Goal: Information Seeking & Learning: Find specific fact

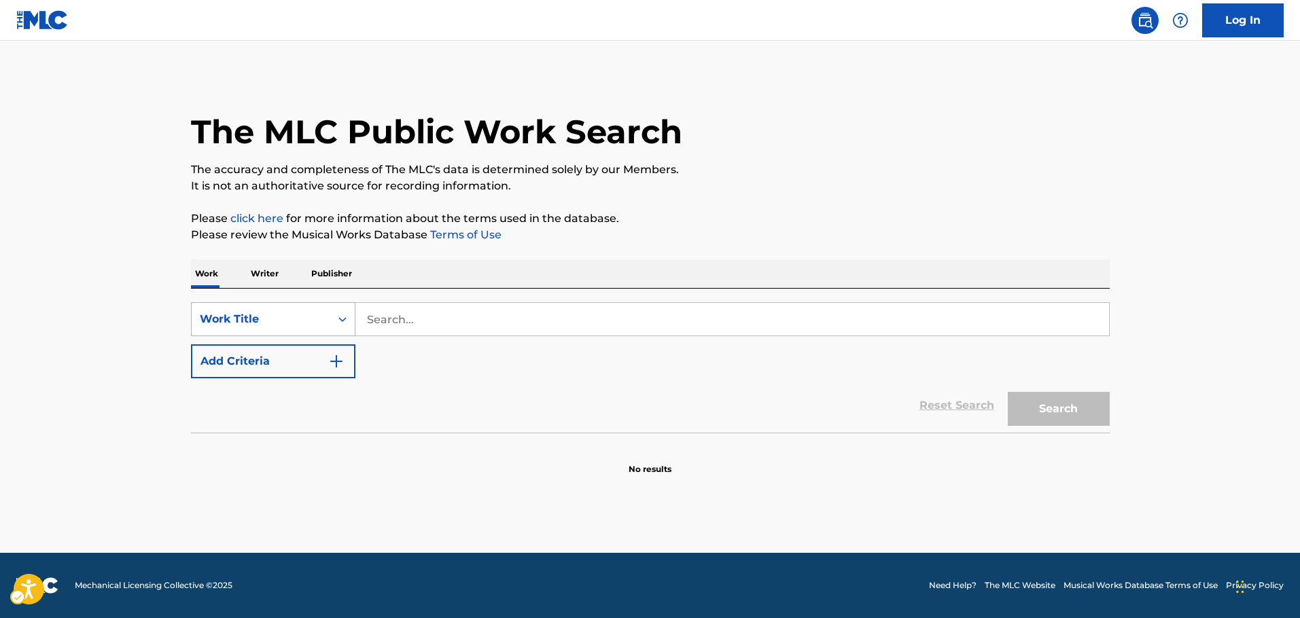
click at [313, 321] on div "Work Title" at bounding box center [261, 319] width 122 height 16
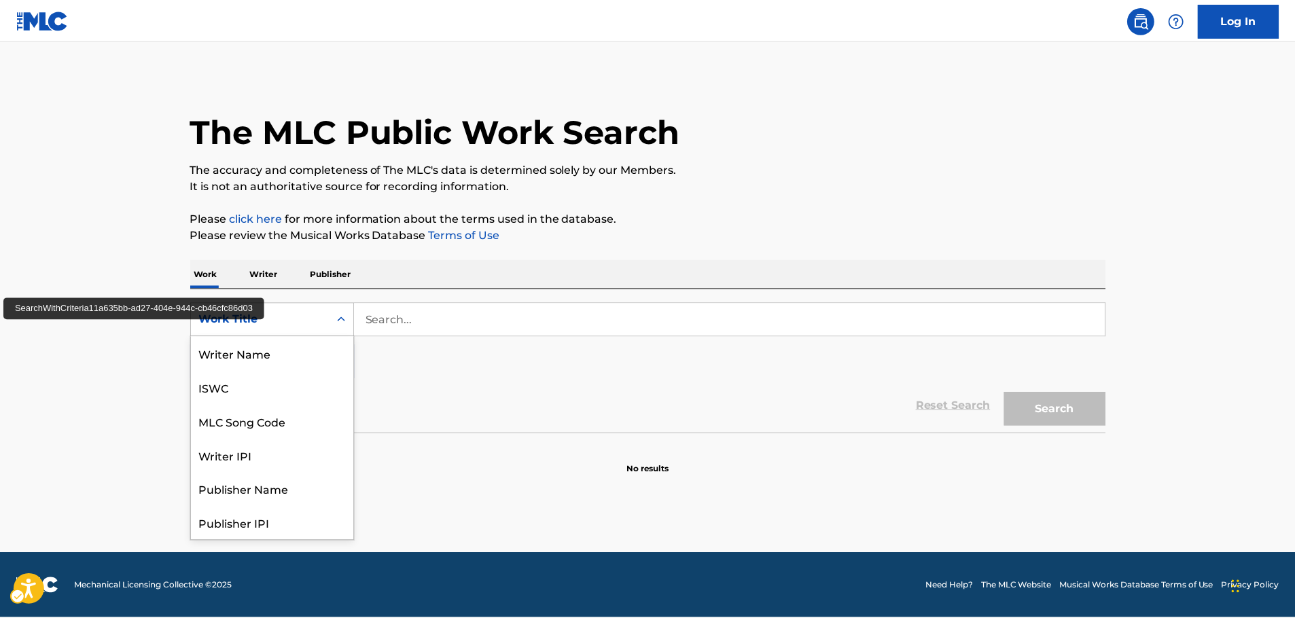
scroll to position [68, 0]
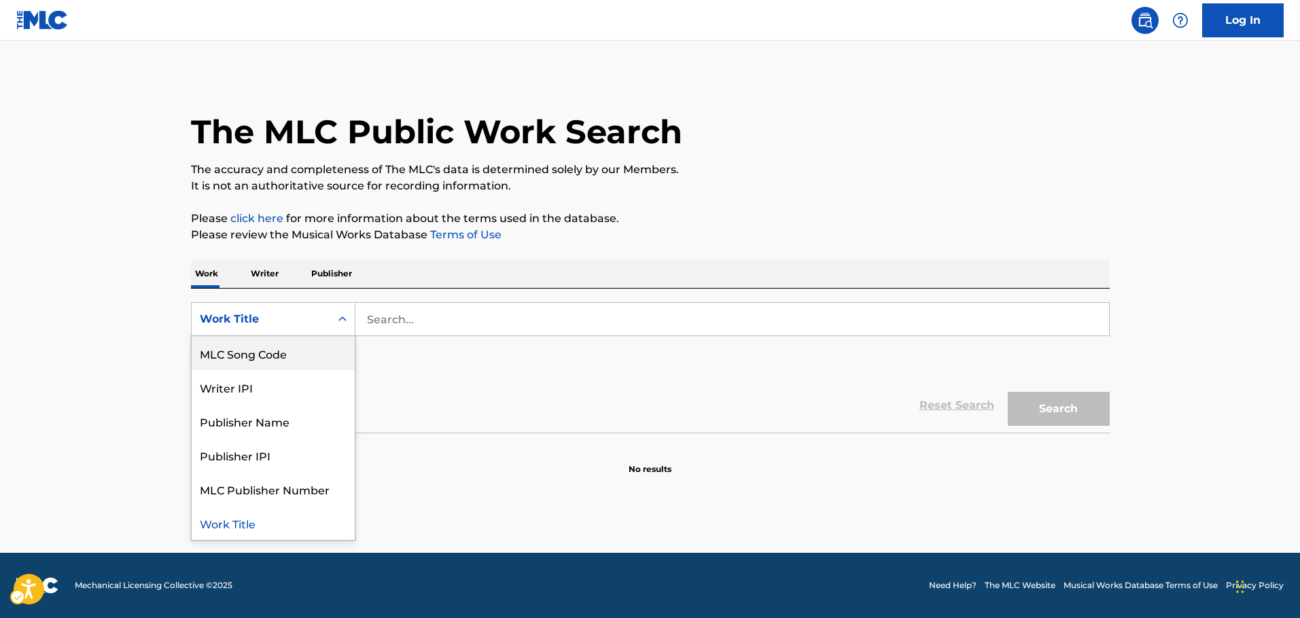
click at [270, 358] on div "MLC Song Code" at bounding box center [273, 353] width 163 height 34
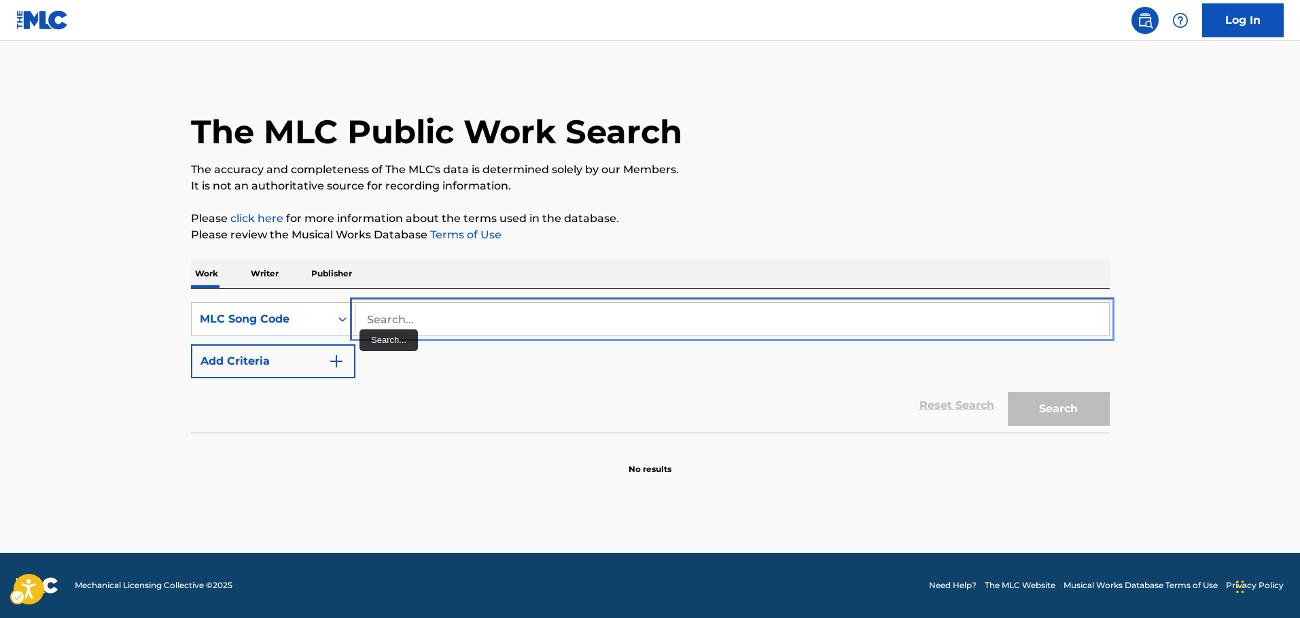
click at [379, 323] on input "Search..." at bounding box center [732, 319] width 754 height 33
paste input "S41310"
type input "S41310"
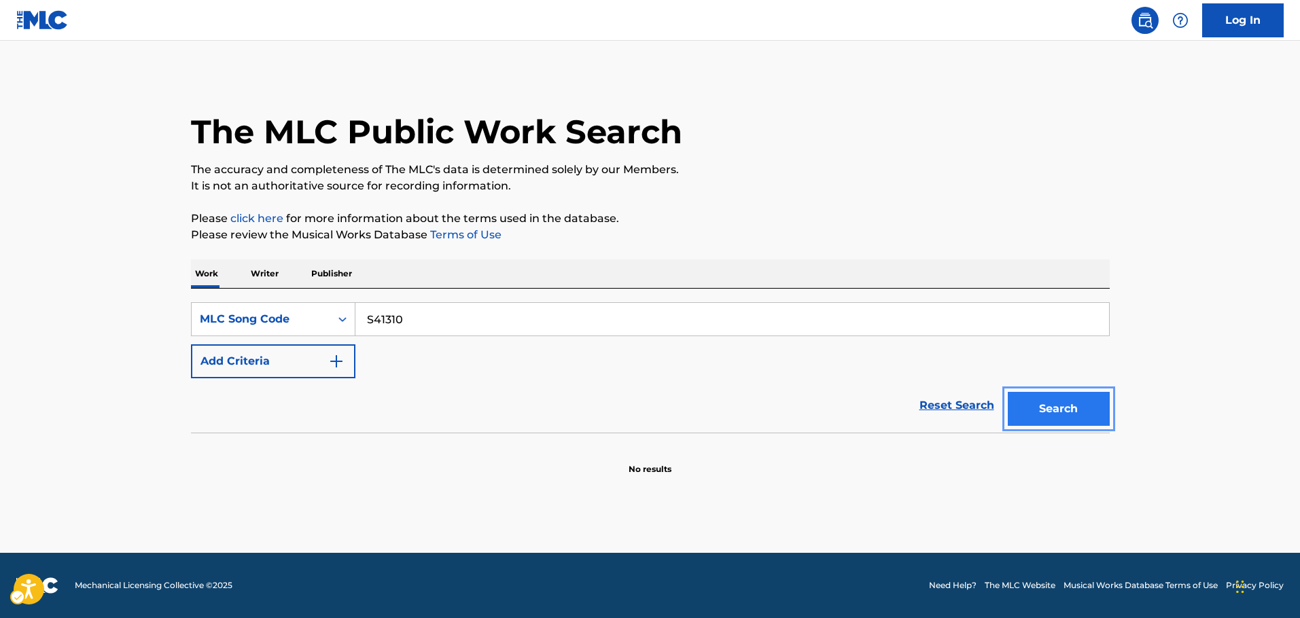
click at [1072, 405] on button "Search" at bounding box center [1059, 409] width 102 height 34
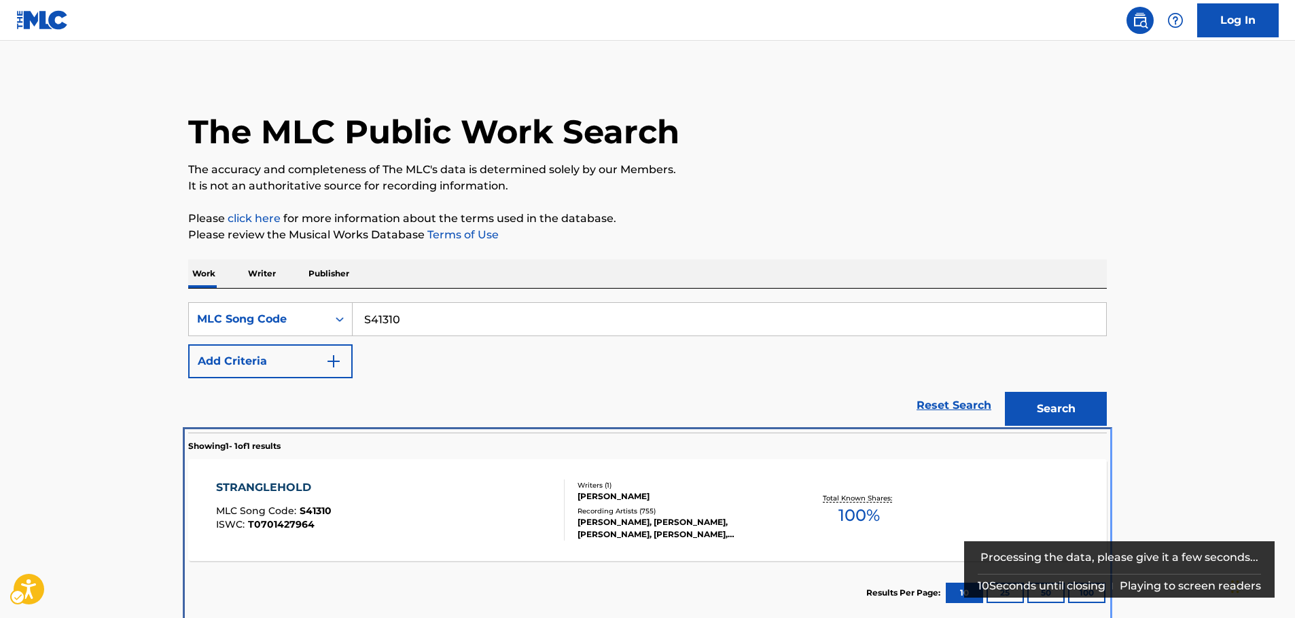
scroll to position [7, 0]
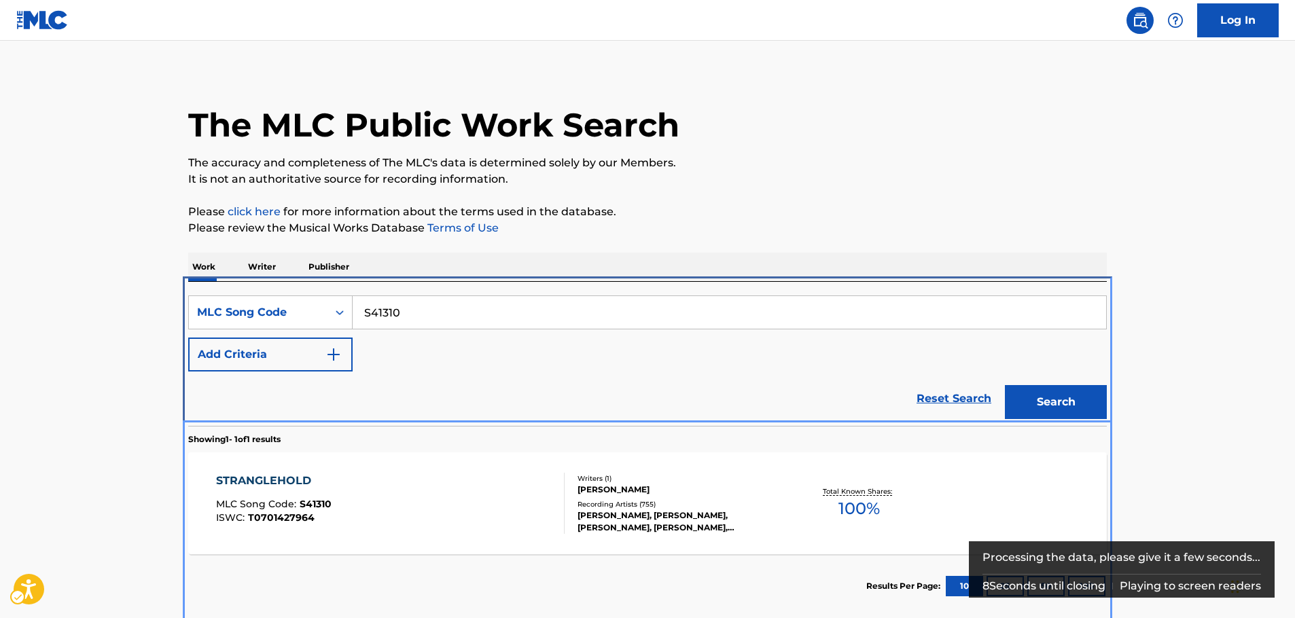
click at [457, 504] on div "STRANGLEHOLD MLC Song Code : S41310 ISWC : T0701427964" at bounding box center [390, 503] width 349 height 61
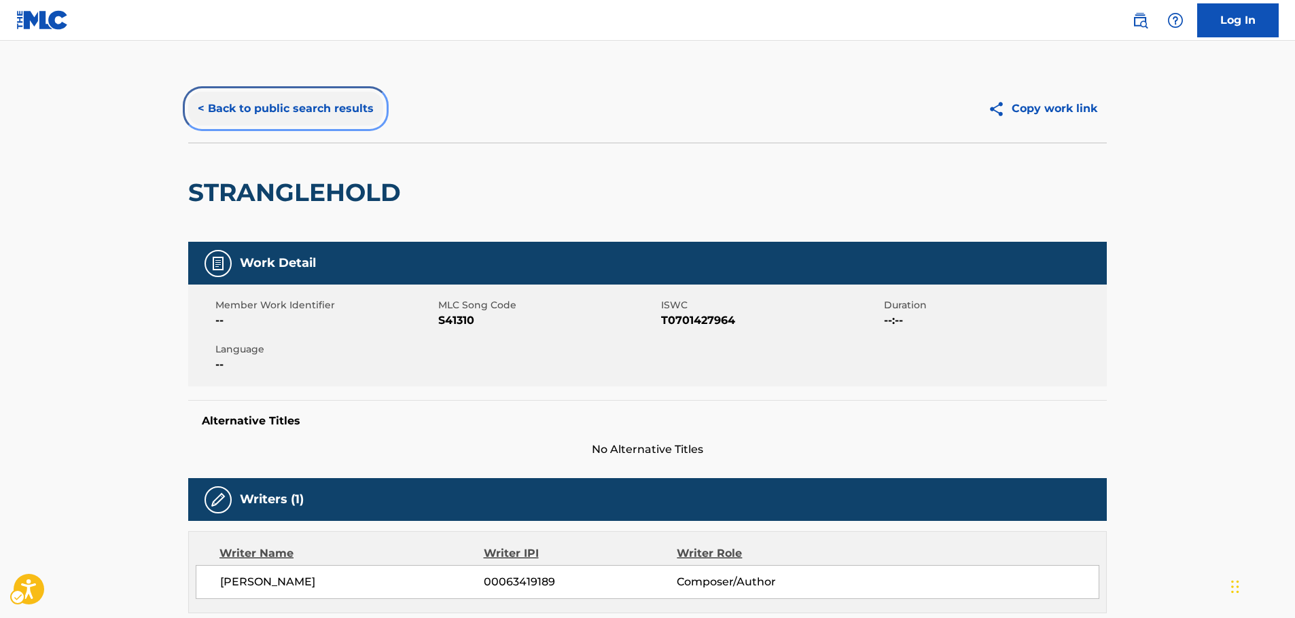
click at [355, 107] on button "< Back to public search results" at bounding box center [285, 109] width 195 height 34
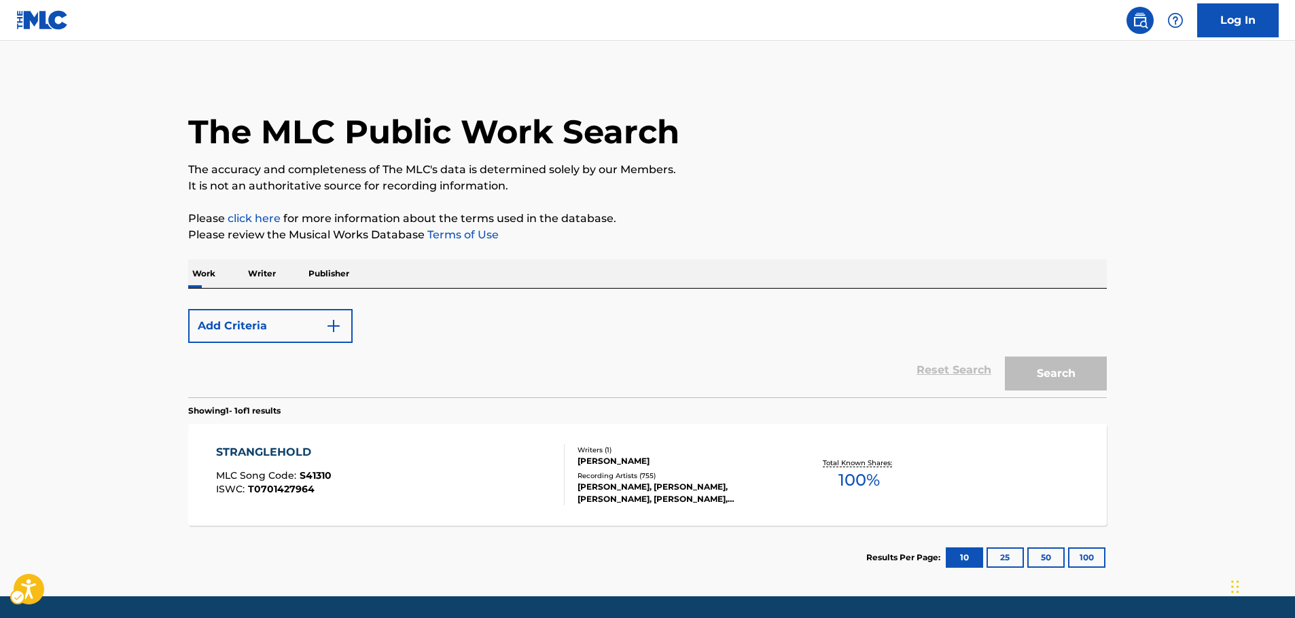
scroll to position [7, 0]
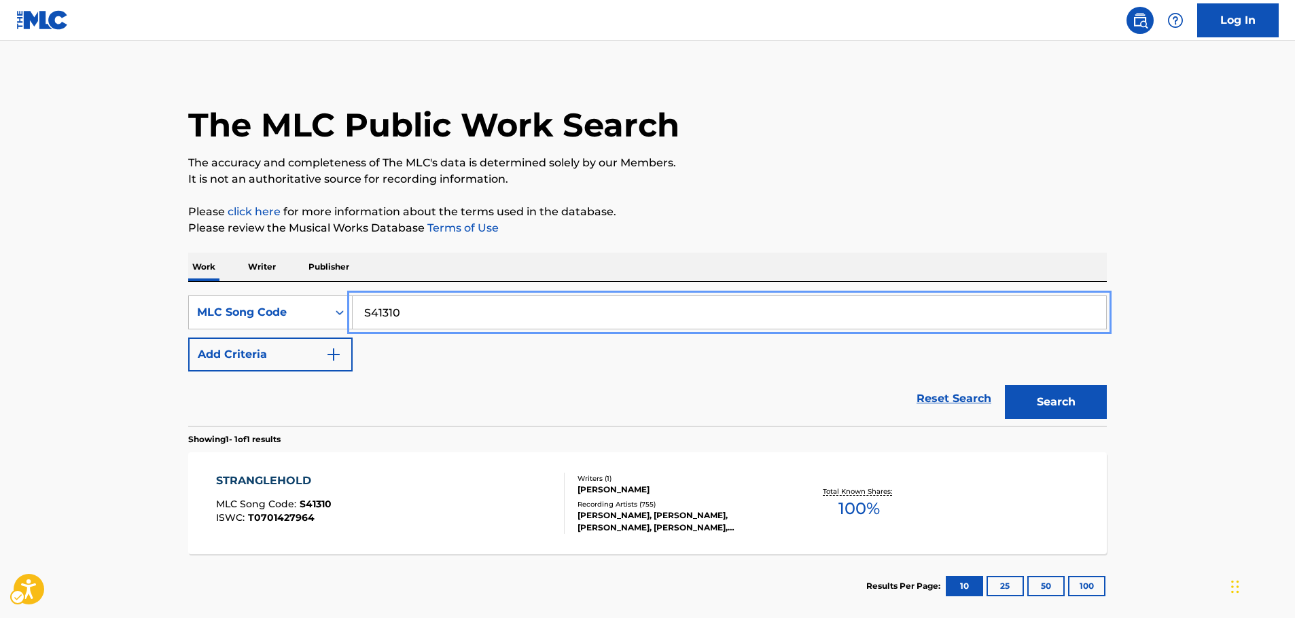
drag, startPoint x: 334, startPoint y: 321, endPoint x: 355, endPoint y: 333, distance: 24.0
paste input "X3995R"
type input "X3995R"
drag, startPoint x: 1073, startPoint y: 407, endPoint x: 1066, endPoint y: 408, distance: 7.6
click at [1073, 408] on button "Search" at bounding box center [1056, 402] width 102 height 34
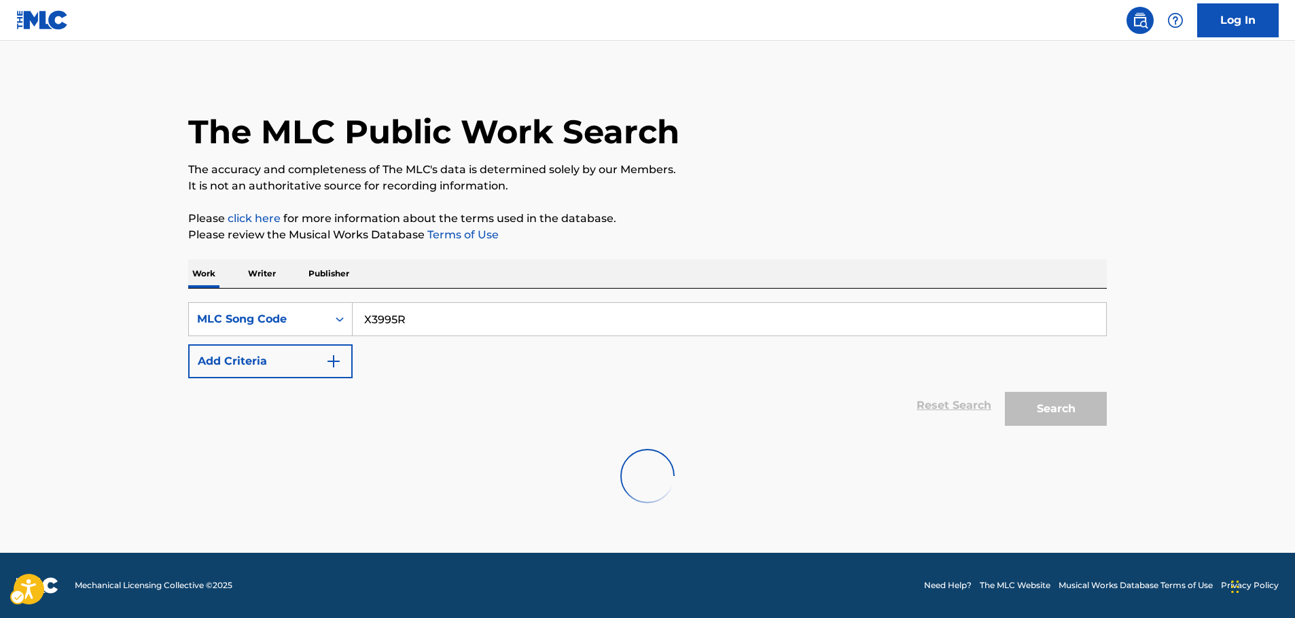
scroll to position [0, 0]
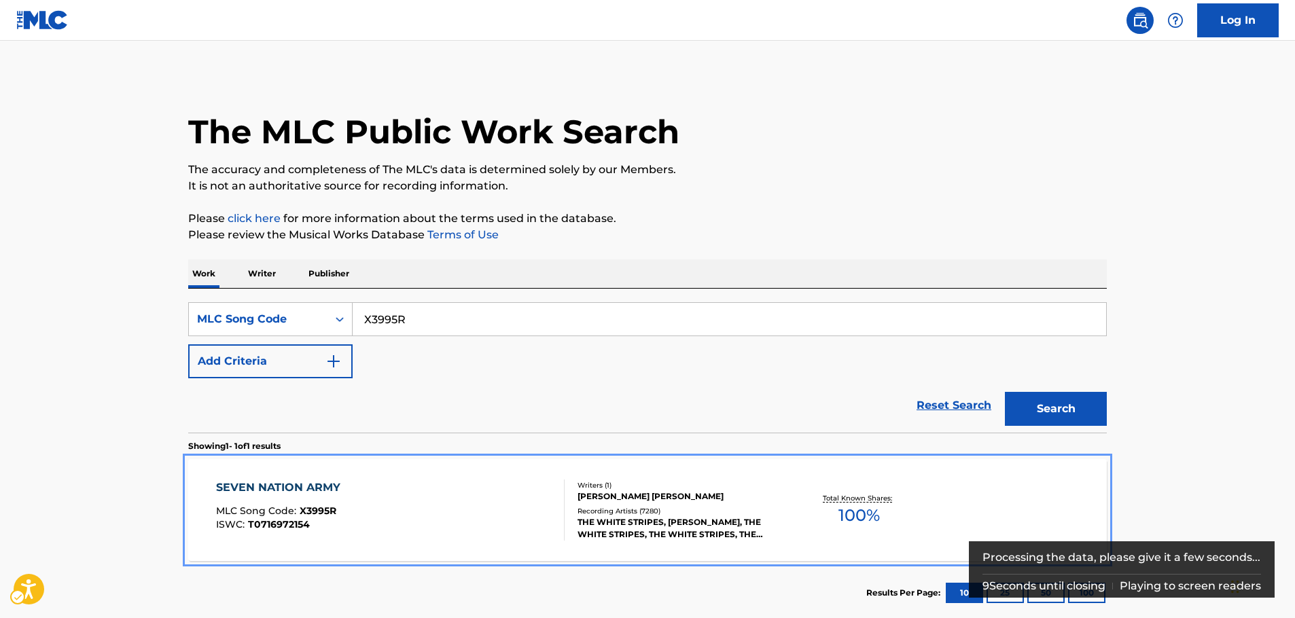
click at [393, 494] on div "SEVEN NATION ARMY MLC Song Code : X3995R ISWC : T0716972154" at bounding box center [390, 510] width 349 height 61
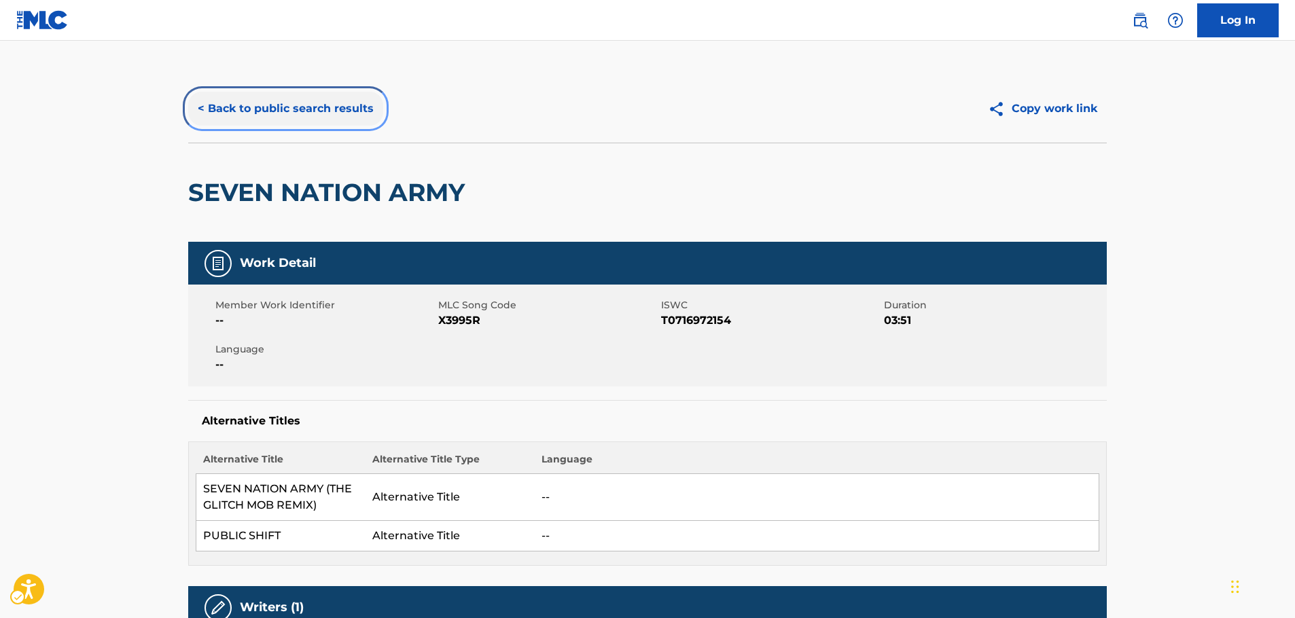
click at [279, 101] on button "< Back to public search results" at bounding box center [285, 109] width 195 height 34
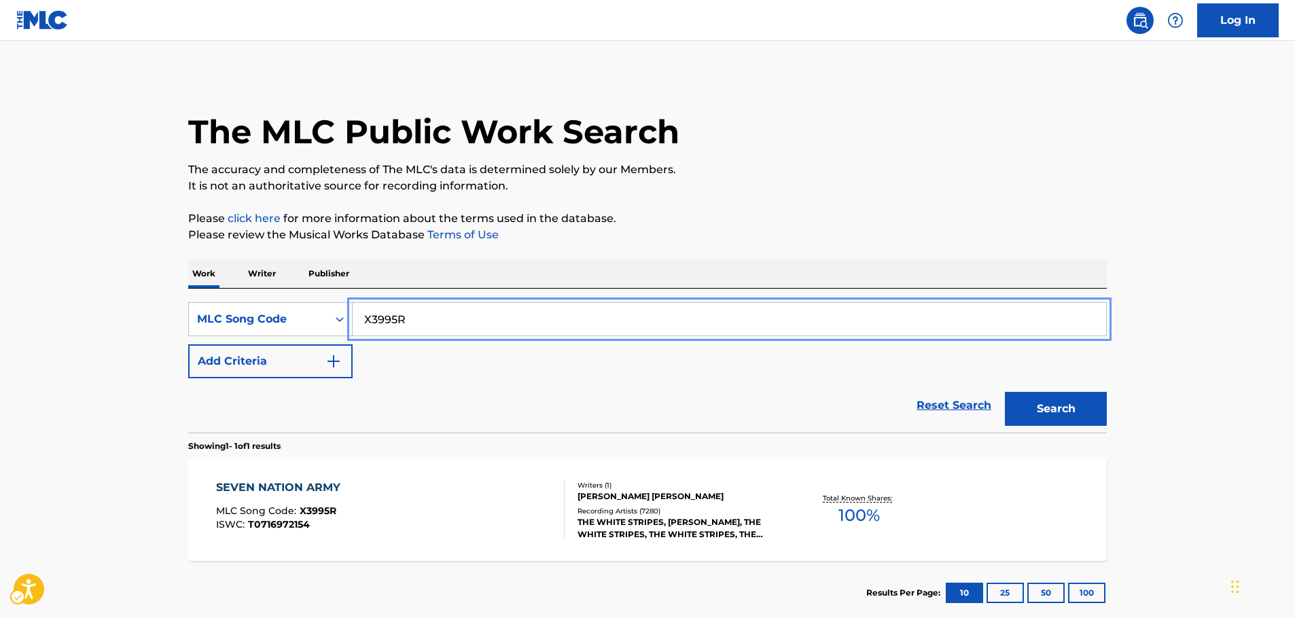
drag, startPoint x: 427, startPoint y: 320, endPoint x: 612, endPoint y: 360, distance: 189.0
paste input "B14701"
type input "B14701"
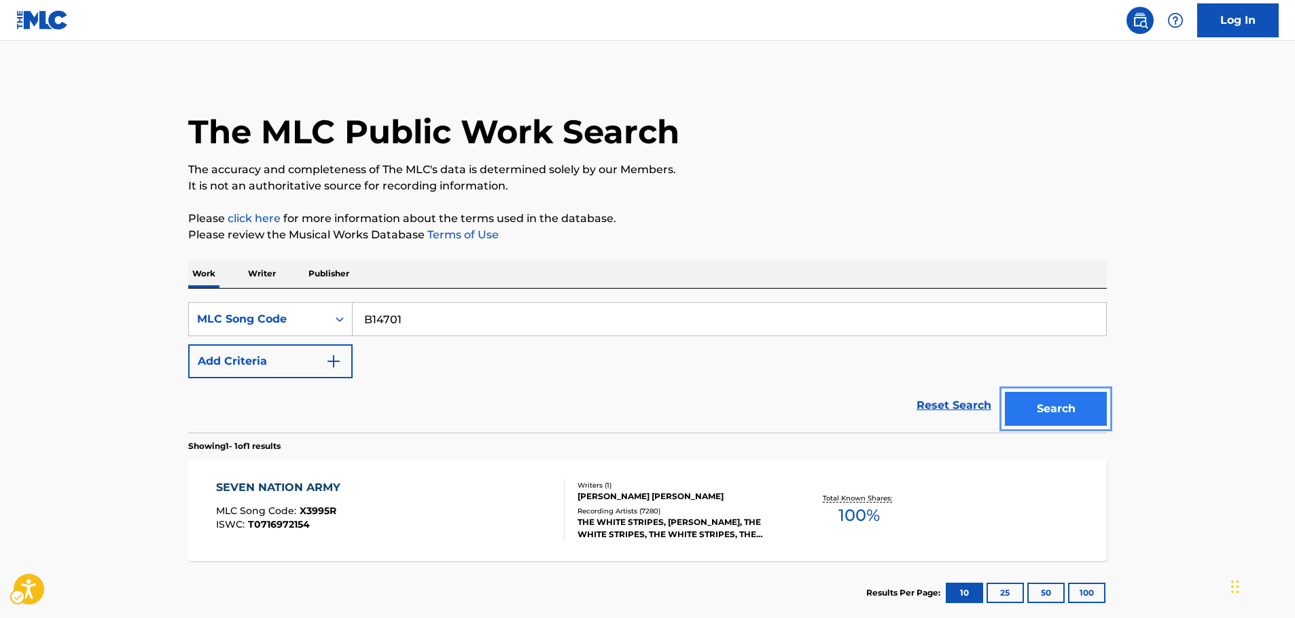
click at [1058, 415] on button "Search" at bounding box center [1056, 409] width 102 height 34
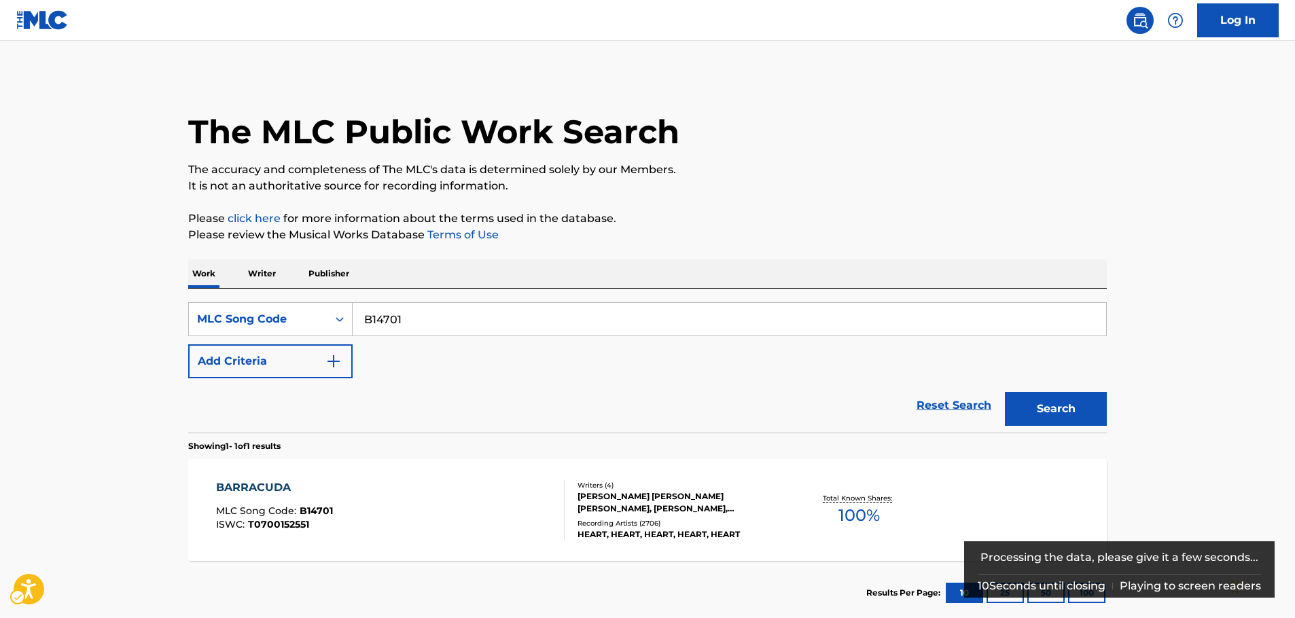
scroll to position [68, 0]
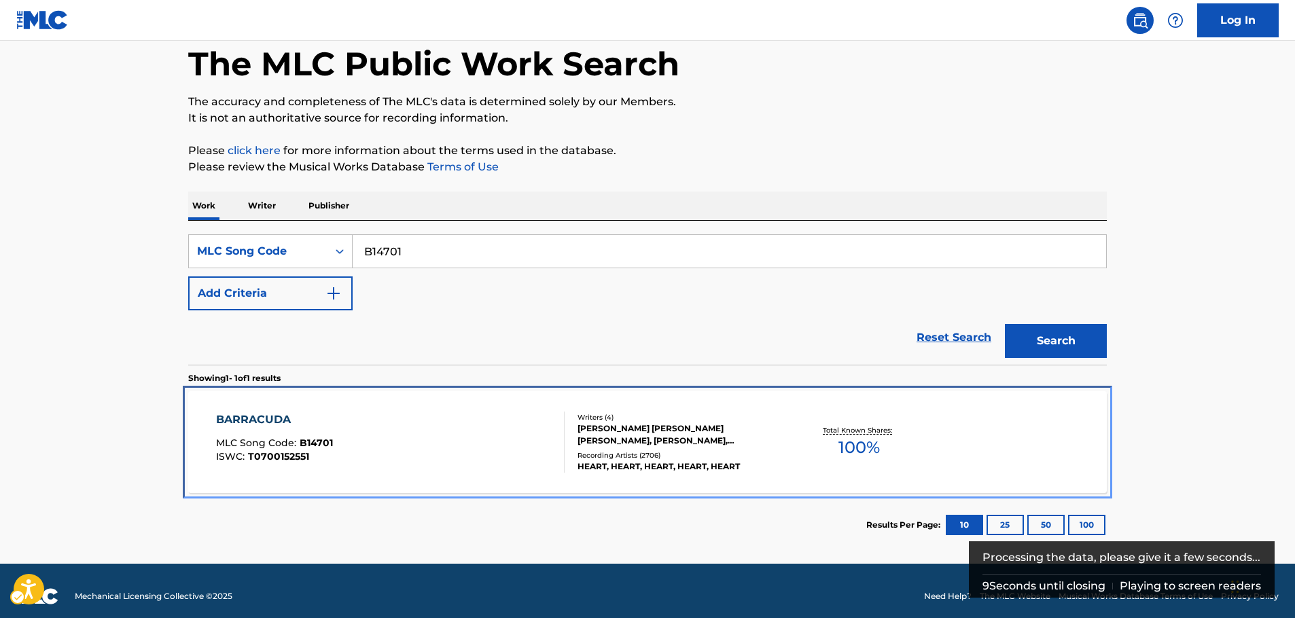
click at [366, 423] on div "BARRACUDA MLC Song Code : B14701 ISWC : T0700152551" at bounding box center [390, 442] width 349 height 61
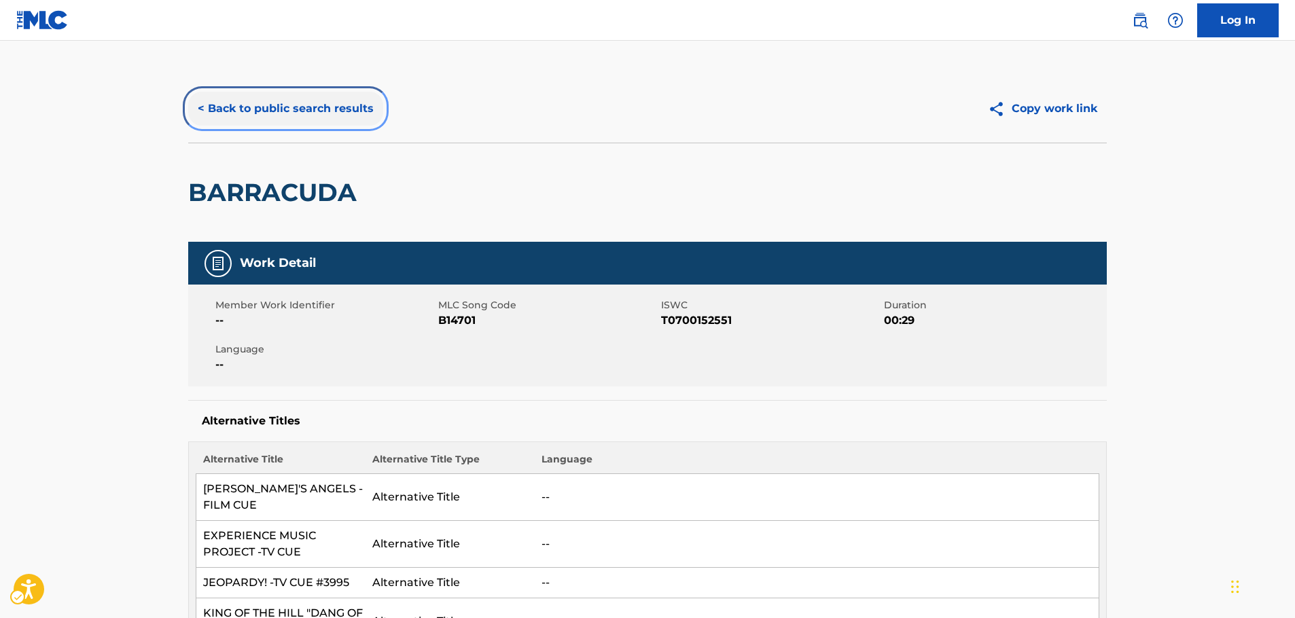
click at [309, 113] on button "< Back to public search results" at bounding box center [285, 109] width 195 height 34
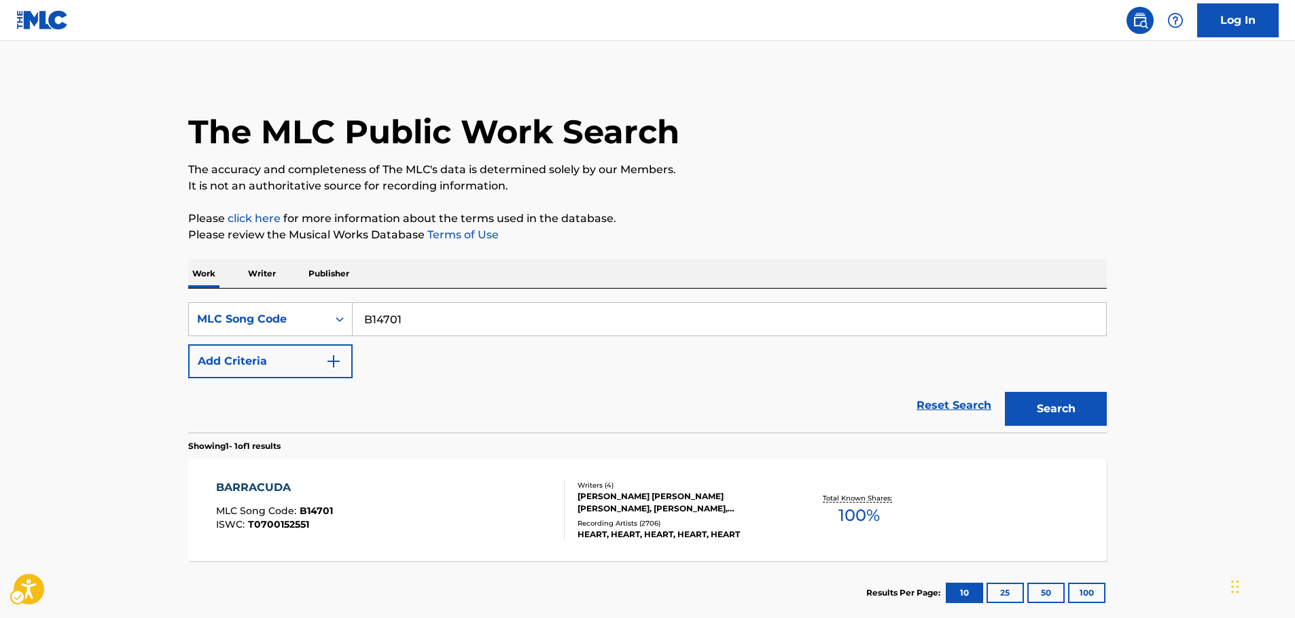
scroll to position [43, 0]
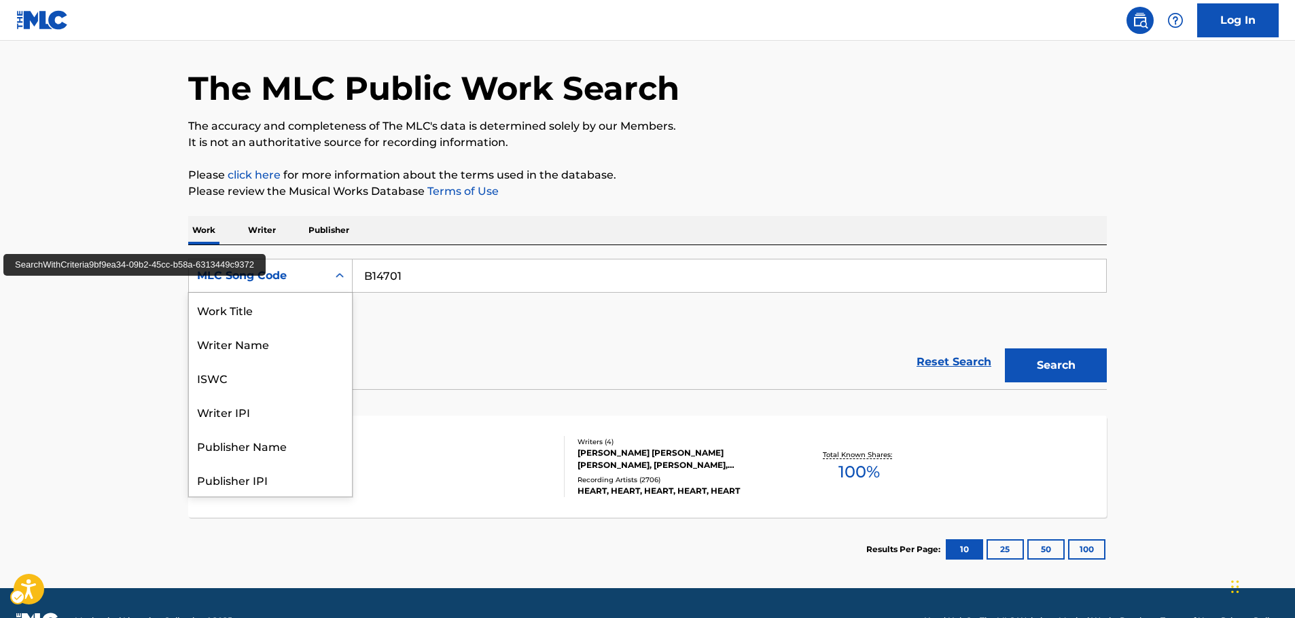
click at [343, 281] on icon "Search Form" at bounding box center [340, 276] width 14 height 14
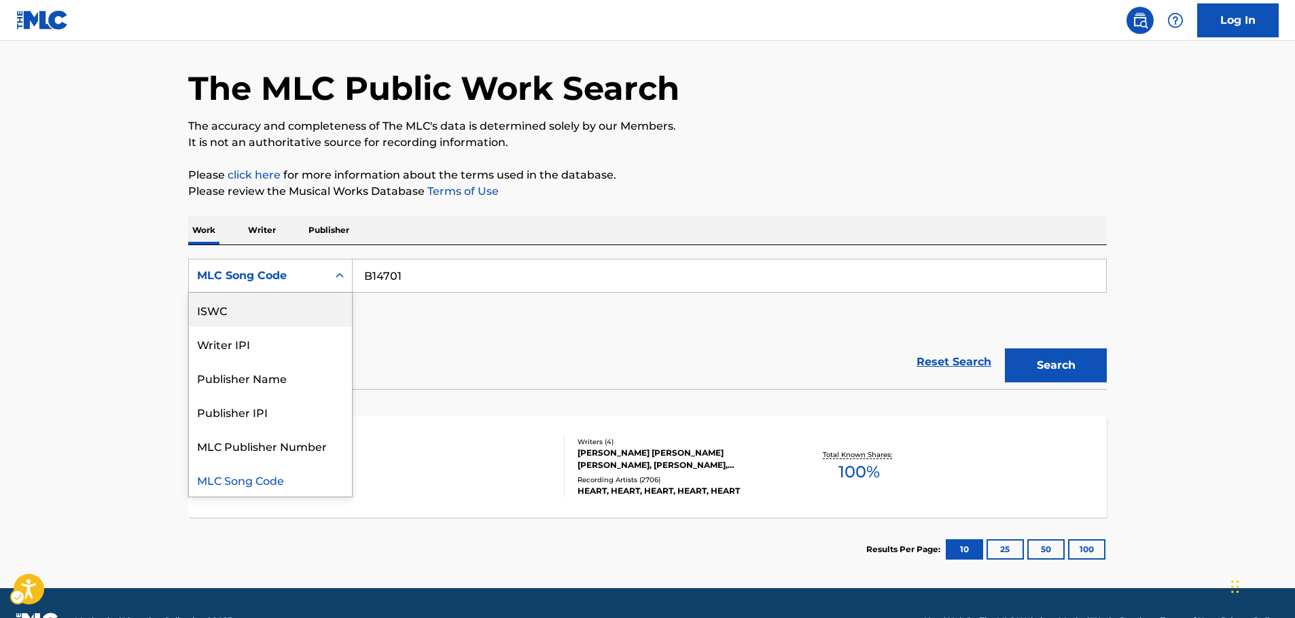
scroll to position [0, 0]
click at [275, 313] on div "Work Title" at bounding box center [270, 310] width 163 height 34
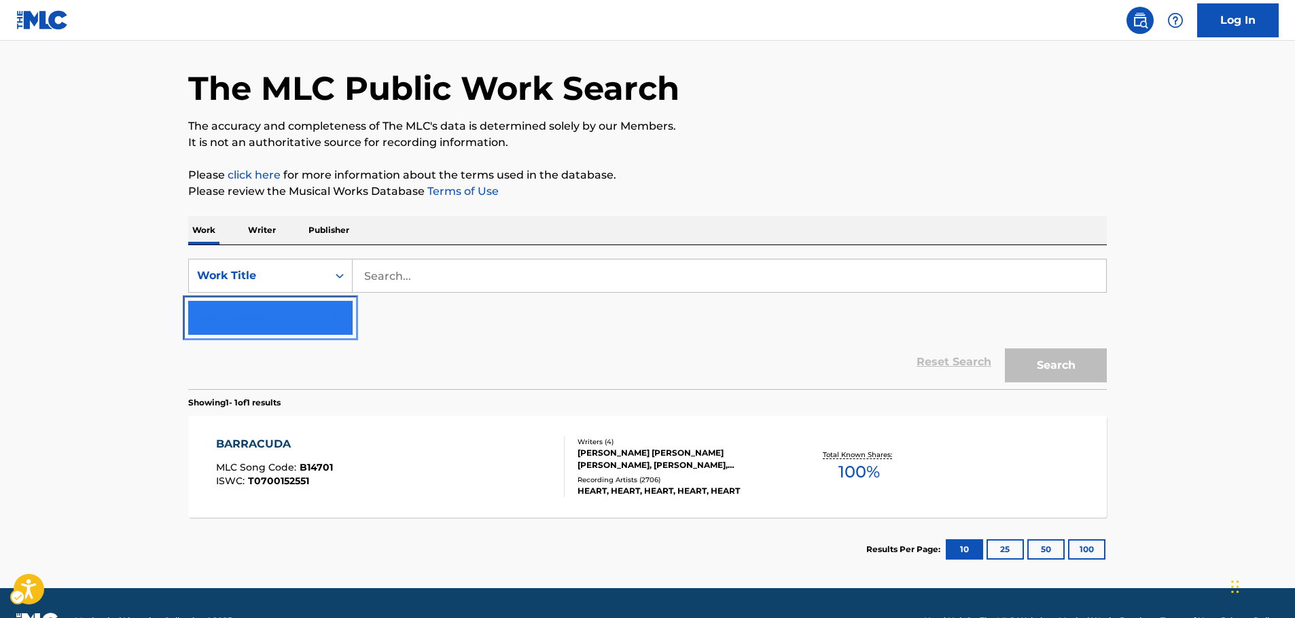
click at [334, 319] on img "Search Form" at bounding box center [334, 318] width 16 height 16
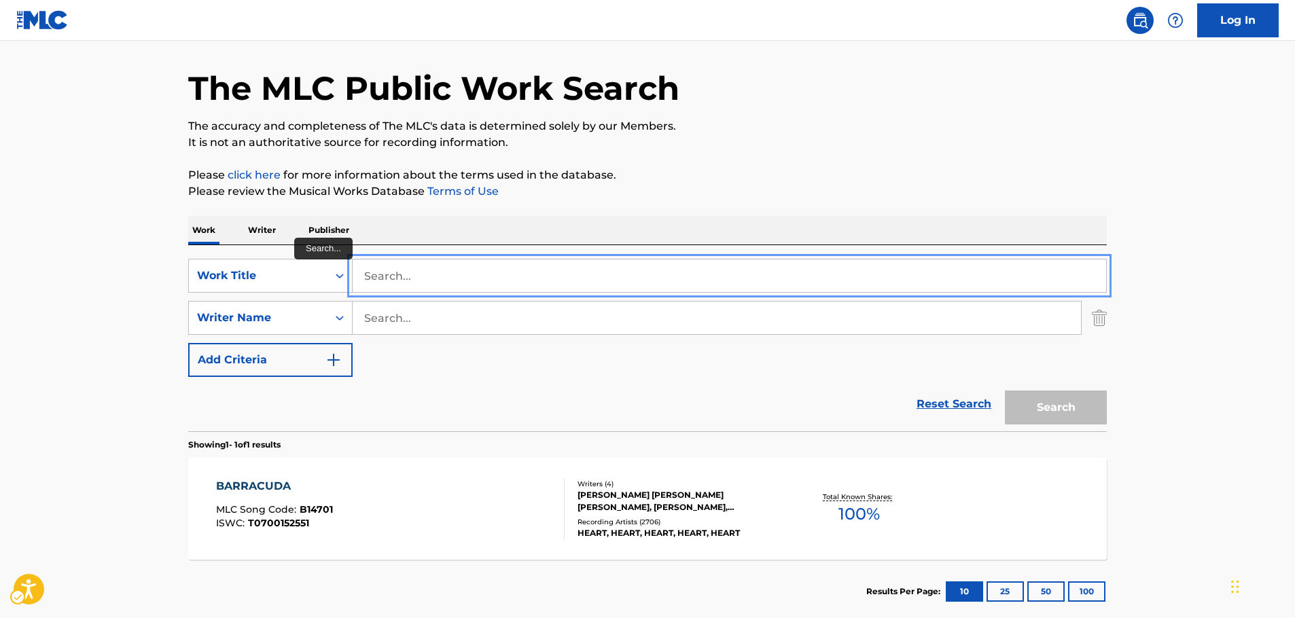
paste input "Guerilla Radio"
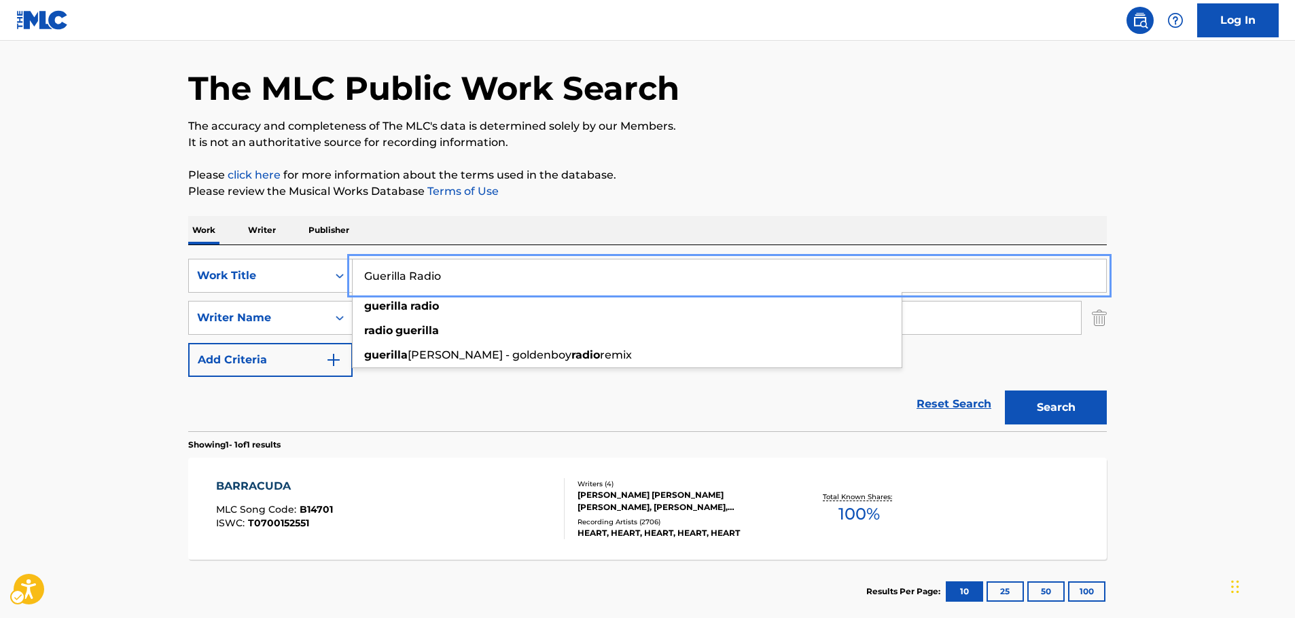
type input "Guerilla Radio"
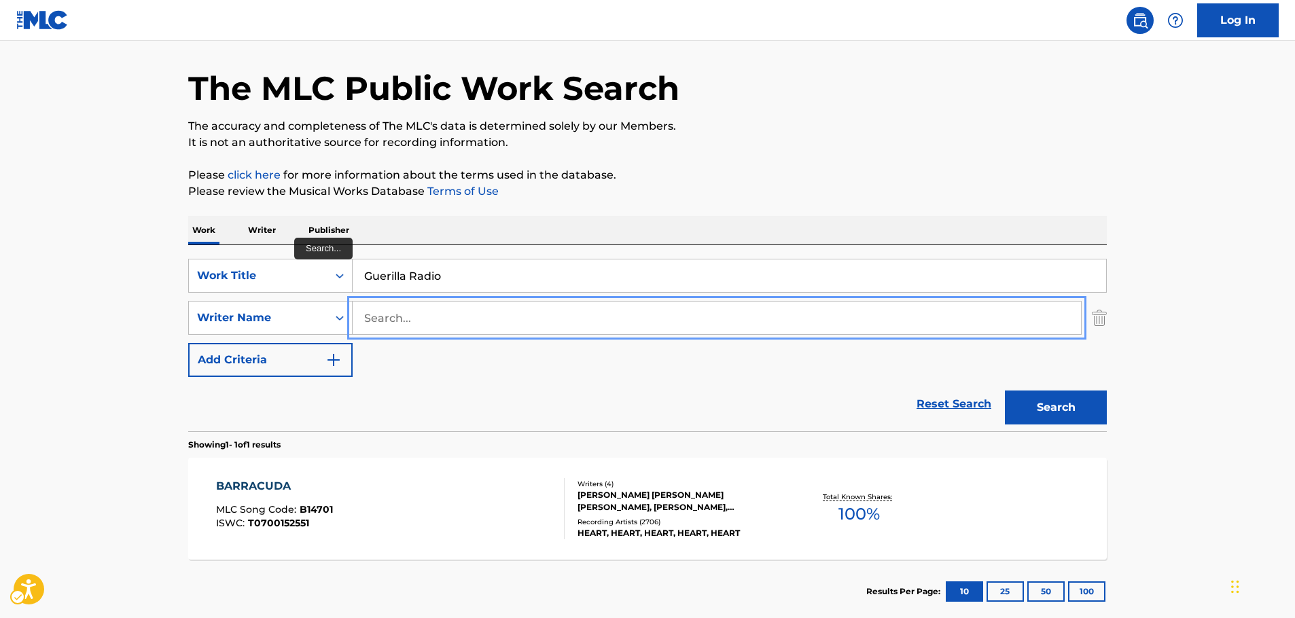
paste input "[PERSON_NAME]"
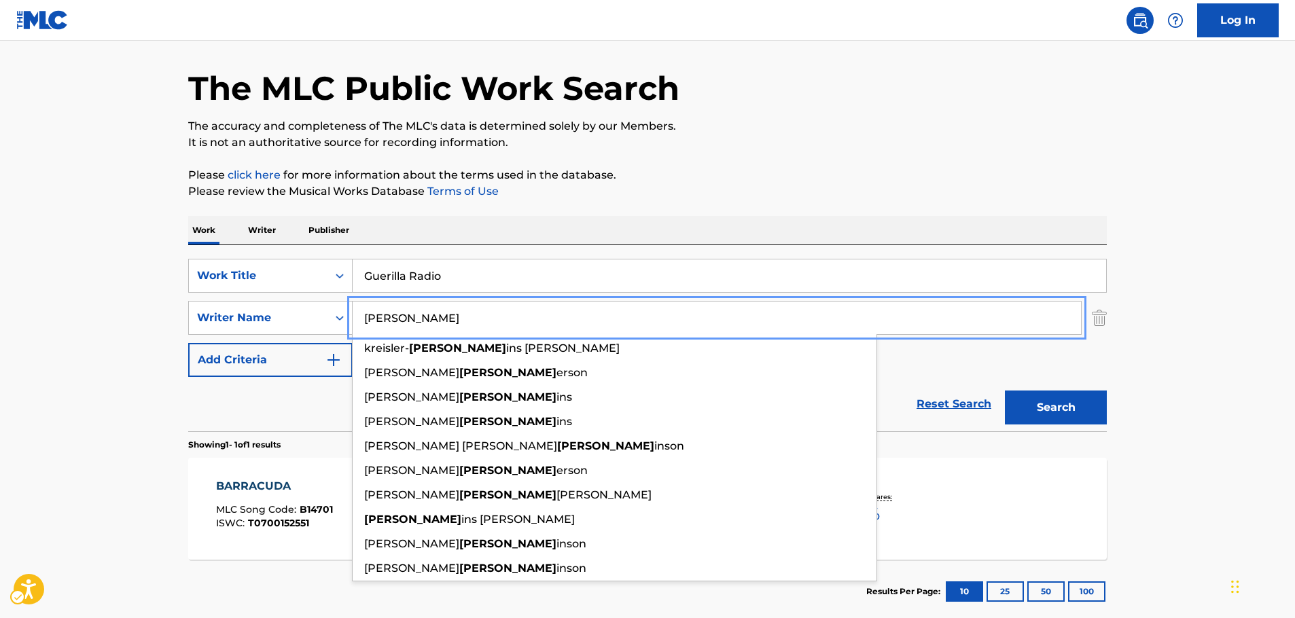
type input "[PERSON_NAME]"
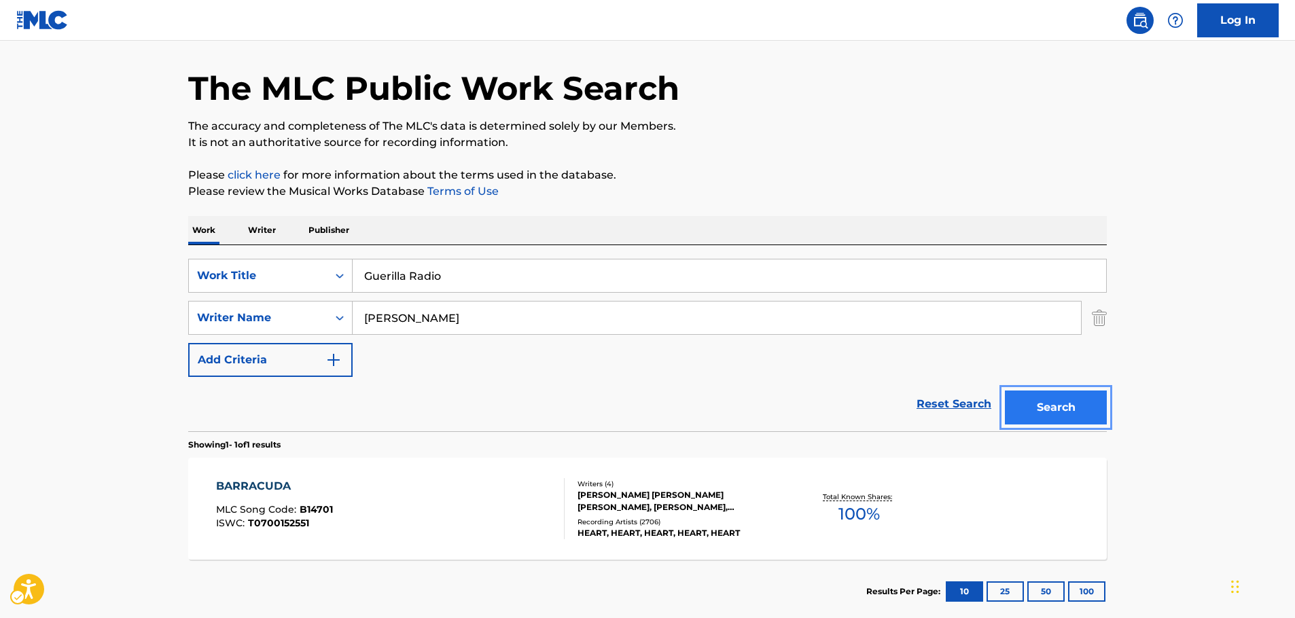
click at [1066, 409] on button "Search" at bounding box center [1056, 408] width 102 height 34
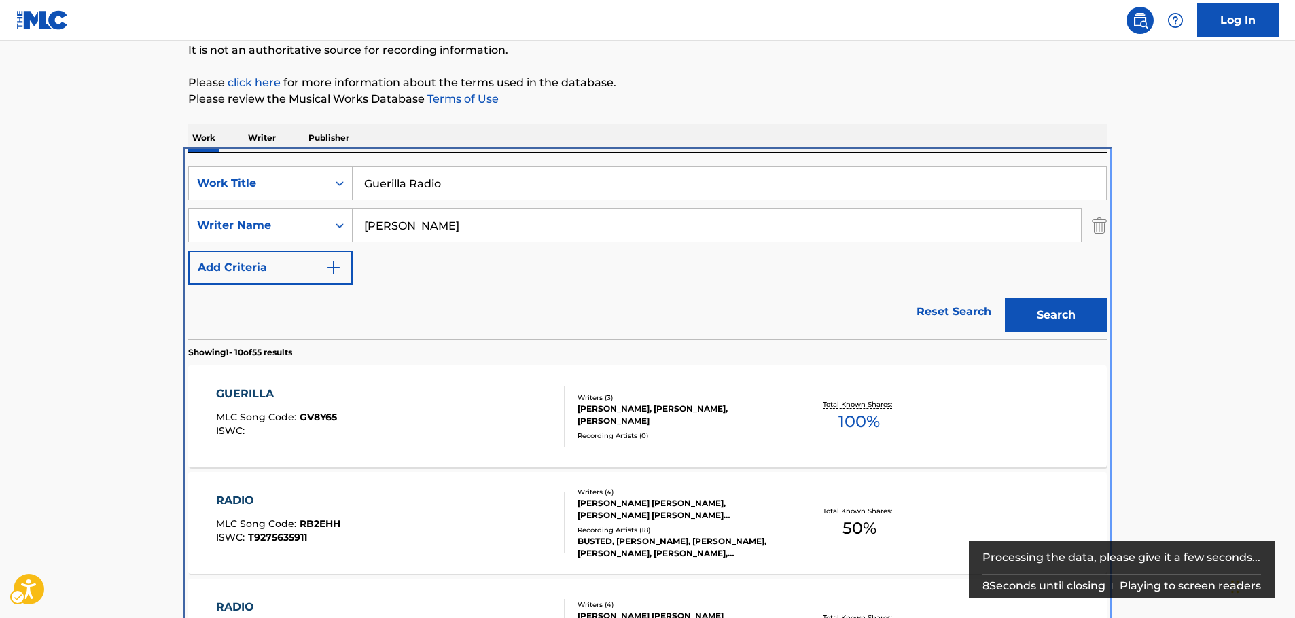
scroll to position [289, 0]
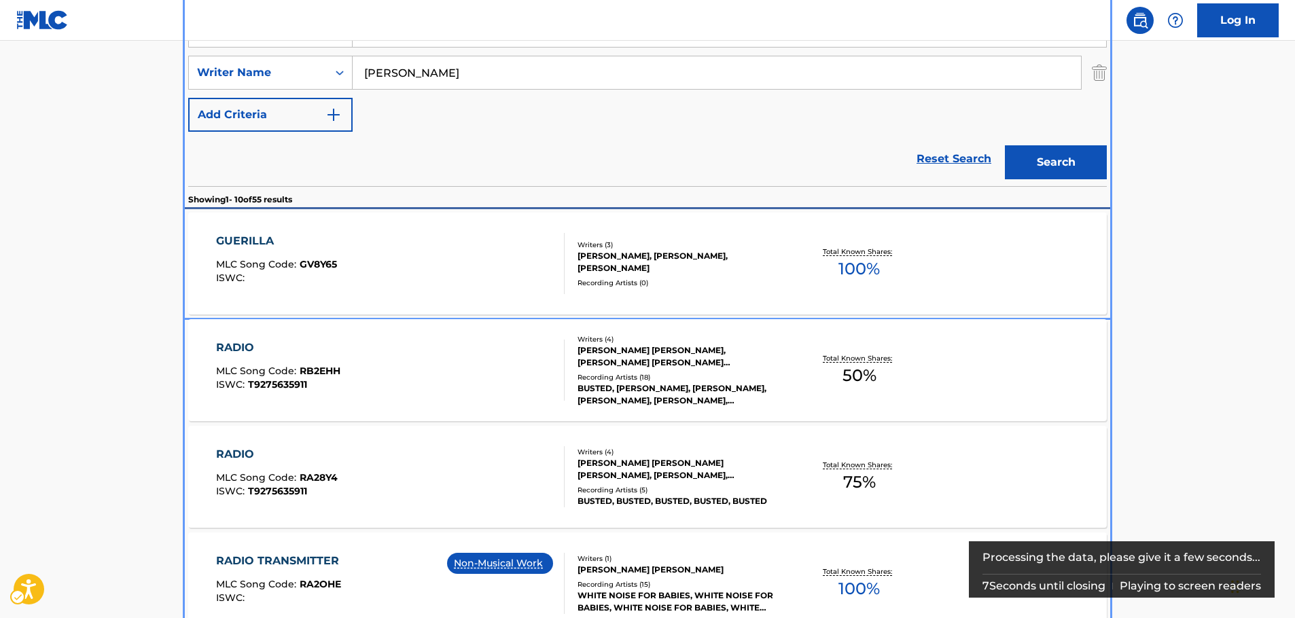
click at [364, 260] on div "GUERILLA MLC Song Code : GV8Y65 ISWC :" at bounding box center [390, 263] width 349 height 61
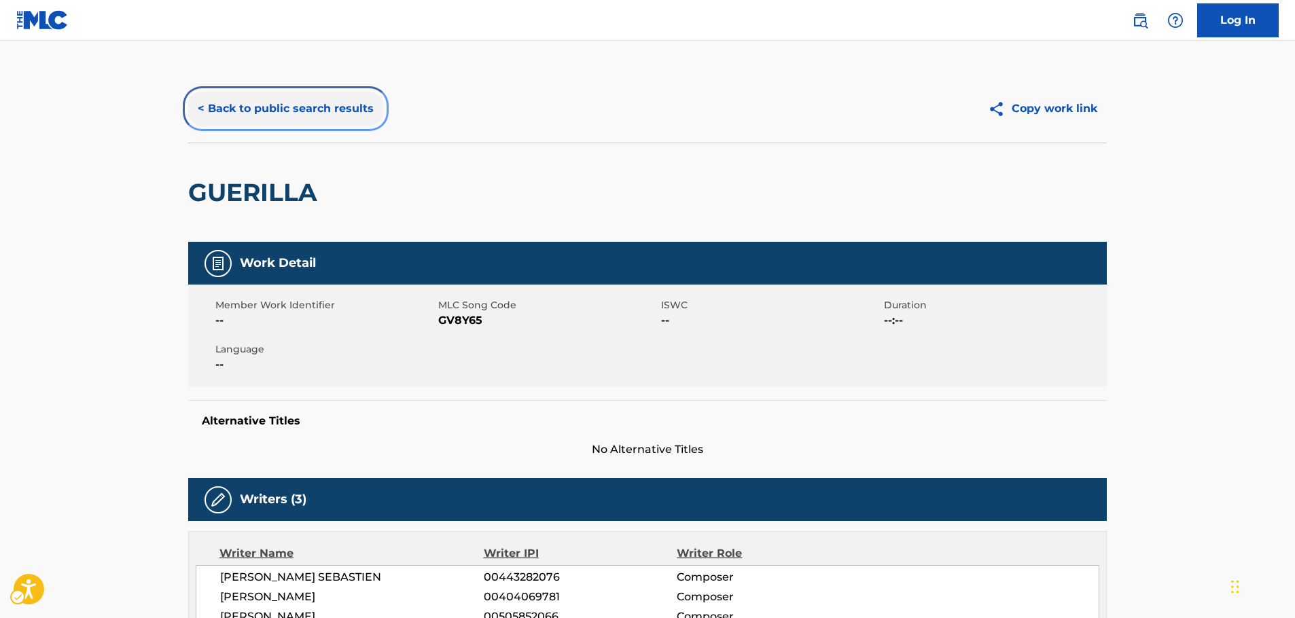
click at [277, 106] on button "< Back to public search results" at bounding box center [285, 109] width 195 height 34
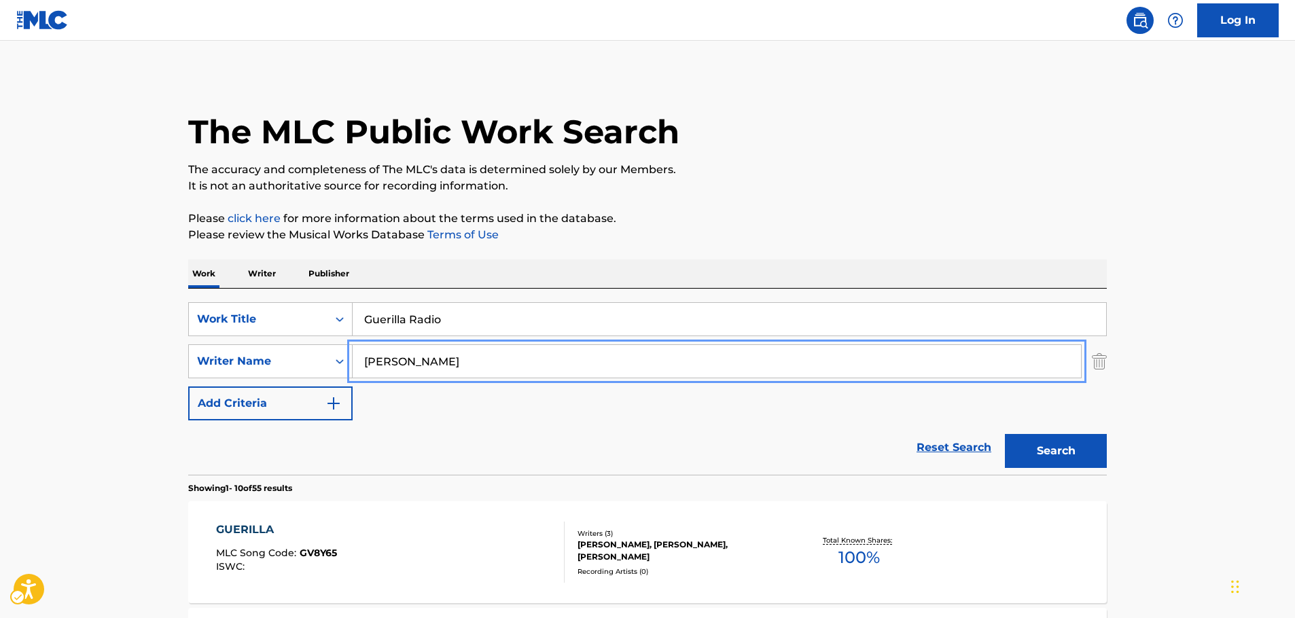
drag, startPoint x: 402, startPoint y: 362, endPoint x: 370, endPoint y: 347, distance: 35.0
paste input "Carlton Weekly"
type input "Carlton Weekly"
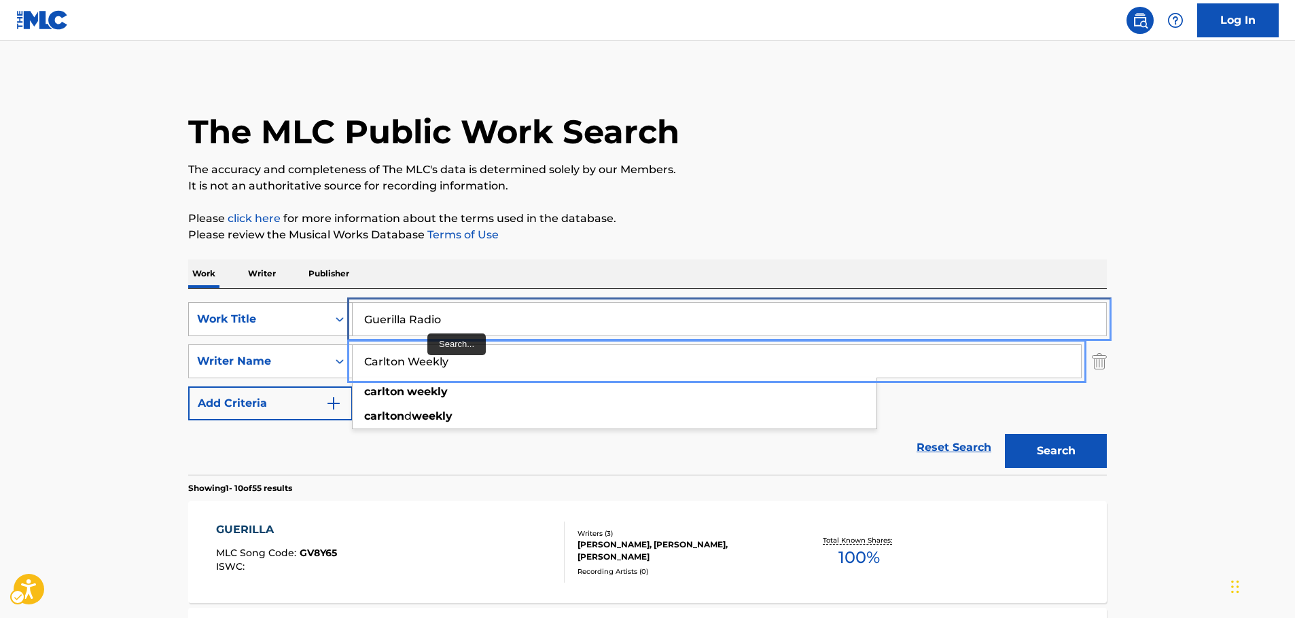
drag, startPoint x: 468, startPoint y: 319, endPoint x: 313, endPoint y: 317, distance: 155.0
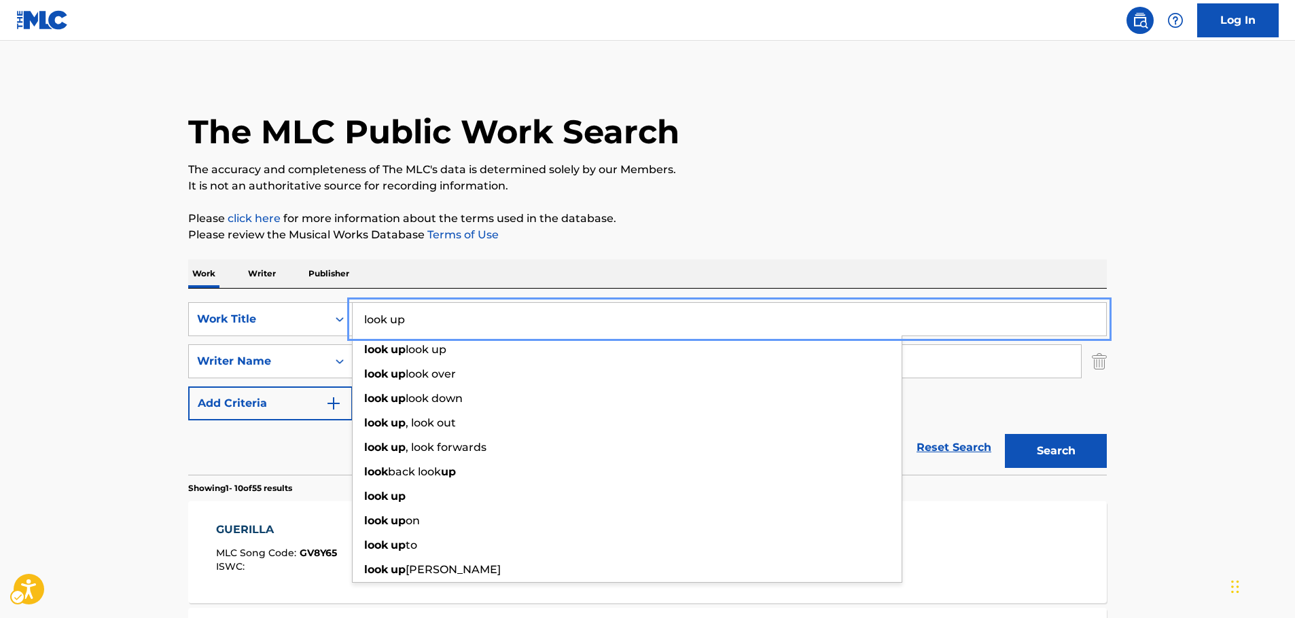
type input "look up"
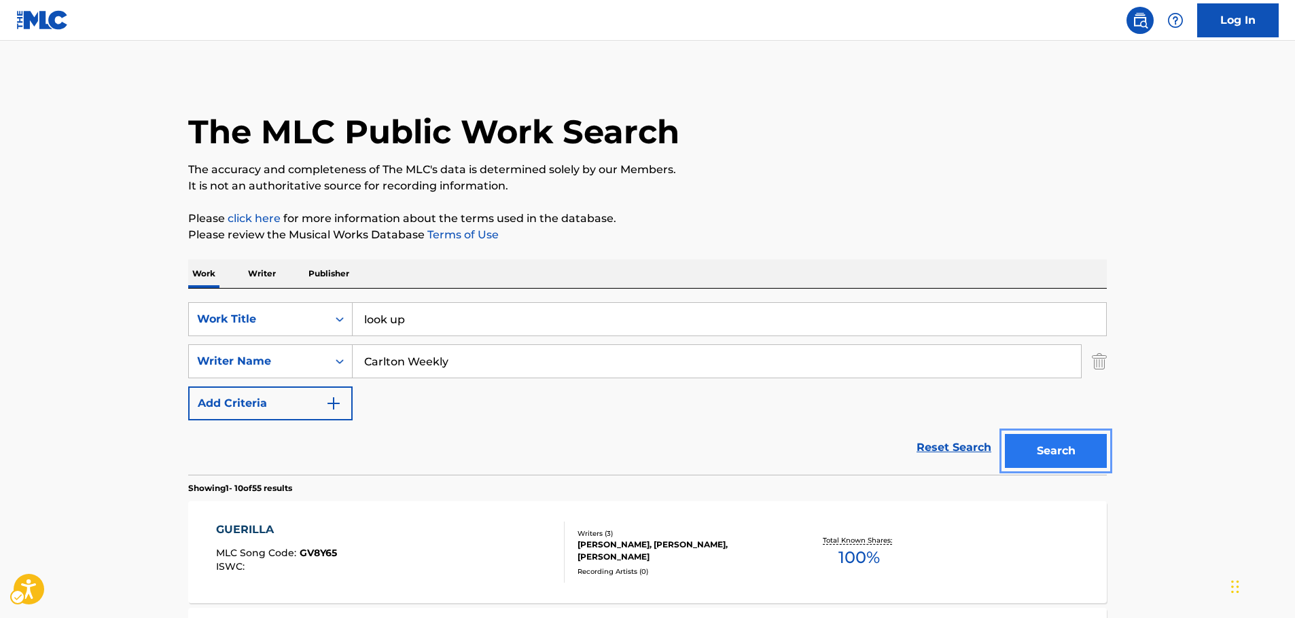
click at [1055, 446] on button "Search" at bounding box center [1056, 451] width 102 height 34
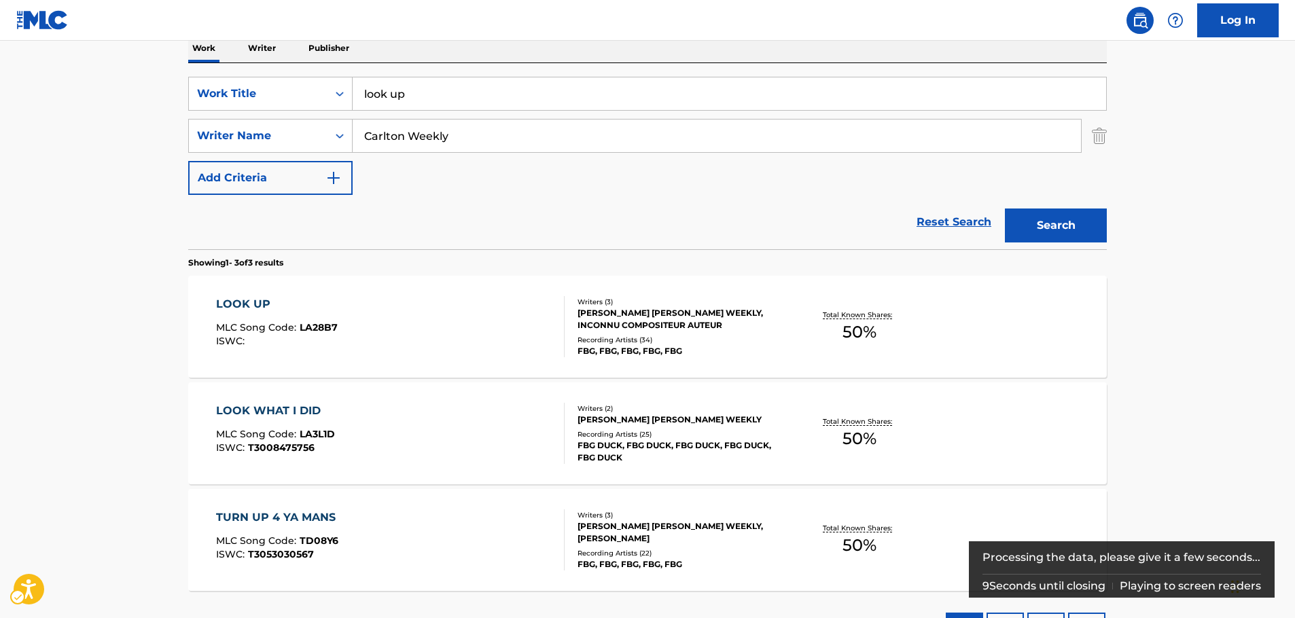
scroll to position [272, 0]
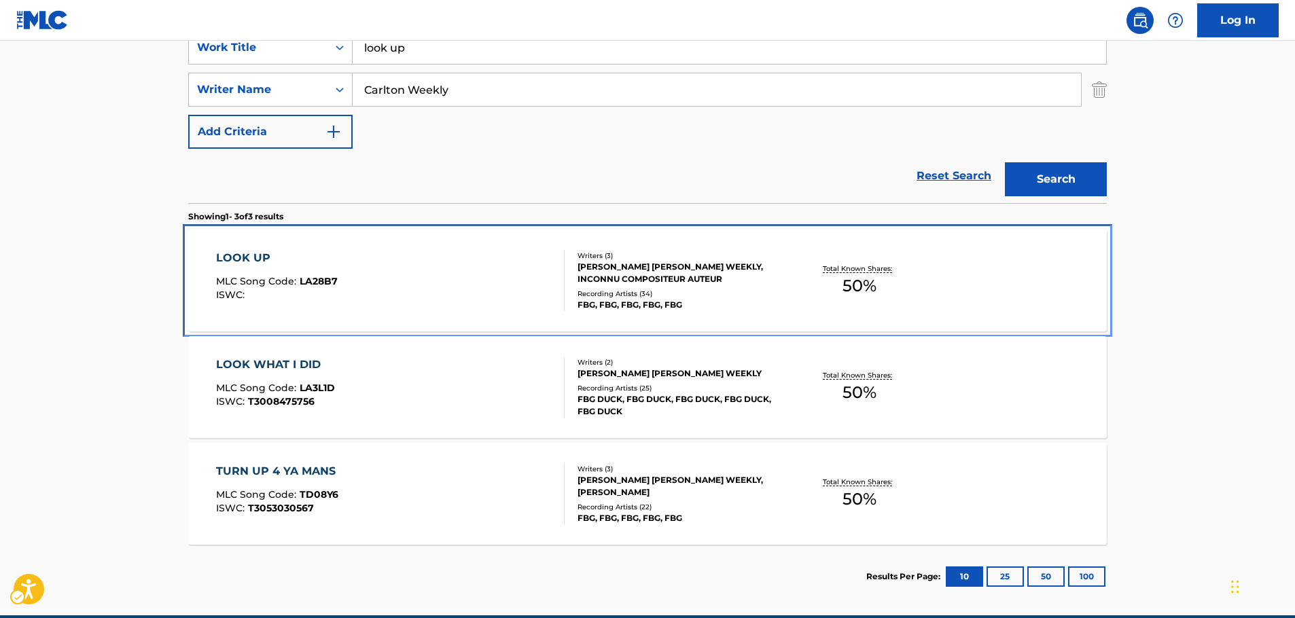
click at [408, 275] on div "LOOK UP MLC Song Code : LA28B7 ISWC :" at bounding box center [390, 280] width 349 height 61
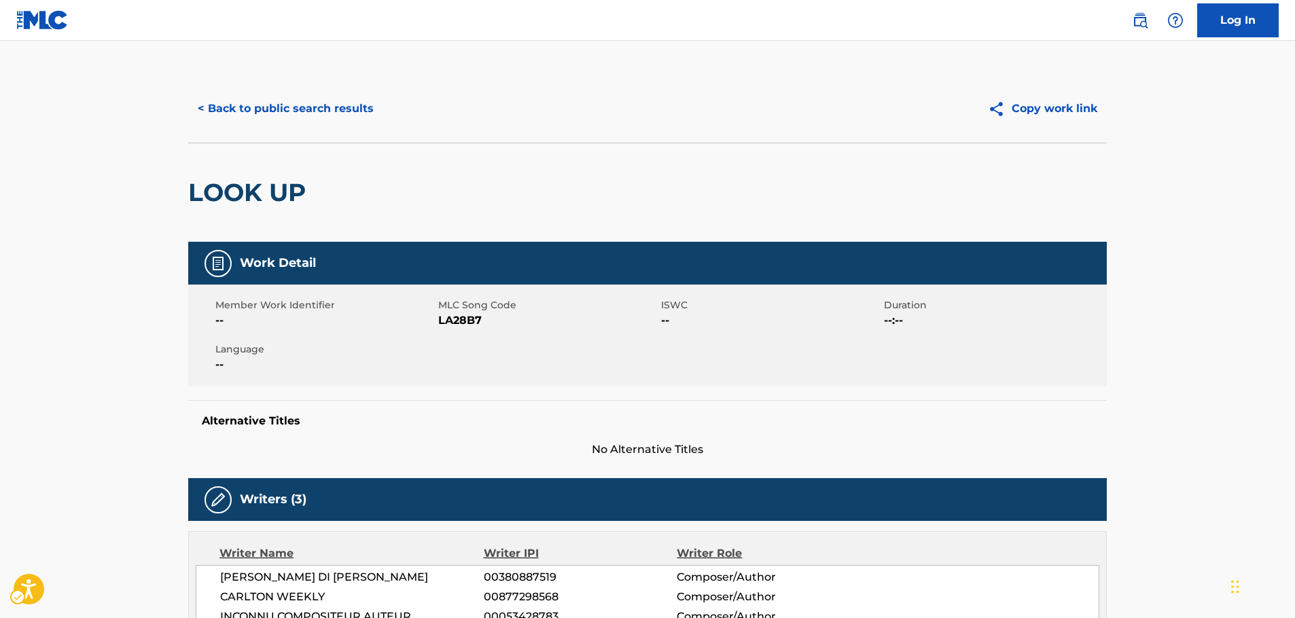
click at [469, 322] on span "MLC Song Code - LA28B7" at bounding box center [548, 321] width 220 height 16
copy span "LA28B7"
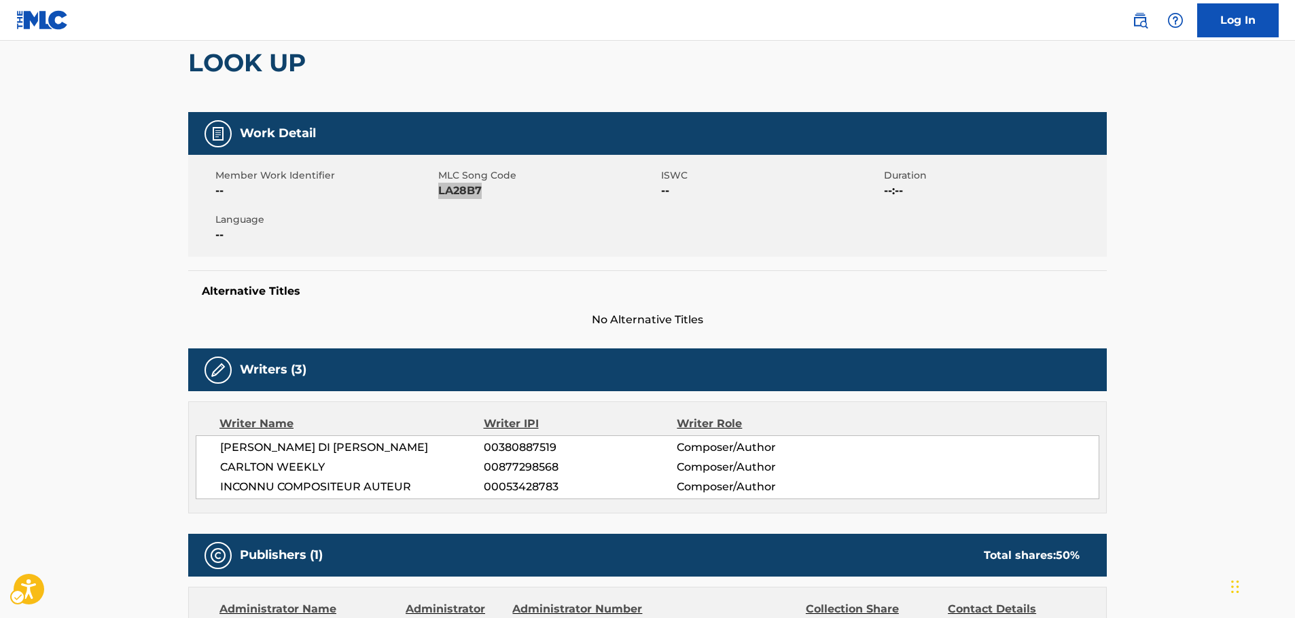
scroll to position [136, 0]
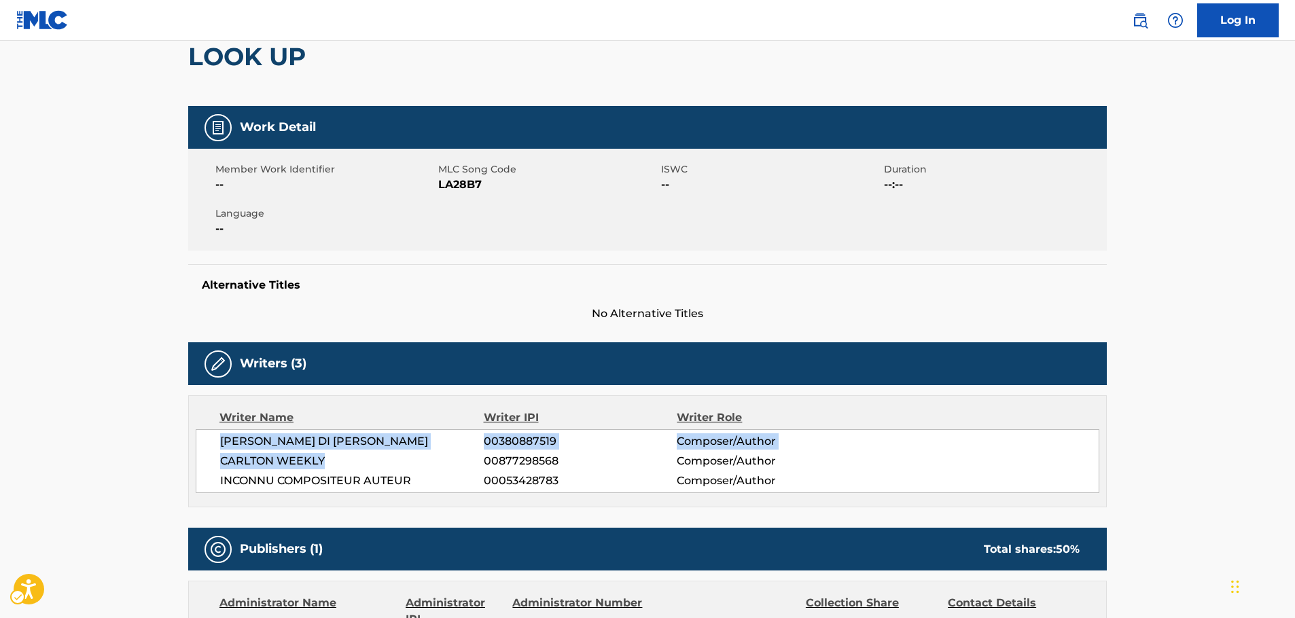
drag, startPoint x: 328, startPoint y: 467, endPoint x: 209, endPoint y: 447, distance: 120.0
click at [209, 447] on div "[PERSON_NAME] DI [PERSON_NAME] 00380887519 Composer/Author [PERSON_NAME] WEEKLY…" at bounding box center [648, 462] width 904 height 64
copy div "[PERSON_NAME] DI [PERSON_NAME] 00380887519 Composer/Author [PERSON_NAME] WEEKLY"
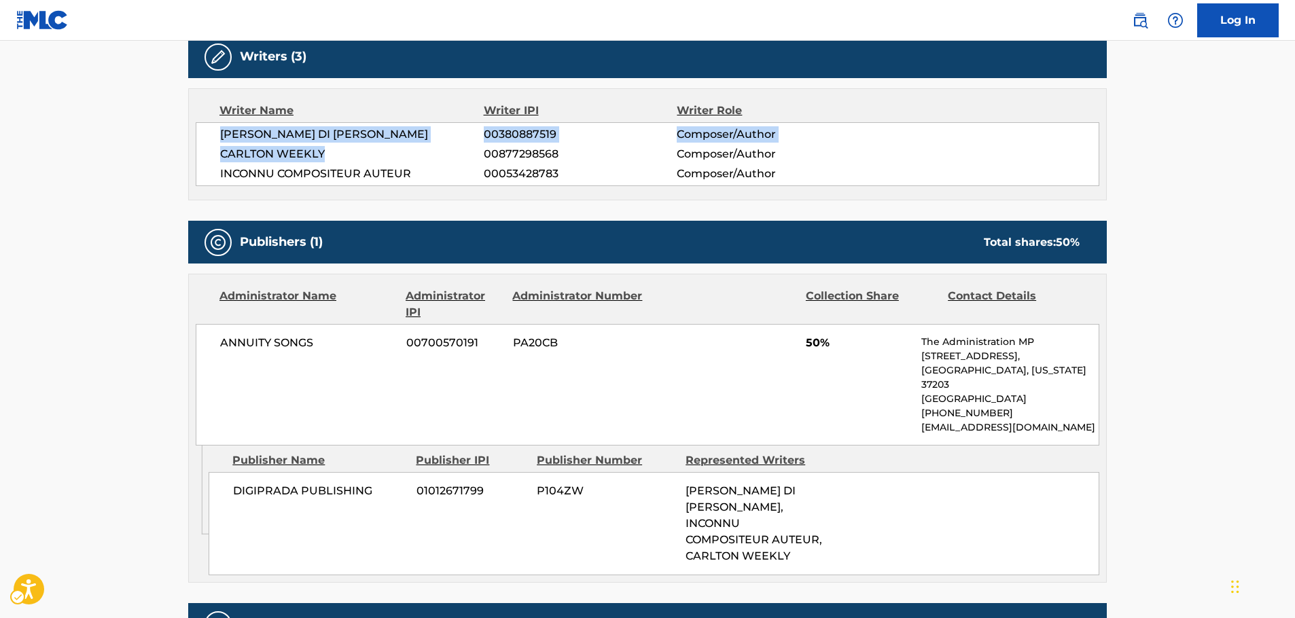
scroll to position [476, 0]
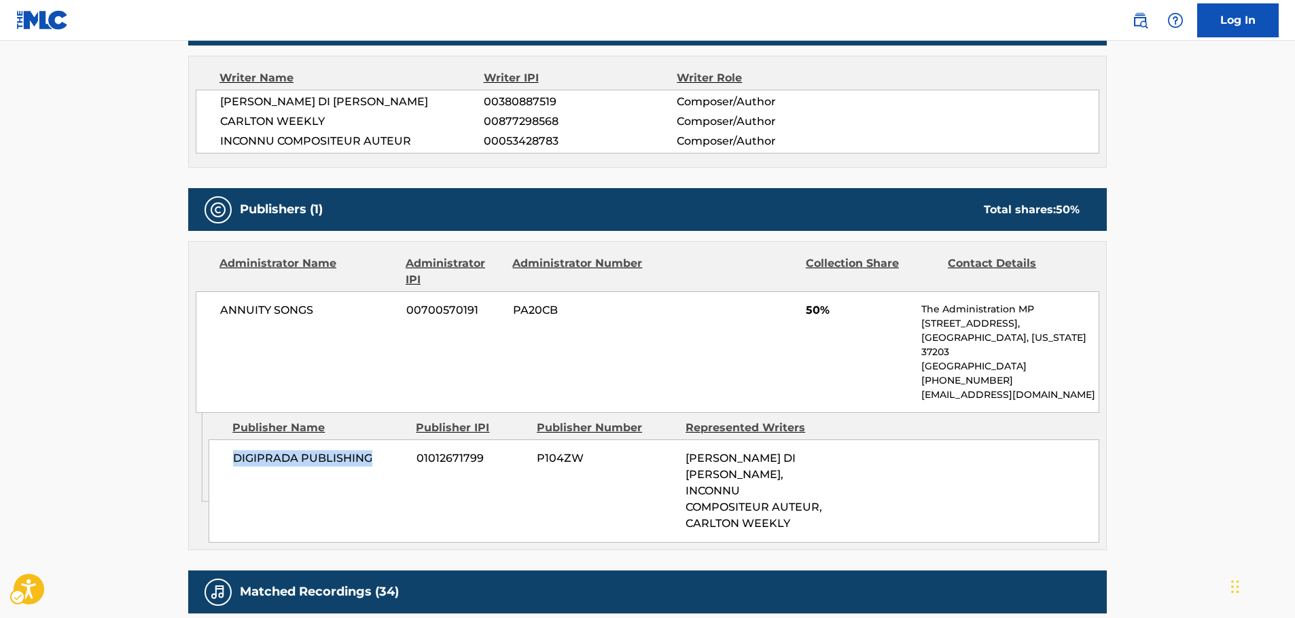
drag, startPoint x: 353, startPoint y: 447, endPoint x: 232, endPoint y: 453, distance: 121.1
click at [232, 453] on div "DIGIPRADA PUBLISHING 01012671799 P104ZW [PERSON_NAME] DI [PERSON_NAME], INCONNU…" at bounding box center [654, 491] width 891 height 103
copy span "DIGIPRADA PUBLISHING"
drag, startPoint x: 317, startPoint y: 317, endPoint x: 215, endPoint y: 319, distance: 102.0
click at [215, 319] on div "ANNUITY SONGS 00700570191 PA20CB 50% The Administration MP [STREET_ADDRESS][US_…" at bounding box center [648, 353] width 904 height 122
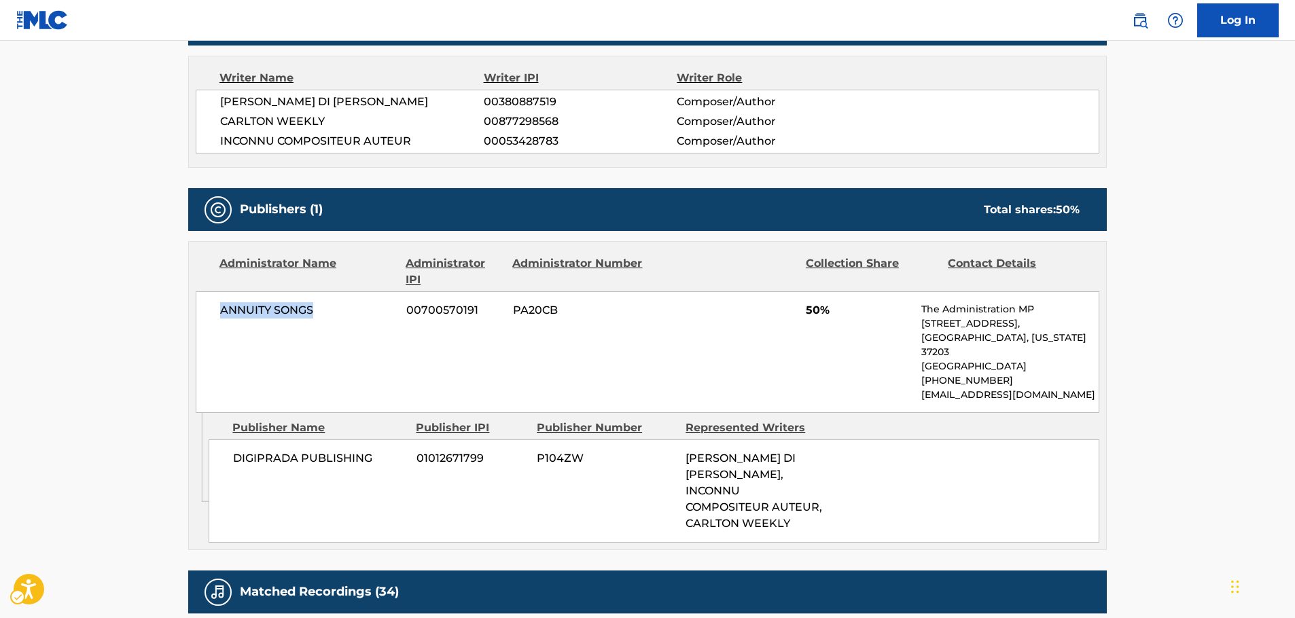
copy span "ANNUITY SONGS"
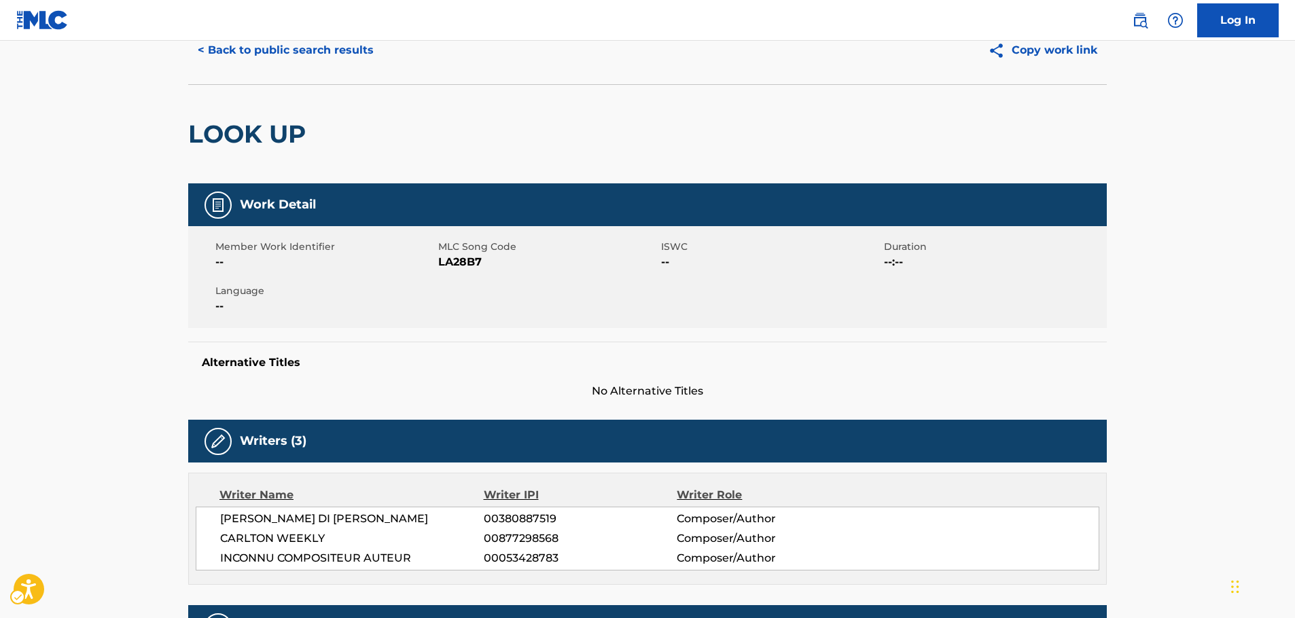
scroll to position [0, 0]
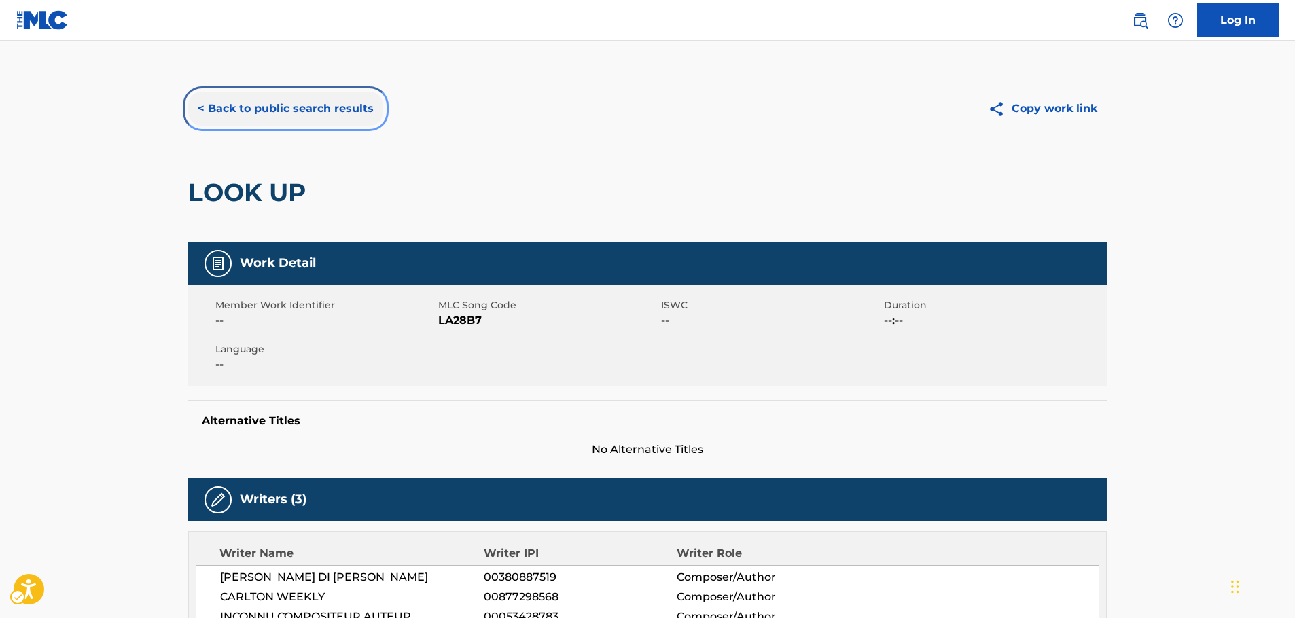
drag, startPoint x: 278, startPoint y: 107, endPoint x: 321, endPoint y: 160, distance: 69.1
click at [278, 106] on button "< Back to public search results" at bounding box center [285, 109] width 195 height 34
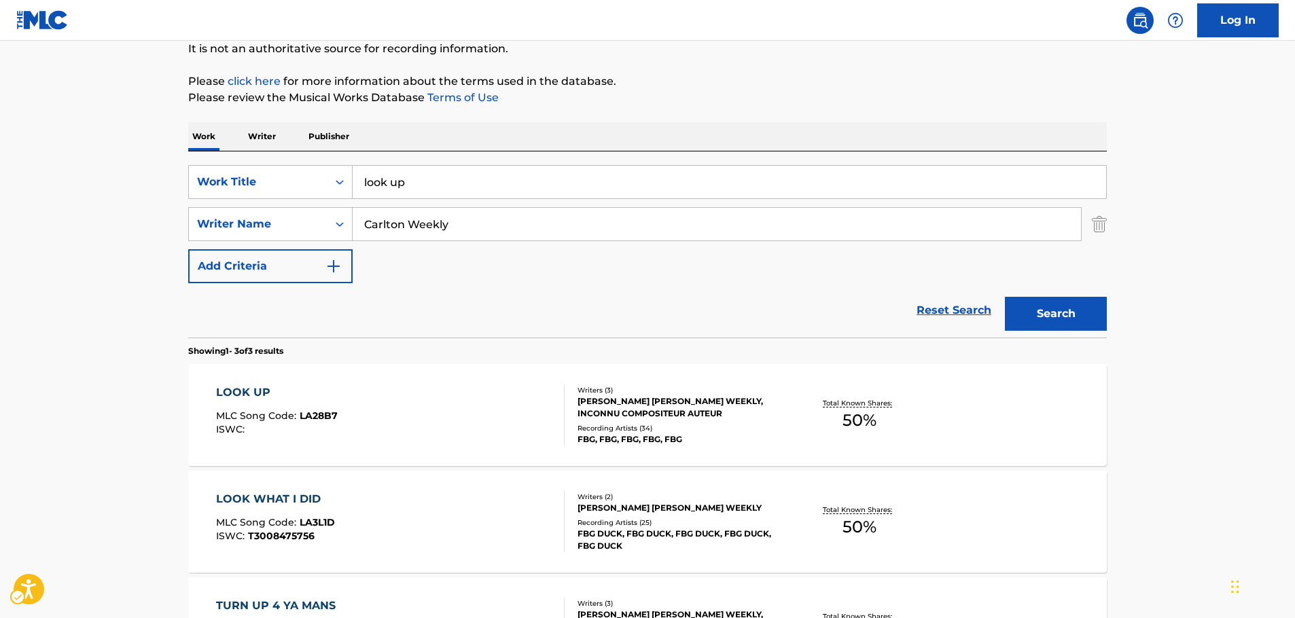
scroll to position [121, 0]
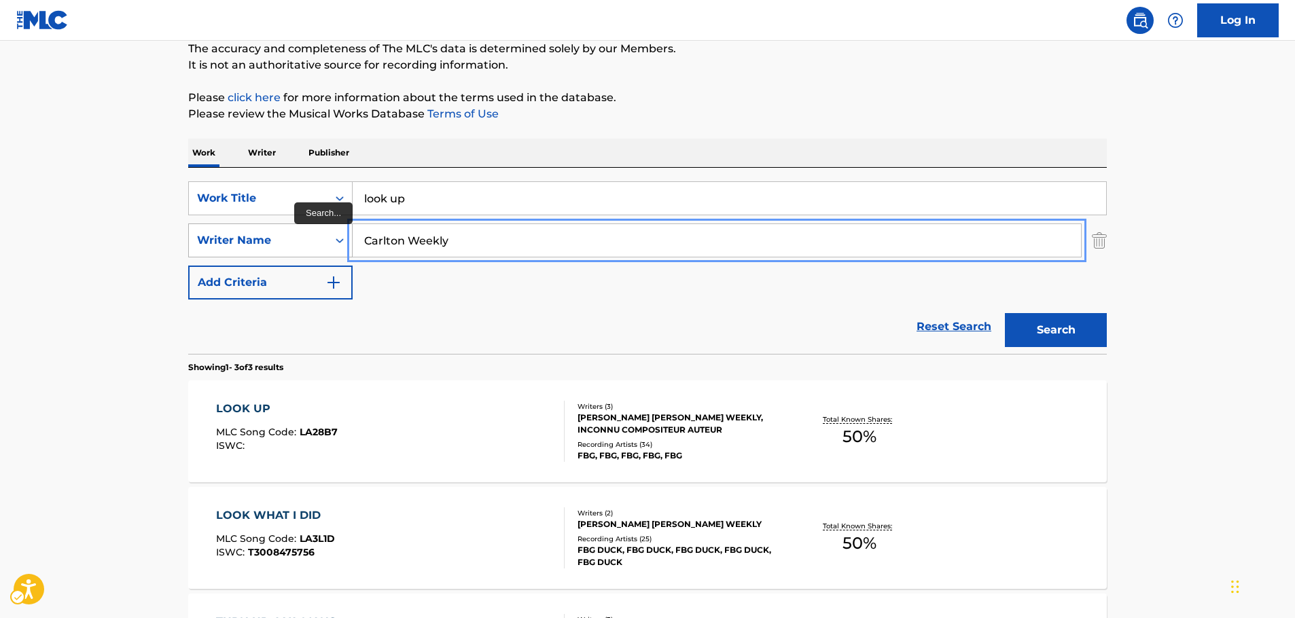
drag, startPoint x: 478, startPoint y: 239, endPoint x: 330, endPoint y: 250, distance: 148.6
paste input "[PERSON_NAME]"
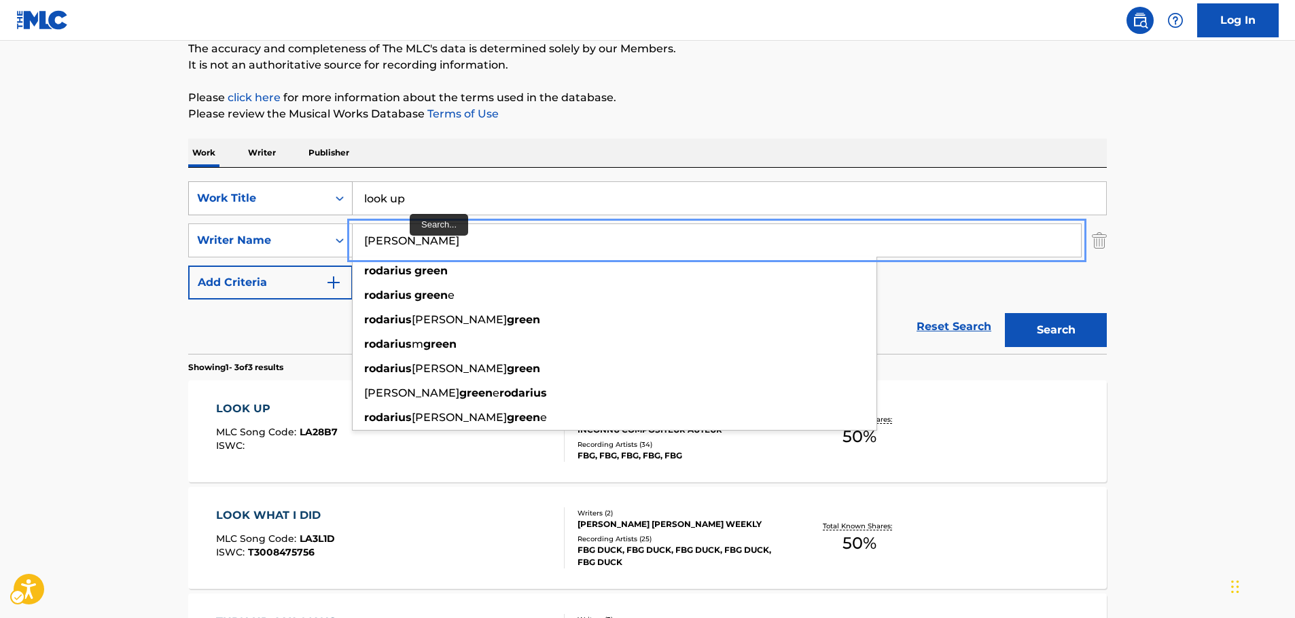
type input "[PERSON_NAME]"
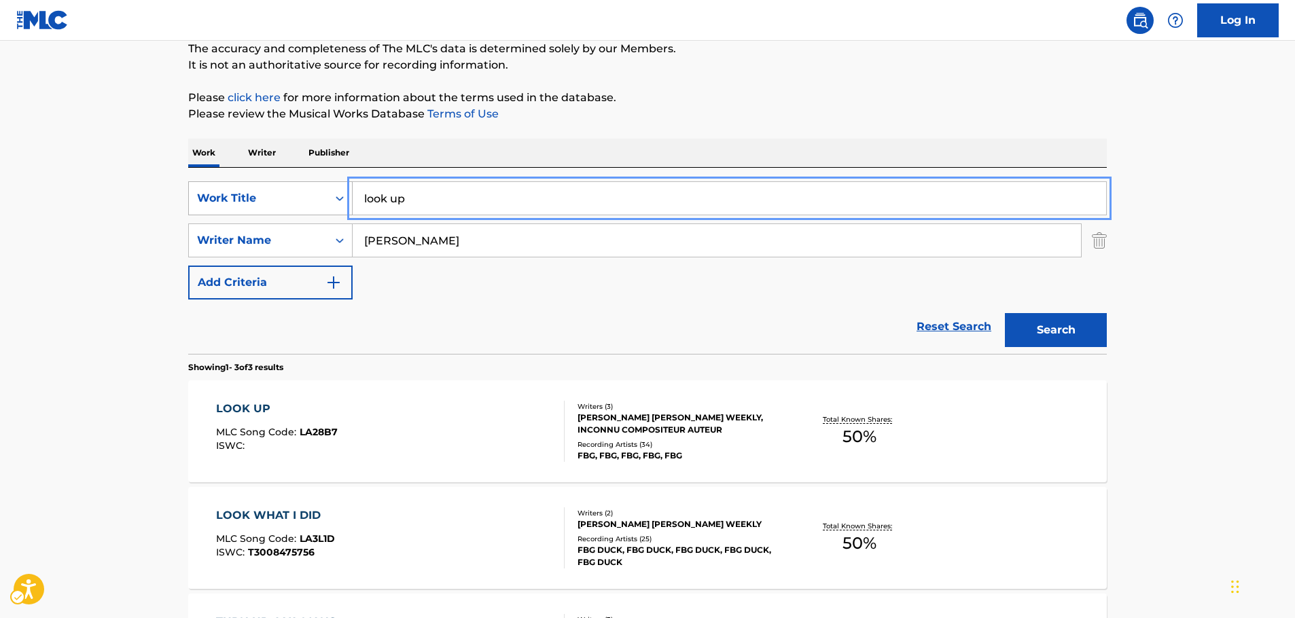
drag, startPoint x: 291, startPoint y: 207, endPoint x: 262, endPoint y: 205, distance: 29.3
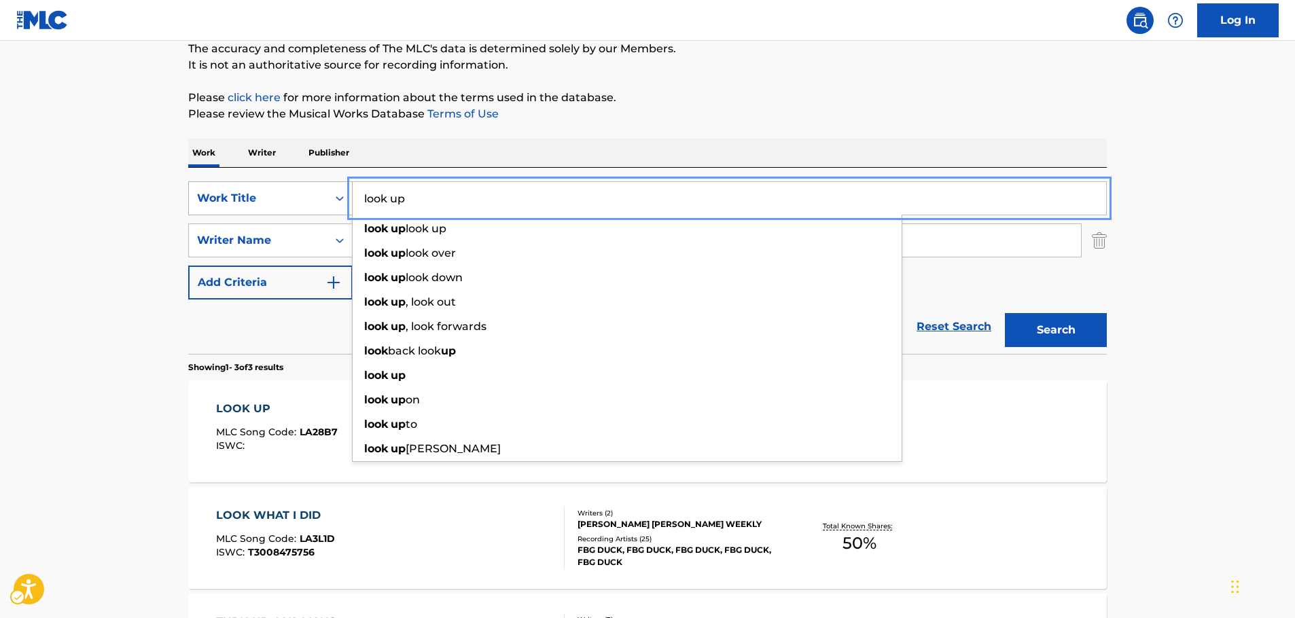
paste input "Shooting Star"
type input "Shooting Star"
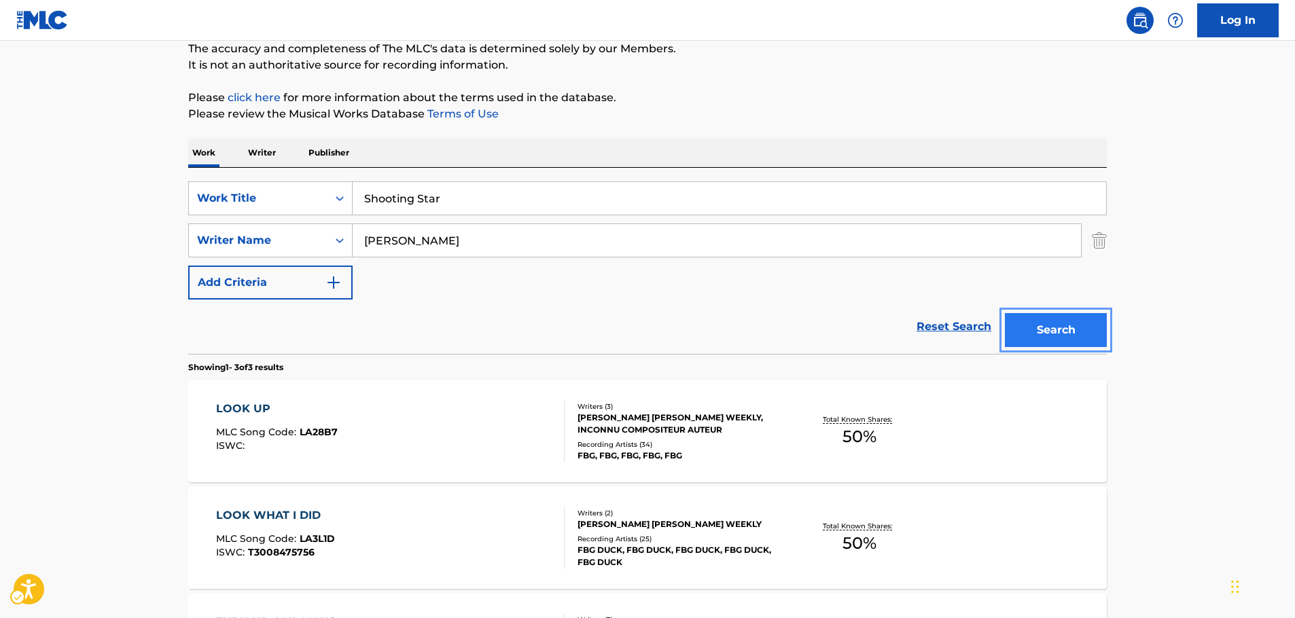
click at [1059, 331] on button "Search" at bounding box center [1056, 330] width 102 height 34
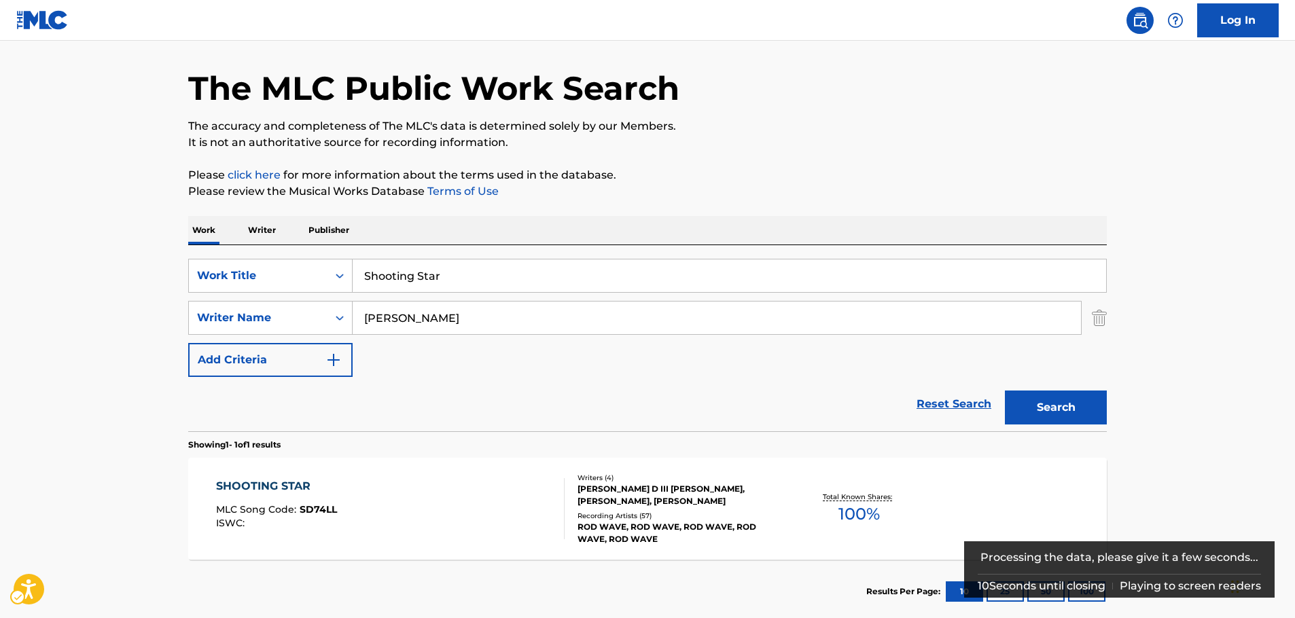
scroll to position [68, 0]
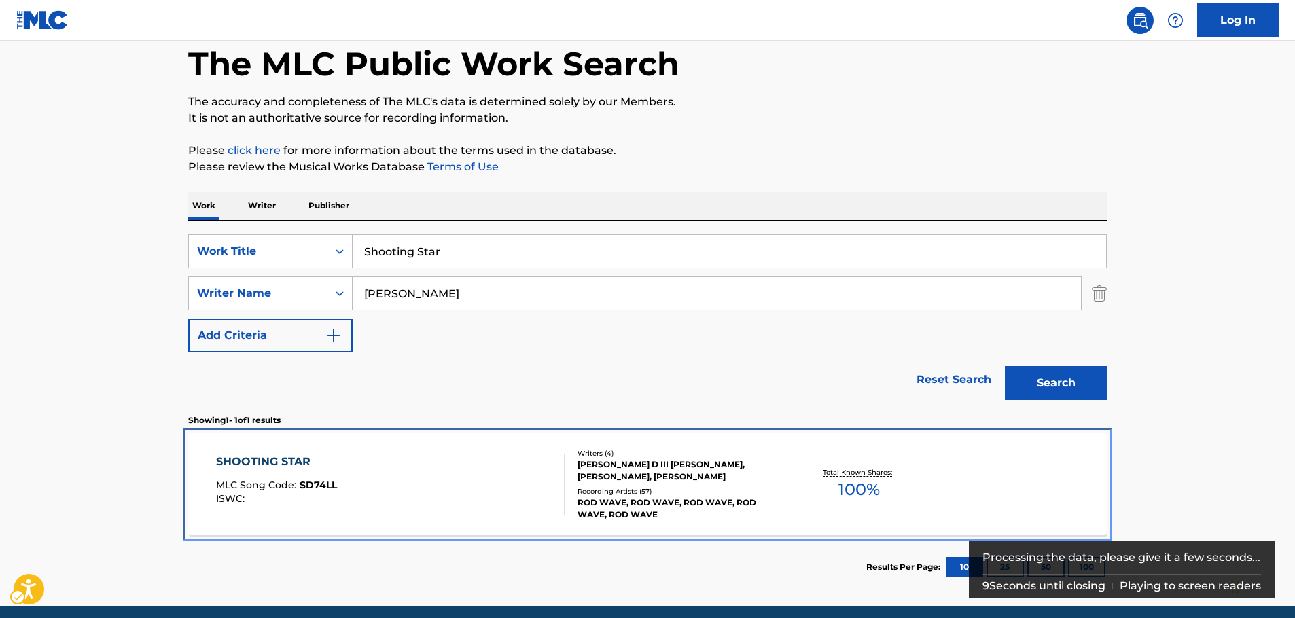
click at [374, 483] on div "SHOOTING STAR MLC Song Code : SD74LL ISWC :" at bounding box center [390, 484] width 349 height 61
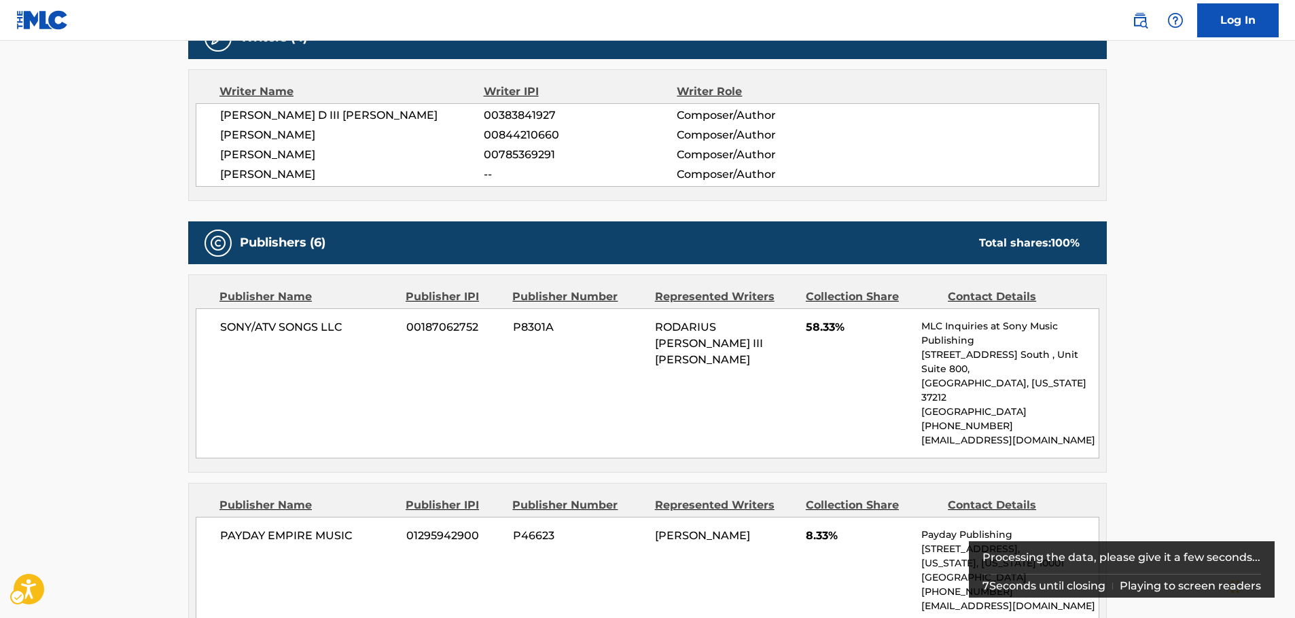
scroll to position [115, 0]
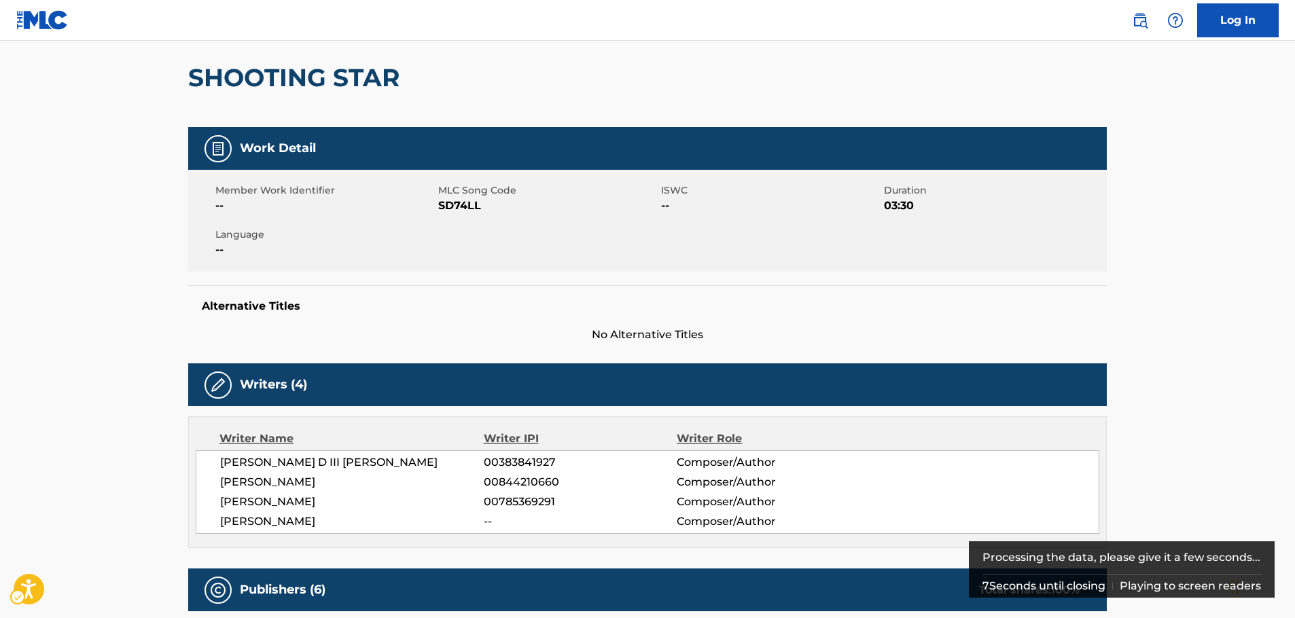
click at [468, 211] on span "MLC Song Code - SD74LL" at bounding box center [548, 206] width 220 height 16
copy span "SD74LL"
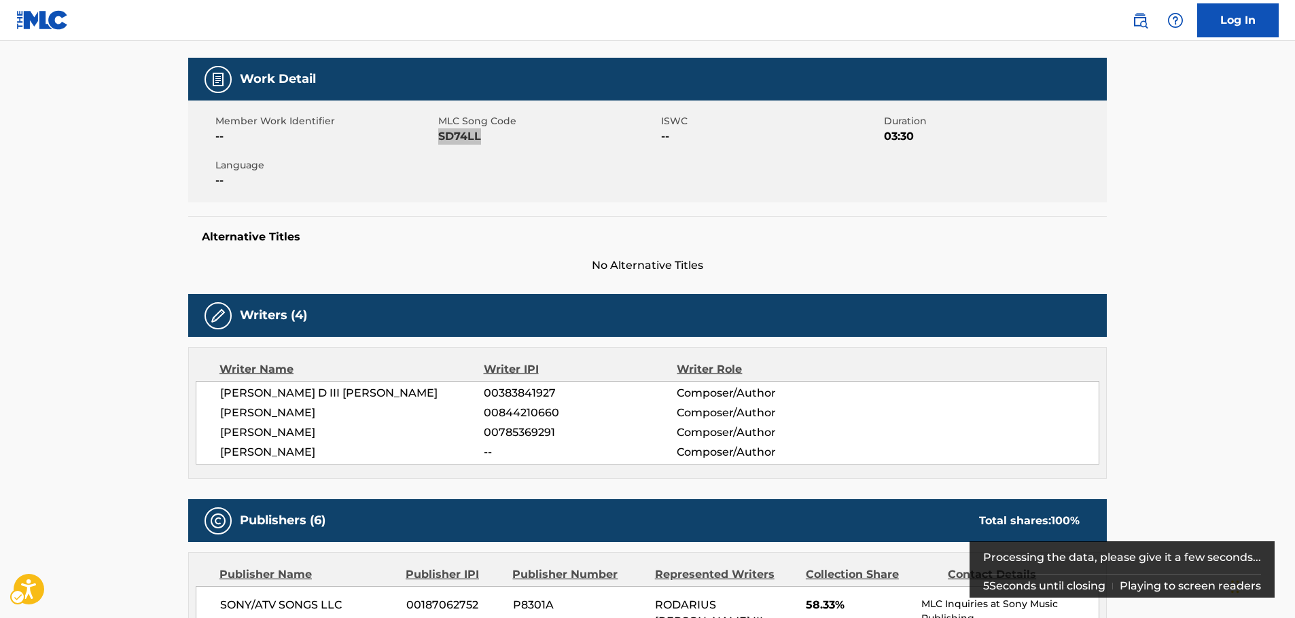
scroll to position [251, 0]
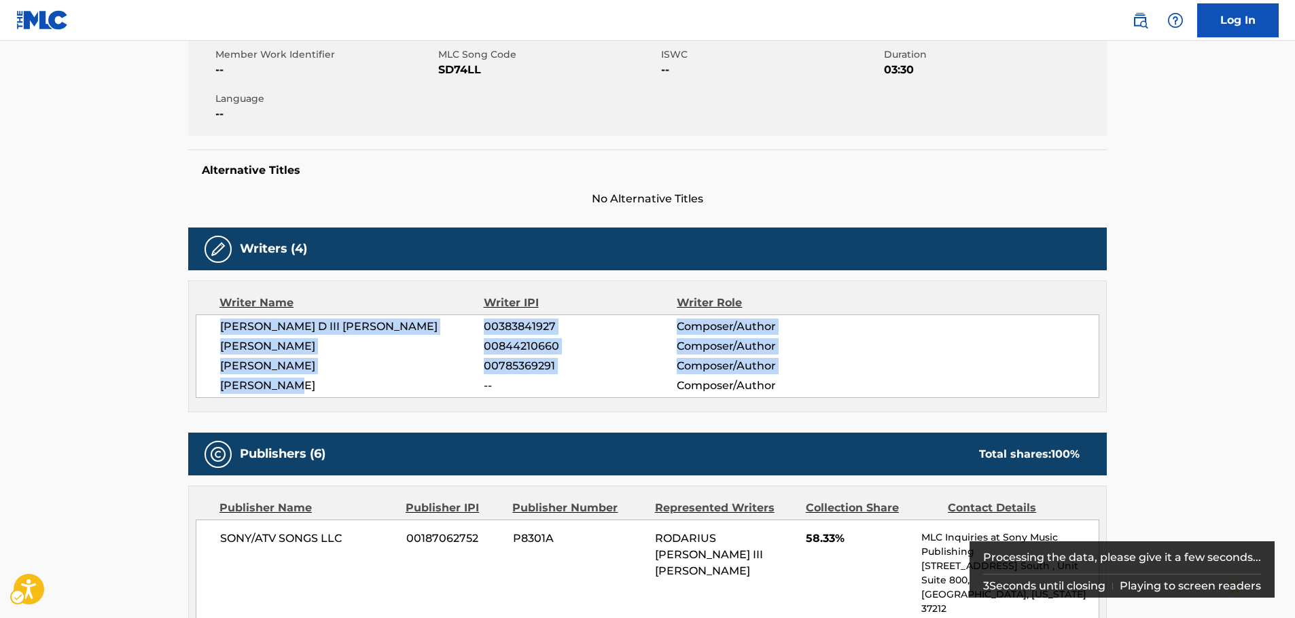
drag, startPoint x: 313, startPoint y: 391, endPoint x: 228, endPoint y: 311, distance: 117.3
click at [194, 327] on div "Writer Name Writer IPI Writer Role [PERSON_NAME] D III [PERSON_NAME] 0038384192…" at bounding box center [647, 347] width 919 height 132
copy div "[PERSON_NAME] D III [PERSON_NAME] 00383841927 Composer/Author [PERSON_NAME] 008…"
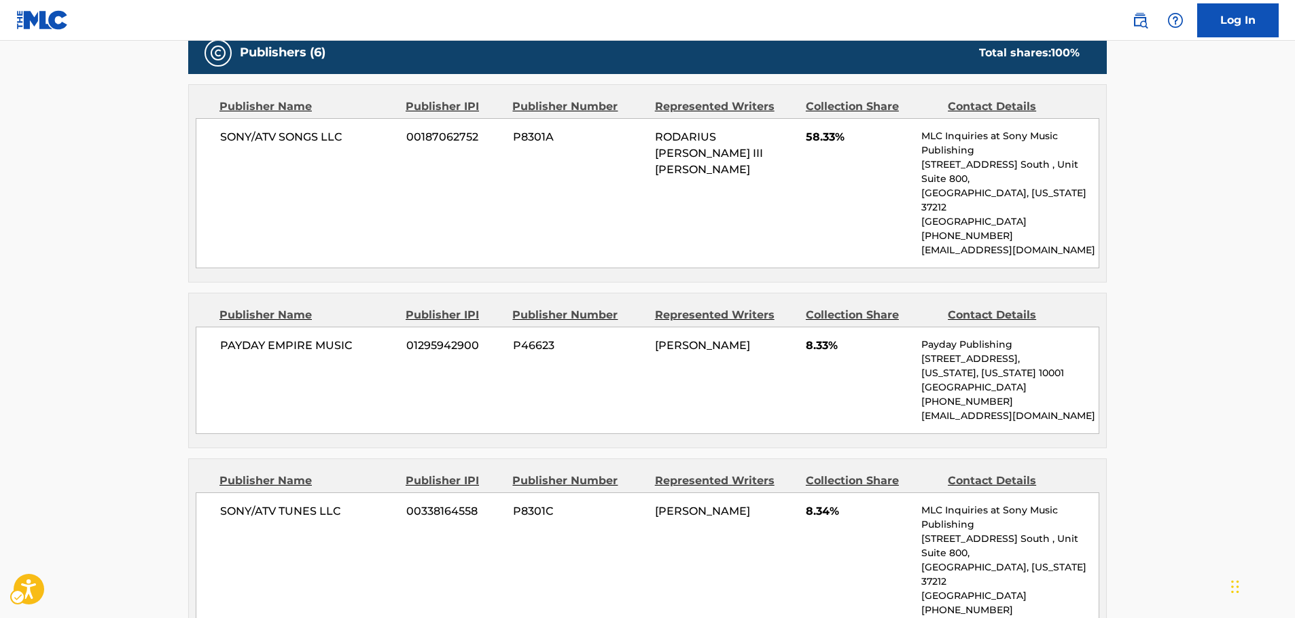
scroll to position [659, 0]
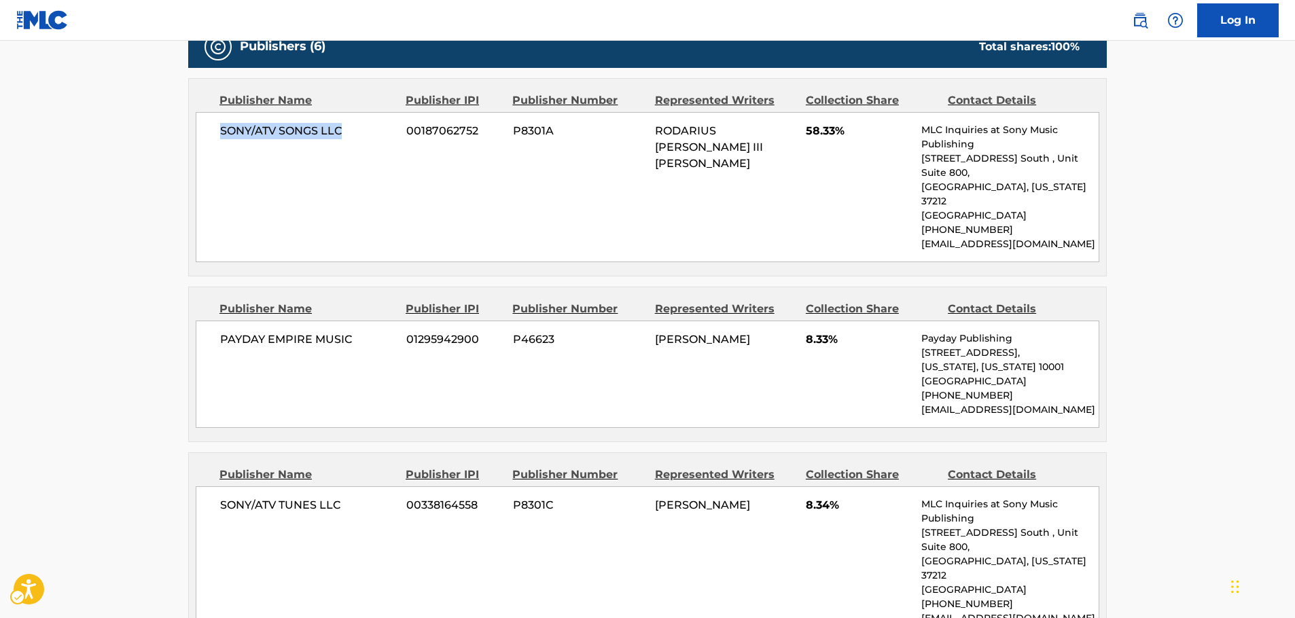
drag, startPoint x: 357, startPoint y: 137, endPoint x: 1, endPoint y: 223, distance: 365.6
click at [206, 148] on div "SONY/ATV SONGS LLC 00187062752 P8301A RODARIUS M [PERSON_NAME] [PERSON_NAME] 58…" at bounding box center [648, 187] width 904 height 150
copy span "SONY/ATV SONGS LLC"
drag, startPoint x: 377, startPoint y: 331, endPoint x: 205, endPoint y: 332, distance: 172.6
click at [205, 332] on div "PAYDAY EMPIRE MUSIC 01295942900 P46623 [PERSON_NAME] 8.33% Payday Publishing [S…" at bounding box center [648, 374] width 904 height 107
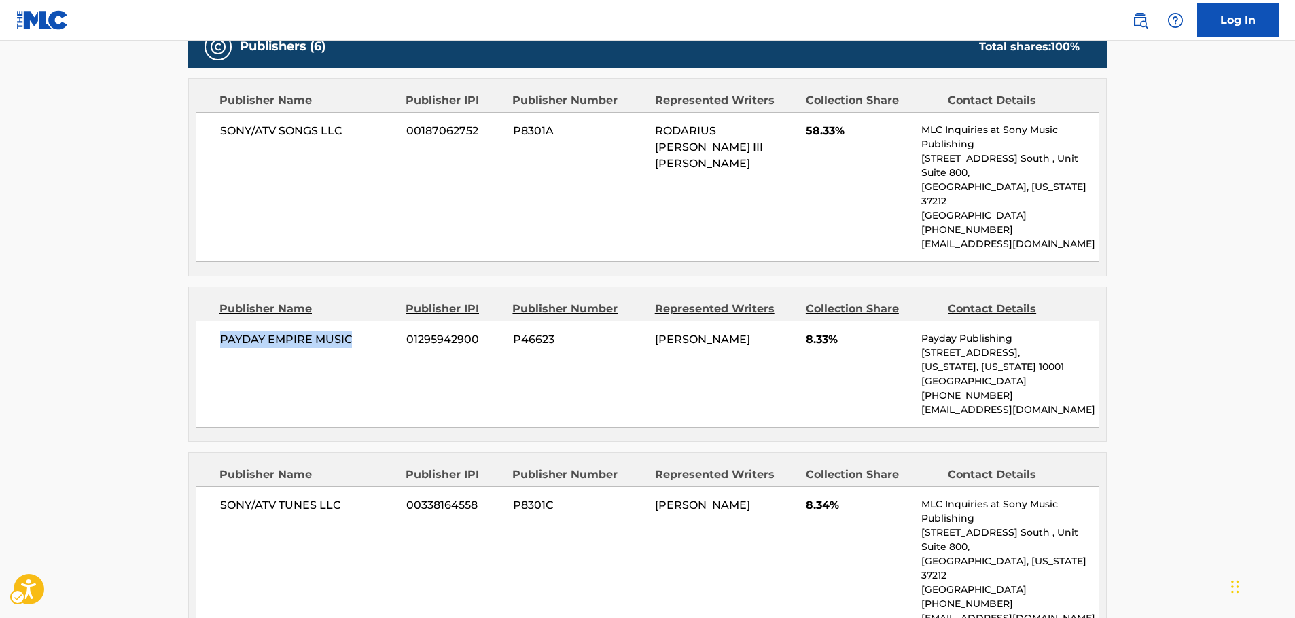
copy span "PAYDAY EMPIRE MUSIC"
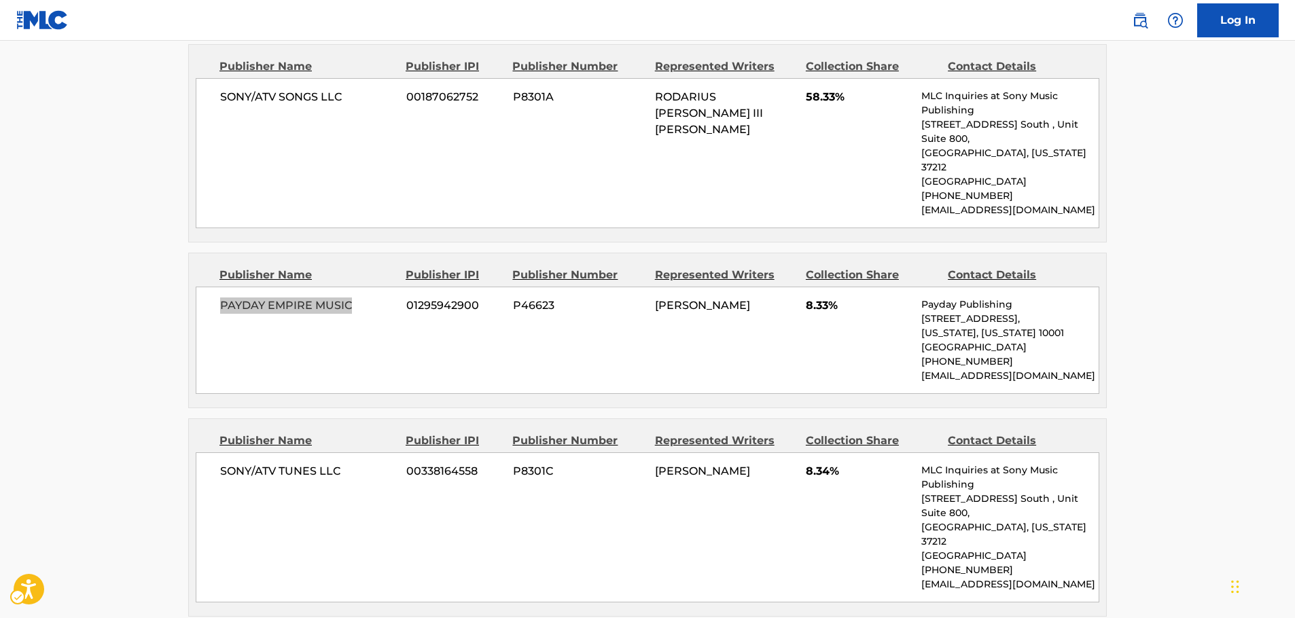
scroll to position [727, 0]
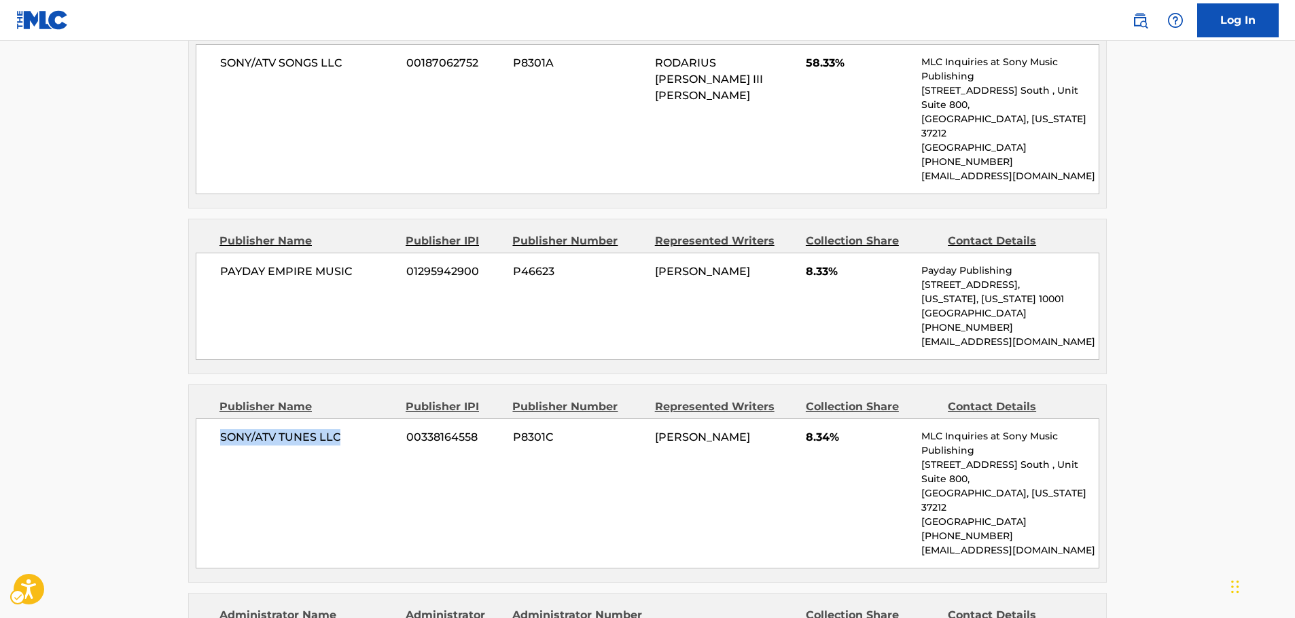
drag, startPoint x: 263, startPoint y: 427, endPoint x: 220, endPoint y: 430, distance: 42.9
click at [220, 430] on div "SONY/ATV TUNES LLC 00338164558 P8301C [PERSON_NAME] 8.34% MLC Inquiries at Sony…" at bounding box center [648, 494] width 904 height 150
copy span "SONY/ATV TUNES LLC"
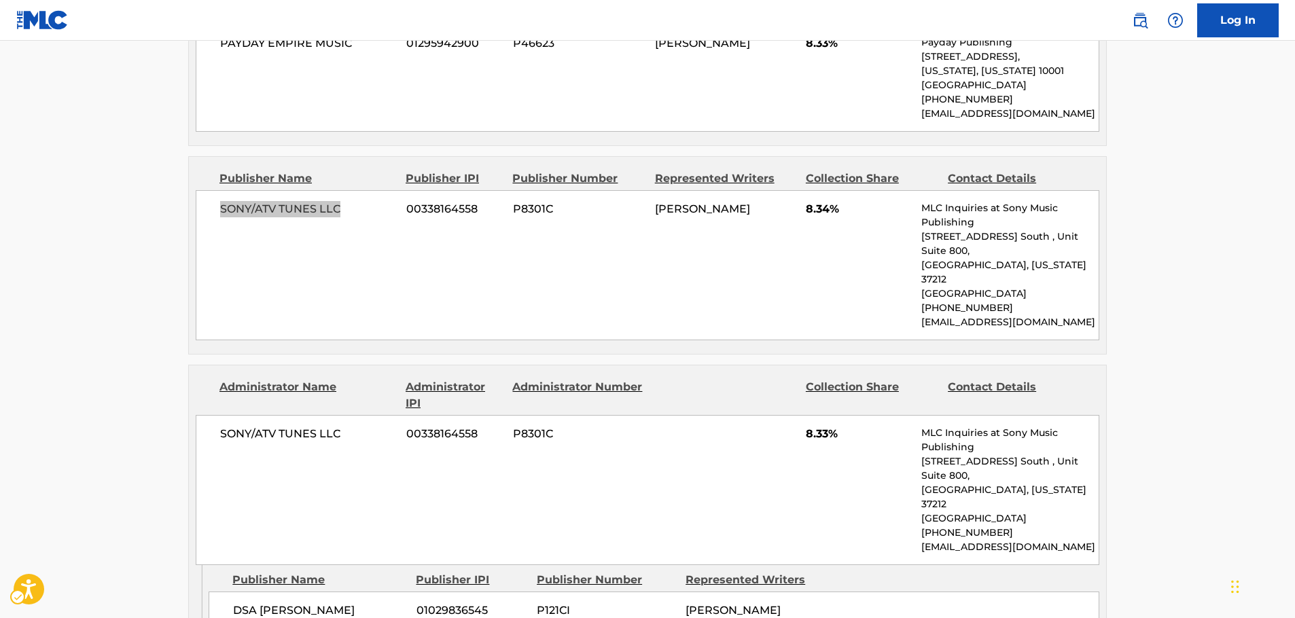
scroll to position [998, 0]
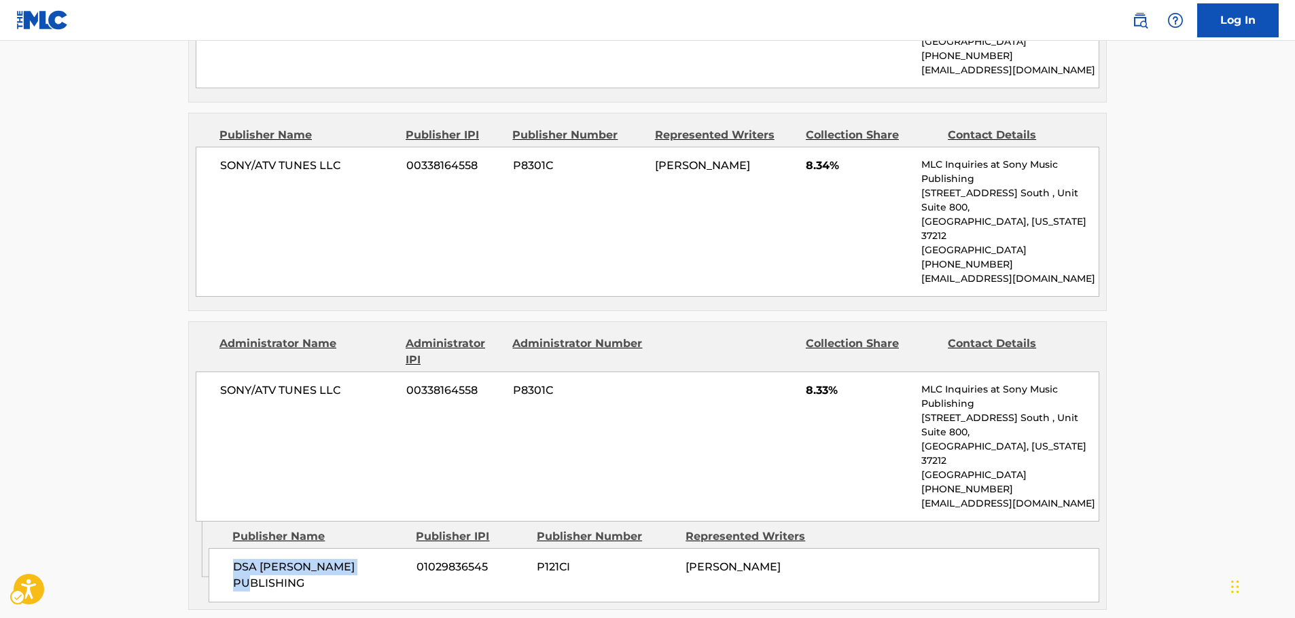
drag, startPoint x: 381, startPoint y: 482, endPoint x: 203, endPoint y: 495, distance: 179.3
click at [216, 548] on div "DSA [PERSON_NAME] PUBLISHING 01029836545 P121CI [PERSON_NAME]" at bounding box center [654, 575] width 891 height 54
copy span "DSA [PERSON_NAME] PUBLISHING"
drag, startPoint x: 353, startPoint y: 334, endPoint x: 71, endPoint y: 367, distance: 284.0
click at [203, 372] on div "SONY/ATV TUNES LLC 00338164558 P8301C 8.33% MLC Inquiries at Sony Music Publish…" at bounding box center [648, 447] width 904 height 150
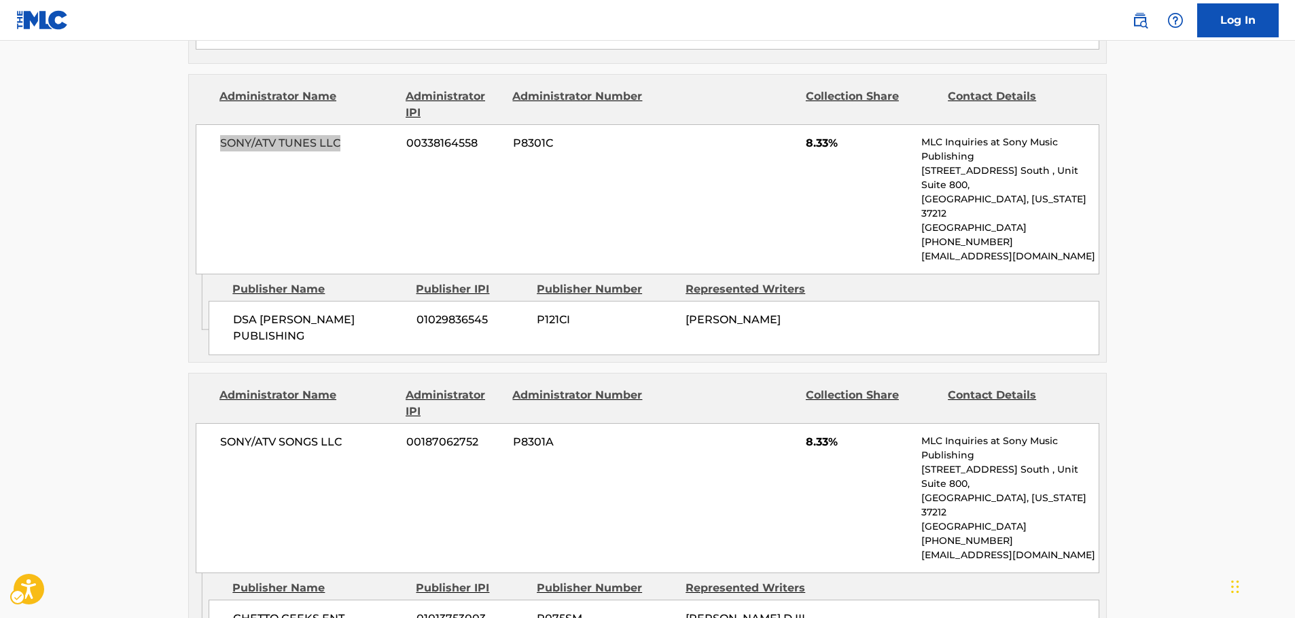
scroll to position [1270, 0]
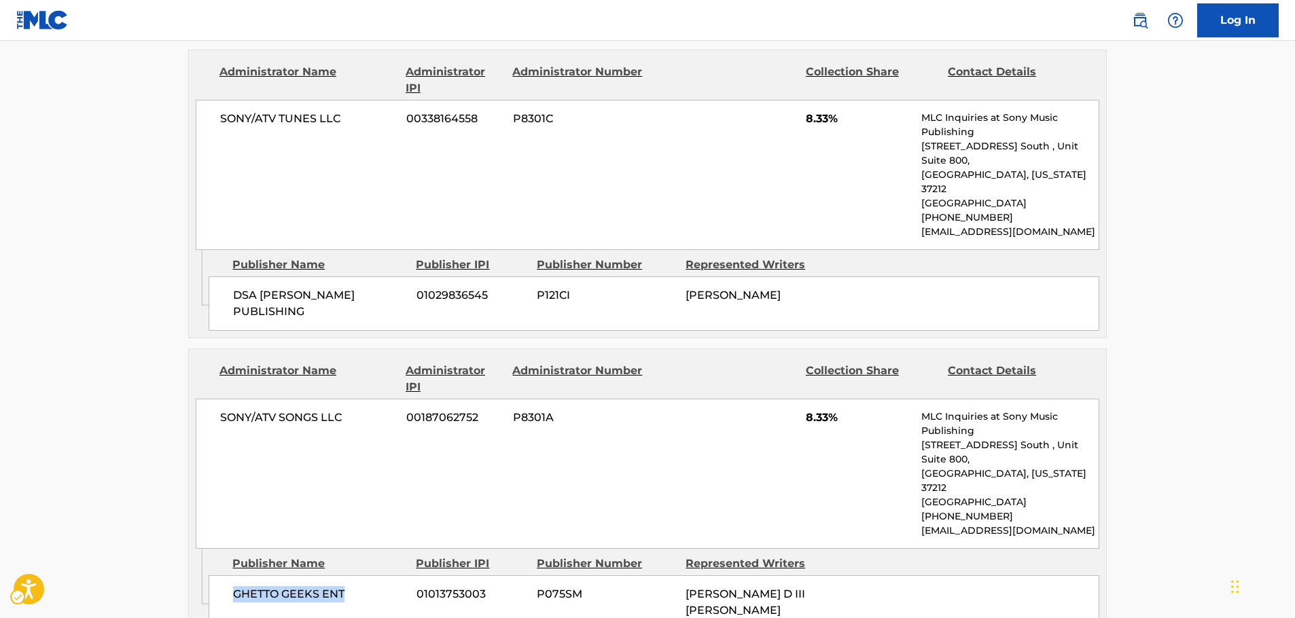
drag, startPoint x: 368, startPoint y: 465, endPoint x: 3, endPoint y: 484, distance: 365.5
click at [222, 576] on div "GHETTO GEEKS ENT 01013753003 P075SM [PERSON_NAME] D III [PERSON_NAME]" at bounding box center [654, 603] width 891 height 54
drag, startPoint x: 354, startPoint y: 319, endPoint x: 2, endPoint y: 360, distance: 354.3
click at [204, 399] on div "SONY/ATV SONGS LLC 00187062752 P8301A 8.33% MLC Inquiries at Sony Music Publish…" at bounding box center [648, 474] width 904 height 150
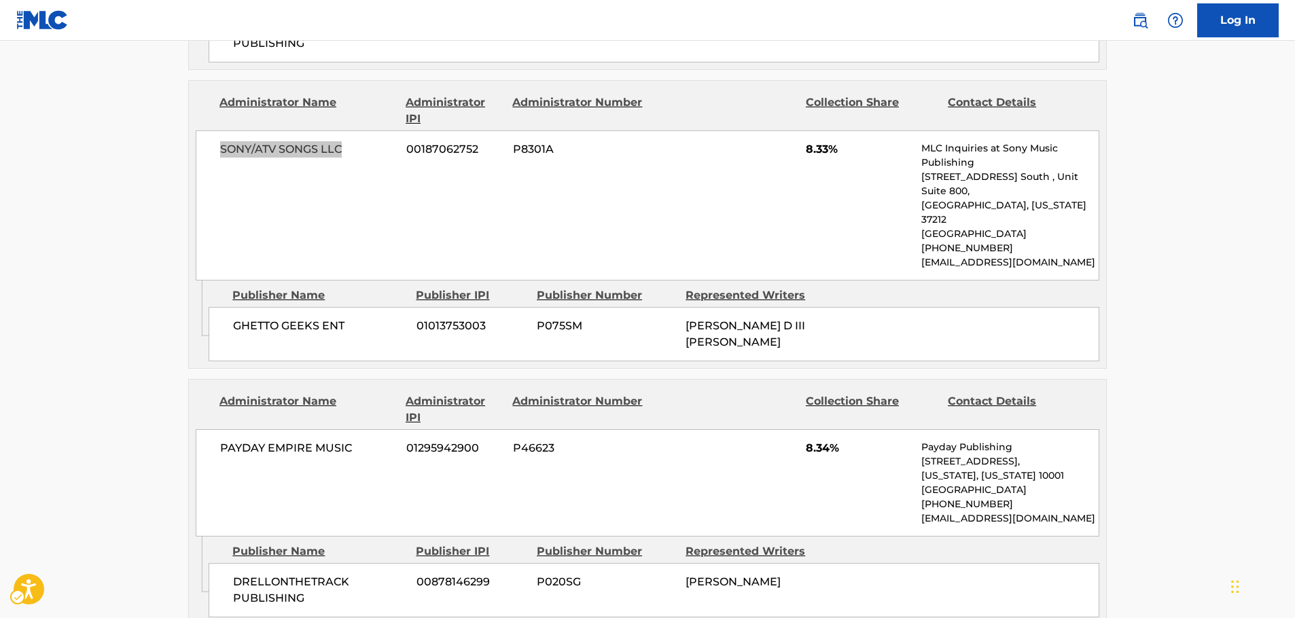
scroll to position [1542, 0]
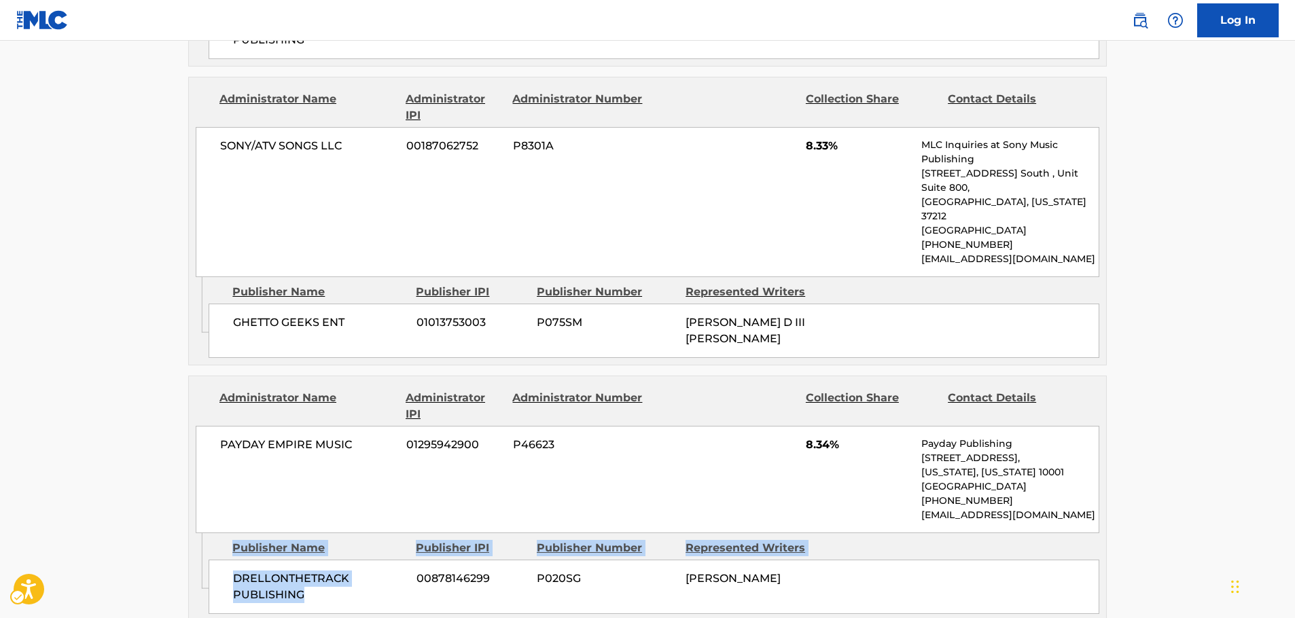
drag, startPoint x: 321, startPoint y: 460, endPoint x: 206, endPoint y: 439, distance: 116.8
click at [206, 534] on div "Admin Original Publisher Connecting Line Publisher Name Publisher IPI Publisher…" at bounding box center [647, 578] width 917 height 88
click at [358, 571] on span "DRELLONTHETRACK PUBLISHING" at bounding box center [319, 587] width 173 height 33
drag, startPoint x: 314, startPoint y: 455, endPoint x: 238, endPoint y: 440, distance: 77.7
click at [230, 560] on div "DRELLONTHETRACK PUBLISHING 00878146299 P020SG [PERSON_NAME]" at bounding box center [654, 587] width 891 height 54
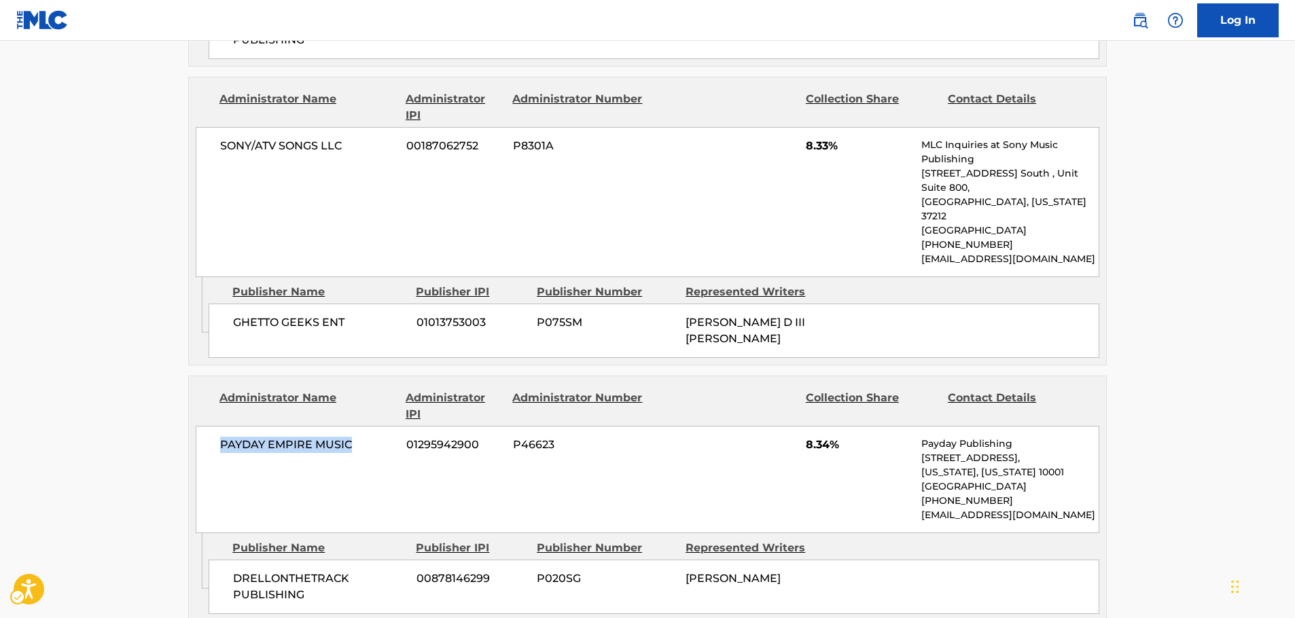
drag, startPoint x: 364, startPoint y: 316, endPoint x: 215, endPoint y: 309, distance: 149.0
click at [216, 426] on div "PAYDAY EMPIRE MUSIC 01295942900 P46623 8.34% Payday Publishing [STREET_ADDRESS]…" at bounding box center [648, 479] width 904 height 107
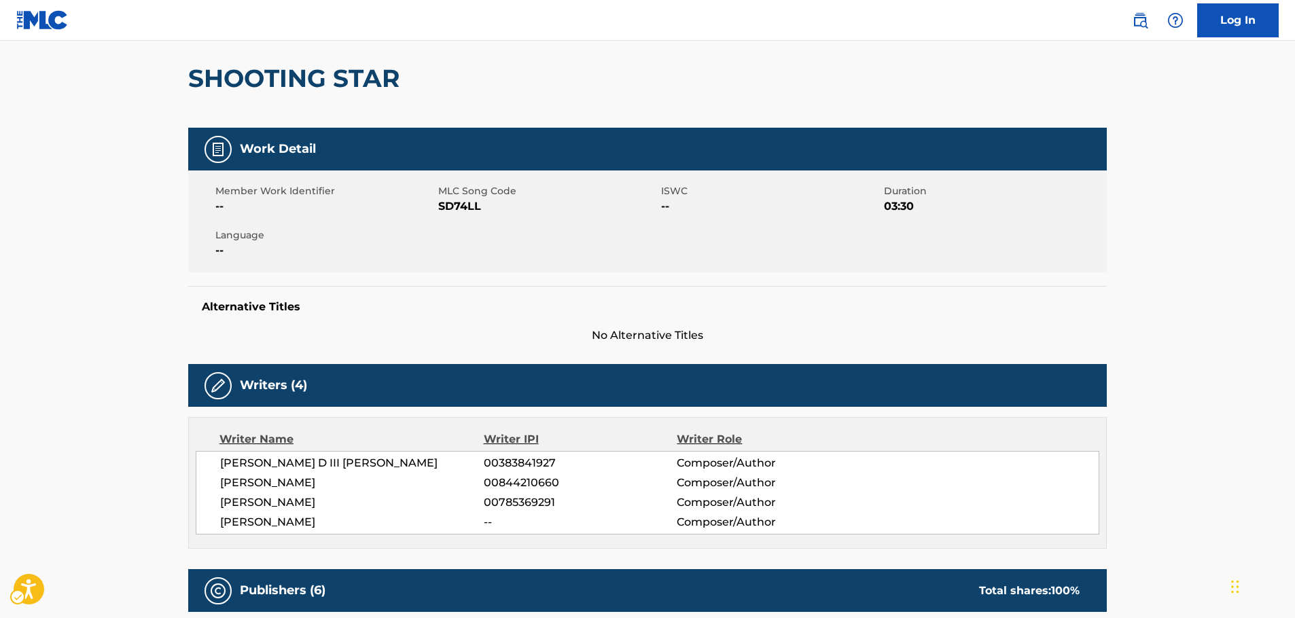
scroll to position [0, 0]
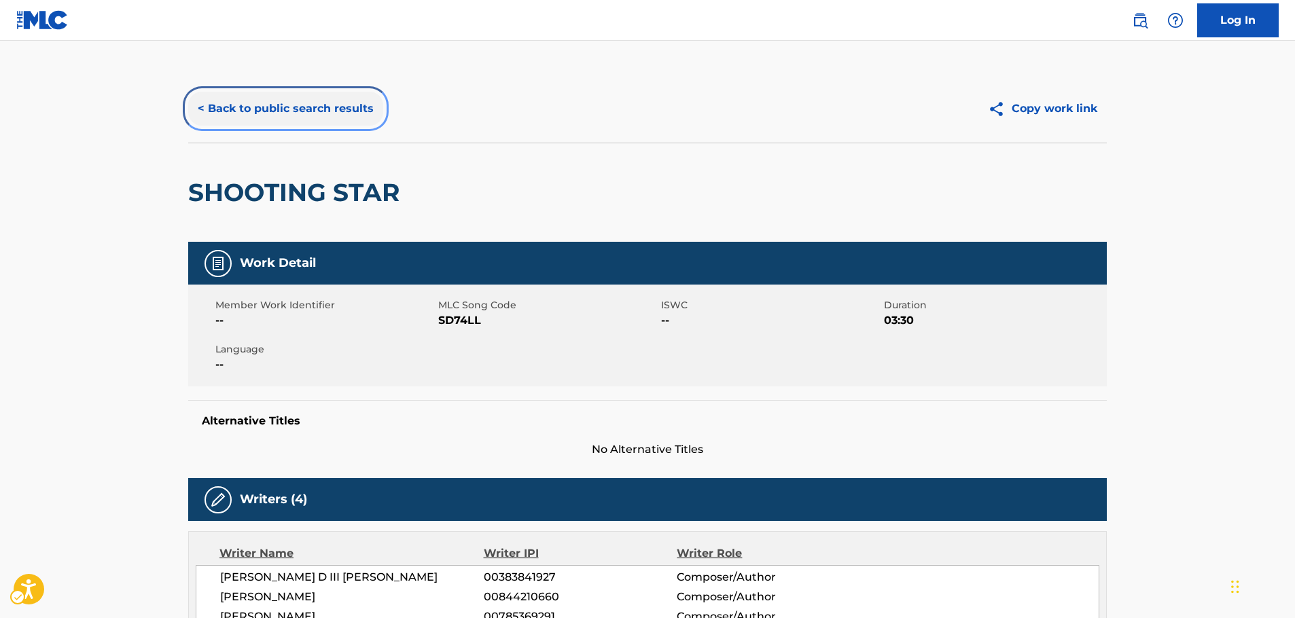
click at [322, 113] on button "< Back to public search results" at bounding box center [285, 109] width 195 height 34
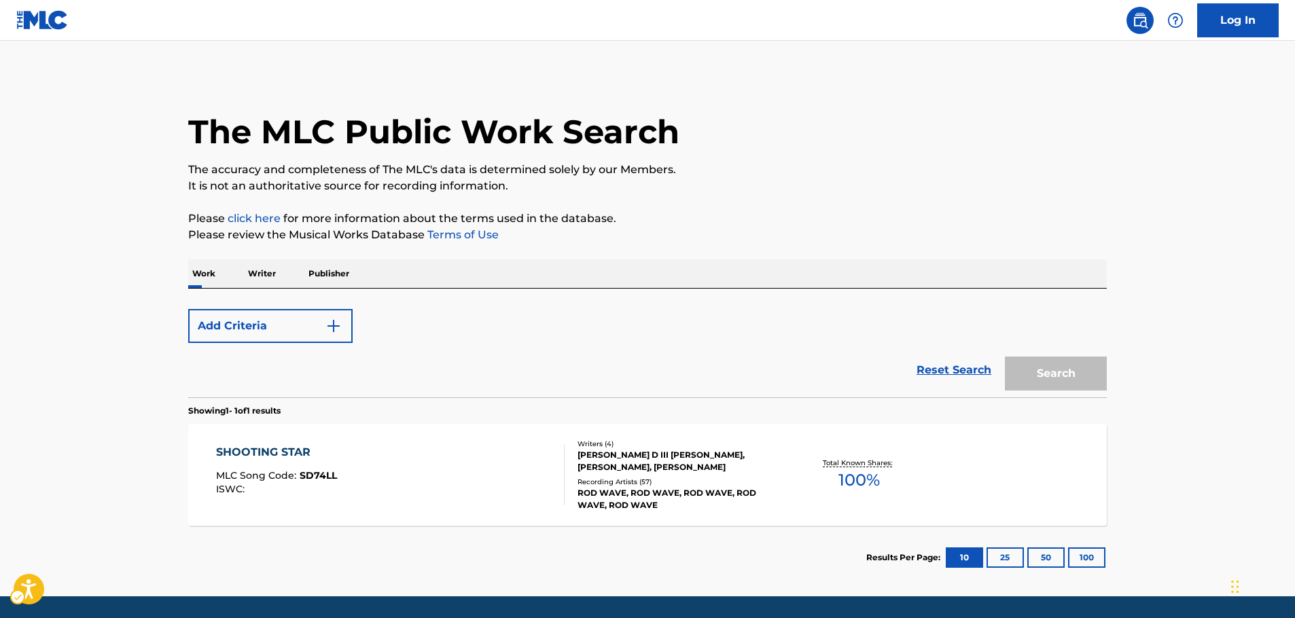
scroll to position [43, 0]
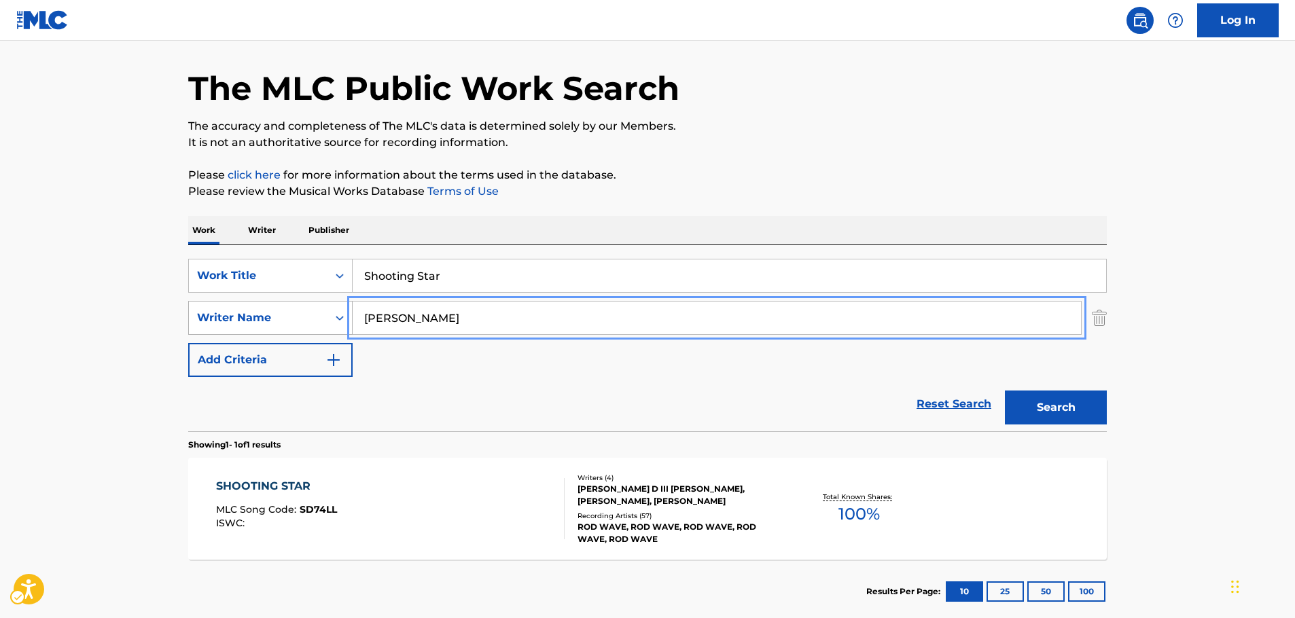
drag, startPoint x: 453, startPoint y: 323, endPoint x: 0, endPoint y: 374, distance: 456.1
paste input "[PERSON_NAME]"
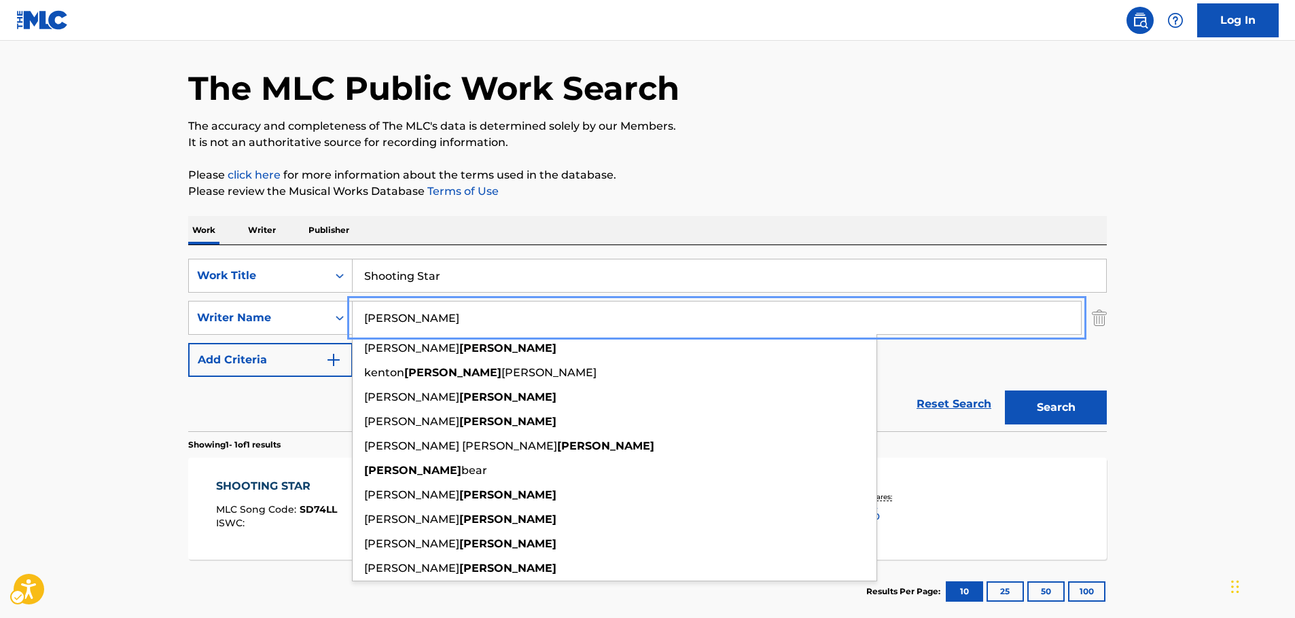
type input "[PERSON_NAME]"
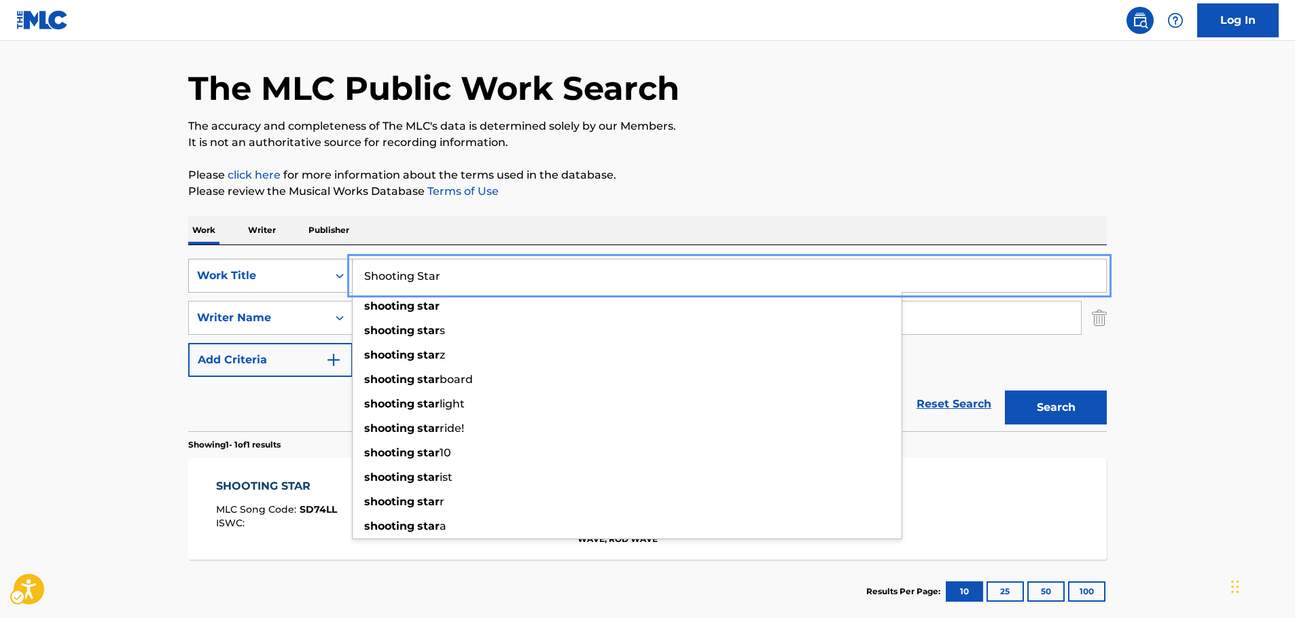
drag, startPoint x: 449, startPoint y: 279, endPoint x: 310, endPoint y: 283, distance: 138.7
paste input "Mo Chicken"
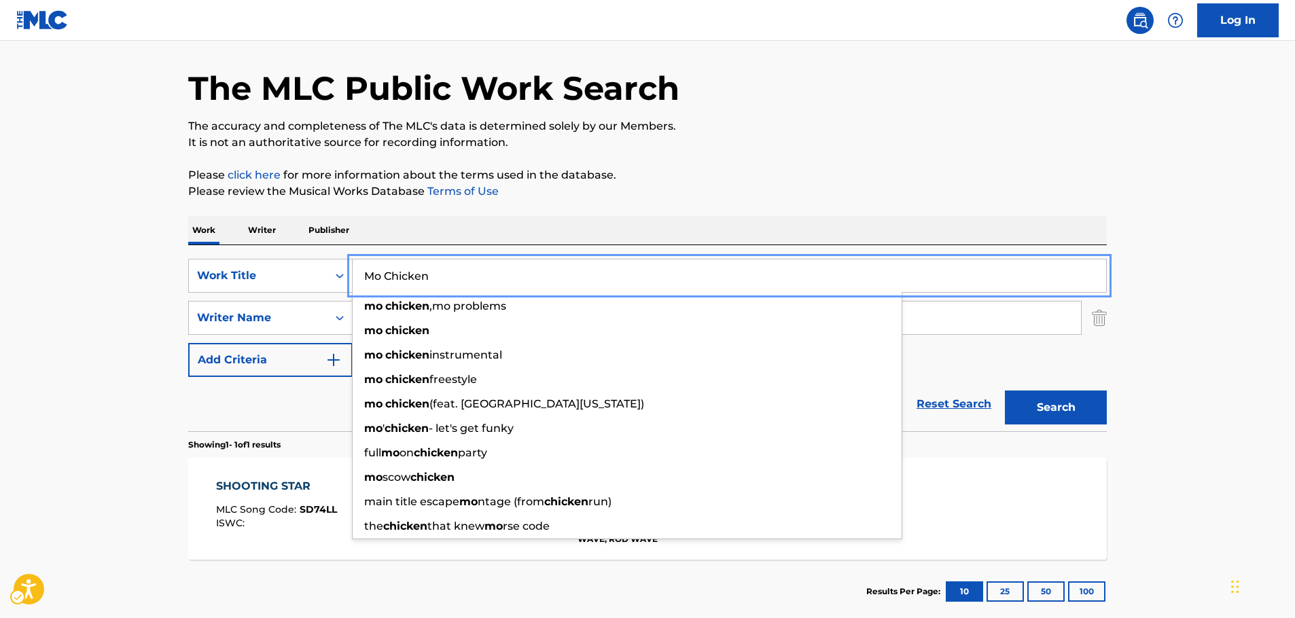
type input "Mo Chicken"
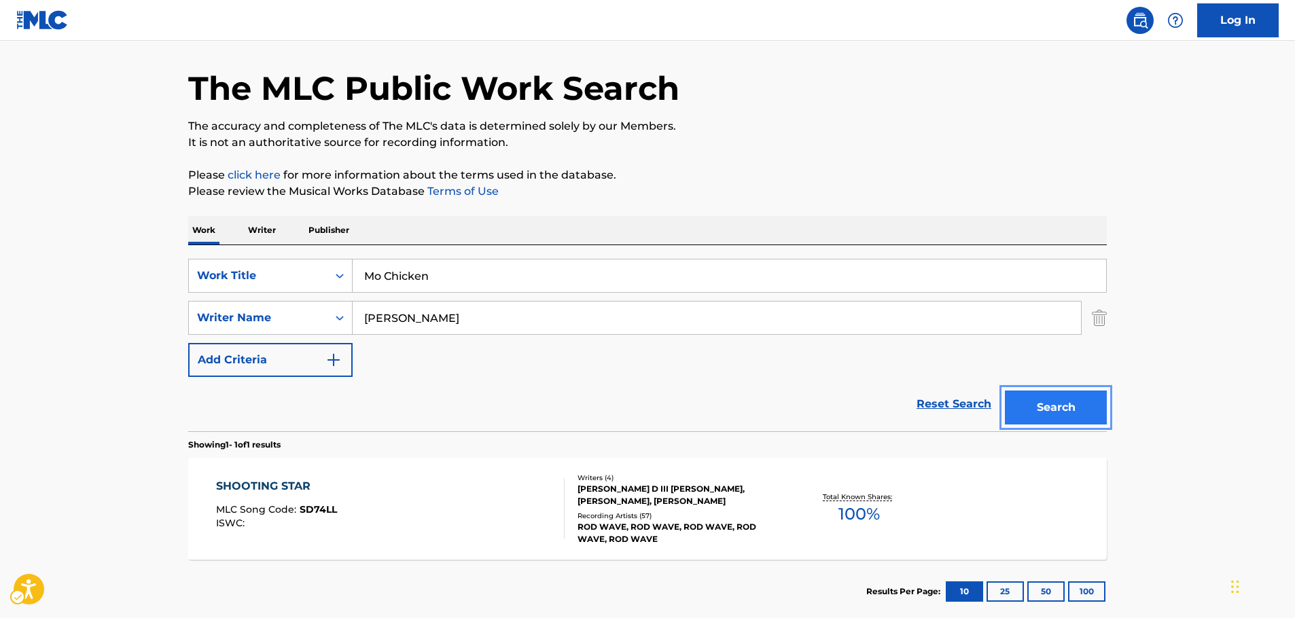
click at [1042, 410] on button "Search" at bounding box center [1056, 408] width 102 height 34
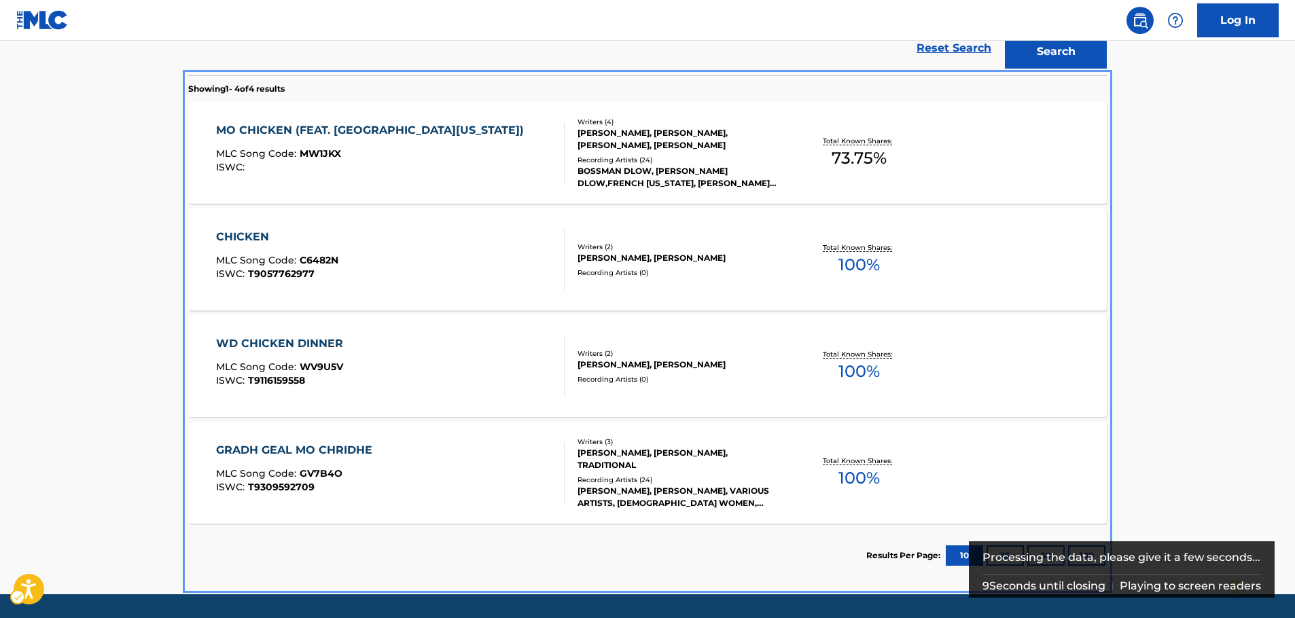
scroll to position [369, 0]
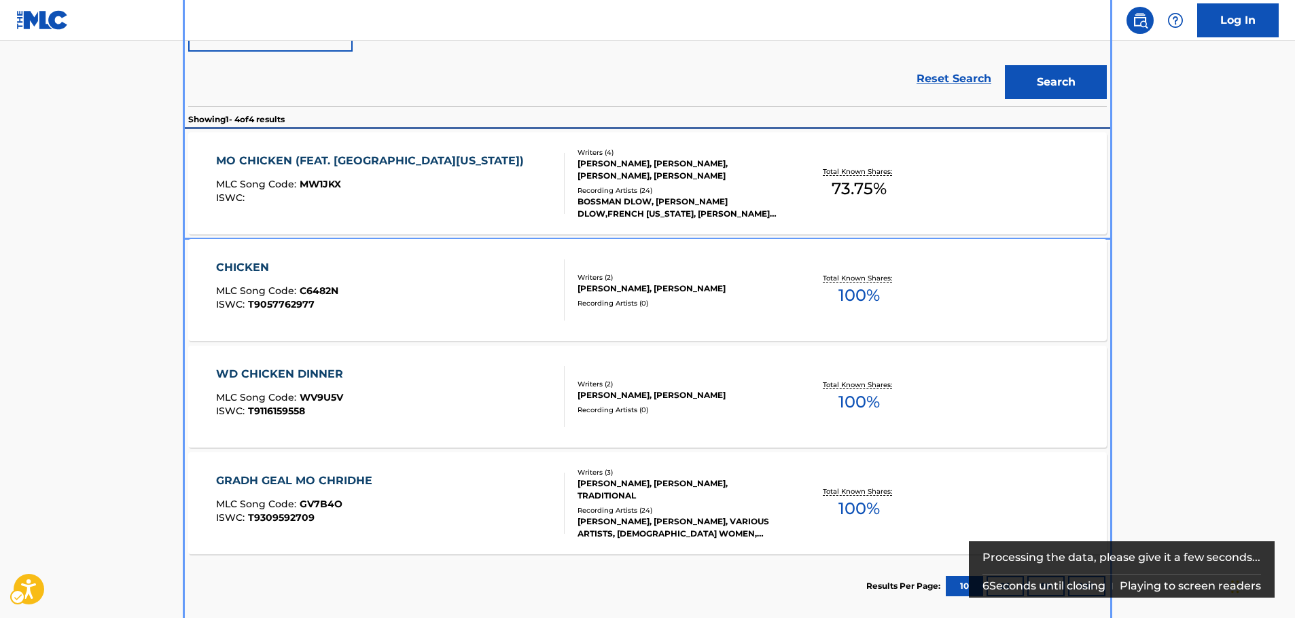
click at [366, 177] on div "MO CHICKEN (FEAT. FRENCH [US_STATE]) MLC Song Code : MW1JKX ISWC :" at bounding box center [373, 183] width 315 height 61
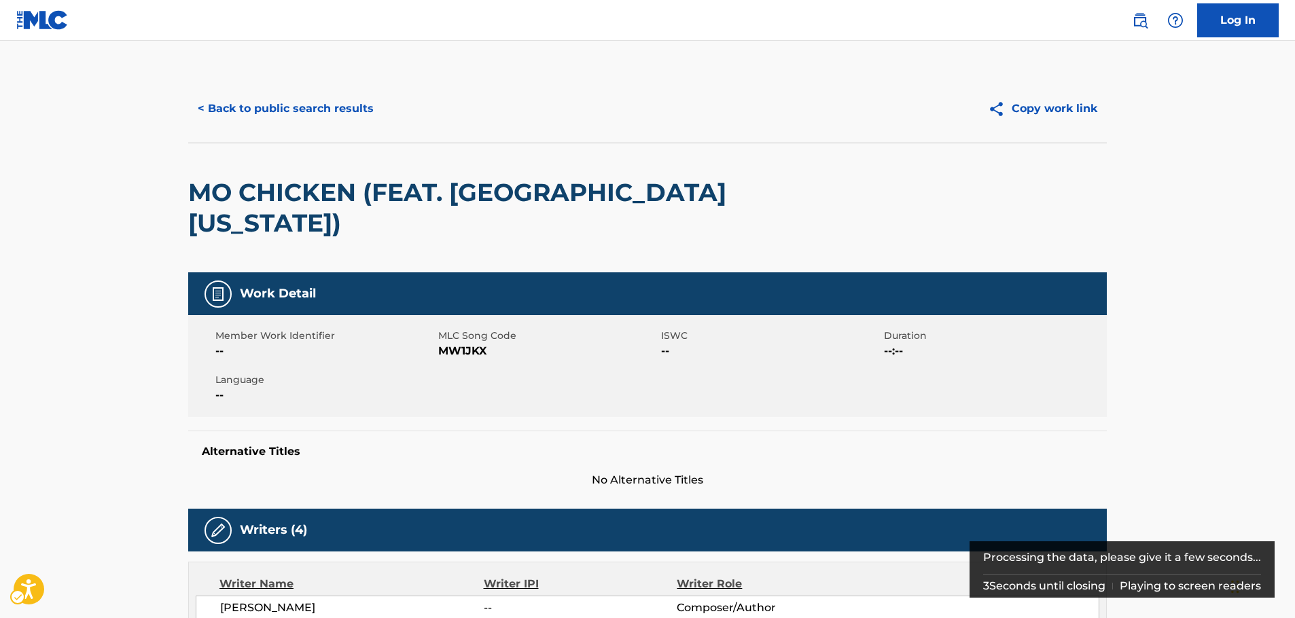
click at [457, 343] on span "MLC Song Code - MW1JKX" at bounding box center [548, 351] width 220 height 16
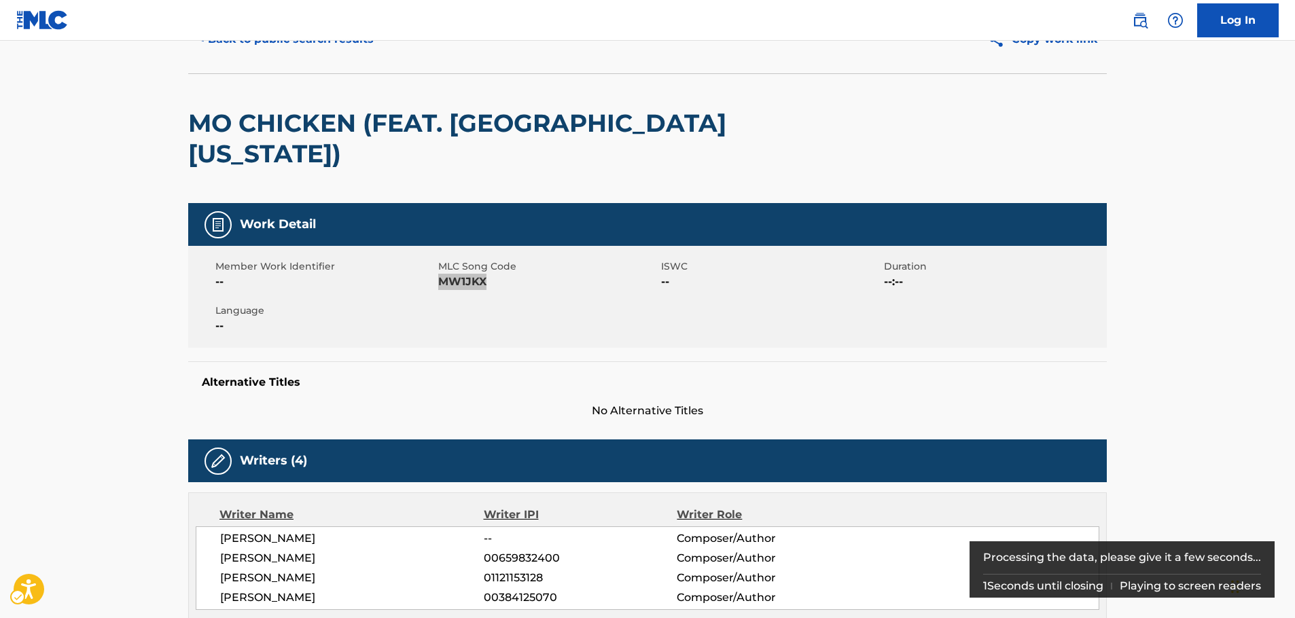
scroll to position [136, 0]
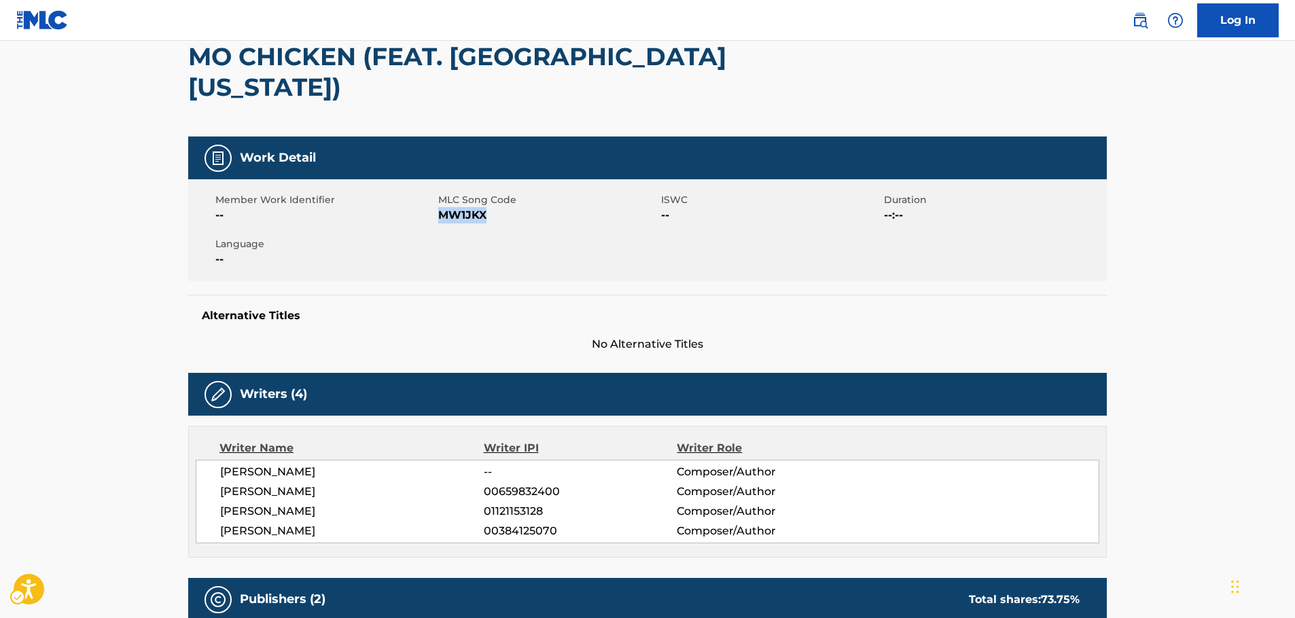
drag, startPoint x: 358, startPoint y: 502, endPoint x: 207, endPoint y: 444, distance: 161.6
click at [207, 460] on div "[PERSON_NAME] -- Composer/Author [PERSON_NAME] 00659832400 Composer/Author [PER…" at bounding box center [648, 502] width 904 height 84
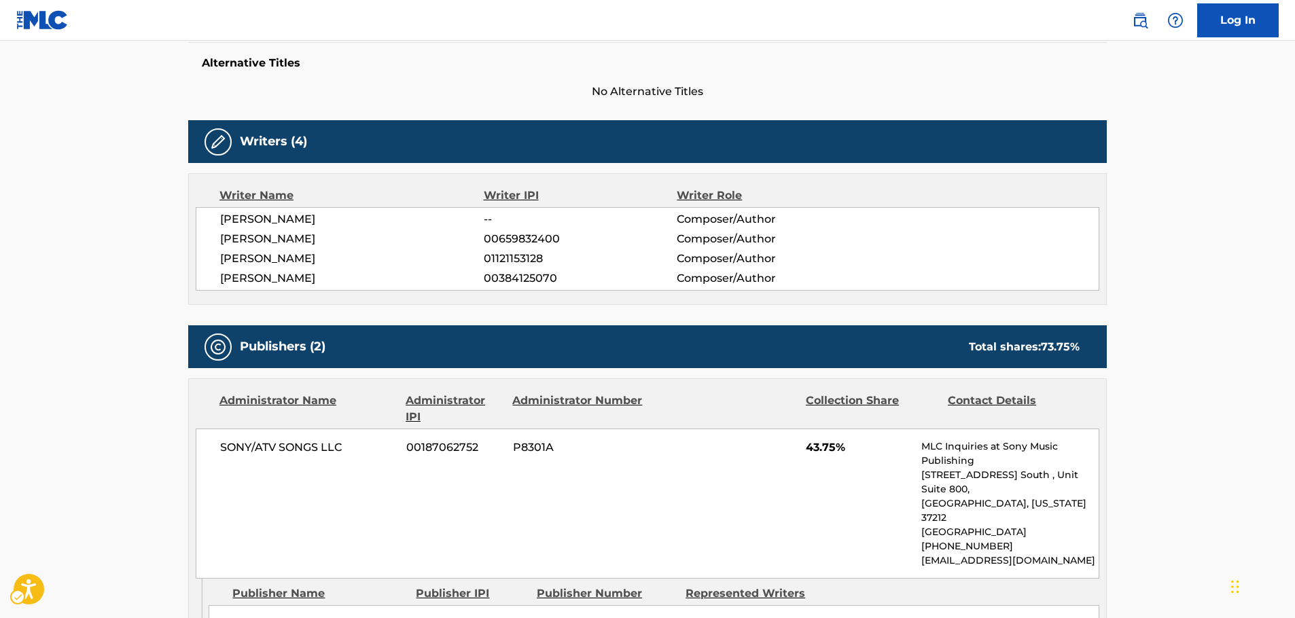
scroll to position [544, 0]
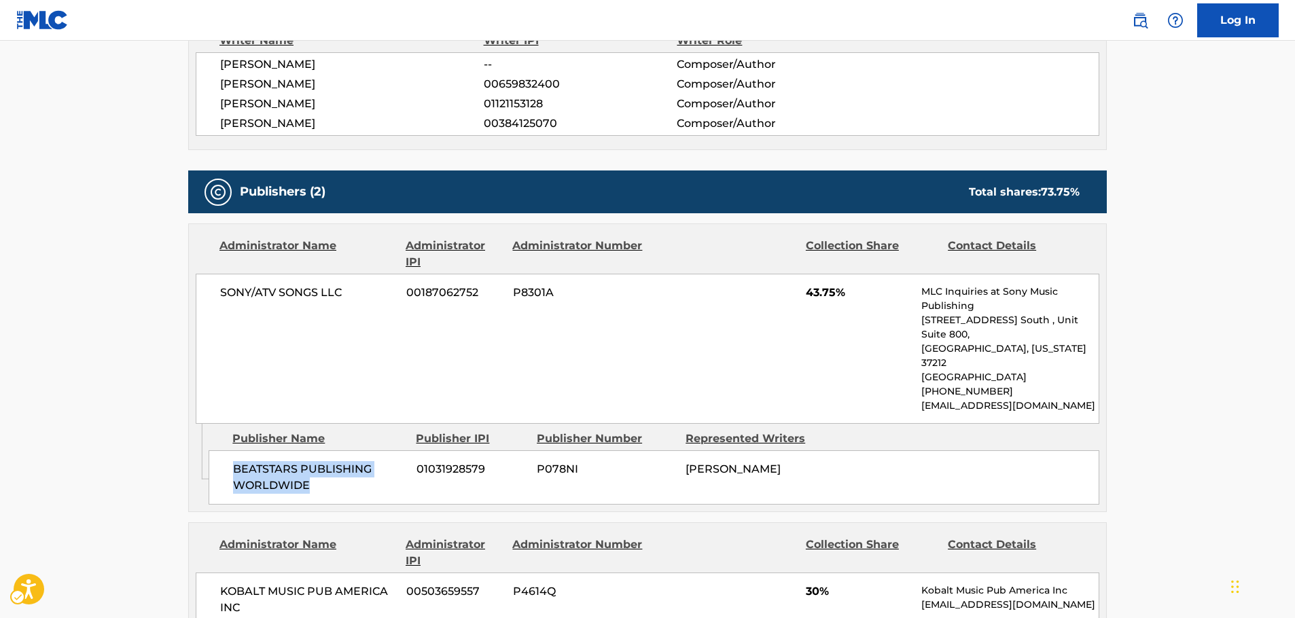
drag, startPoint x: 312, startPoint y: 427, endPoint x: 236, endPoint y: 406, distance: 79.0
click at [236, 461] on span "BEATSTARS PUBLISHING WORLDWIDE" at bounding box center [319, 477] width 173 height 33
drag, startPoint x: 350, startPoint y: 265, endPoint x: 4, endPoint y: 321, distance: 350.4
click at [200, 275] on div "SONY/ATV SONGS LLC 00187062752 P8301A 43.75% MLC Inquiries at Sony Music Publis…" at bounding box center [648, 349] width 904 height 150
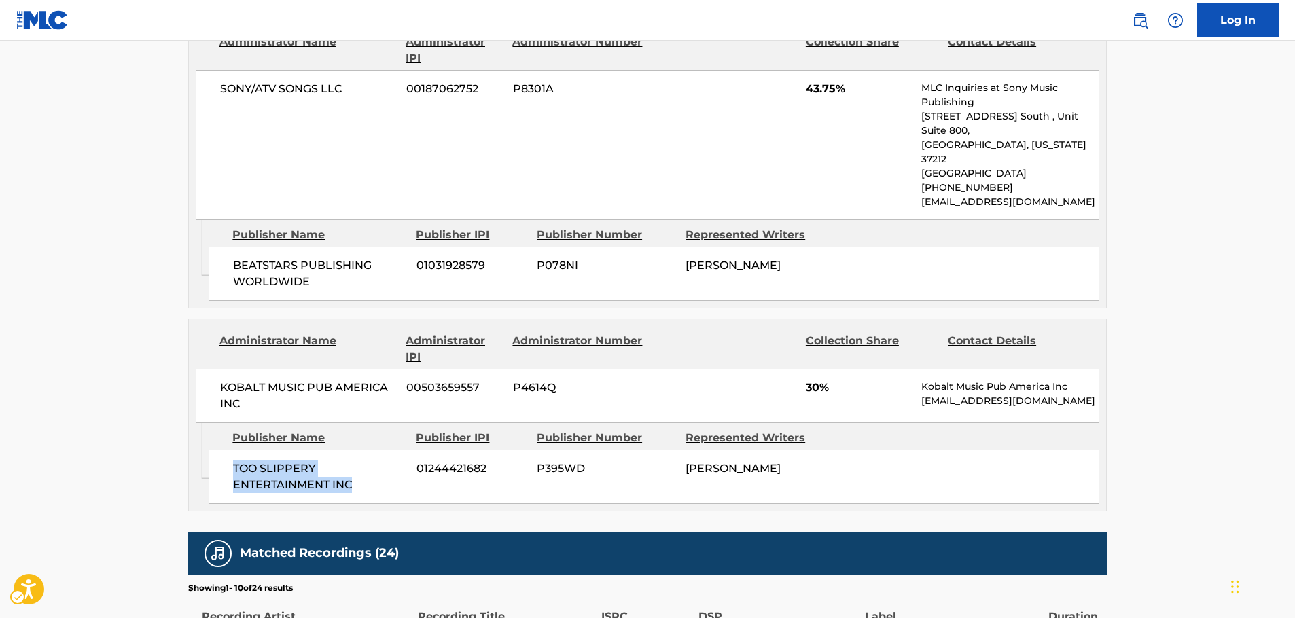
drag, startPoint x: 256, startPoint y: 427, endPoint x: 225, endPoint y: 415, distance: 33.6
click at [225, 450] on div "TOO SLIPPERY ENTERTAINMENT INC 01244421682 P395WD [PERSON_NAME]" at bounding box center [654, 477] width 891 height 54
drag, startPoint x: 242, startPoint y: 348, endPoint x: 203, endPoint y: 323, distance: 46.8
click at [203, 369] on div "KOBALT MUSIC PUB AMERICA INC 00503659557 P4614Q 30% Kobalt Music Pub America In…" at bounding box center [648, 396] width 904 height 54
click at [141, 430] on main "< Back to public search results Copy work link MO CHICKEN (FEAT. FRENCH [US_STA…" at bounding box center [647, 197] width 1295 height 1808
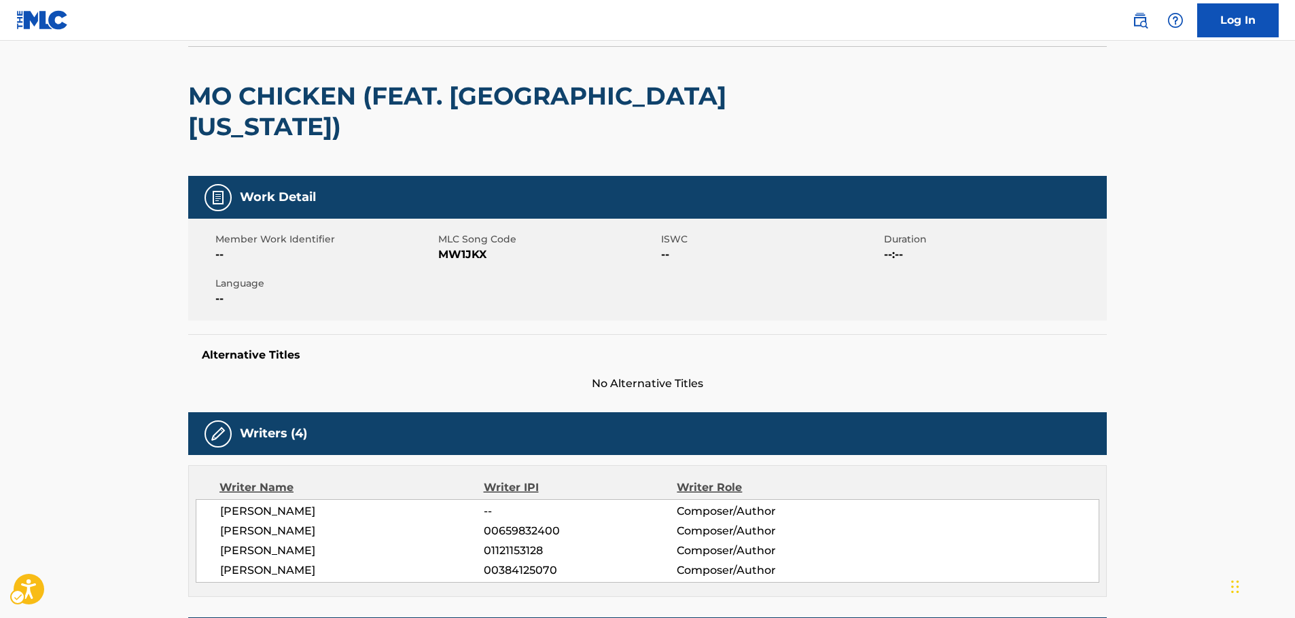
scroll to position [0, 0]
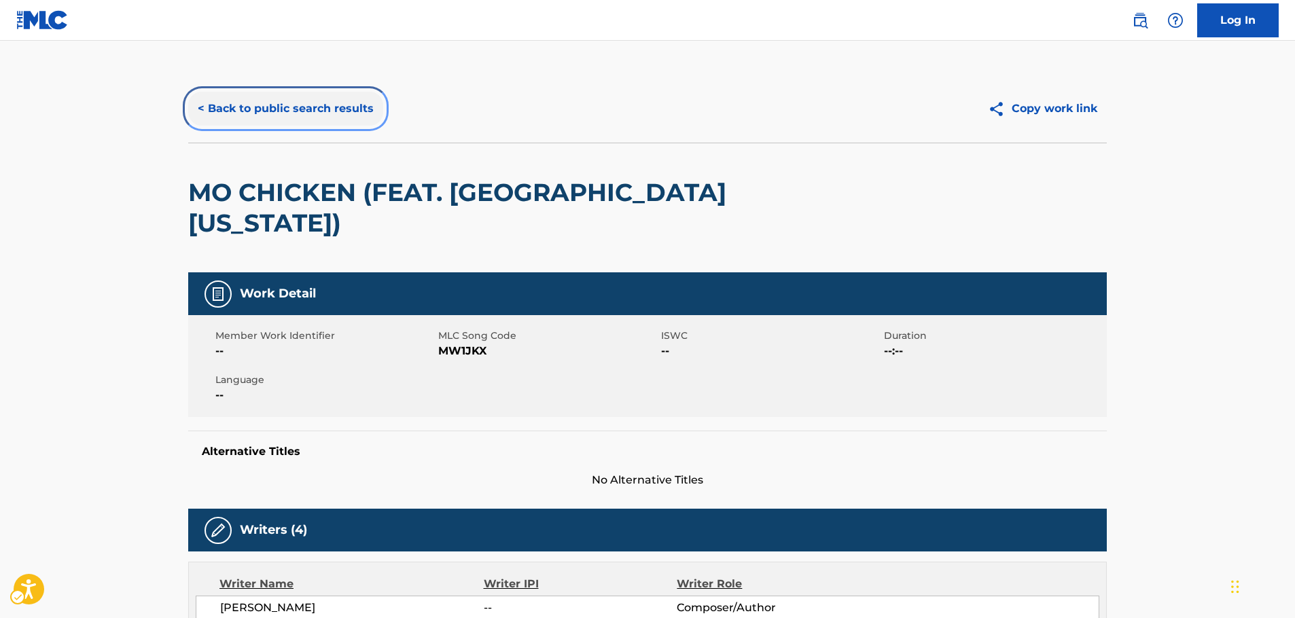
click at [239, 109] on button "< Back to public search results" at bounding box center [285, 109] width 195 height 34
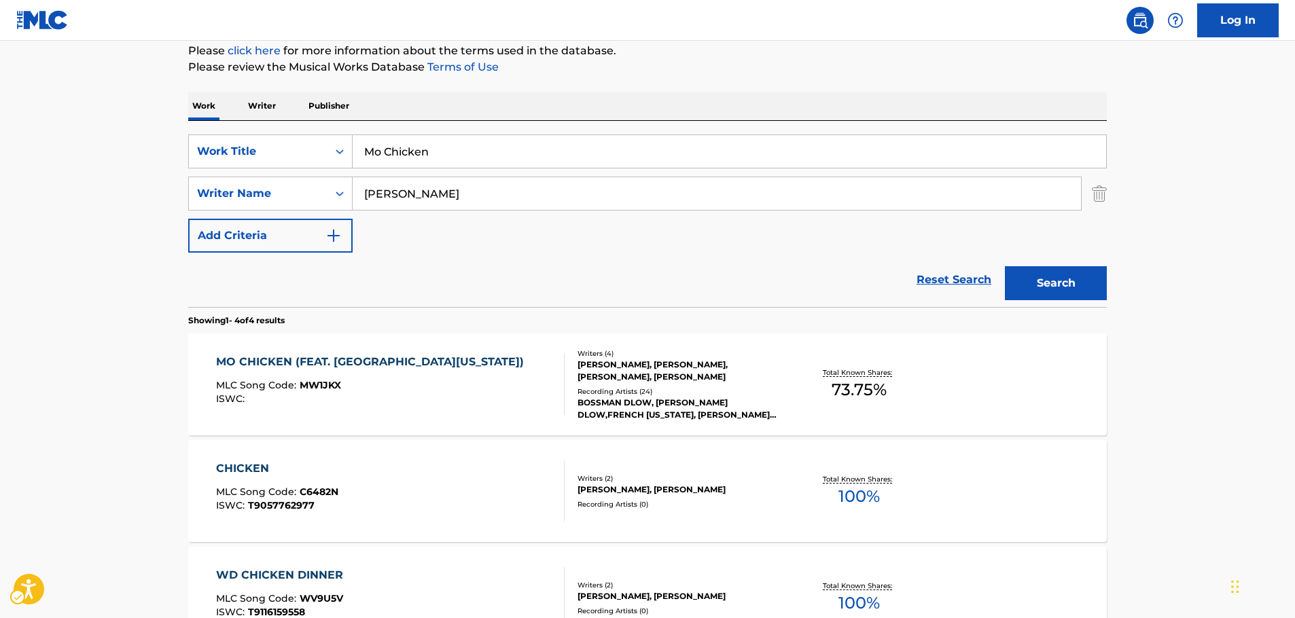
scroll to position [101, 0]
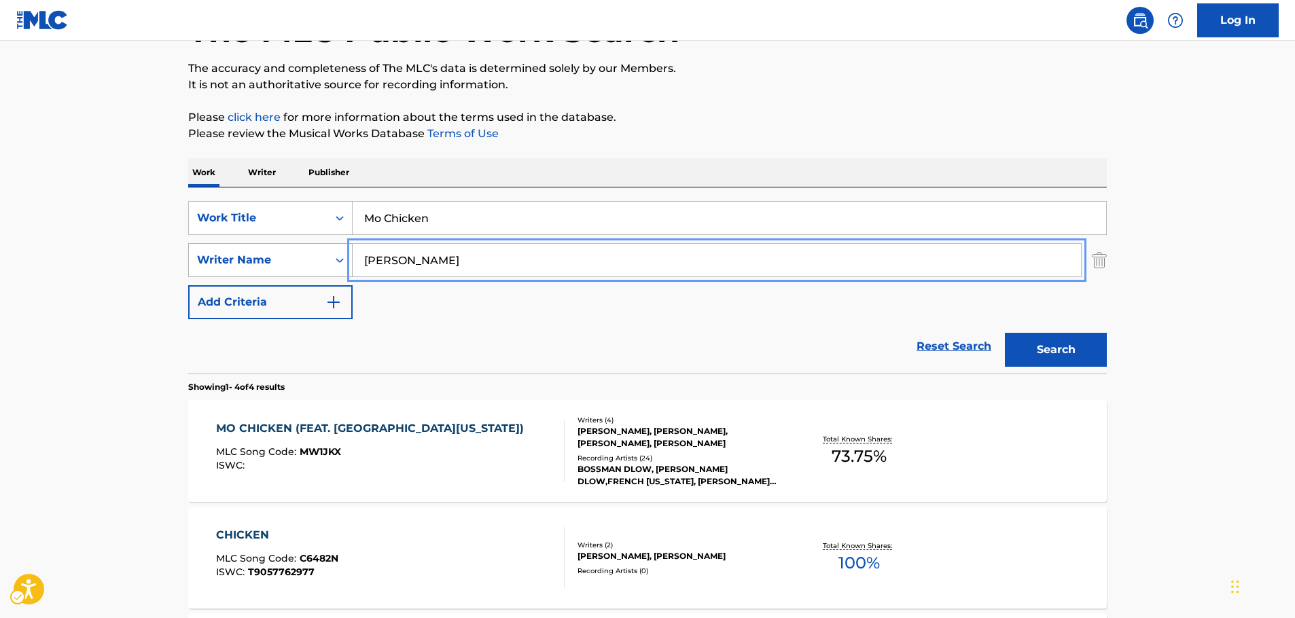
drag, startPoint x: 283, startPoint y: 270, endPoint x: 253, endPoint y: 268, distance: 29.9
paste input "[PERSON_NAME]"
type input "[PERSON_NAME]"
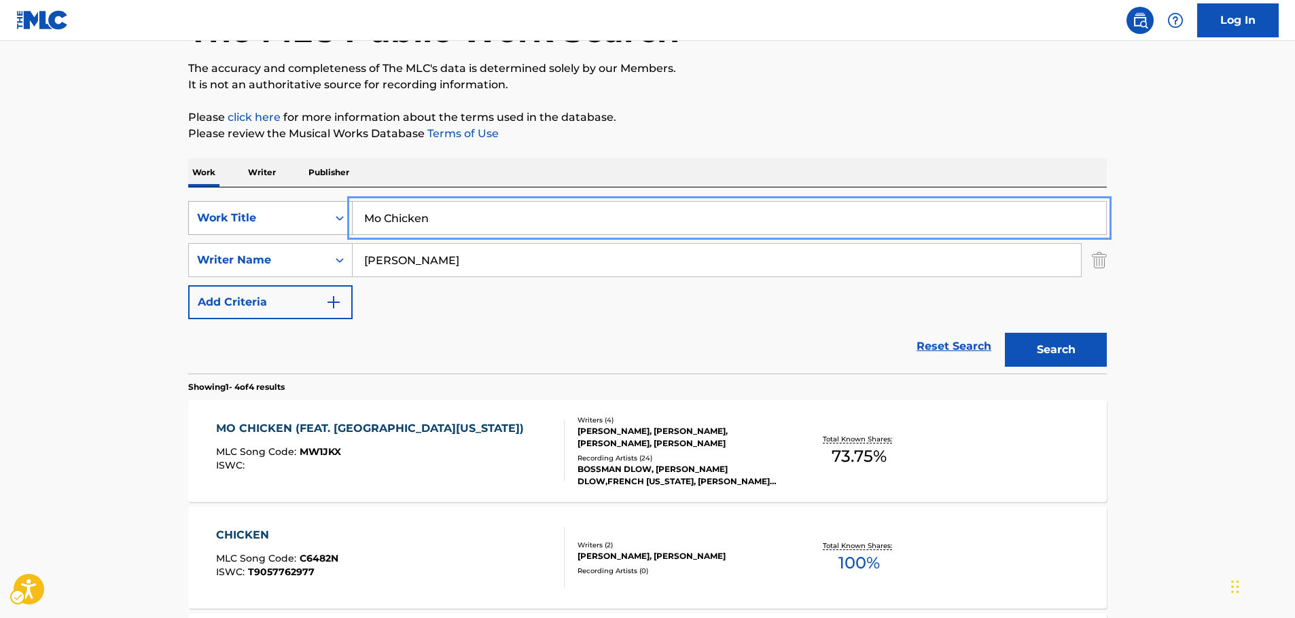
drag, startPoint x: 254, startPoint y: 231, endPoint x: 243, endPoint y: 228, distance: 11.9
paste input "Ig"
type input "Ig"
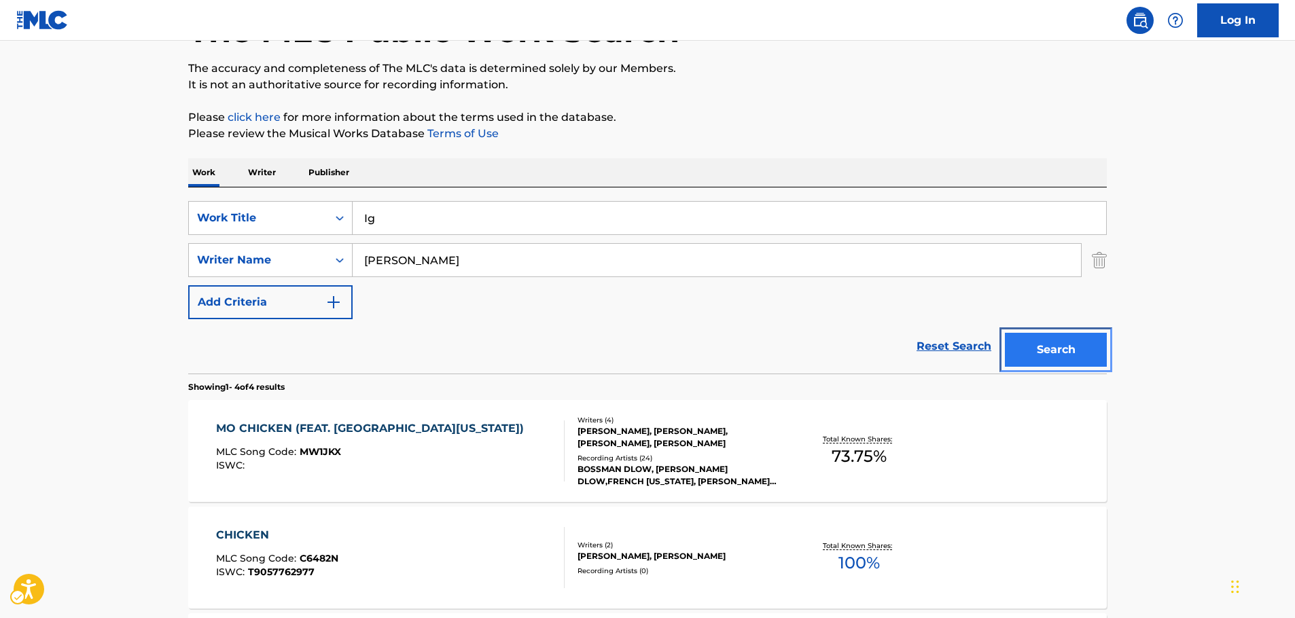
click at [1081, 359] on button "Search" at bounding box center [1056, 350] width 102 height 34
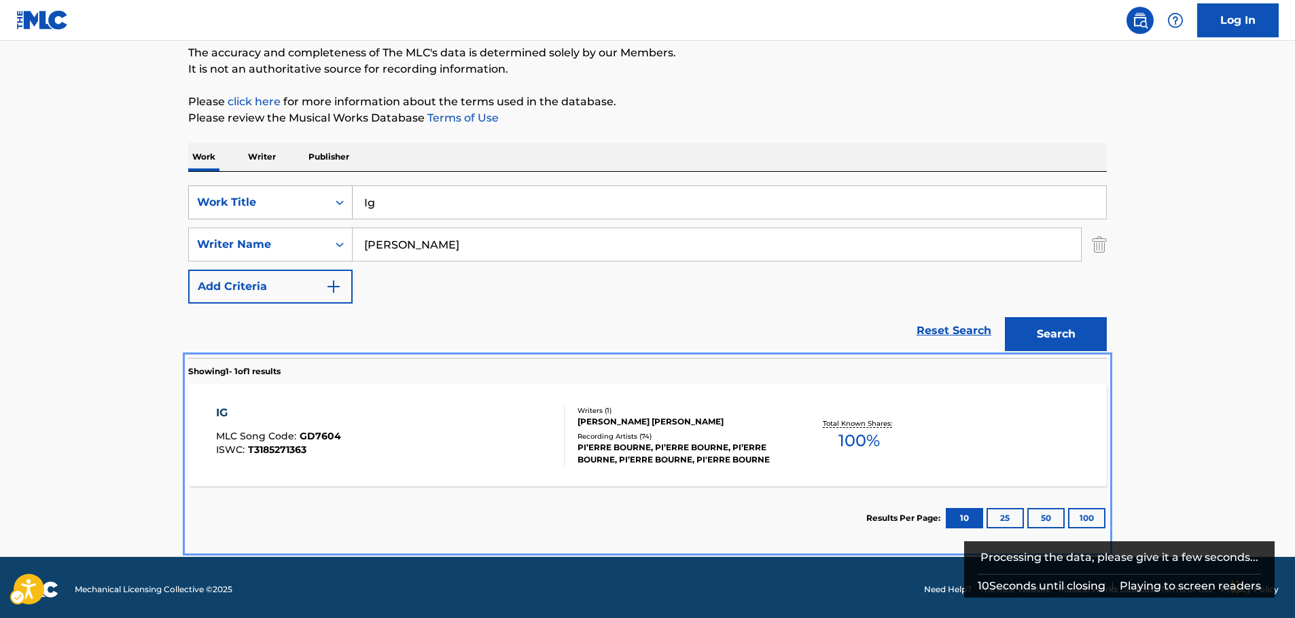
scroll to position [121, 0]
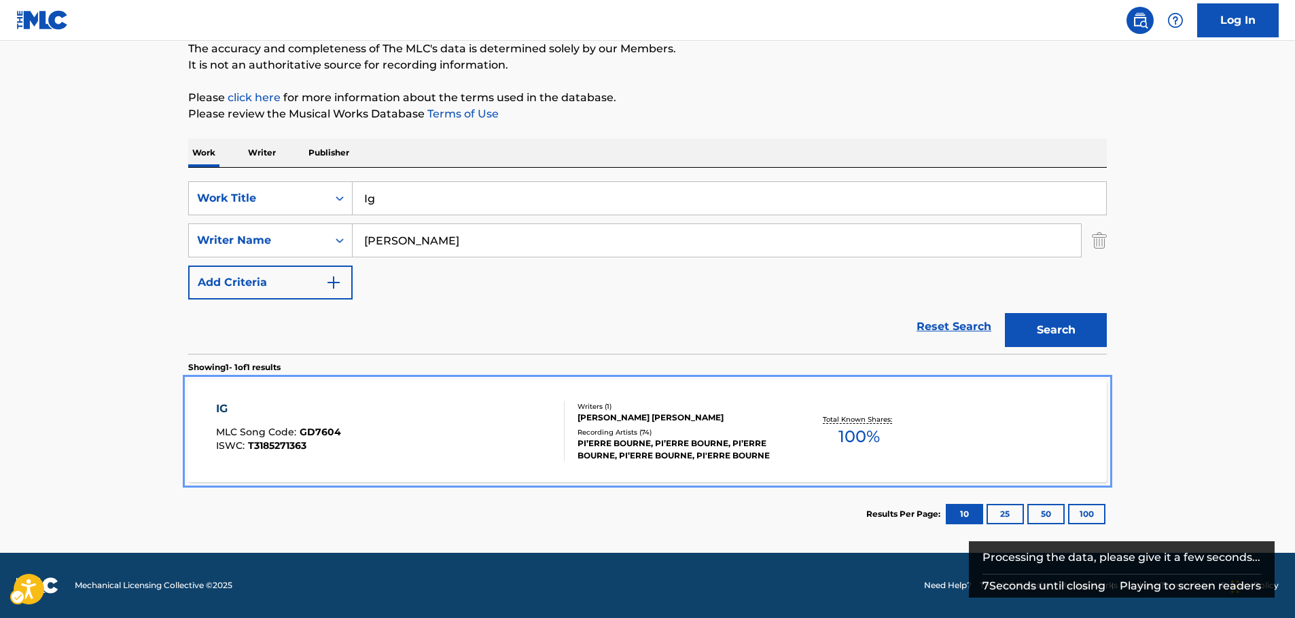
click at [475, 423] on div "IG MLC Song Code : GD7604 ISWC : T3185271363" at bounding box center [390, 431] width 349 height 61
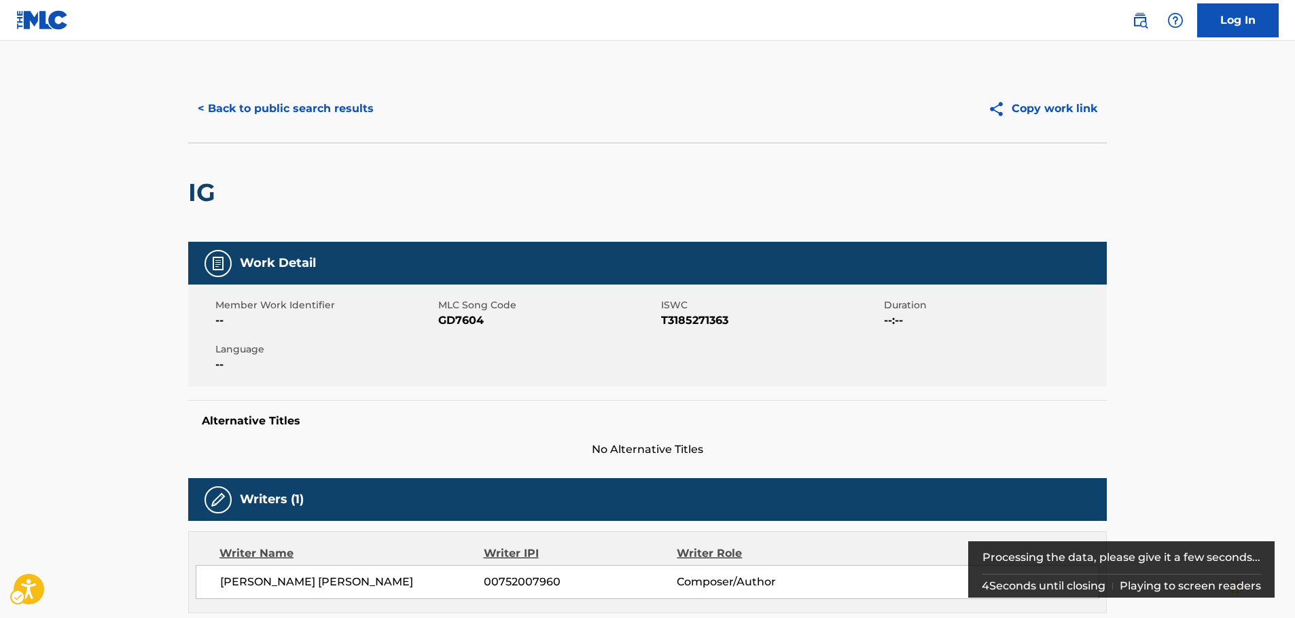
click at [451, 323] on span "MLC Song Code - GD7604" at bounding box center [548, 321] width 220 height 16
click at [712, 322] on span "ISWC - T3185271363" at bounding box center [771, 321] width 220 height 16
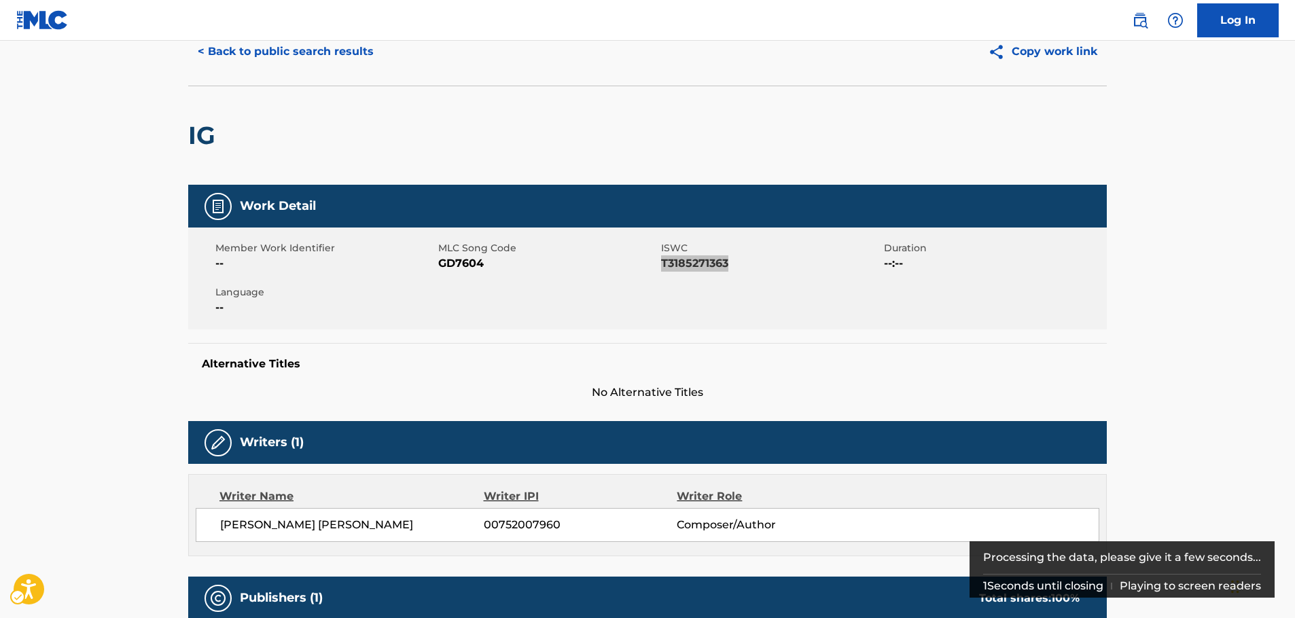
scroll to position [136, 0]
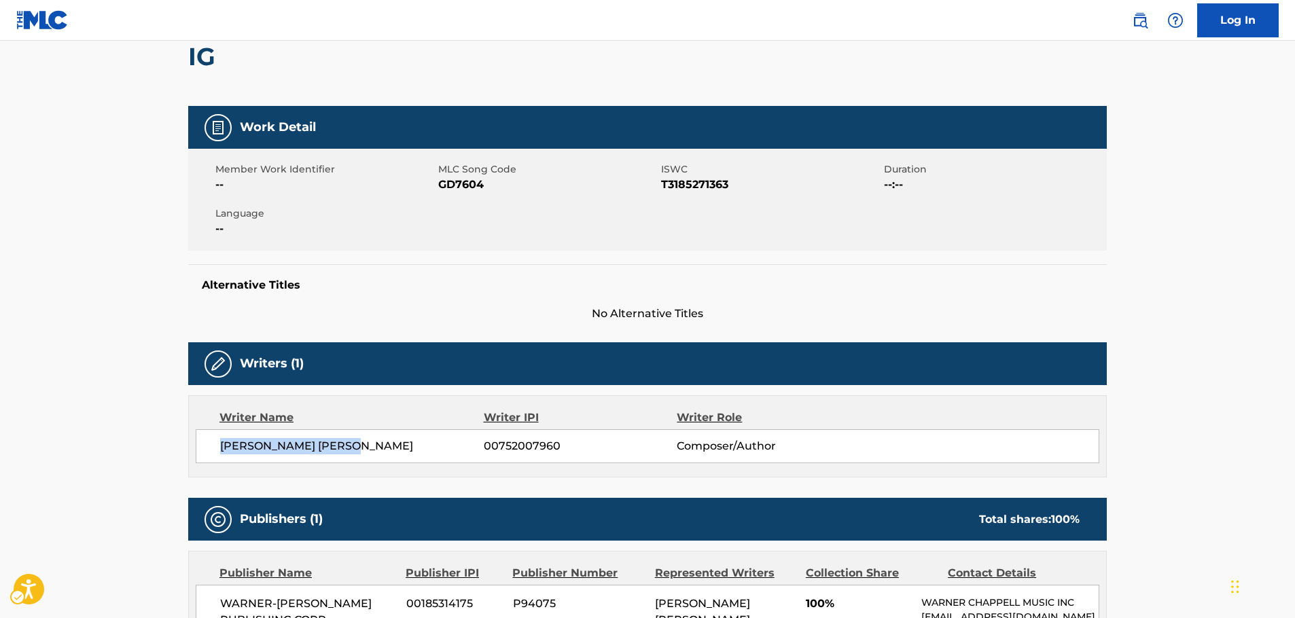
drag, startPoint x: 393, startPoint y: 450, endPoint x: 527, endPoint y: 293, distance: 206.3
click at [213, 447] on div "[PERSON_NAME] [PERSON_NAME] 00752007960 Composer/Author" at bounding box center [648, 447] width 904 height 34
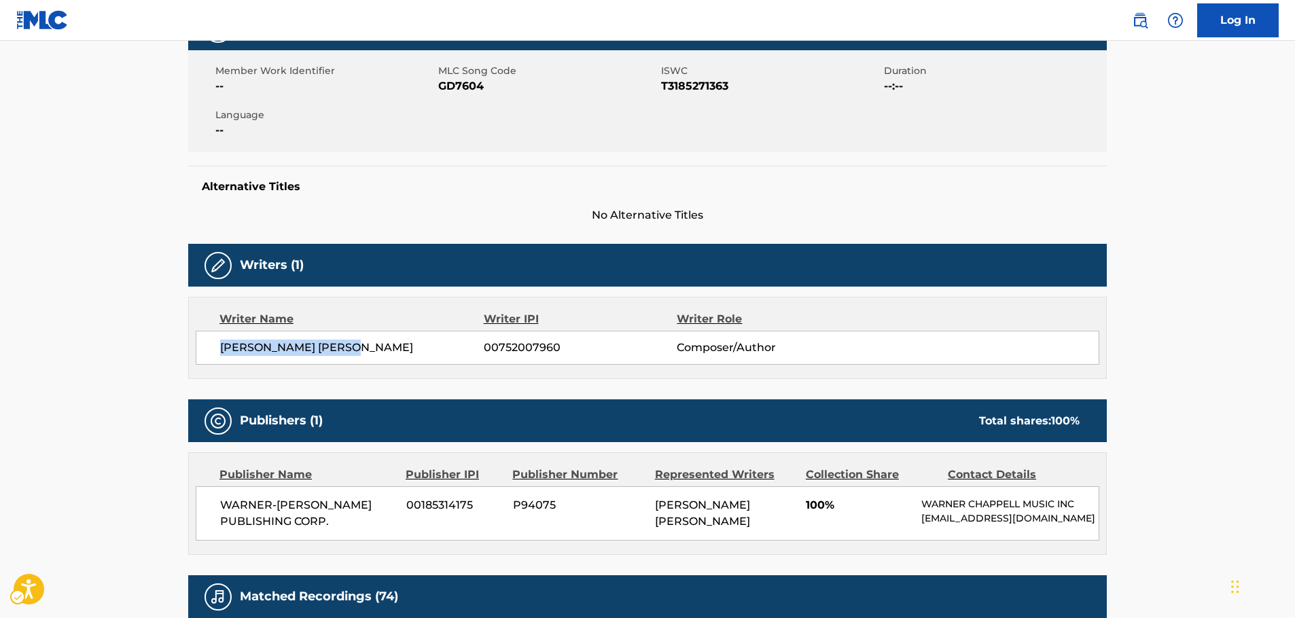
scroll to position [408, 0]
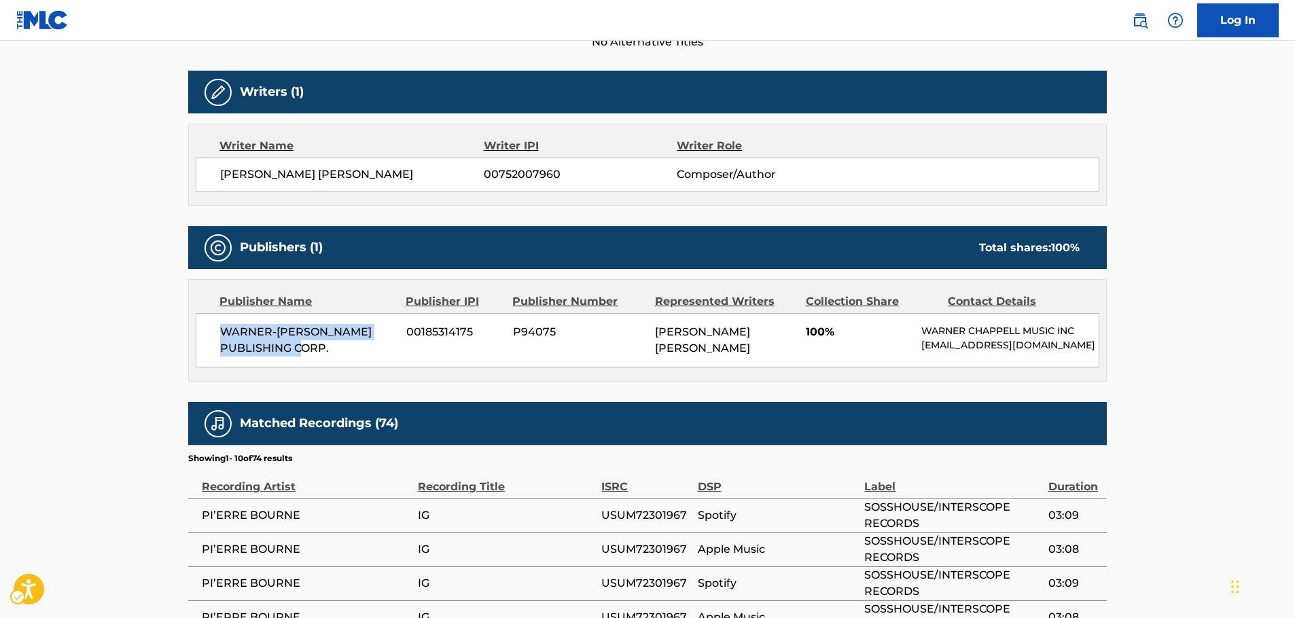
drag, startPoint x: 336, startPoint y: 348, endPoint x: 206, endPoint y: 332, distance: 131.5
click at [206, 332] on div "WARNER-[PERSON_NAME] PUBLISHING CORP. 00185314175 P94075 [PERSON_NAME] [PERSON_…" at bounding box center [648, 340] width 904 height 54
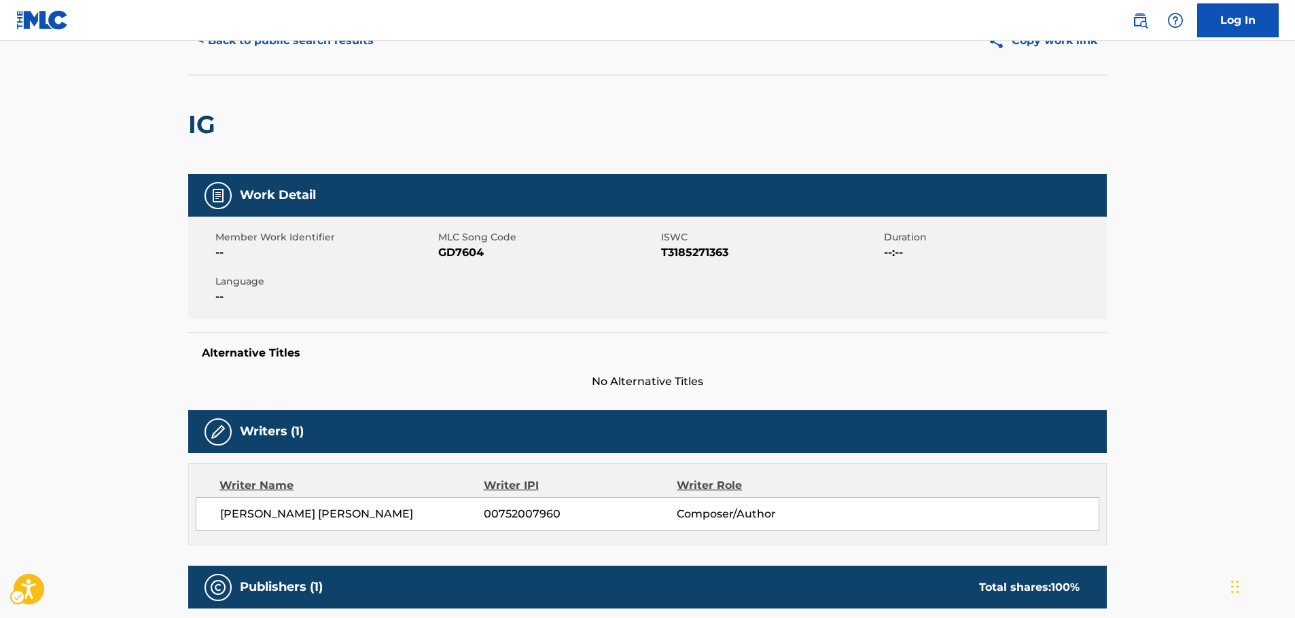
scroll to position [0, 0]
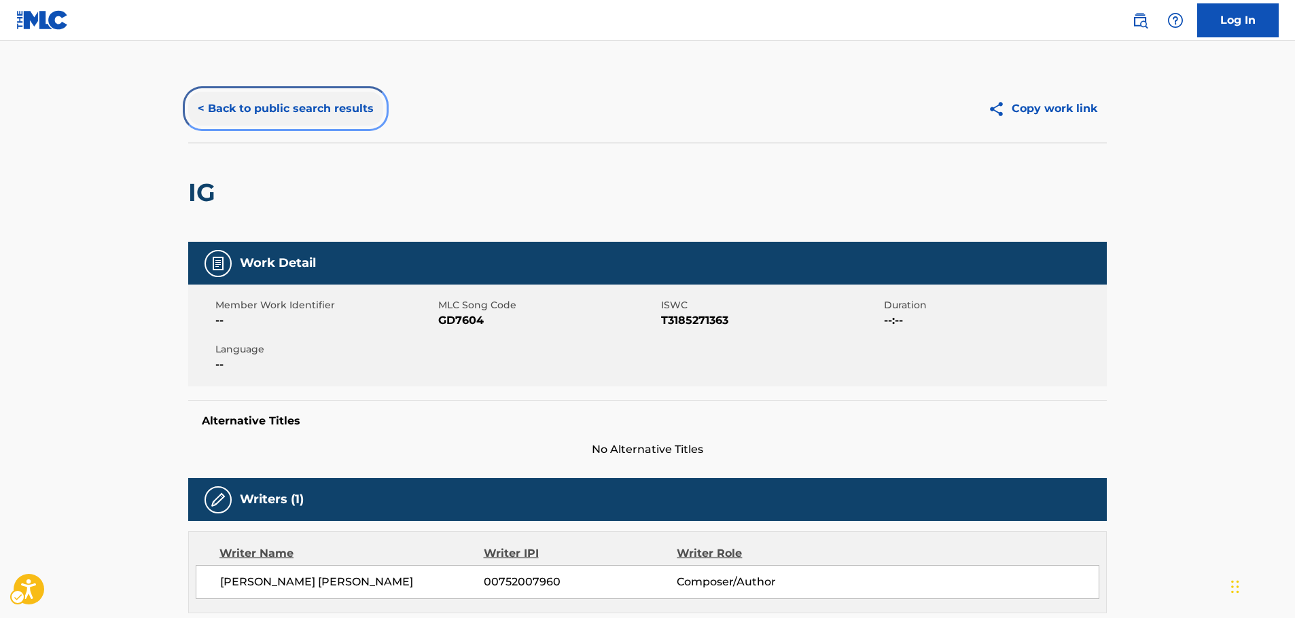
drag, startPoint x: 261, startPoint y: 109, endPoint x: 4, endPoint y: 249, distance: 292.6
click at [261, 109] on button "< Back to public search results" at bounding box center [285, 109] width 195 height 34
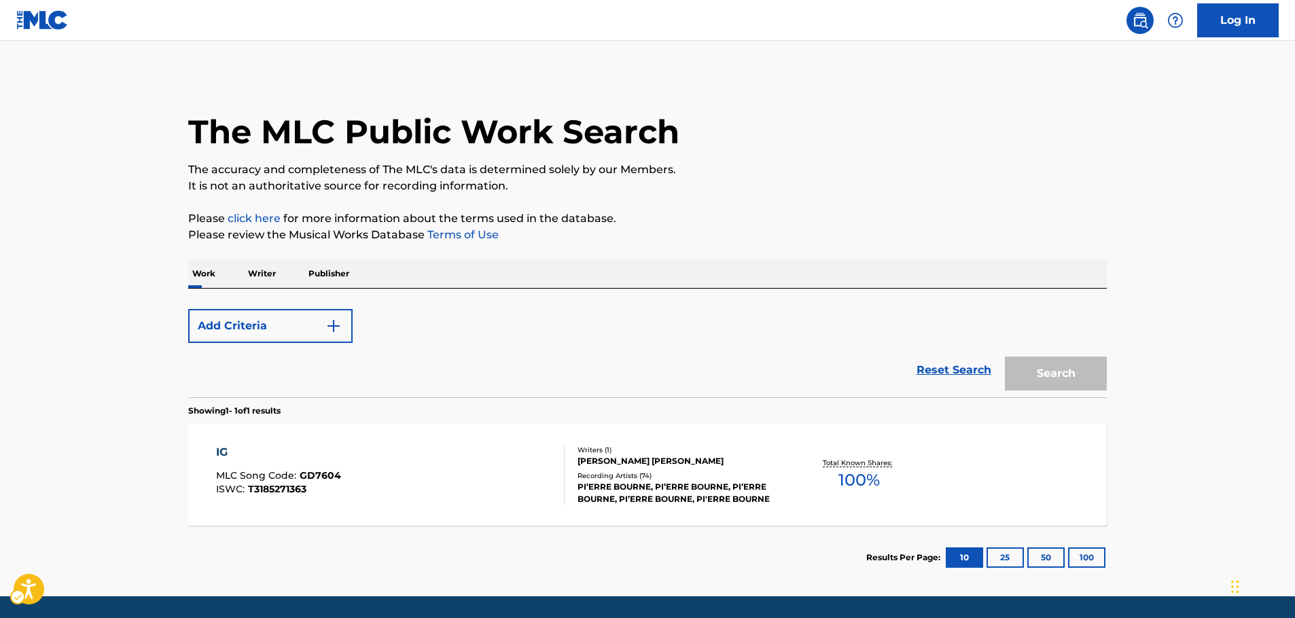
scroll to position [43, 0]
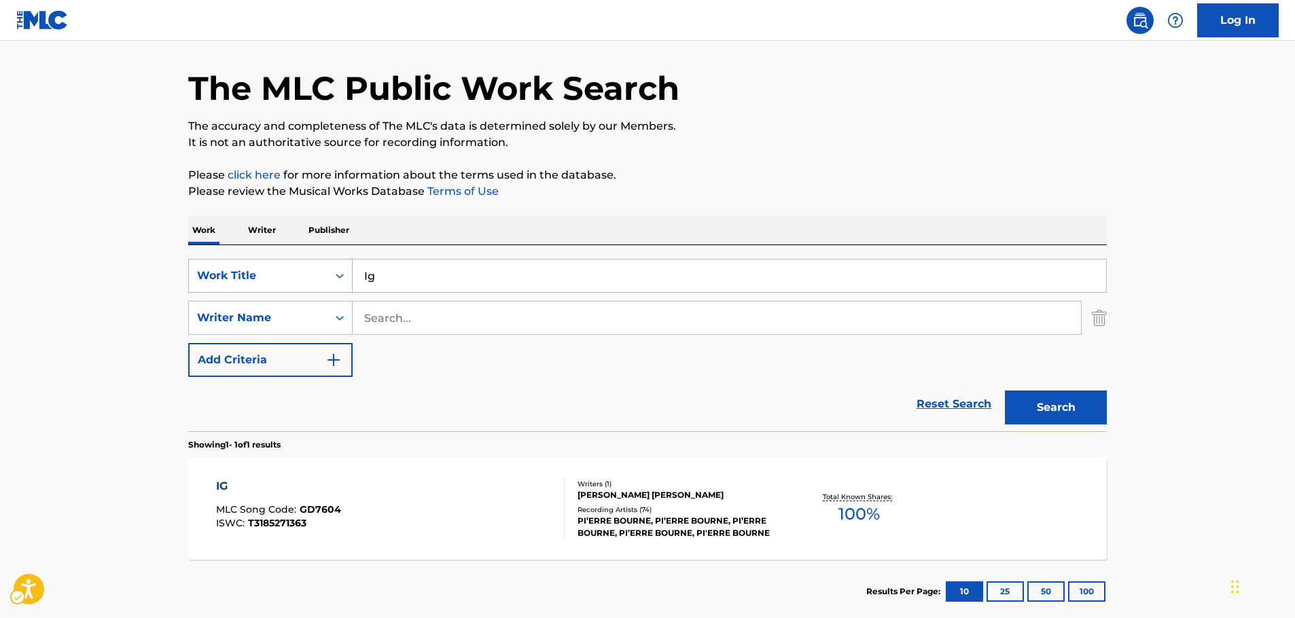
click at [335, 277] on icon "Search Form" at bounding box center [340, 276] width 14 height 14
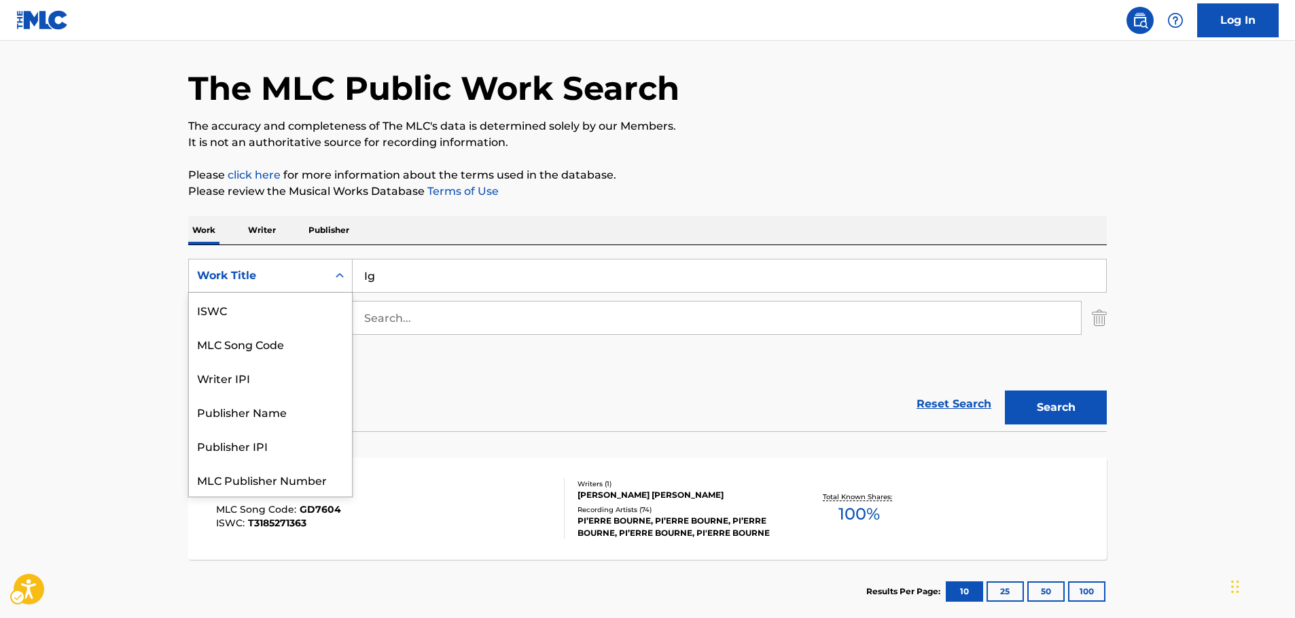
scroll to position [34, 0]
click at [276, 314] on div "MLC Song Code" at bounding box center [270, 310] width 163 height 34
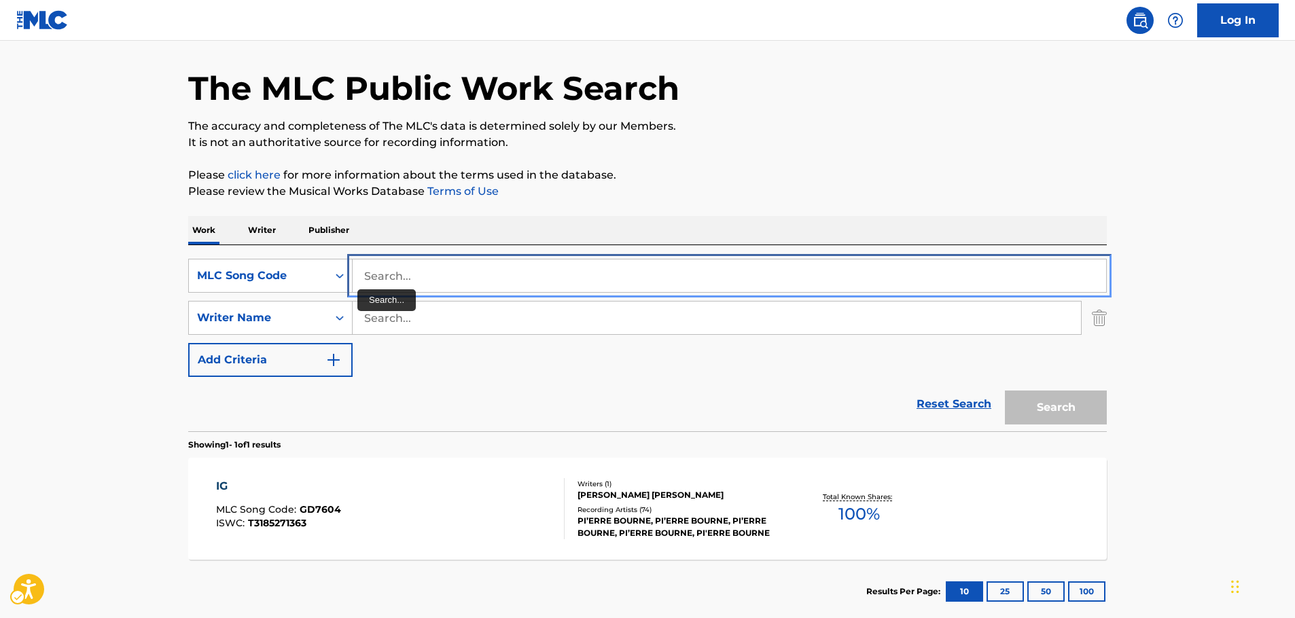
paste input "TC1THX"
type input "TC1THX"
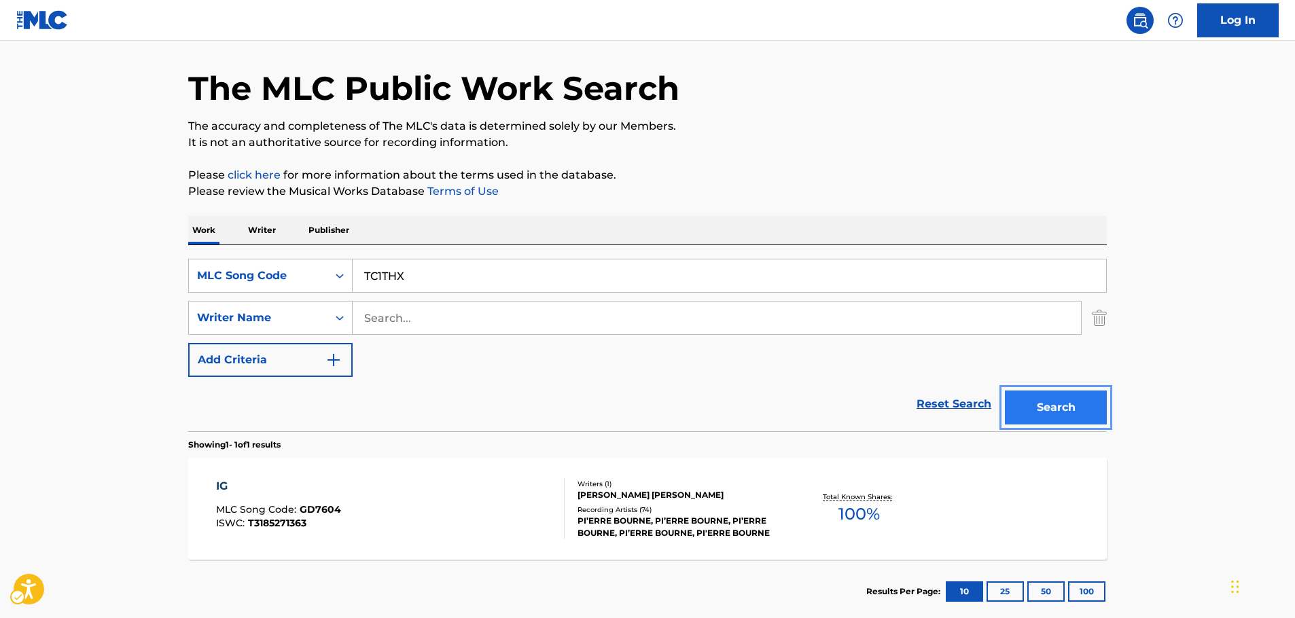
click at [1036, 416] on button "Search" at bounding box center [1056, 408] width 102 height 34
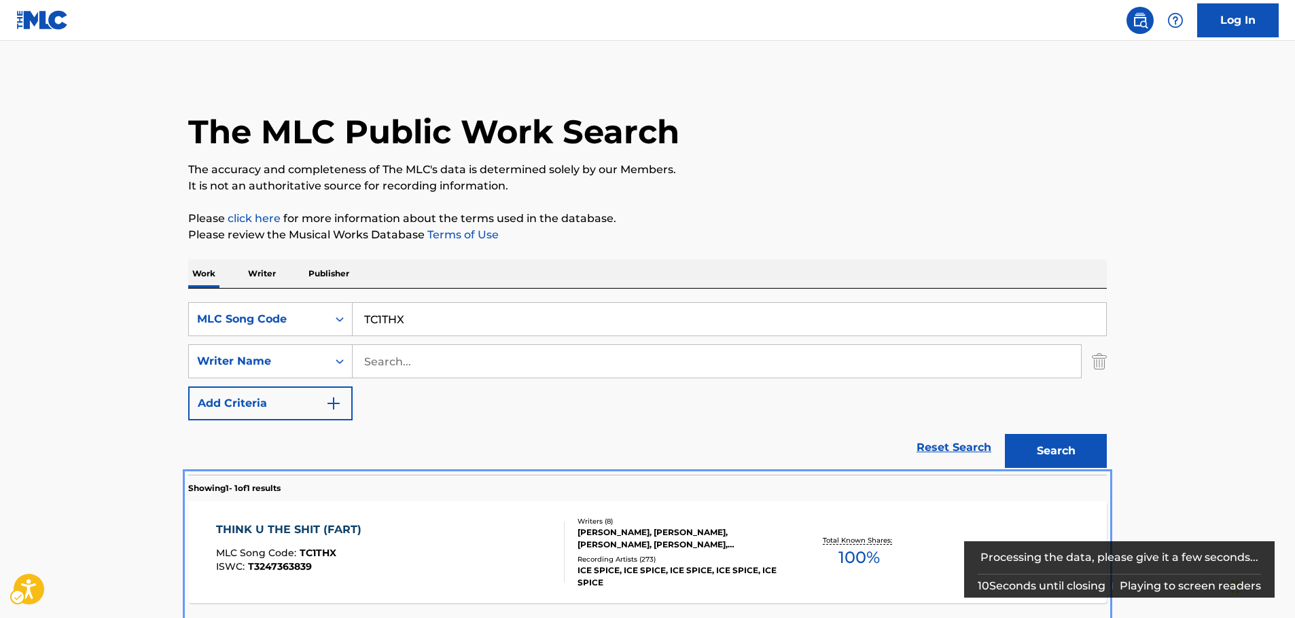
scroll to position [49, 0]
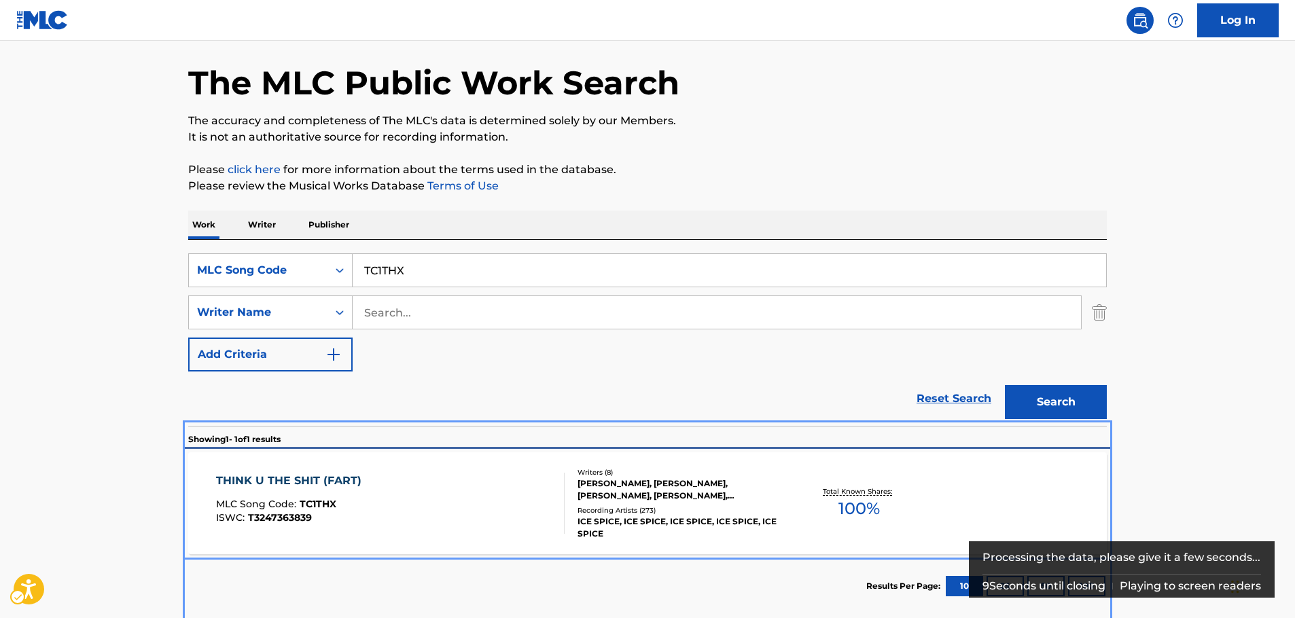
click at [430, 475] on div "THINK U THE SHIT (FART) MLC Song Code : TC1THX ISWC : T3247363839" at bounding box center [390, 503] width 349 height 61
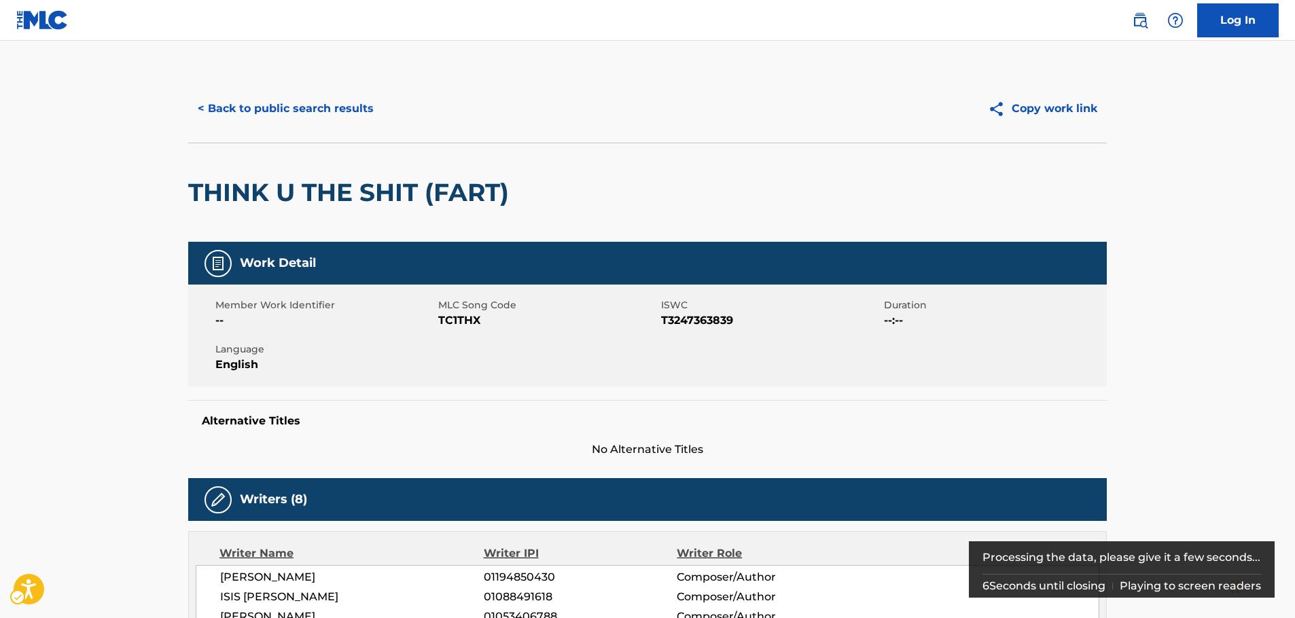
click at [713, 319] on span "ISWC - T3247363839" at bounding box center [771, 321] width 220 height 16
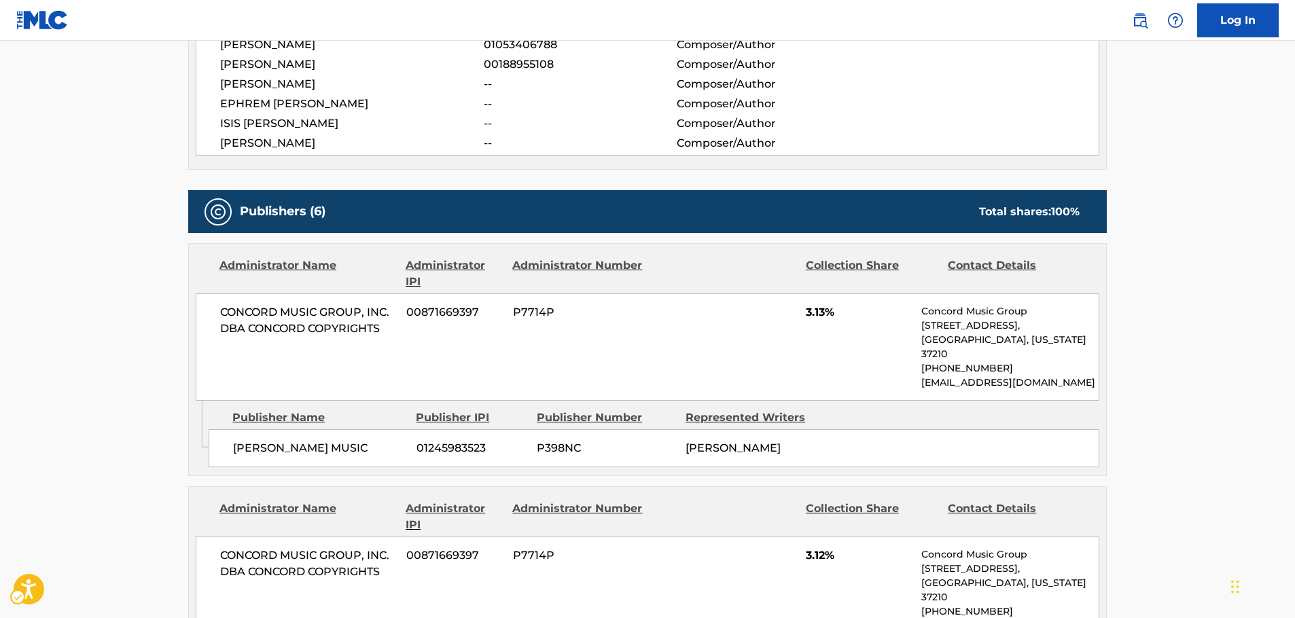
scroll to position [612, 0]
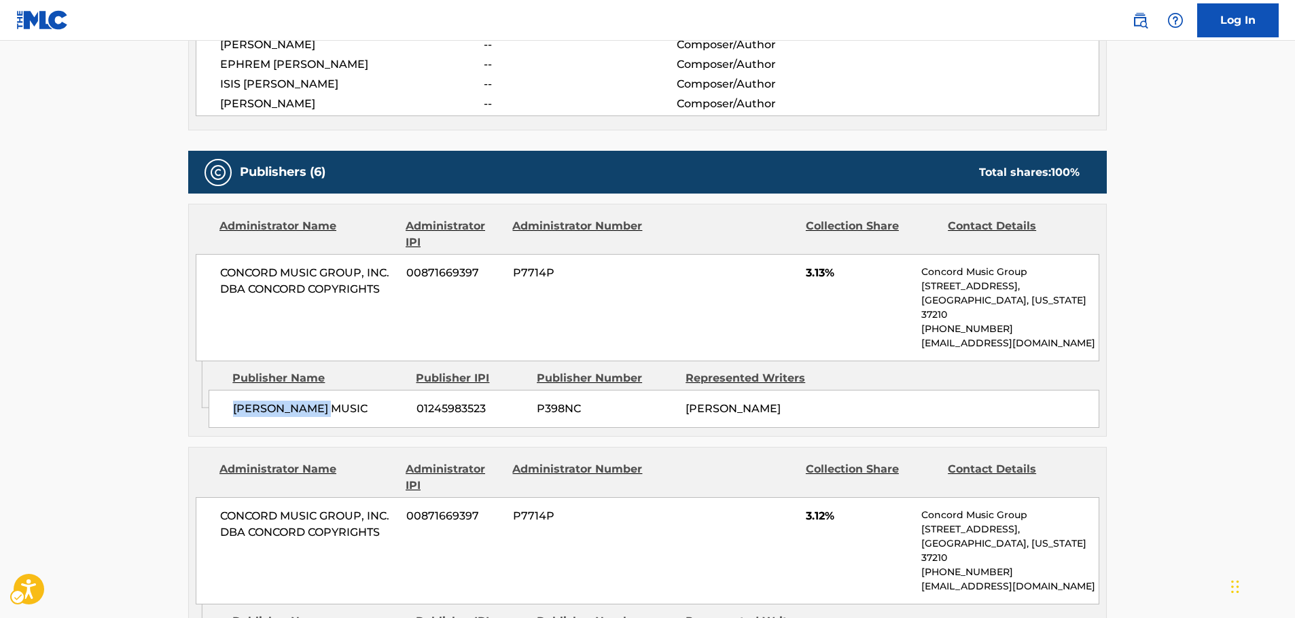
drag, startPoint x: 340, startPoint y: 397, endPoint x: 225, endPoint y: 399, distance: 114.9
click at [225, 399] on div "[PERSON_NAME] MUSIC 01245983523 P398NC [PERSON_NAME]" at bounding box center [654, 409] width 891 height 38
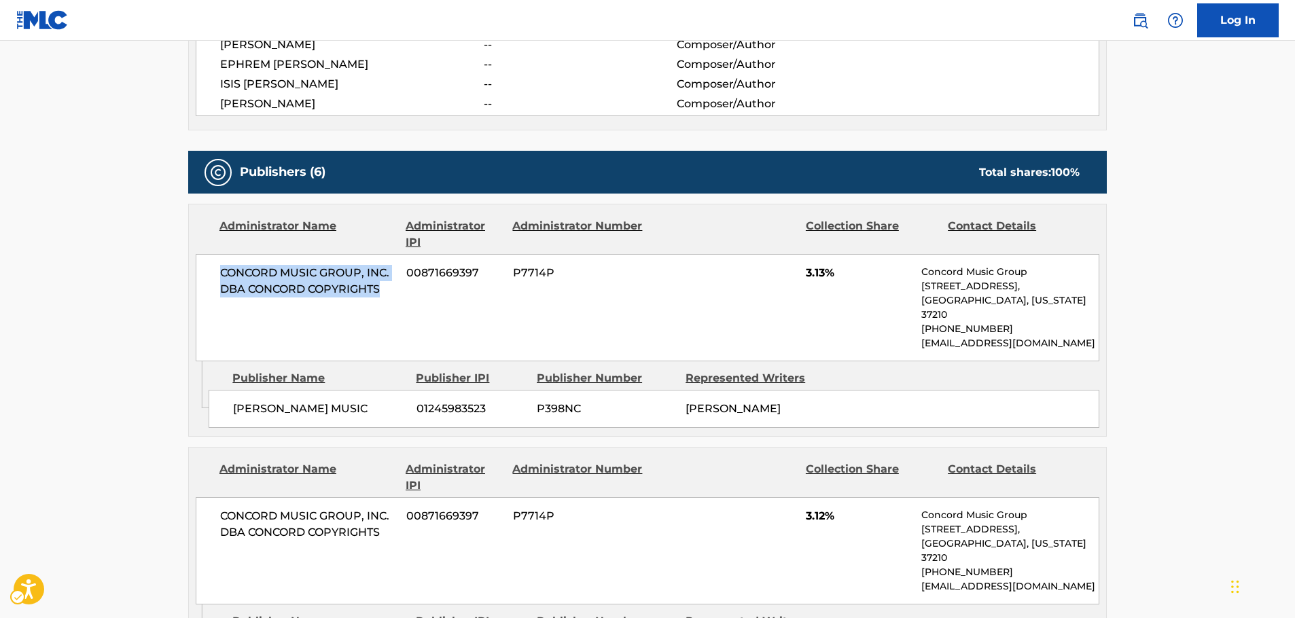
drag, startPoint x: 393, startPoint y: 296, endPoint x: 211, endPoint y: 266, distance: 184.0
click at [211, 266] on div "CONCORD MUSIC GROUP, INC. DBA CONCORD COPYRIGHTS 00871669397 P7714P 3.13% Conco…" at bounding box center [648, 307] width 904 height 107
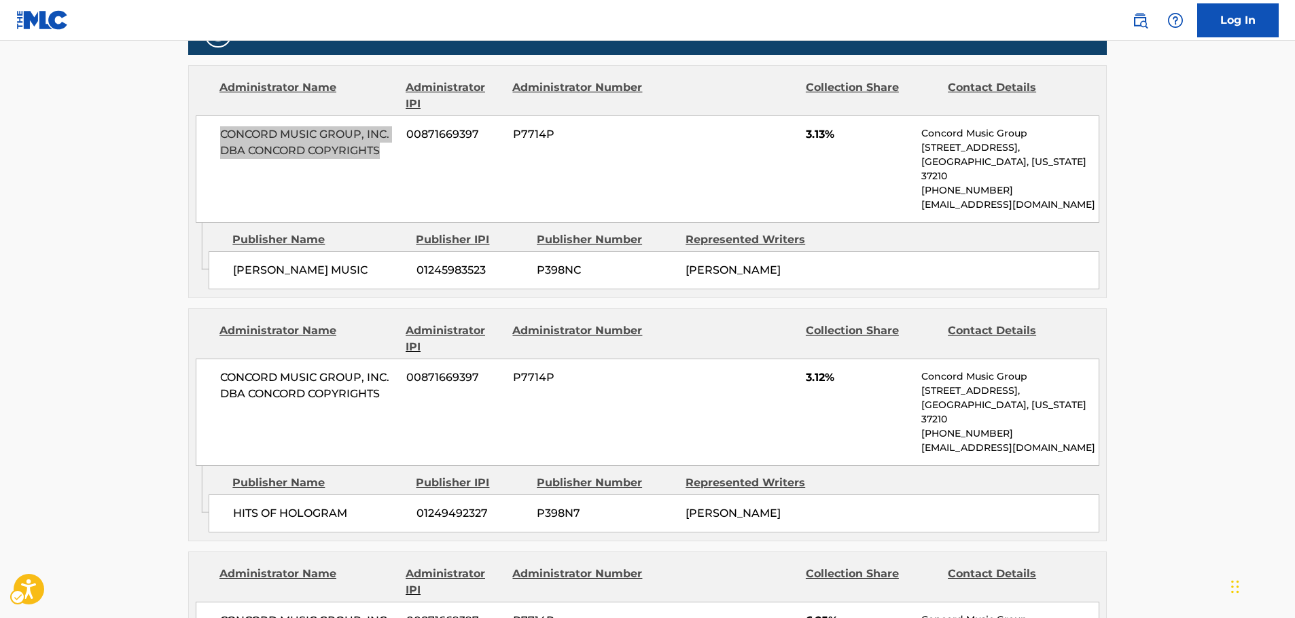
scroll to position [816, 0]
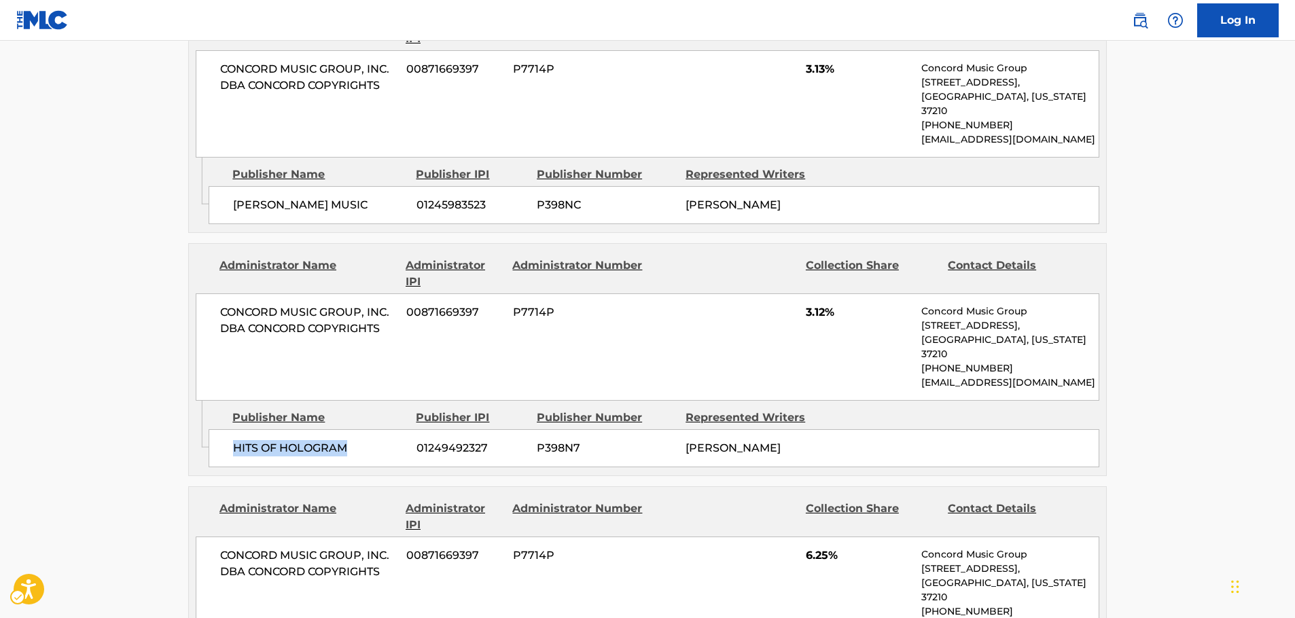
drag, startPoint x: 284, startPoint y: 420, endPoint x: 3, endPoint y: 426, distance: 281.4
click at [226, 430] on div "HITS OF HOLOGRAM 01249492327 P398N7 [PERSON_NAME]" at bounding box center [654, 449] width 891 height 38
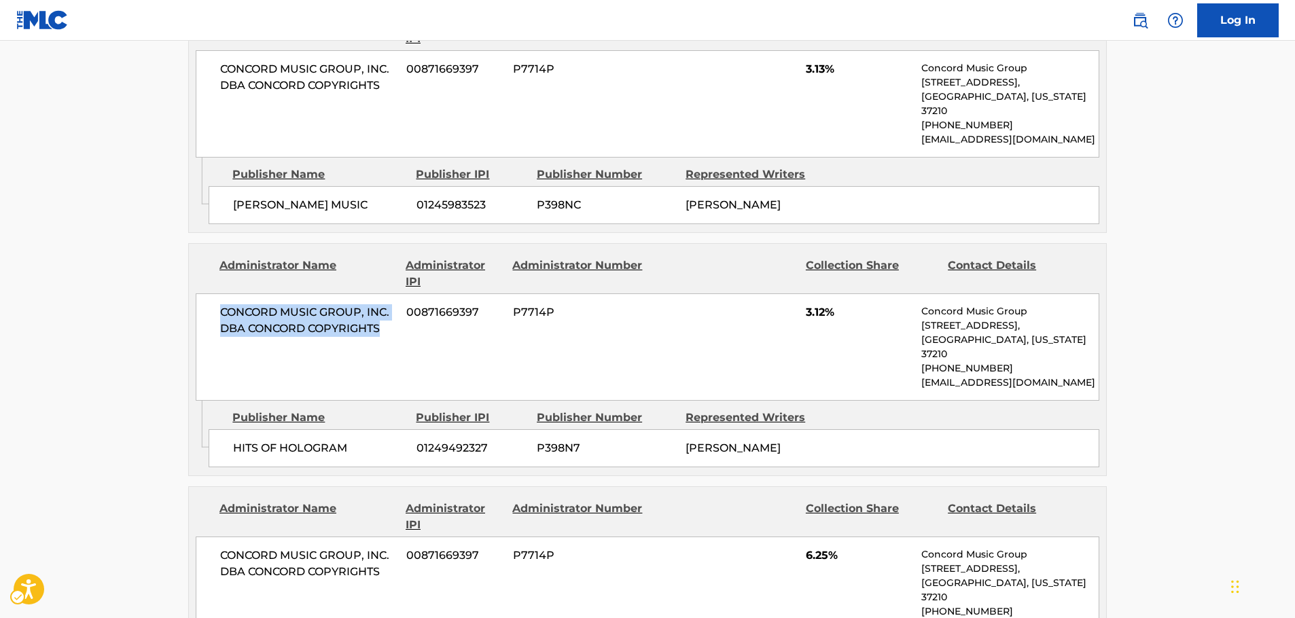
drag, startPoint x: 389, startPoint y: 314, endPoint x: 207, endPoint y: 296, distance: 183.0
click at [207, 296] on div "CONCORD MUSIC GROUP, INC. DBA CONCORD COPYRIGHTS 00871669397 P7714P 3.12% Conco…" at bounding box center [648, 347] width 904 height 107
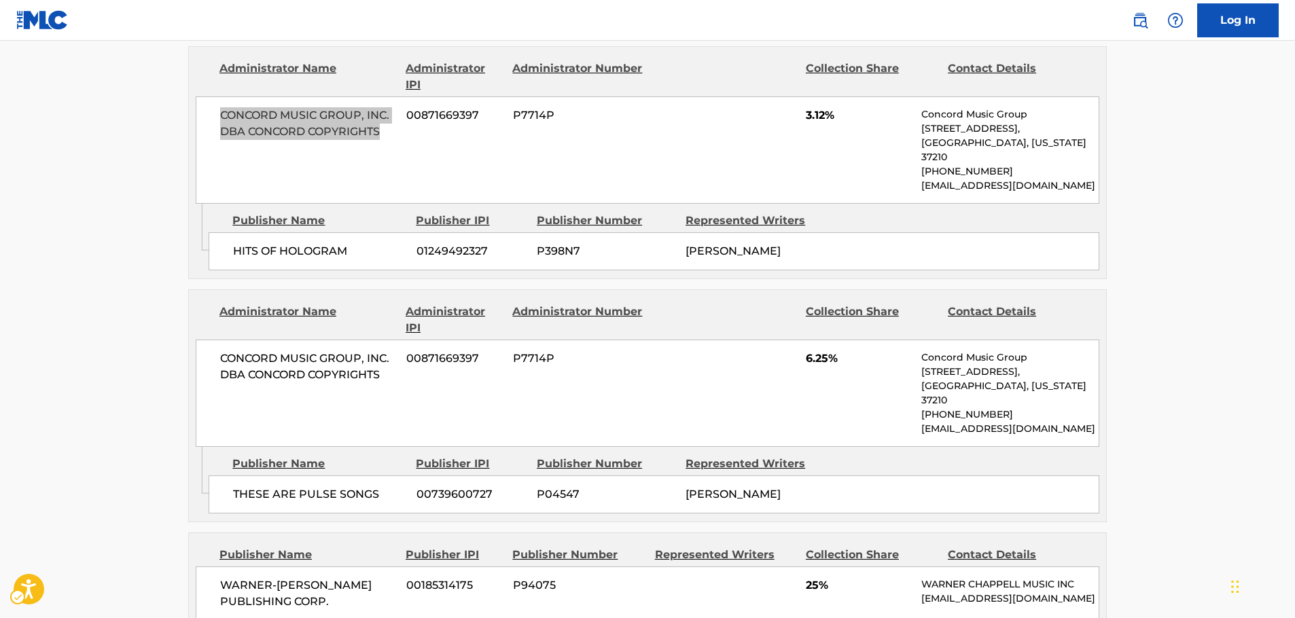
scroll to position [1019, 0]
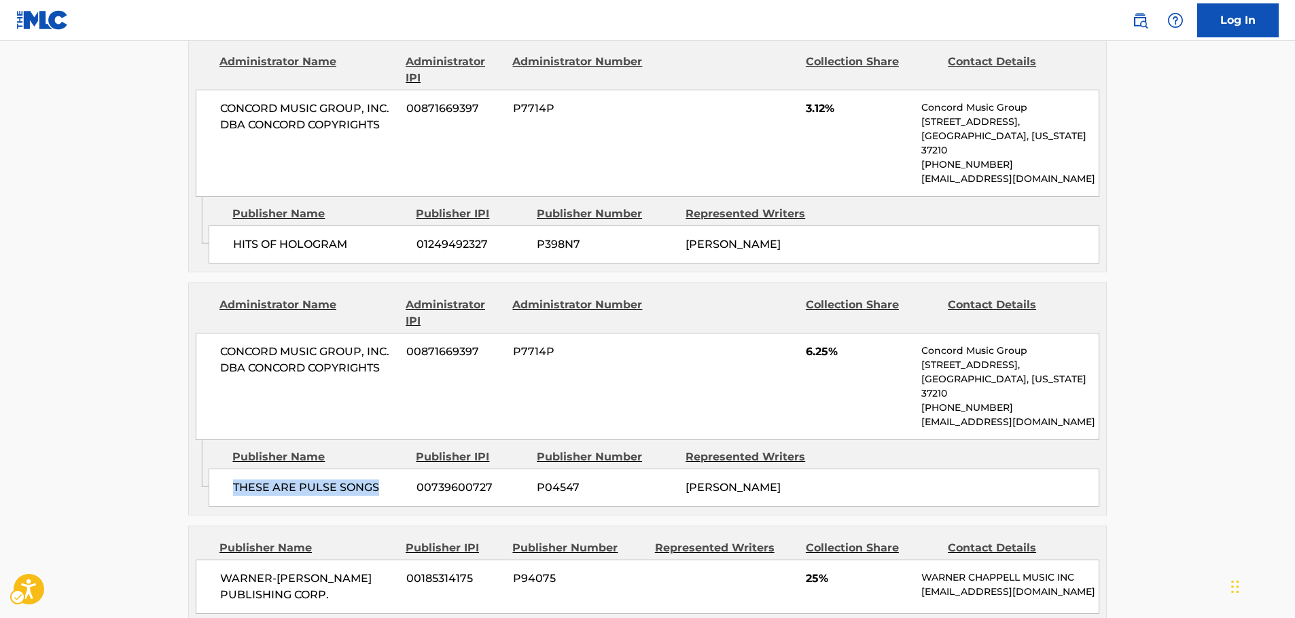
drag, startPoint x: 381, startPoint y: 446, endPoint x: 230, endPoint y: 459, distance: 152.1
click at [230, 469] on div "THESE ARE PULSE SONGS 00739600727 P04547 [PERSON_NAME]" at bounding box center [654, 488] width 891 height 38
drag, startPoint x: 384, startPoint y: 342, endPoint x: 210, endPoint y: 326, distance: 174.7
click at [210, 333] on div "CONCORD MUSIC GROUP, INC. DBA CONCORD COPYRIGHTS 00871669397 P7714P 6.25% Conco…" at bounding box center [648, 386] width 904 height 107
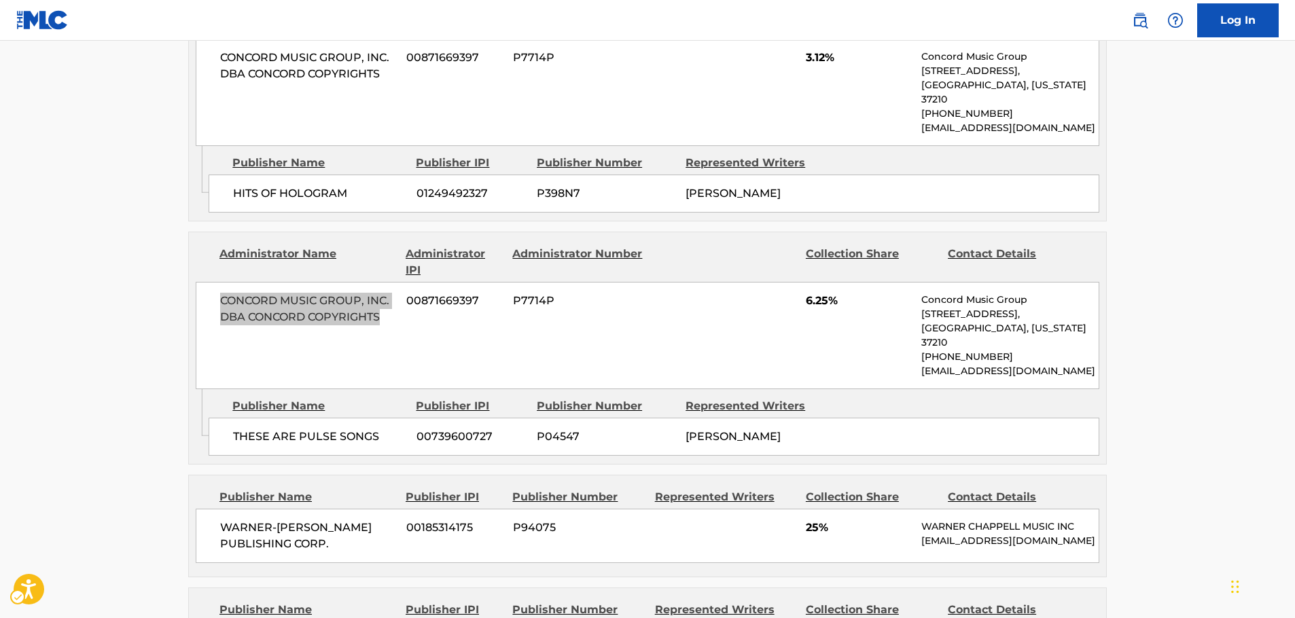
scroll to position [1223, 0]
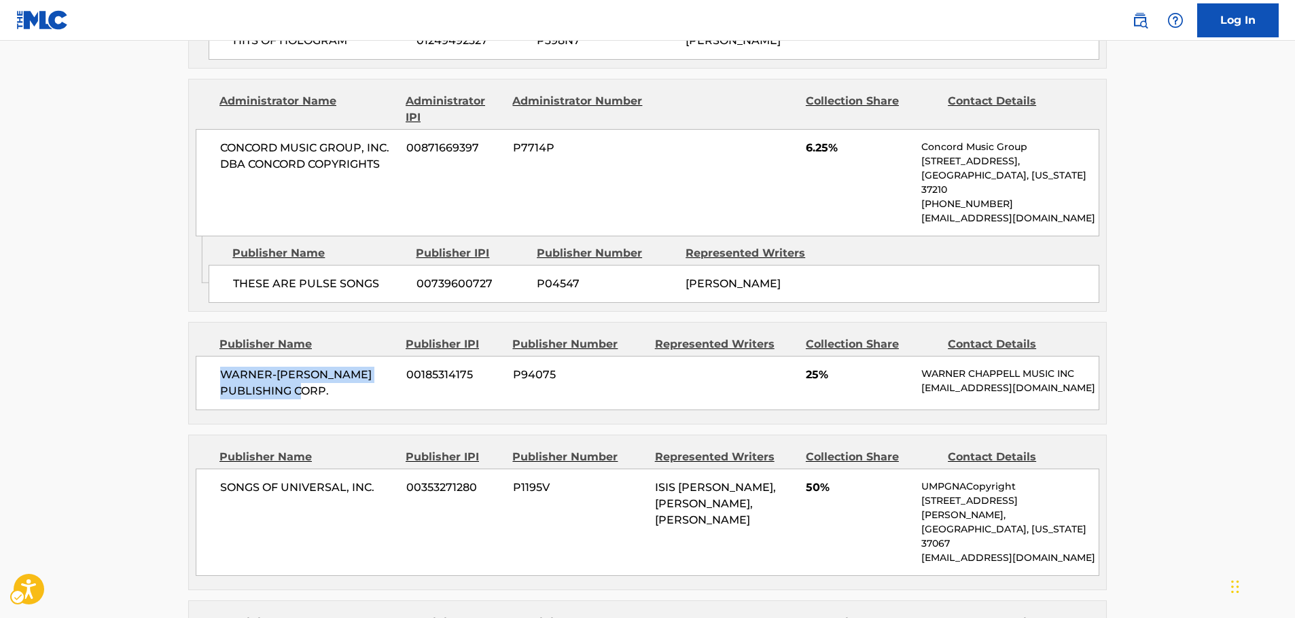
drag, startPoint x: 343, startPoint y: 349, endPoint x: 203, endPoint y: 335, distance: 140.7
click at [203, 356] on div "WARNER-[PERSON_NAME] PUBLISHING CORP. 00185314175 P94075 25% [PERSON_NAME] MUSI…" at bounding box center [648, 383] width 904 height 54
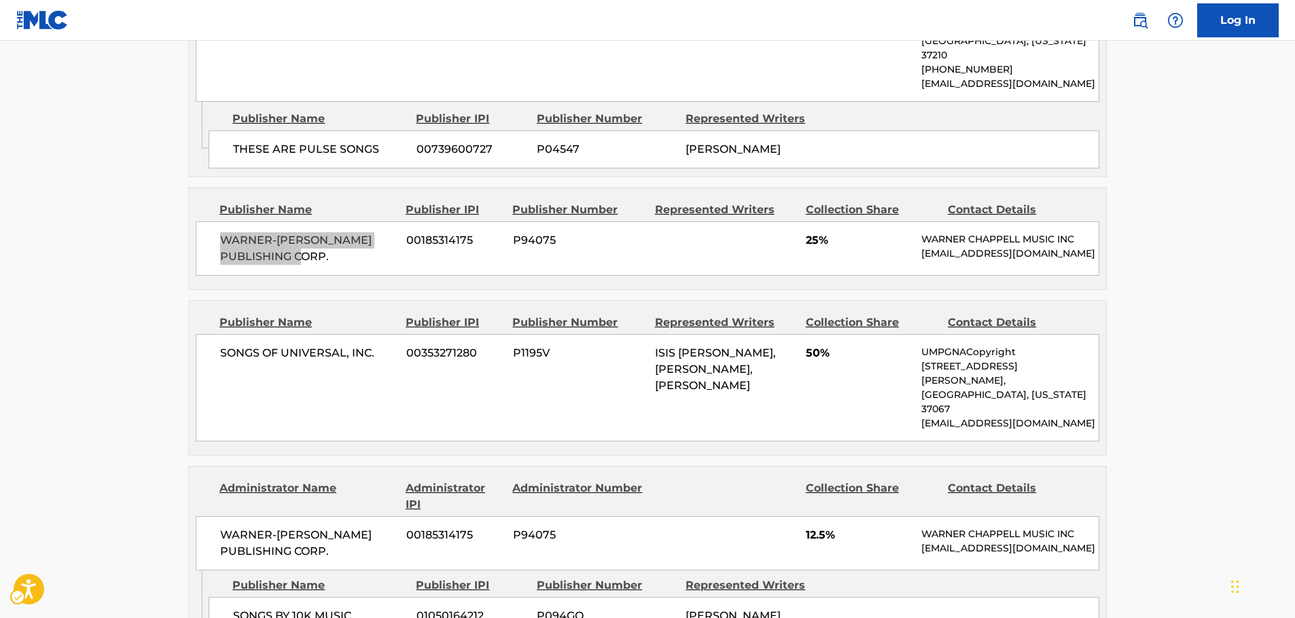
scroll to position [1359, 0]
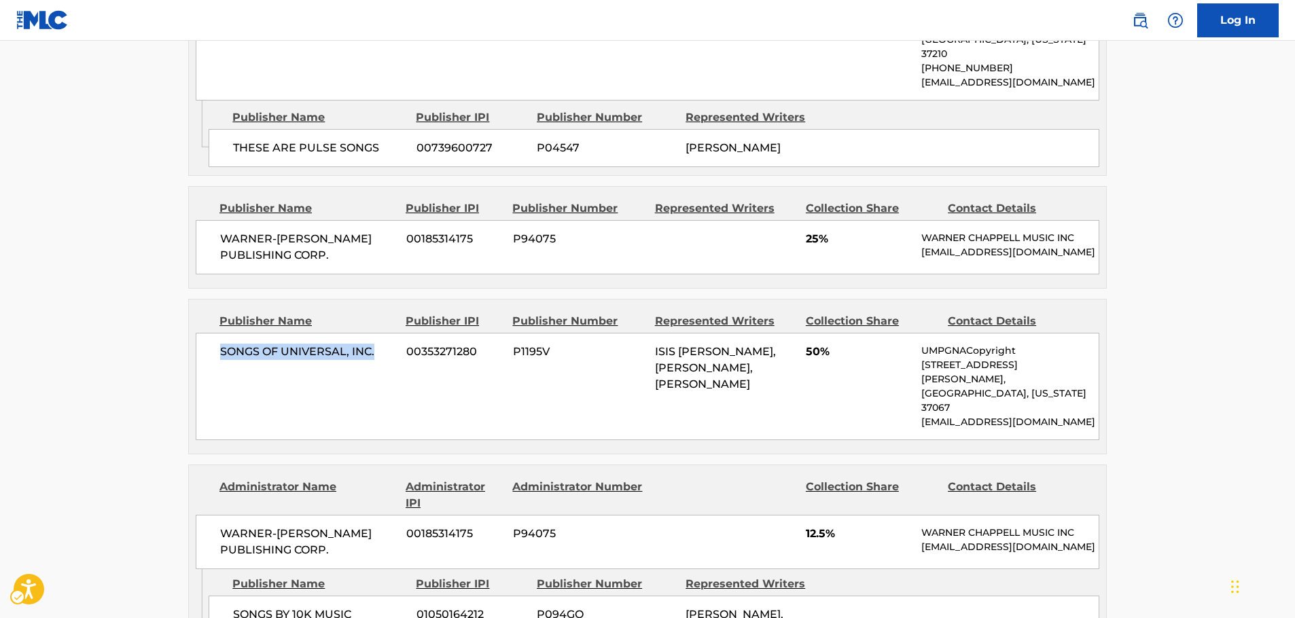
drag, startPoint x: 386, startPoint y: 316, endPoint x: 215, endPoint y: 323, distance: 170.7
click at [215, 333] on div "SONGS OF UNIVERSAL, INC. 00353271280 P1195V [PERSON_NAME], [PERSON_NAME], [PERS…" at bounding box center [648, 386] width 904 height 107
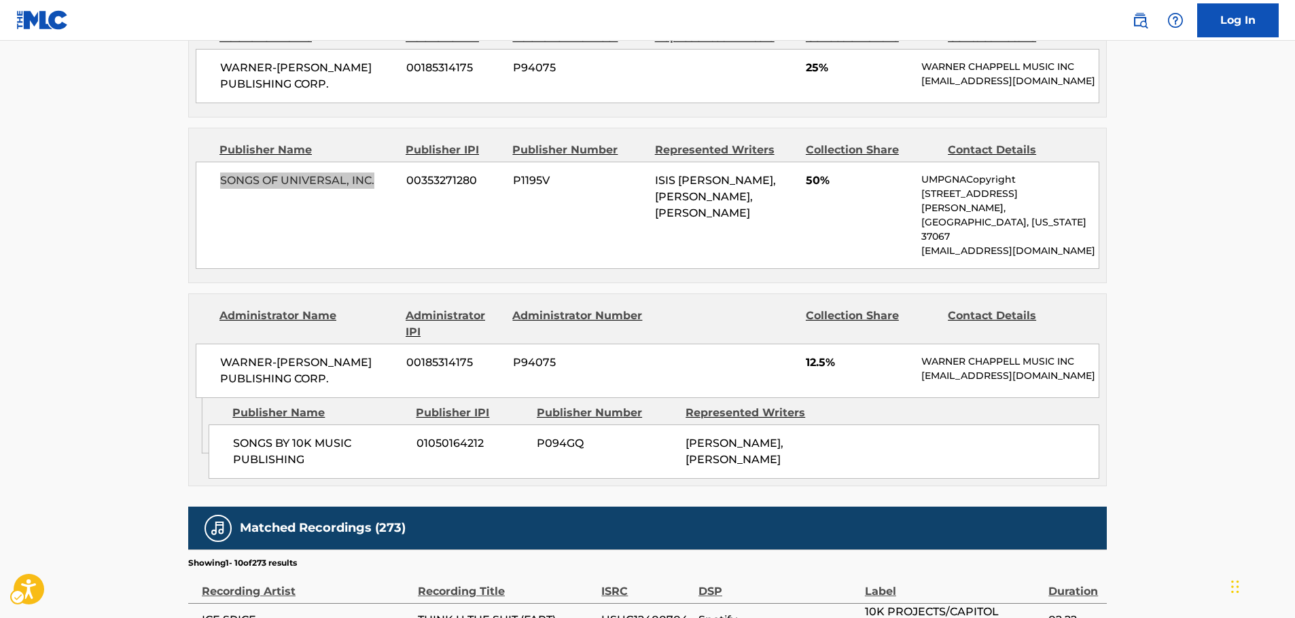
scroll to position [1563, 0]
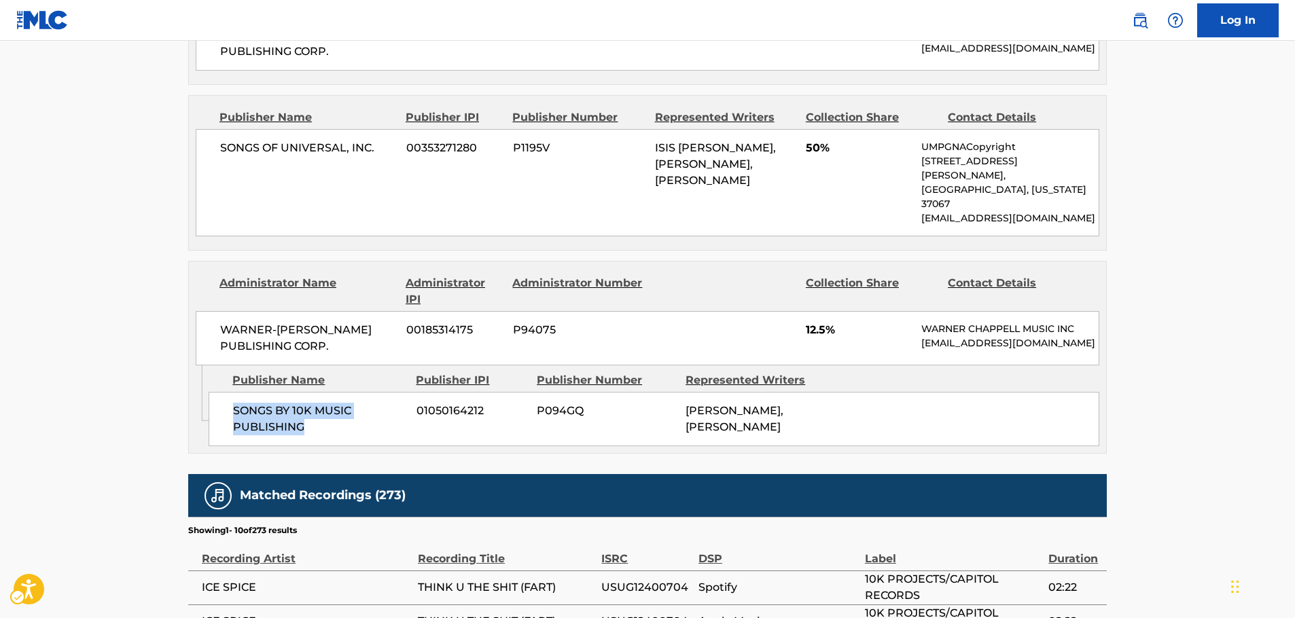
drag, startPoint x: 315, startPoint y: 380, endPoint x: 219, endPoint y: 366, distance: 96.8
click at [219, 392] on div "SONGS BY 10K MUSIC PUBLISHING 01050164212 P094GQ [PERSON_NAME], [PERSON_NAME]" at bounding box center [654, 419] width 891 height 54
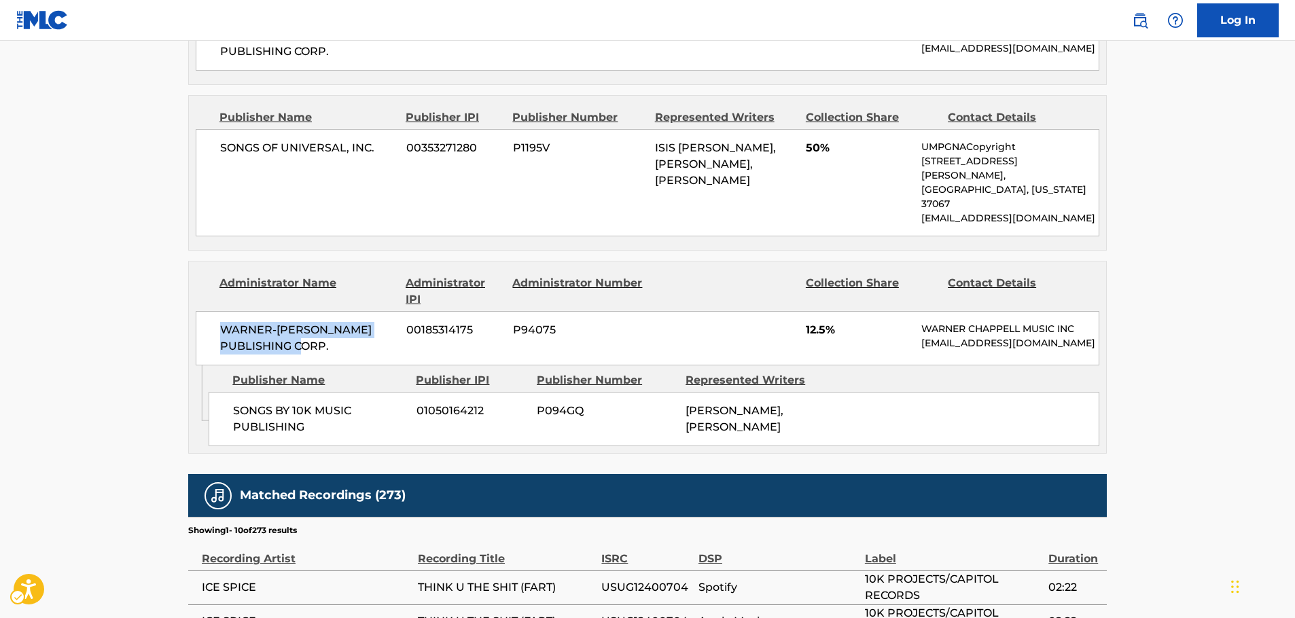
drag, startPoint x: 327, startPoint y: 285, endPoint x: 216, endPoint y: 268, distance: 112.1
click at [216, 311] on div "WARNER-[PERSON_NAME] PUBLISHING CORP. 00185314175 P94075 12.5% [PERSON_NAME] MU…" at bounding box center [648, 338] width 904 height 54
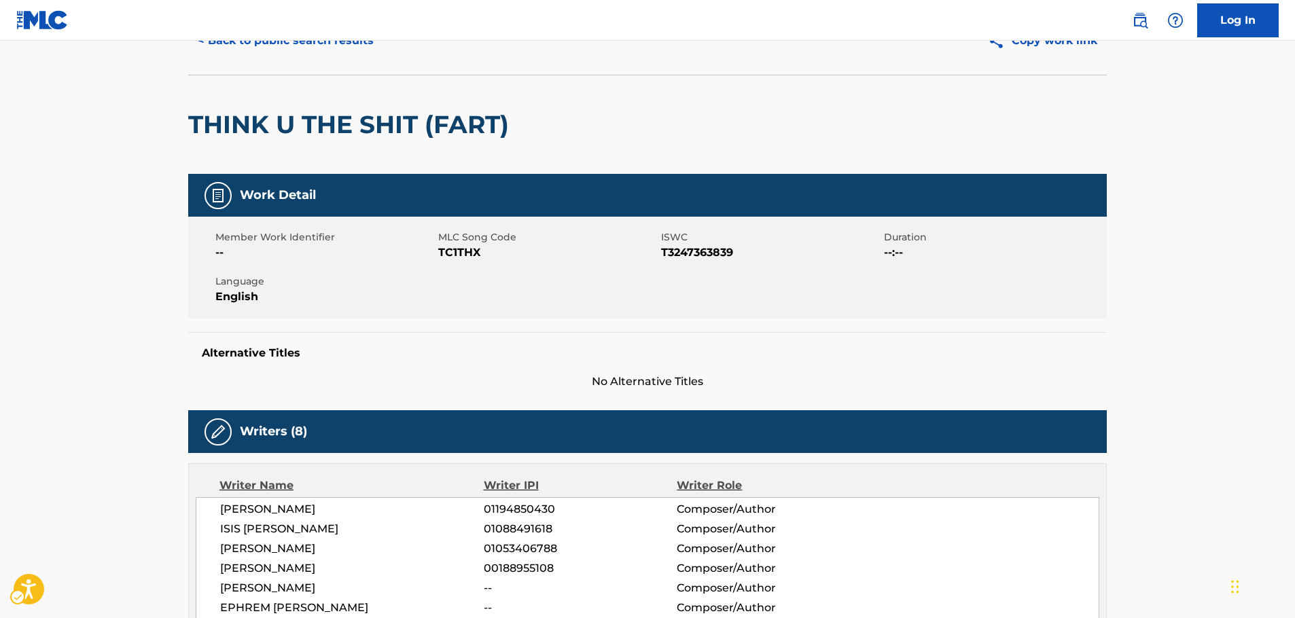
scroll to position [0, 0]
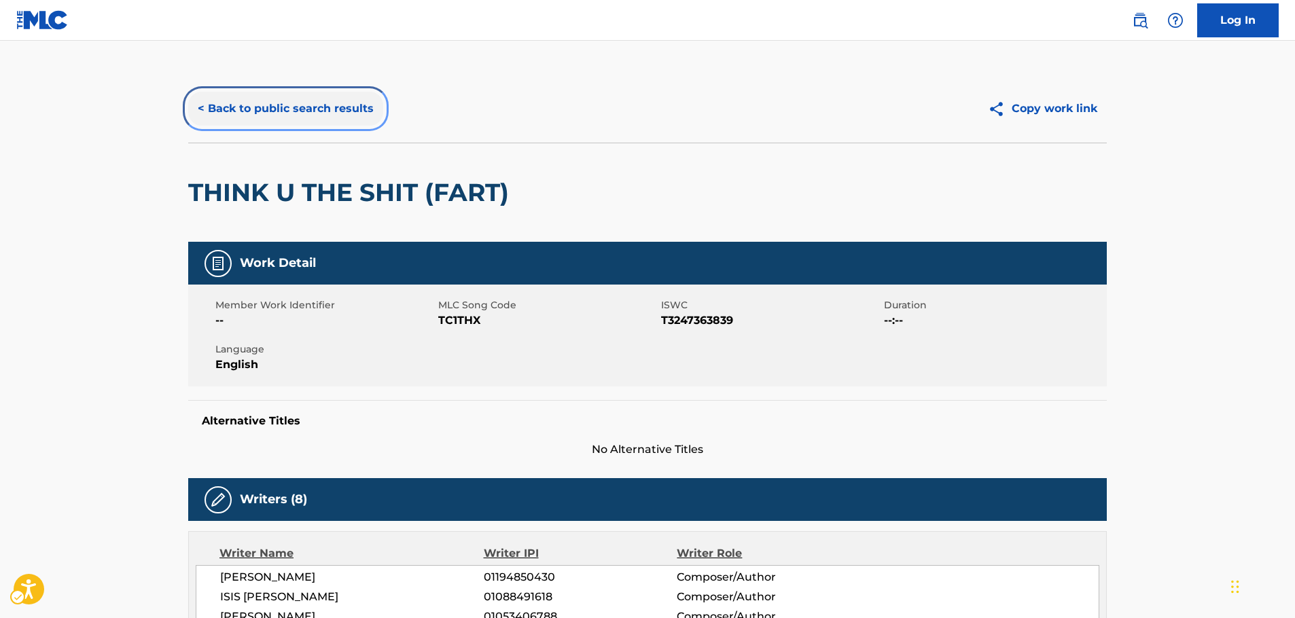
click at [265, 111] on button "< Back to public search results" at bounding box center [285, 109] width 195 height 34
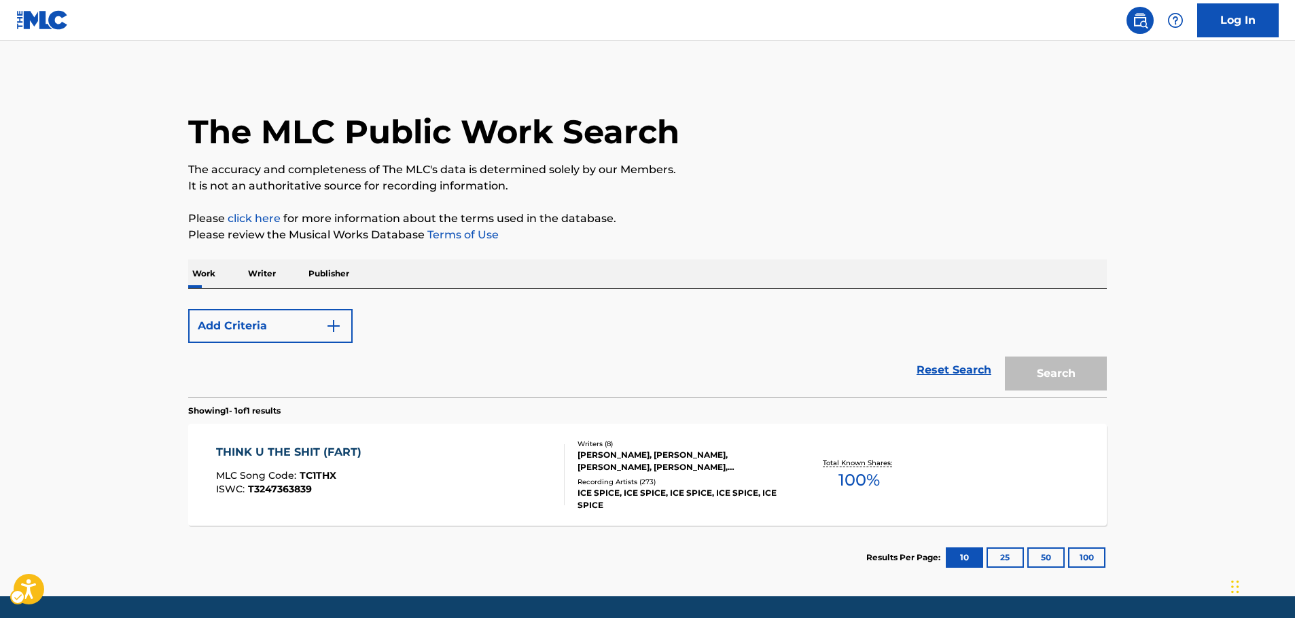
scroll to position [43, 0]
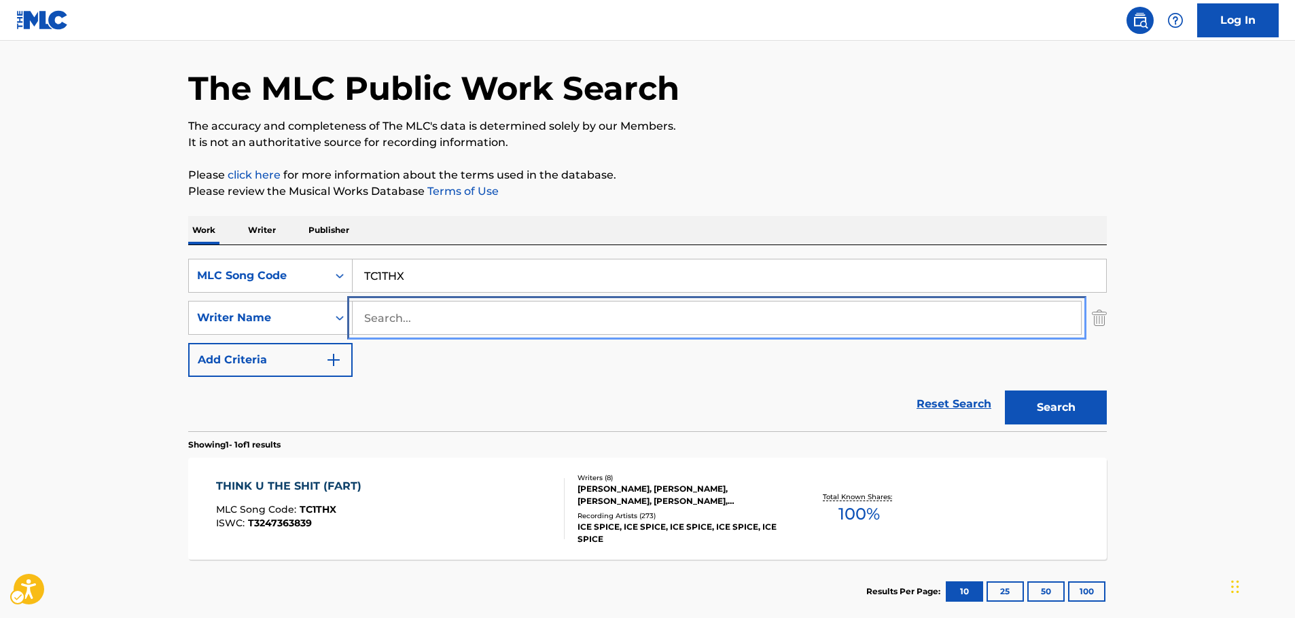
drag, startPoint x: 379, startPoint y: 320, endPoint x: 355, endPoint y: 303, distance: 28.7
paste input "Matsui"
type input "Matsui"
click at [336, 273] on icon "Search Form" at bounding box center [340, 276] width 14 height 14
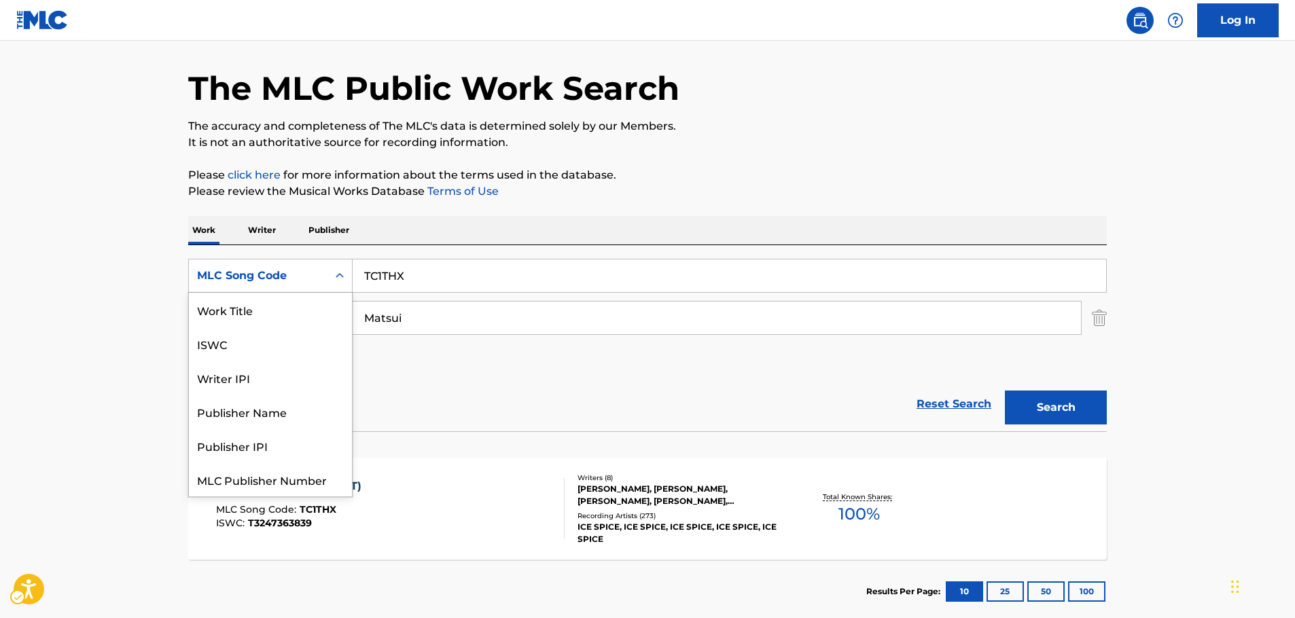
scroll to position [0, 0]
click at [296, 307] on div "Work Title" at bounding box center [270, 310] width 163 height 34
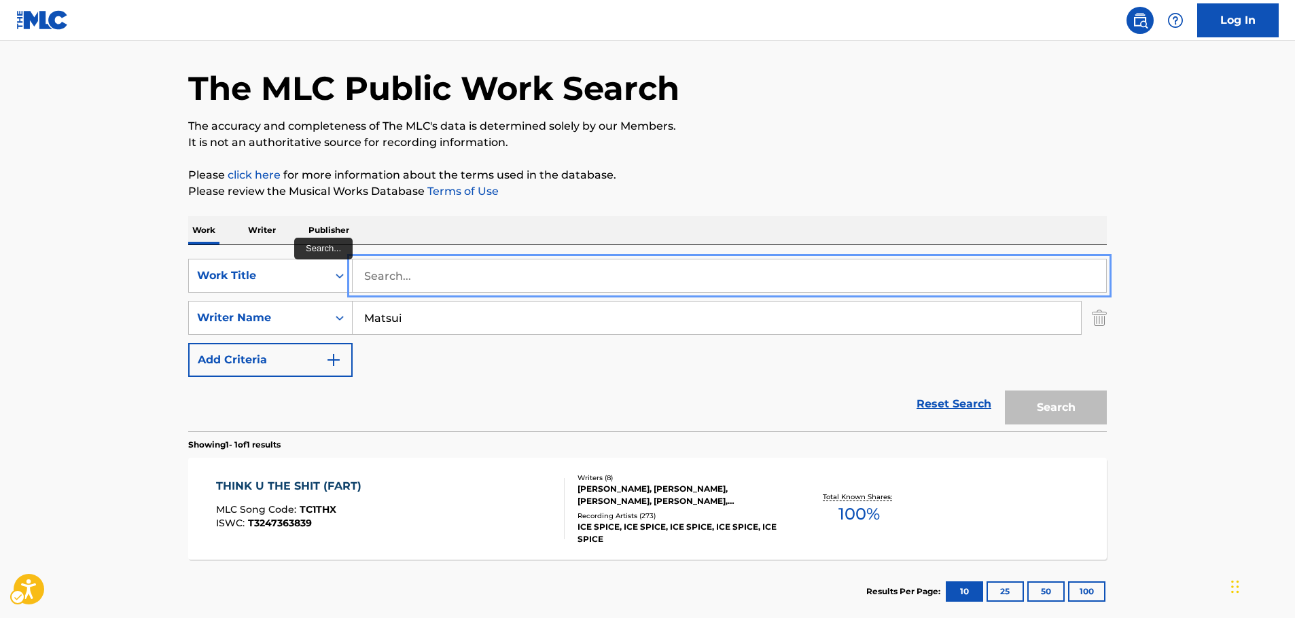
drag, startPoint x: 378, startPoint y: 276, endPoint x: 376, endPoint y: 268, distance: 8.4
paste input "ROUGH DIAMONDS"
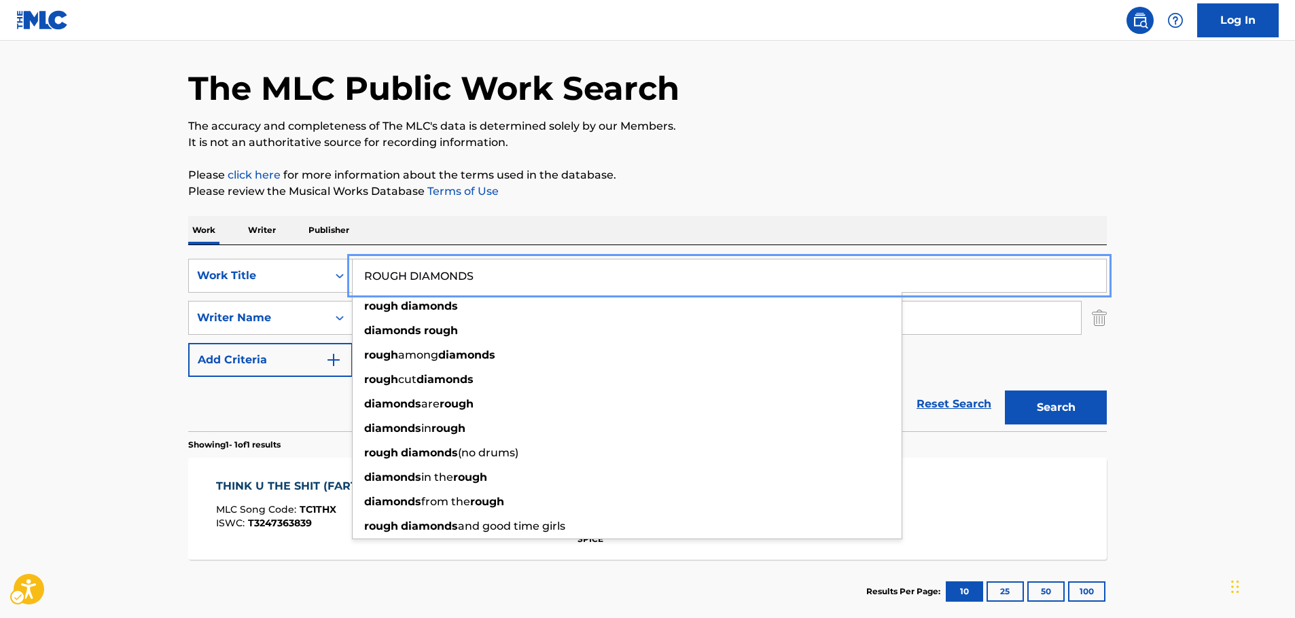
type input "ROUGH DIAMONDS"
click at [1055, 411] on button "Search" at bounding box center [1056, 408] width 102 height 34
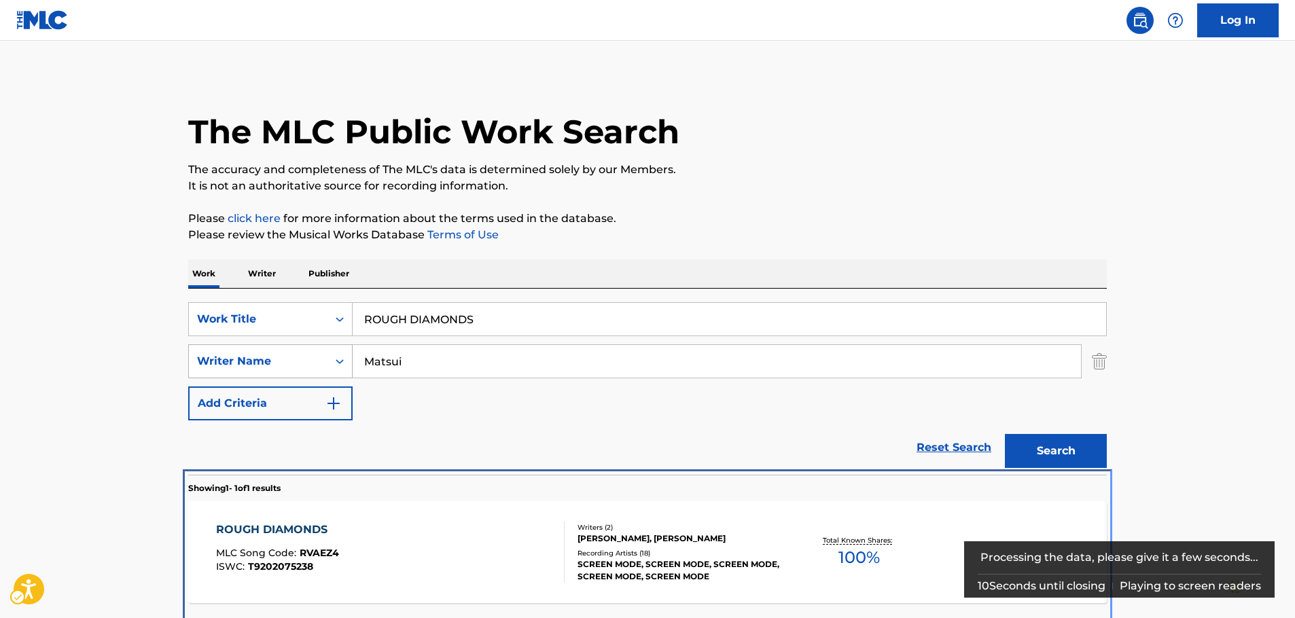
scroll to position [49, 0]
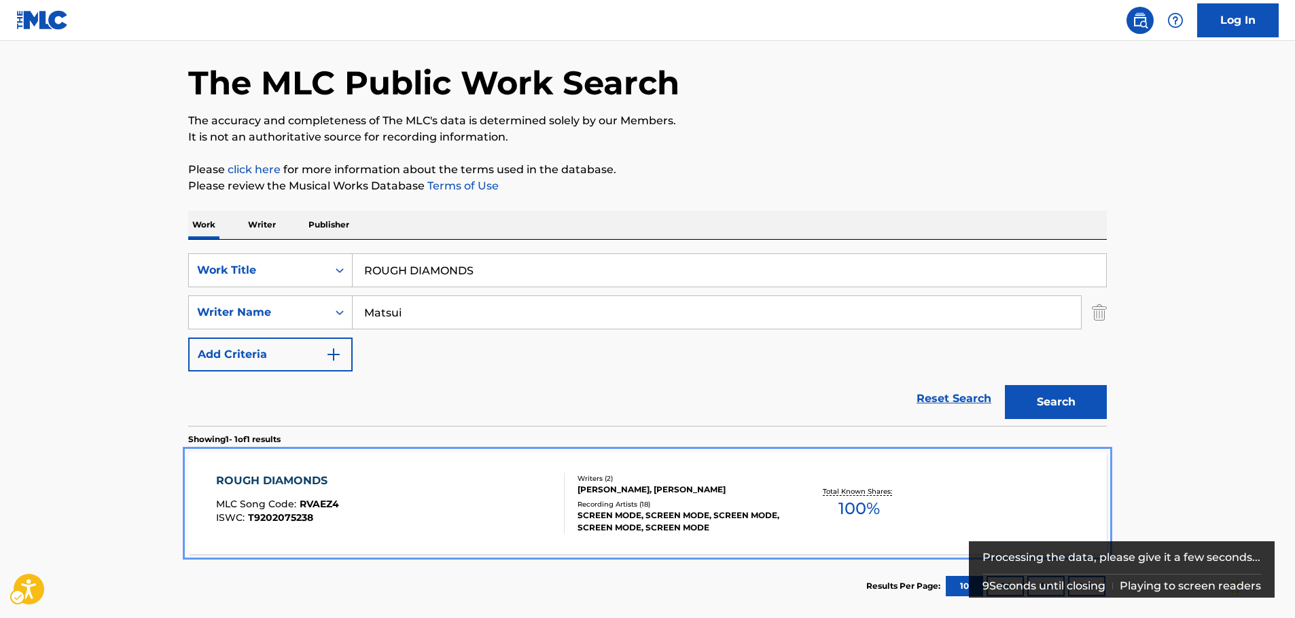
click at [371, 500] on div "ROUGH DIAMONDS MLC Song Code : RVAEZ4 ISWC : T9202075238" at bounding box center [390, 503] width 349 height 61
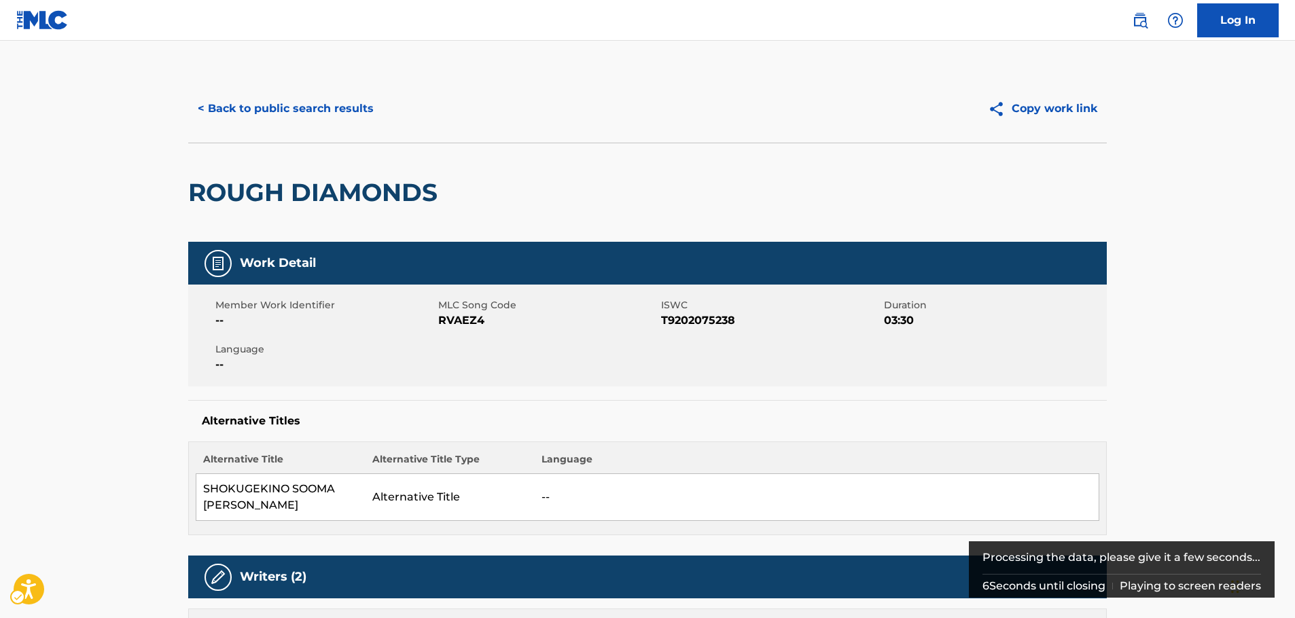
click at [457, 322] on span "MLC Song Code - RVAEZ4" at bounding box center [548, 321] width 220 height 16
click at [679, 320] on span "ISWC - T9202075238" at bounding box center [771, 321] width 220 height 16
drag, startPoint x: 368, startPoint y: 203, endPoint x: 183, endPoint y: 206, distance: 184.9
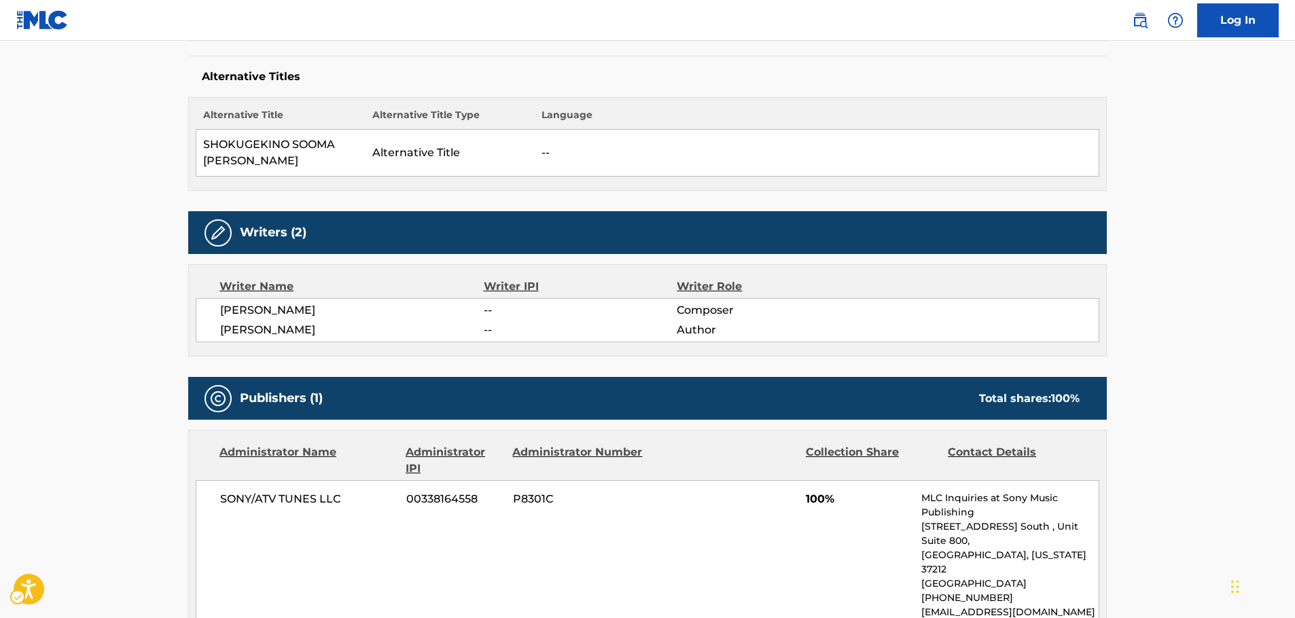
scroll to position [476, 0]
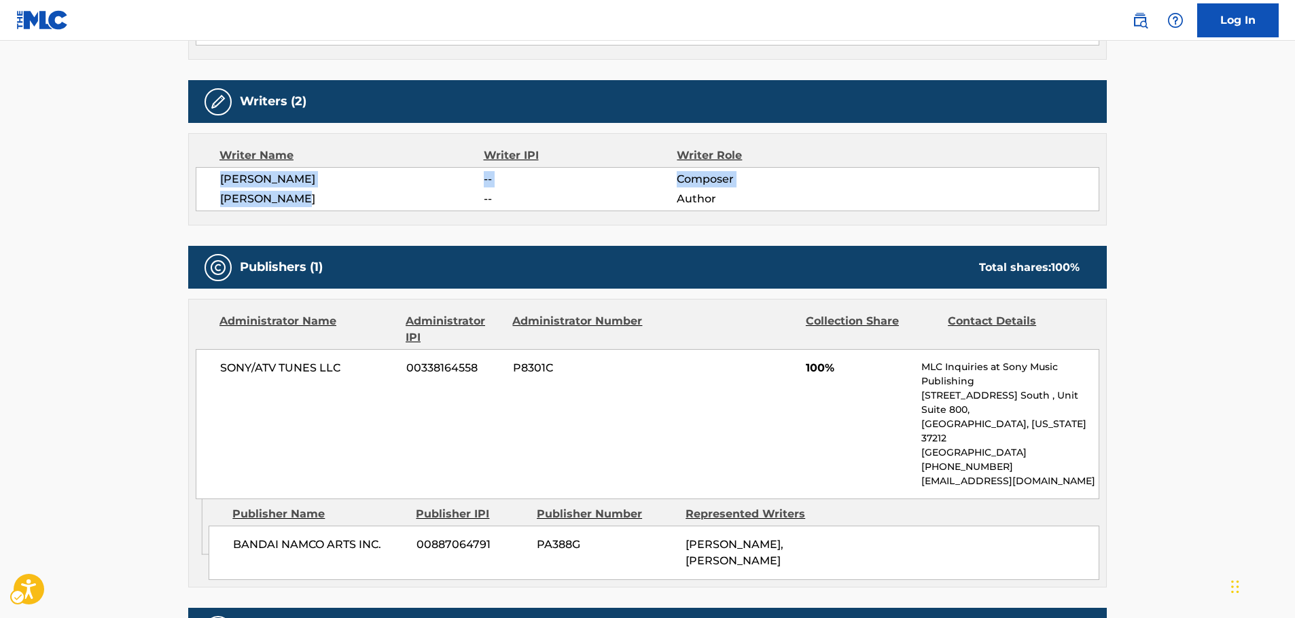
drag, startPoint x: 334, startPoint y: 200, endPoint x: 219, endPoint y: 179, distance: 116.8
click at [219, 179] on div "[PERSON_NAME] -- Composer [PERSON_NAME] -- Author" at bounding box center [648, 189] width 904 height 44
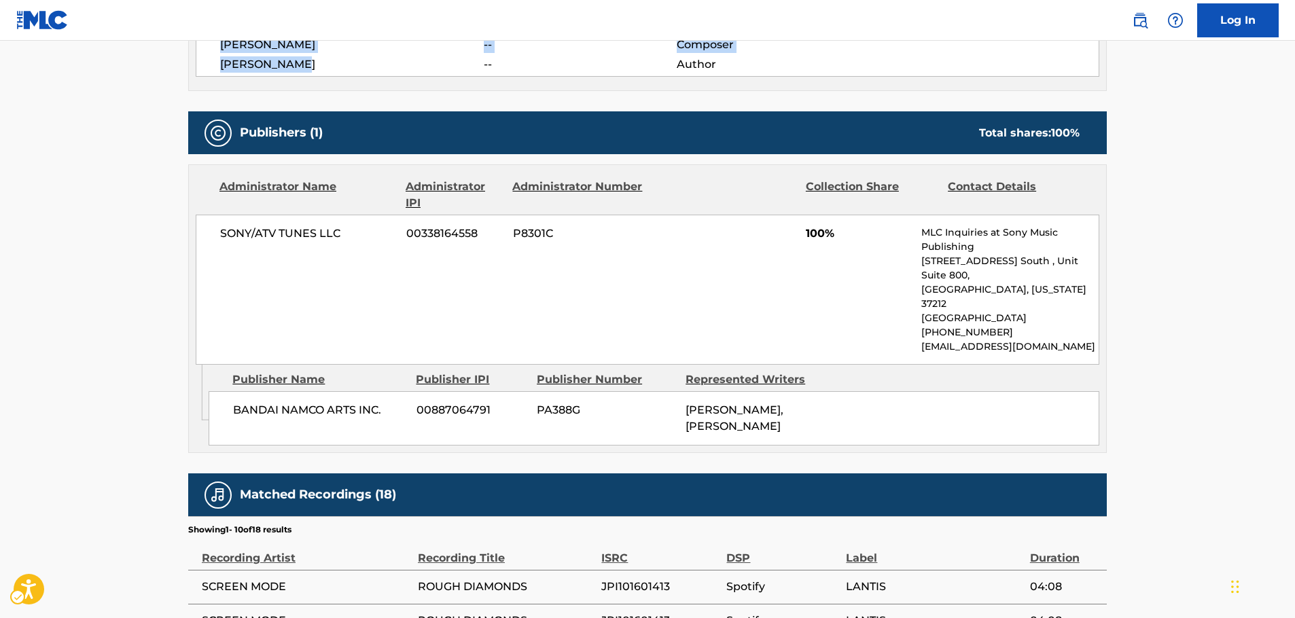
scroll to position [612, 0]
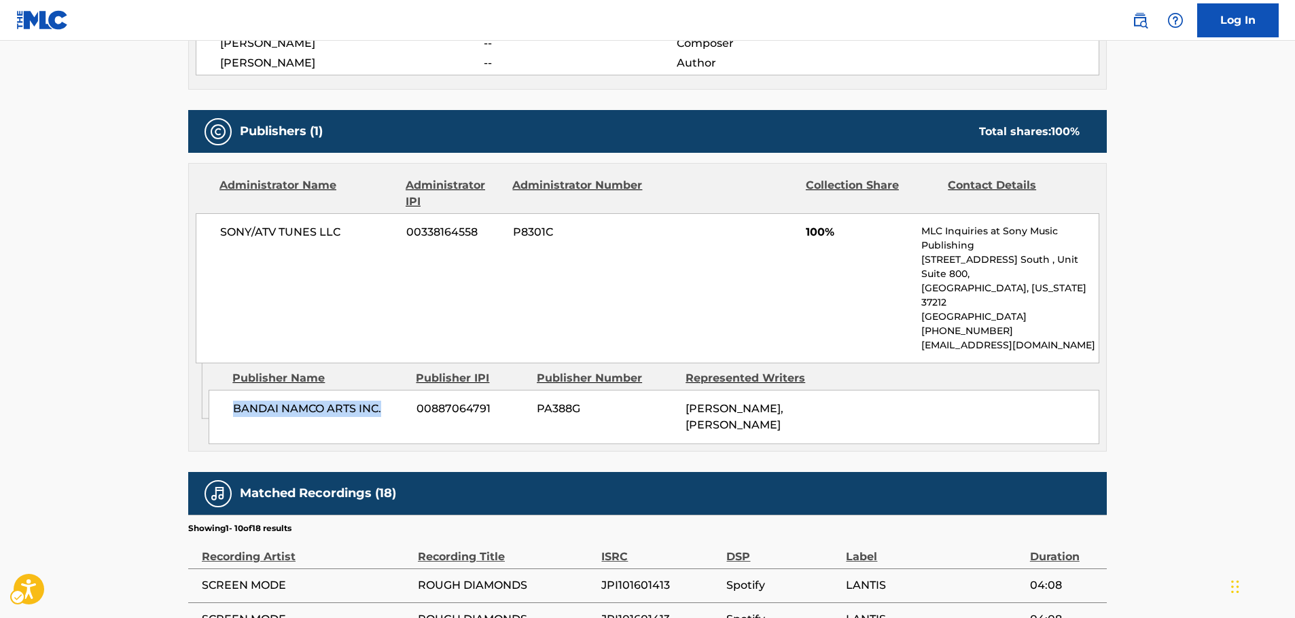
drag, startPoint x: 385, startPoint y: 388, endPoint x: 222, endPoint y: 389, distance: 163.1
click at [222, 390] on div "BANDAI NAMCO ARTS INC. 00887064791 PA388G [PERSON_NAME], [PERSON_NAME]" at bounding box center [654, 417] width 891 height 54
drag, startPoint x: 362, startPoint y: 234, endPoint x: 216, endPoint y: 230, distance: 145.5
click at [216, 230] on div "SONY/ATV TUNES LLC 00338164558 P8301C 100% MLC Inquiries at Sony Music Publishi…" at bounding box center [648, 288] width 904 height 150
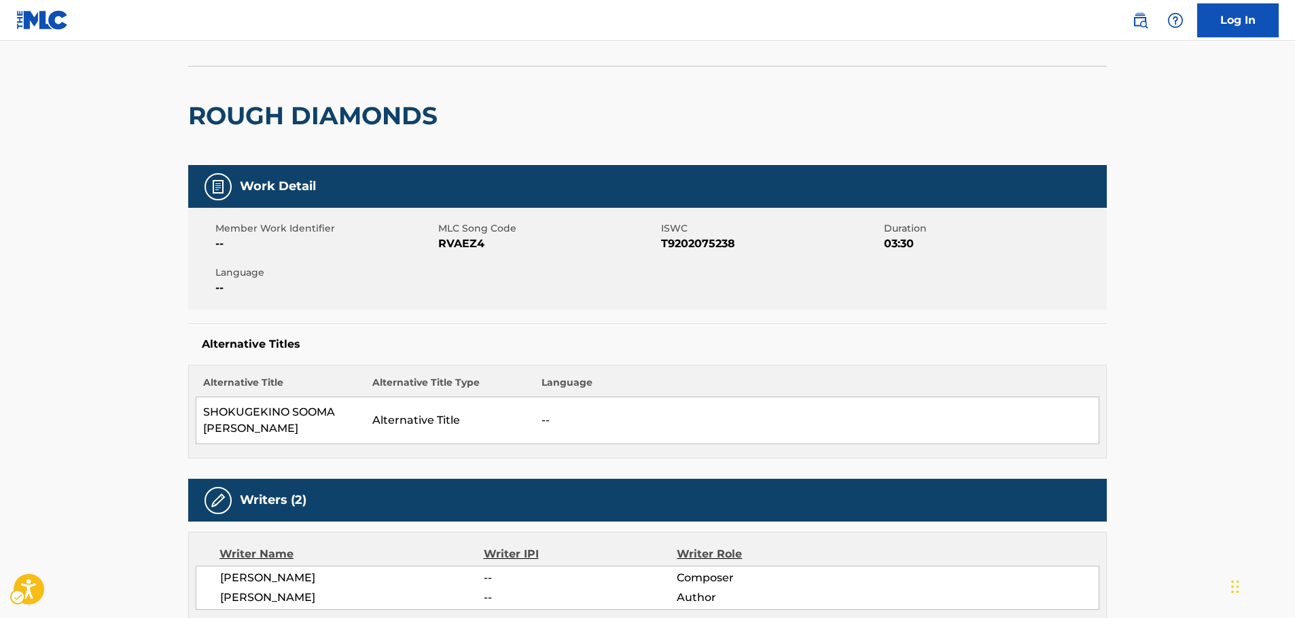
scroll to position [0, 0]
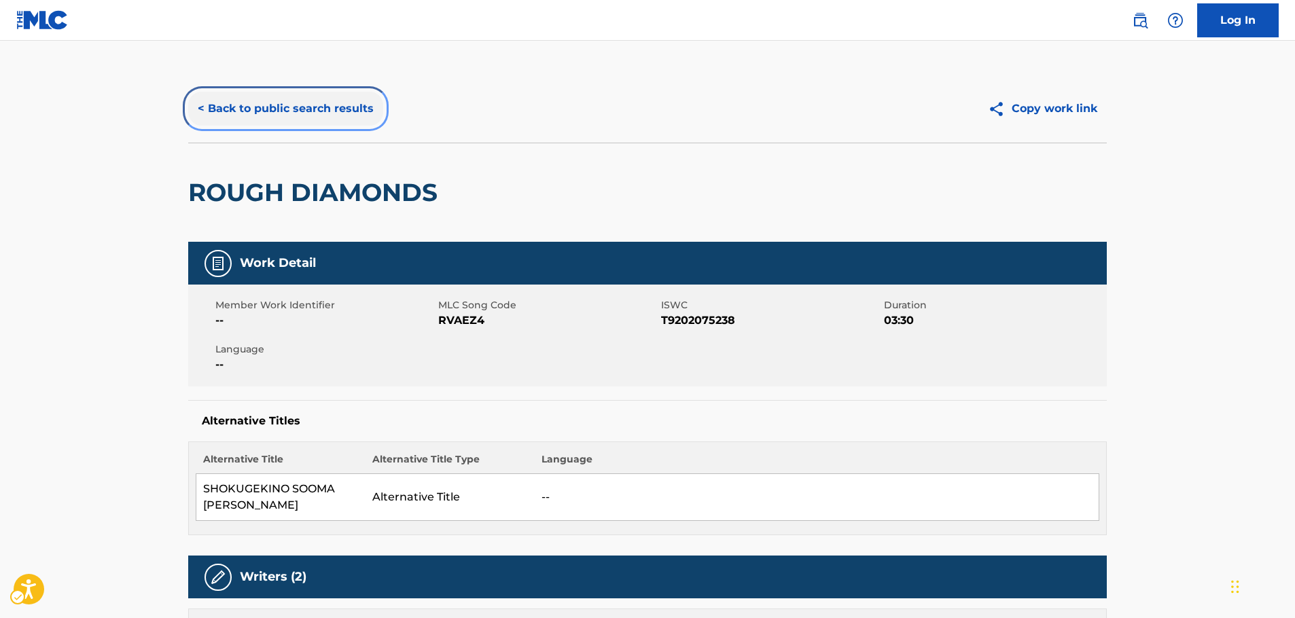
click at [288, 116] on button "< Back to public search results" at bounding box center [285, 109] width 195 height 34
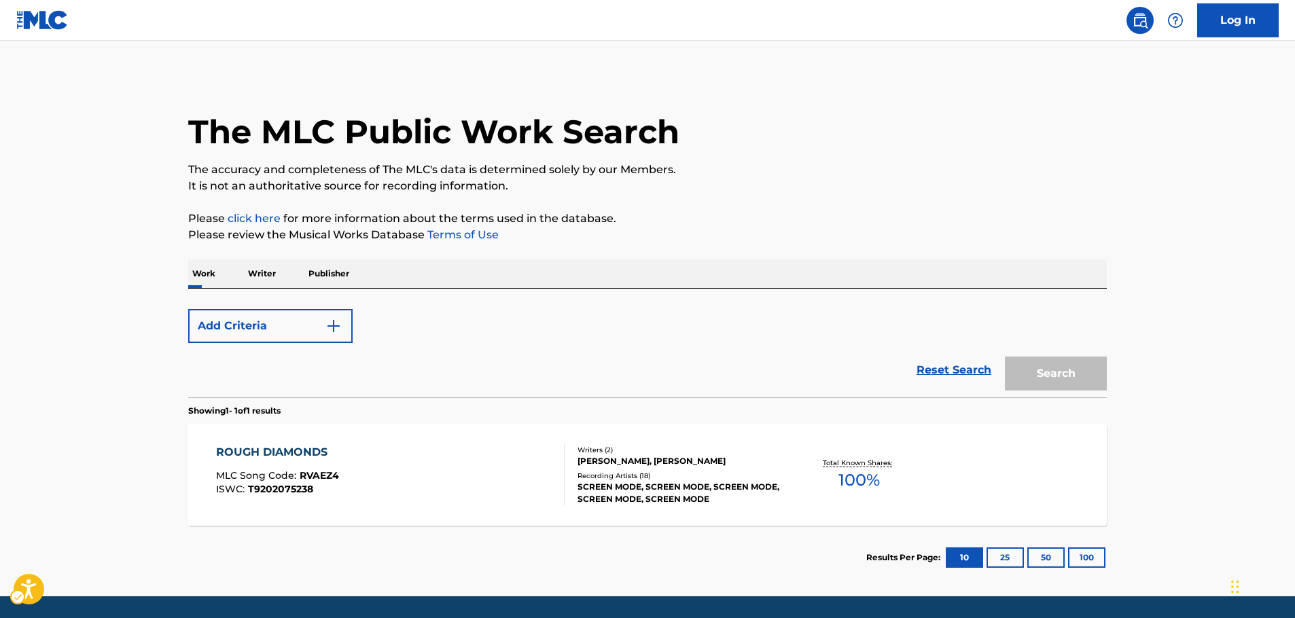
scroll to position [43, 0]
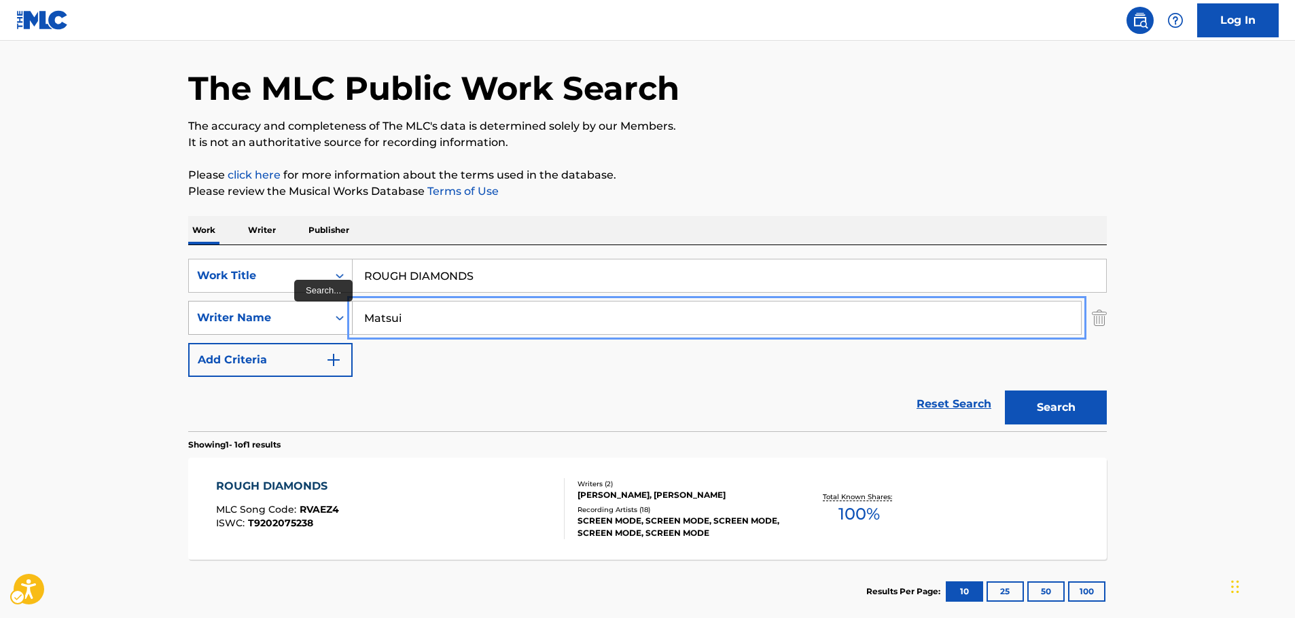
drag, startPoint x: 379, startPoint y: 323, endPoint x: 288, endPoint y: 331, distance: 90.7
paste input "[PERSON_NAME]"
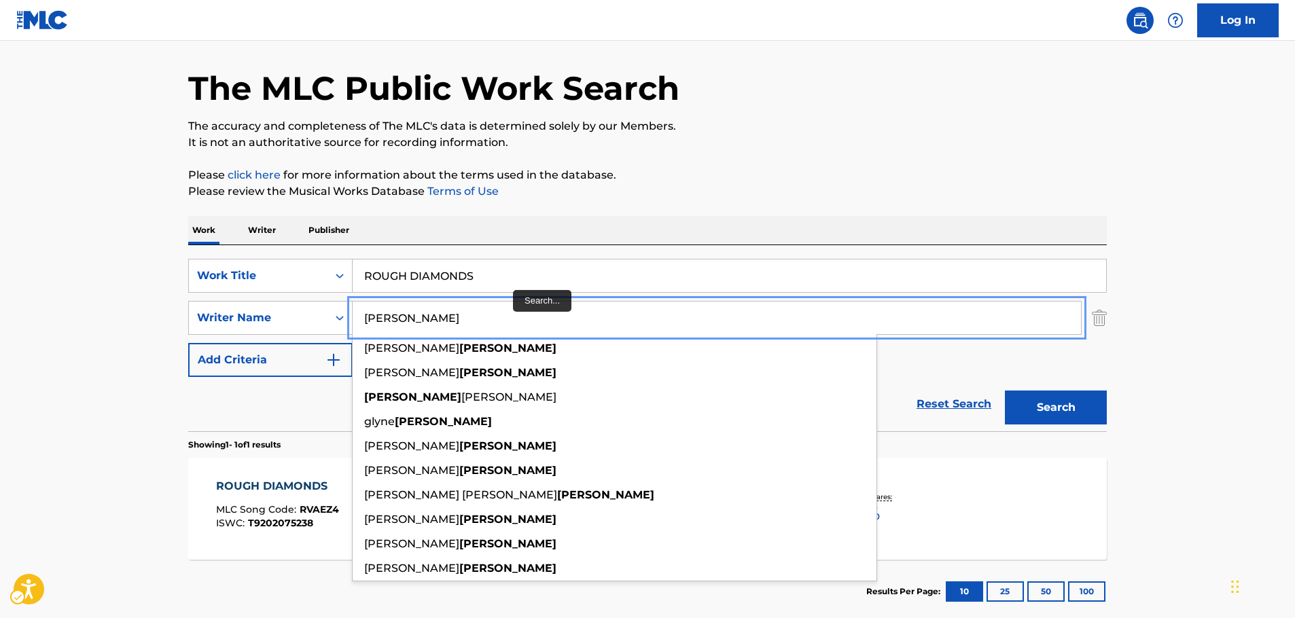
type input "[PERSON_NAME]"
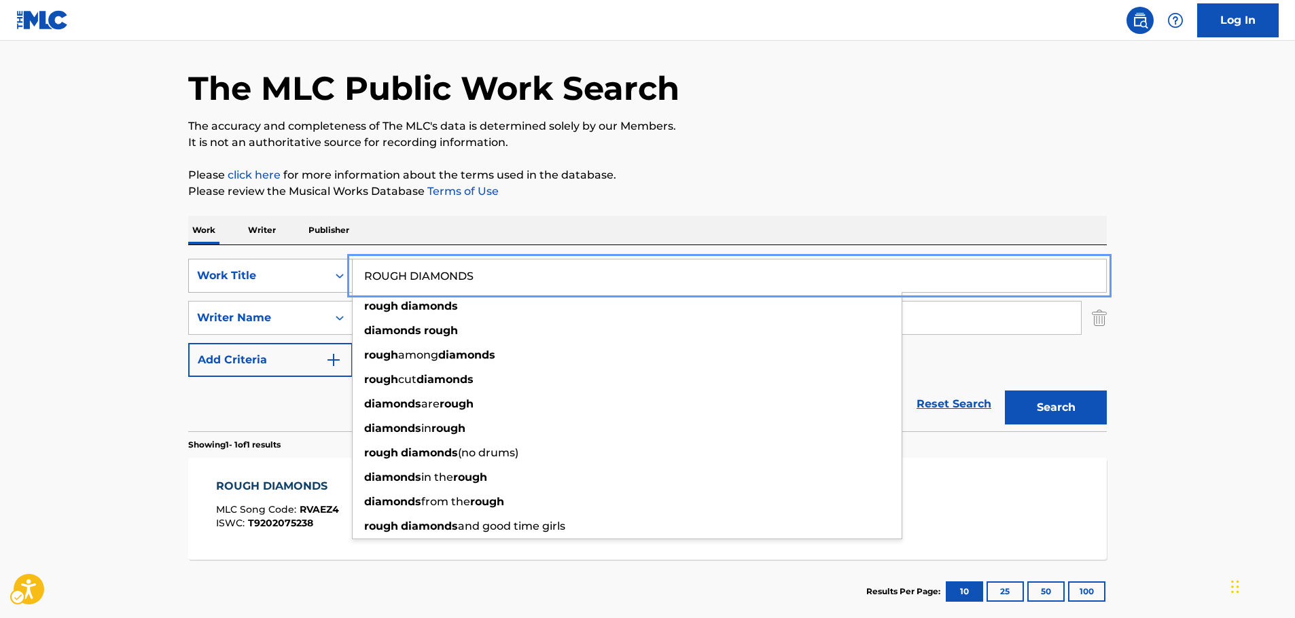
drag, startPoint x: 502, startPoint y: 273, endPoint x: 319, endPoint y: 282, distance: 182.4
paste input "Problems and Selfless"
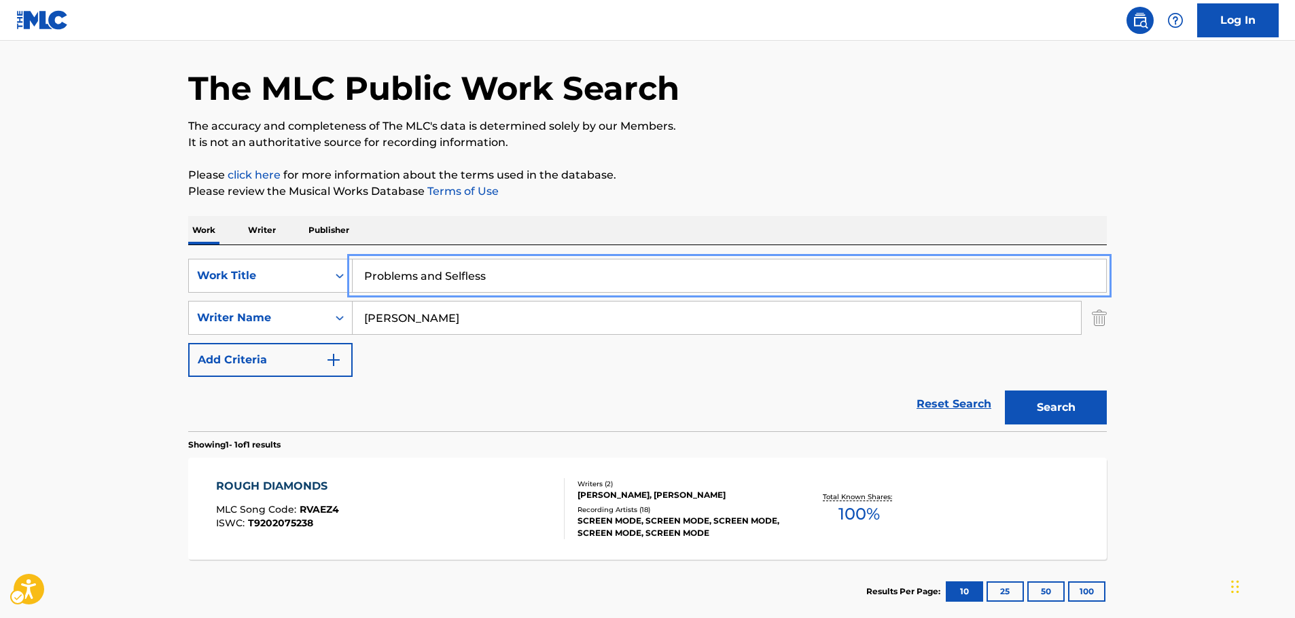
type input "Problems and Selfless"
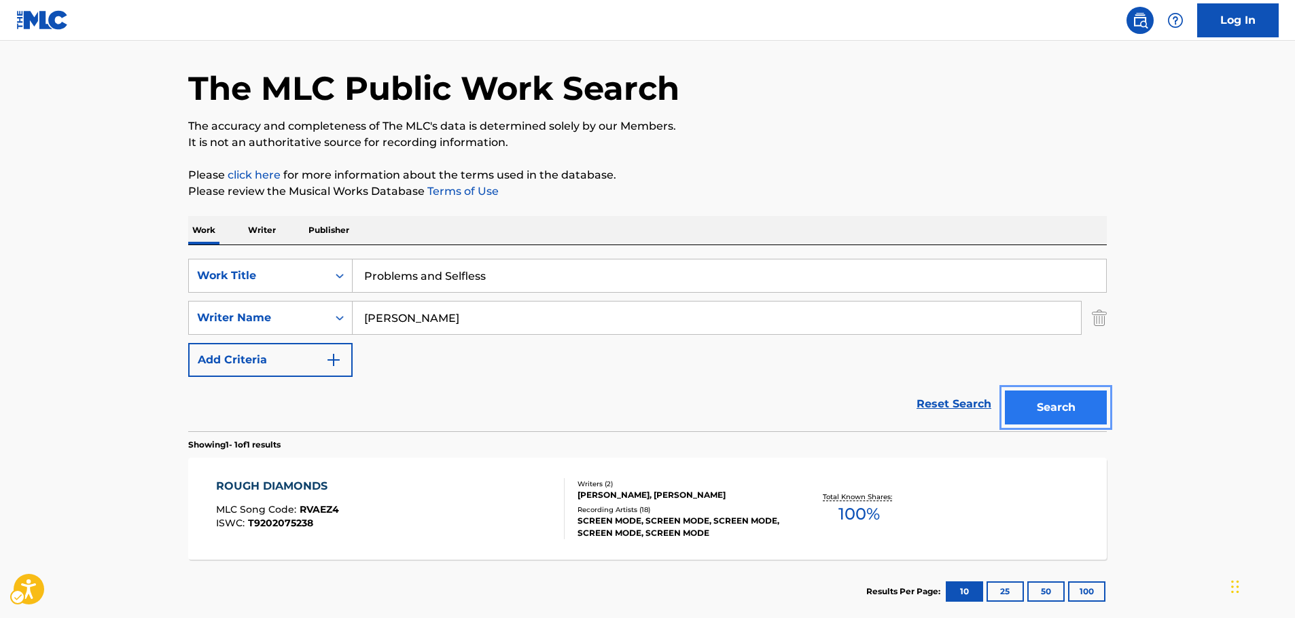
click at [1072, 400] on button "Search" at bounding box center [1056, 408] width 102 height 34
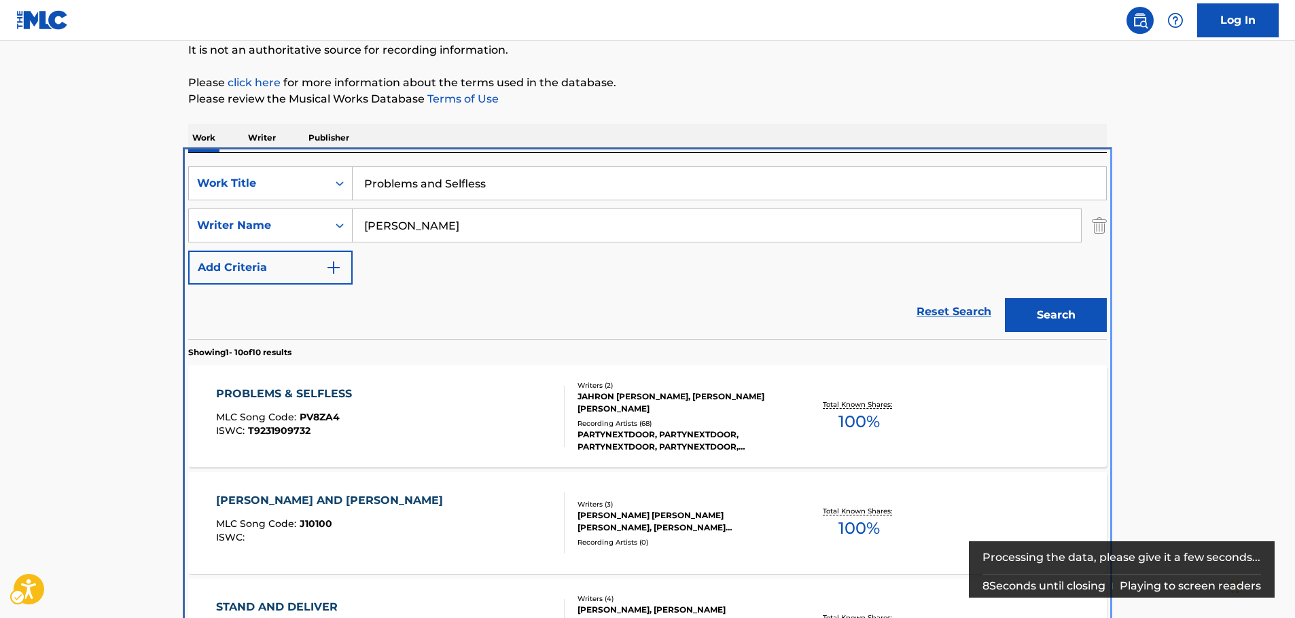
scroll to position [289, 0]
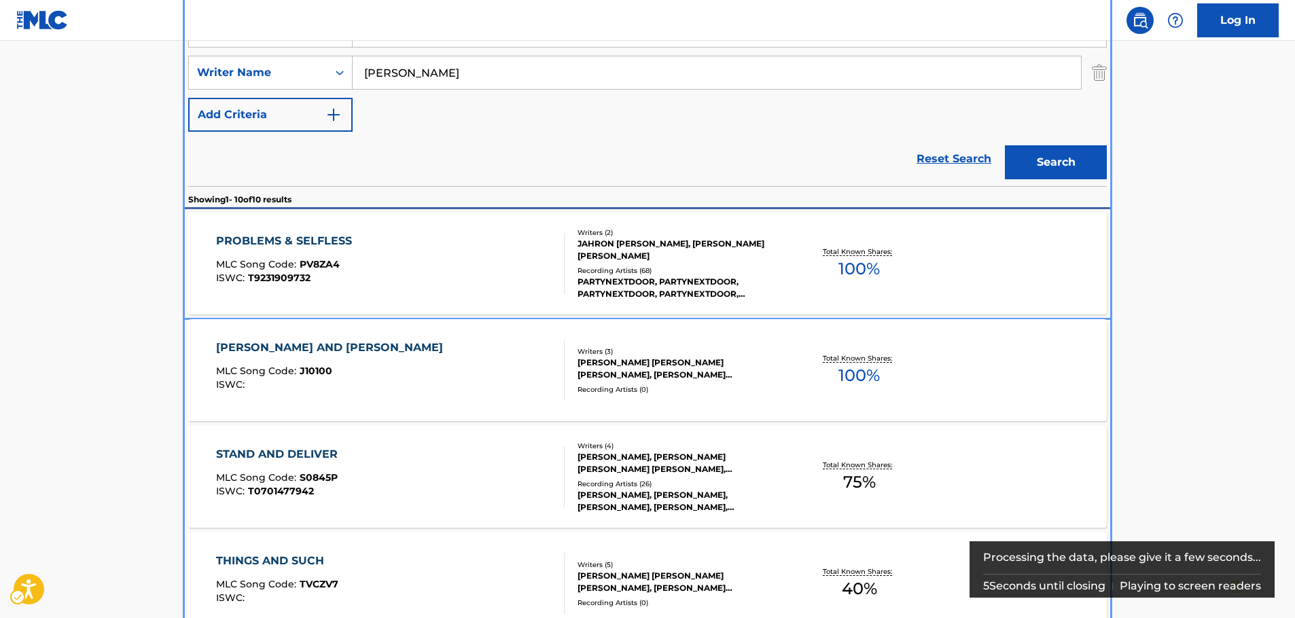
click at [370, 250] on div "PROBLEMS & SELFLESS MLC Song Code : PV8ZA4 ISWC : T9231909732" at bounding box center [390, 263] width 349 height 61
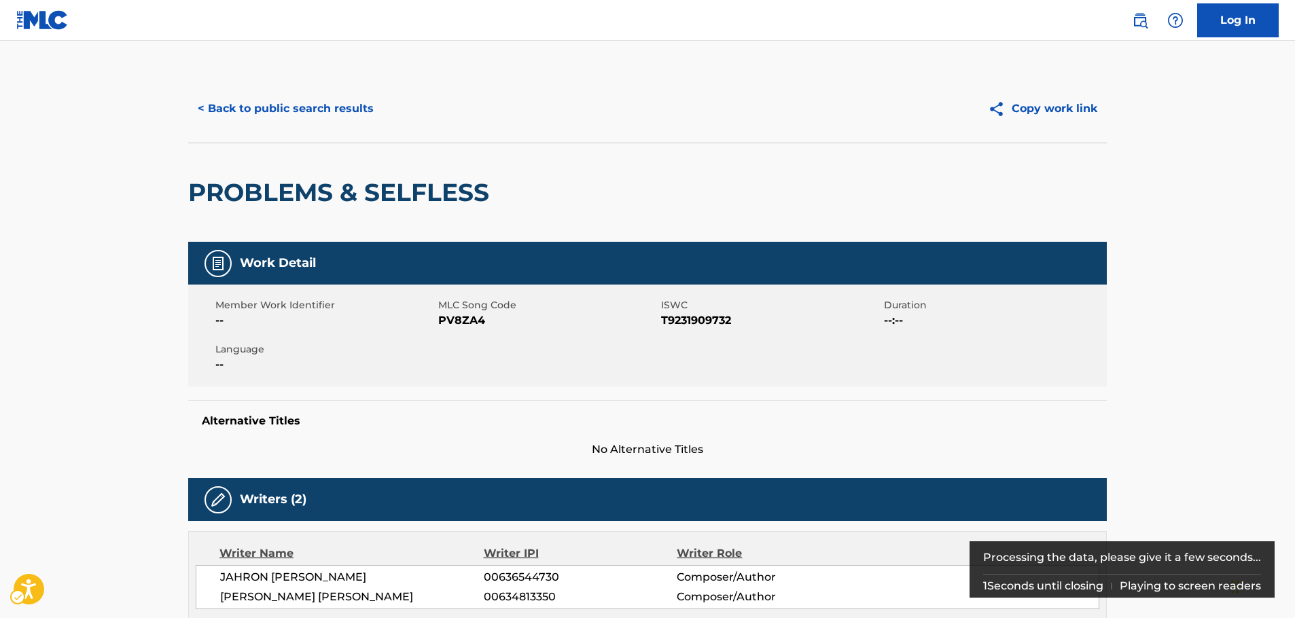
click at [468, 318] on span "MLC Song Code - PV8ZA4" at bounding box center [548, 321] width 220 height 16
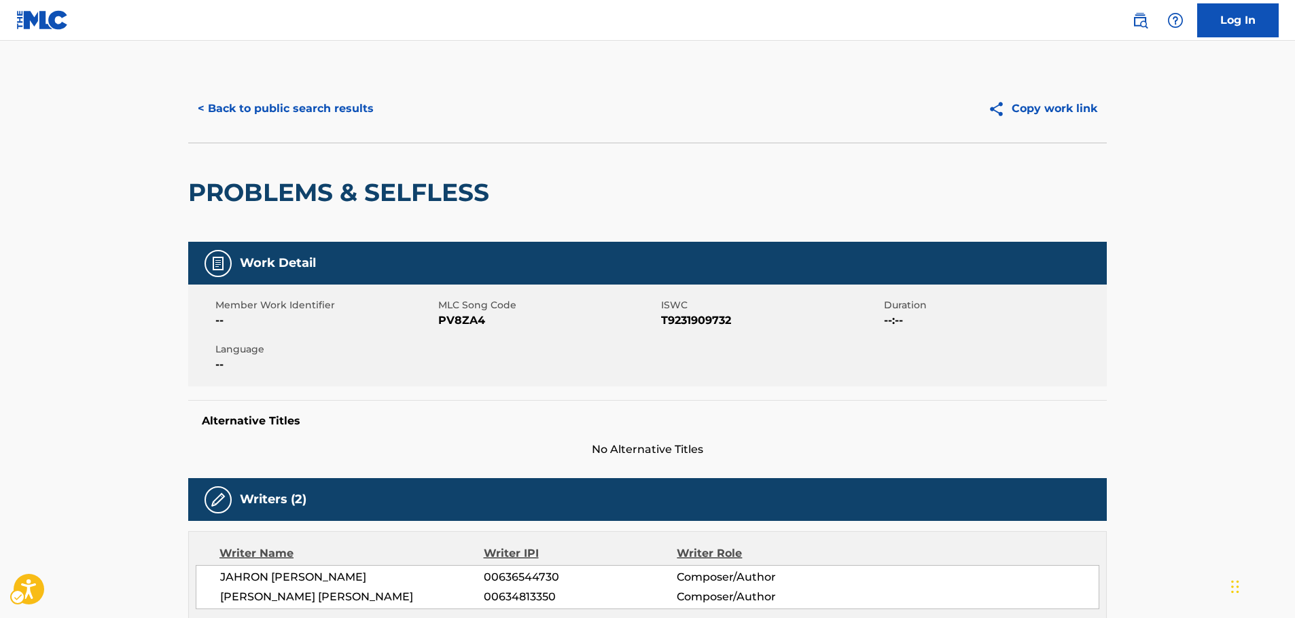
click at [691, 325] on span "ISWC - T9231909732" at bounding box center [771, 321] width 220 height 16
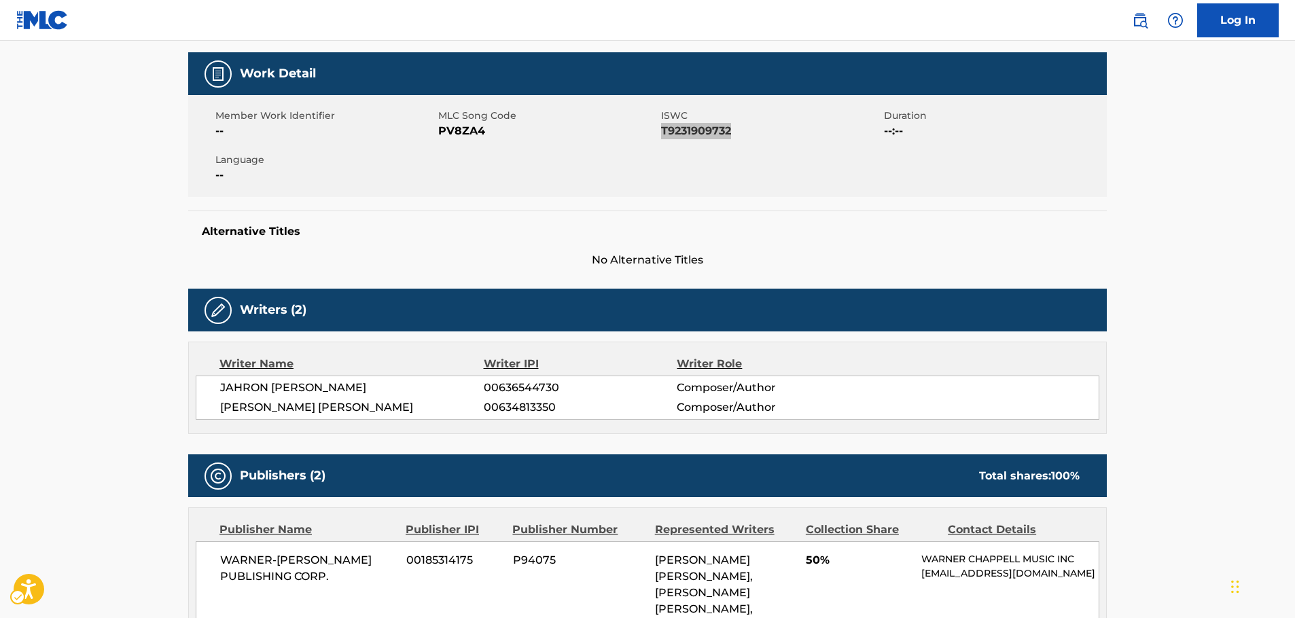
scroll to position [204, 0]
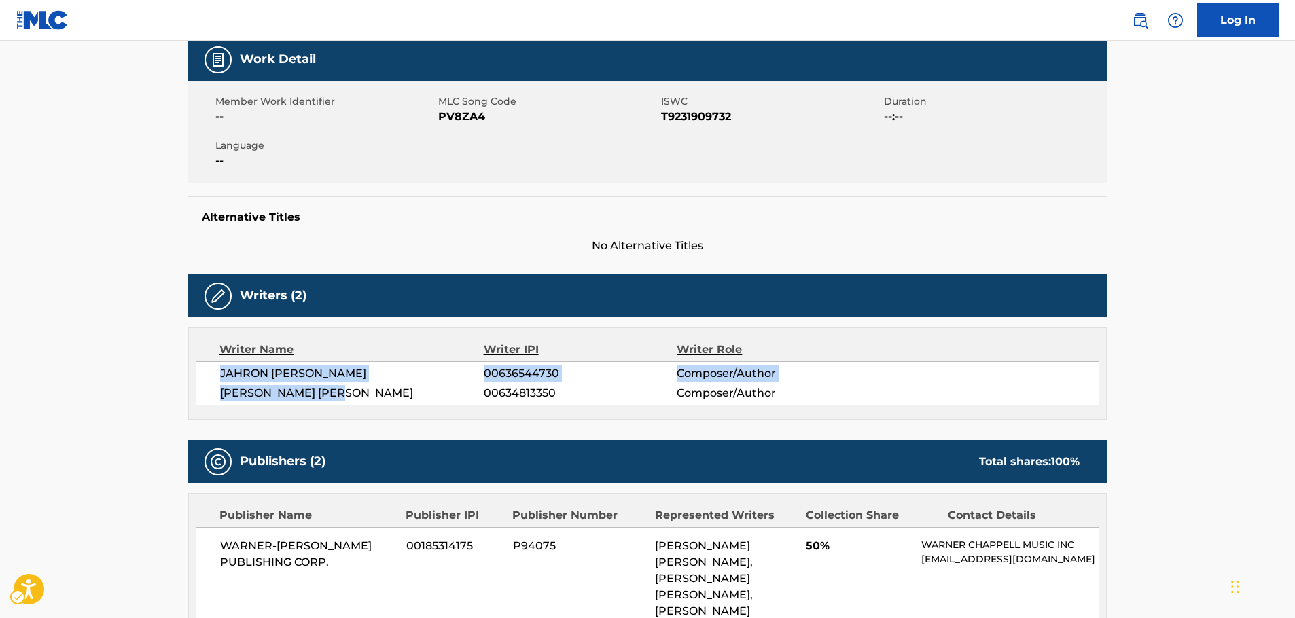
drag, startPoint x: 372, startPoint y: 396, endPoint x: 211, endPoint y: 372, distance: 162.8
click at [211, 372] on div "JAHRON [PERSON_NAME] 00636544730 Composer/Author [PERSON_NAME] [PERSON_NAME] 00…" at bounding box center [648, 384] width 904 height 44
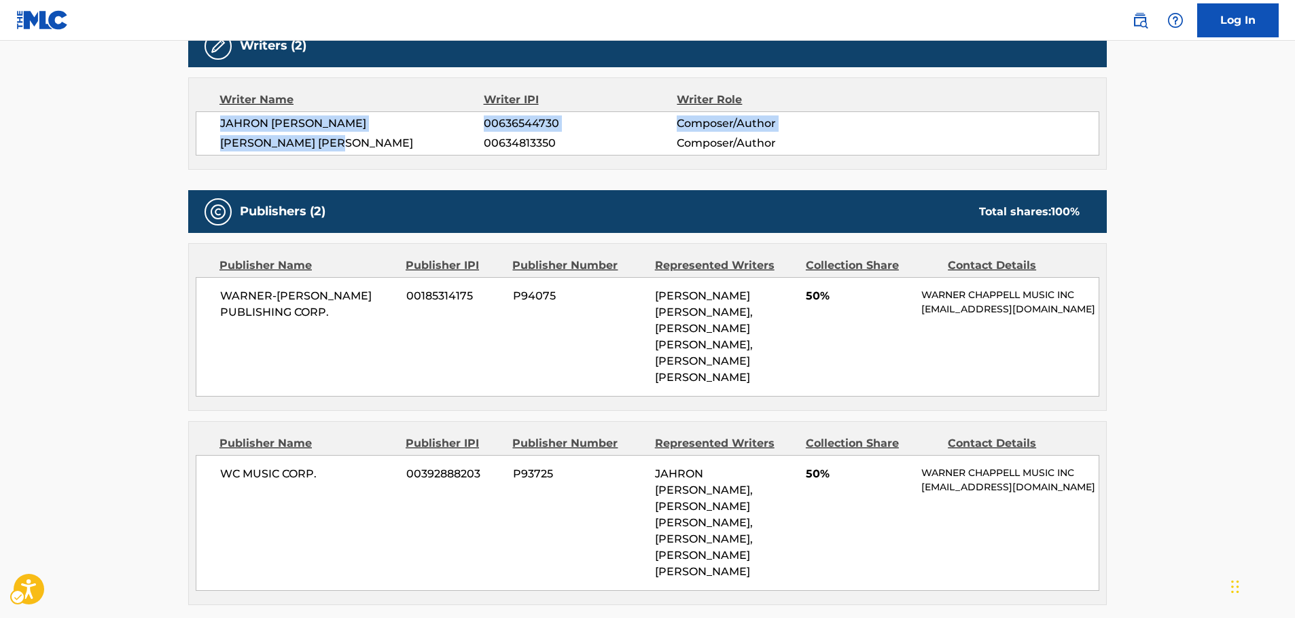
scroll to position [476, 0]
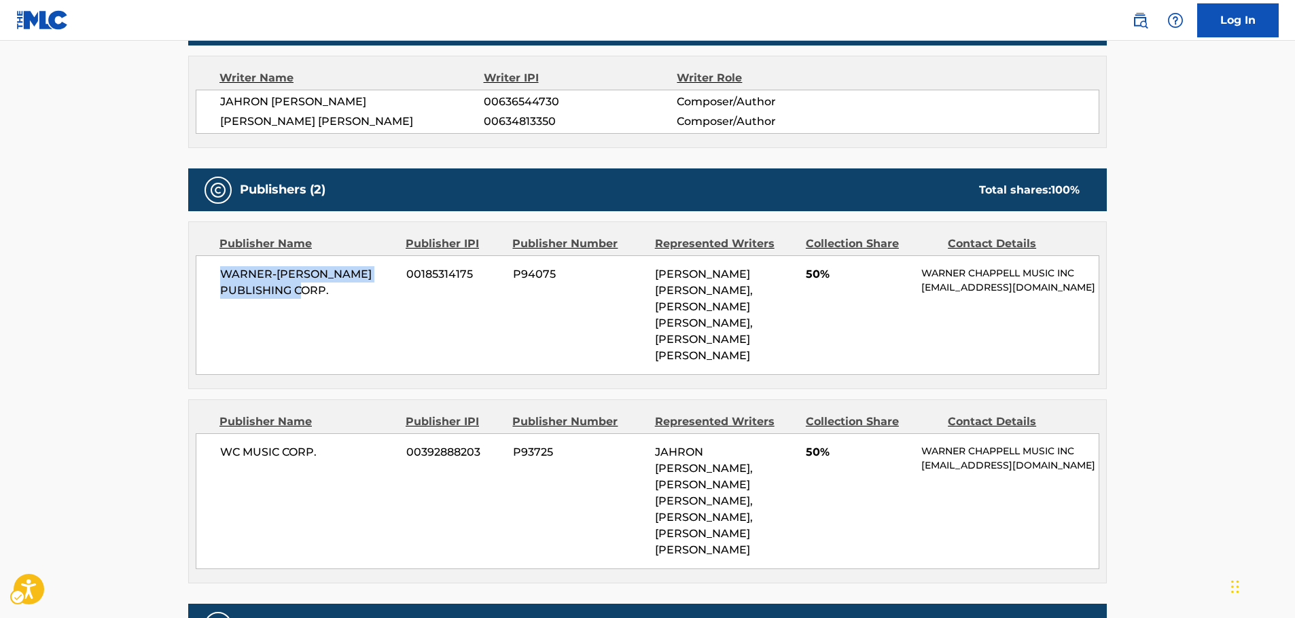
drag, startPoint x: 341, startPoint y: 295, endPoint x: 215, endPoint y: 280, distance: 127.3
click at [215, 280] on div "WARNER-[PERSON_NAME] PUBLISHING CORP. 00185314175 P94075 [PERSON_NAME] [PERSON_…" at bounding box center [648, 316] width 904 height 120
drag, startPoint x: 334, startPoint y: 409, endPoint x: 213, endPoint y: 411, distance: 121.7
click at [214, 434] on div "WC MUSIC CORP. 00392888203 P93725 [PERSON_NAME] [PERSON_NAME], [PERSON_NAME], […" at bounding box center [648, 502] width 904 height 136
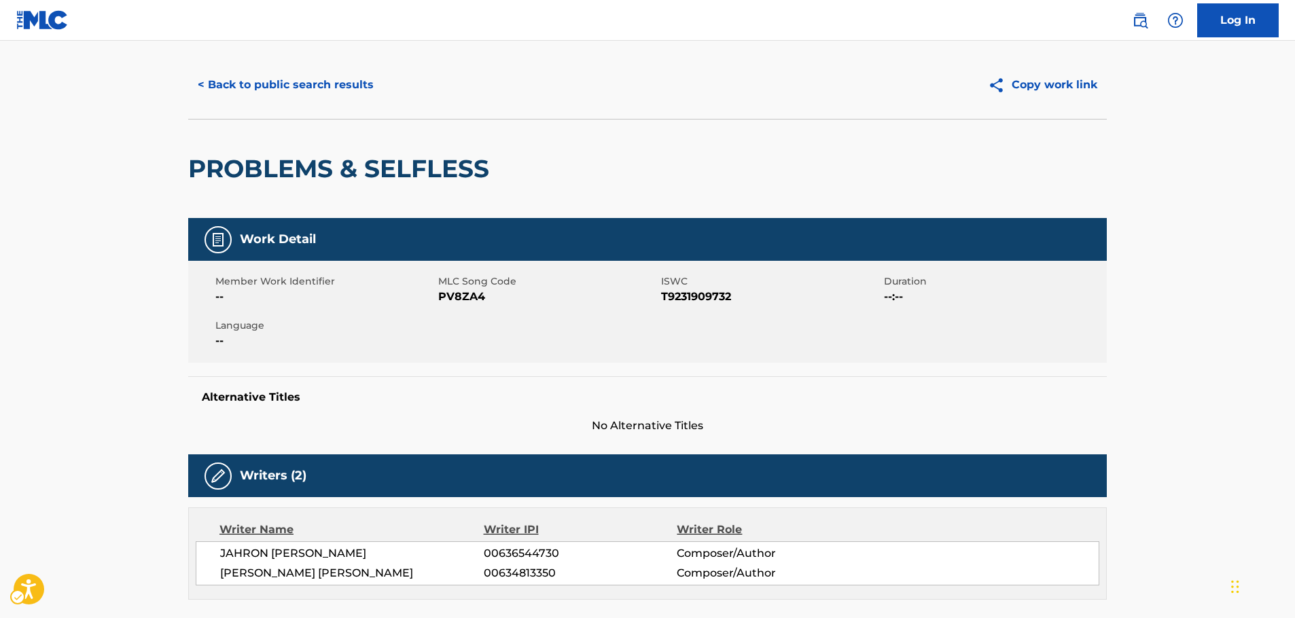
scroll to position [0, 0]
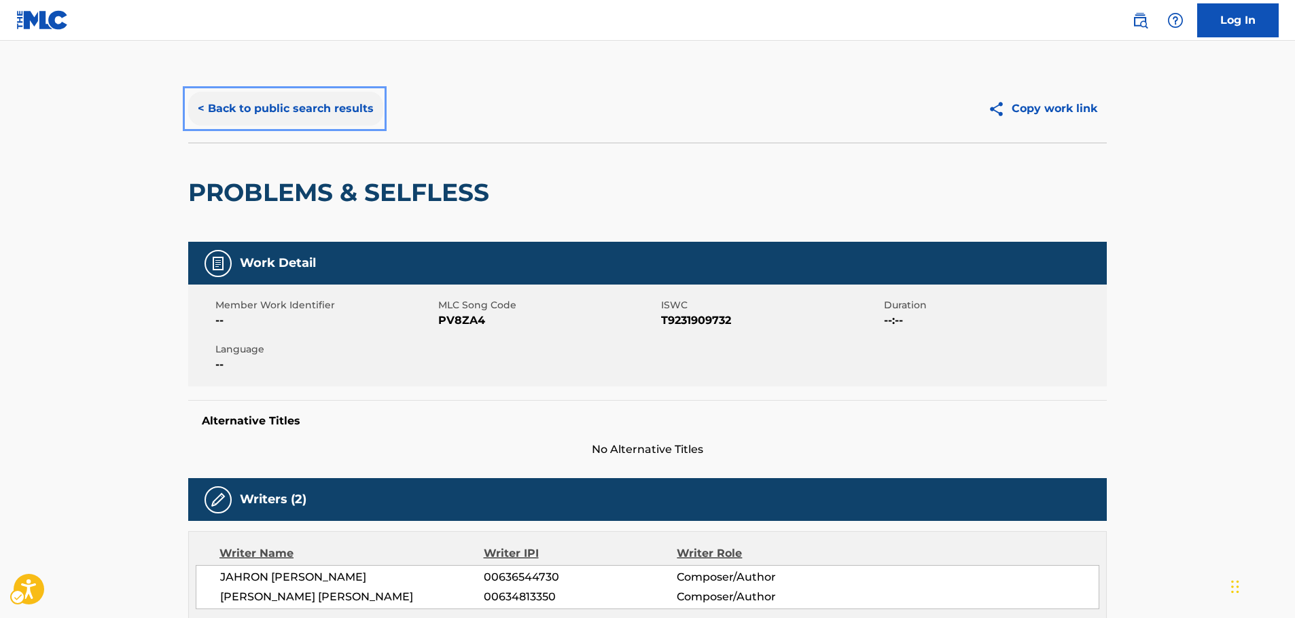
click at [332, 107] on button "< Back to public search results" at bounding box center [285, 109] width 195 height 34
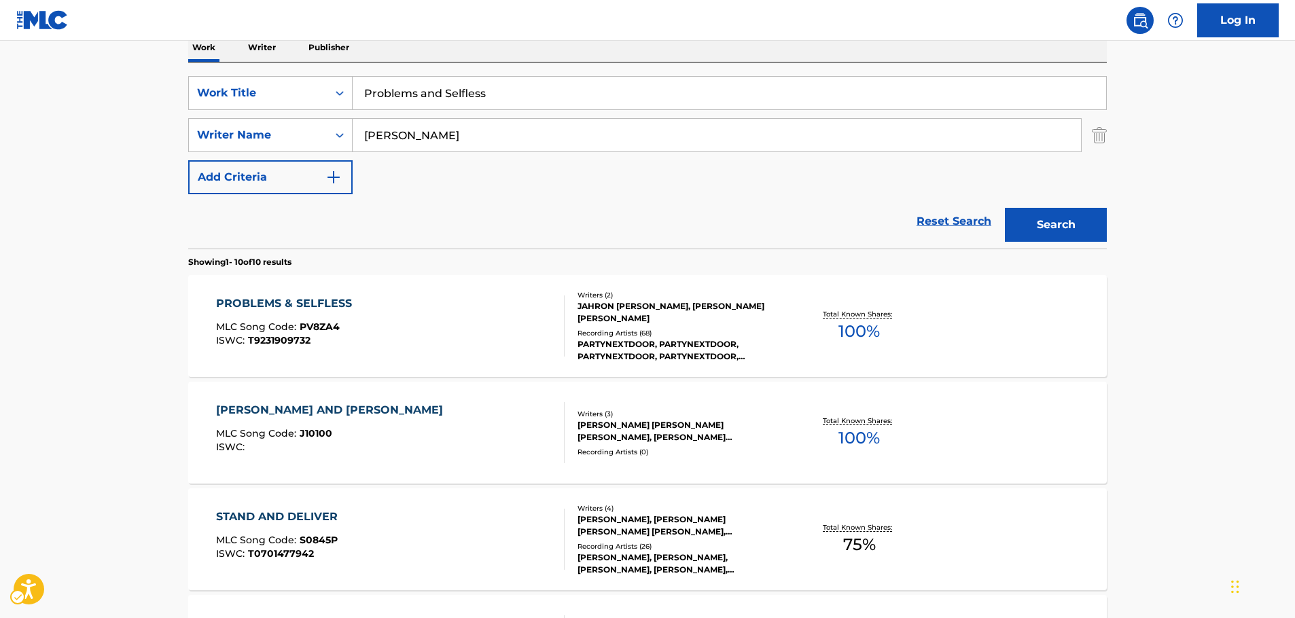
scroll to position [17, 0]
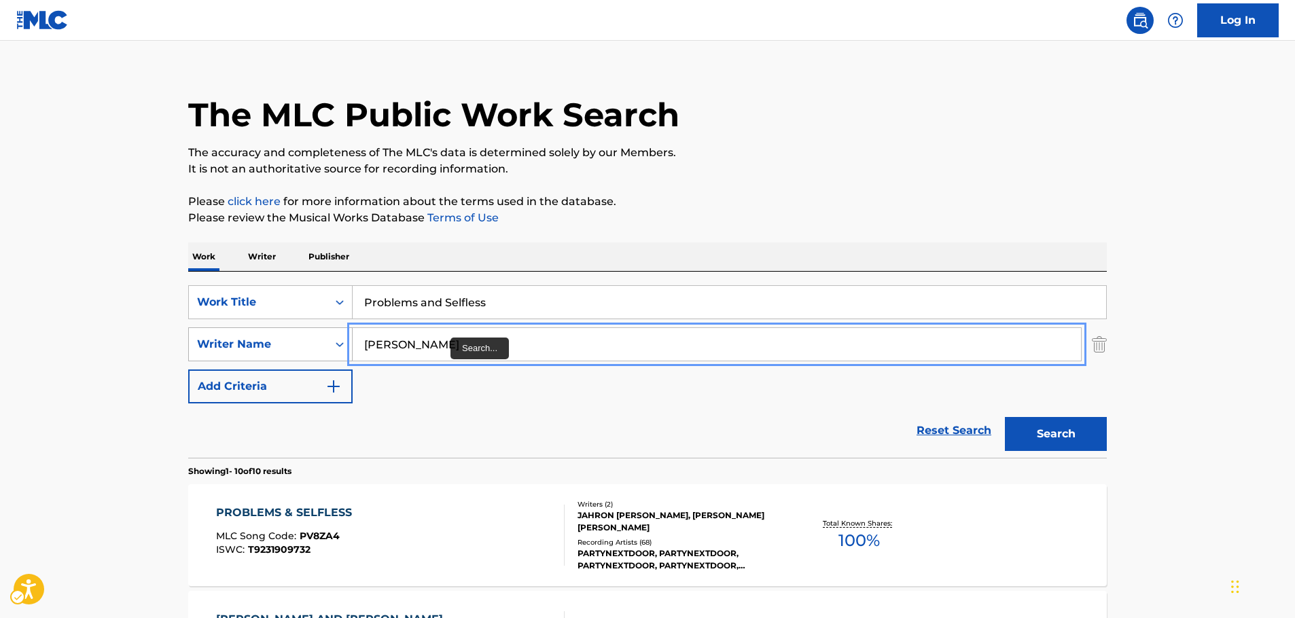
drag, startPoint x: 343, startPoint y: 343, endPoint x: 308, endPoint y: 338, distance: 35.0
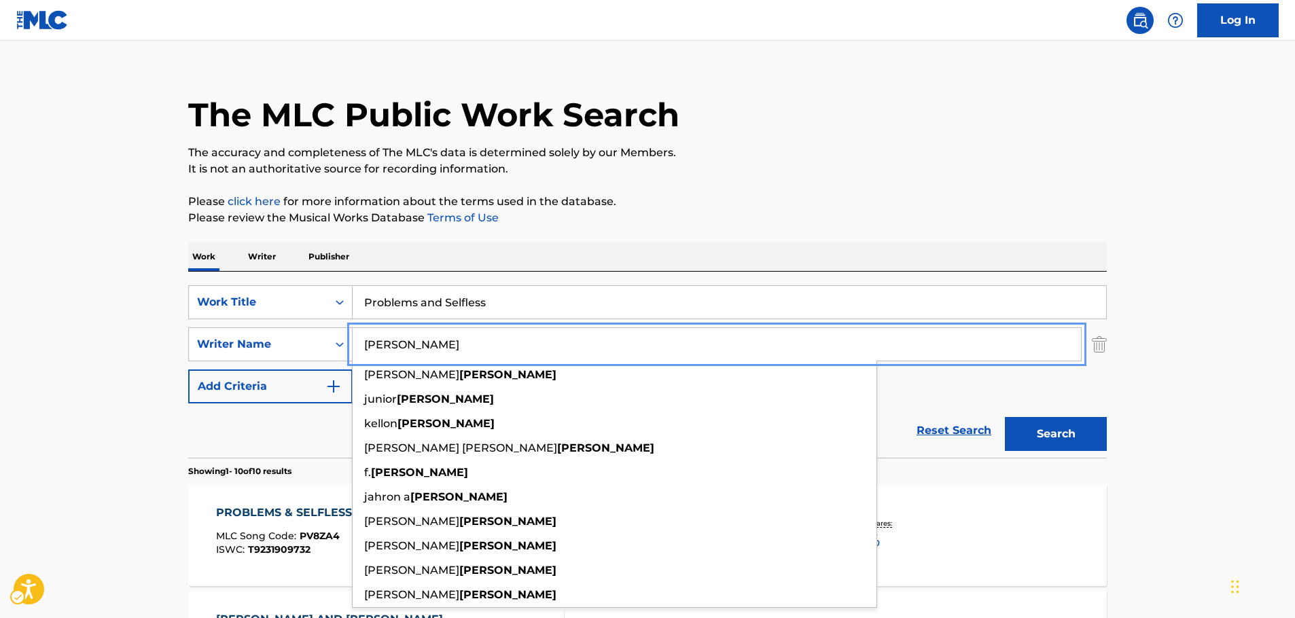
paste input "Teppand"
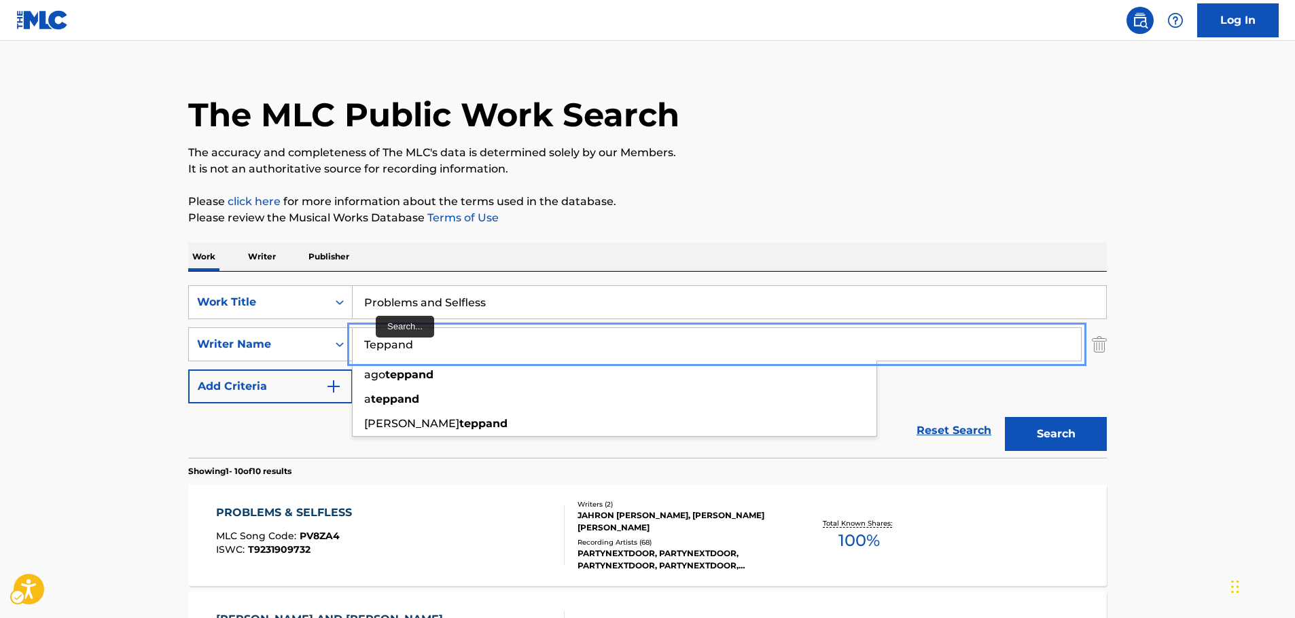
type input "Teppand"
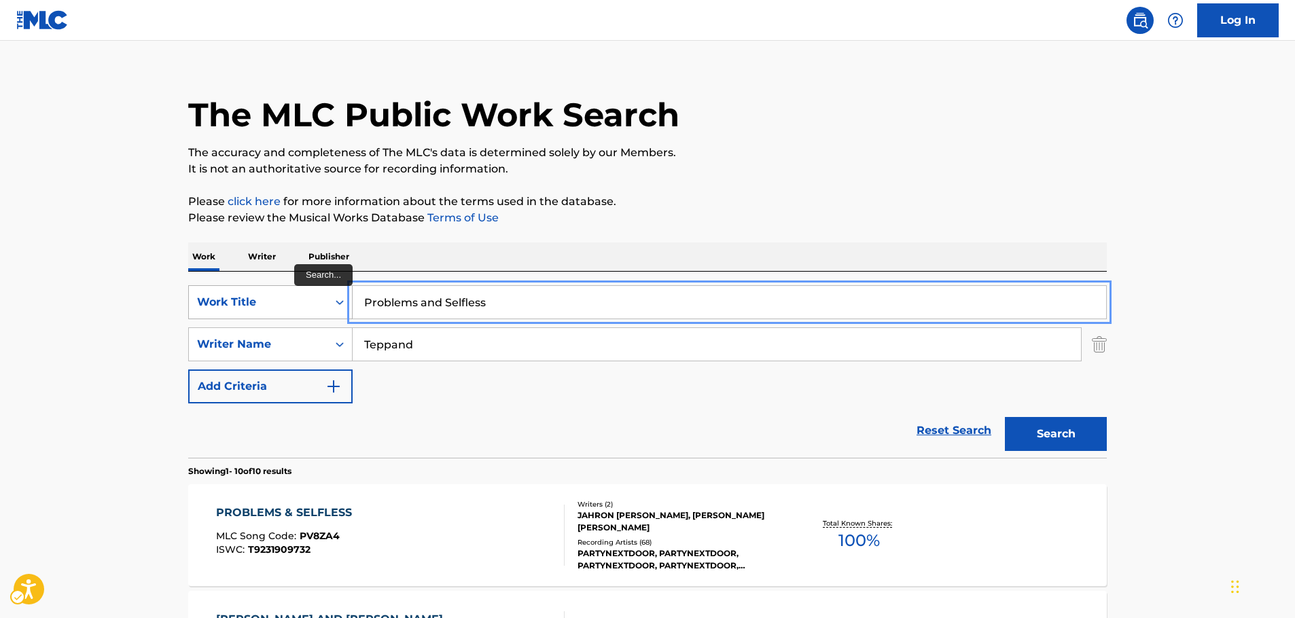
drag, startPoint x: 404, startPoint y: 298, endPoint x: 296, endPoint y: 295, distance: 108.1
paste input "On & On"
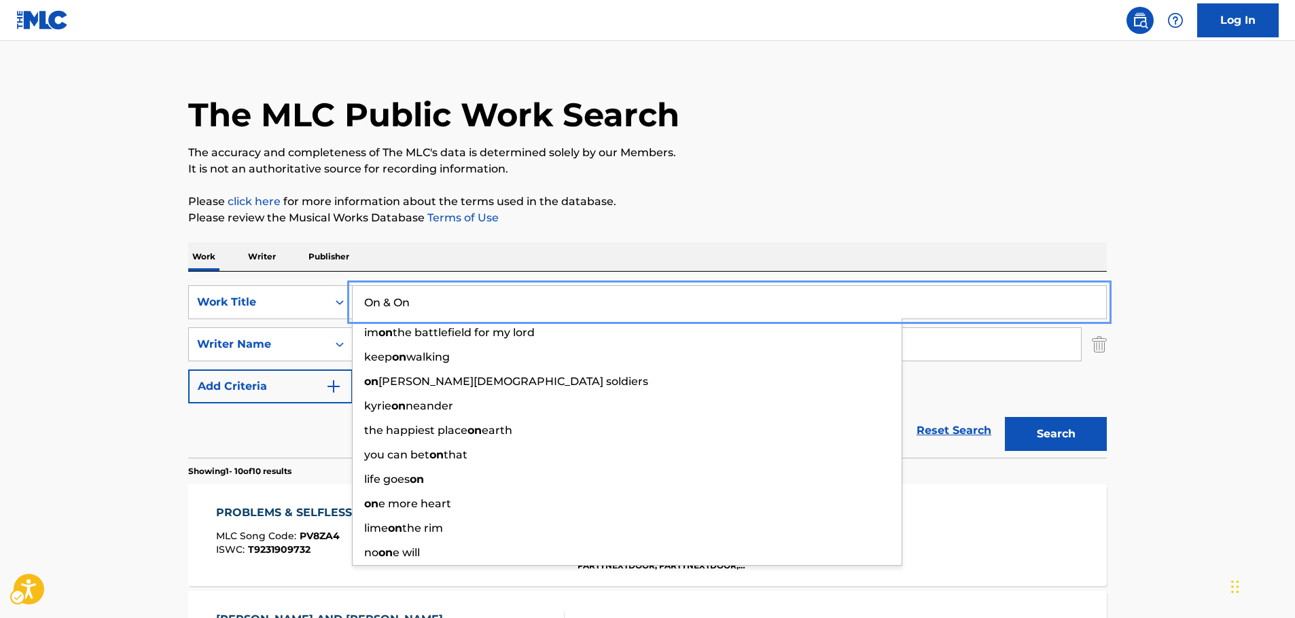
type input "On & On"
click at [1047, 426] on button "Search" at bounding box center [1056, 434] width 102 height 34
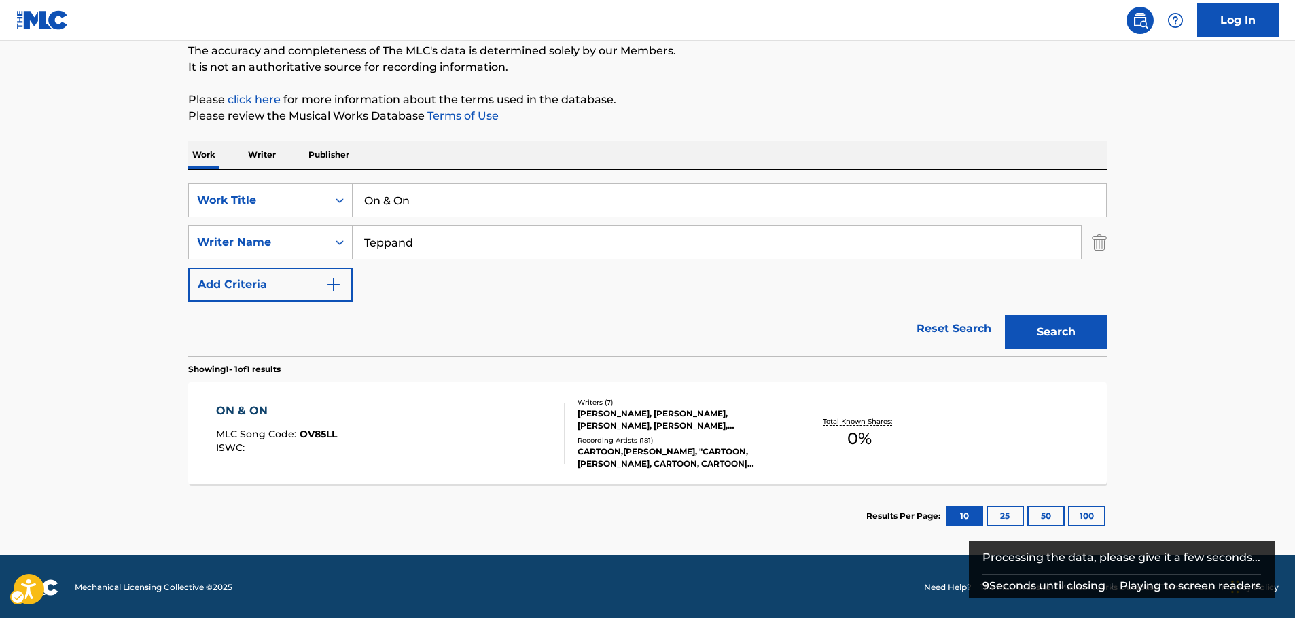
scroll to position [121, 0]
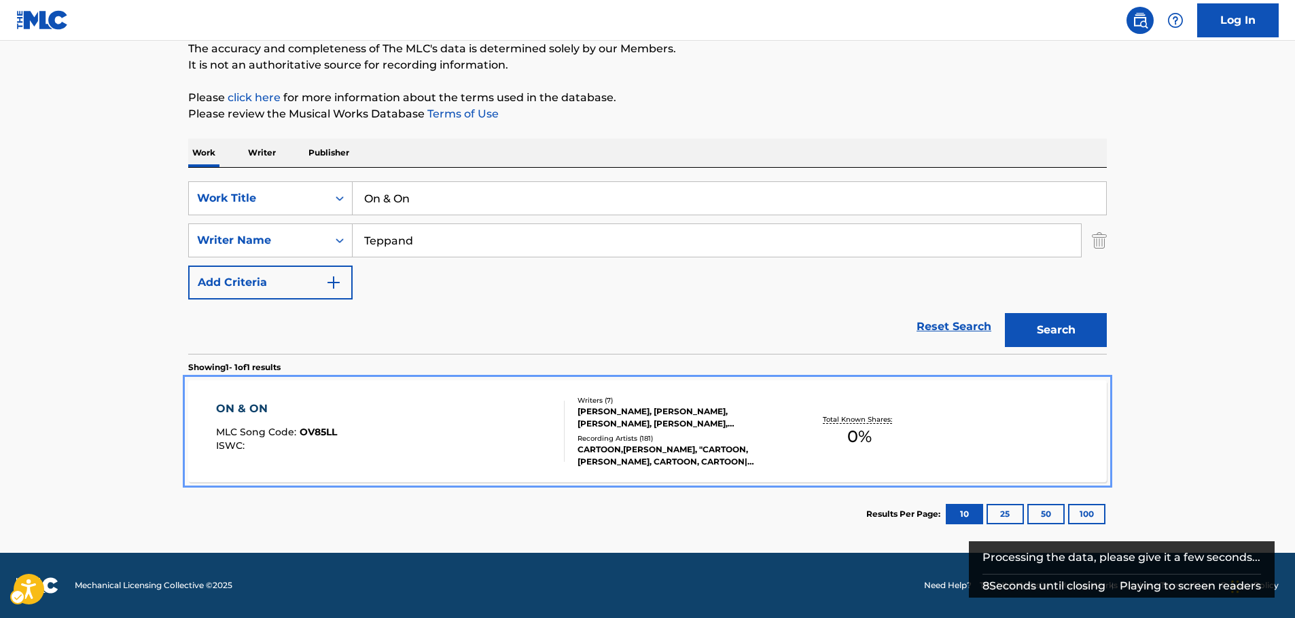
click at [453, 439] on div "ON & ON MLC Song Code : OV85LL ISWC :" at bounding box center [390, 431] width 349 height 61
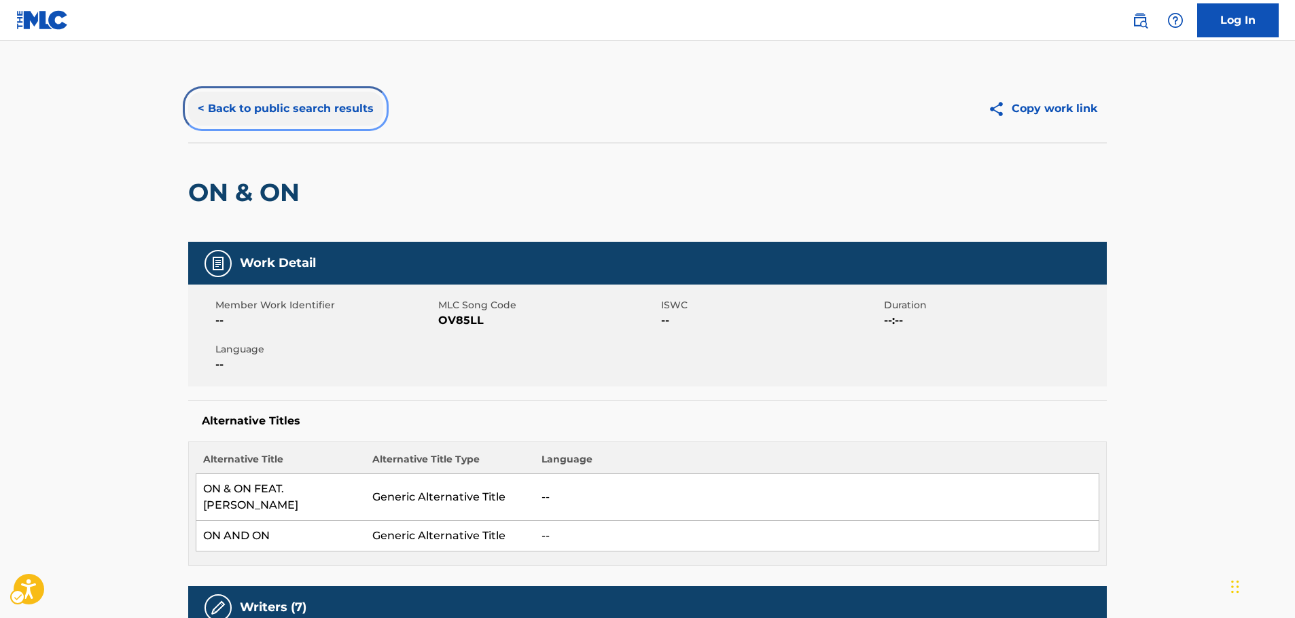
click at [225, 105] on button "< Back to public search results" at bounding box center [285, 109] width 195 height 34
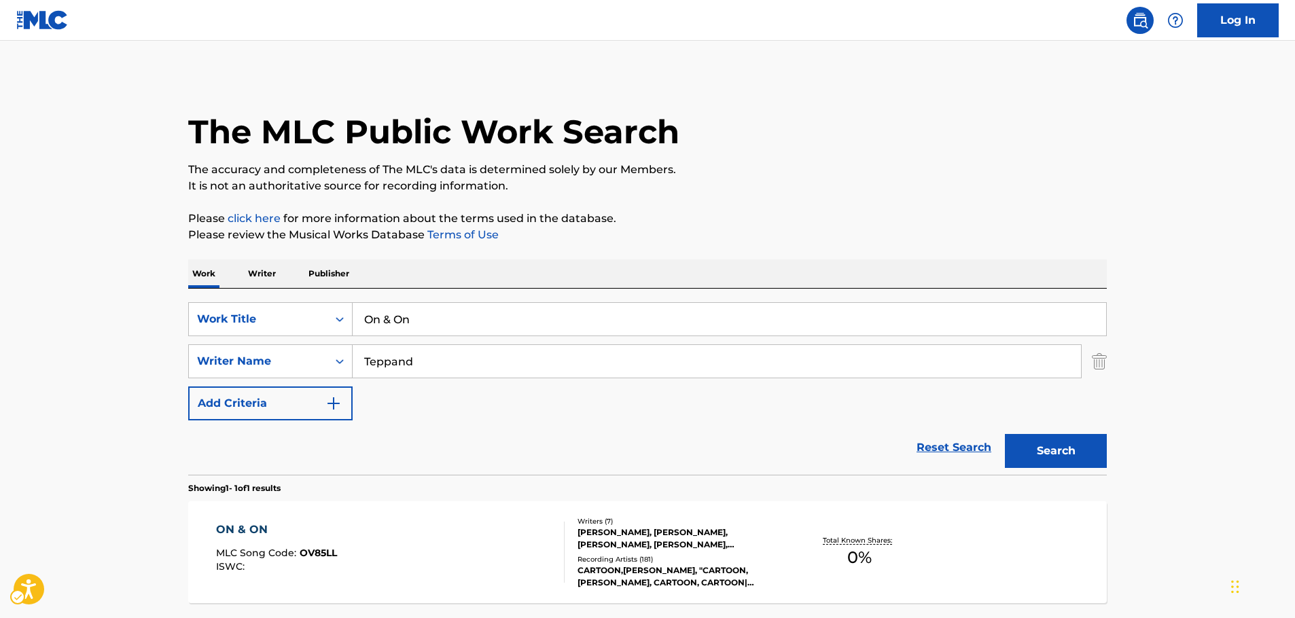
scroll to position [43, 0]
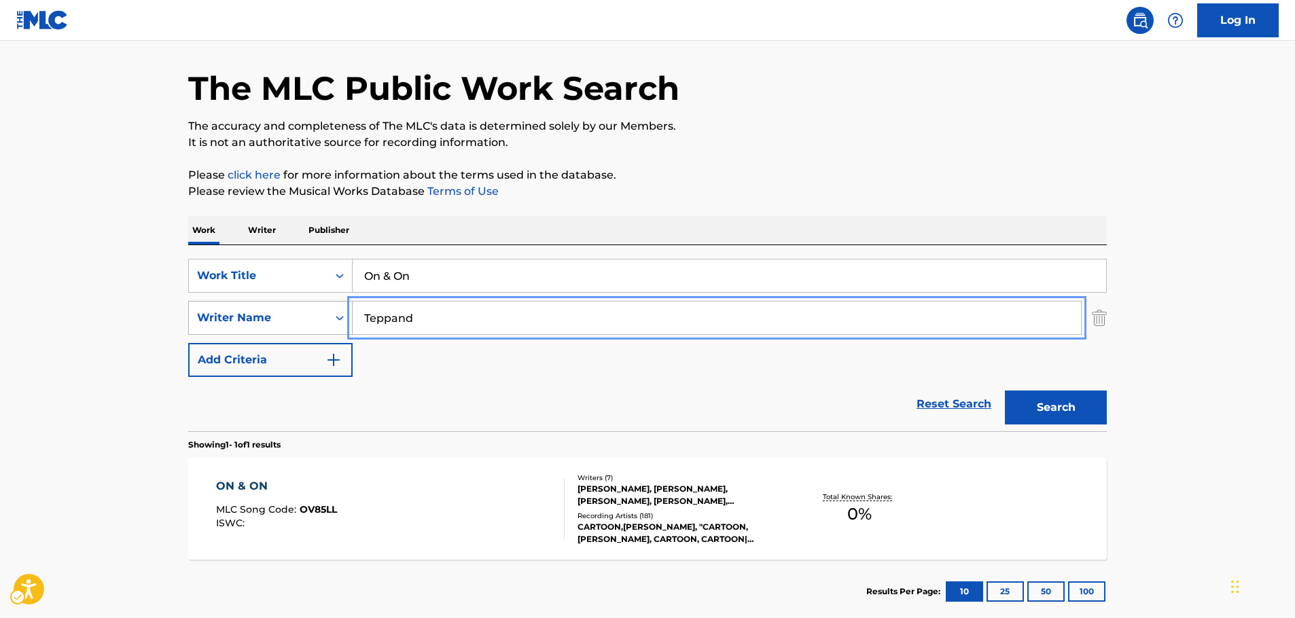
drag, startPoint x: 386, startPoint y: 319, endPoint x: 265, endPoint y: 331, distance: 121.6
paste input "oombs"
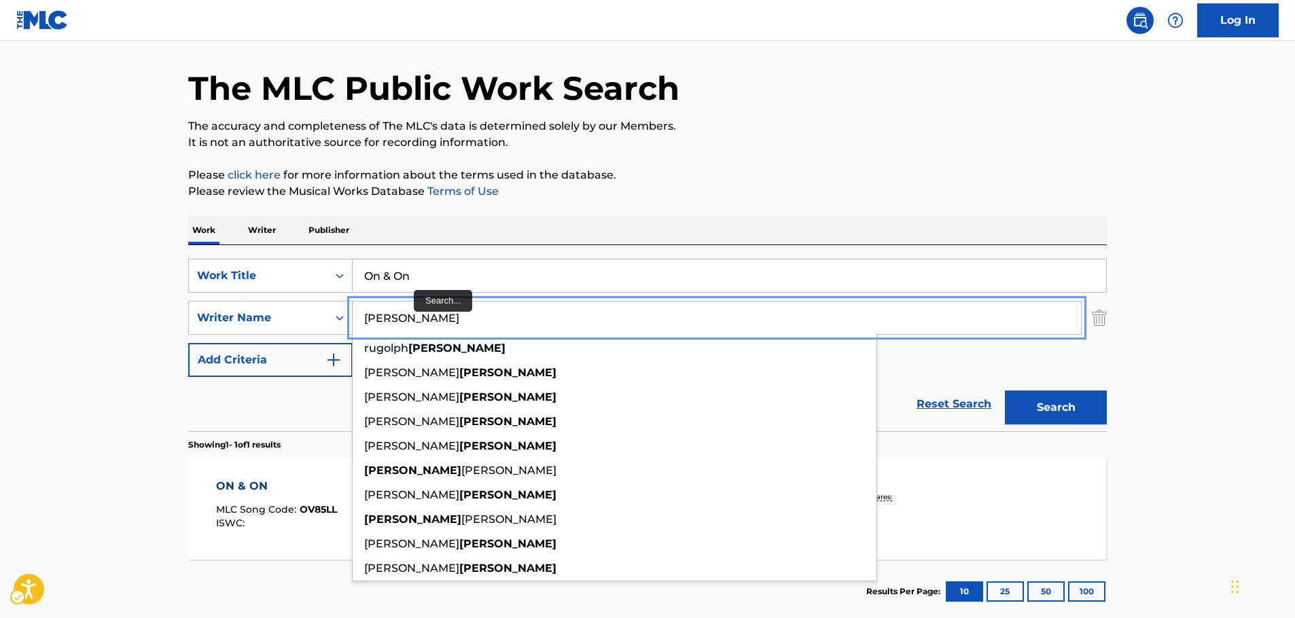
type input "[PERSON_NAME]"
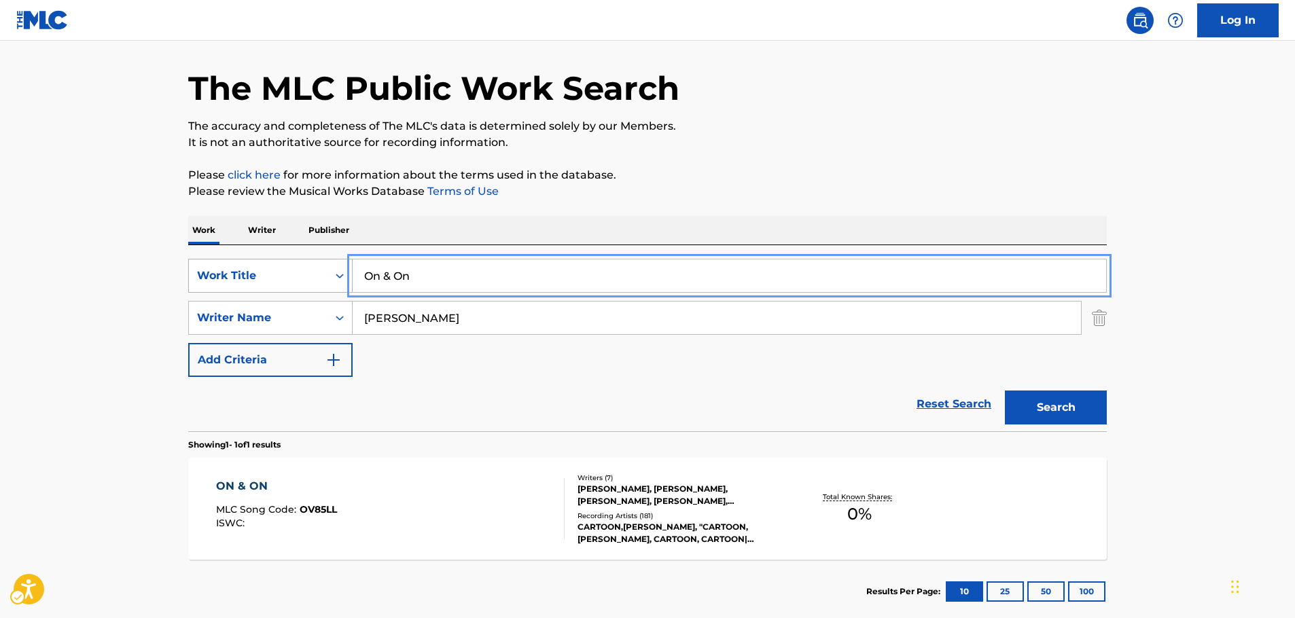
drag, startPoint x: 431, startPoint y: 285, endPoint x: 226, endPoint y: 287, distance: 204.6
click at [427, 278] on input "On & On" at bounding box center [730, 276] width 754 height 33
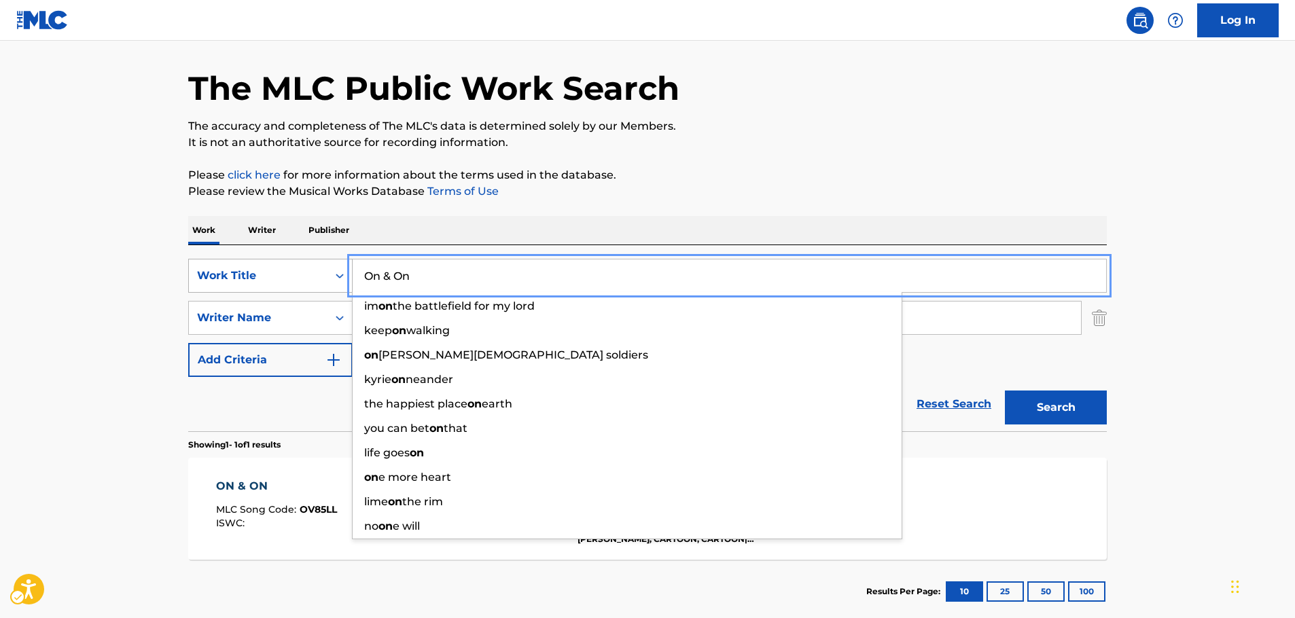
drag, startPoint x: 351, startPoint y: 278, endPoint x: 322, endPoint y: 278, distance: 29.2
click at [323, 278] on div "SearchWithCriteria20c1afc7-6bc3-4a3a-a7ef-f683e9bebaf8 Work Title On & On im on…" at bounding box center [647, 276] width 919 height 34
paste input "Dream Come True"
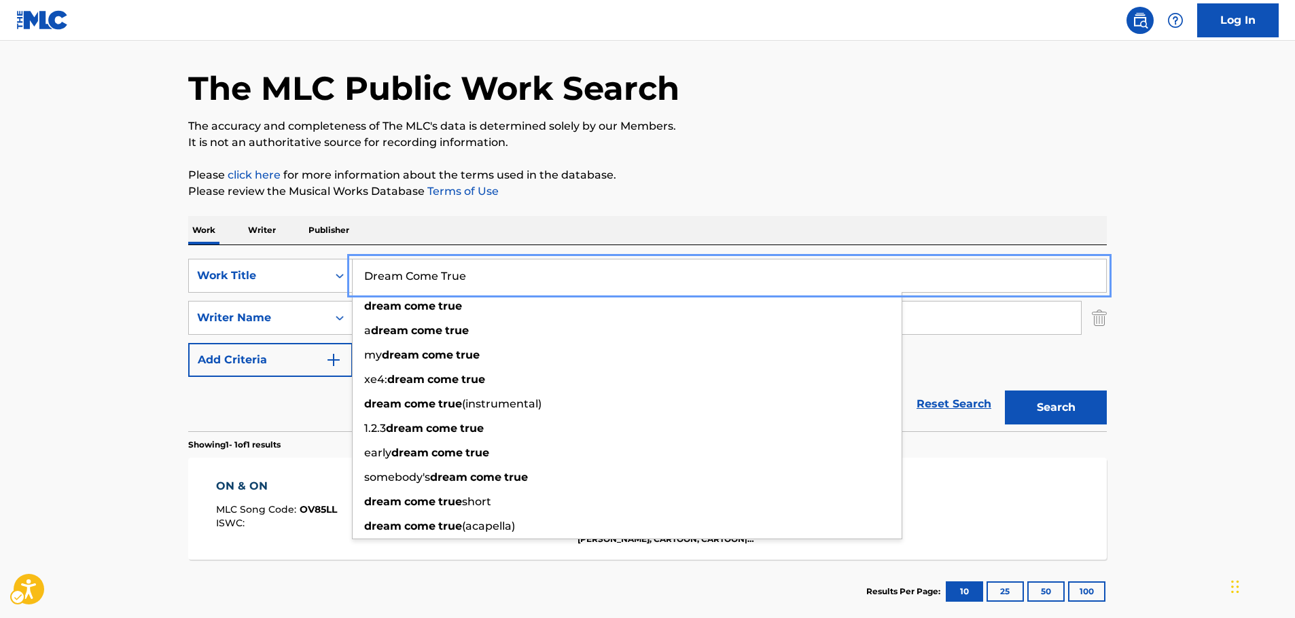
type input "Dream Come True"
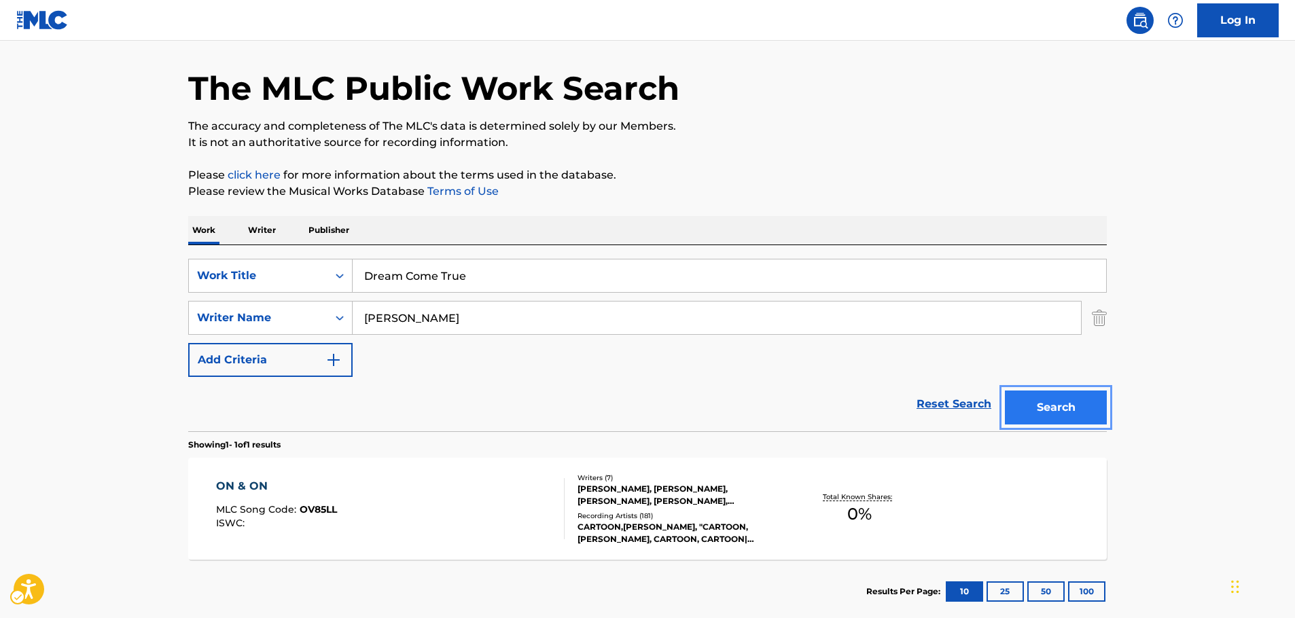
click at [1048, 406] on button "Search" at bounding box center [1056, 408] width 102 height 34
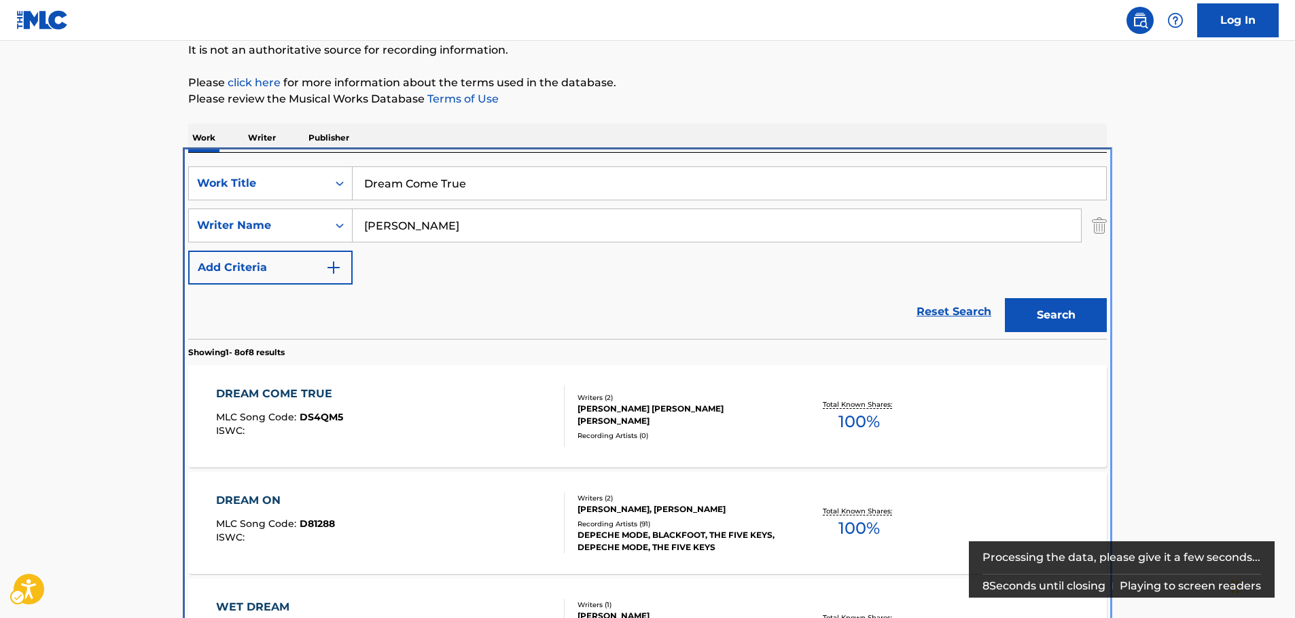
scroll to position [289, 0]
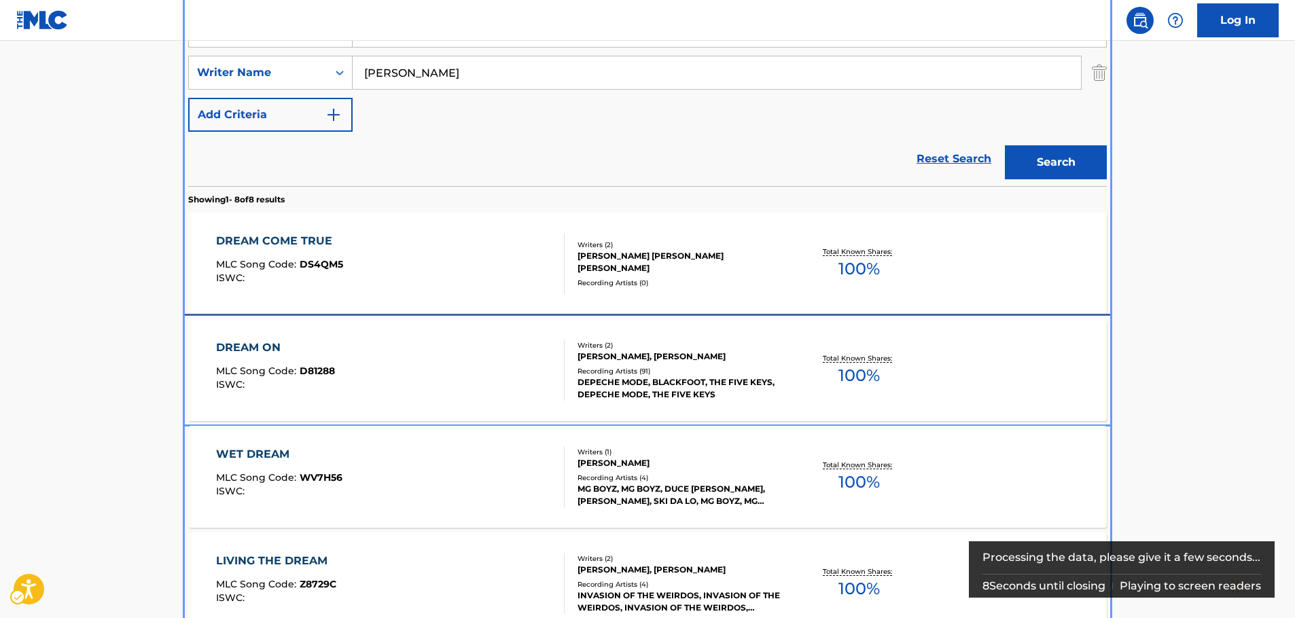
click at [330, 398] on div "DREAM ON MLC Song Code : D81288 ISWC :" at bounding box center [275, 370] width 119 height 61
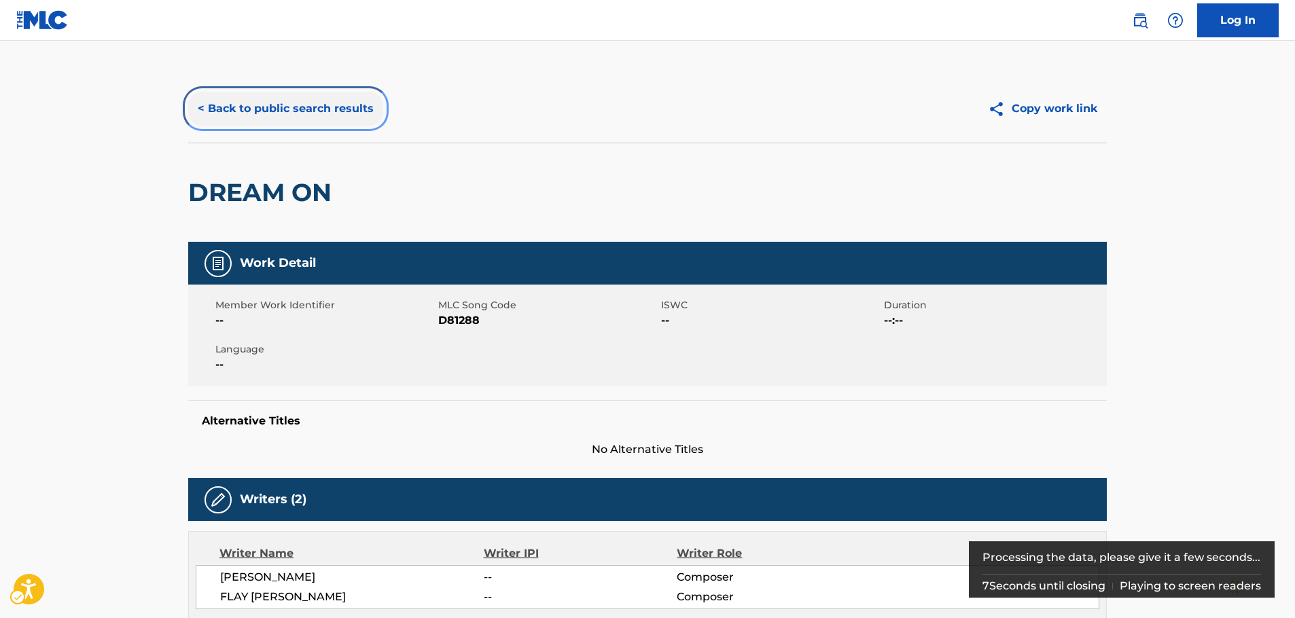
click at [281, 105] on button "< Back to public search results" at bounding box center [285, 109] width 195 height 34
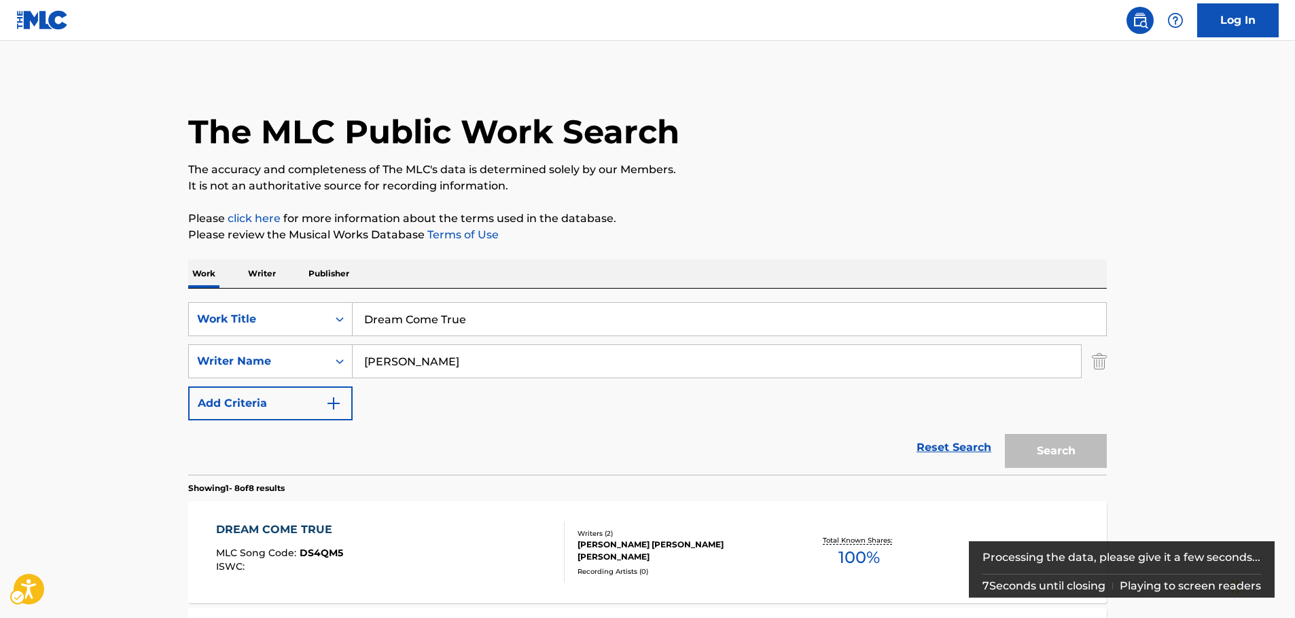
scroll to position [289, 0]
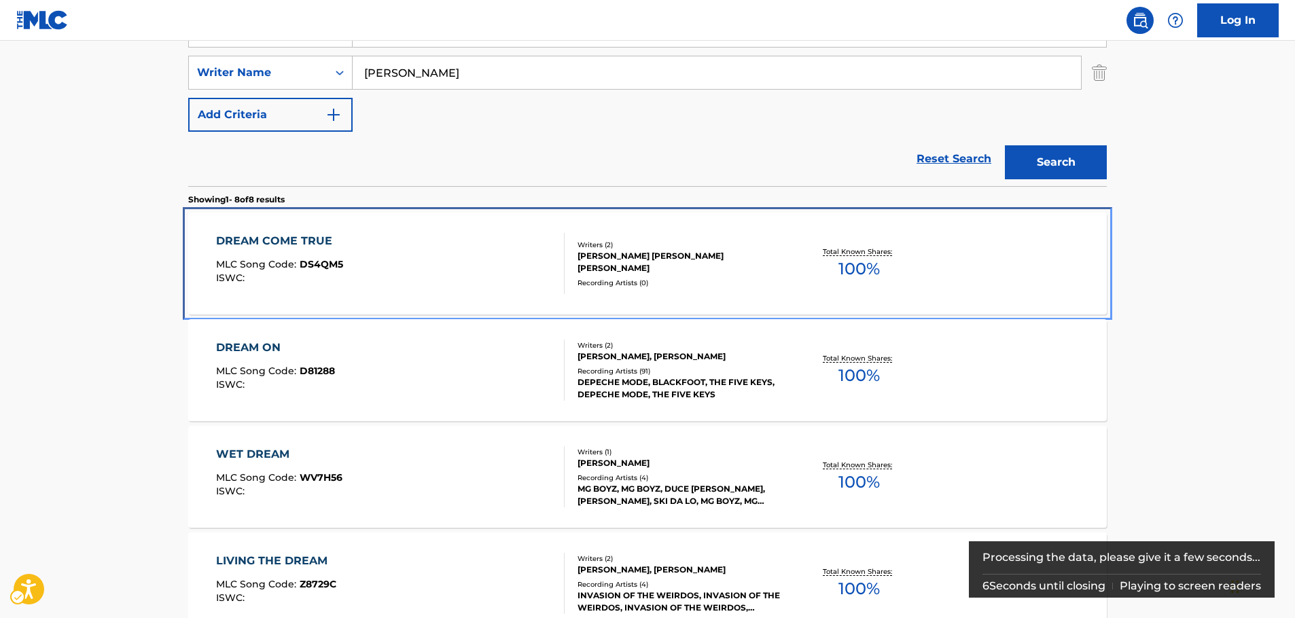
click at [362, 269] on div "DREAM COME TRUE MLC Song Code : DS4QM5 ISWC :" at bounding box center [390, 263] width 349 height 61
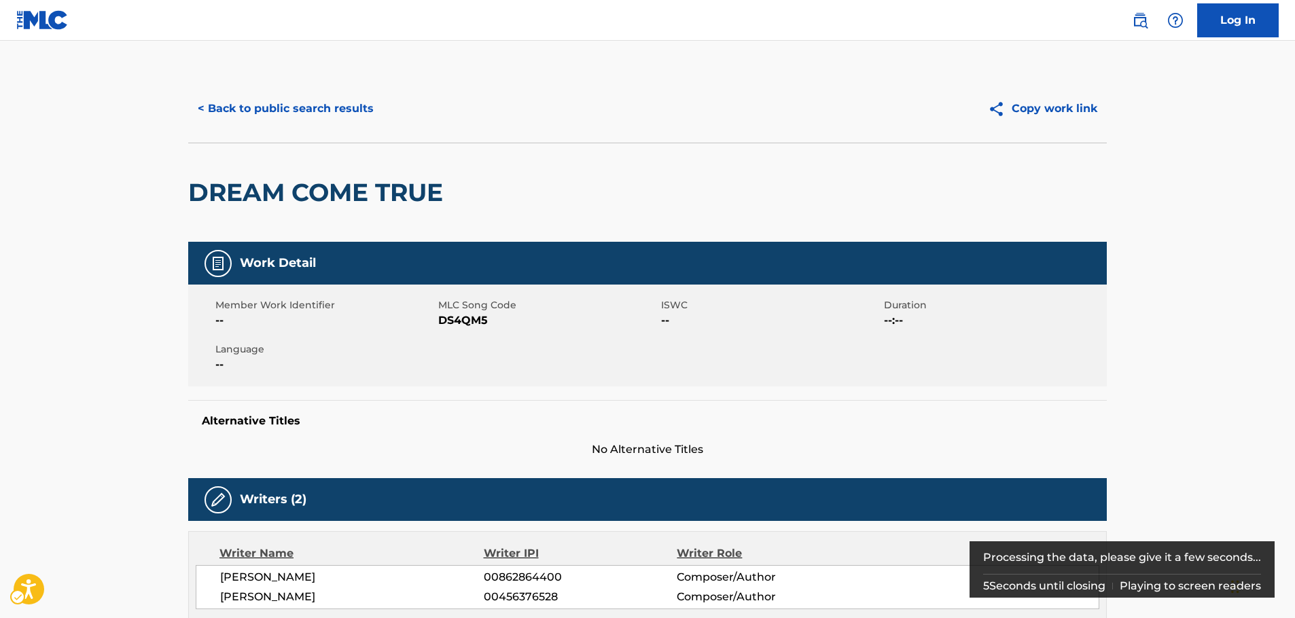
click at [456, 319] on span "MLC Song Code - DS4QM5" at bounding box center [548, 321] width 220 height 16
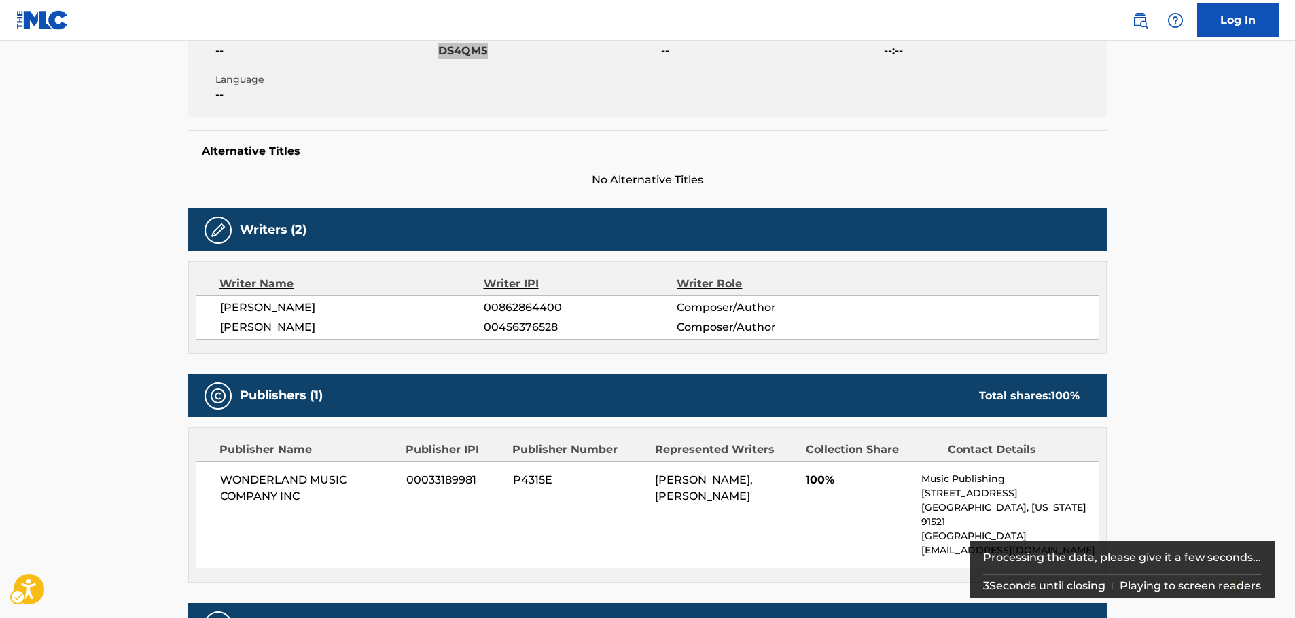
scroll to position [272, 0]
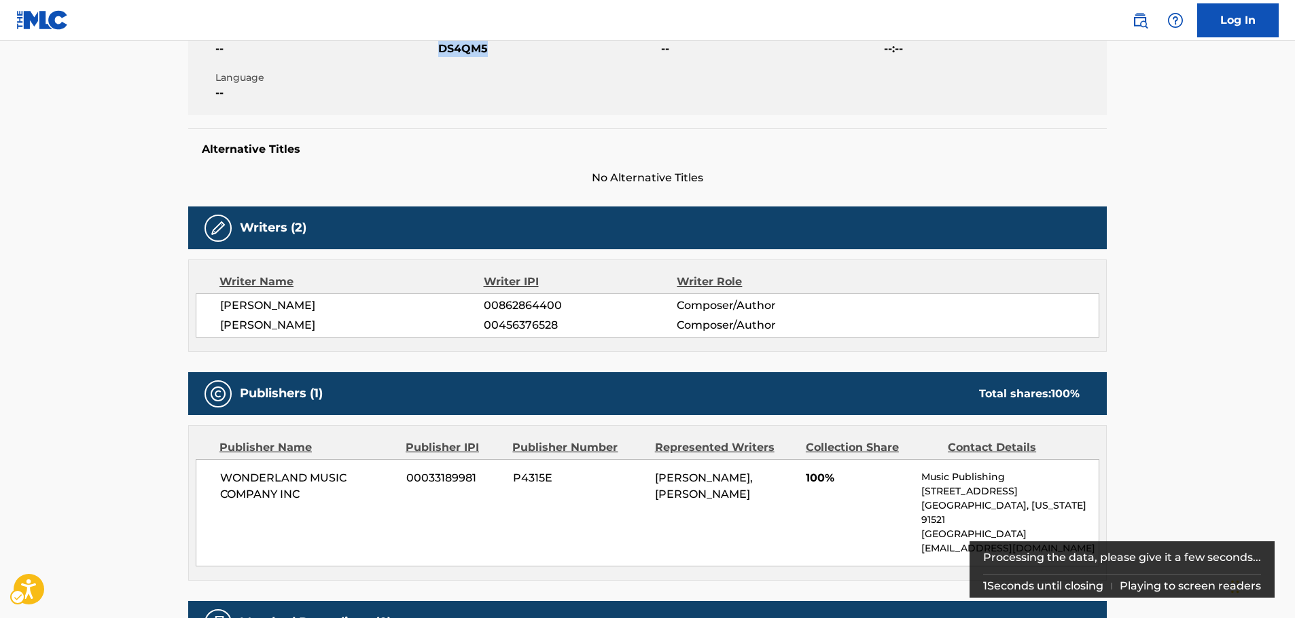
drag, startPoint x: 438, startPoint y: 330, endPoint x: 300, endPoint y: 272, distance: 149.6
click at [200, 310] on div "[PERSON_NAME] 00862864400 Composer/Author [PERSON_NAME] 00456376528 Composer/Au…" at bounding box center [648, 316] width 904 height 44
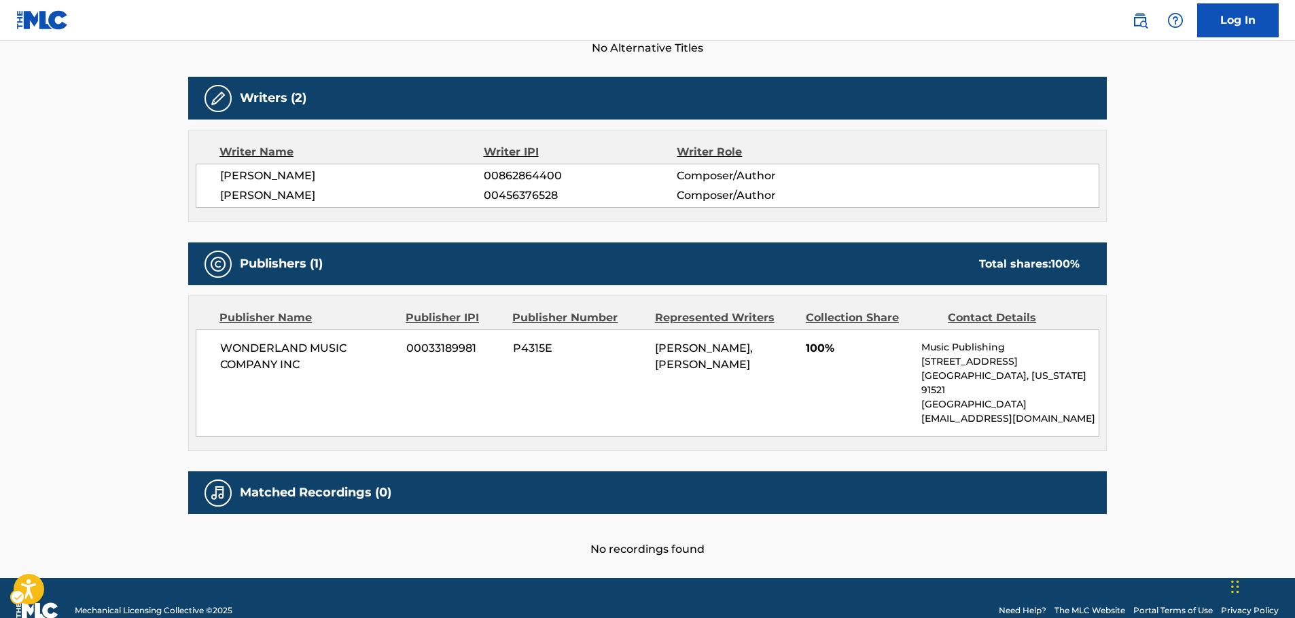
scroll to position [408, 0]
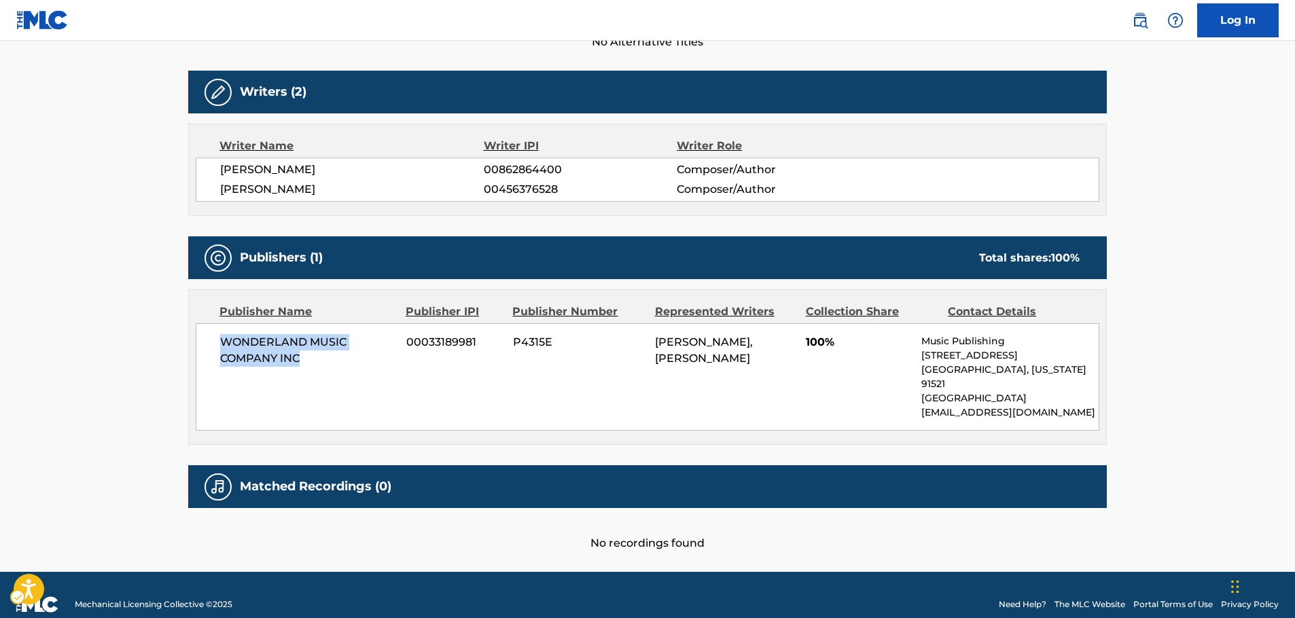
drag, startPoint x: 316, startPoint y: 359, endPoint x: 217, endPoint y: 345, distance: 99.5
click at [217, 345] on div "WONDERLAND MUSIC COMPANY INC 00033189981 P4315E [PERSON_NAME], [PERSON_NAME] 10…" at bounding box center [648, 376] width 904 height 107
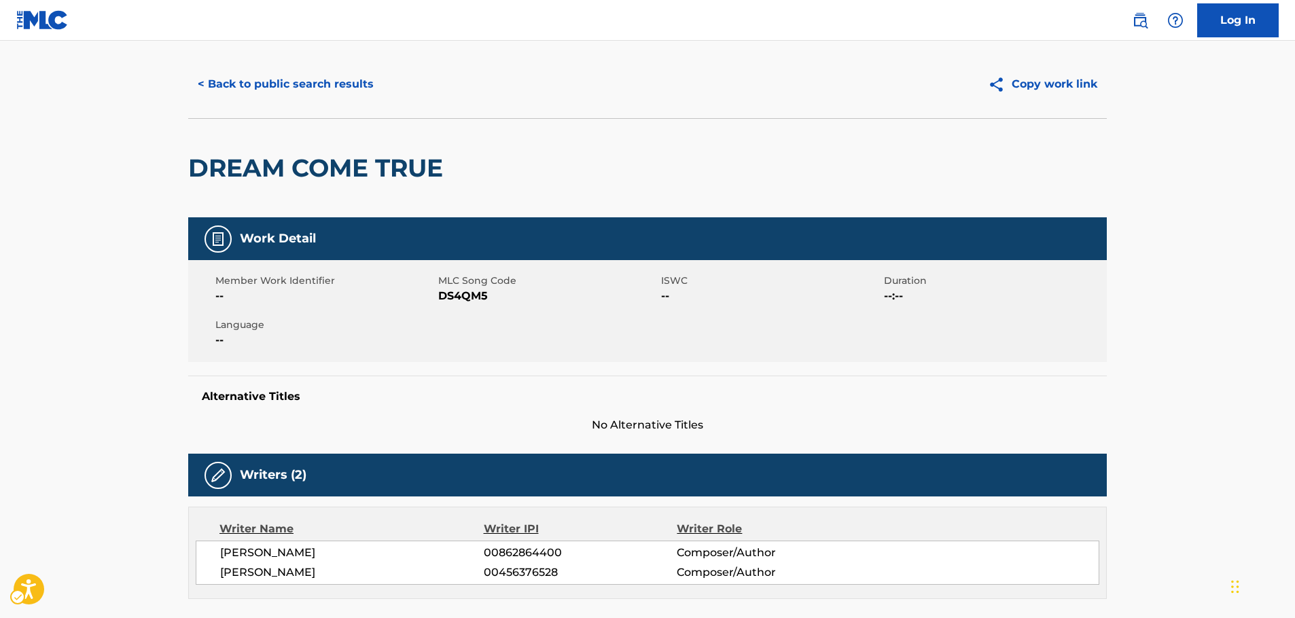
scroll to position [0, 0]
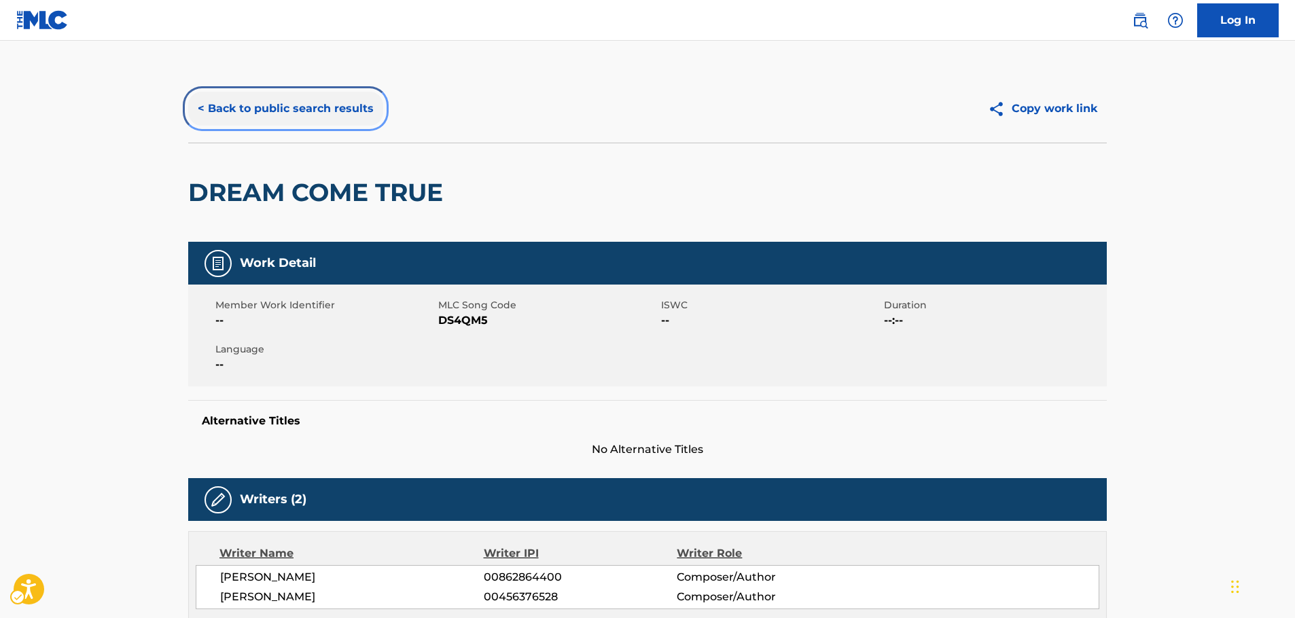
click at [279, 103] on button "< Back to public search results" at bounding box center [285, 109] width 195 height 34
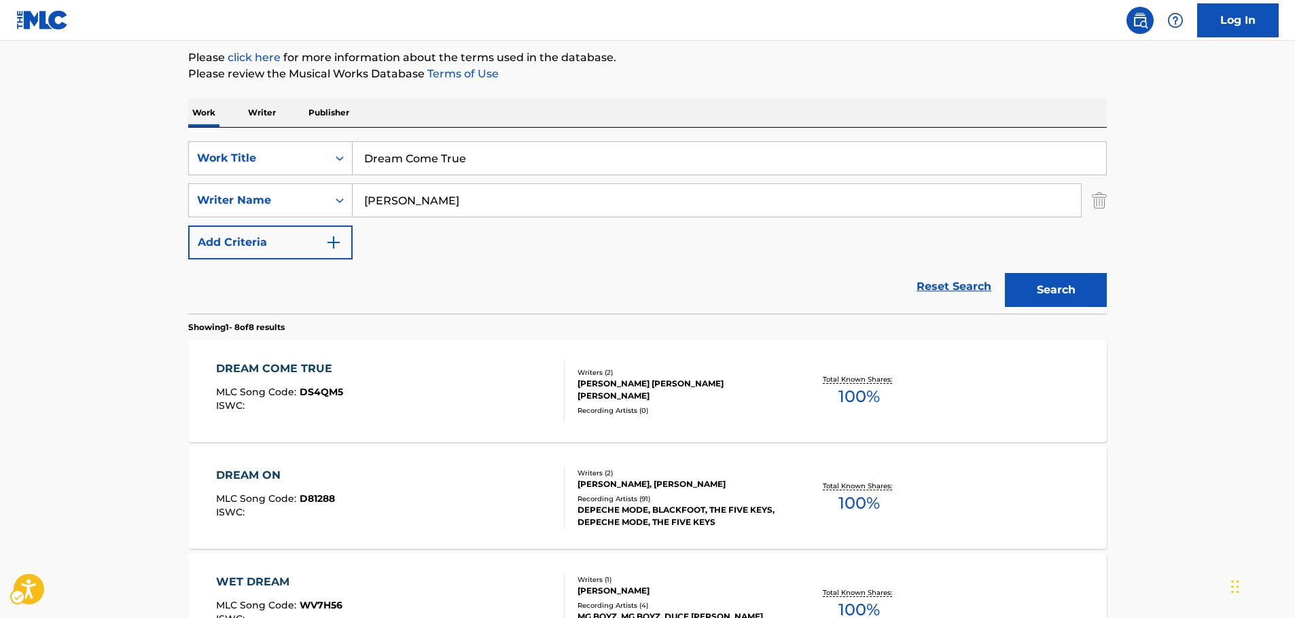
scroll to position [153, 0]
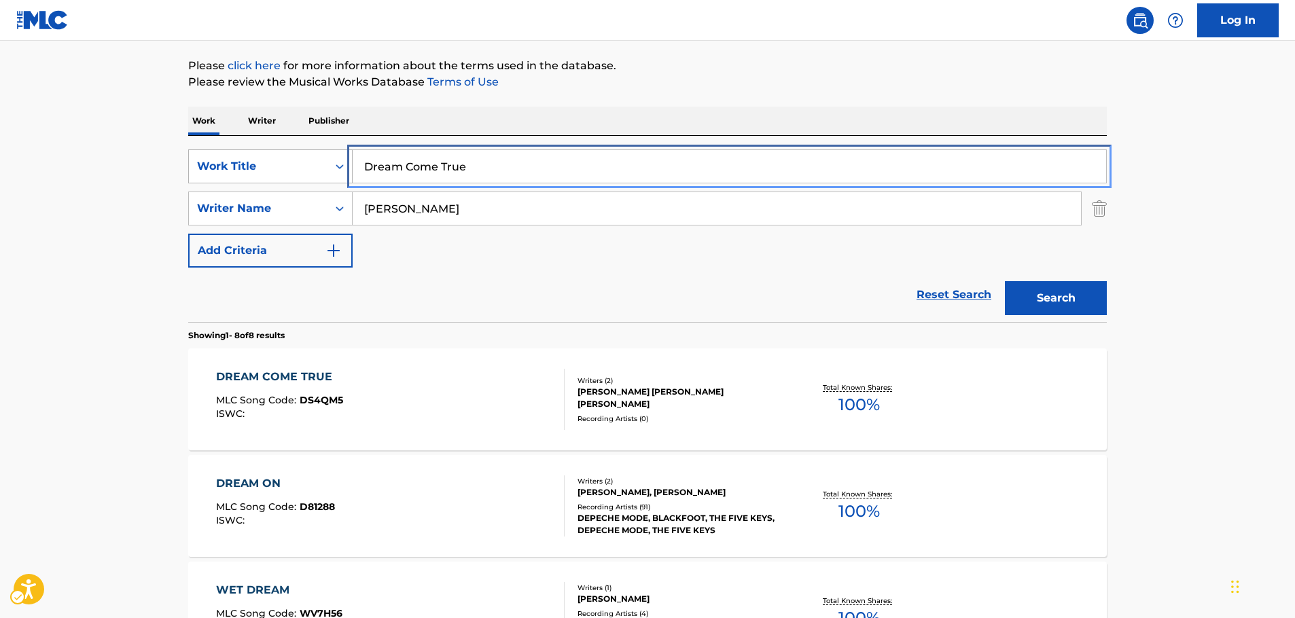
drag, startPoint x: 500, startPoint y: 158, endPoint x: 251, endPoint y: 173, distance: 248.5
paste input "Las Bodas Del [PERSON_NAME]"
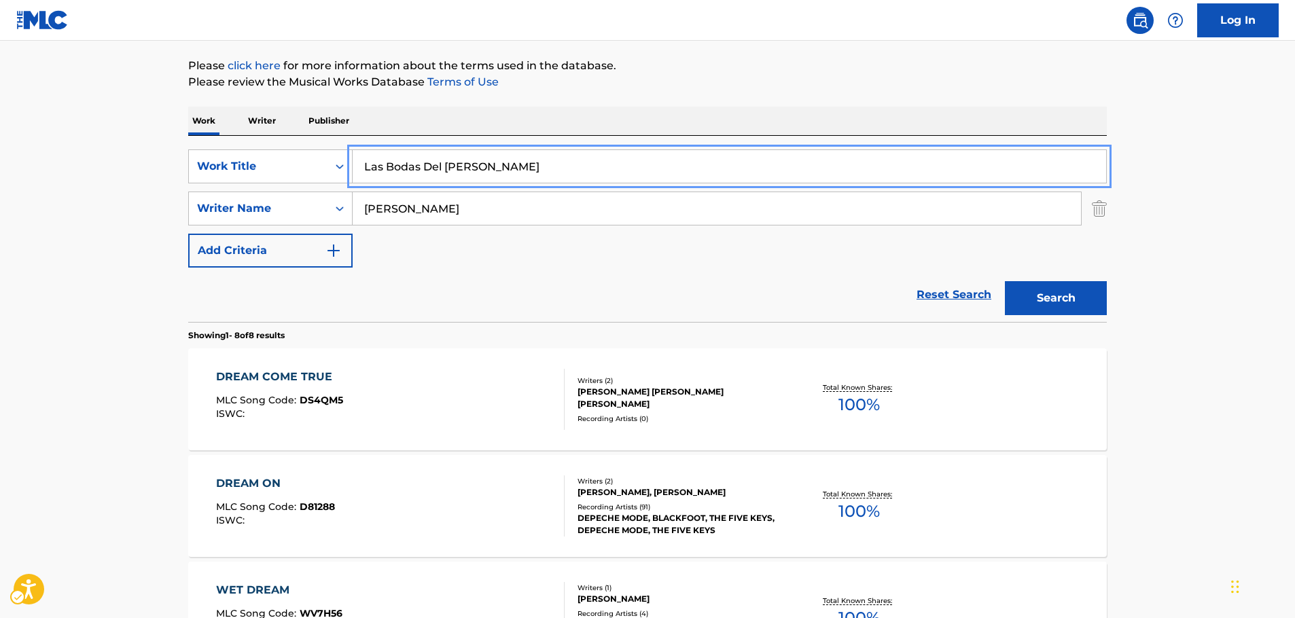
type input "Las Bodas Del [PERSON_NAME]"
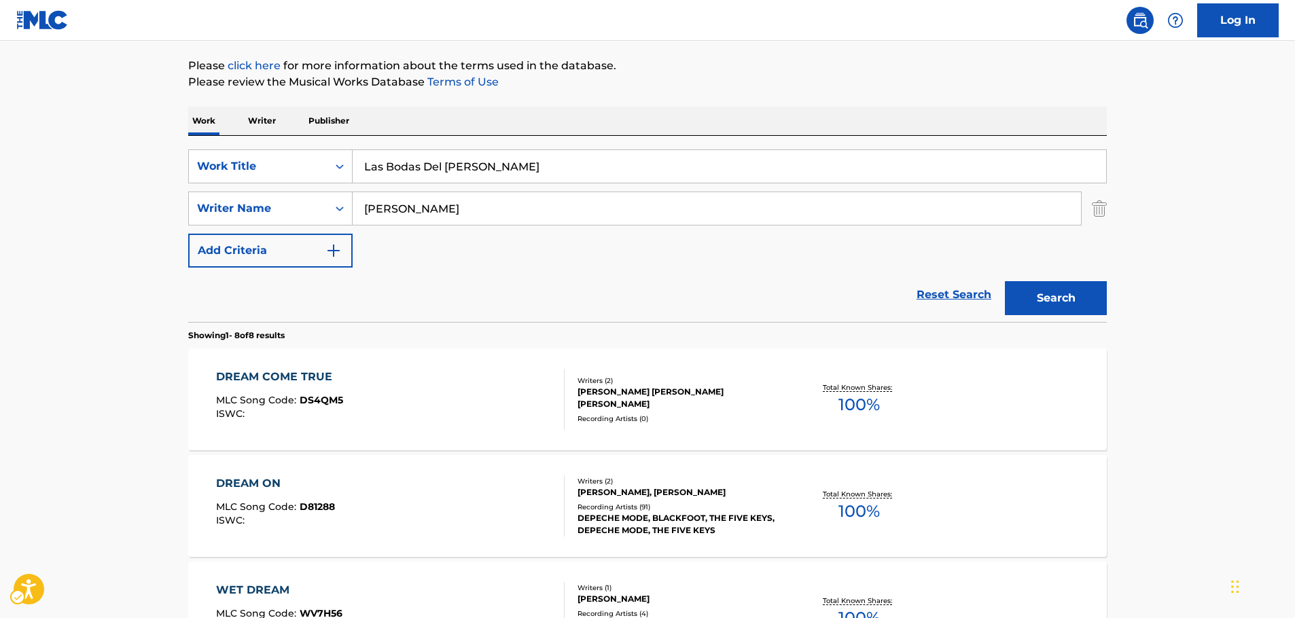
drag, startPoint x: 55, startPoint y: 196, endPoint x: 185, endPoint y: 207, distance: 130.3
click at [55, 196] on main "The MLC Public Work Search The accuracy and completeness of The MLC's data is d…" at bounding box center [647, 578] width 1295 height 1380
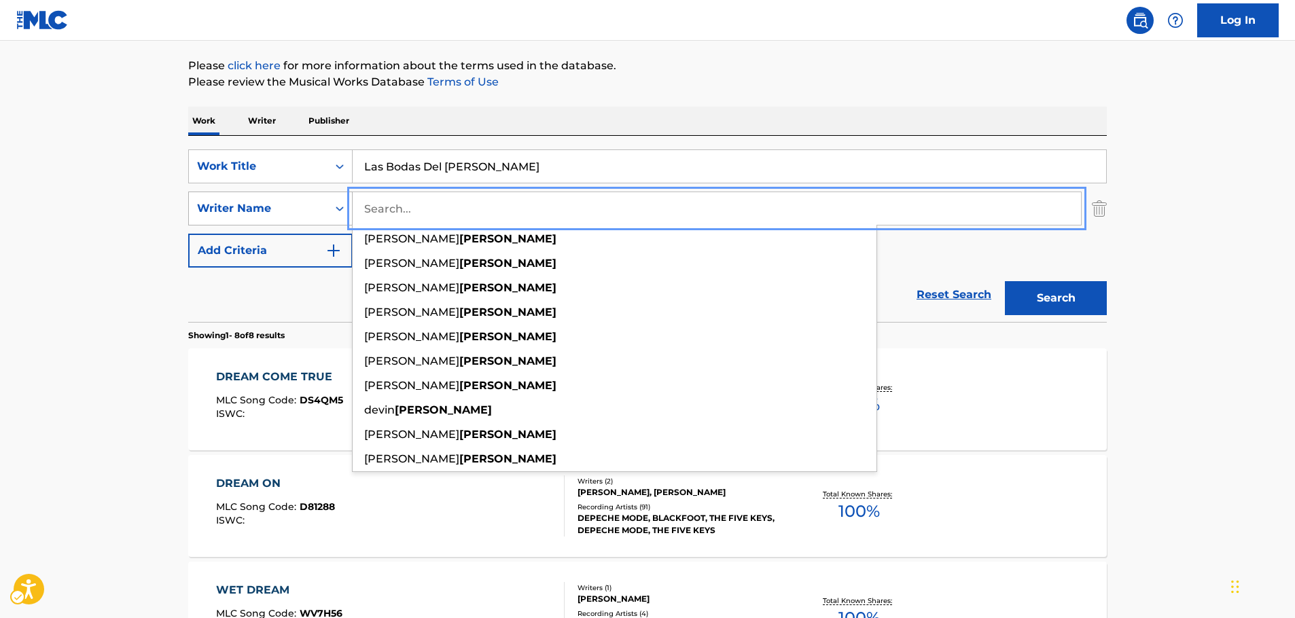
click at [1005, 281] on button "Search" at bounding box center [1056, 298] width 102 height 34
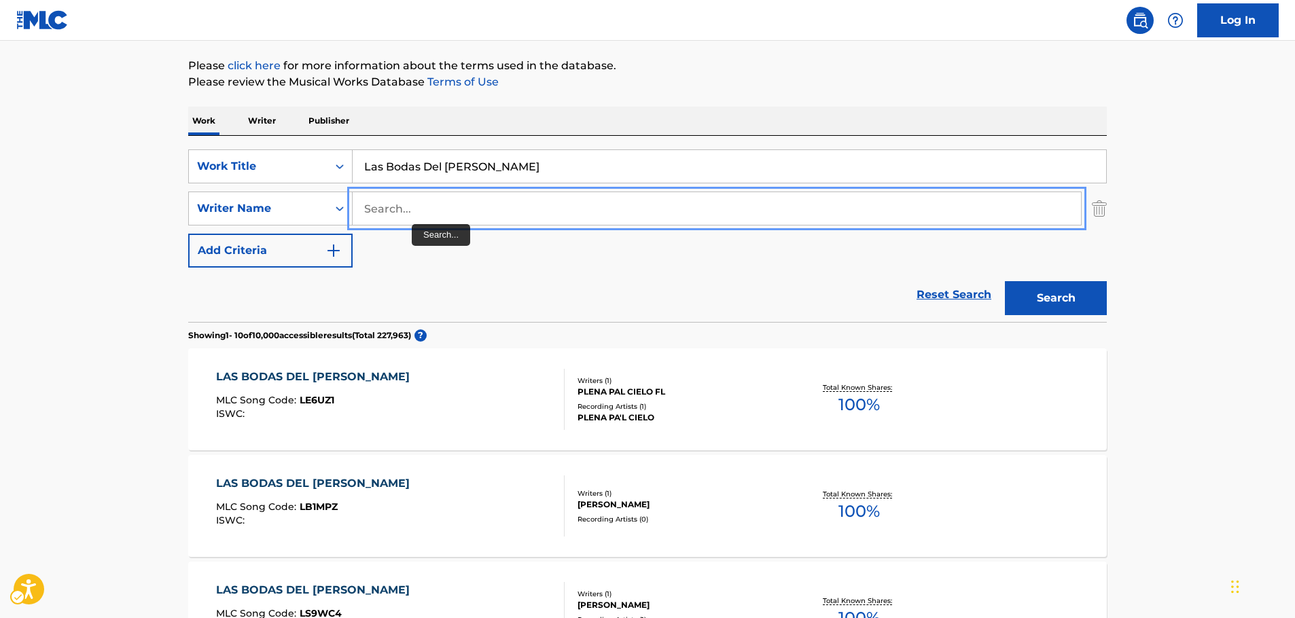
click at [413, 207] on input "Search..." at bounding box center [717, 208] width 729 height 33
paste input "[PERSON_NAME]"
type input "[PERSON_NAME]"
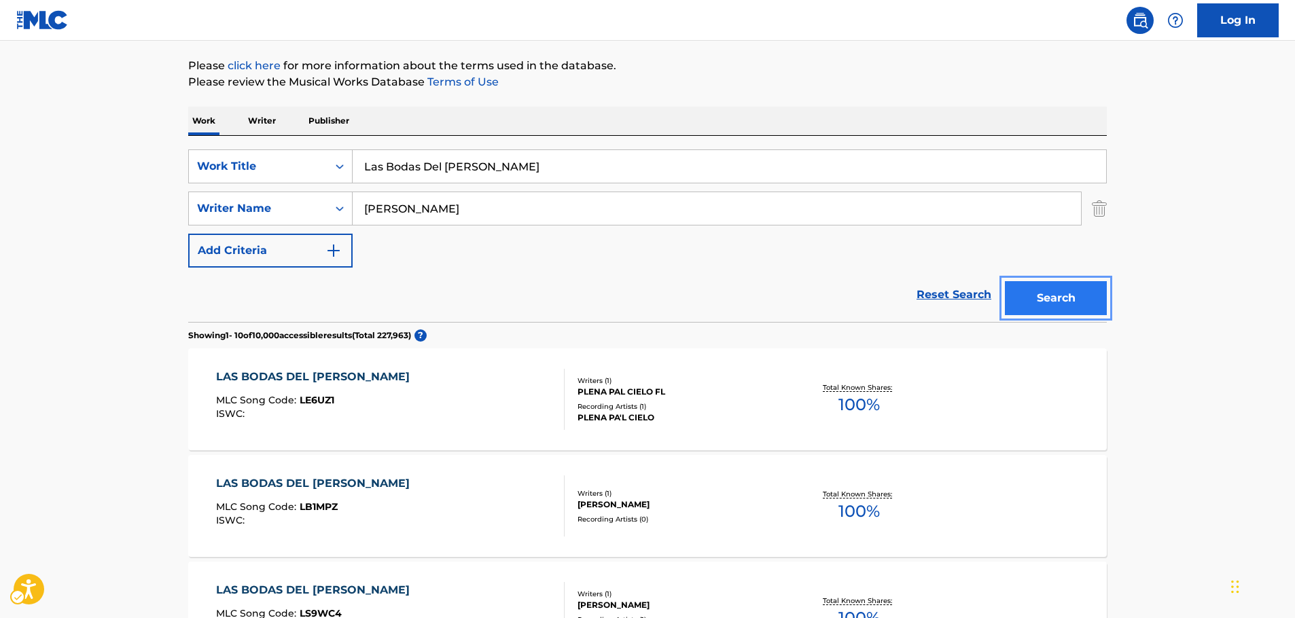
click at [1034, 295] on button "Search" at bounding box center [1056, 298] width 102 height 34
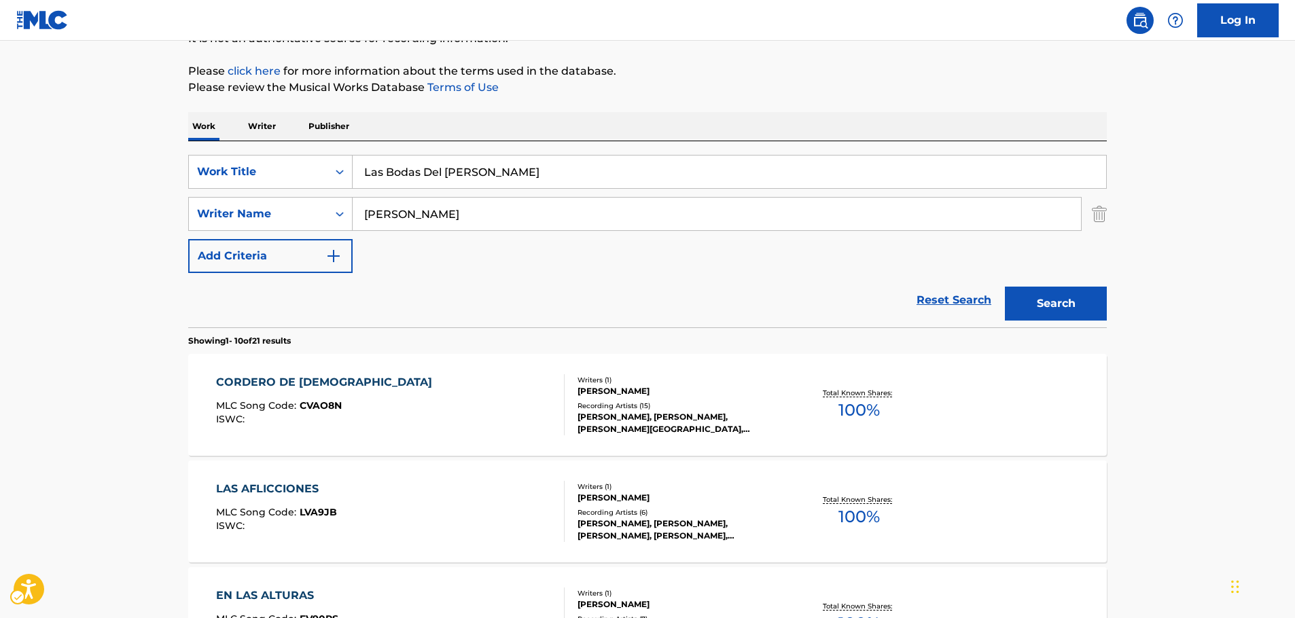
scroll to position [0, 0]
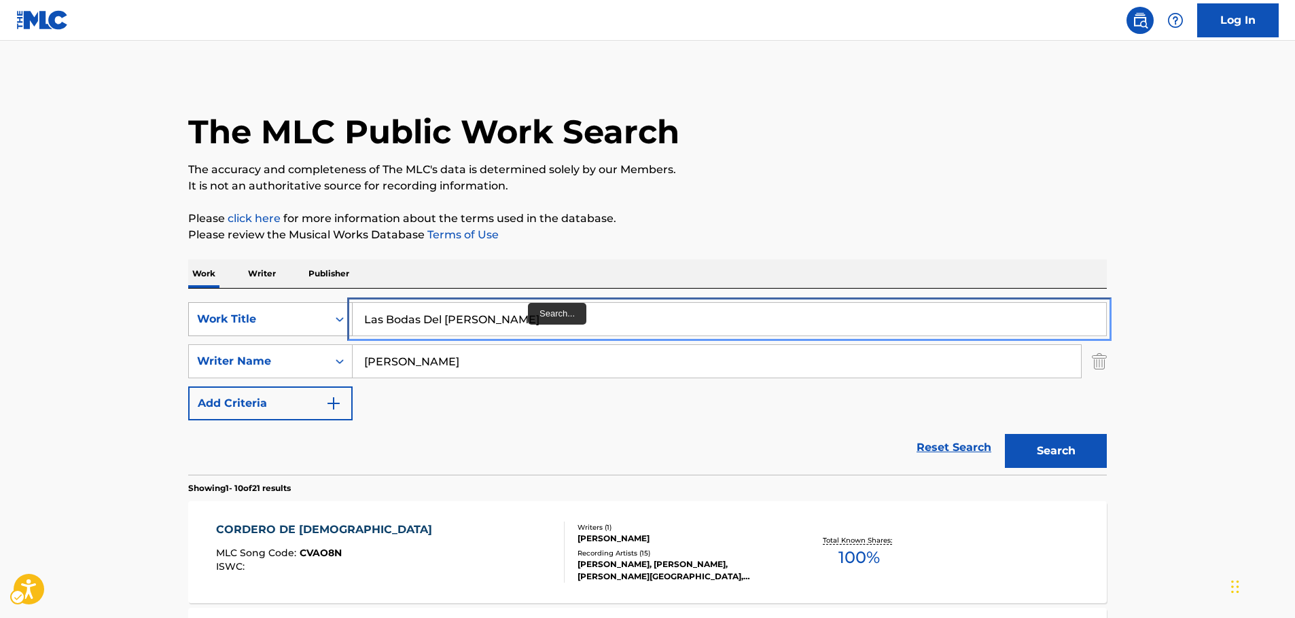
drag, startPoint x: 515, startPoint y: 325, endPoint x: 256, endPoint y: 321, distance: 259.6
click at [263, 322] on div "SearchWithCriteria20c1afc7-6bc3-4a3a-a7ef-f683e9bebaf8 Work Title Las Bodas Del…" at bounding box center [647, 319] width 919 height 34
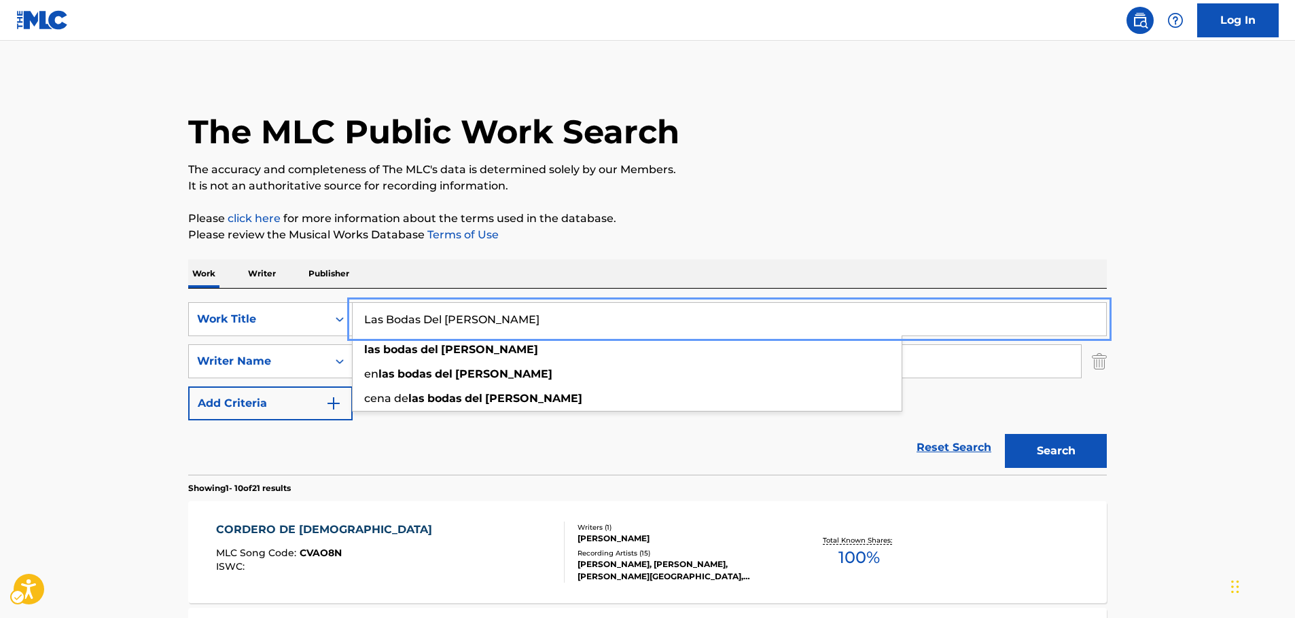
paste input "To Know You Is to Love You"
type input "To Know You Is to Love You"
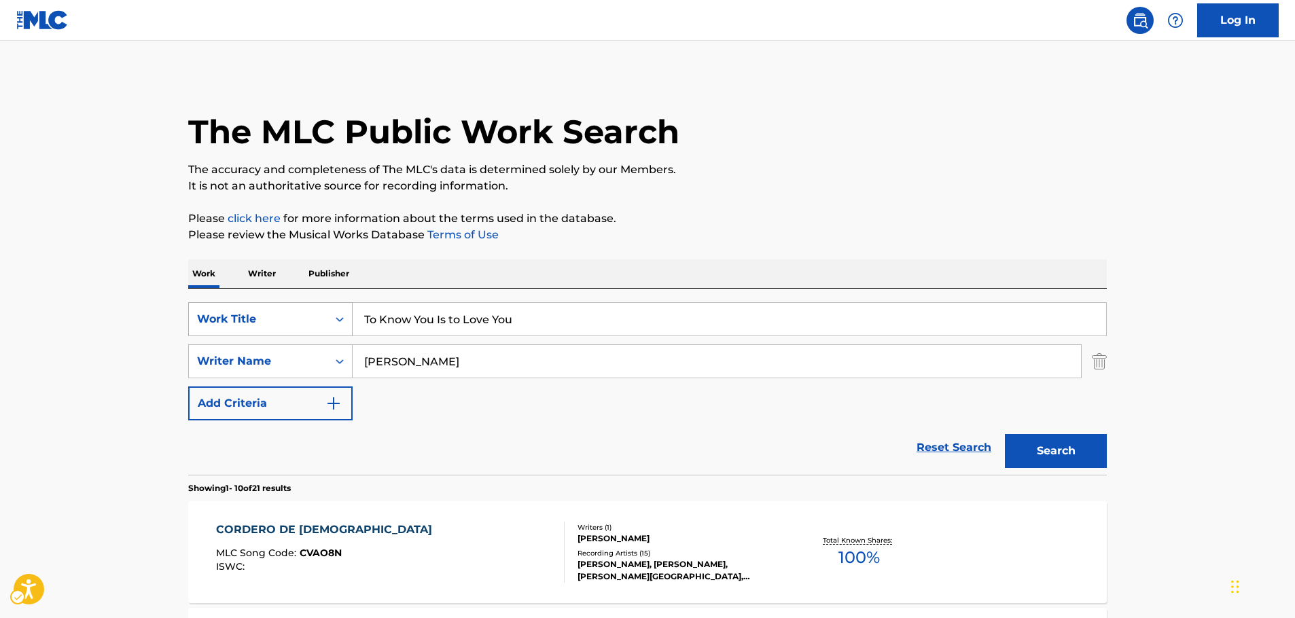
drag, startPoint x: 124, startPoint y: 277, endPoint x: 307, endPoint y: 325, distance: 189.1
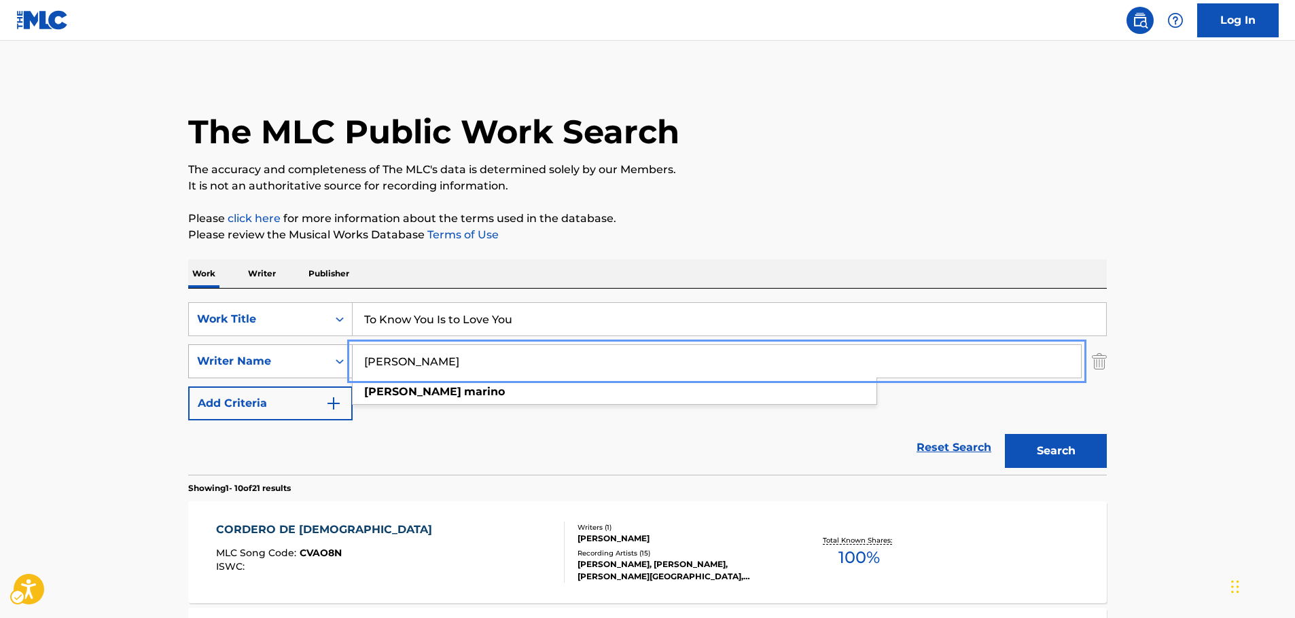
drag, startPoint x: 449, startPoint y: 365, endPoint x: 222, endPoint y: 364, distance: 227.0
click at [245, 360] on div "SearchWithCriteriae14309a3-6a9c-4e8a-83ff-70fa31f4b267 Writer Name [PERSON_NAME…" at bounding box center [647, 362] width 919 height 34
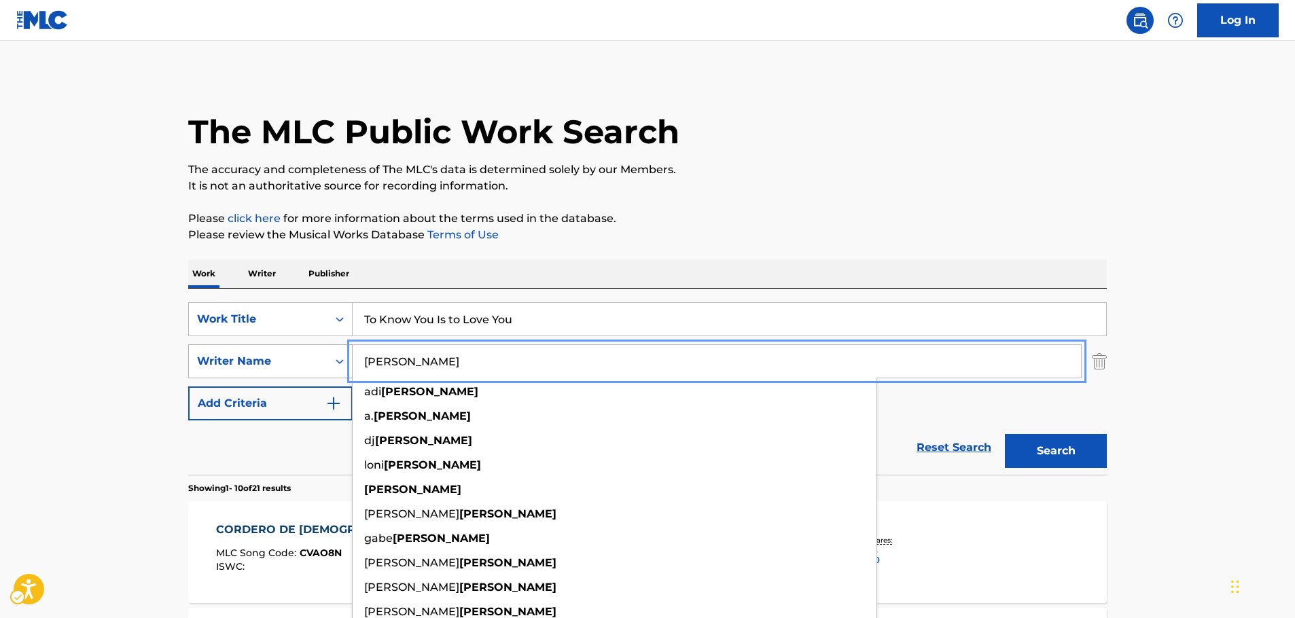
type input "[PERSON_NAME]"
click at [1005, 434] on button "Search" at bounding box center [1056, 451] width 102 height 34
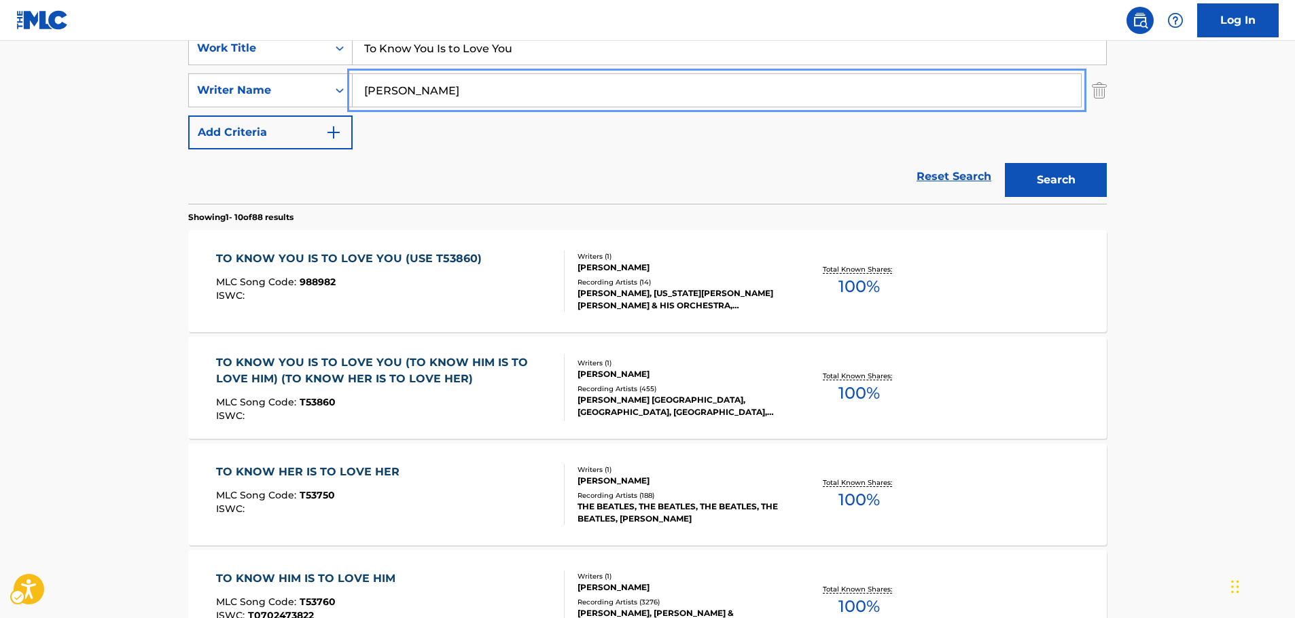
scroll to position [272, 0]
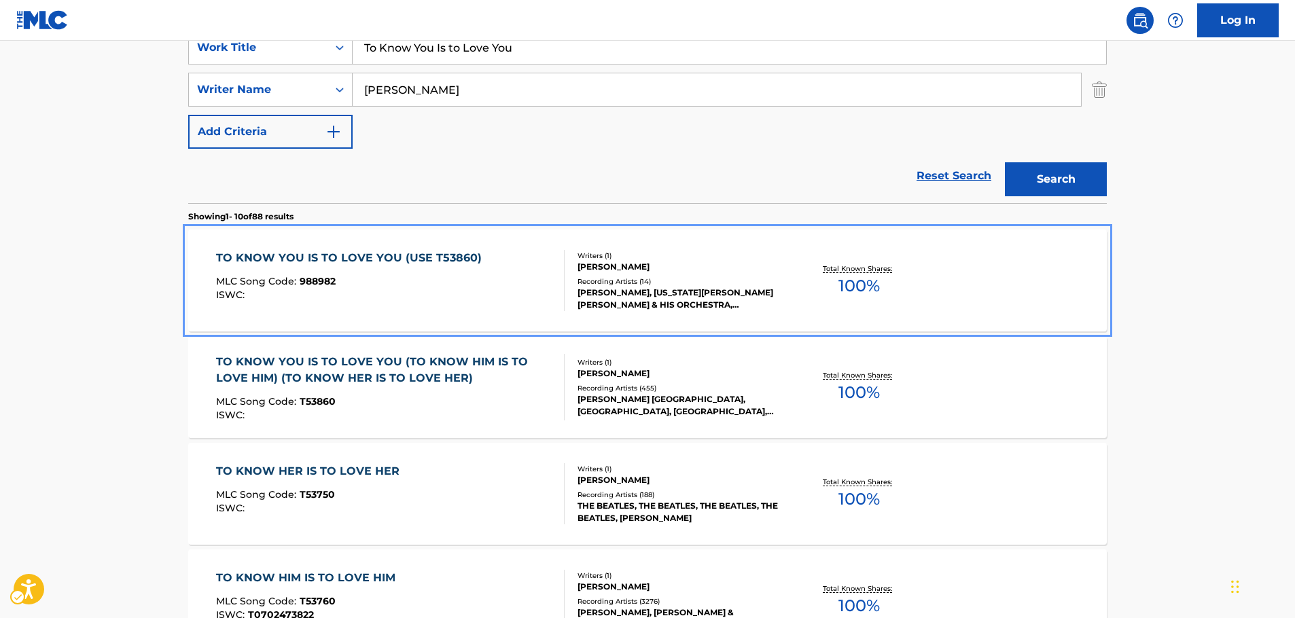
click at [432, 299] on div "ISWC :" at bounding box center [352, 295] width 273 height 10
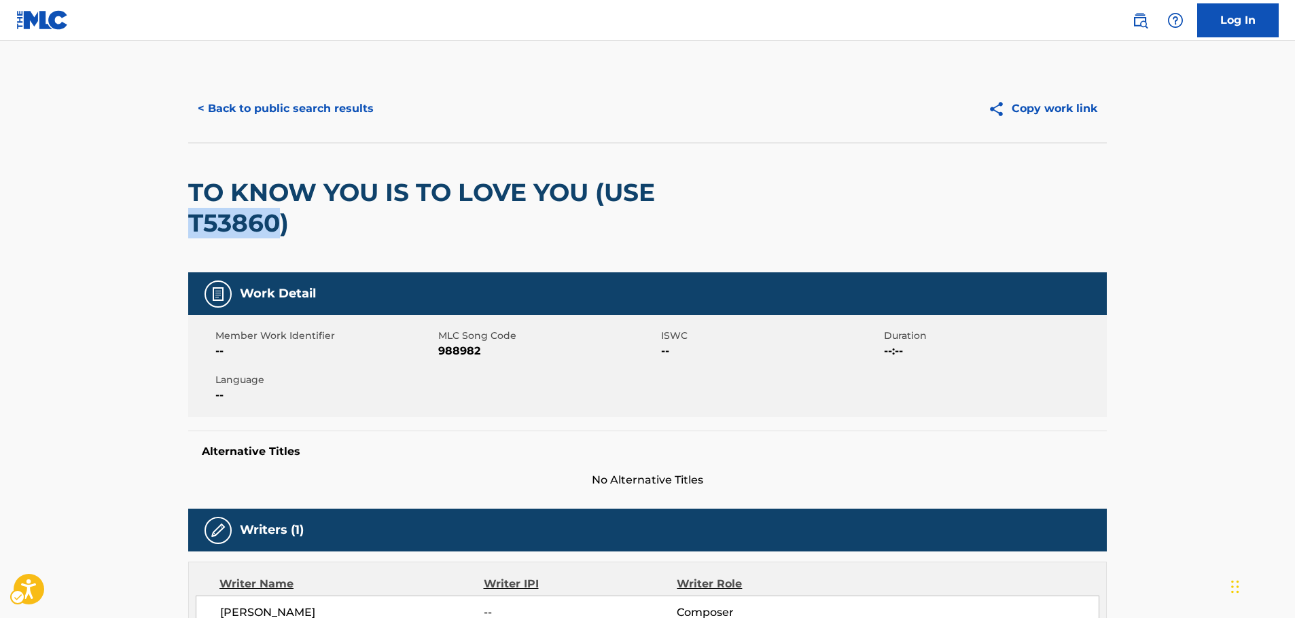
drag, startPoint x: 264, startPoint y: 228, endPoint x: 187, endPoint y: 228, distance: 77.5
click at [287, 103] on button "< Back to public search results" at bounding box center [285, 109] width 195 height 34
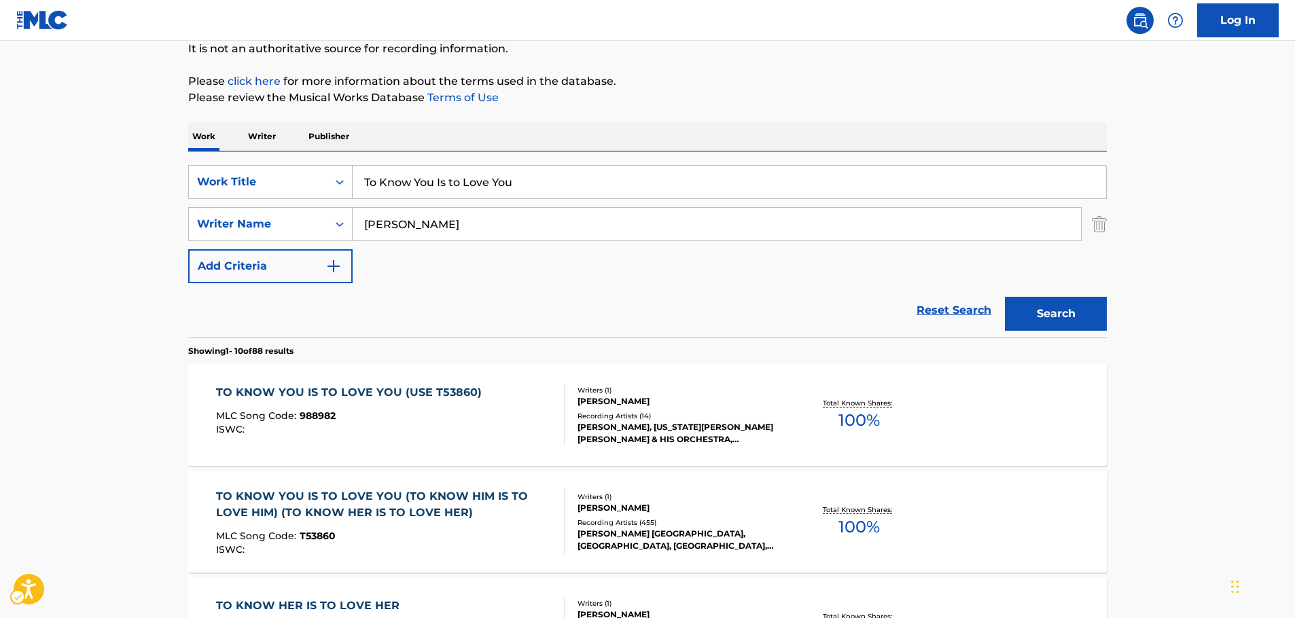
scroll to position [136, 0]
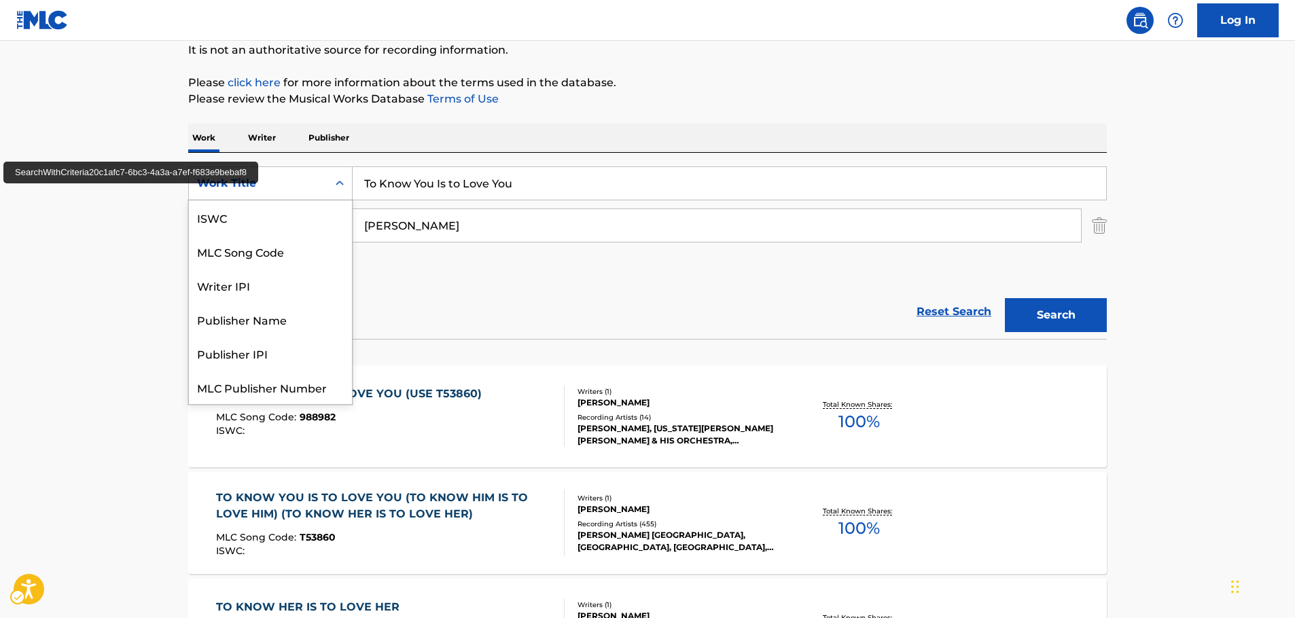
click at [333, 174] on div "Search Form" at bounding box center [340, 183] width 24 height 24
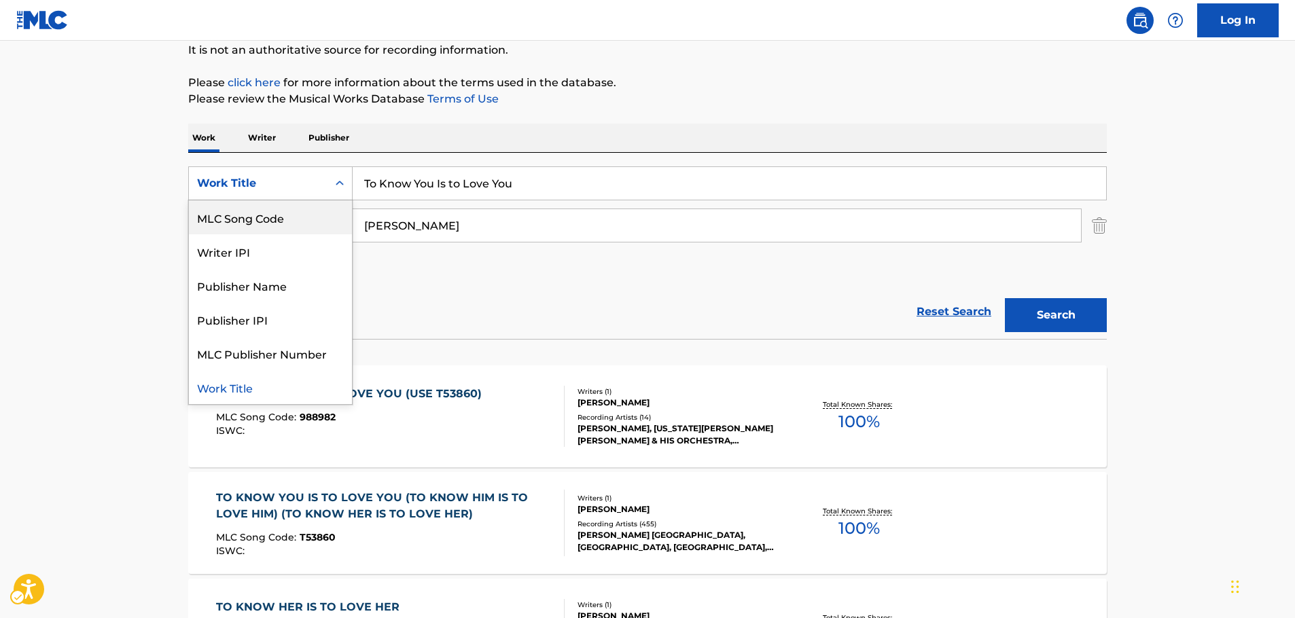
click at [296, 215] on div "MLC Song Code" at bounding box center [270, 217] width 163 height 34
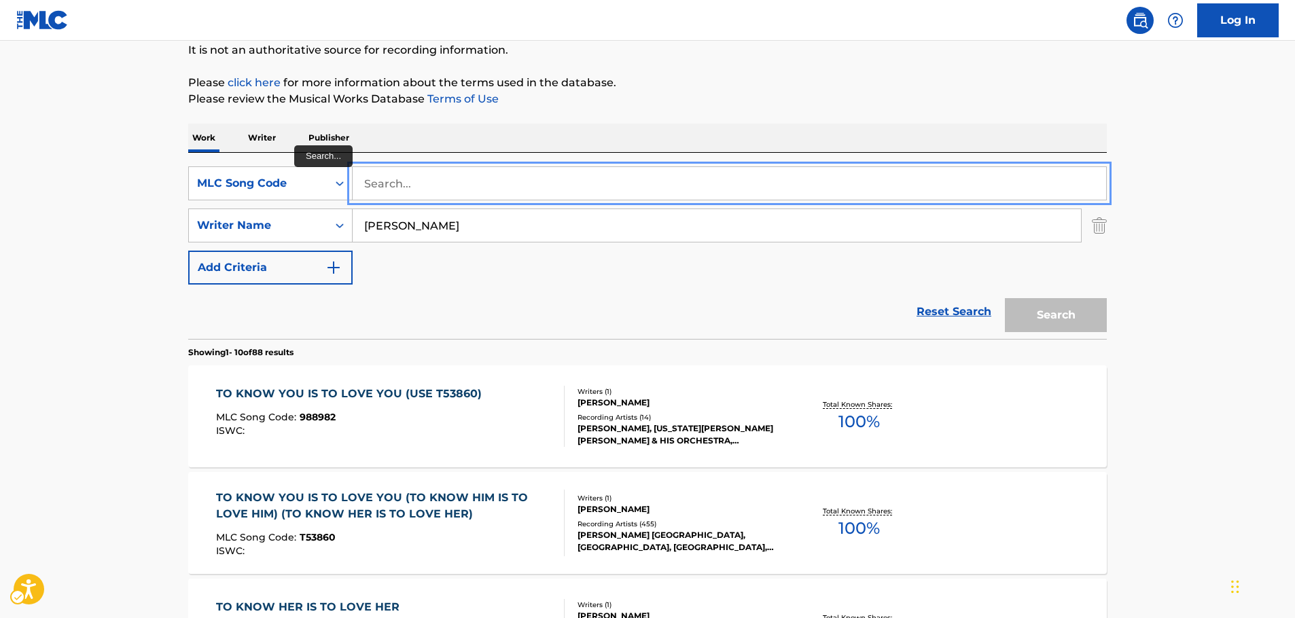
paste input "T53860"
type input "T53860"
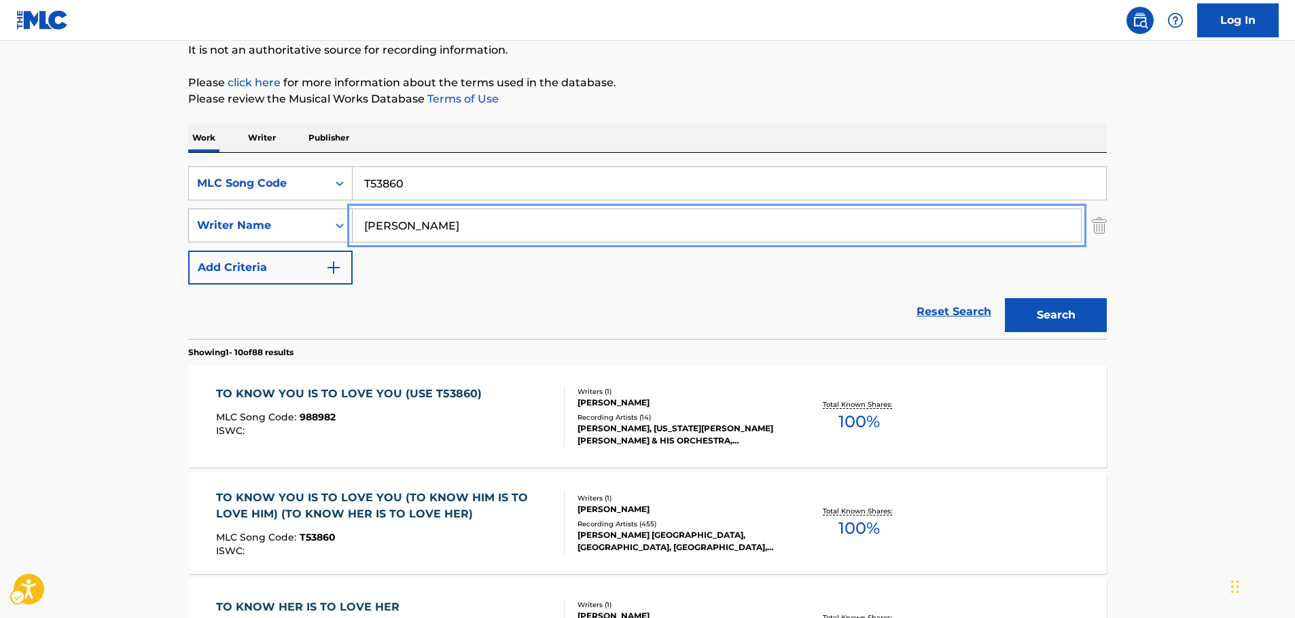
drag, startPoint x: 400, startPoint y: 226, endPoint x: 307, endPoint y: 234, distance: 93.5
click at [1005, 298] on button "Search" at bounding box center [1056, 315] width 102 height 34
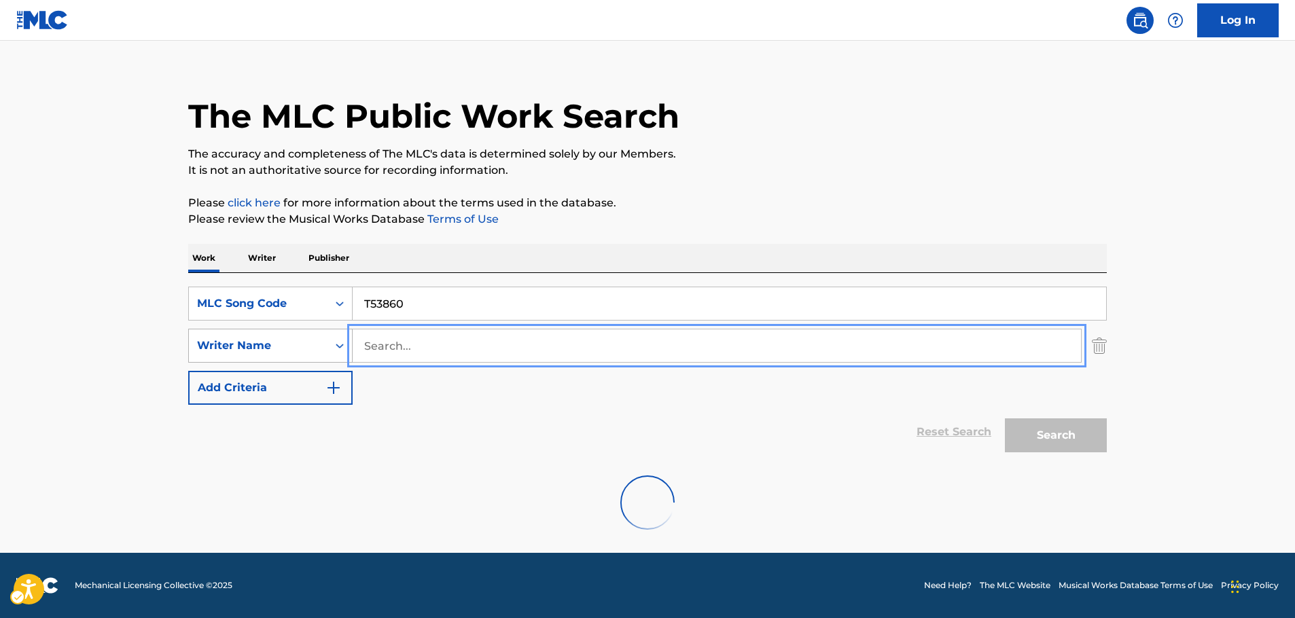
scroll to position [121, 0]
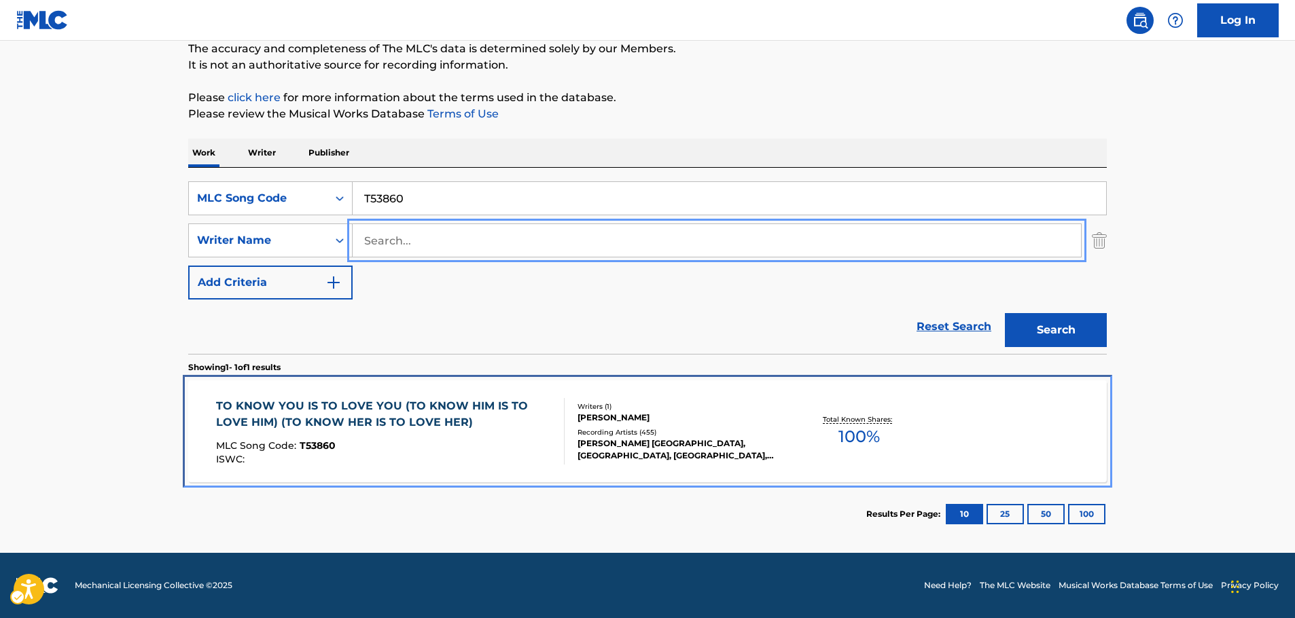
click at [434, 448] on div "MLC Song Code : T53860" at bounding box center [385, 448] width 338 height 14
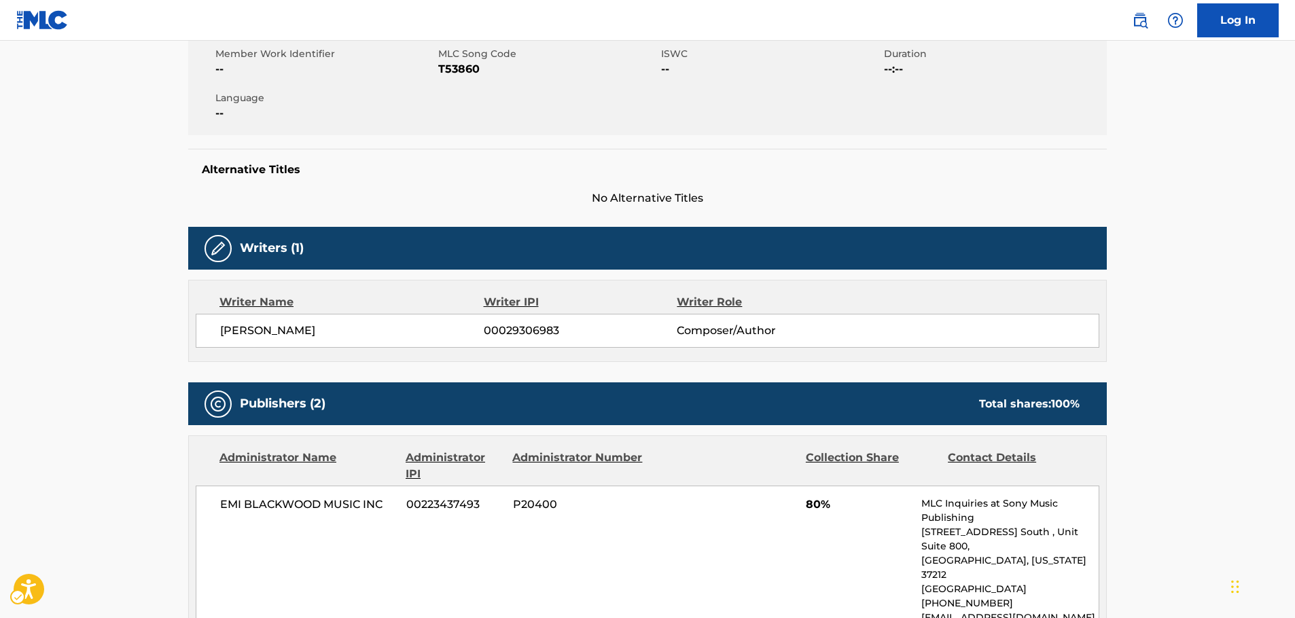
scroll to position [116, 0]
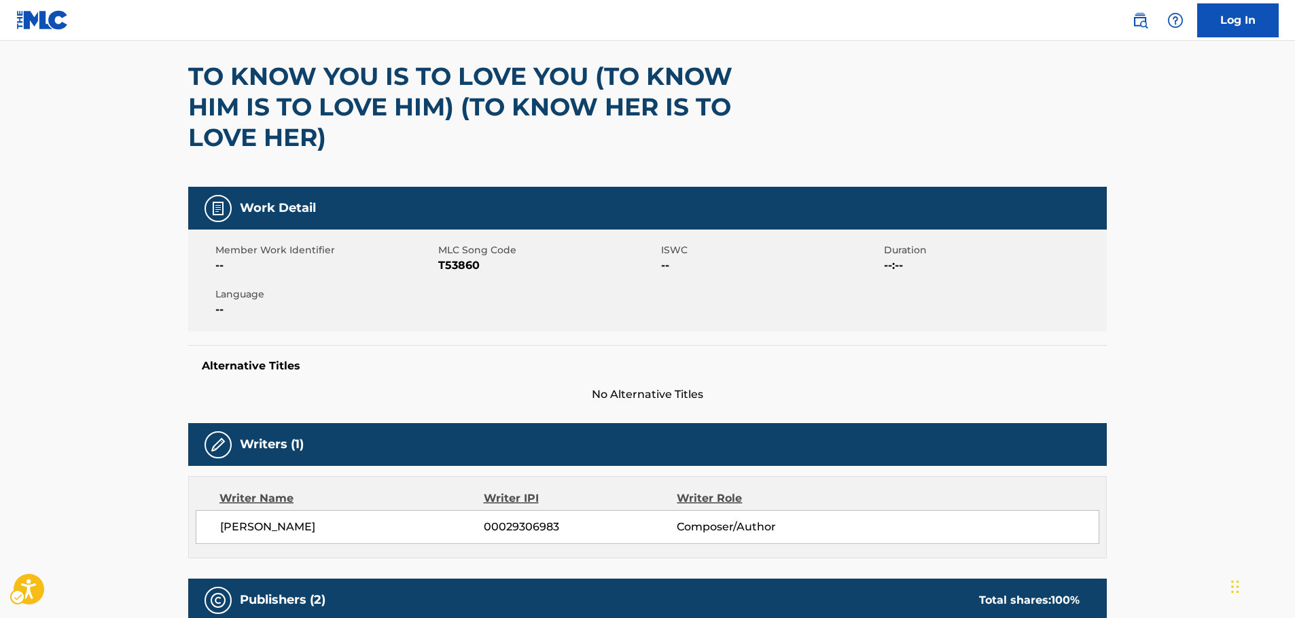
click at [471, 264] on span "MLC Song Code - T53860" at bounding box center [548, 266] width 220 height 16
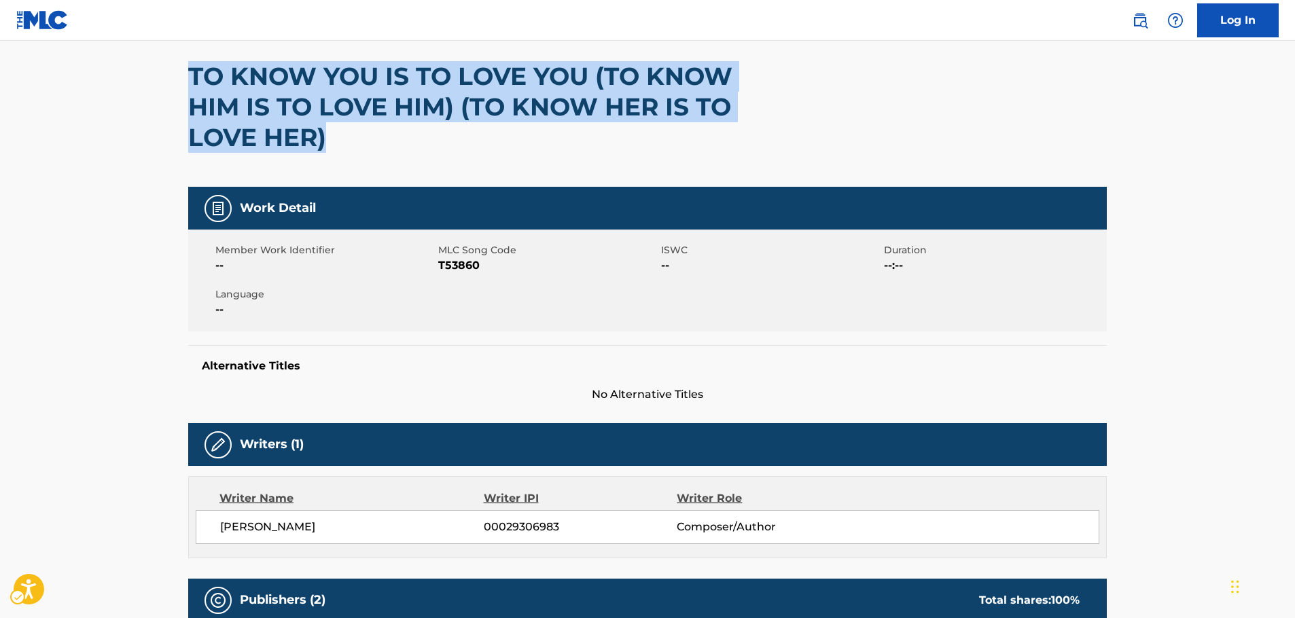
drag, startPoint x: 527, startPoint y: 137, endPoint x: 173, endPoint y: 77, distance: 358.4
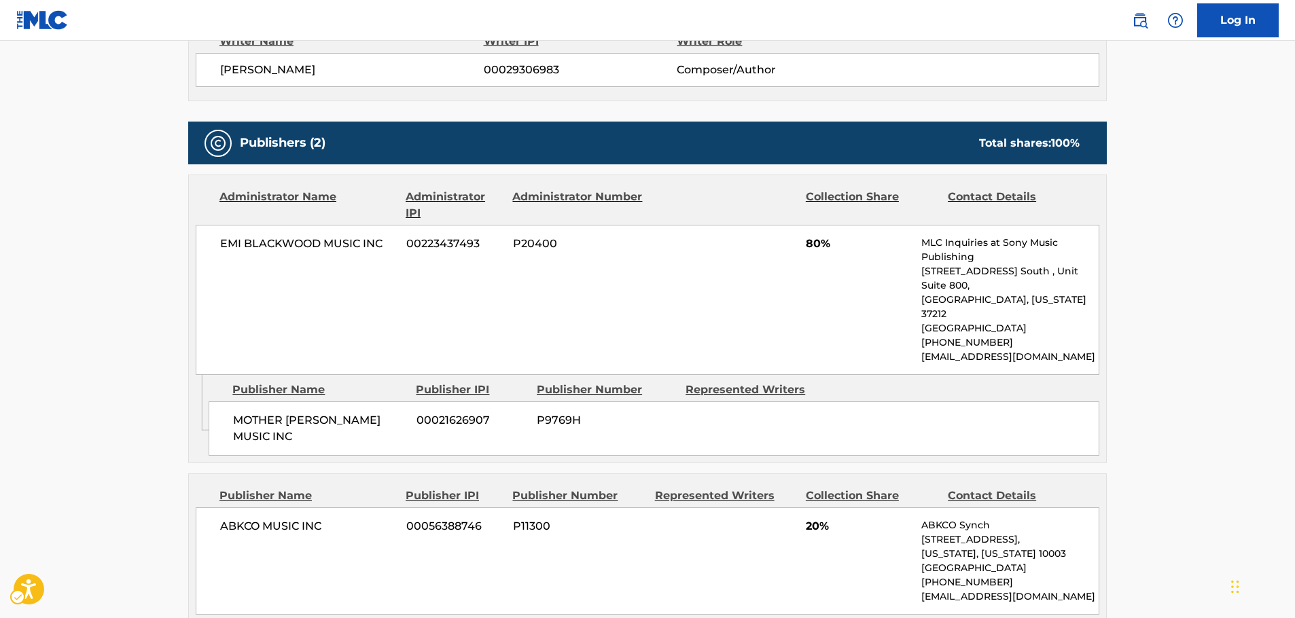
scroll to position [592, 0]
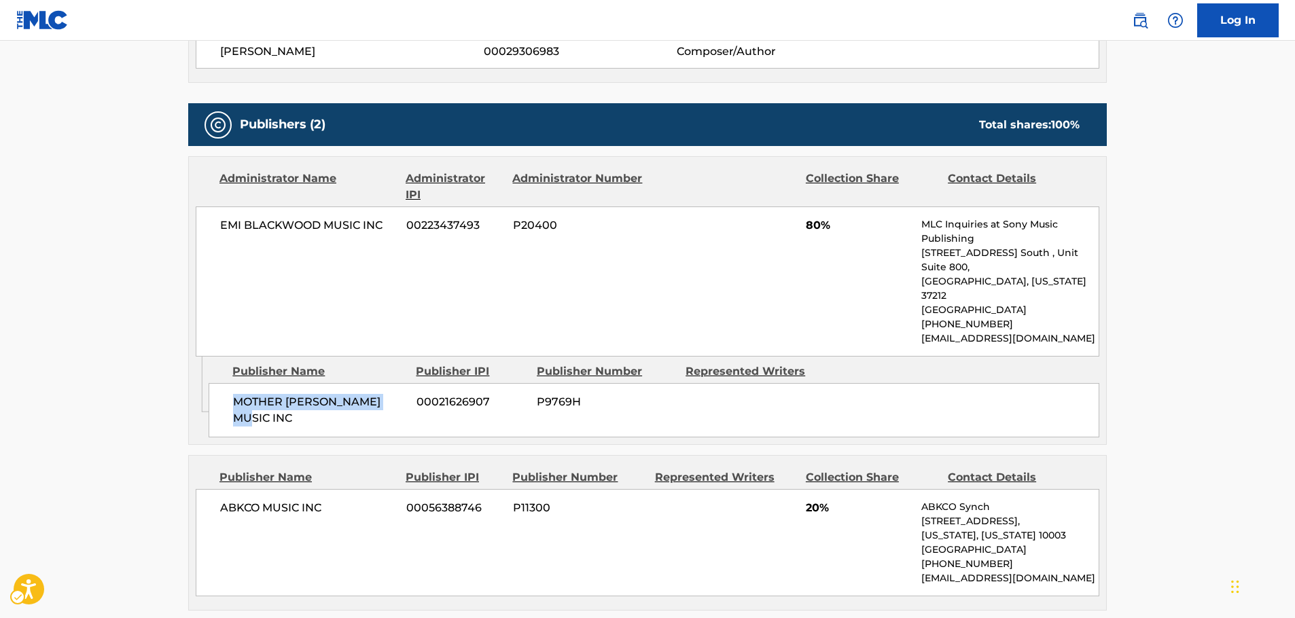
drag, startPoint x: 404, startPoint y: 379, endPoint x: 228, endPoint y: 387, distance: 176.2
click at [228, 387] on div "MOTHER [PERSON_NAME] MUSIC INC 00021626907 P9769H" at bounding box center [654, 410] width 891 height 54
drag, startPoint x: 391, startPoint y: 228, endPoint x: 3, endPoint y: 292, distance: 394.1
click at [195, 246] on div "Administrator Name Administrator IPI Administrator Number Collection Share Cont…" at bounding box center [647, 257] width 917 height 200
drag, startPoint x: 348, startPoint y: 473, endPoint x: 206, endPoint y: 476, distance: 142.1
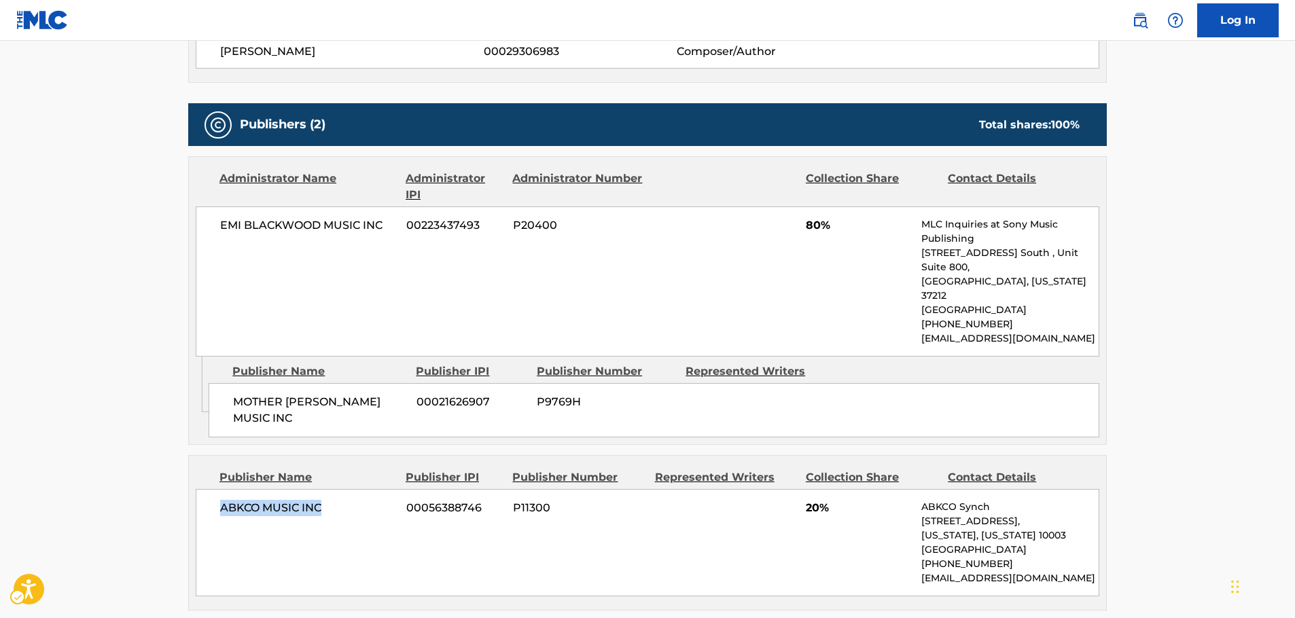
click at [206, 489] on div "ABKCO MUSIC INC 00056388746 P11300 20% ABKCO Synch [STREET_ADDRESS][US_STATE][U…" at bounding box center [648, 542] width 904 height 107
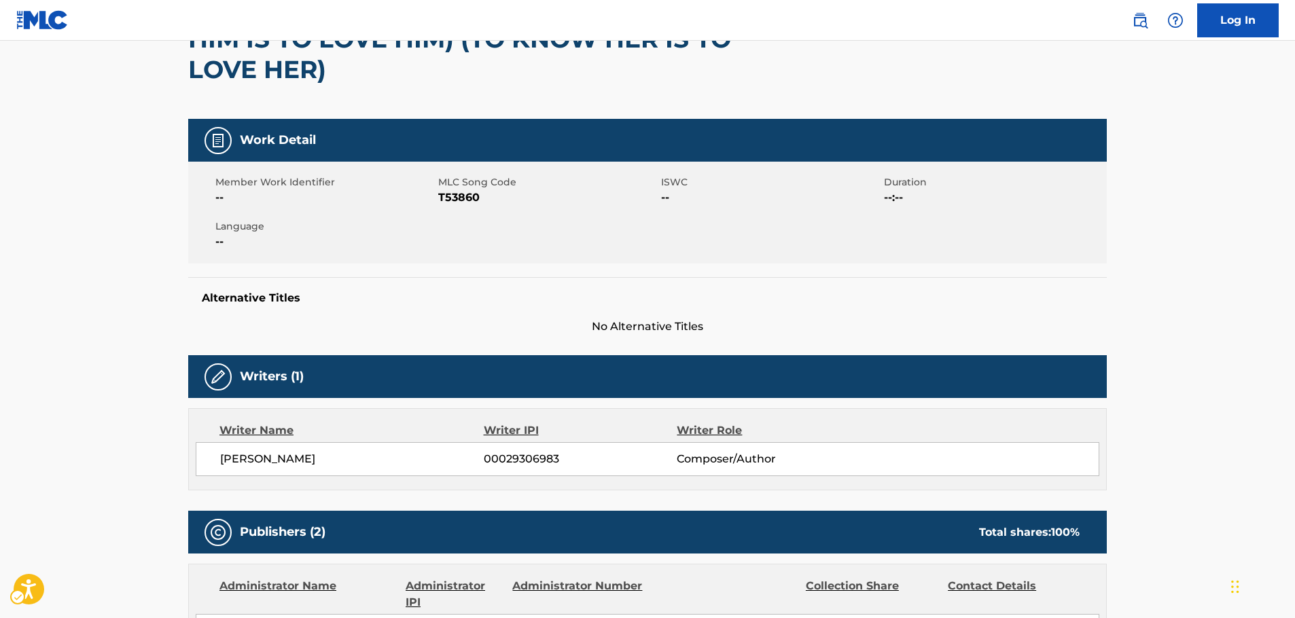
scroll to position [0, 0]
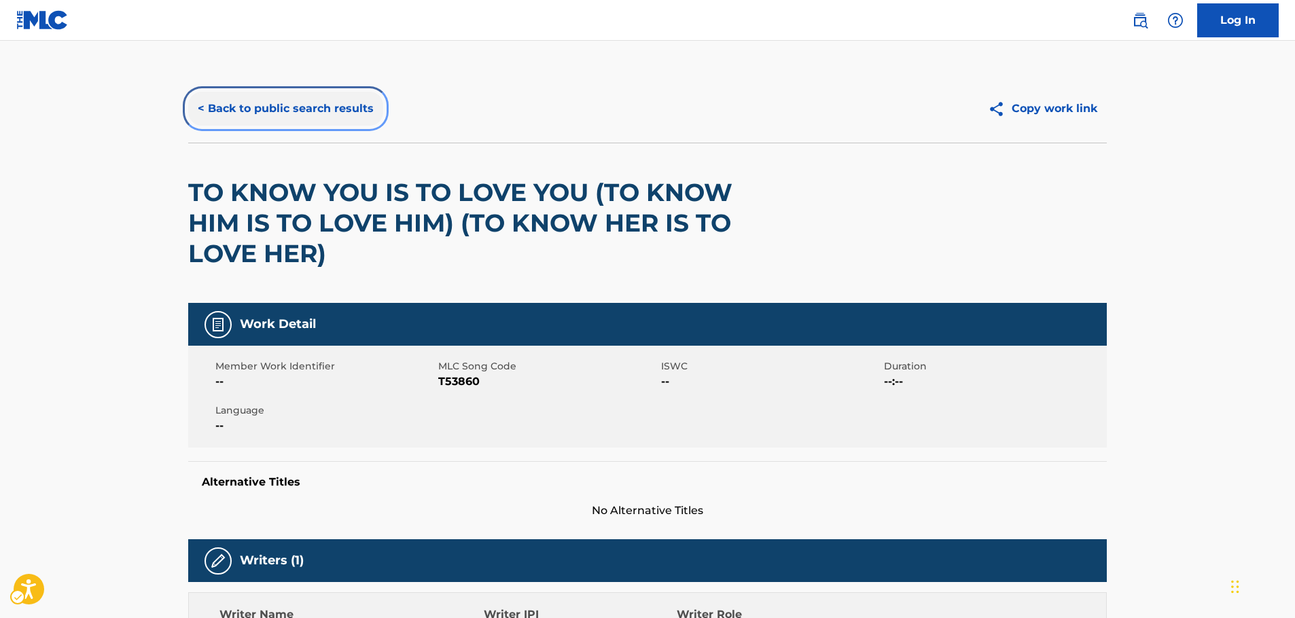
click at [269, 103] on button "< Back to public search results" at bounding box center [285, 109] width 195 height 34
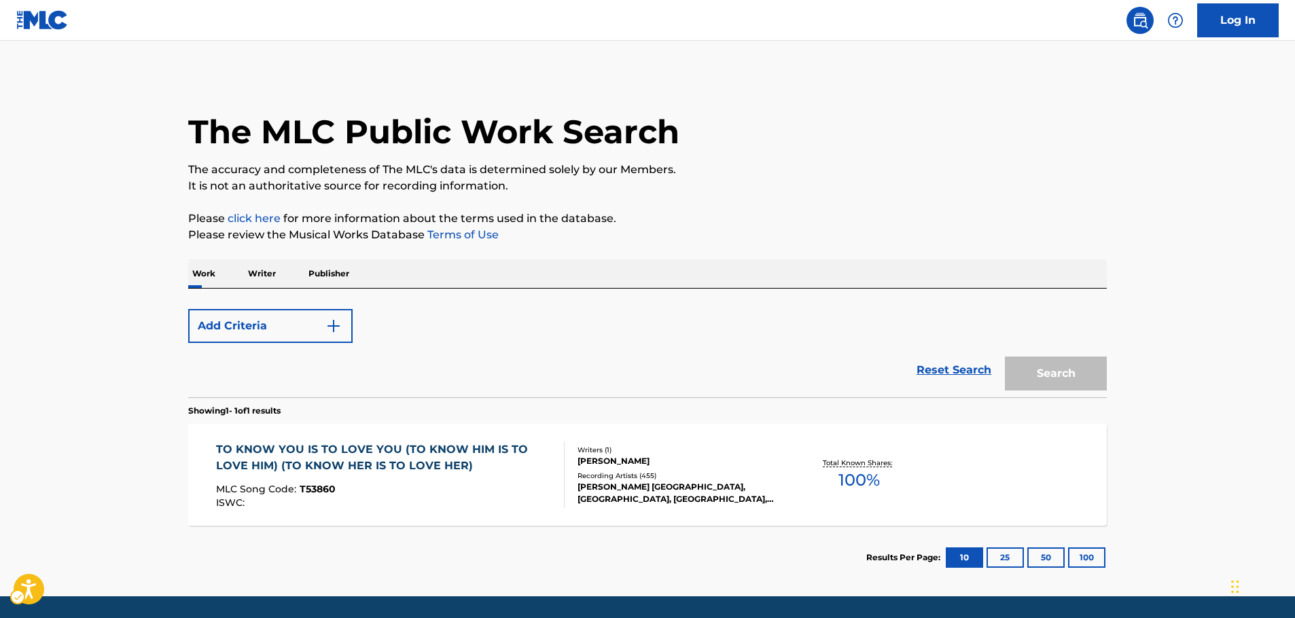
scroll to position [43, 0]
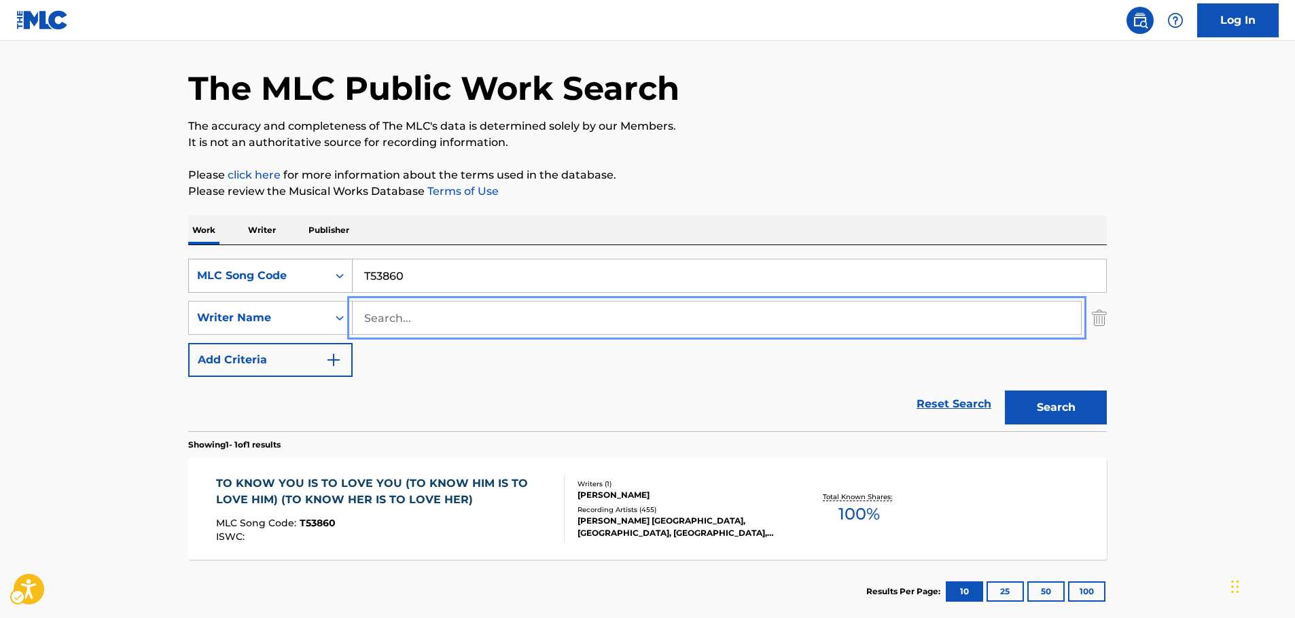
paste input "[PERSON_NAME]"
type input "[PERSON_NAME]"
click at [335, 275] on icon "Search Form" at bounding box center [340, 276] width 14 height 14
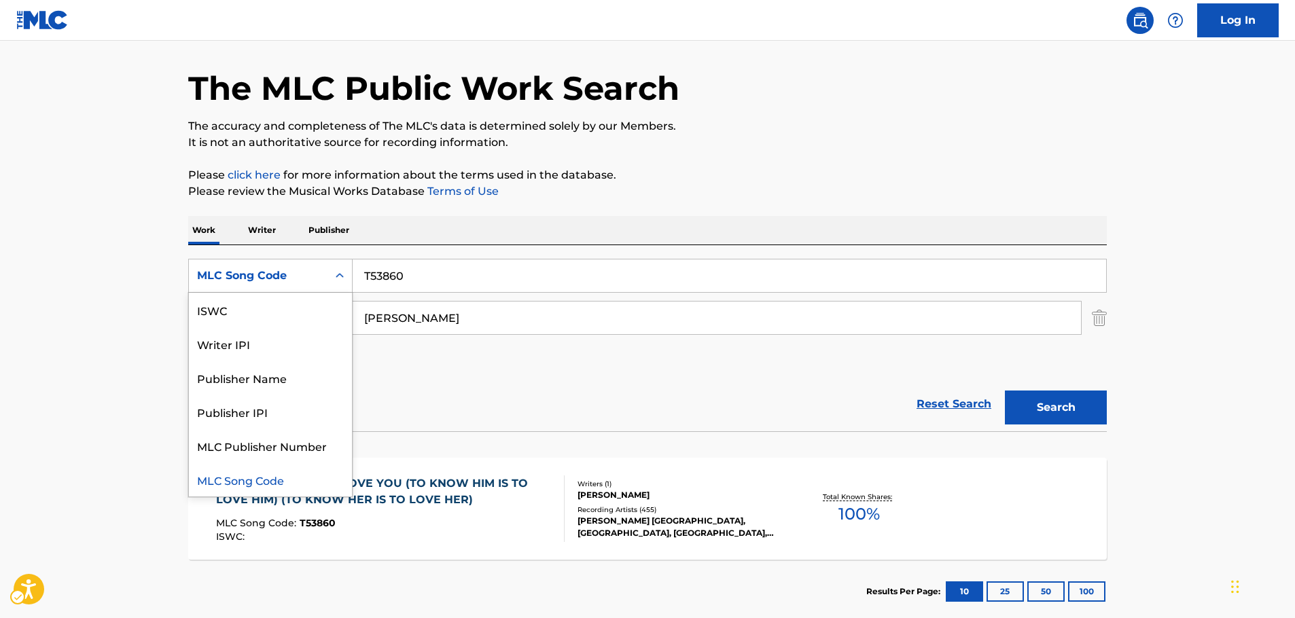
scroll to position [0, 0]
click at [302, 318] on div "Work Title" at bounding box center [270, 310] width 163 height 34
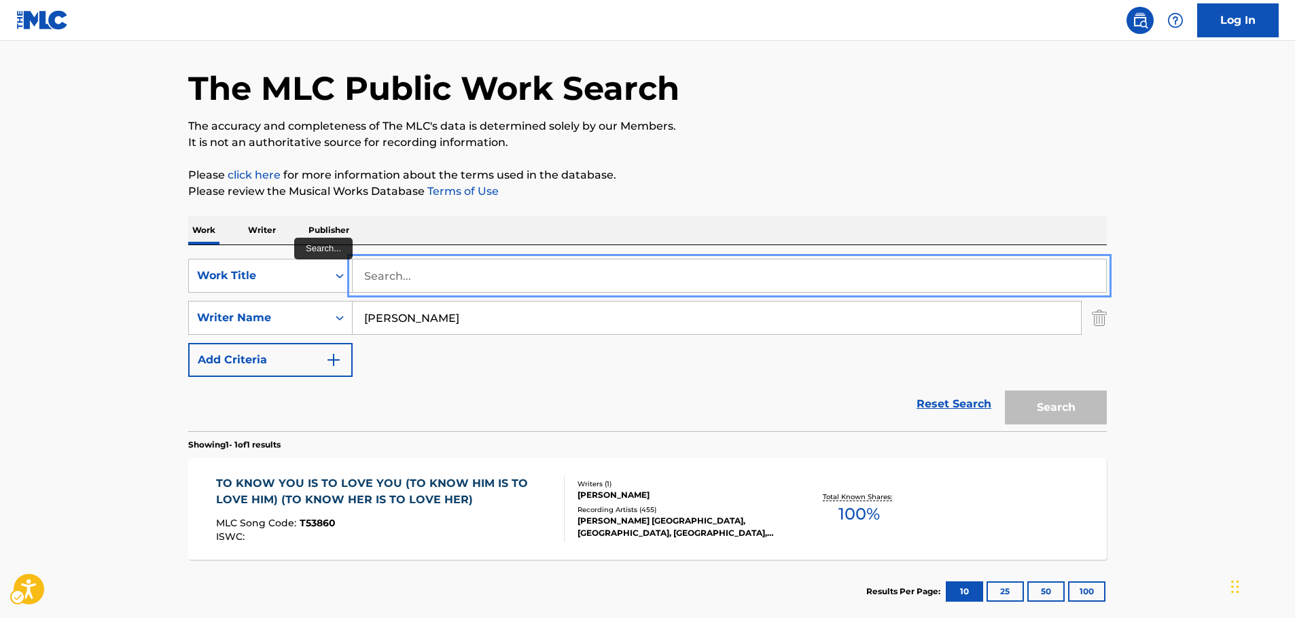
paste input "Maybe They're on to Us"
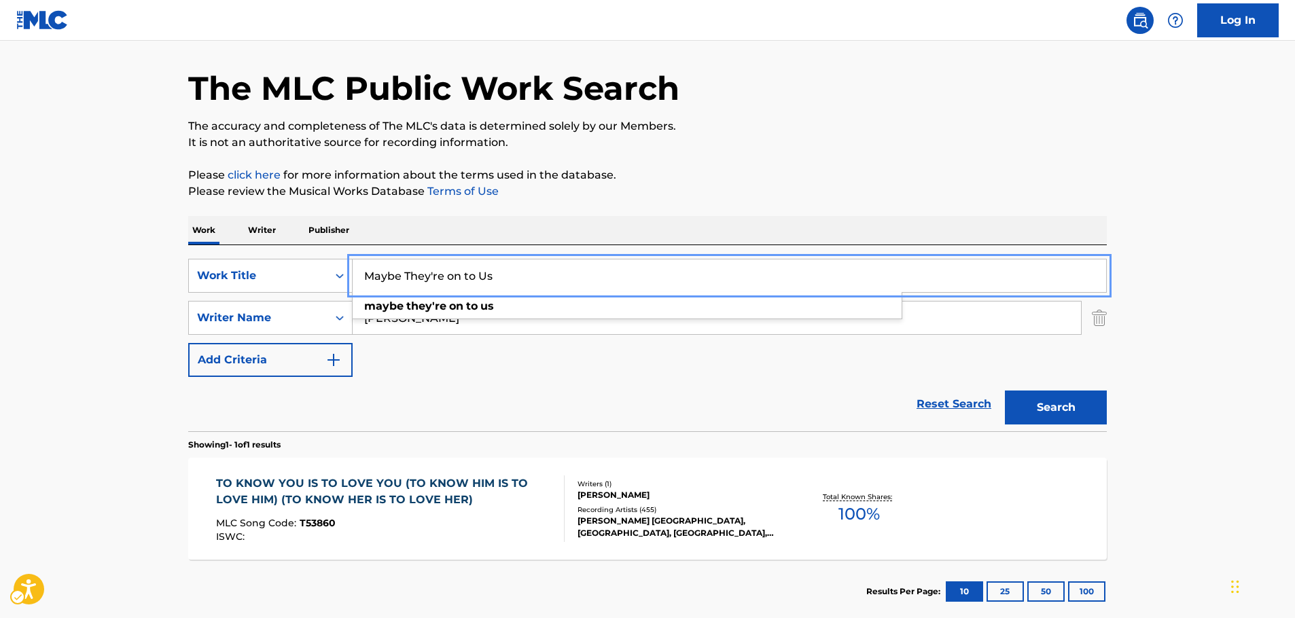
type input "Maybe They're on to Us"
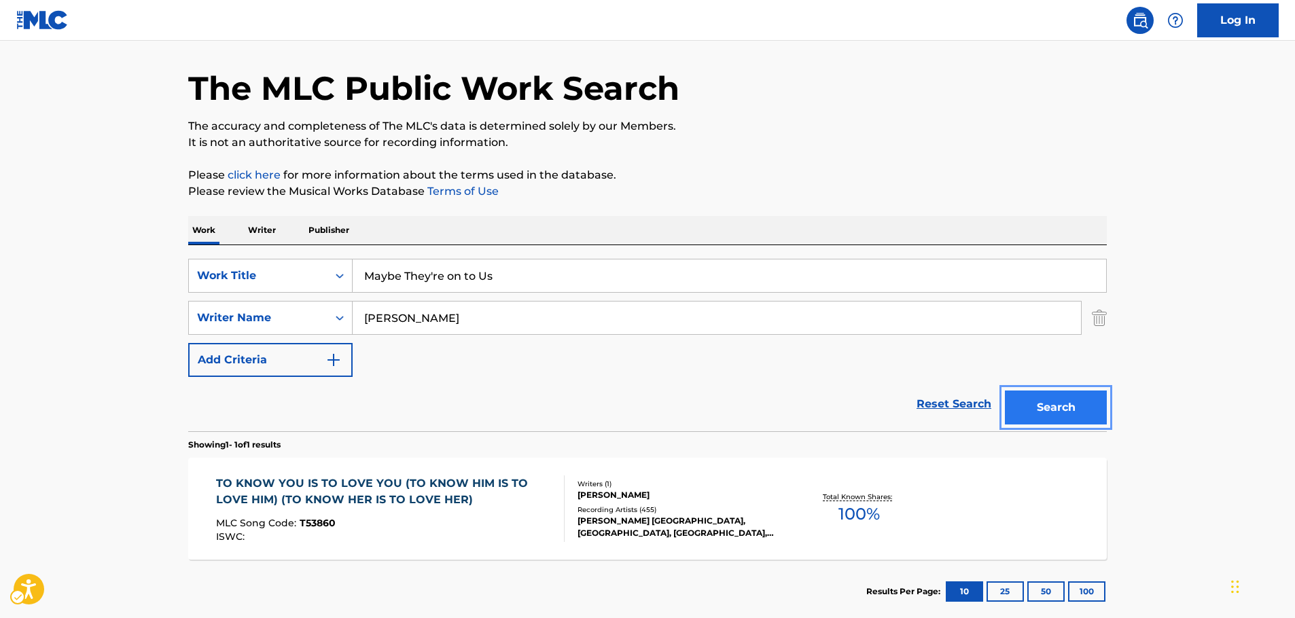
click at [1055, 404] on button "Search" at bounding box center [1056, 408] width 102 height 34
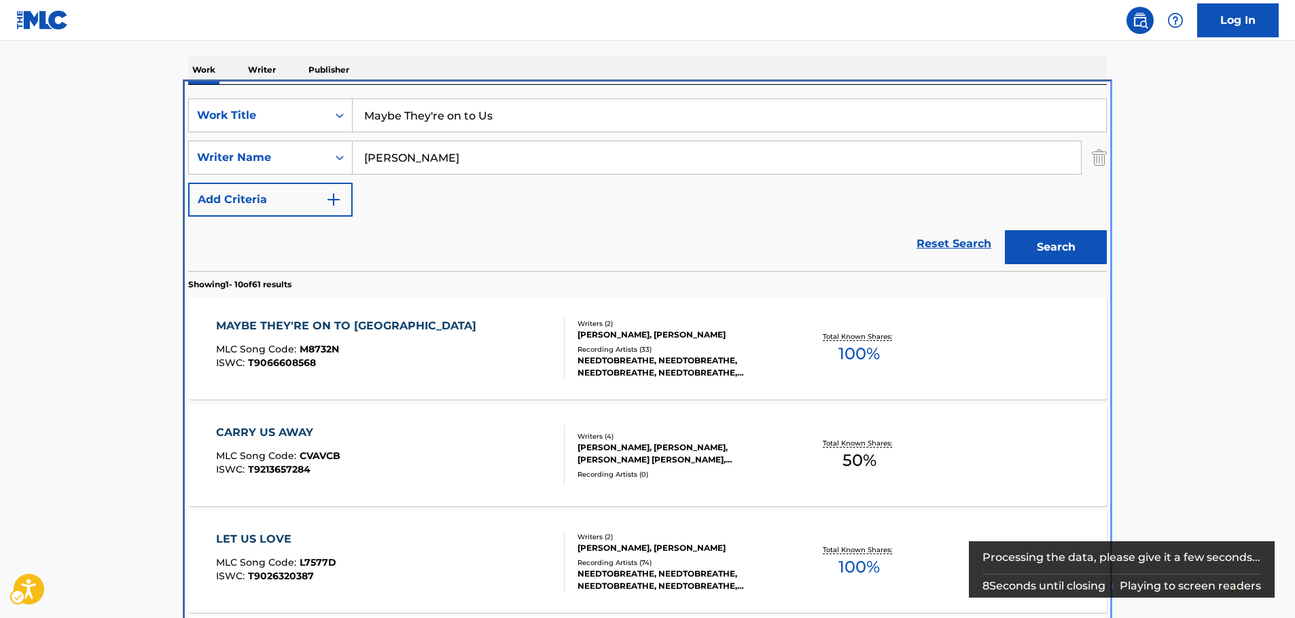
scroll to position [289, 0]
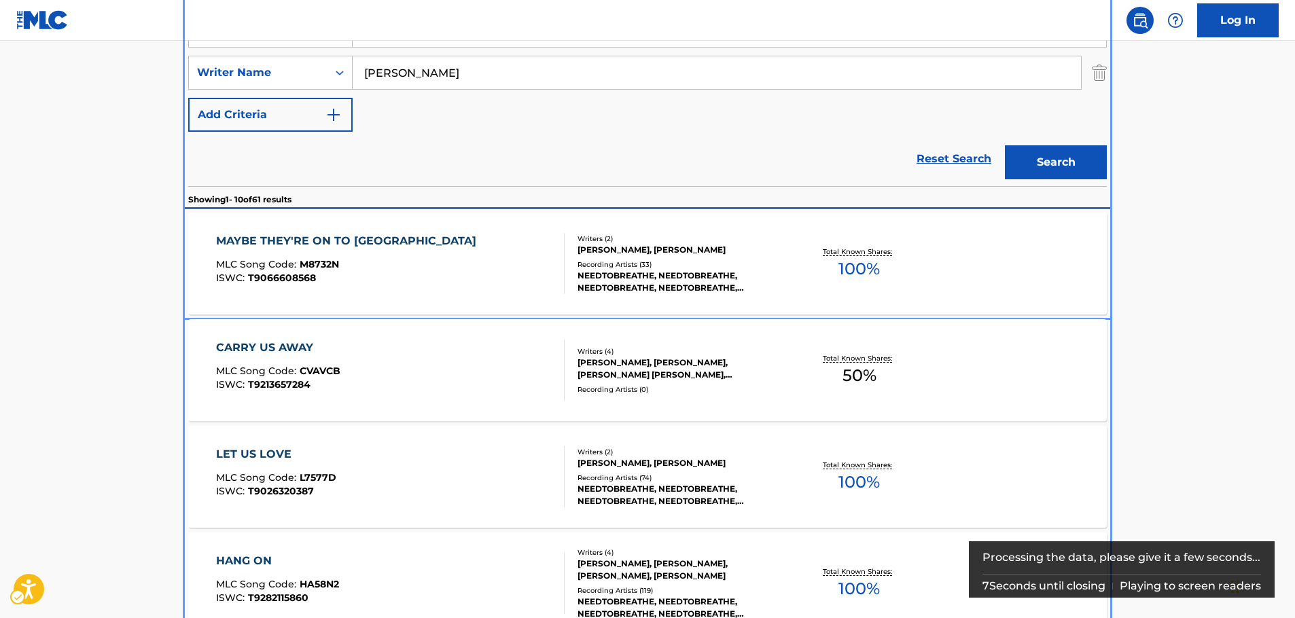
click at [387, 263] on div "MAYBE THEY'RE ON TO US MLC Song Code : M8732N ISWC : T9066608568" at bounding box center [390, 263] width 349 height 61
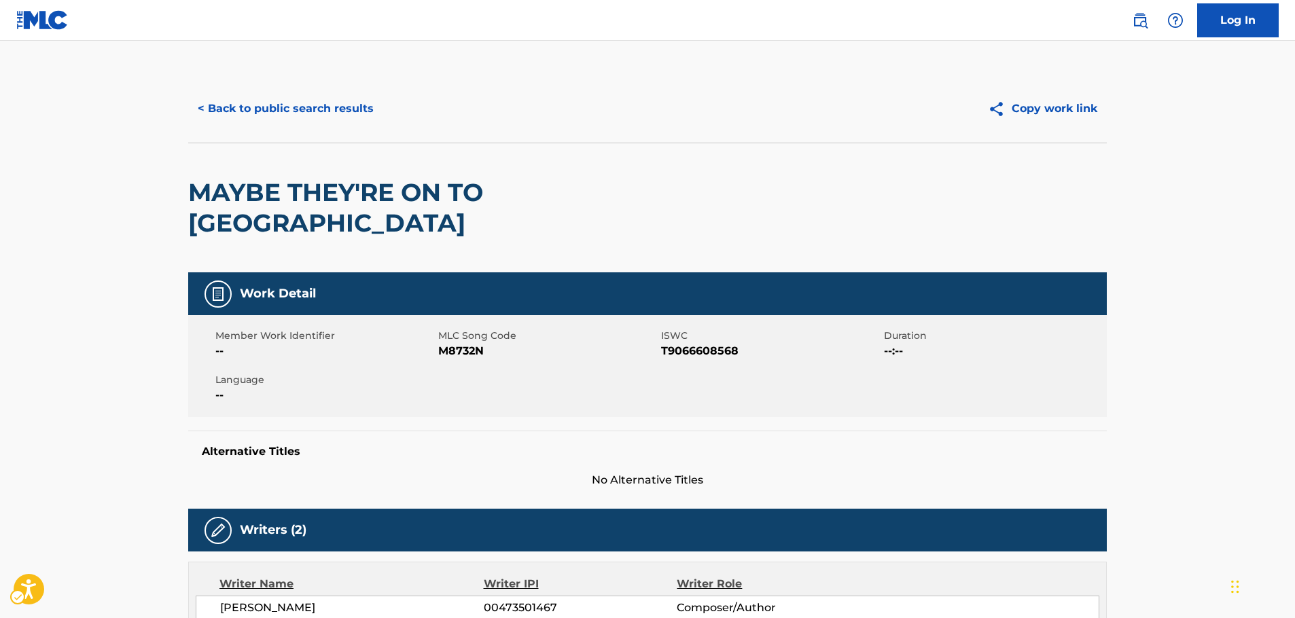
click at [455, 343] on span "MLC Song Code - M8732N" at bounding box center [548, 351] width 220 height 16
click at [680, 343] on span "ISWC - T9066608568" at bounding box center [771, 351] width 220 height 16
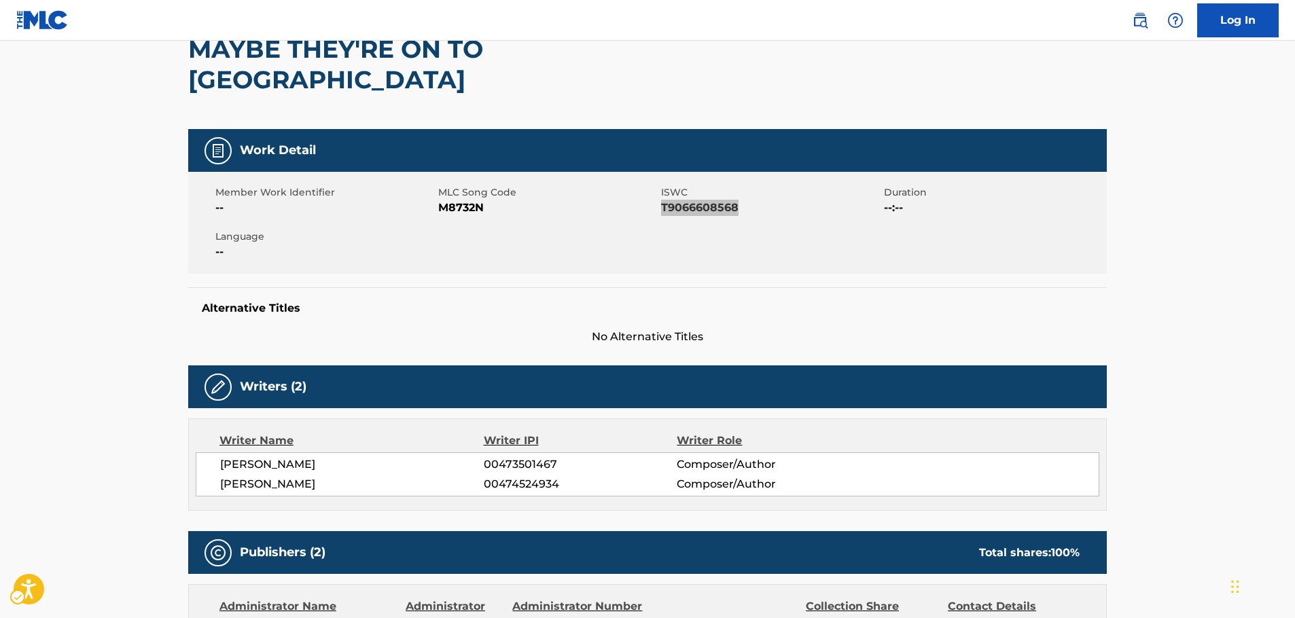
scroll to position [340, 0]
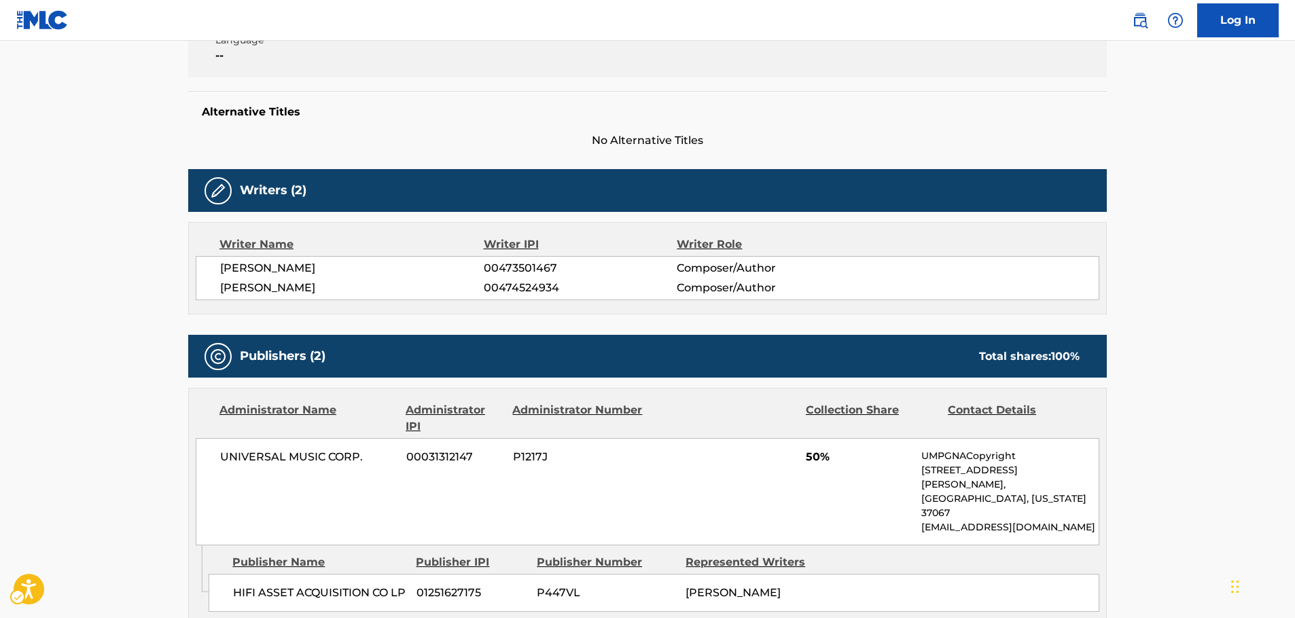
drag, startPoint x: 275, startPoint y: 253, endPoint x: 214, endPoint y: 241, distance: 62.2
click at [214, 256] on div "[PERSON_NAME] 00473501467 Composer/Author [PERSON_NAME] 00474524934 Composer/Au…" at bounding box center [648, 278] width 904 height 44
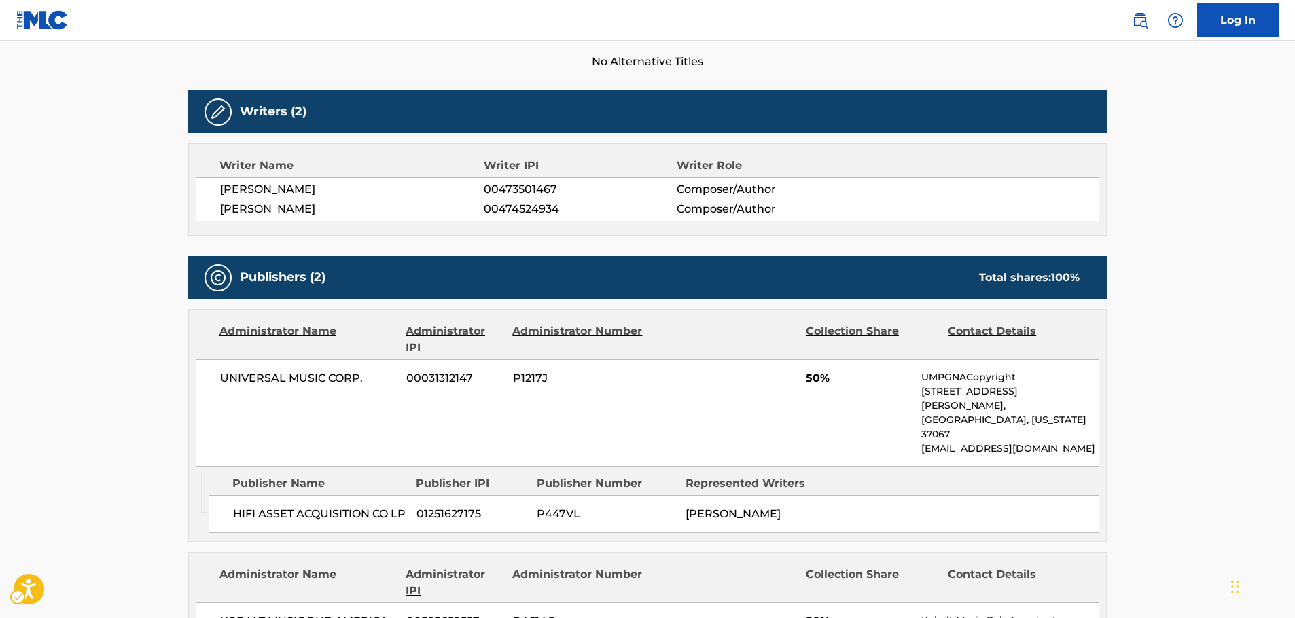
scroll to position [544, 0]
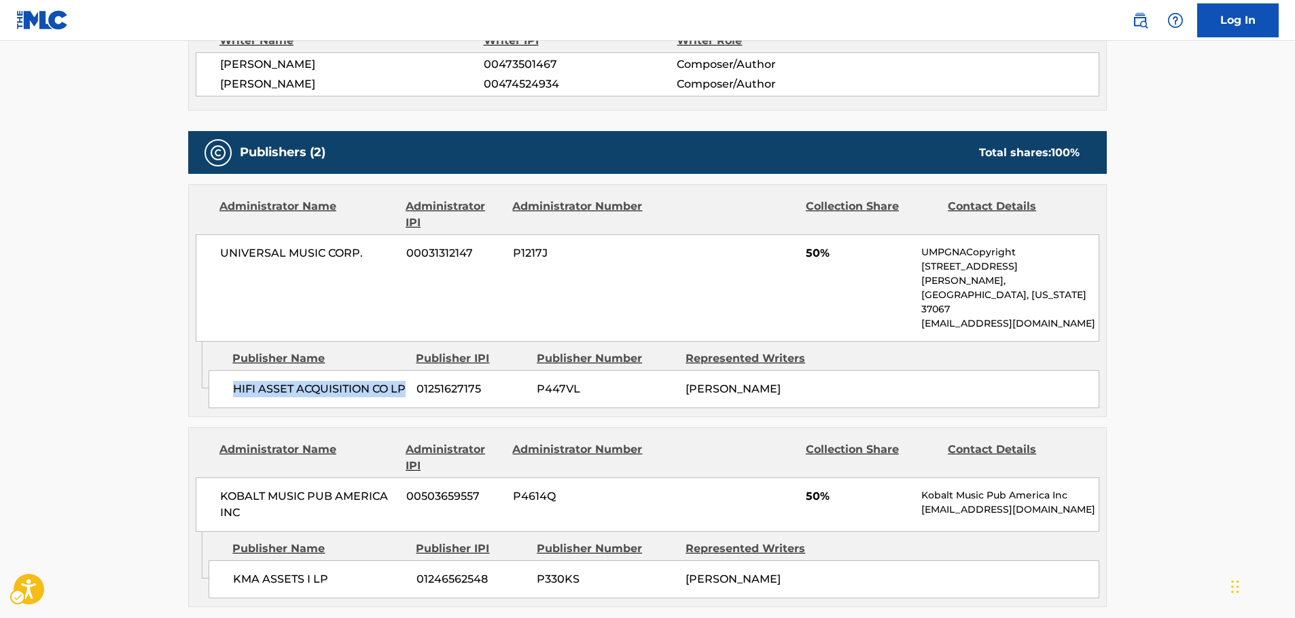
drag, startPoint x: 273, startPoint y: 348, endPoint x: 230, endPoint y: 330, distance: 45.7
click at [230, 370] on div "HIFI ASSET ACQUISITION CO LP 01251627175 P447VL [PERSON_NAME]" at bounding box center [654, 389] width 891 height 38
drag, startPoint x: 370, startPoint y: 217, endPoint x: 198, endPoint y: 224, distance: 171.4
click at [217, 234] on div "UNIVERSAL MUSIC CORP. 00031312147 P1217J 50% UMPGNACopyright [STREET_ADDRESS][P…" at bounding box center [648, 287] width 904 height 107
drag, startPoint x: 357, startPoint y: 535, endPoint x: 4, endPoint y: 497, distance: 355.4
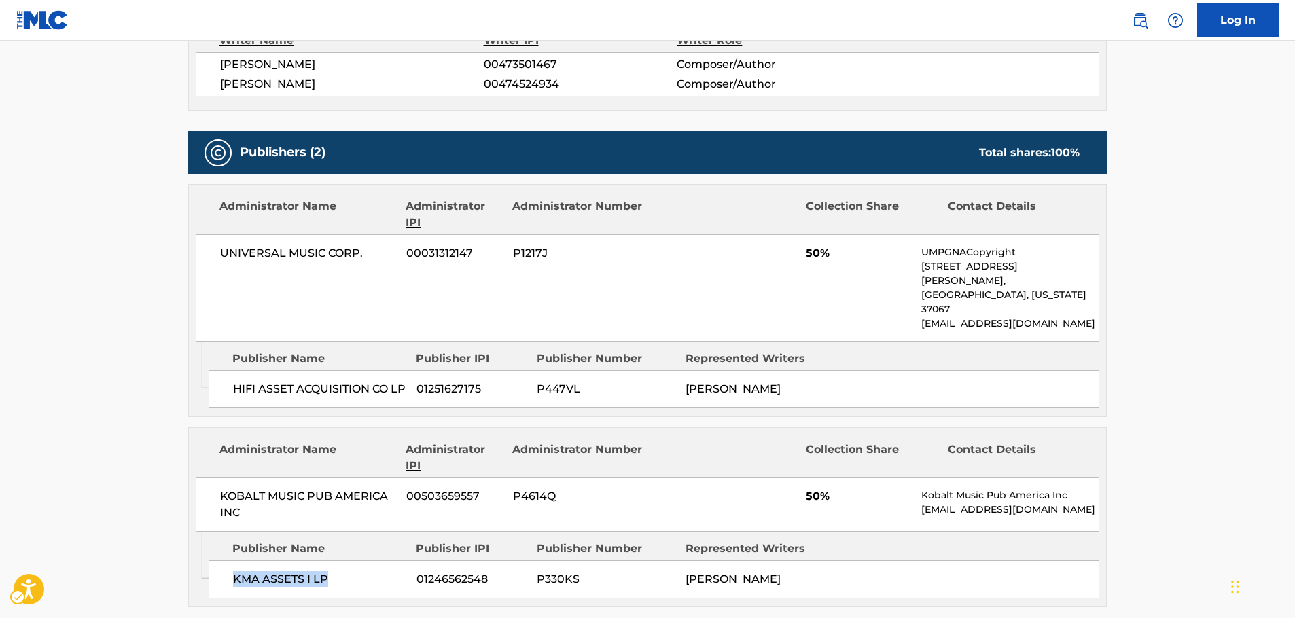
click at [219, 561] on div "KMA ASSETS I LP 01246562548 P330KS [PERSON_NAME]" at bounding box center [654, 580] width 891 height 38
drag, startPoint x: 243, startPoint y: 459, endPoint x: 218, endPoint y: 446, distance: 28.3
click at [218, 478] on div "KOBALT MUSIC PUB AMERICA INC 00503659557 P4614Q 50% Kobalt Music Pub America In…" at bounding box center [648, 505] width 904 height 54
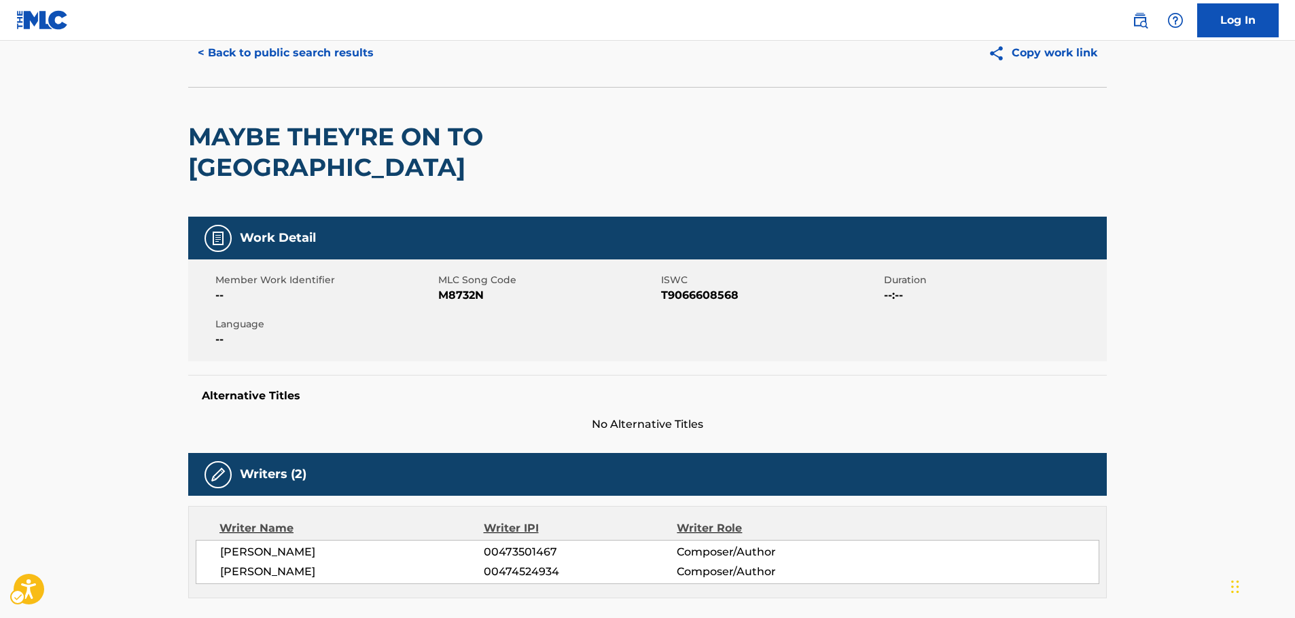
scroll to position [0, 0]
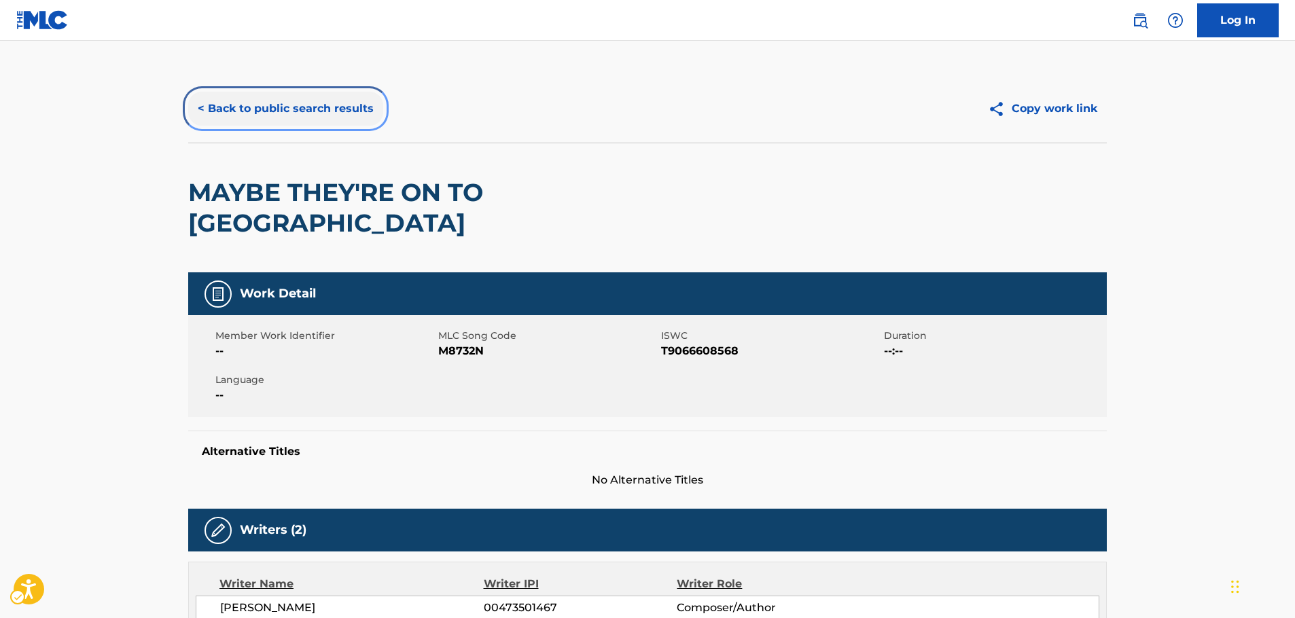
click at [279, 113] on button "< Back to public search results" at bounding box center [285, 109] width 195 height 34
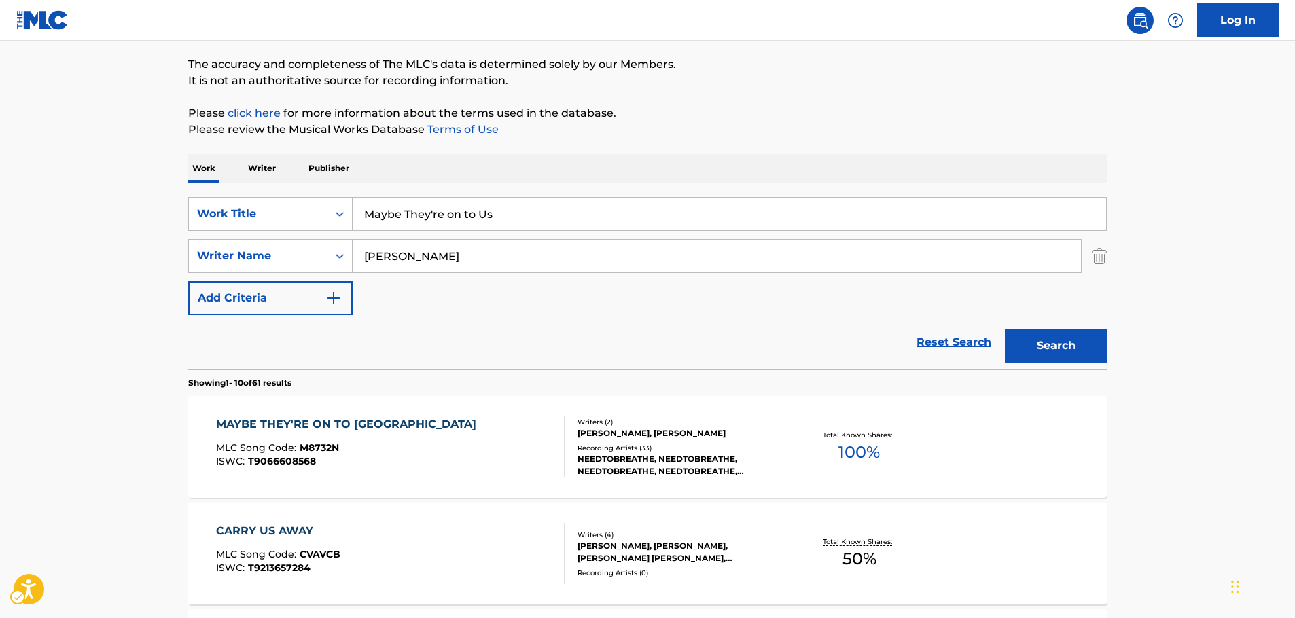
scroll to position [85, 0]
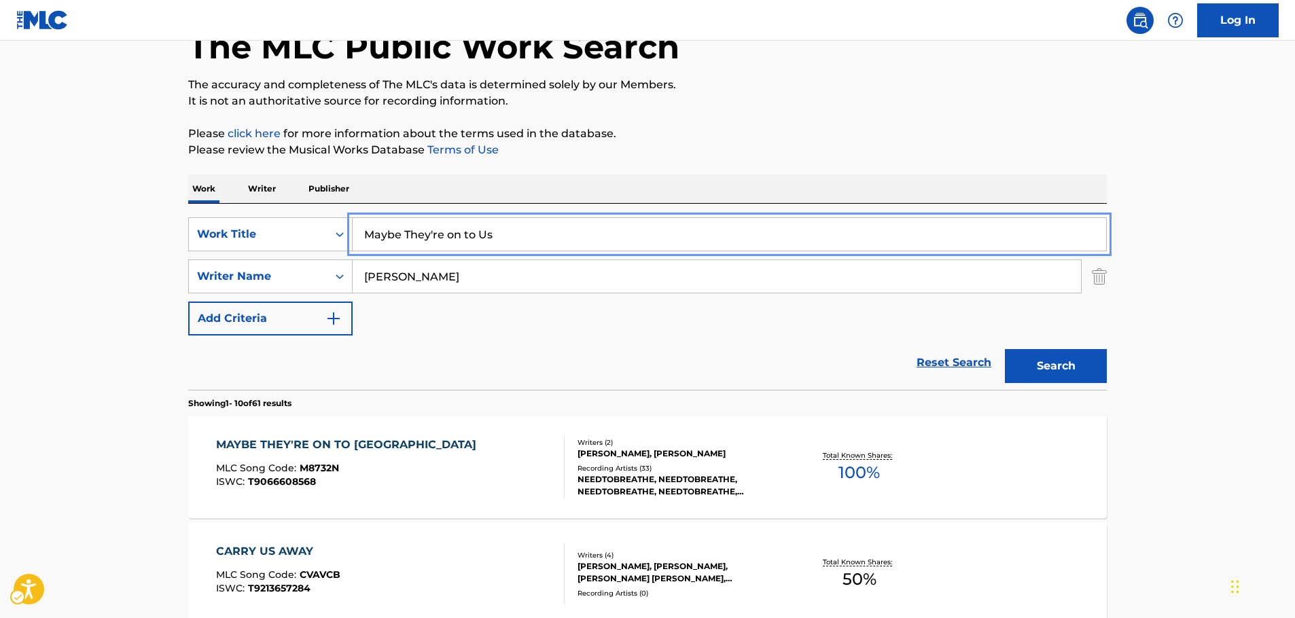
drag, startPoint x: 533, startPoint y: 227, endPoint x: 81, endPoint y: 239, distance: 452.1
paste input "iiro"
type input "[PERSON_NAME]"
drag, startPoint x: 54, startPoint y: 241, endPoint x: 126, endPoint y: 262, distance: 75.9
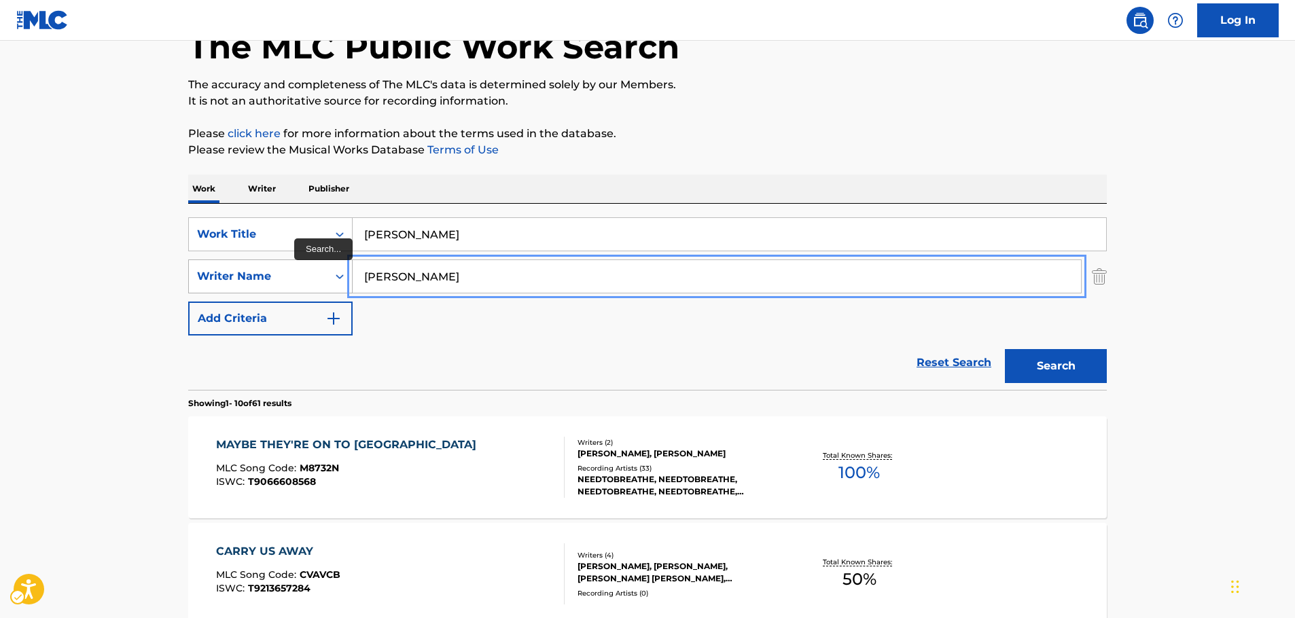
drag, startPoint x: 447, startPoint y: 276, endPoint x: 275, endPoint y: 281, distance: 172.0
click at [1005, 349] on button "Search" at bounding box center [1056, 366] width 102 height 34
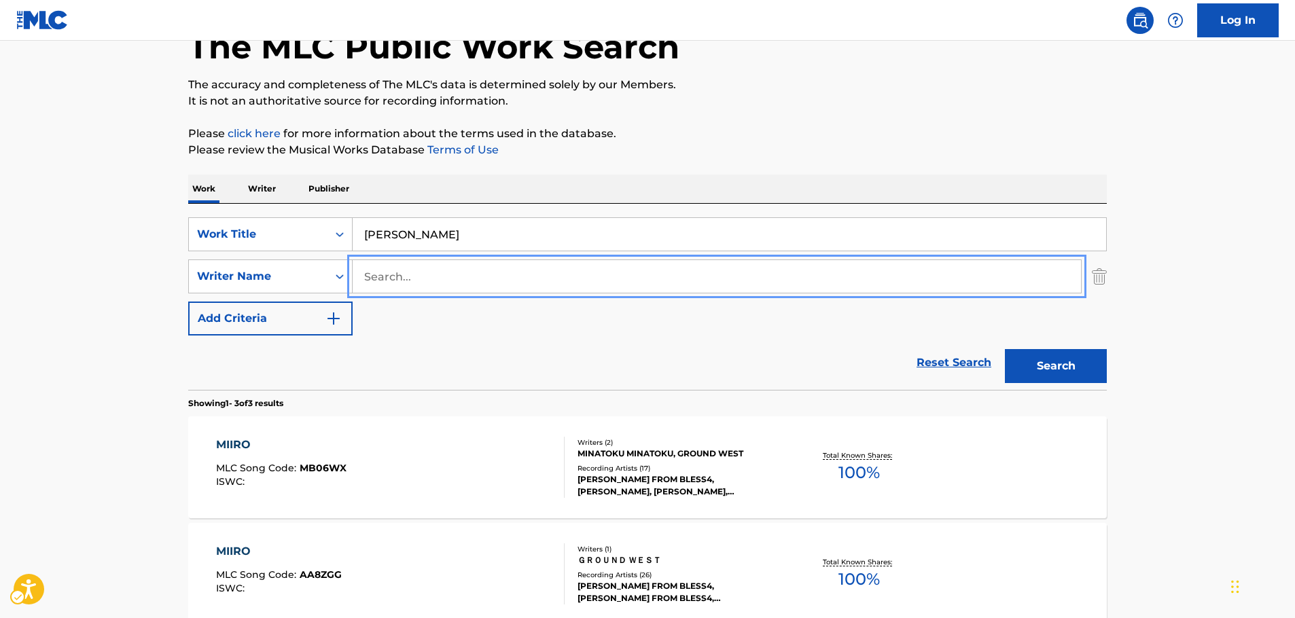
scroll to position [153, 0]
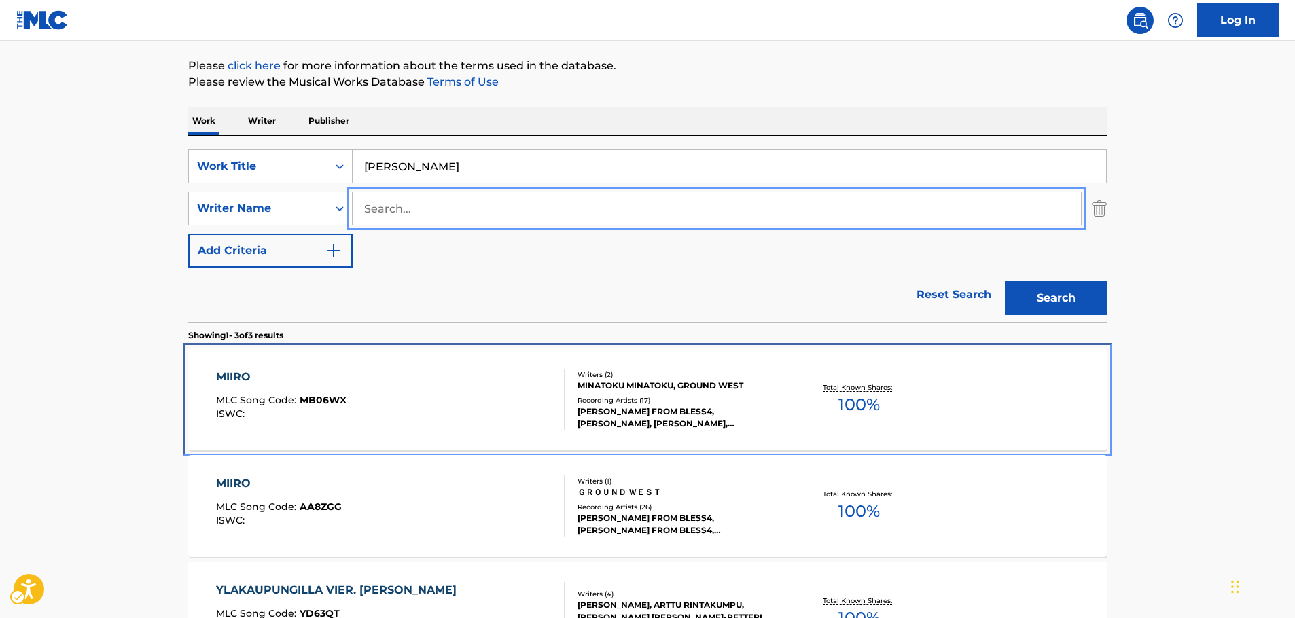
click at [428, 393] on div "MIIRO MLC Song Code : MB06WX ISWC :" at bounding box center [390, 399] width 349 height 61
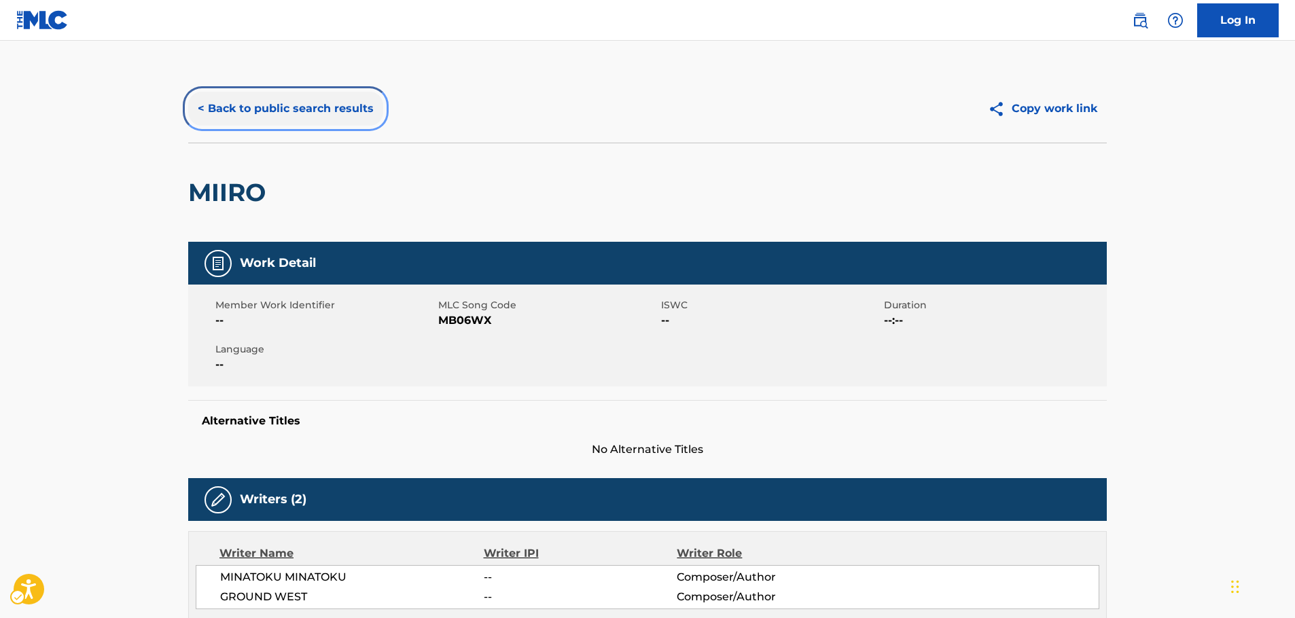
click at [261, 109] on button "< Back to public search results" at bounding box center [285, 109] width 195 height 34
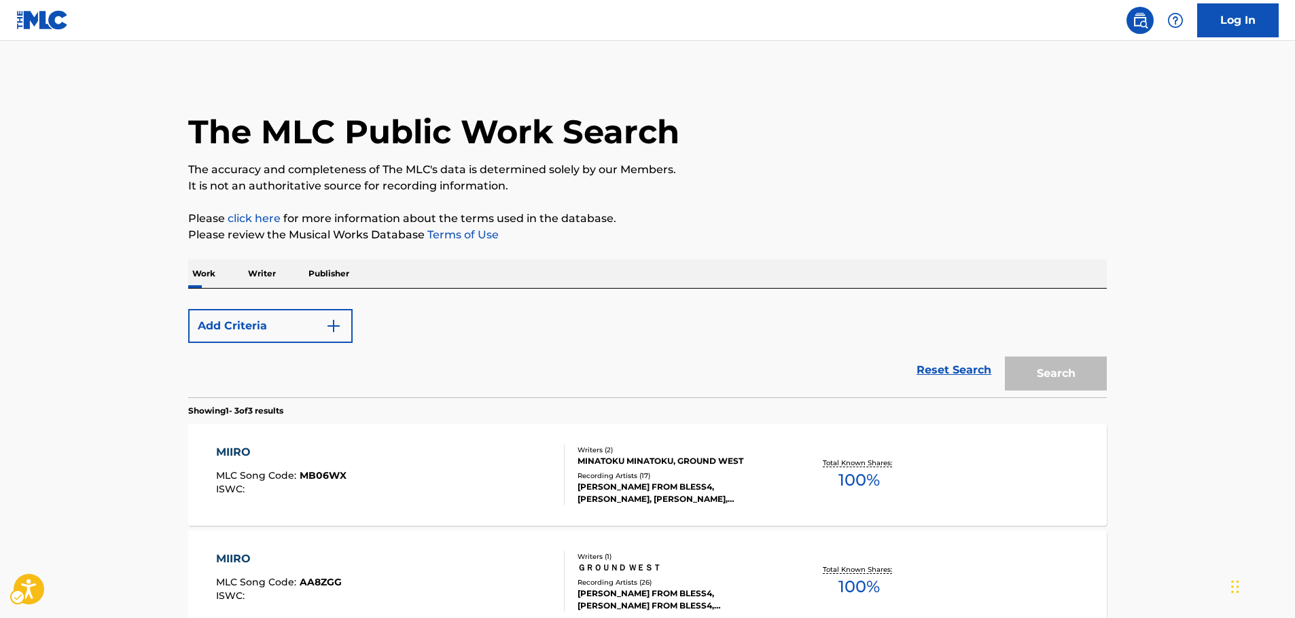
scroll to position [153, 0]
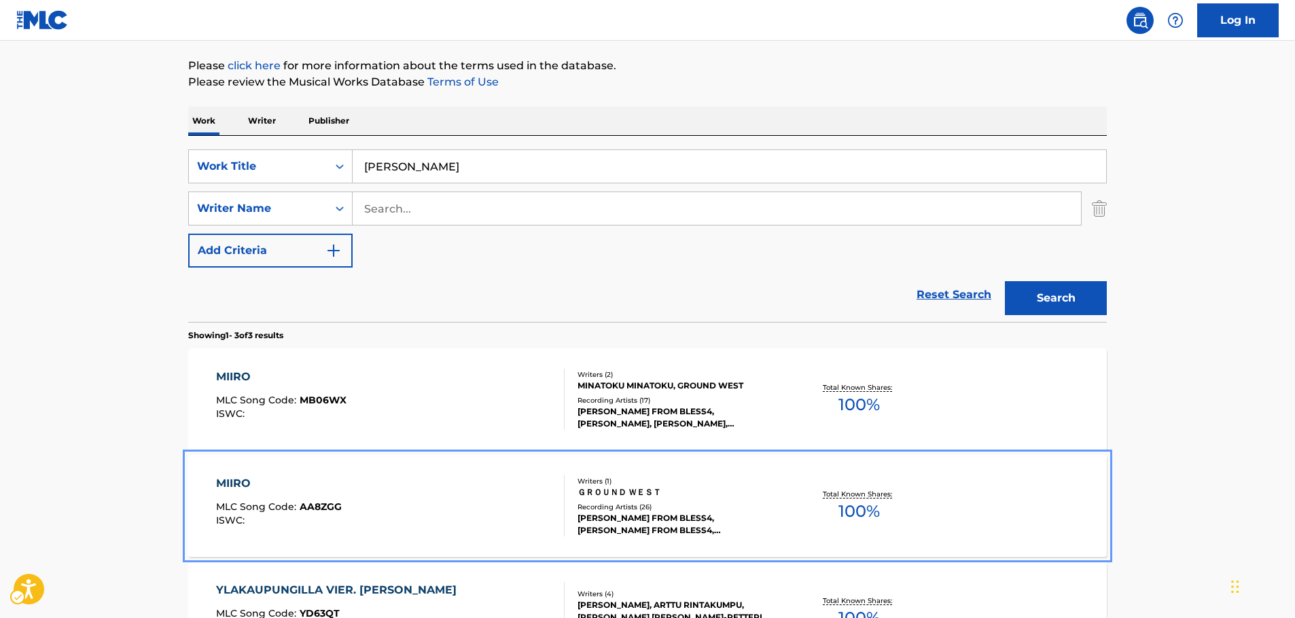
click at [473, 510] on div "MIIRO MLC Song Code : AA8ZGG ISWC :" at bounding box center [390, 506] width 349 height 61
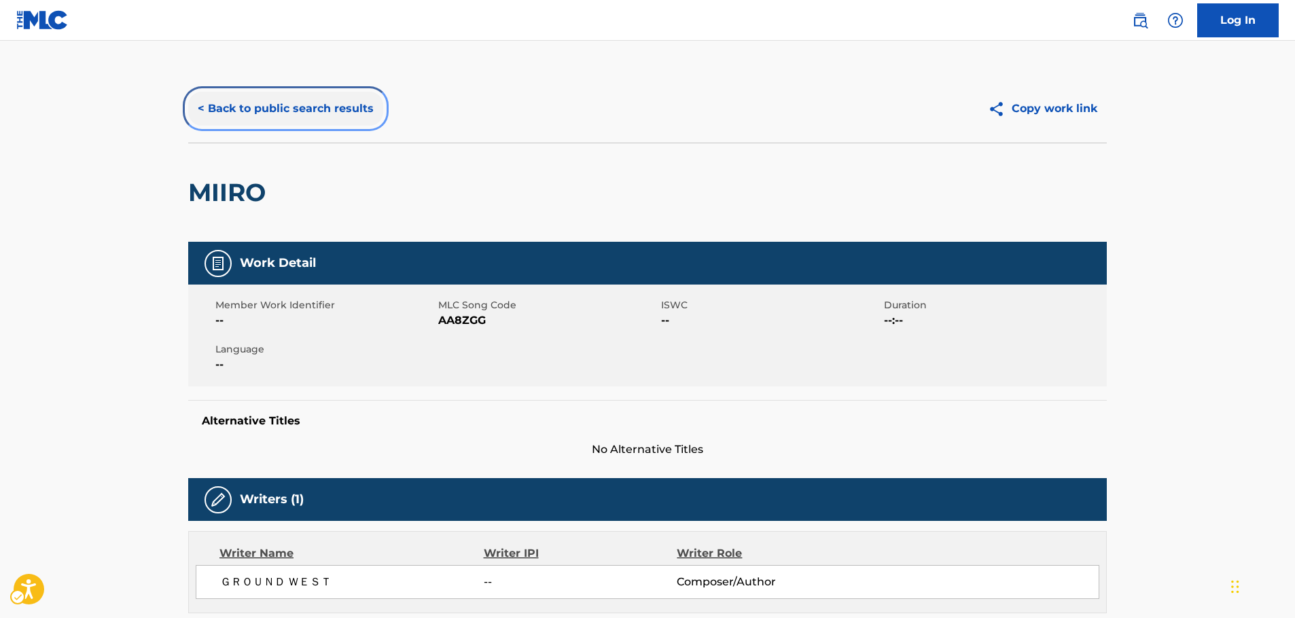
click at [268, 108] on button "< Back to public search results" at bounding box center [285, 109] width 195 height 34
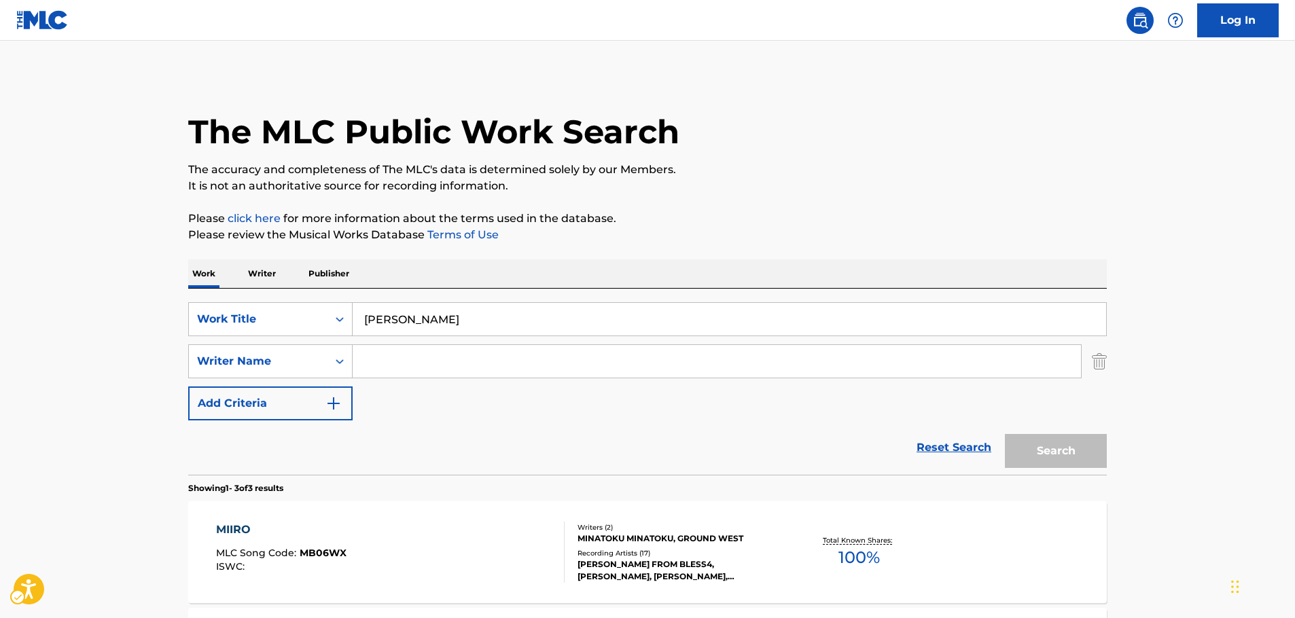
scroll to position [153, 0]
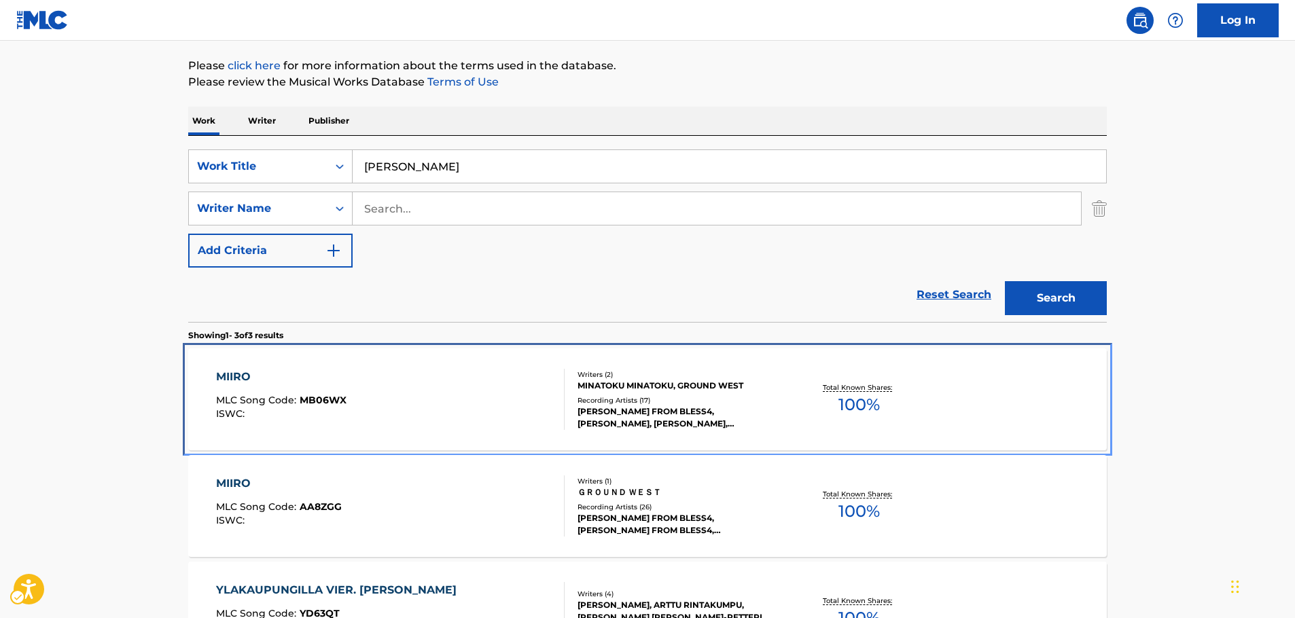
click at [397, 404] on div "MIIRO MLC Song Code : MB06WX ISWC :" at bounding box center [390, 399] width 349 height 61
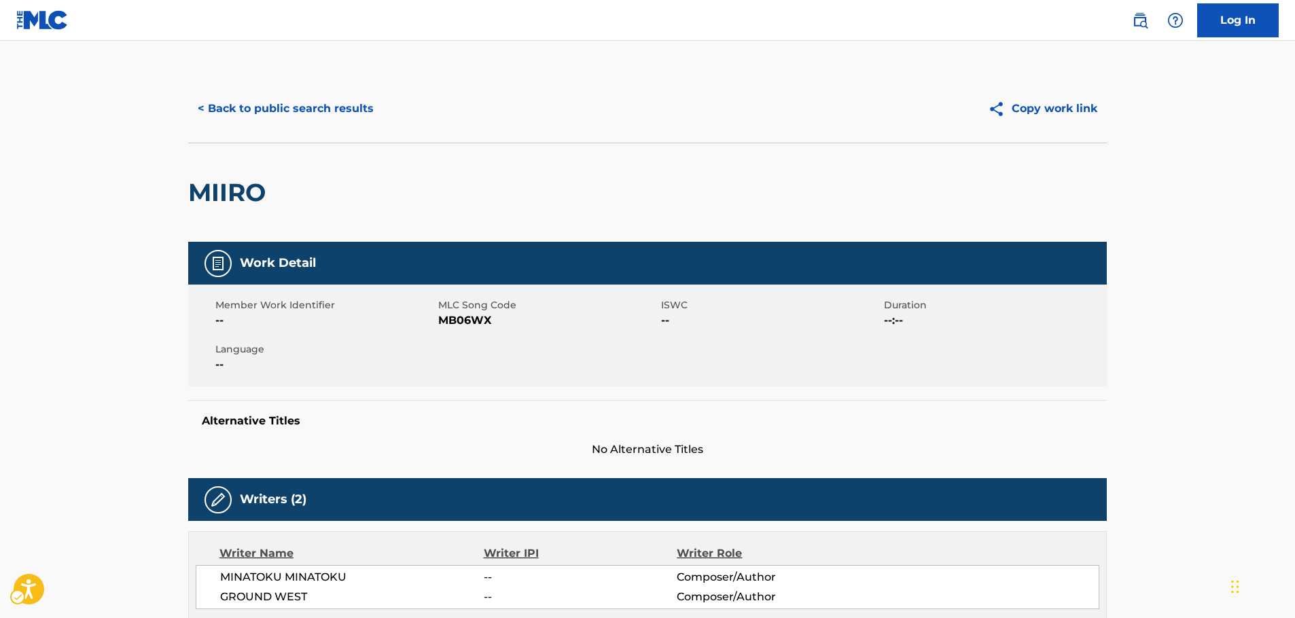
click at [480, 321] on span "MLC Song Code - MB06WX" at bounding box center [548, 321] width 220 height 16
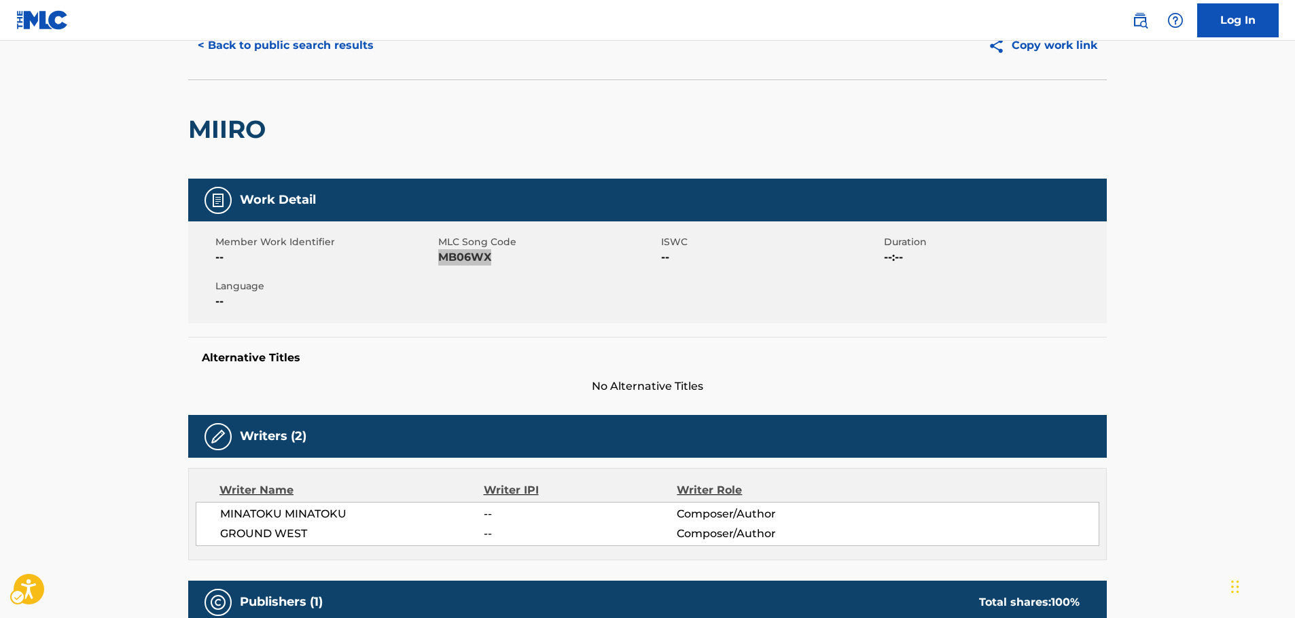
scroll to position [136, 0]
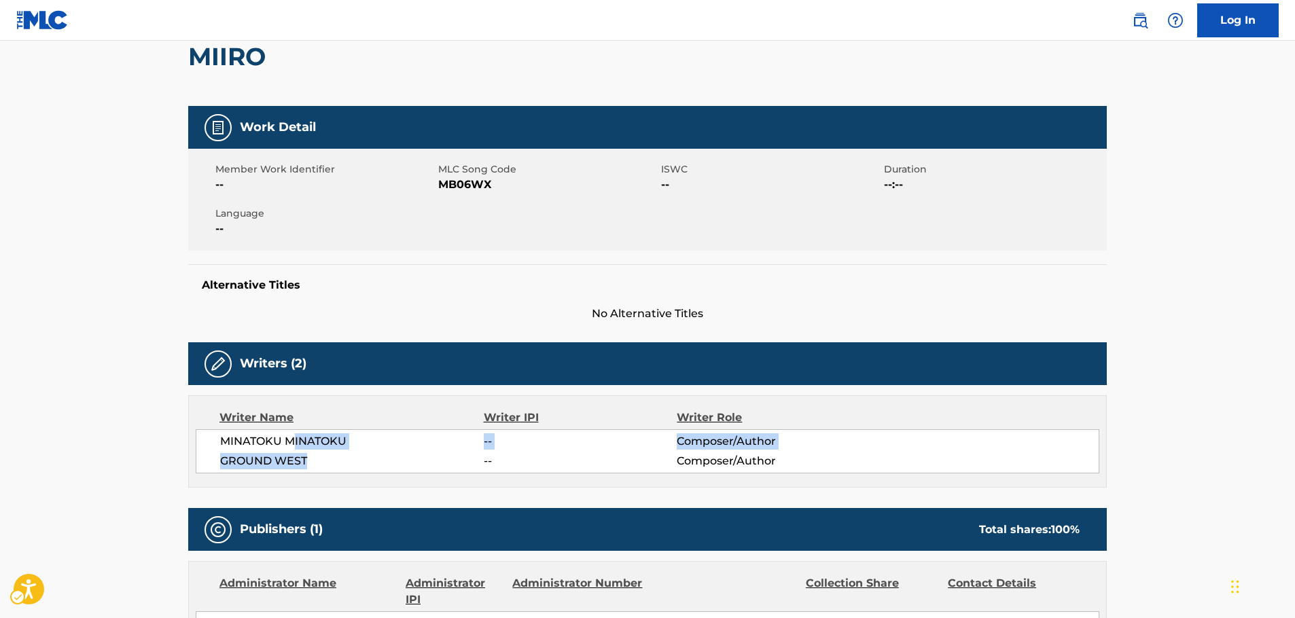
drag, startPoint x: 315, startPoint y: 457, endPoint x: 293, endPoint y: 442, distance: 27.0
click at [293, 442] on div "[PERSON_NAME] -- Composer/Author GROUND WEST -- Composer/Author" at bounding box center [648, 452] width 904 height 44
click at [295, 442] on span "MINATOKU MINATOKU" at bounding box center [352, 442] width 264 height 16
drag, startPoint x: 356, startPoint y: 438, endPoint x: 288, endPoint y: 441, distance: 68.0
click at [288, 441] on span "MINATOKU MINATOKU" at bounding box center [352, 442] width 264 height 16
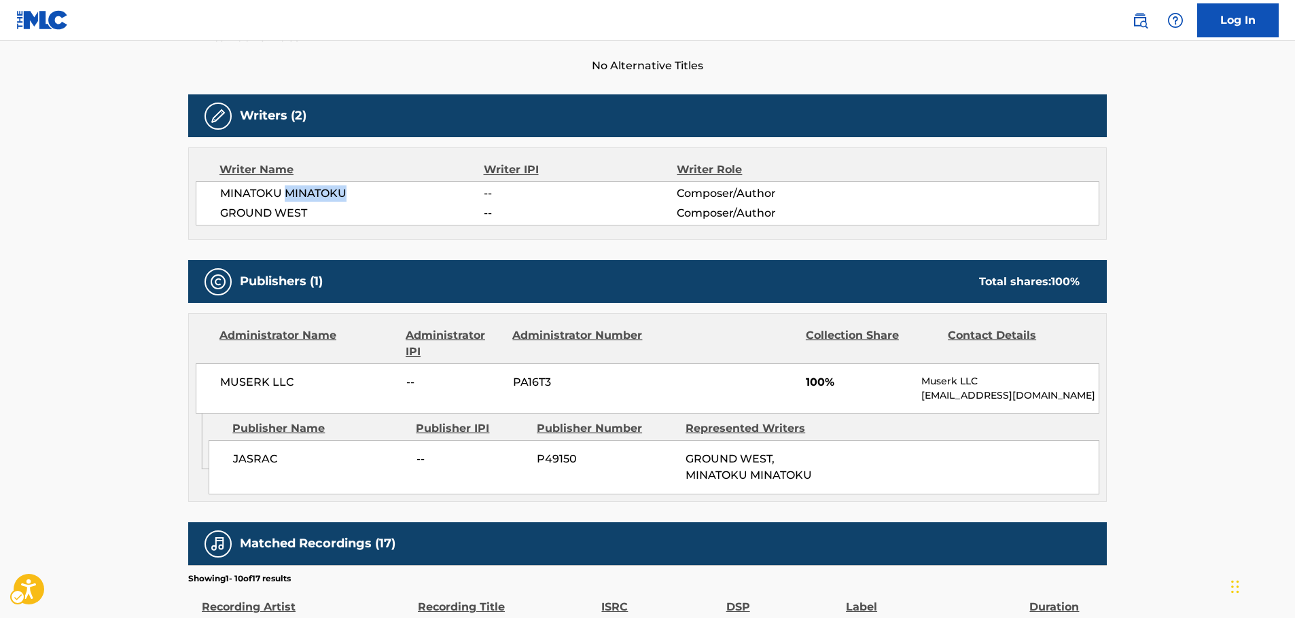
scroll to position [408, 0]
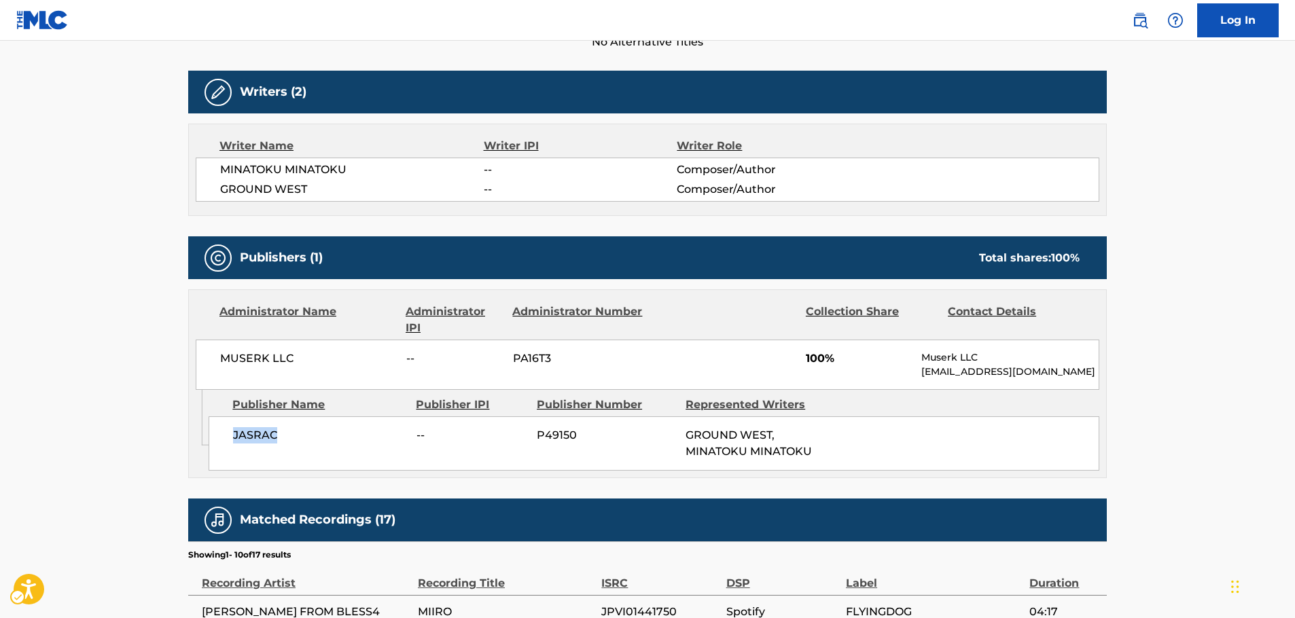
drag, startPoint x: 278, startPoint y: 436, endPoint x: 232, endPoint y: 436, distance: 46.2
click at [232, 436] on div "JASRAC -- P49150 GROUND WEST, MINATOKU MINATOKU" at bounding box center [654, 444] width 891 height 54
drag, startPoint x: 230, startPoint y: 366, endPoint x: 211, endPoint y: 367, distance: 19.0
click at [211, 367] on div "MUSERK LLC -- PA16T3 100% Muserk LLC [EMAIL_ADDRESS][DOMAIN_NAME]" at bounding box center [648, 365] width 904 height 50
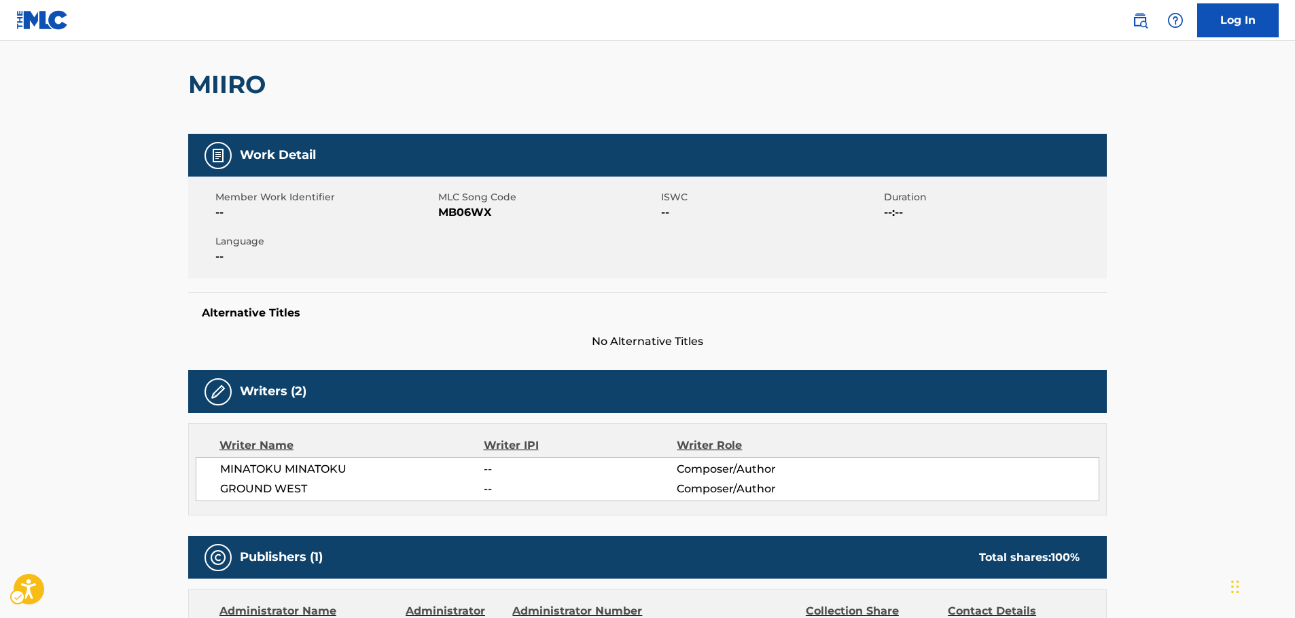
scroll to position [0, 0]
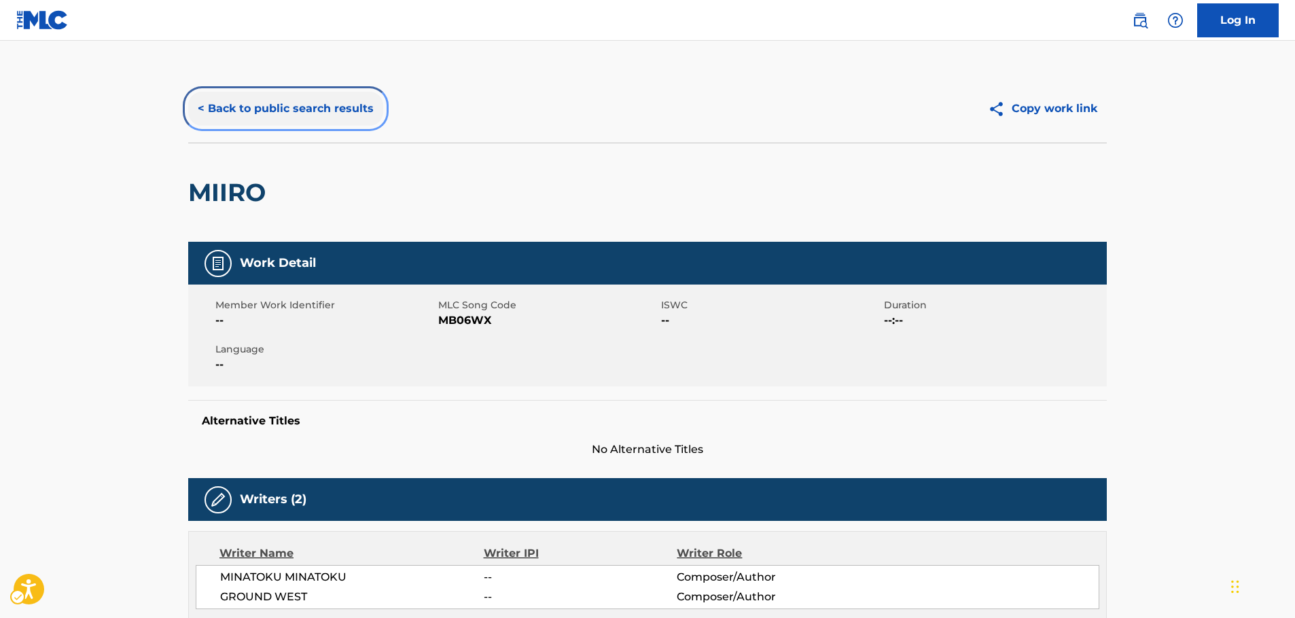
click at [264, 107] on button "< Back to public search results" at bounding box center [285, 109] width 195 height 34
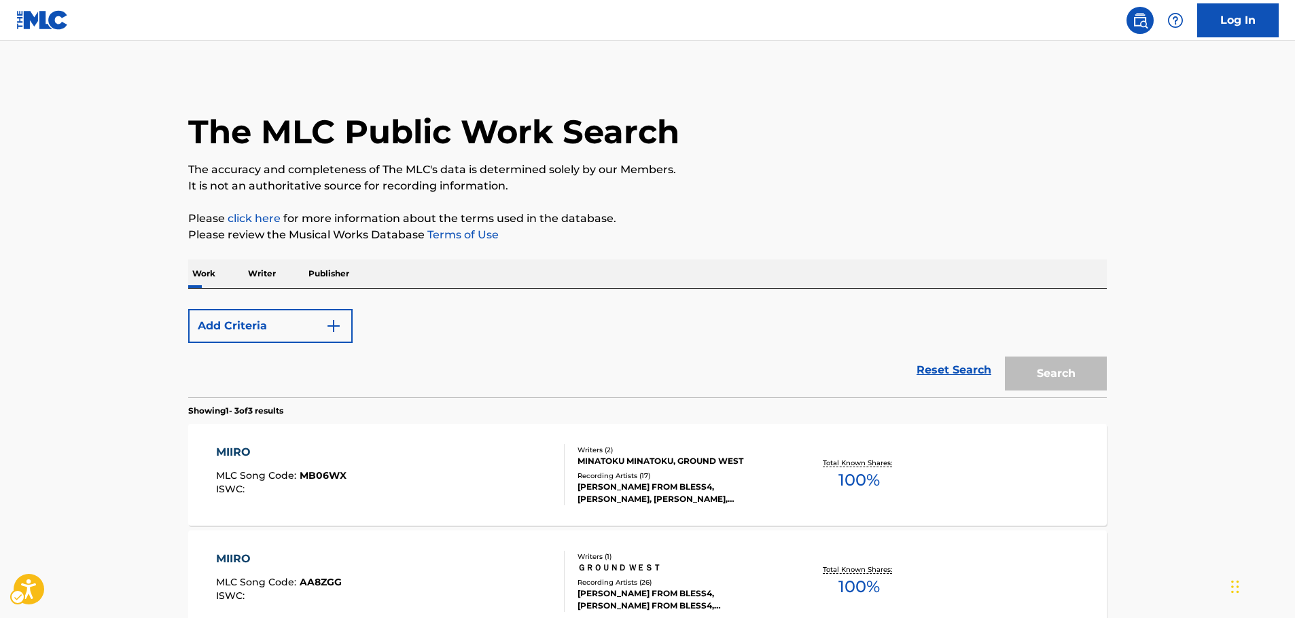
scroll to position [153, 0]
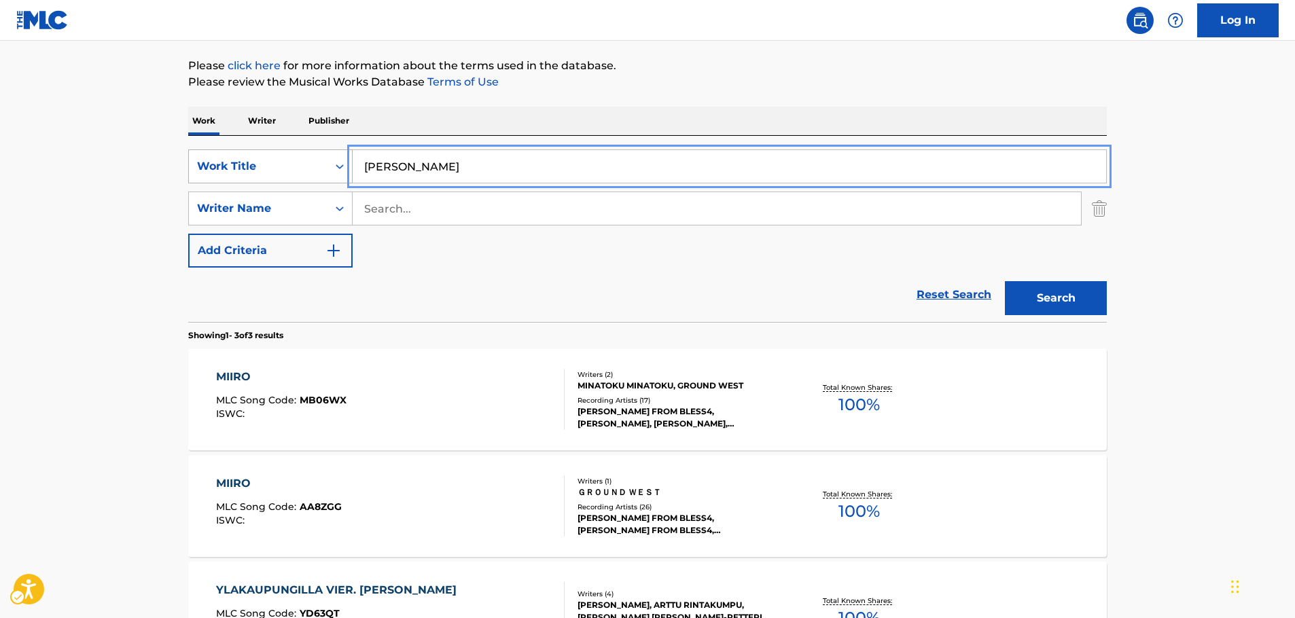
drag, startPoint x: 402, startPoint y: 164, endPoint x: 273, endPoint y: 170, distance: 129.2
paste input "DOUBUTSUENWA TAIHENDA"
type input "DOUBUTSUENWA TAIHENDA"
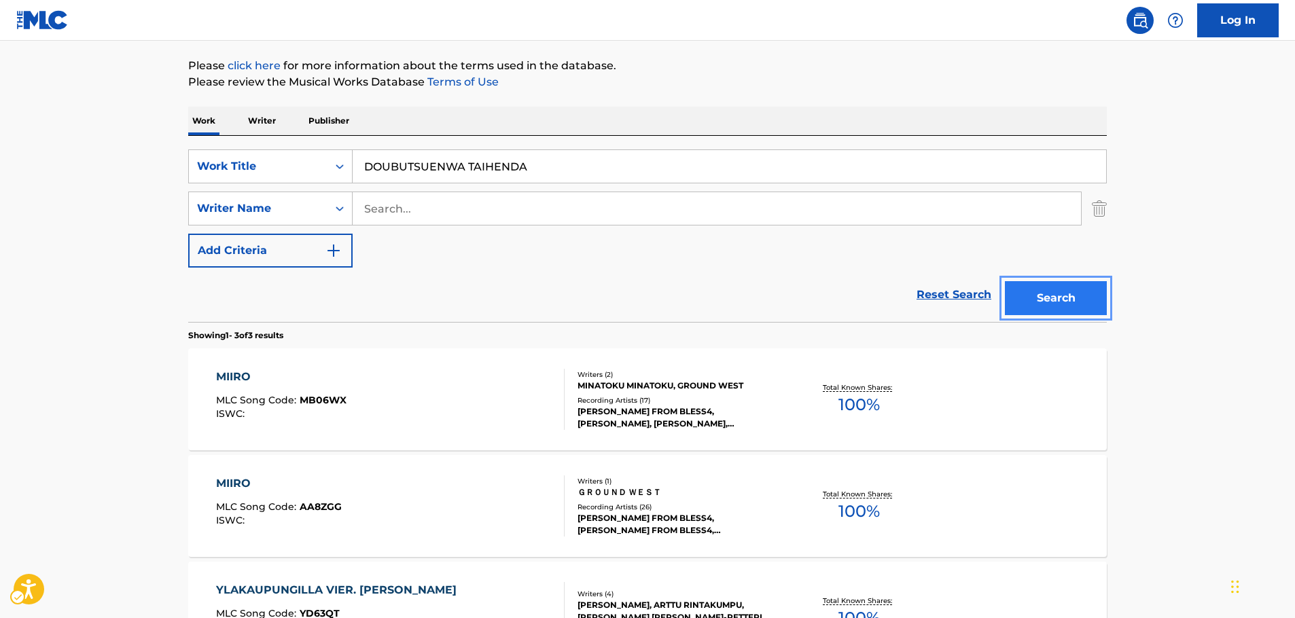
click at [1074, 302] on button "Search" at bounding box center [1056, 298] width 102 height 34
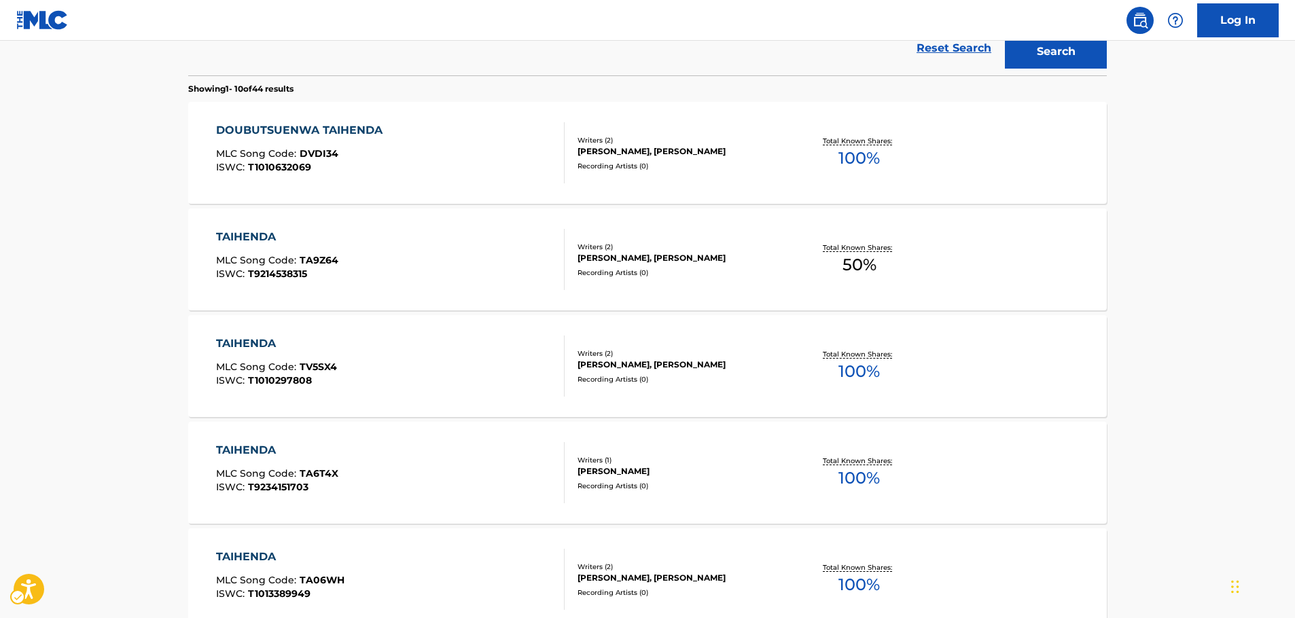
scroll to position [271, 0]
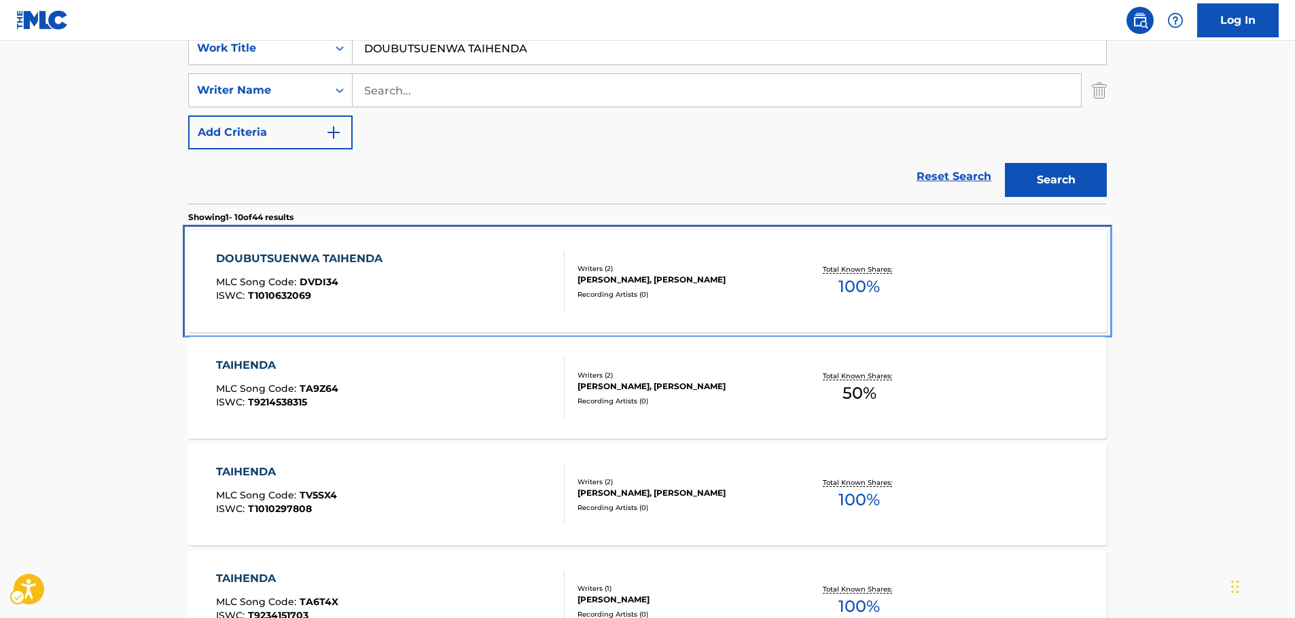
click at [386, 266] on div "DOUBUTSUENWA TAIHENDA" at bounding box center [302, 259] width 173 height 16
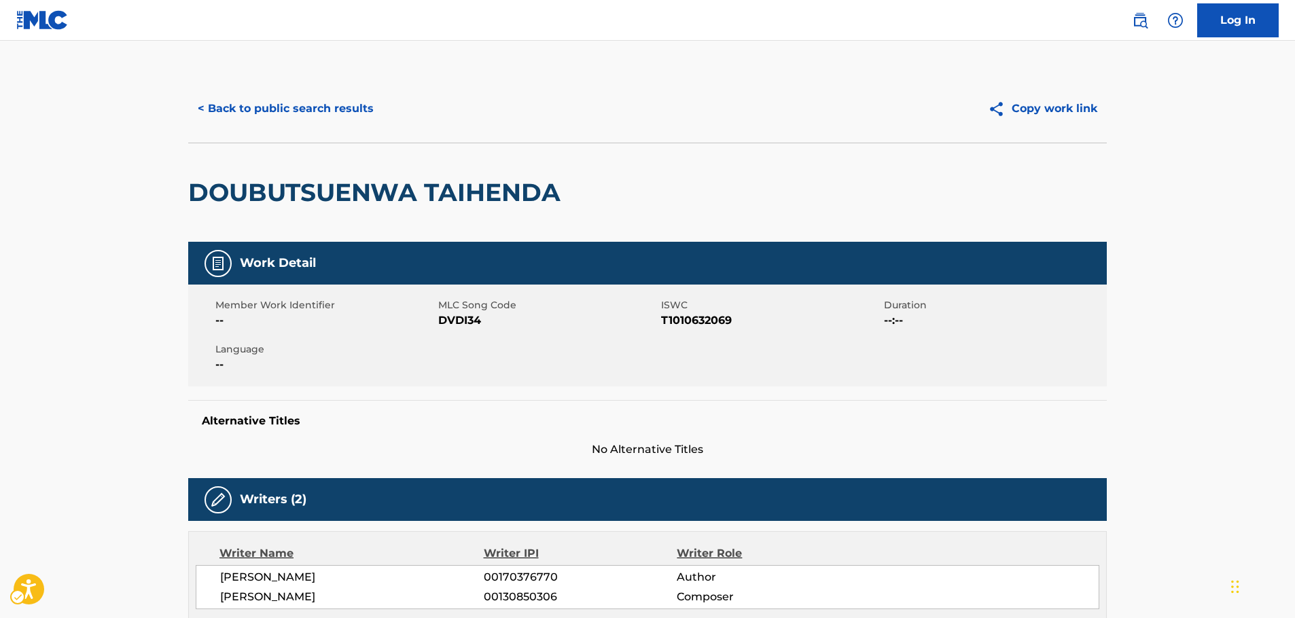
click at [457, 323] on span "MLC Song Code - DVDI34" at bounding box center [548, 321] width 220 height 16
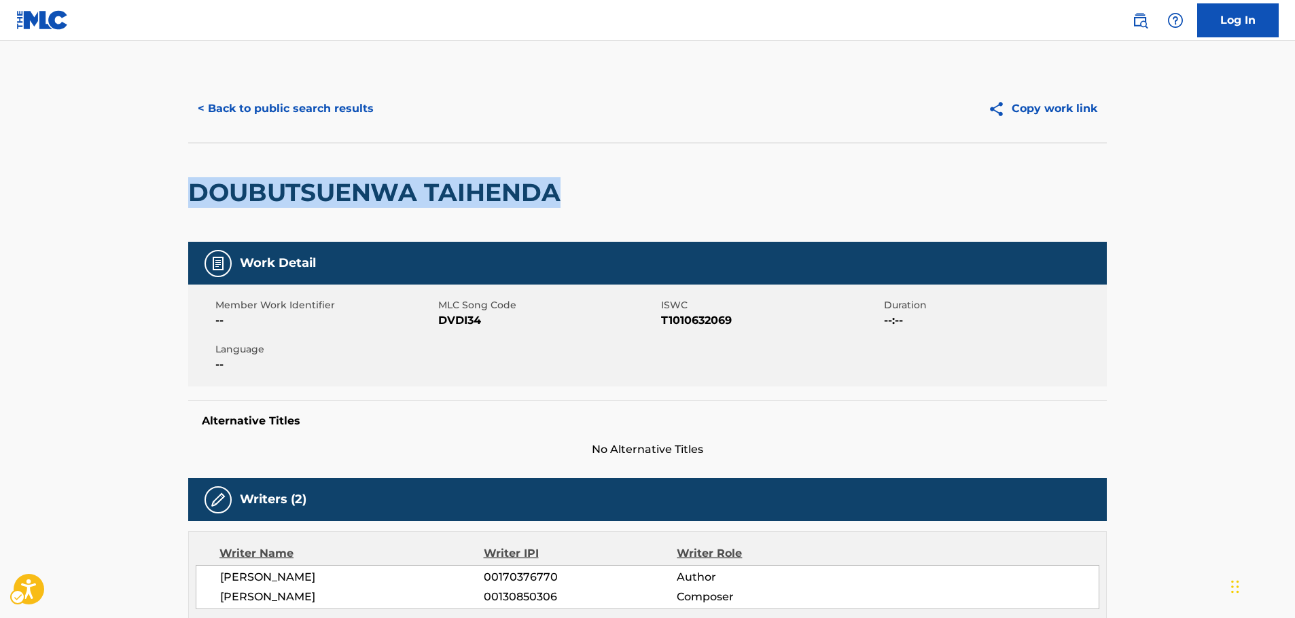
drag, startPoint x: 574, startPoint y: 206, endPoint x: 387, endPoint y: 144, distance: 196.9
click at [186, 203] on div "< Back to public search results Copy work link DOUBUTSUENWA TAIHENDA Work Detai…" at bounding box center [647, 562] width 951 height 975
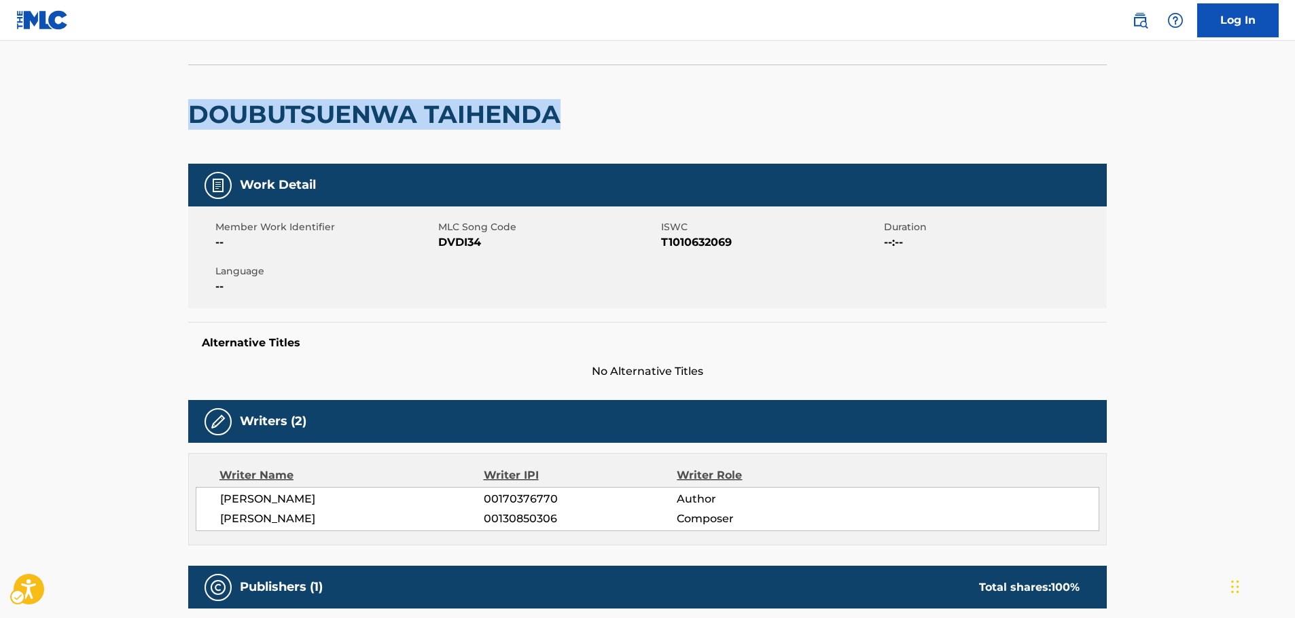
scroll to position [136, 0]
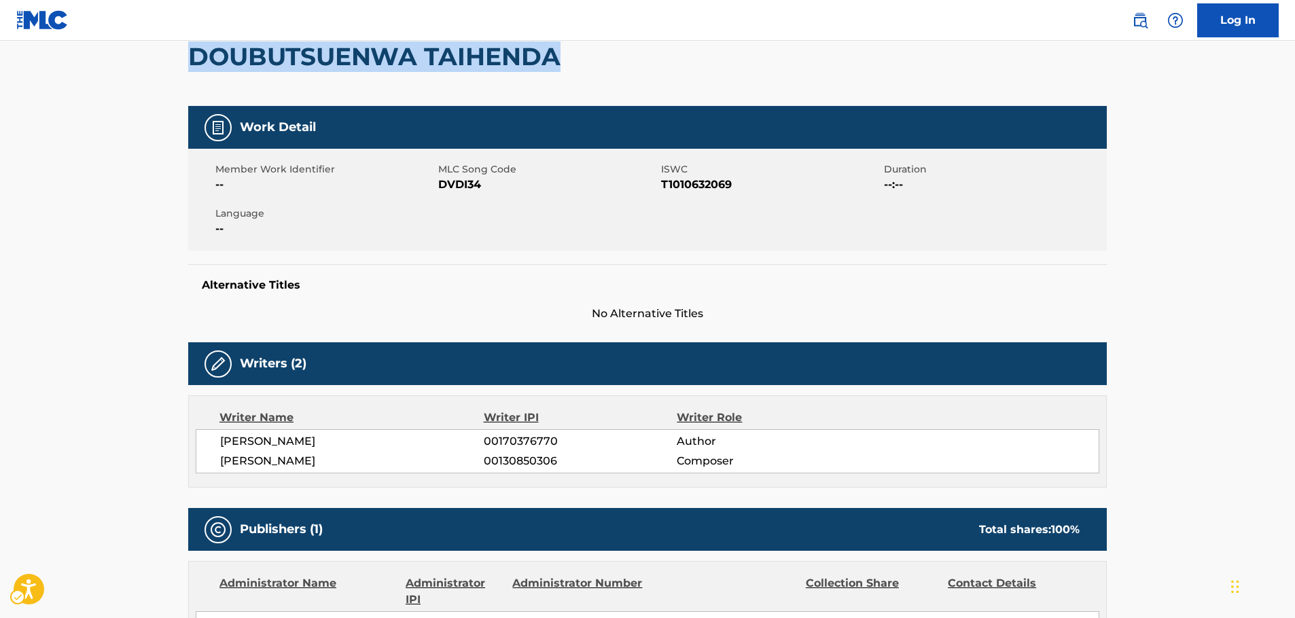
drag, startPoint x: 327, startPoint y: 465, endPoint x: 217, endPoint y: 442, distance: 112.4
click at [217, 442] on div "[PERSON_NAME] 00170376770 Author [PERSON_NAME] 00130850306 Composer" at bounding box center [648, 452] width 904 height 44
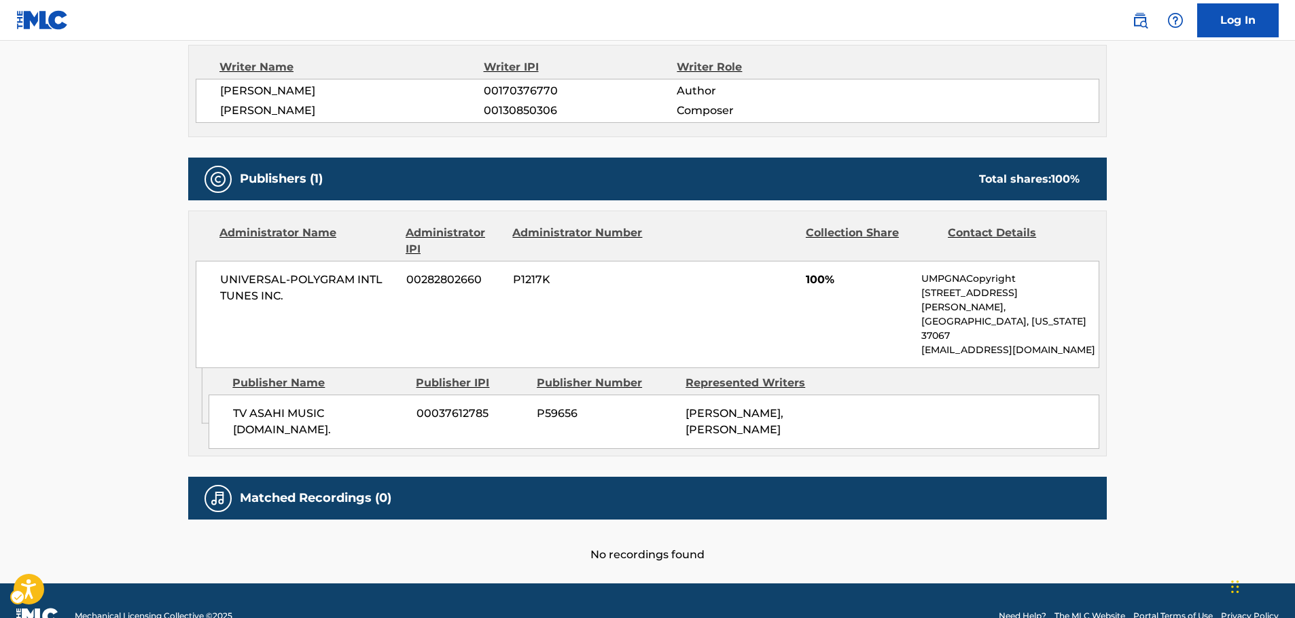
scroll to position [489, 0]
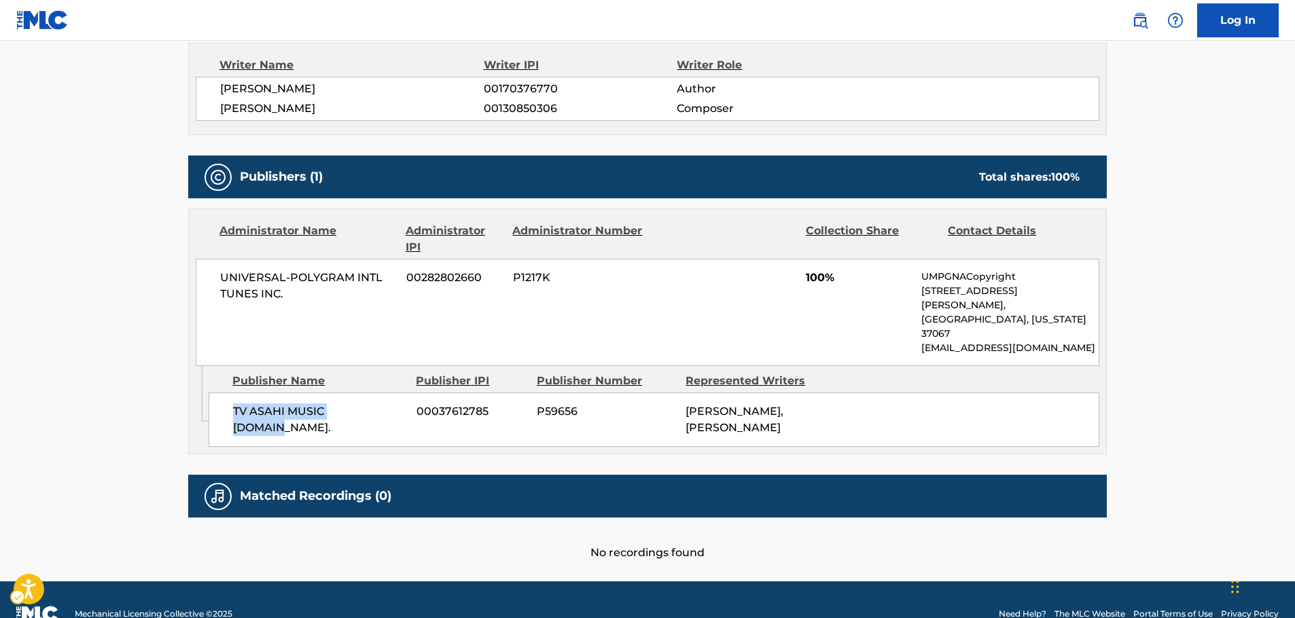
drag, startPoint x: 379, startPoint y: 390, endPoint x: 94, endPoint y: 419, distance: 286.2
click at [220, 397] on div "TV ASAHI MUSIC [DOMAIN_NAME]. 00037612785 P59656 [PERSON_NAME], [PERSON_NAME]" at bounding box center [654, 420] width 891 height 54
drag, startPoint x: 294, startPoint y: 292, endPoint x: 213, endPoint y: 277, distance: 82.8
click at [213, 277] on div "UNIVERSAL-POLYGRAM INTL TUNES INC. 00282802660 P1217K 100% UMPGNACopyright [STR…" at bounding box center [648, 312] width 904 height 107
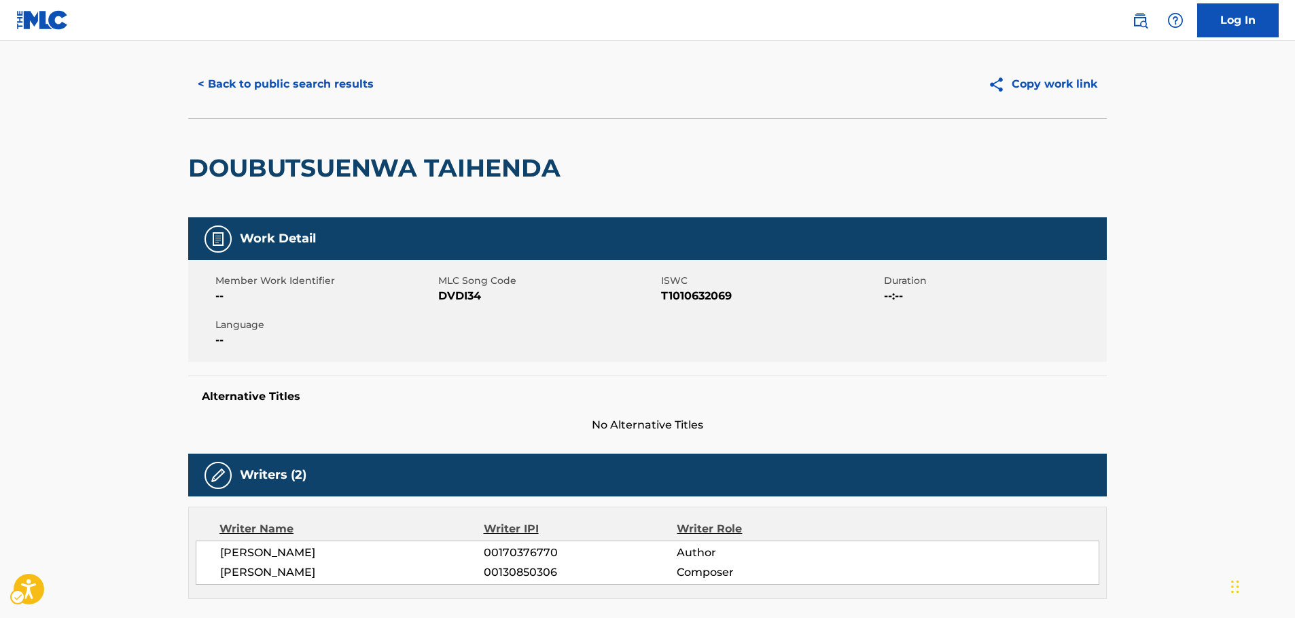
scroll to position [0, 0]
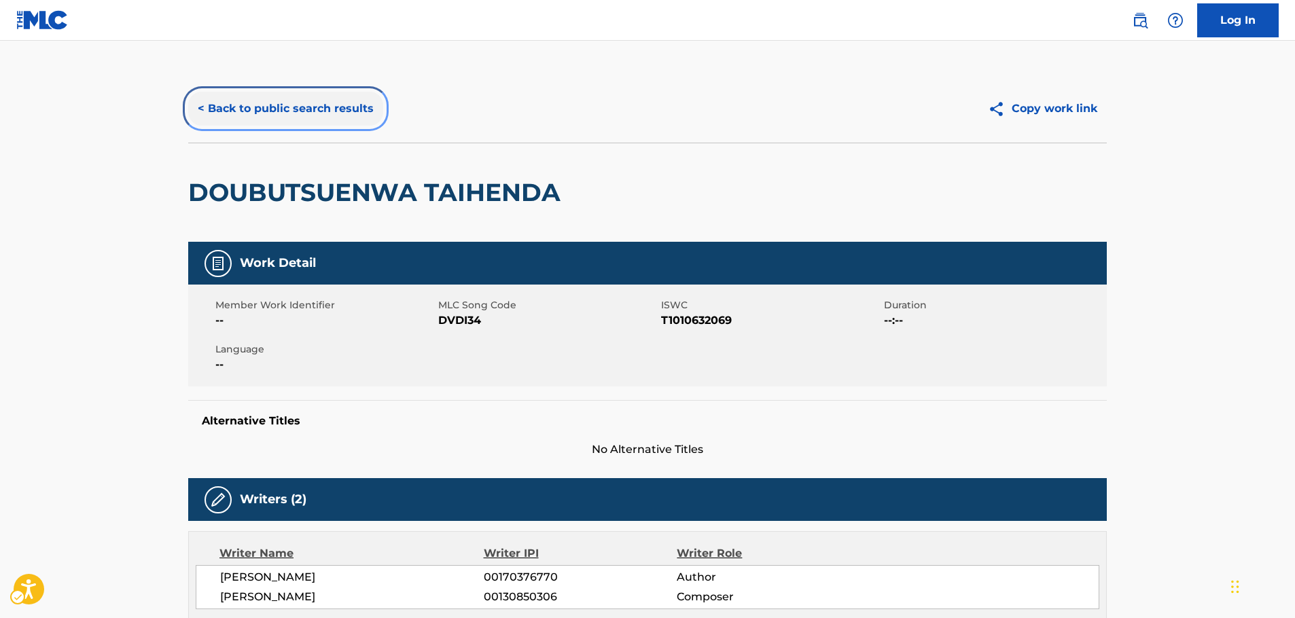
click at [288, 100] on button "< Back to public search results" at bounding box center [285, 109] width 195 height 34
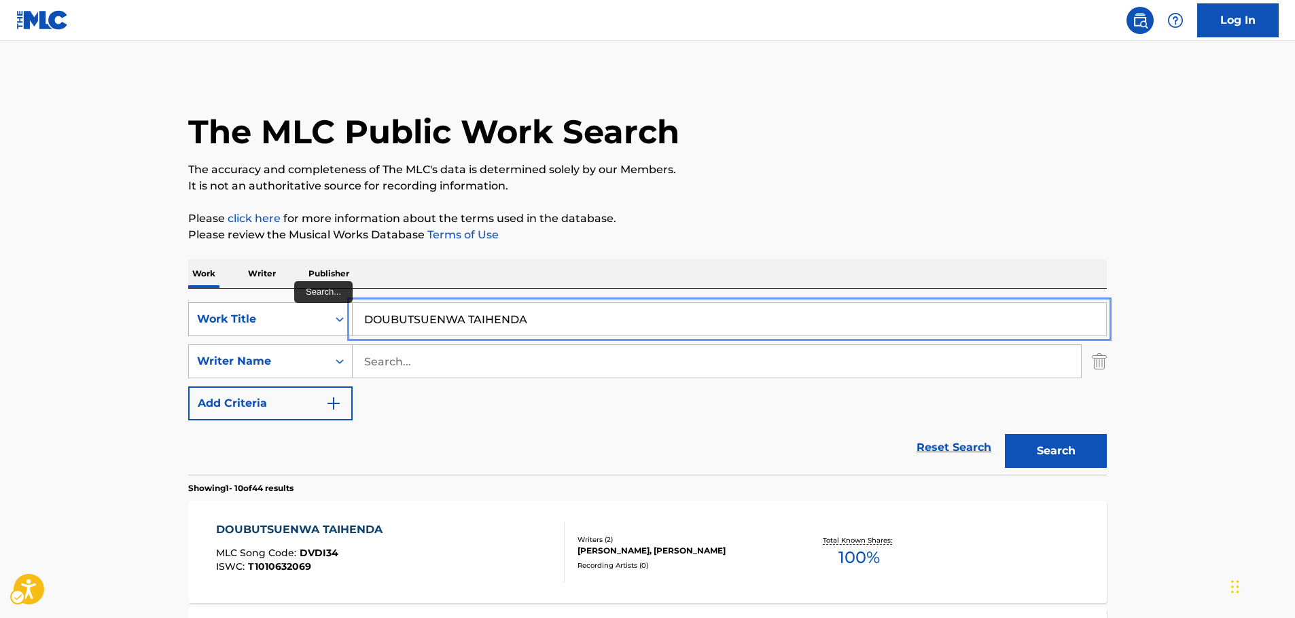
drag, startPoint x: 428, startPoint y: 316, endPoint x: 271, endPoint y: 322, distance: 157.1
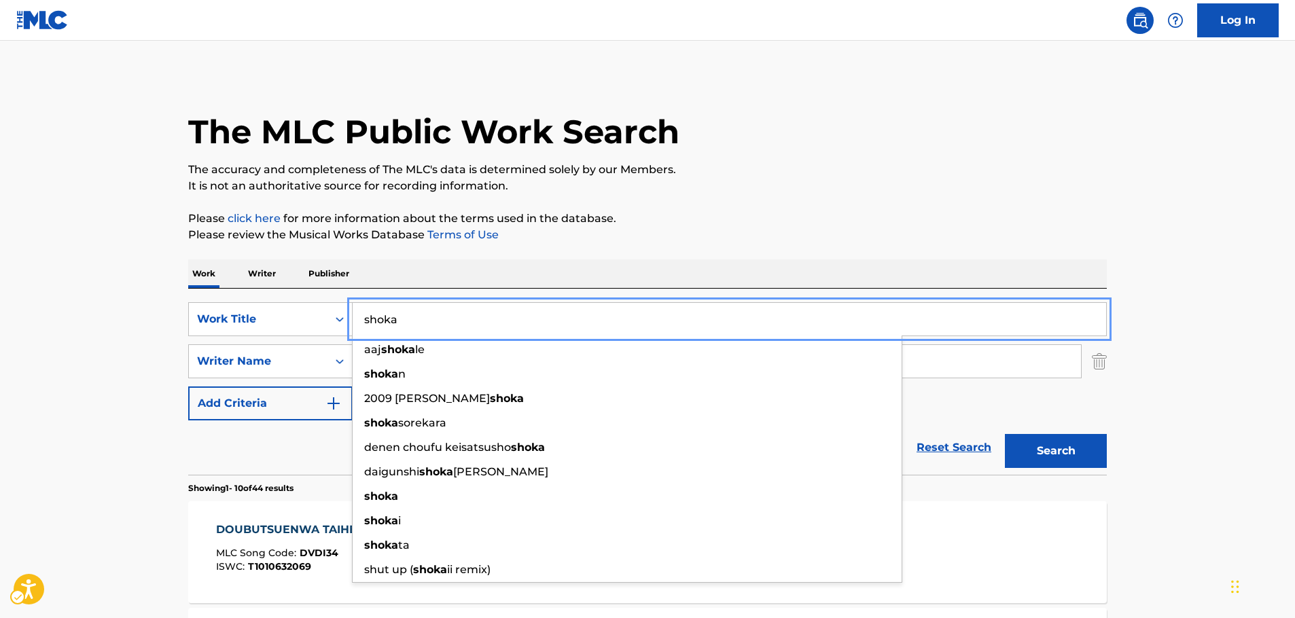
type input "shoka"
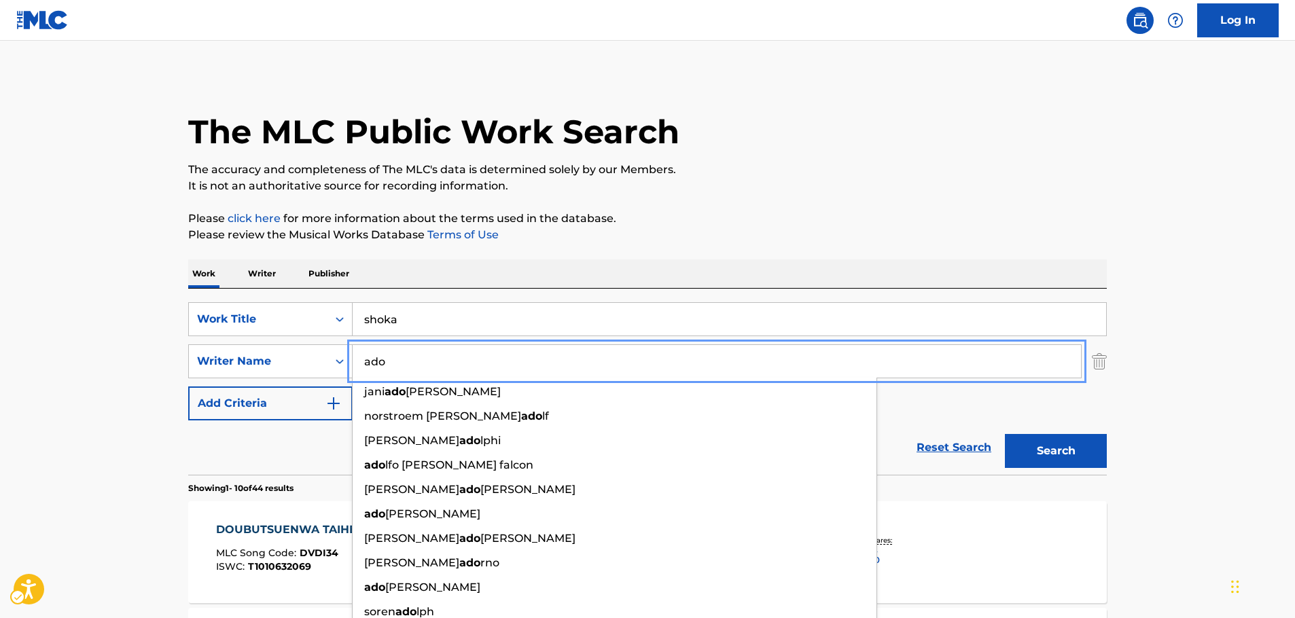
type input "ado"
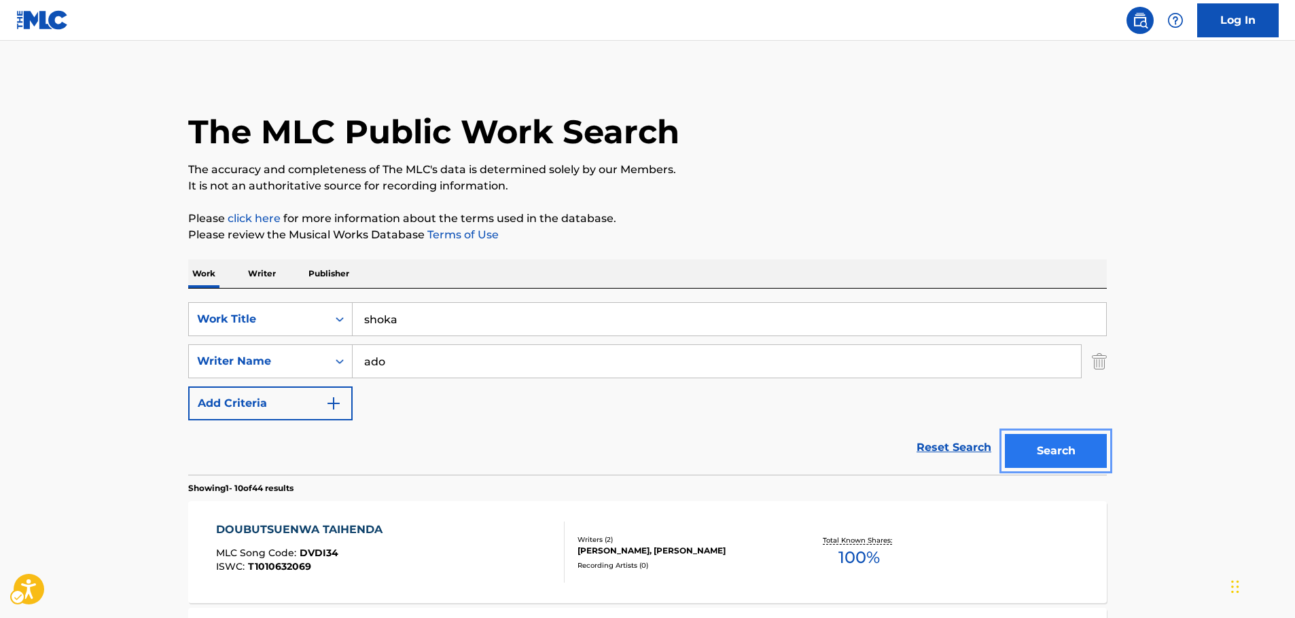
click at [1048, 444] on button "Search" at bounding box center [1056, 451] width 102 height 34
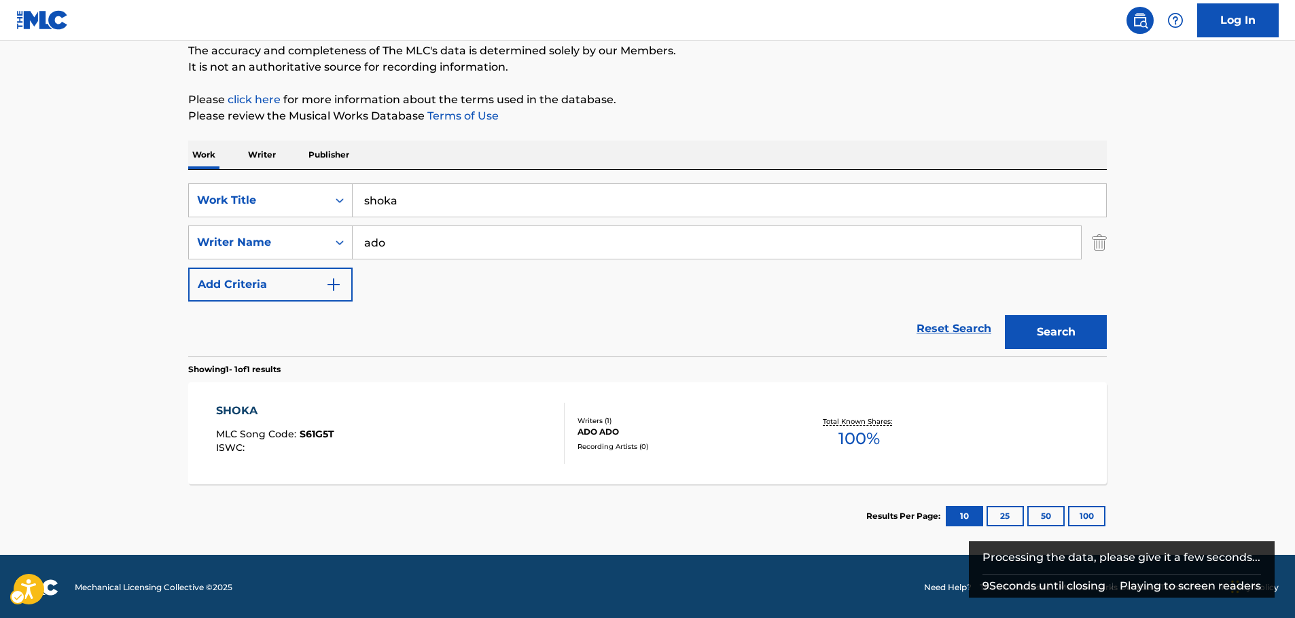
scroll to position [121, 0]
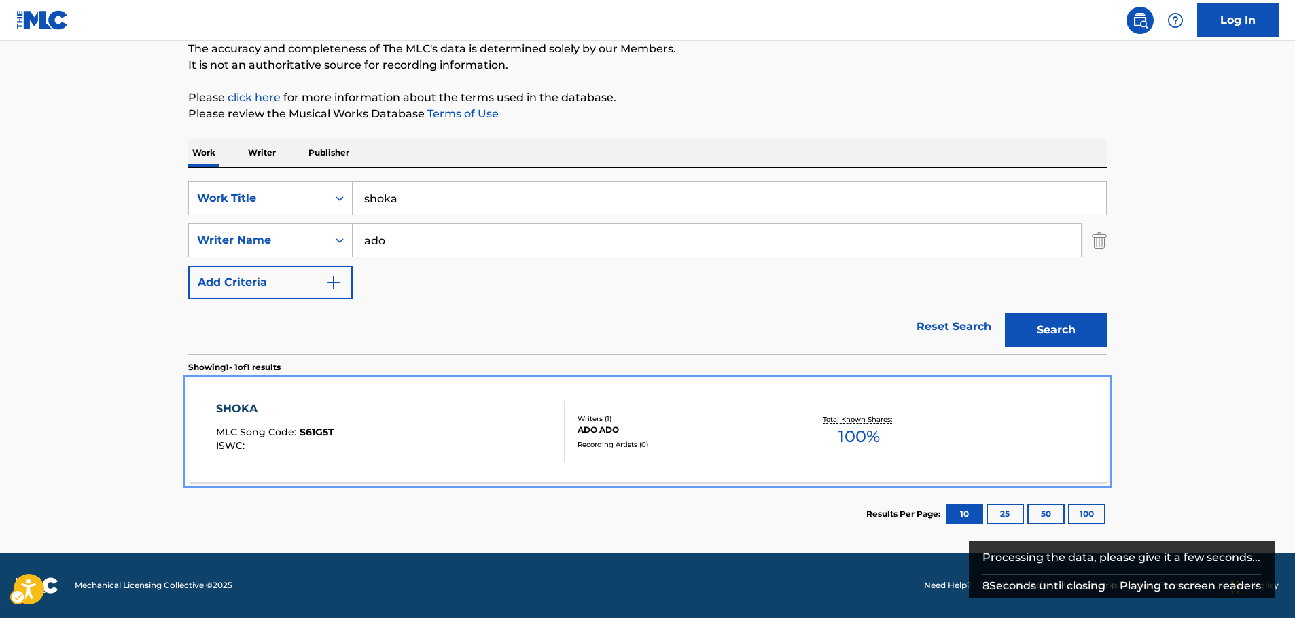
click at [406, 416] on div "SHOKA MLC Song Code : S61G5T ISWC :" at bounding box center [390, 431] width 349 height 61
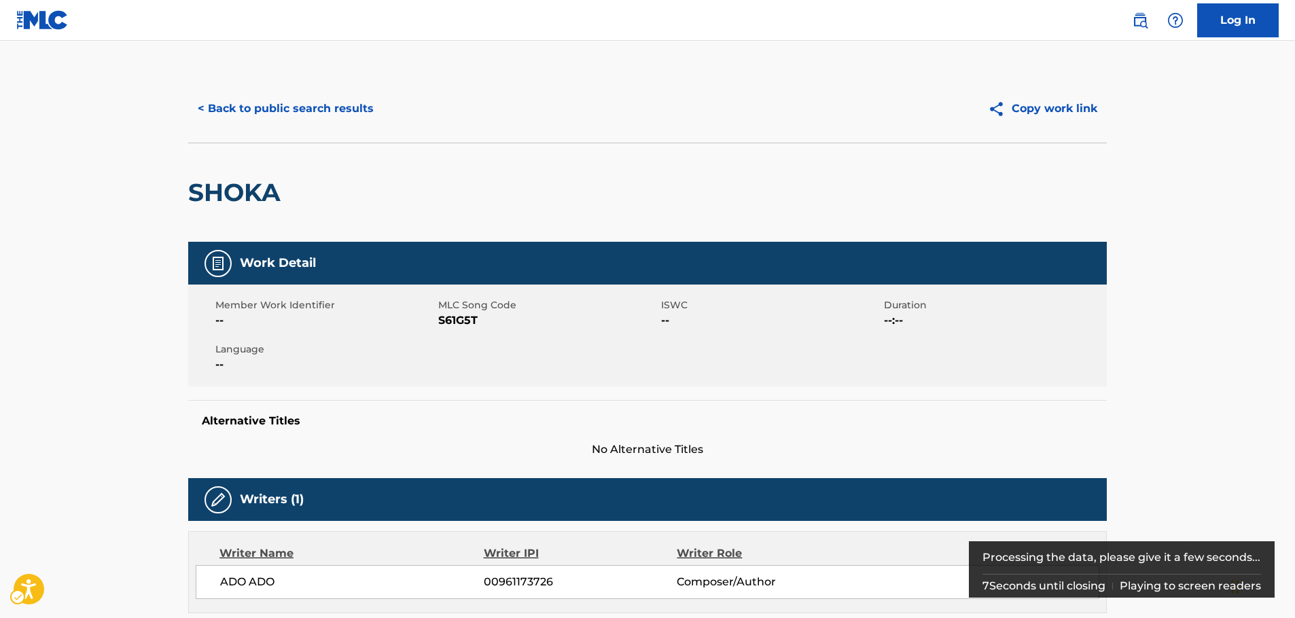
click at [457, 318] on span "MLC Song Code - S61G5T" at bounding box center [548, 321] width 220 height 16
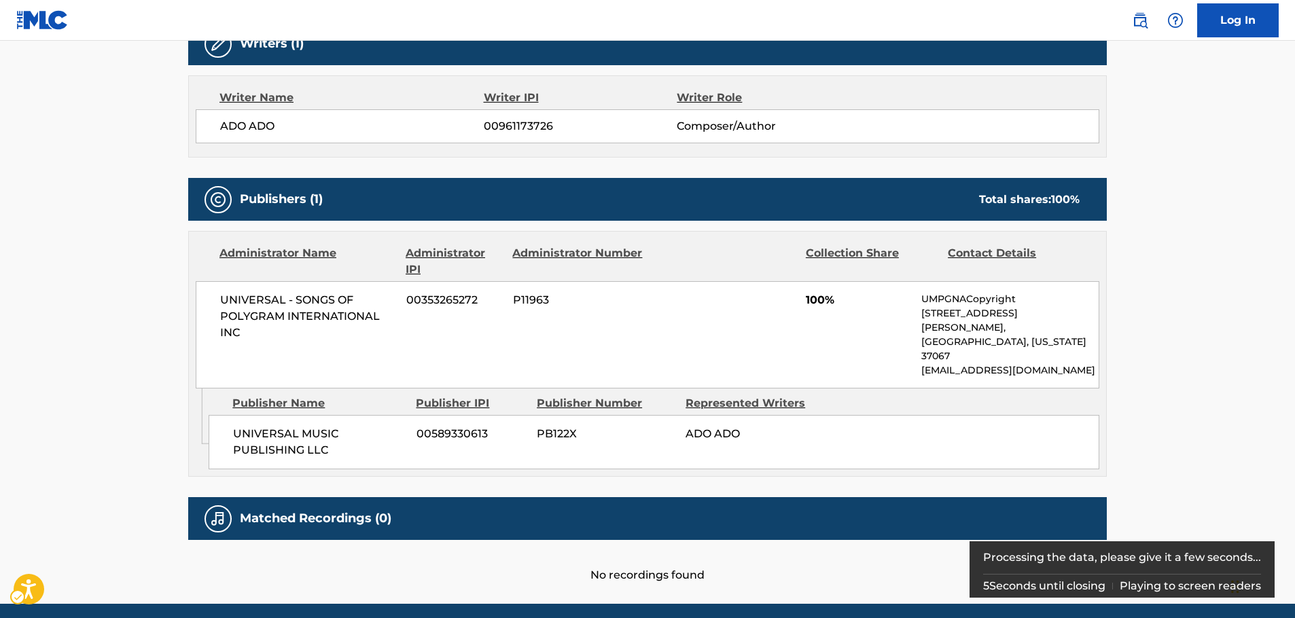
scroll to position [476, 0]
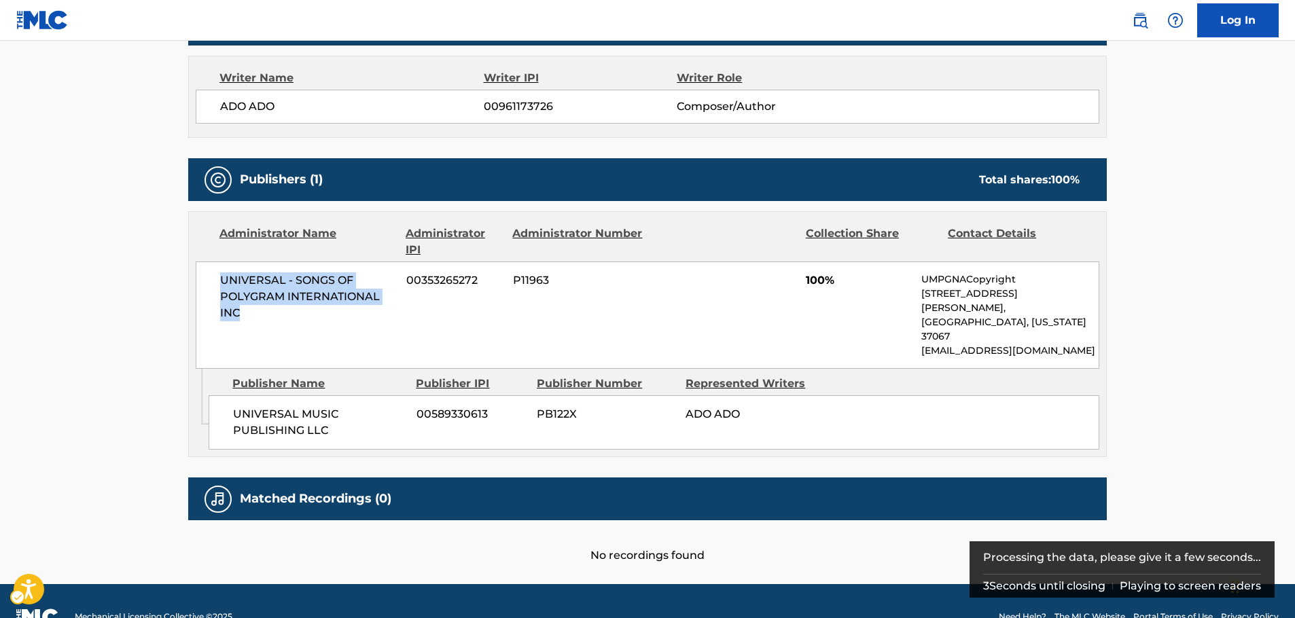
drag, startPoint x: 259, startPoint y: 318, endPoint x: 210, endPoint y: 272, distance: 67.3
click at [212, 272] on div "UNIVERSAL - SONGS OF POLYGRAM INTERNATIONAL INC 00353265272 P11963 100% UMPGNAC…" at bounding box center [648, 315] width 904 height 107
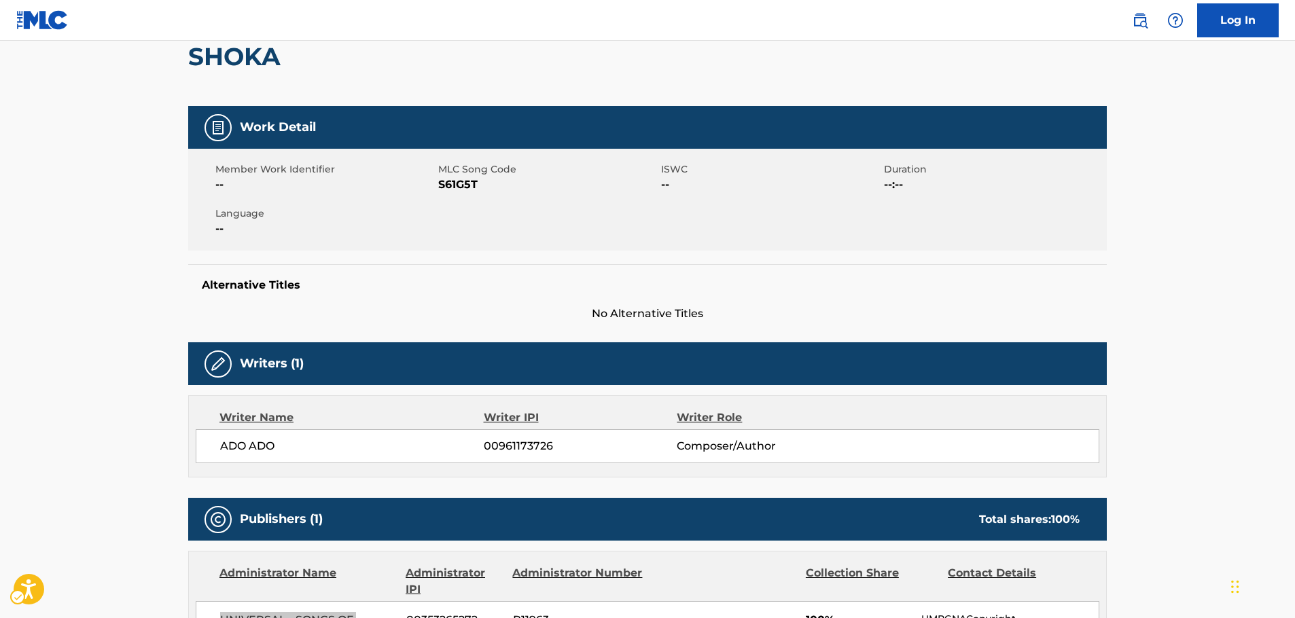
scroll to position [0, 0]
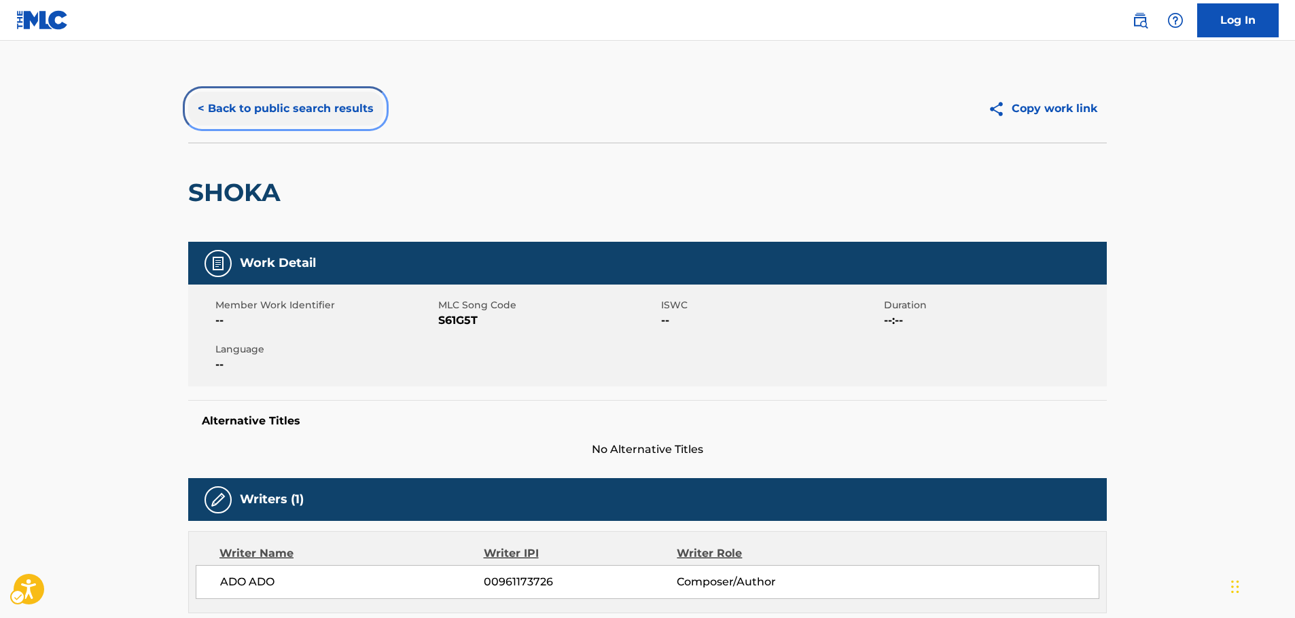
click at [304, 109] on button "< Back to public search results" at bounding box center [285, 109] width 195 height 34
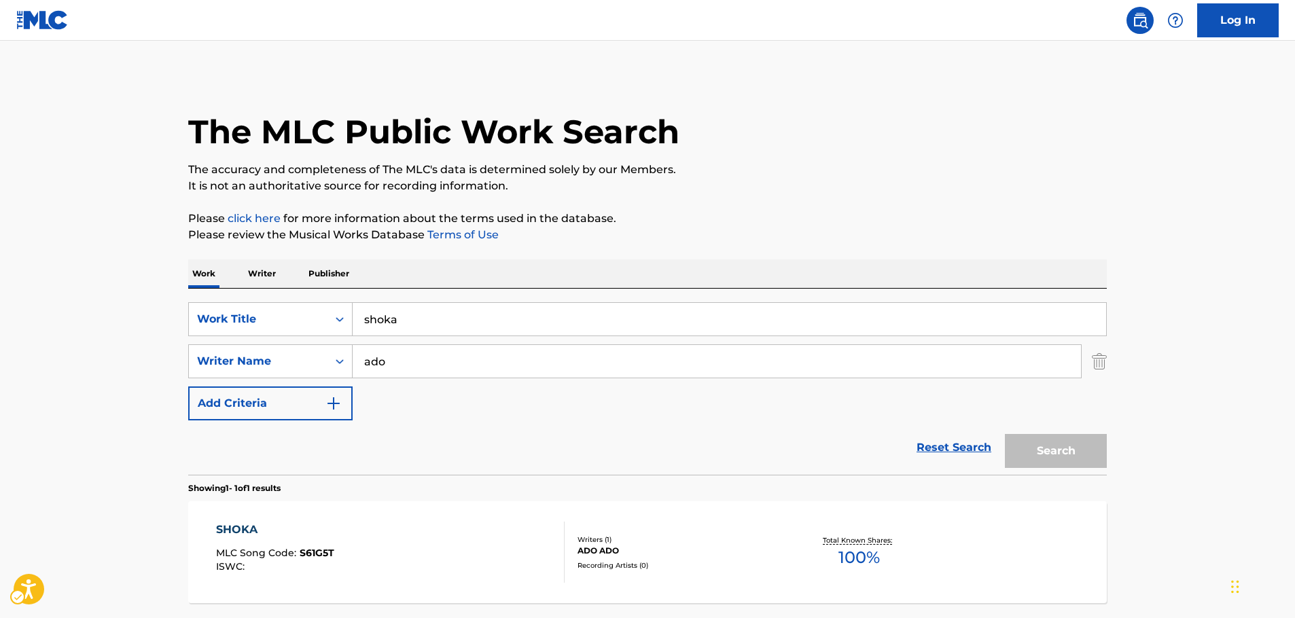
scroll to position [43, 0]
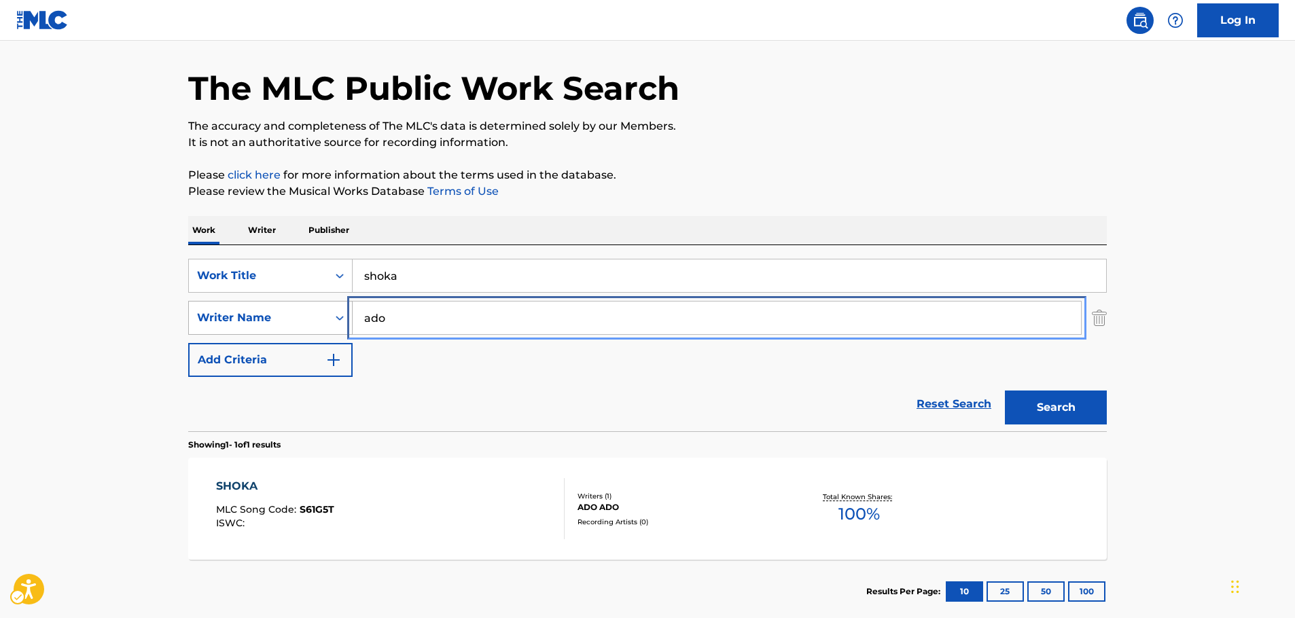
drag, startPoint x: 388, startPoint y: 321, endPoint x: 243, endPoint y: 328, distance: 145.0
paste input "[PERSON_NAME]"
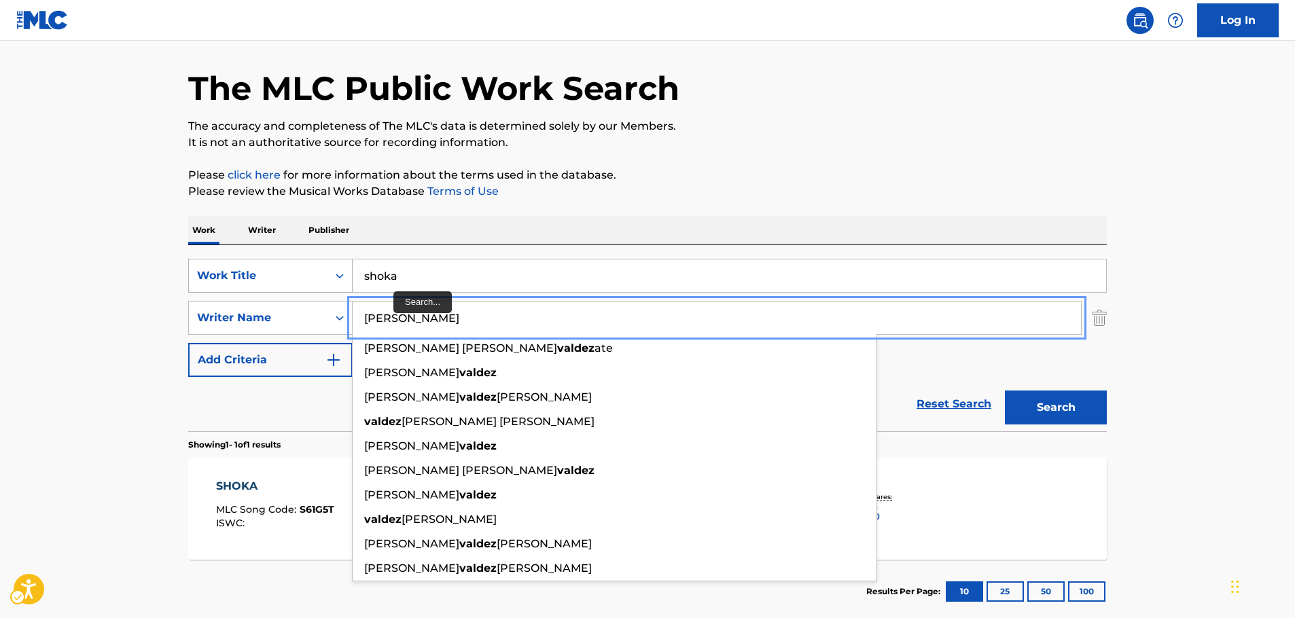
type input "[PERSON_NAME]"
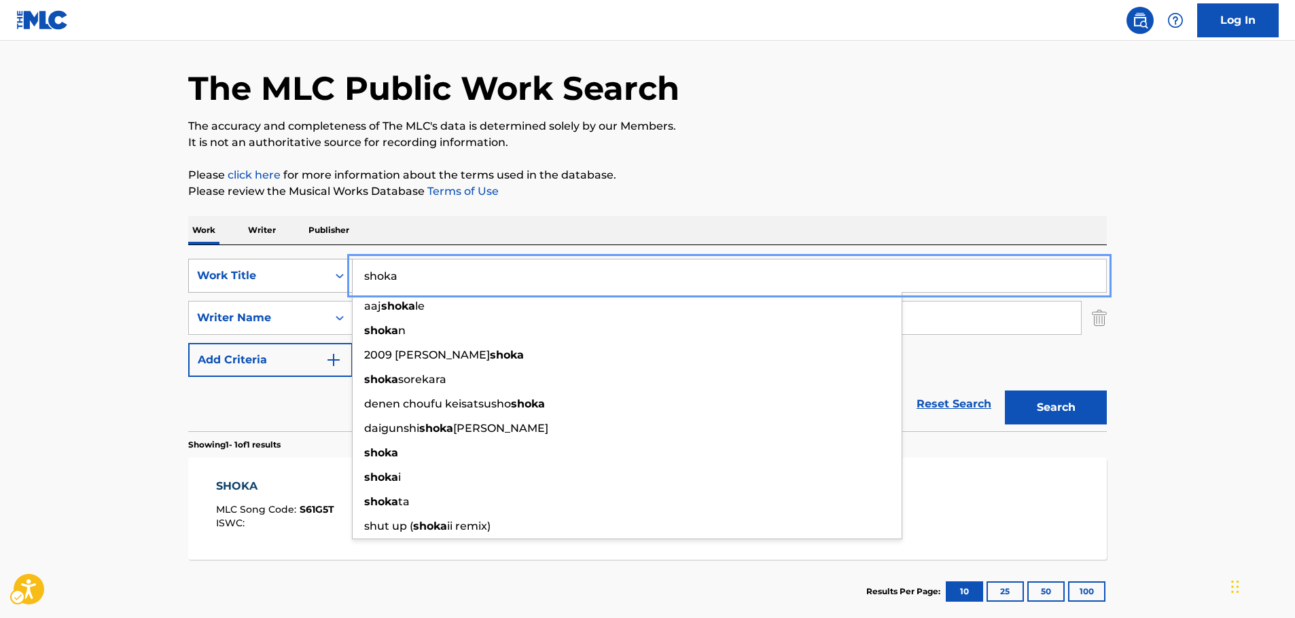
drag, startPoint x: 342, startPoint y: 272, endPoint x: 310, endPoint y: 273, distance: 31.9
paste input "Una Noche Me Embriagué"
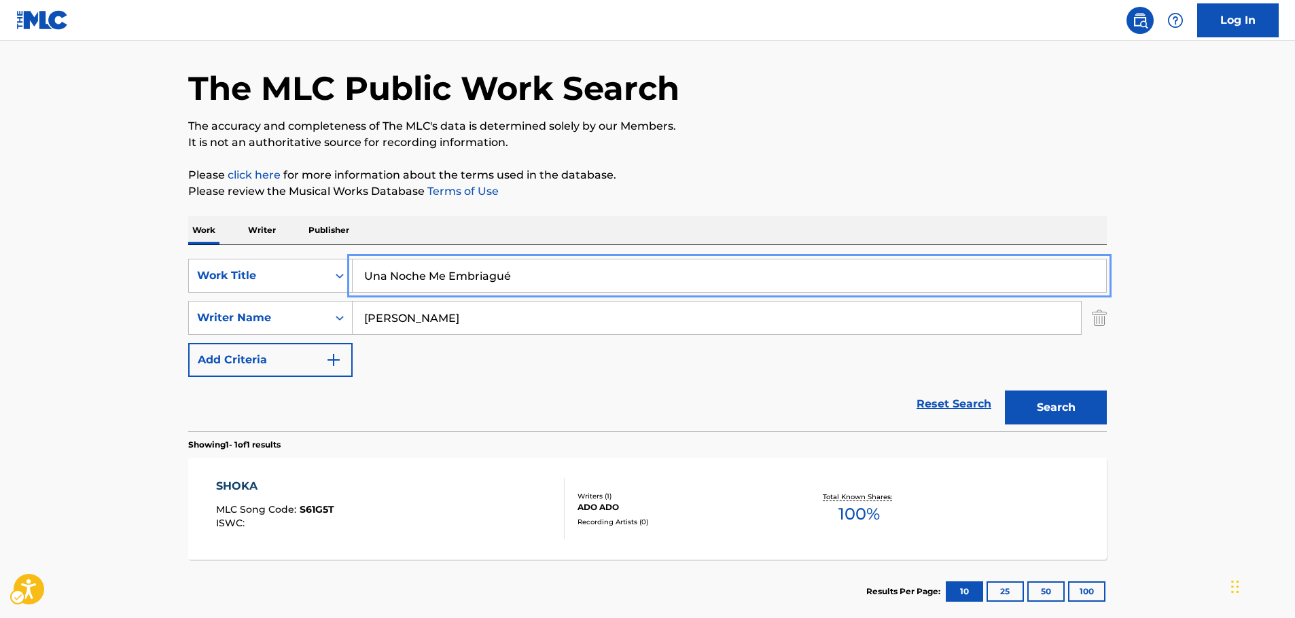
type input "Una Noche Me Embriagué"
click at [1066, 406] on button "Search" at bounding box center [1056, 408] width 102 height 34
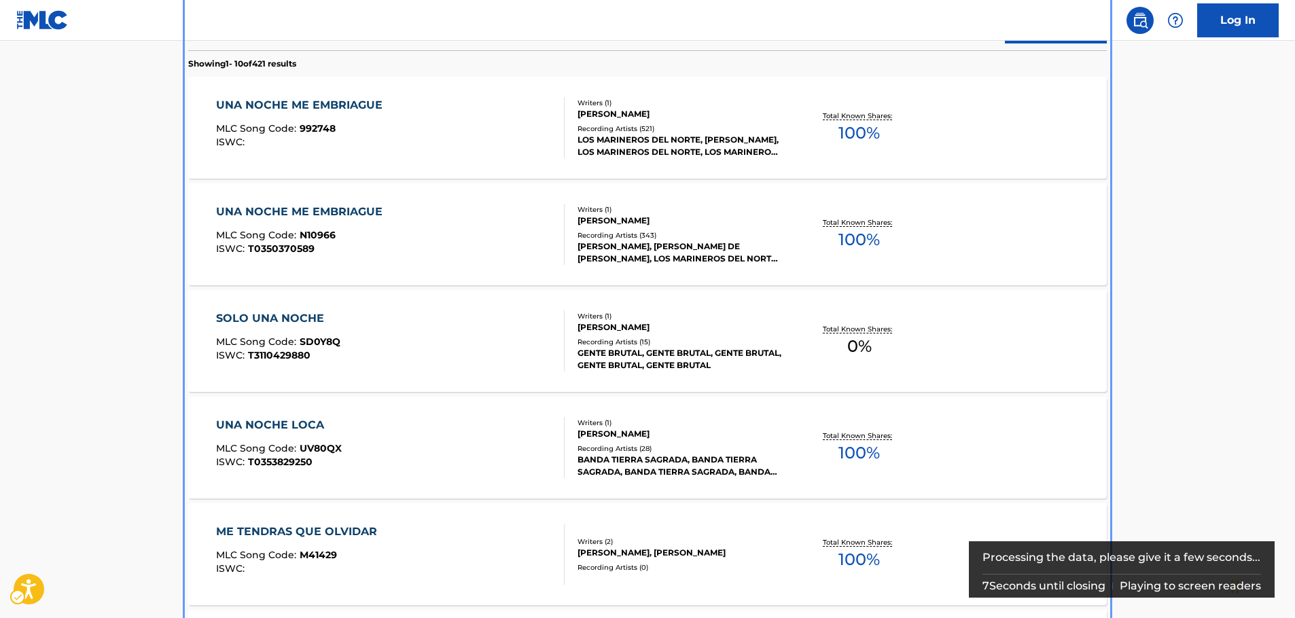
scroll to position [221, 0]
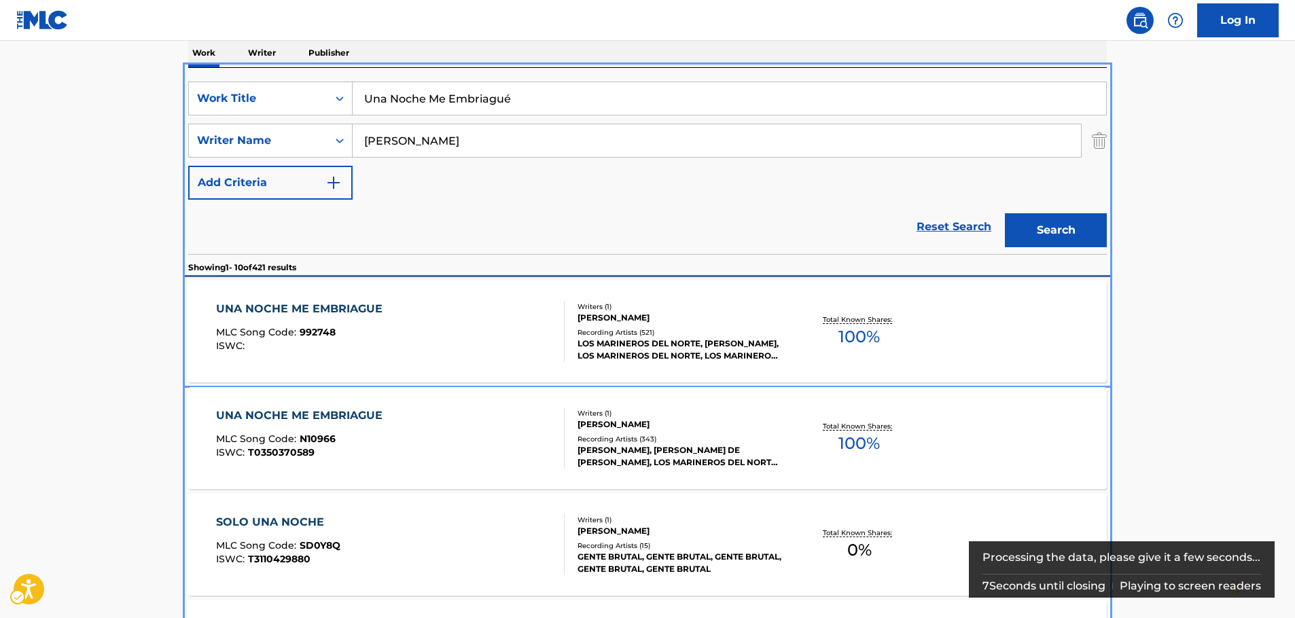
click at [387, 321] on div "UNA NOCHE ME EMBRIAGUE MLC Song Code : 992748 ISWC :" at bounding box center [302, 331] width 173 height 61
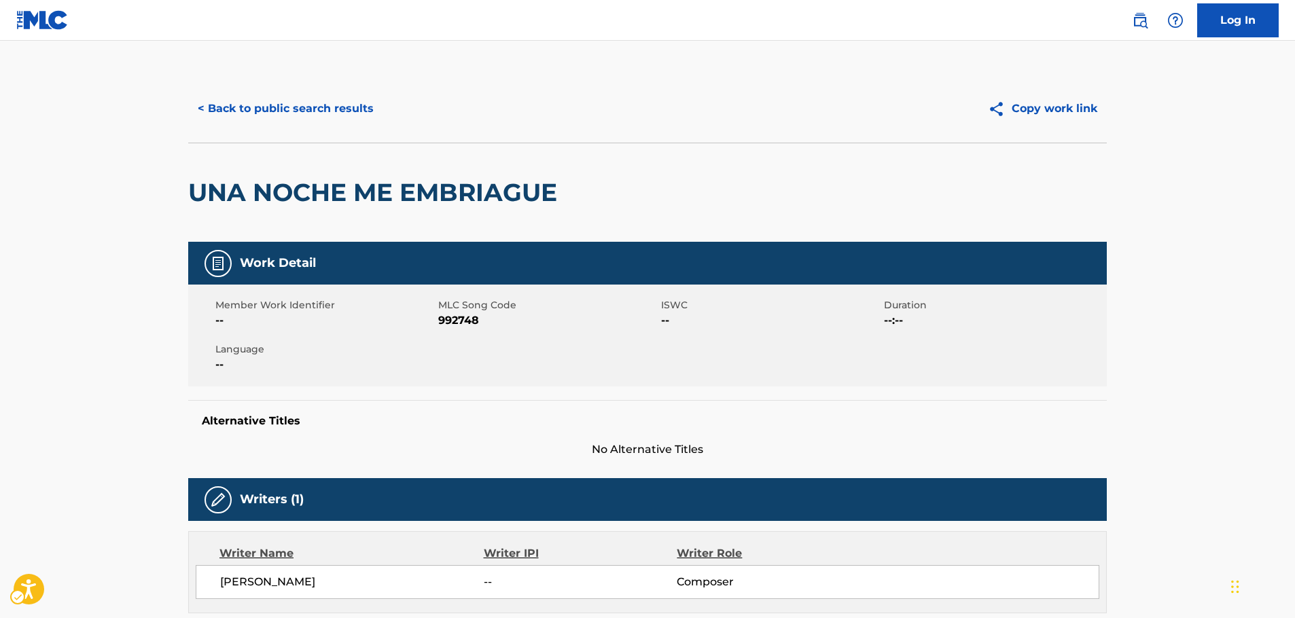
click at [455, 322] on span "992748" at bounding box center [548, 321] width 220 height 16
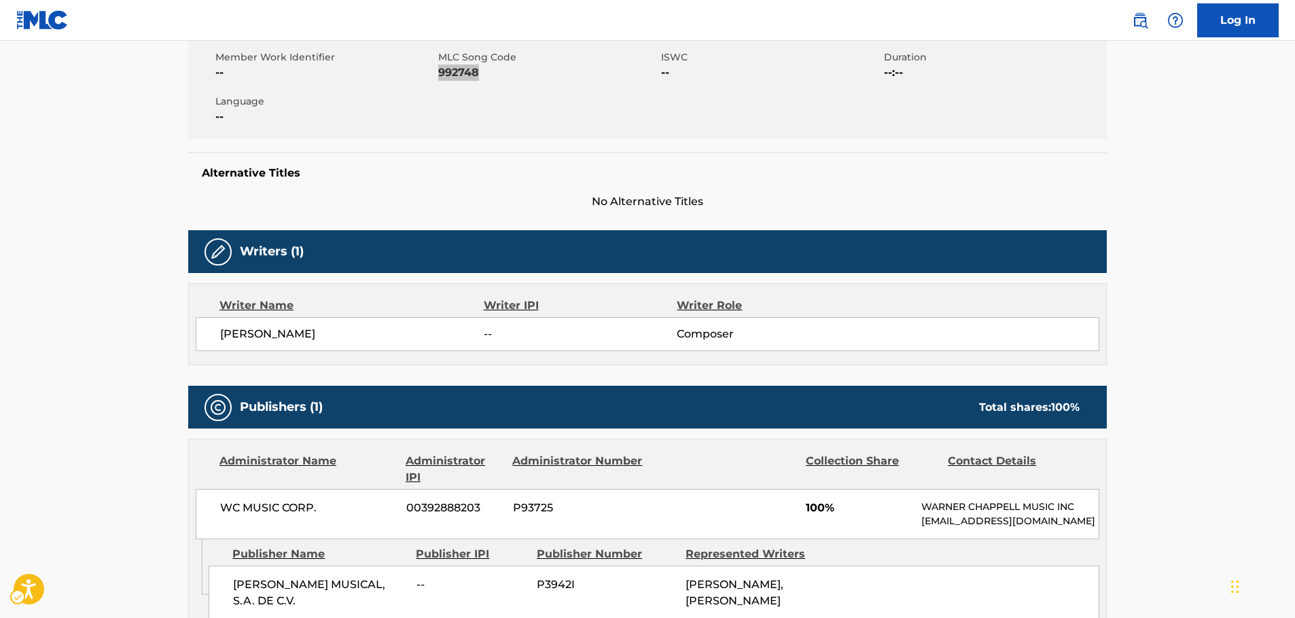
scroll to position [272, 0]
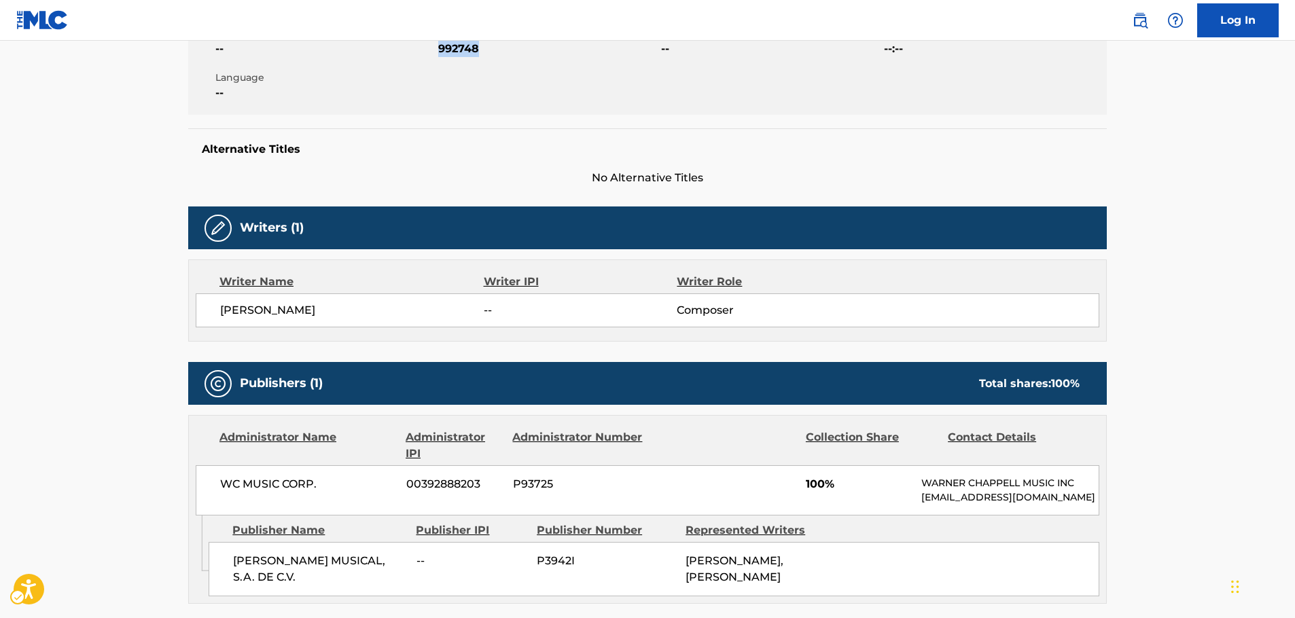
drag, startPoint x: 347, startPoint y: 306, endPoint x: 221, endPoint y: 315, distance: 126.7
click at [221, 315] on span "[PERSON_NAME]" at bounding box center [352, 310] width 264 height 16
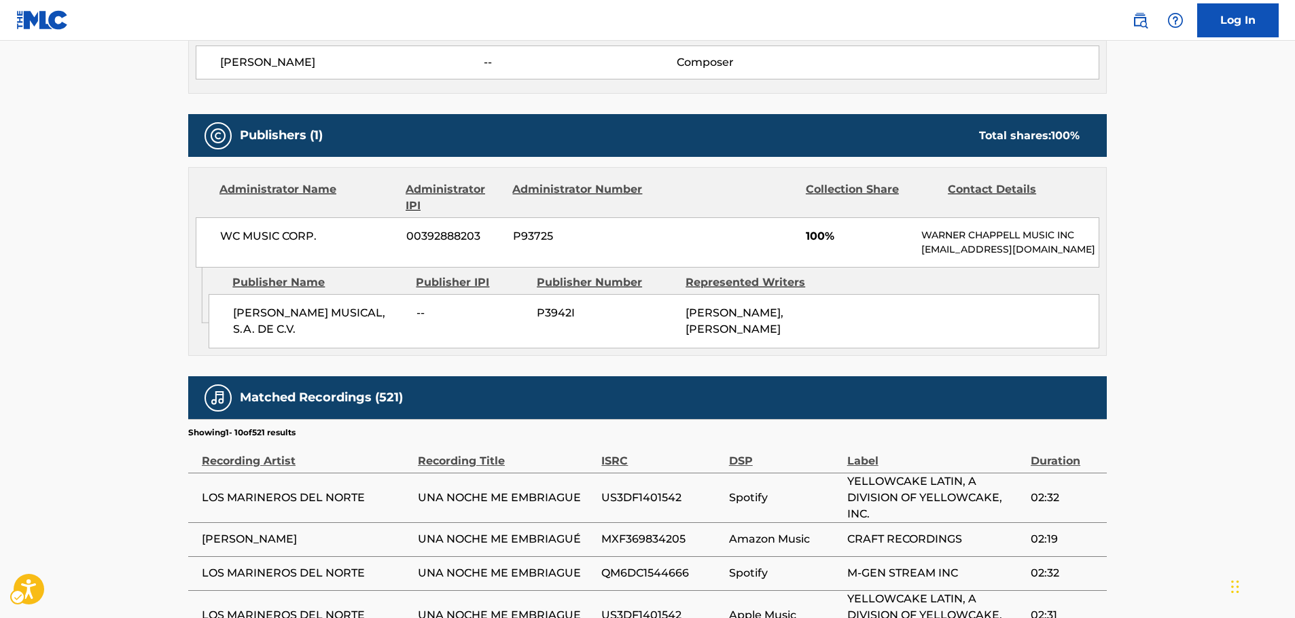
scroll to position [544, 0]
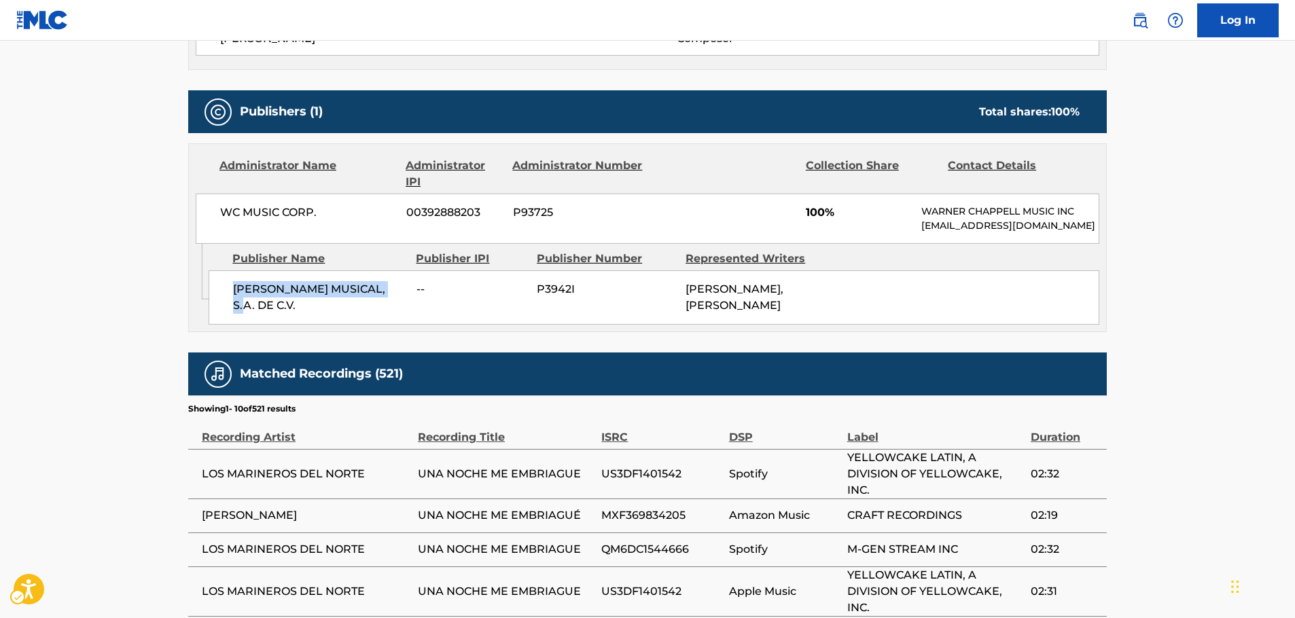
drag, startPoint x: 387, startPoint y: 303, endPoint x: 220, endPoint y: 308, distance: 167.3
click at [220, 308] on div "[PERSON_NAME] MUSICAL, S.A. DE C.V. -- P3942I [PERSON_NAME], [PERSON_NAME]" at bounding box center [654, 297] width 891 height 54
drag, startPoint x: 348, startPoint y: 222, endPoint x: 217, endPoint y: 212, distance: 131.5
click at [217, 212] on div "WC MUSIC CORP. 00392888203 P93725 100% [PERSON_NAME] MUSIC INC [EMAIL_ADDRESS][…" at bounding box center [648, 219] width 904 height 50
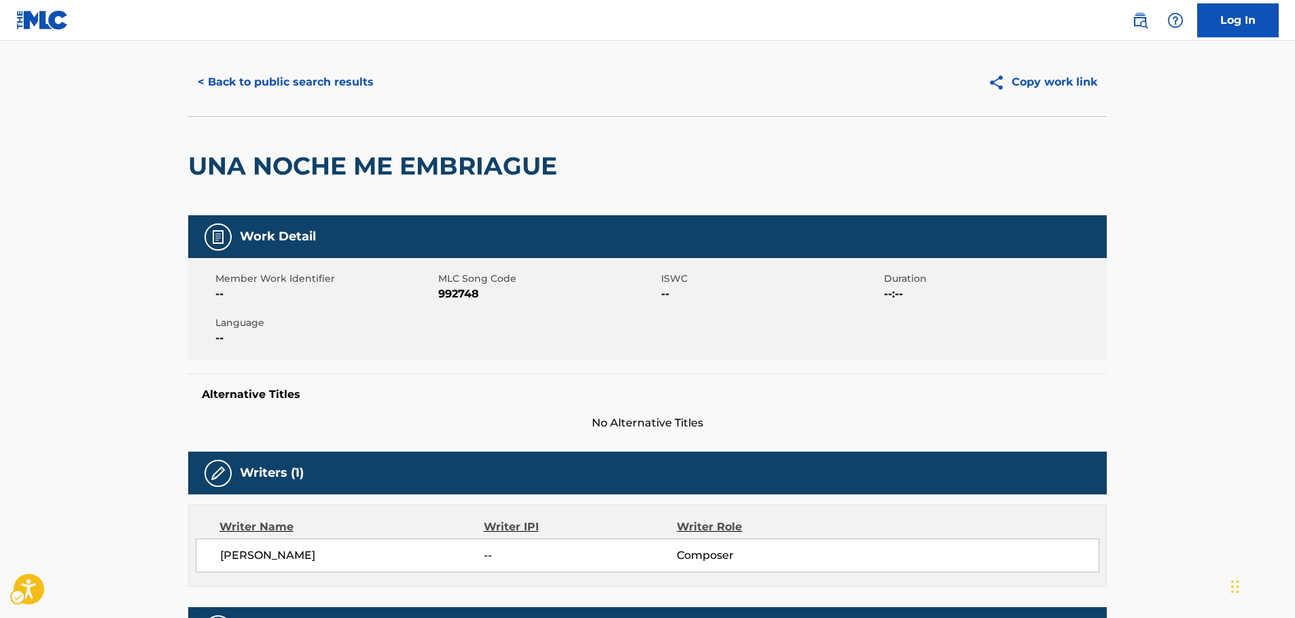
scroll to position [0, 0]
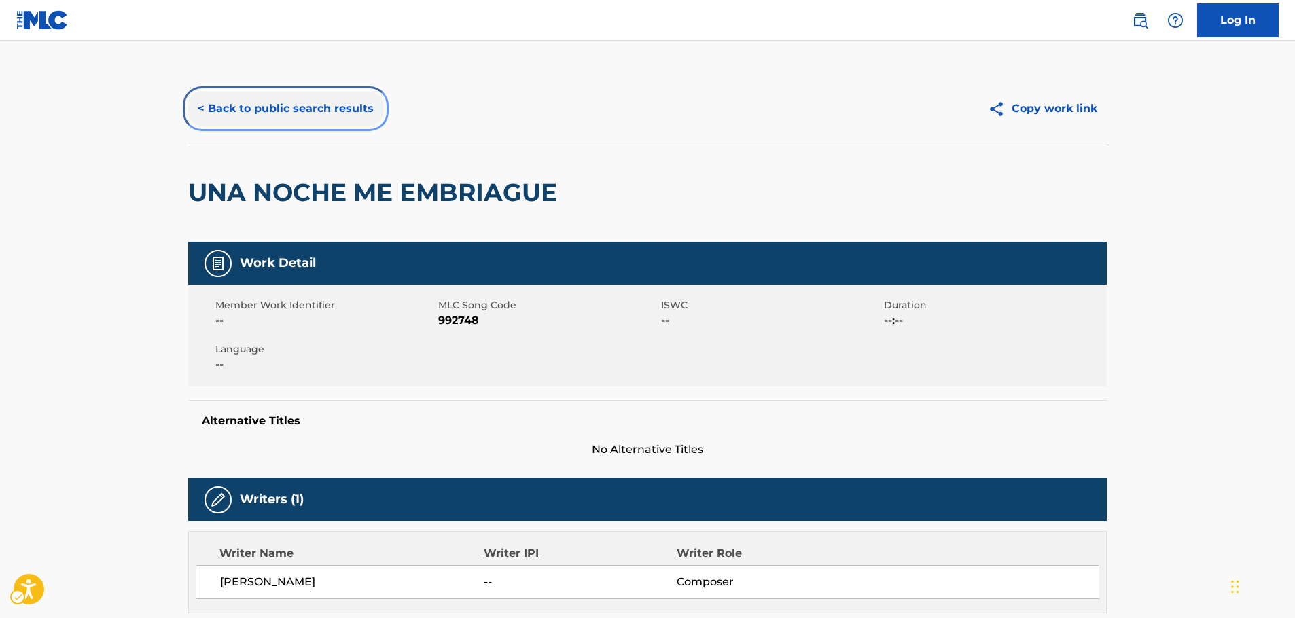
click at [289, 97] on button "< Back to public search results" at bounding box center [285, 109] width 195 height 34
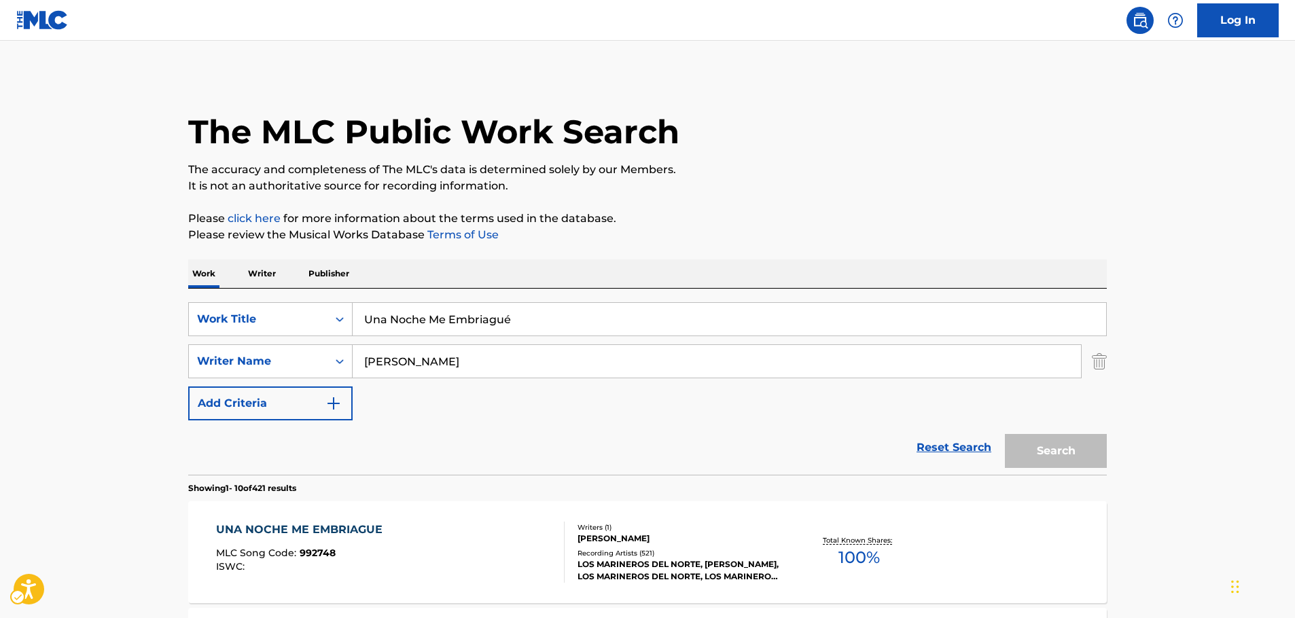
scroll to position [221, 0]
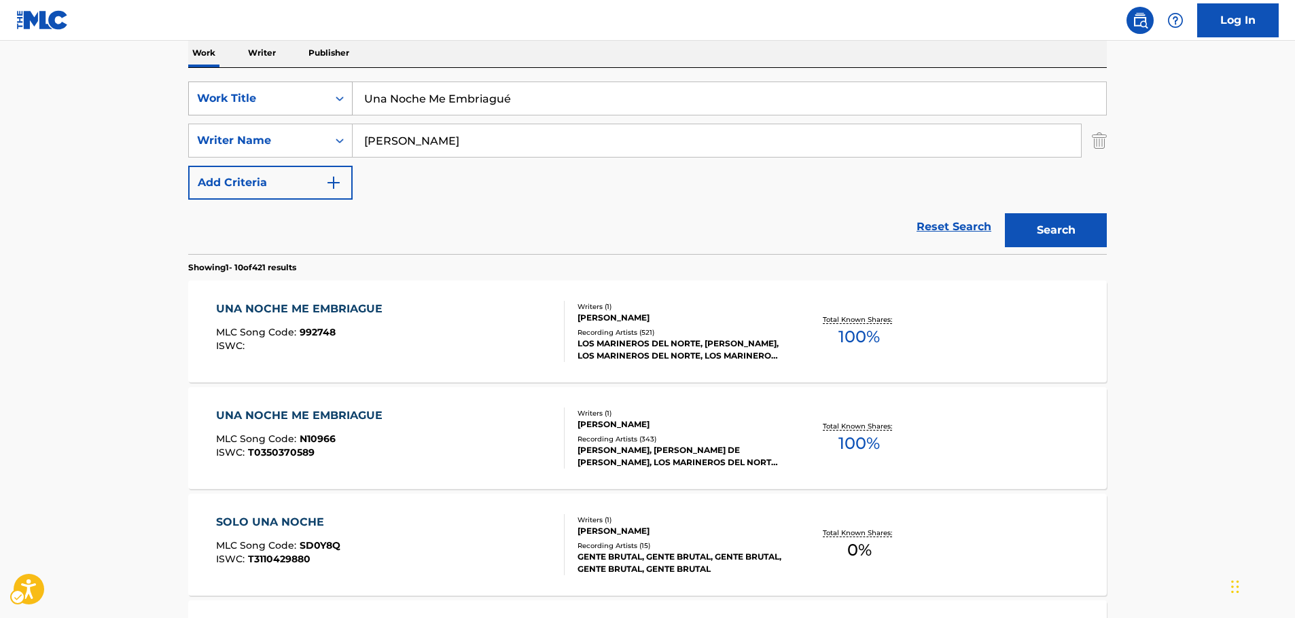
click at [313, 97] on div "Work Title" at bounding box center [258, 98] width 122 height 16
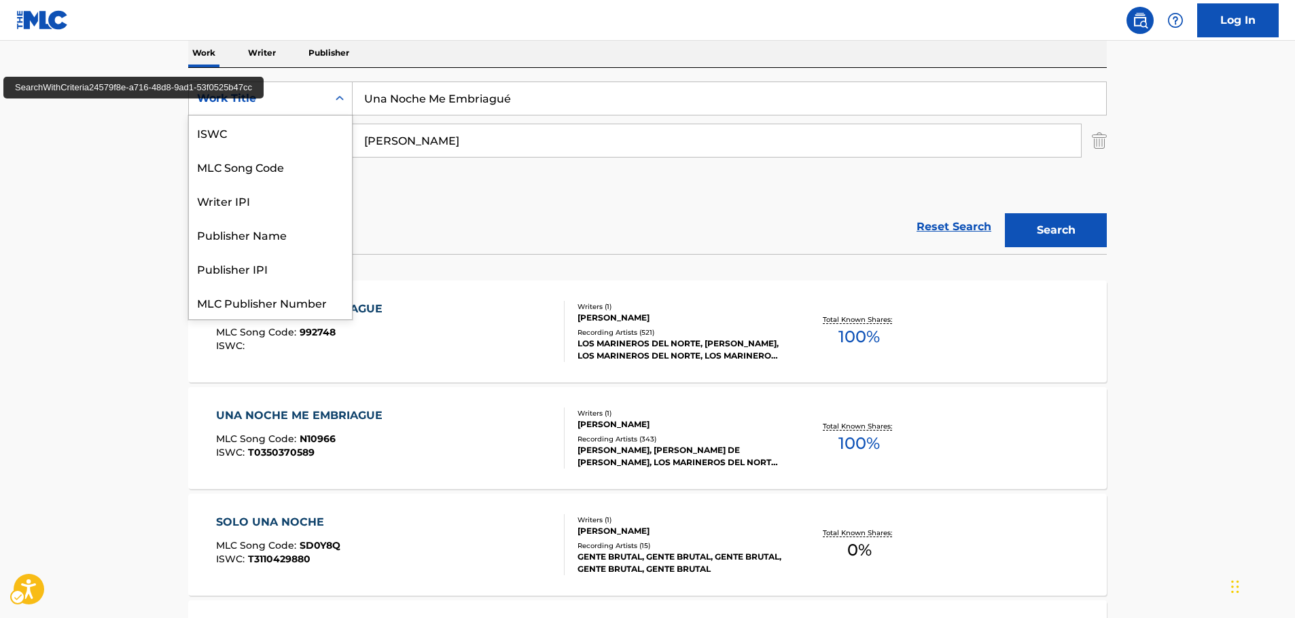
scroll to position [34, 0]
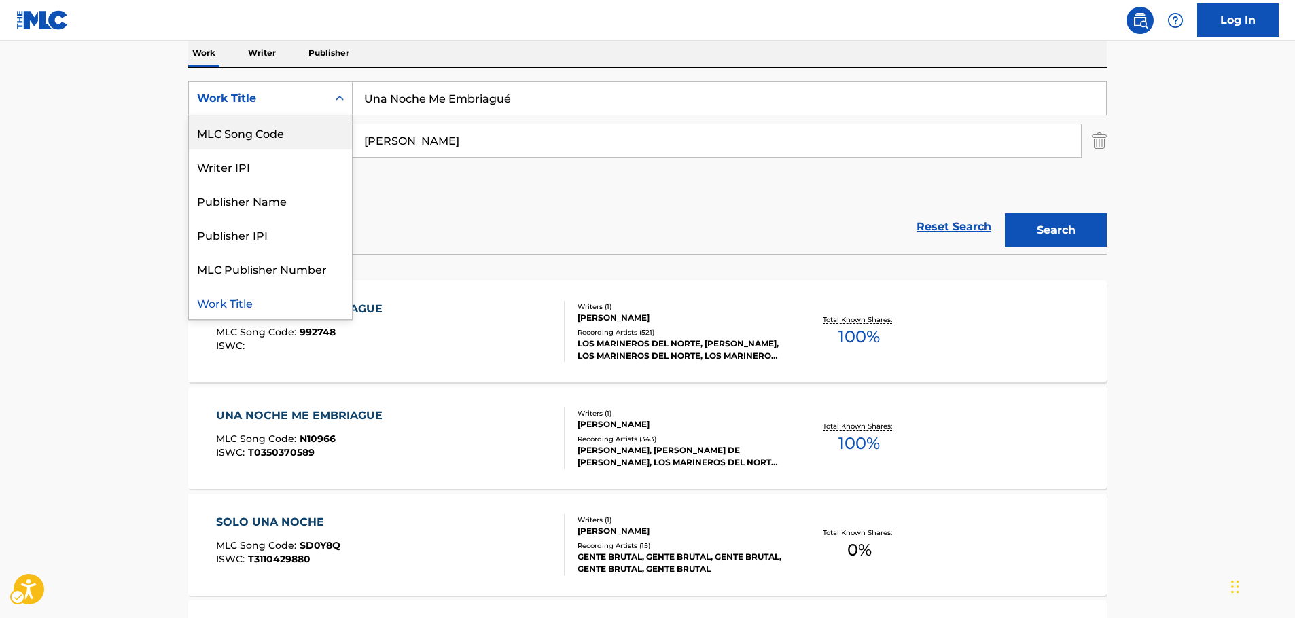
click at [307, 135] on div "MLC Song Code" at bounding box center [270, 133] width 163 height 34
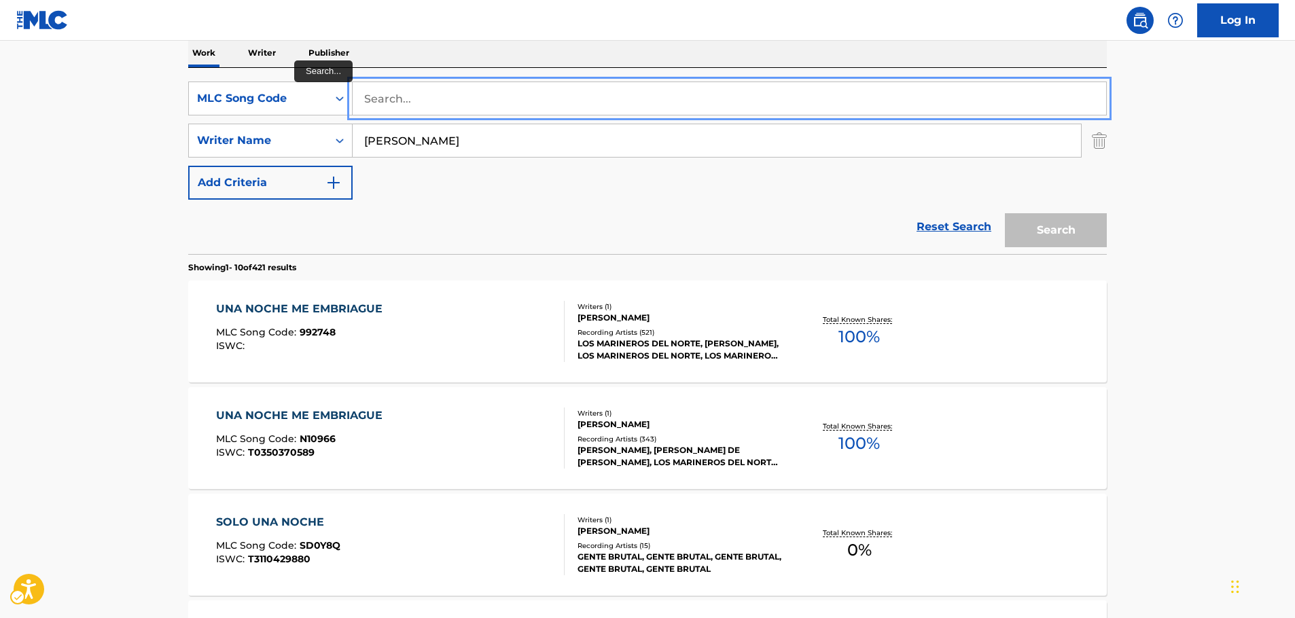
paste input "R90175"
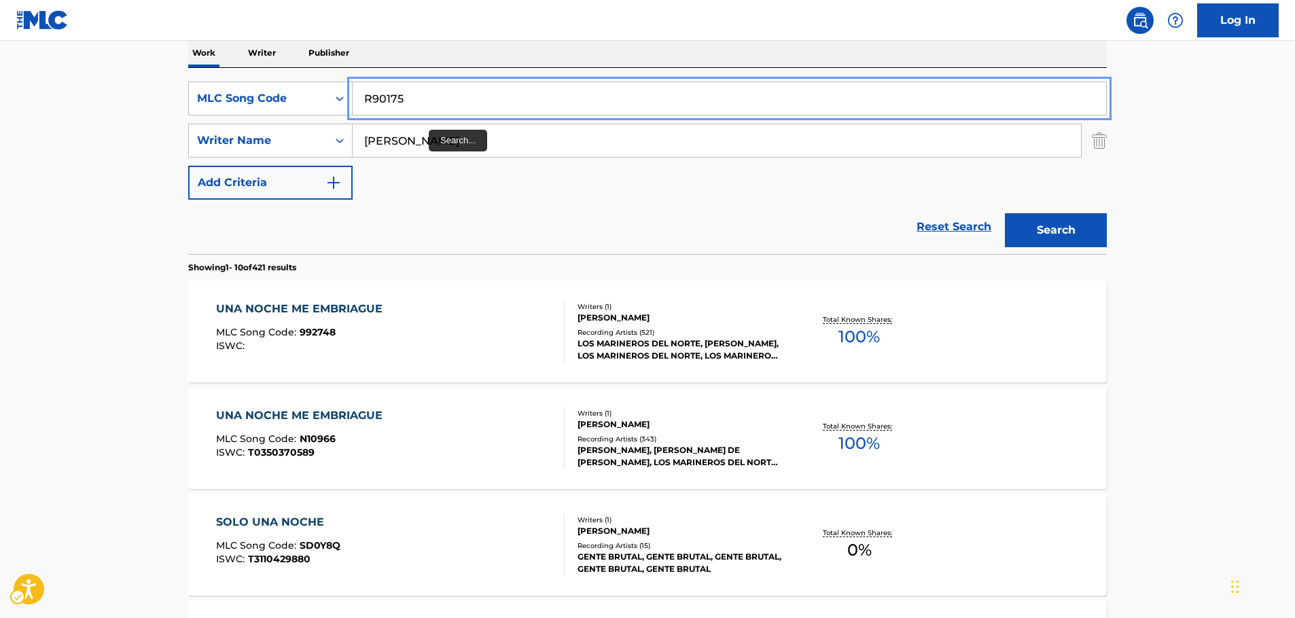
type input "R90175"
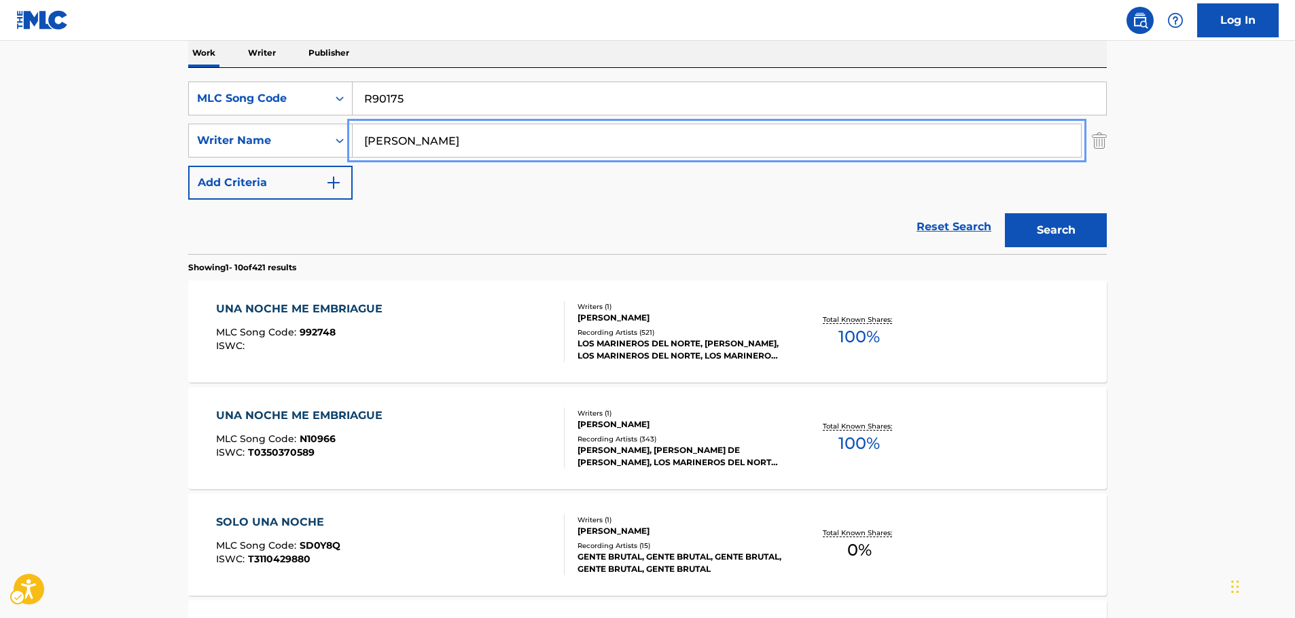
drag, startPoint x: 425, startPoint y: 141, endPoint x: 253, endPoint y: 166, distance: 173.7
click at [1005, 213] on button "Search" at bounding box center [1056, 230] width 102 height 34
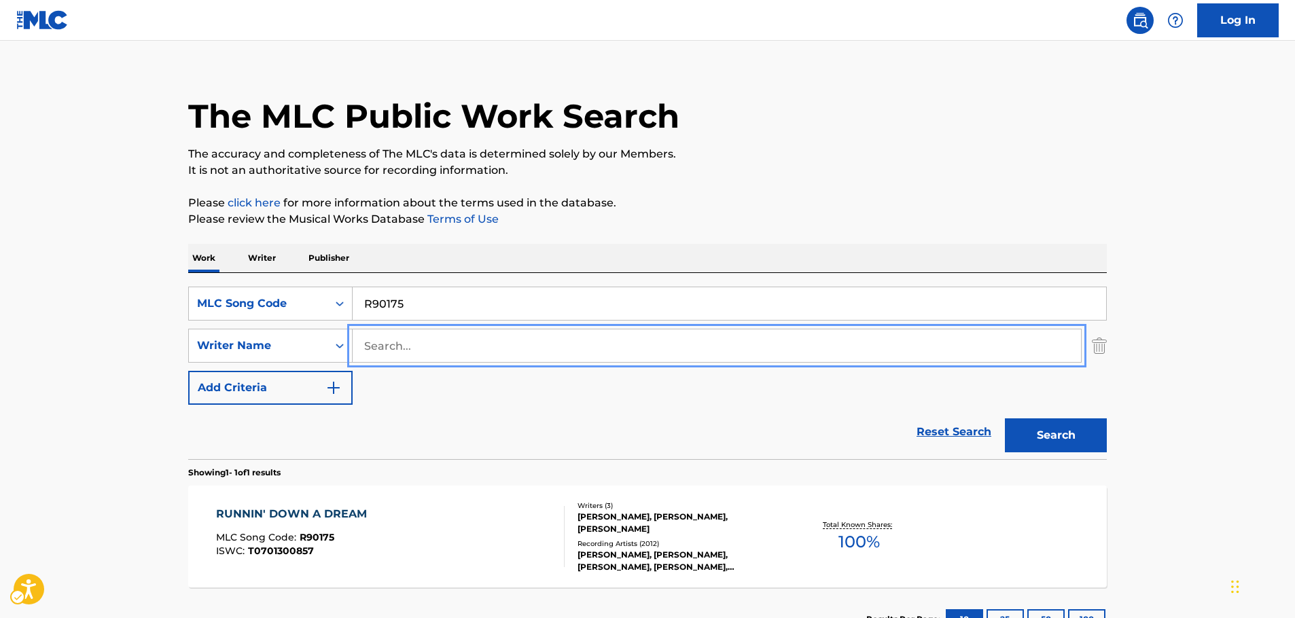
scroll to position [121, 0]
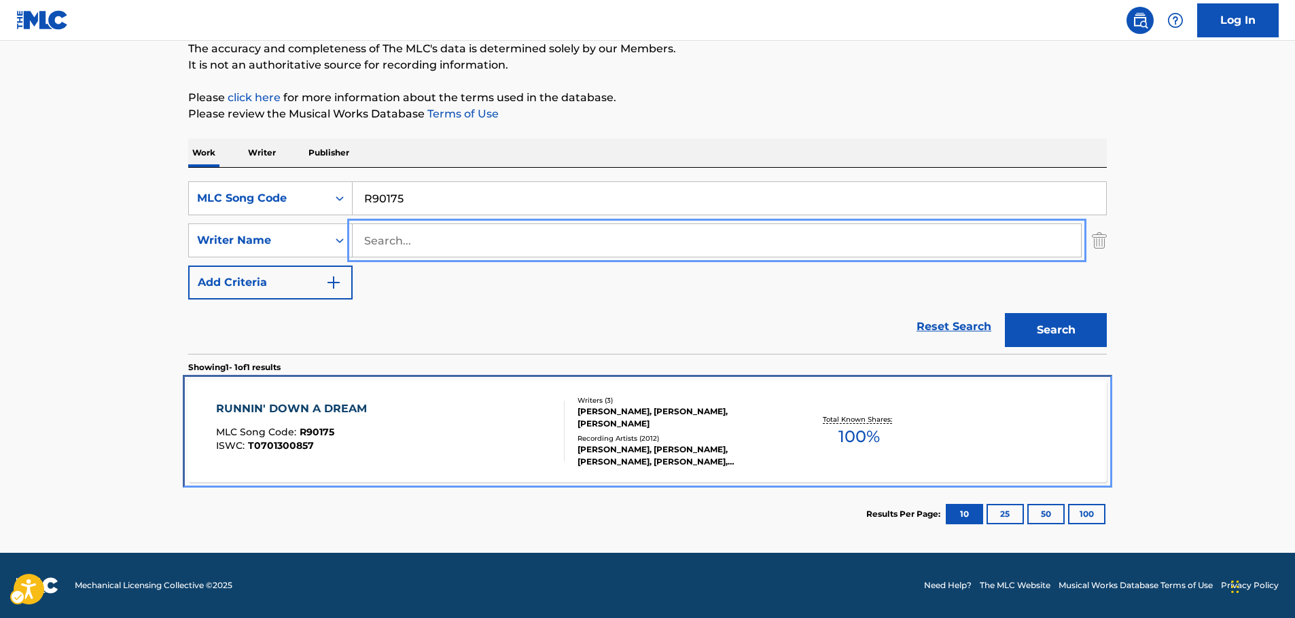
click at [349, 426] on div "RUNNIN' DOWN A DREAM MLC Song Code : R90175 ISWC : T0701300857" at bounding box center [295, 431] width 158 height 61
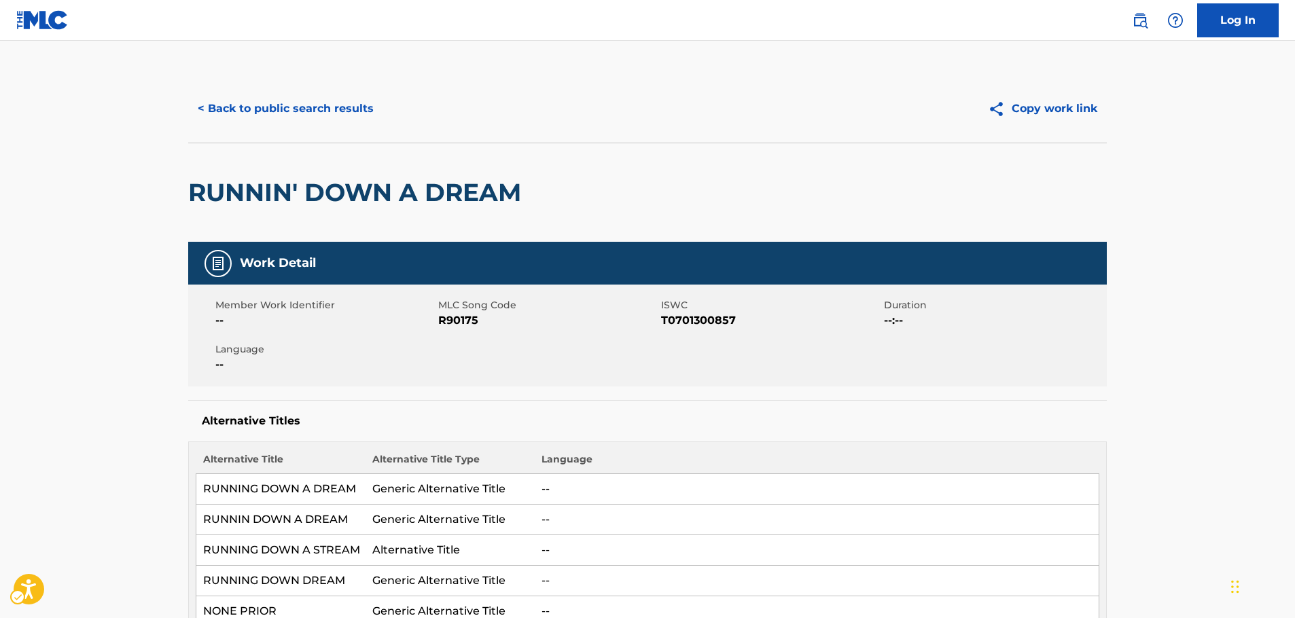
click at [697, 321] on span "ISWC - T0701300857" at bounding box center [771, 321] width 220 height 16
click at [336, 109] on button "< Back to public search results" at bounding box center [285, 109] width 195 height 34
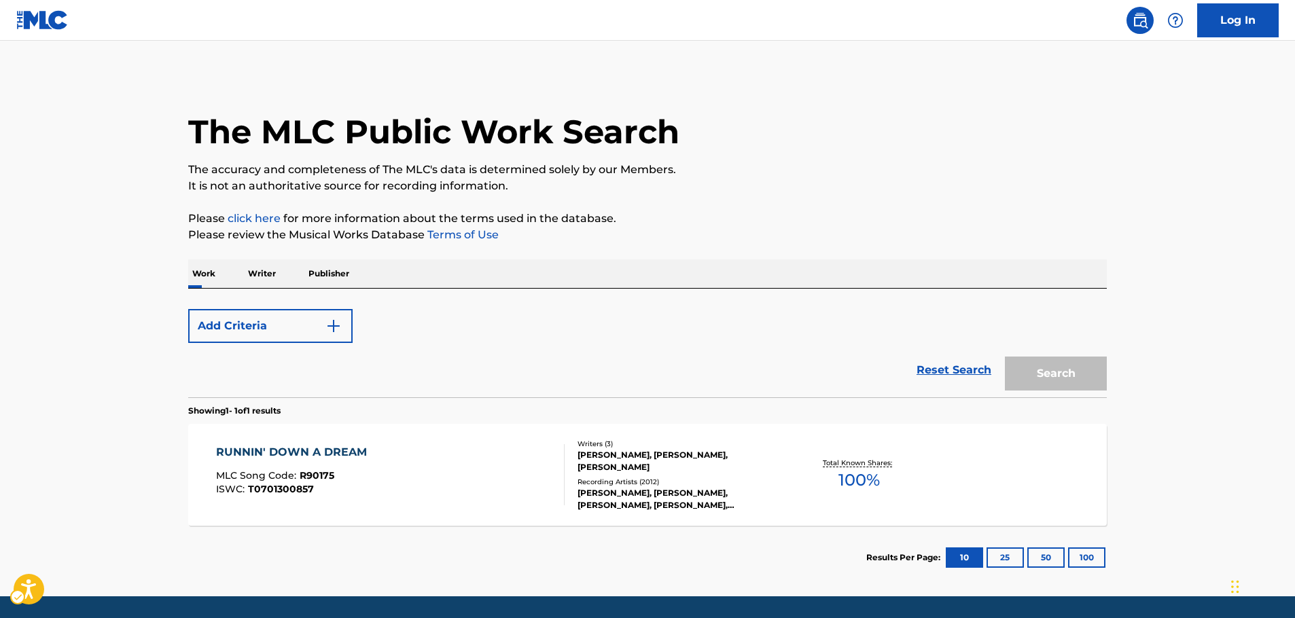
scroll to position [43, 0]
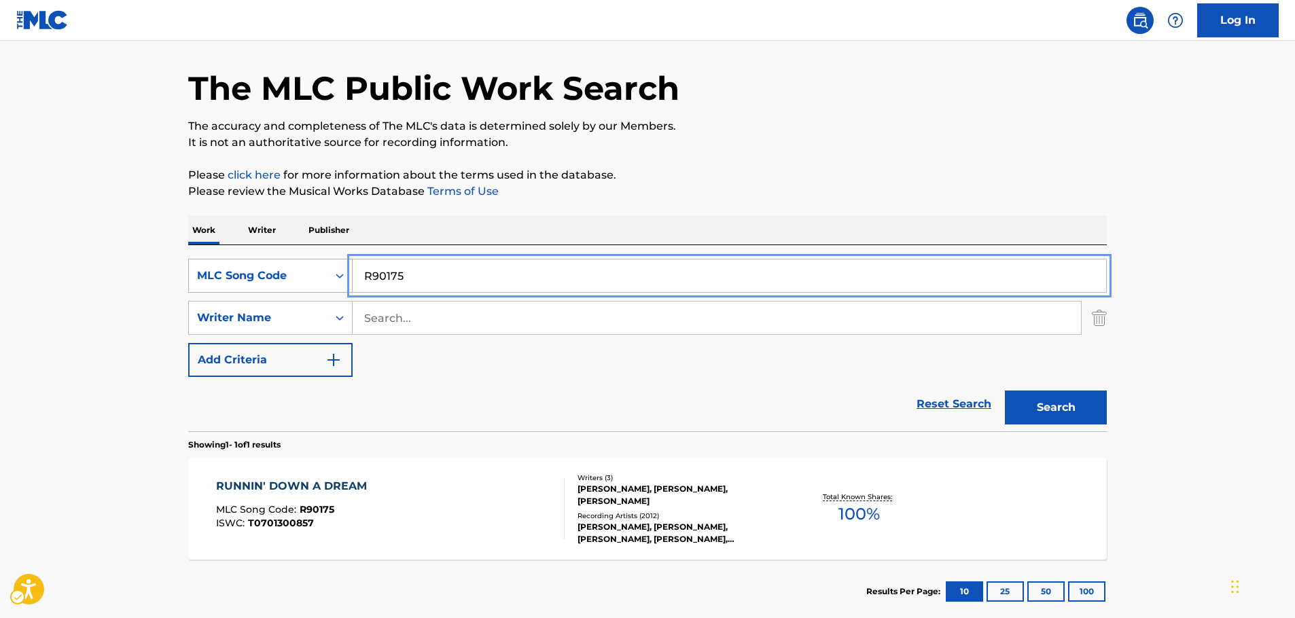
drag, startPoint x: 402, startPoint y: 274, endPoint x: 323, endPoint y: 284, distance: 79.5
paste input "I71190"
type input "I71190"
click at [1081, 399] on button "Search" at bounding box center [1056, 408] width 102 height 34
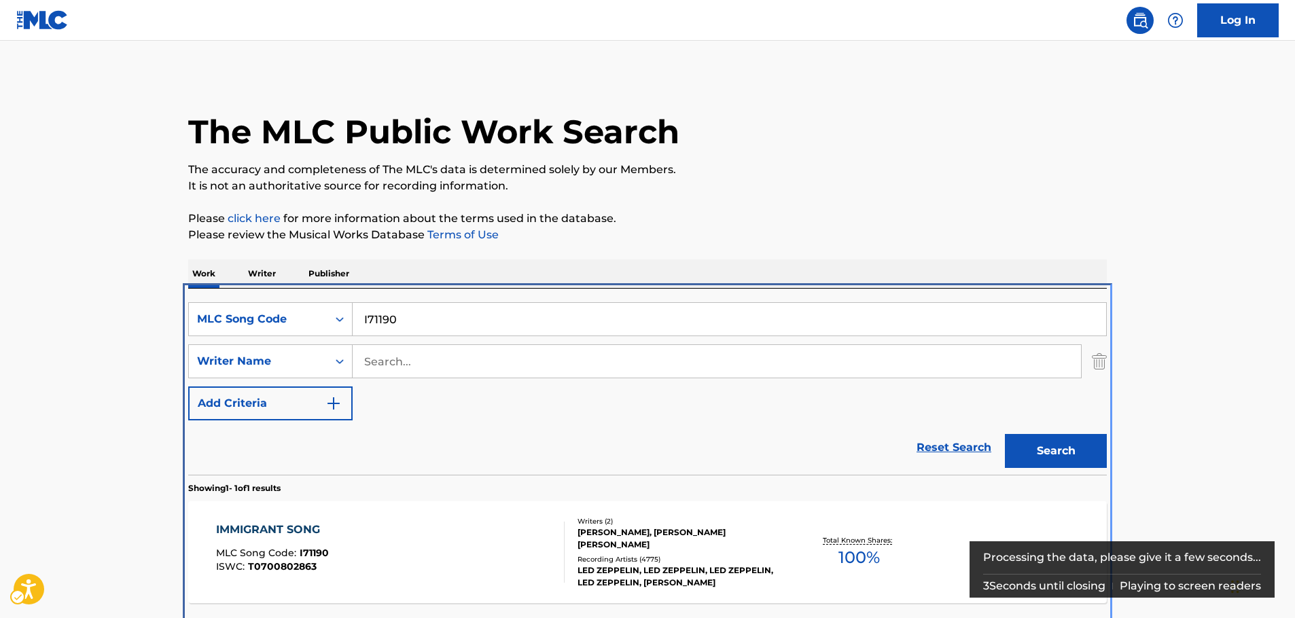
scroll to position [49, 0]
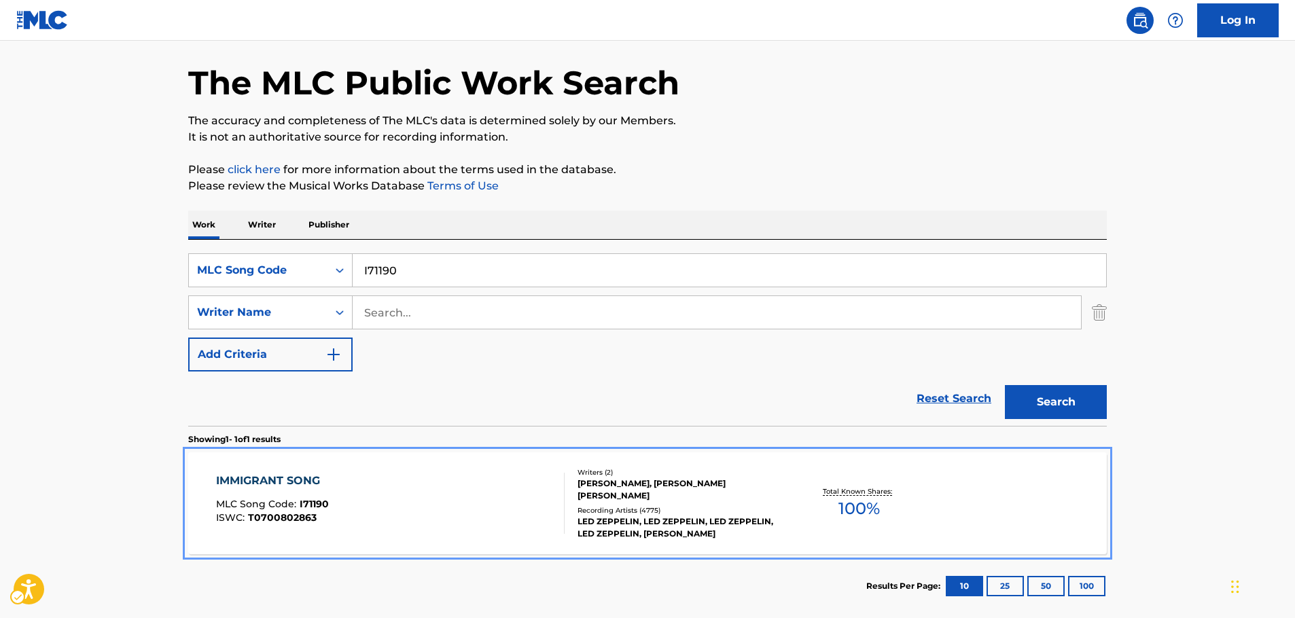
click at [387, 515] on div "IMMIGRANT SONG MLC Song Code : I71190 ISWC : T0700802863" at bounding box center [390, 503] width 349 height 61
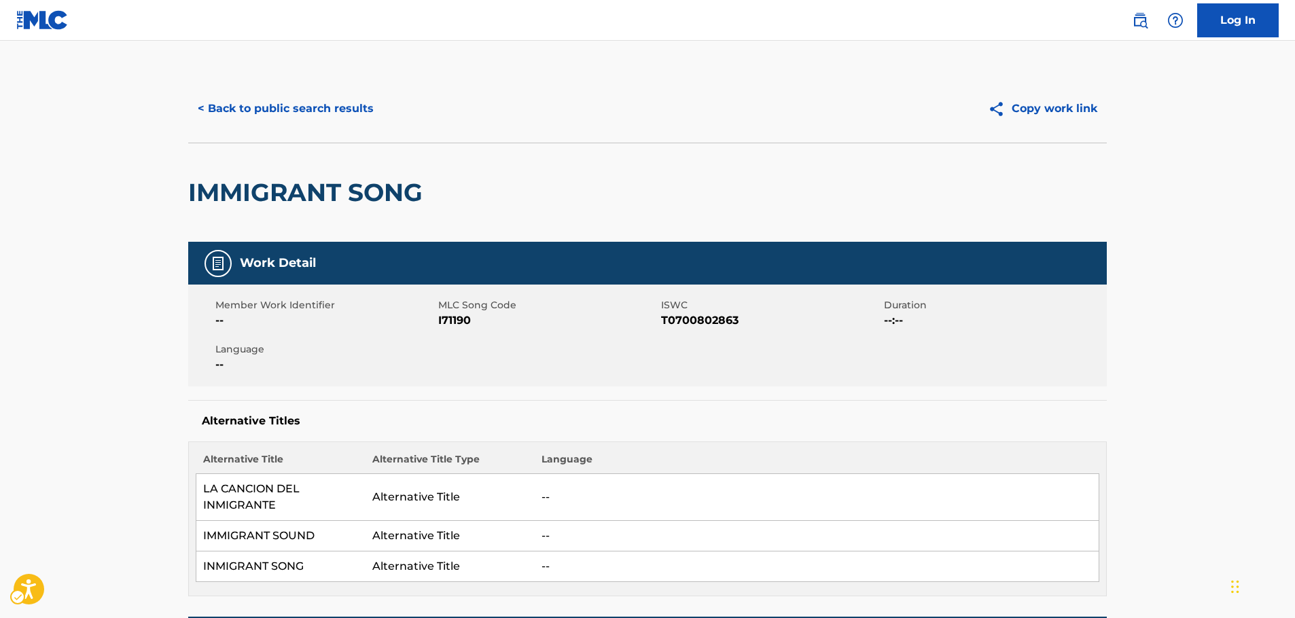
click at [729, 322] on span "ISWC - T0700802863" at bounding box center [771, 321] width 220 height 16
click at [233, 100] on button "< Back to public search results" at bounding box center [285, 109] width 195 height 34
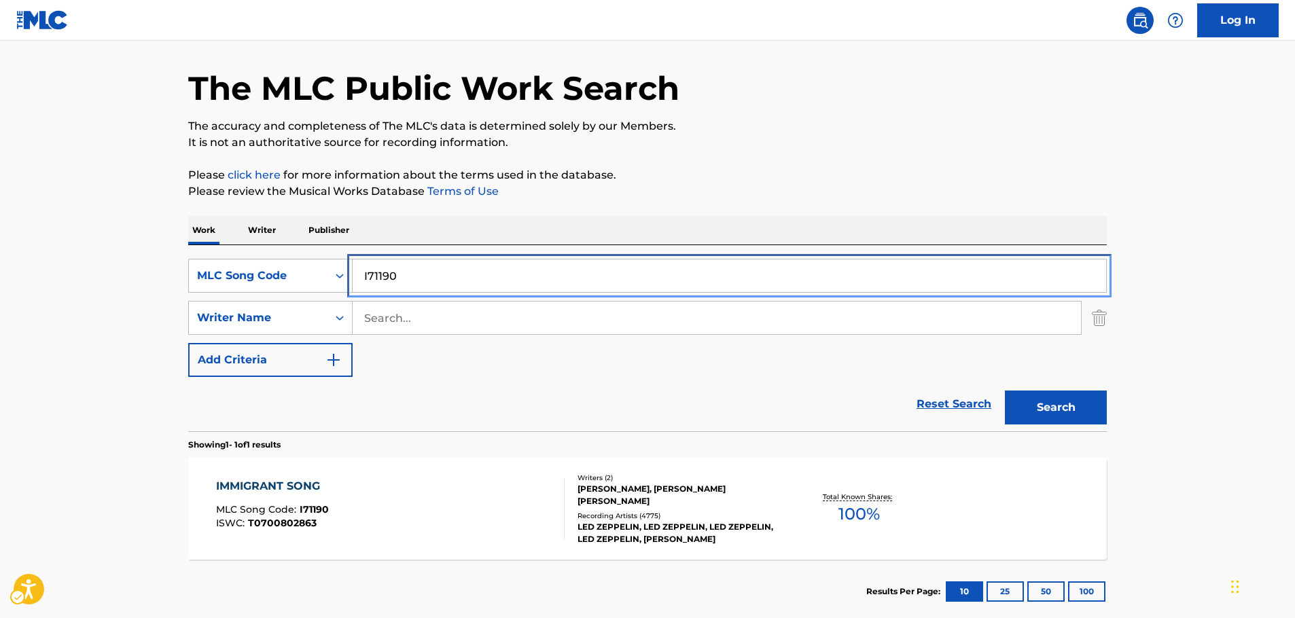
paste input "C5631M"
type input "C5631M"
click at [1070, 409] on button "Search" at bounding box center [1056, 408] width 102 height 34
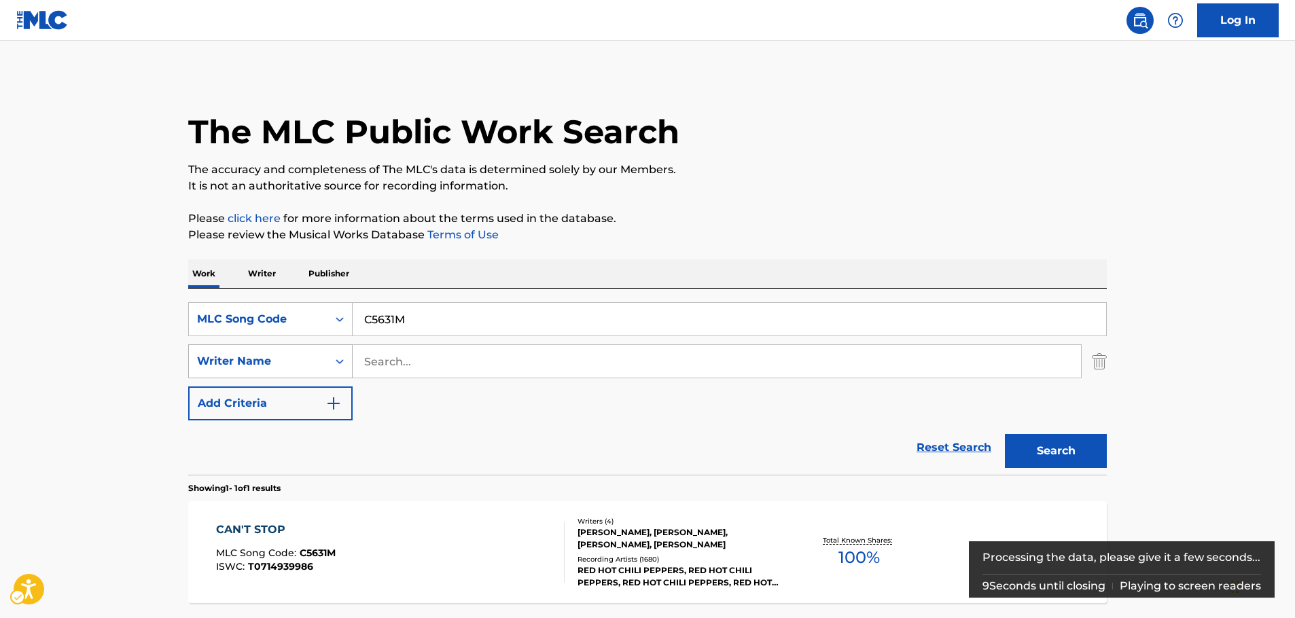
scroll to position [121, 0]
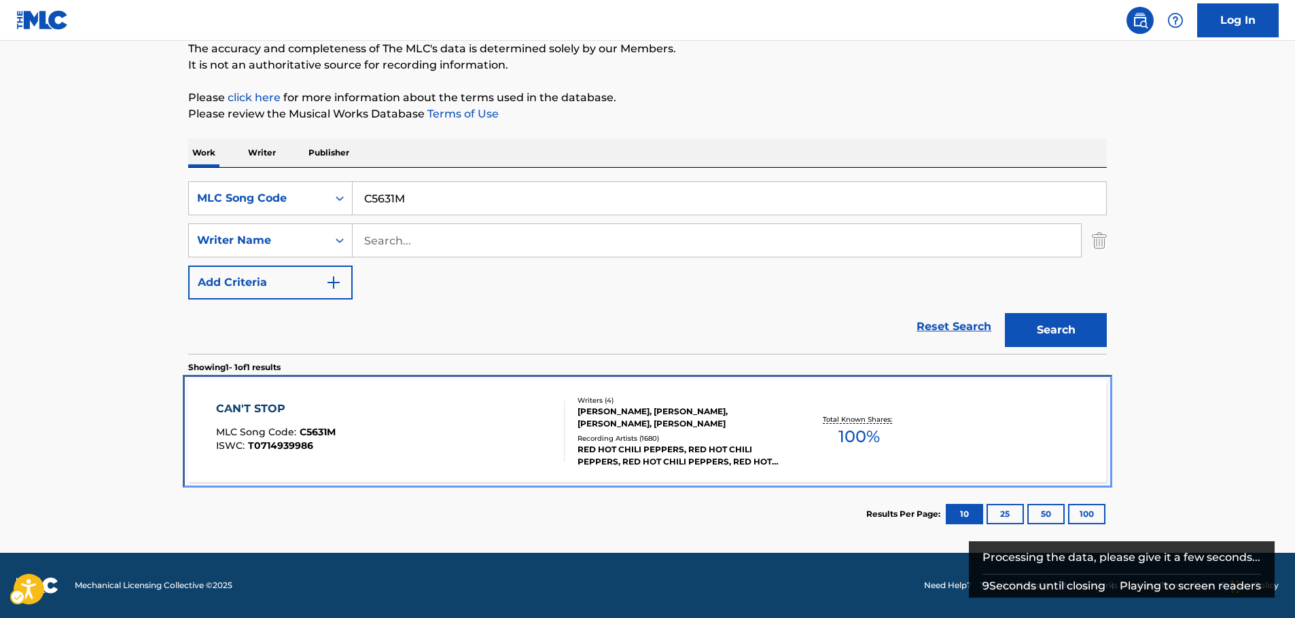
click at [388, 422] on div "CAN'T STOP MLC Song Code : C5631M ISWC : T0714939986" at bounding box center [390, 431] width 349 height 61
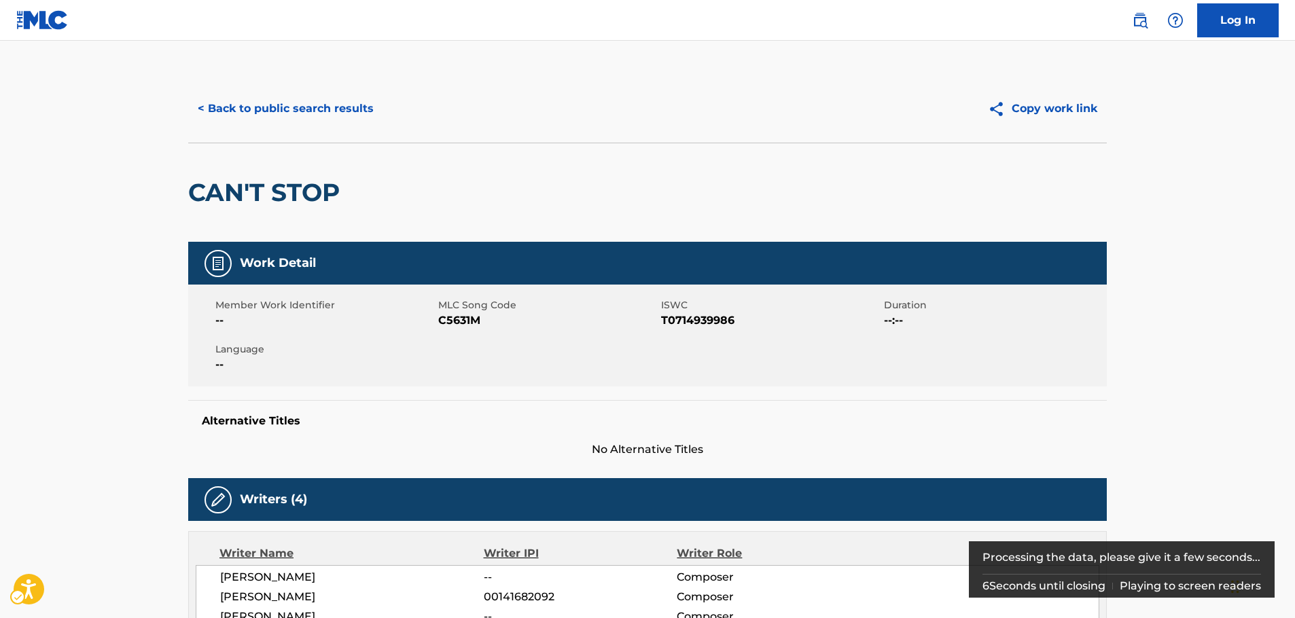
click at [708, 316] on span "ISWC - T0714939986" at bounding box center [771, 321] width 220 height 16
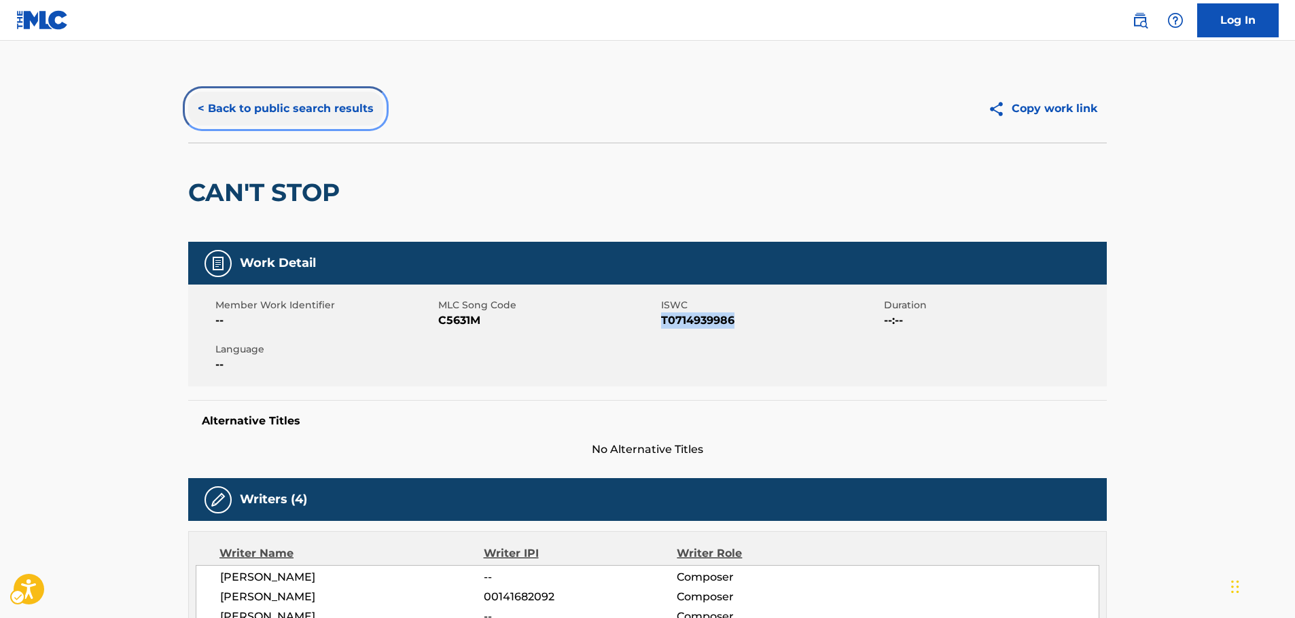
click at [287, 111] on button "< Back to public search results" at bounding box center [285, 109] width 195 height 34
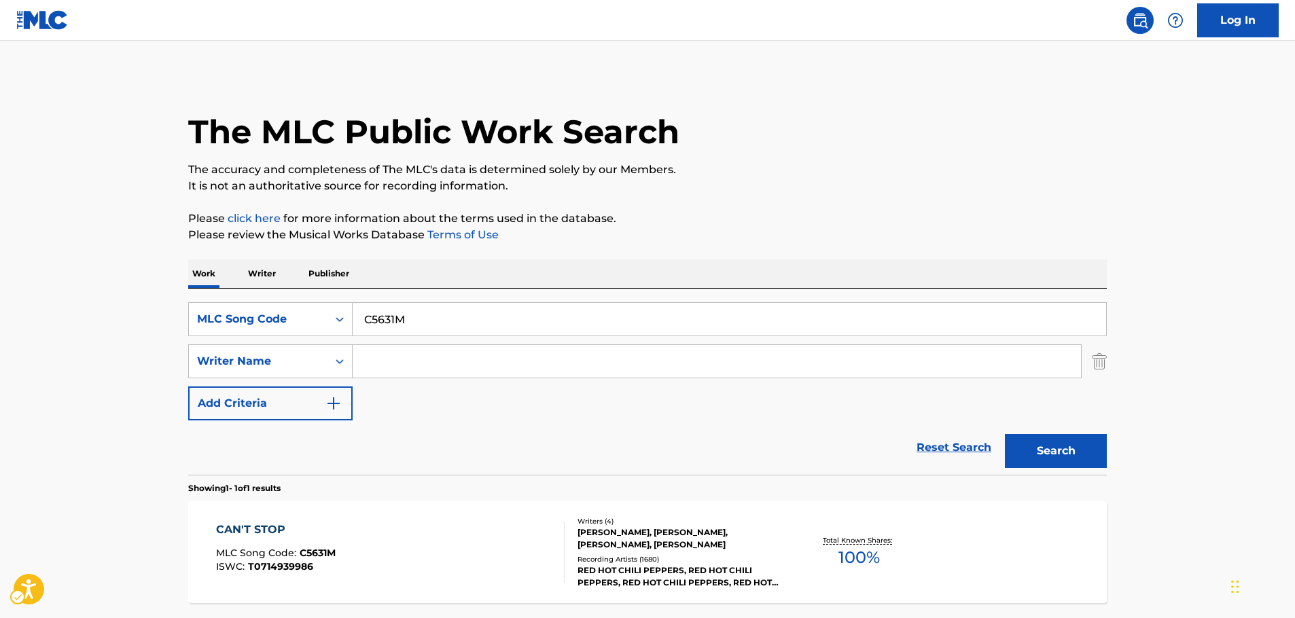
scroll to position [43, 0]
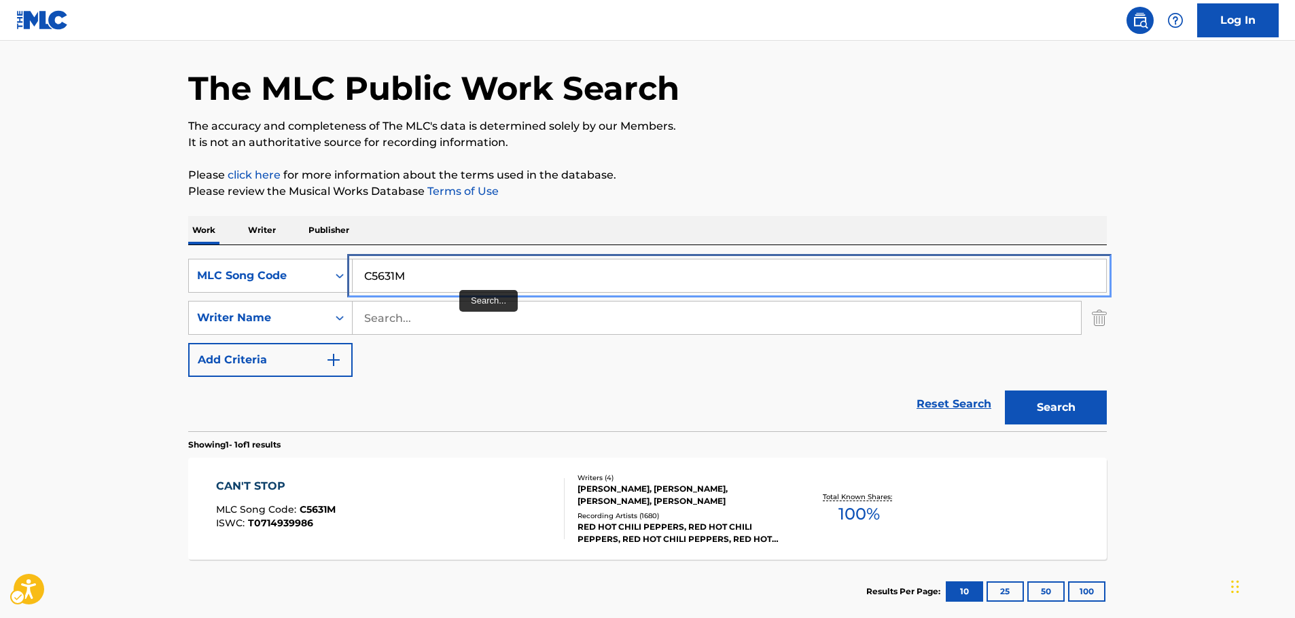
drag, startPoint x: 447, startPoint y: 283, endPoint x: 417, endPoint y: 301, distance: 35.3
paste input "E08884"
type input "E08884"
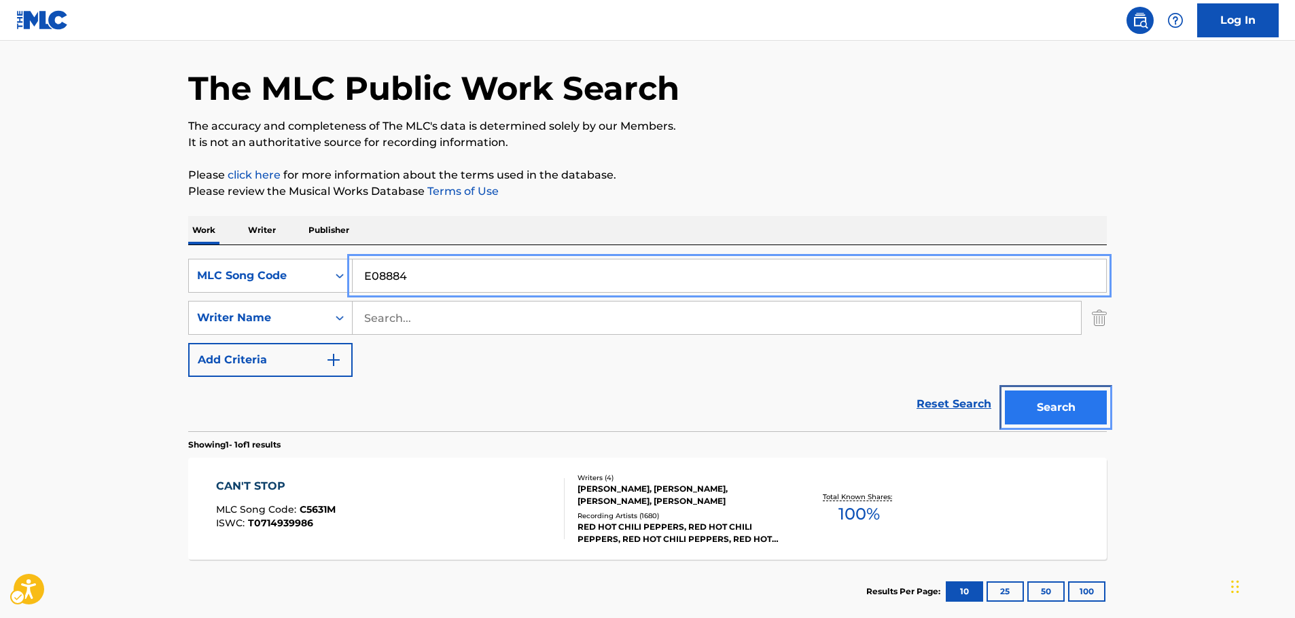
click at [1058, 408] on button "Search" at bounding box center [1056, 408] width 102 height 34
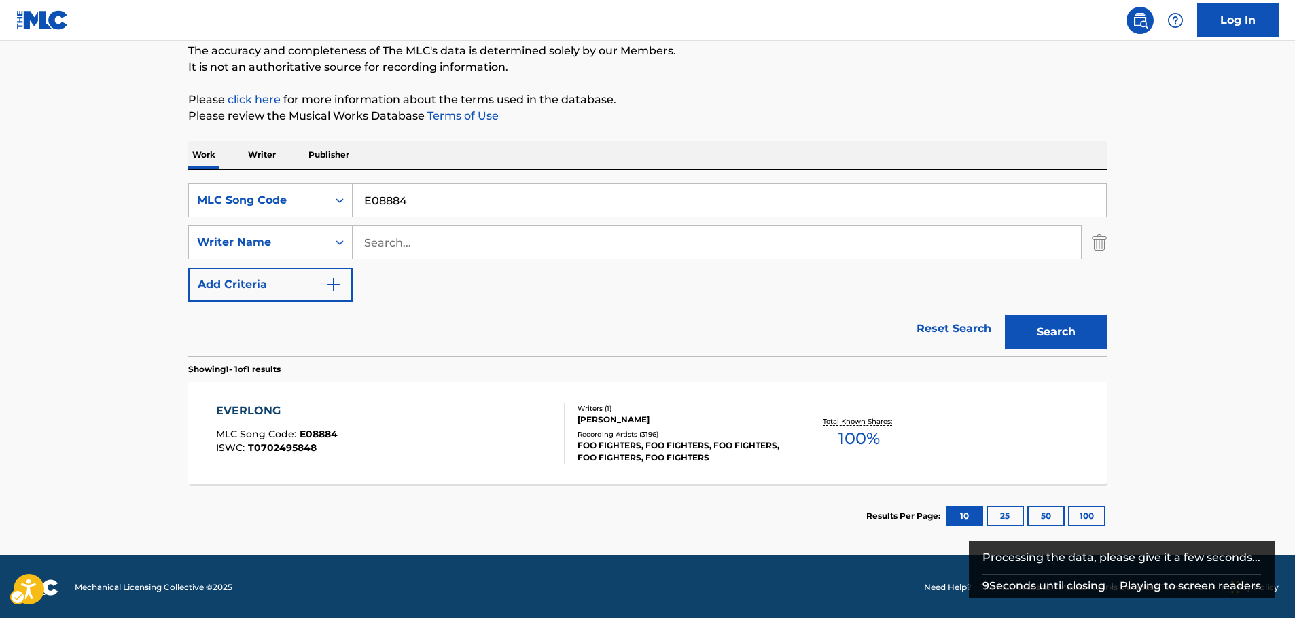
scroll to position [121, 0]
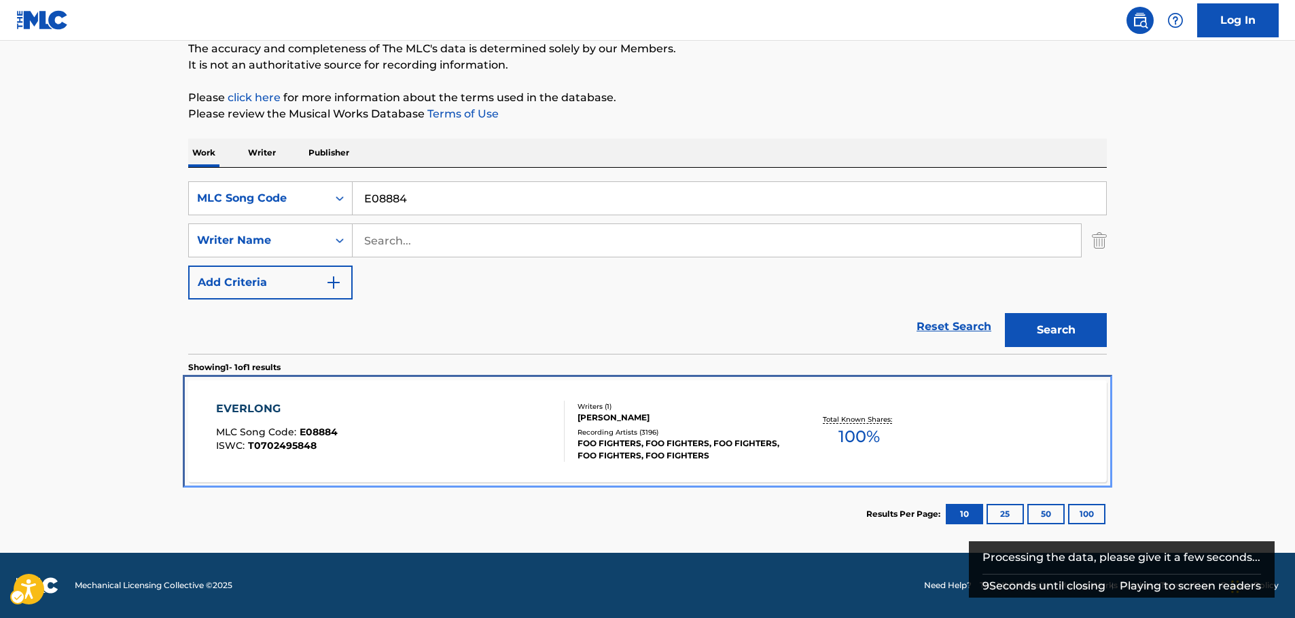
click at [482, 444] on div "EVERLONG MLC Song Code : E08884 ISWC : T0702495848" at bounding box center [390, 431] width 349 height 61
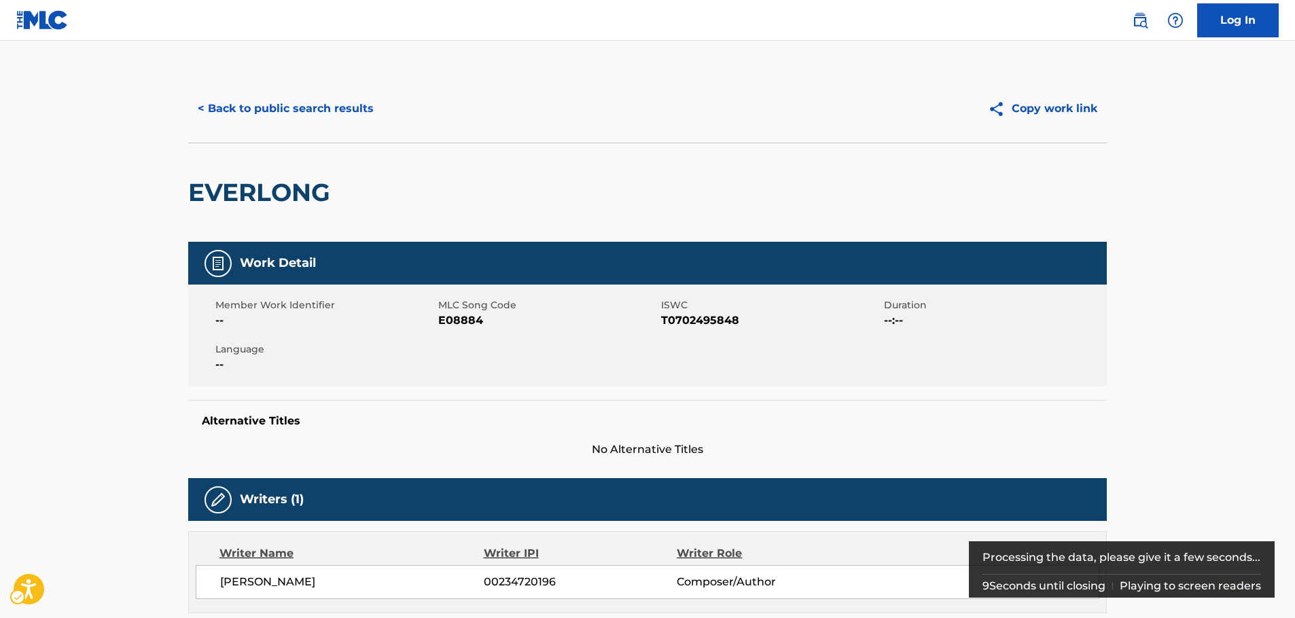
click at [718, 317] on span "T0702495848" at bounding box center [771, 321] width 220 height 16
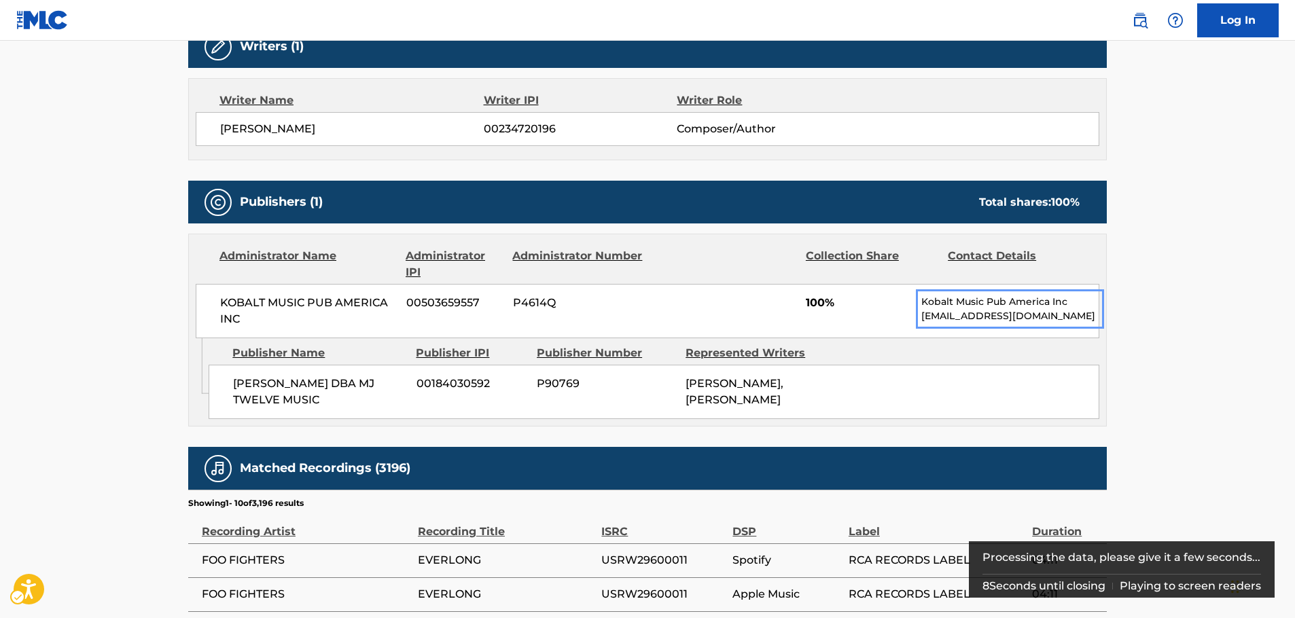
click at [718, 317] on div "KOBALT MUSIC PUB AMERICA INC 00503659557 P4614Q 100% Kobalt Music Pub America I…" at bounding box center [648, 311] width 904 height 54
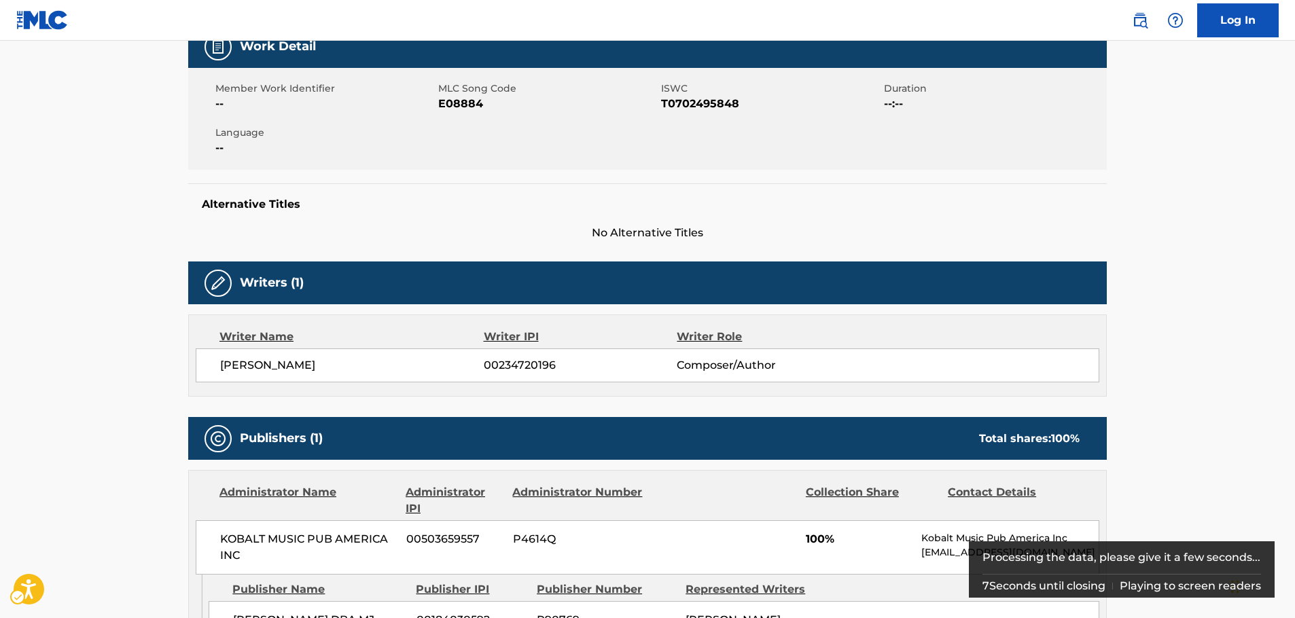
scroll to position [46, 0]
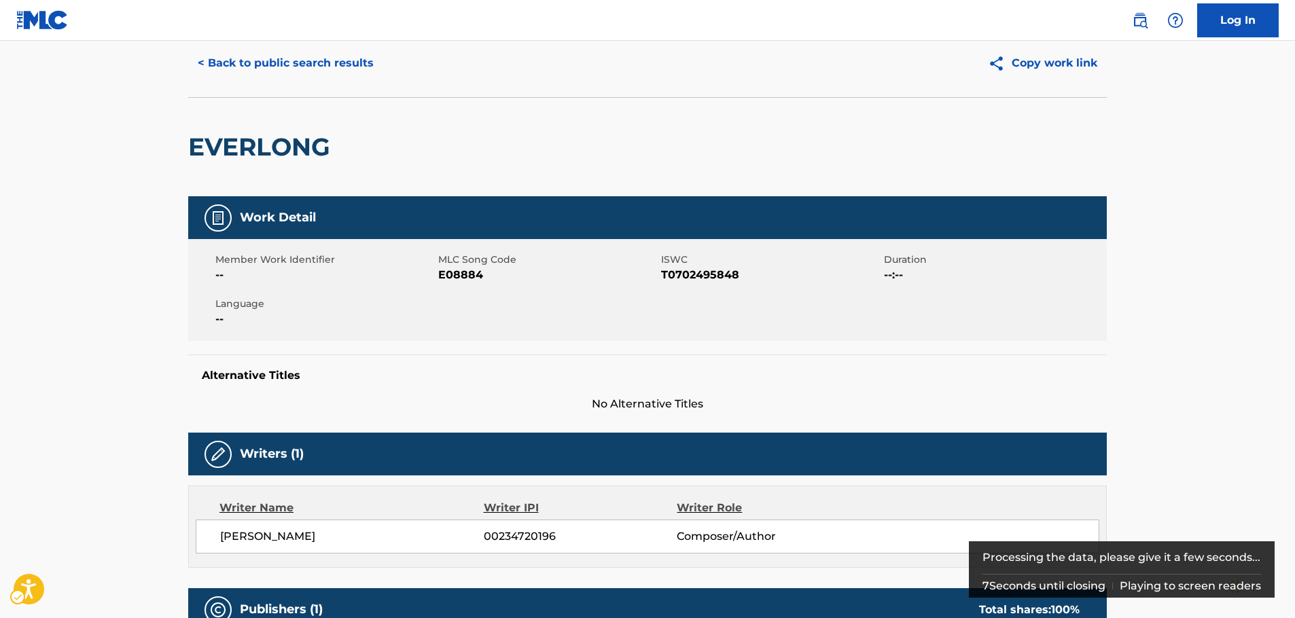
click at [682, 275] on span "ISWC - T0702495848" at bounding box center [771, 275] width 220 height 16
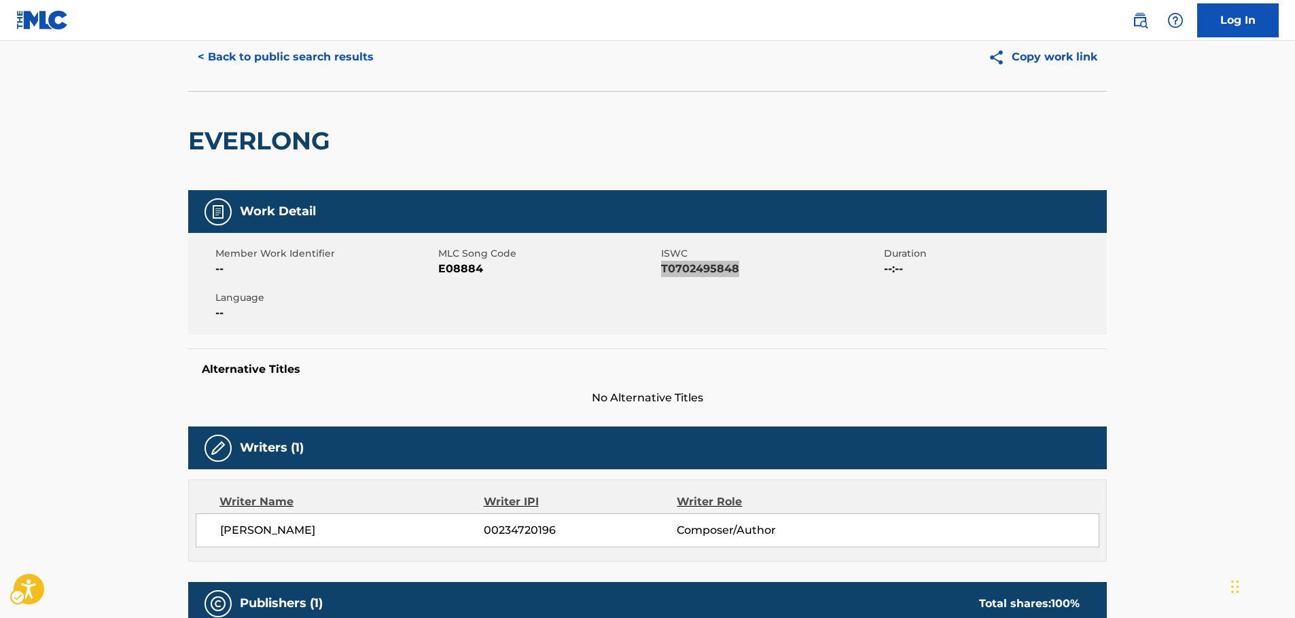
scroll to position [0, 0]
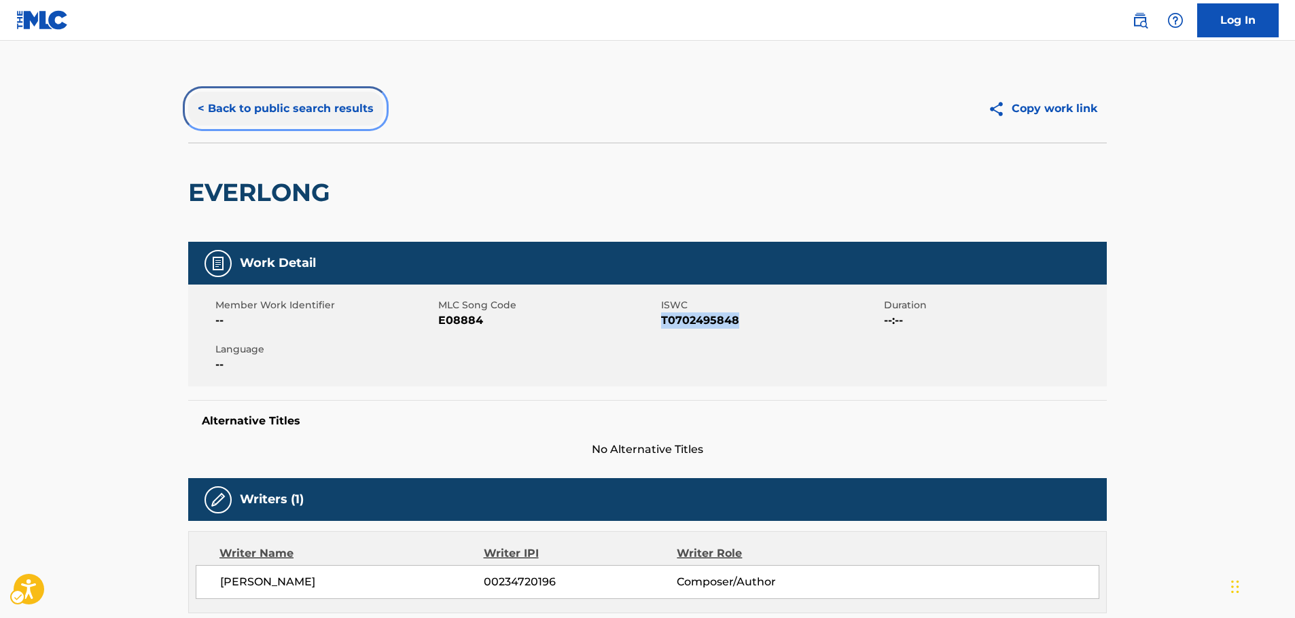
click at [264, 107] on button "< Back to public search results" at bounding box center [285, 109] width 195 height 34
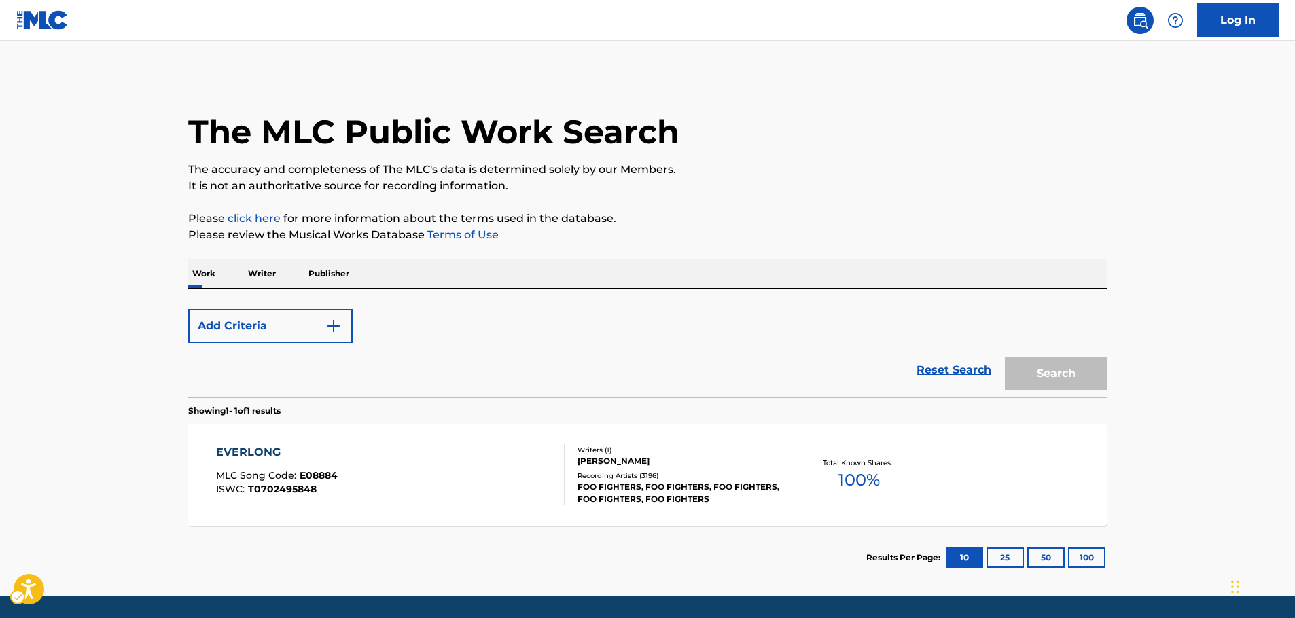
scroll to position [43, 0]
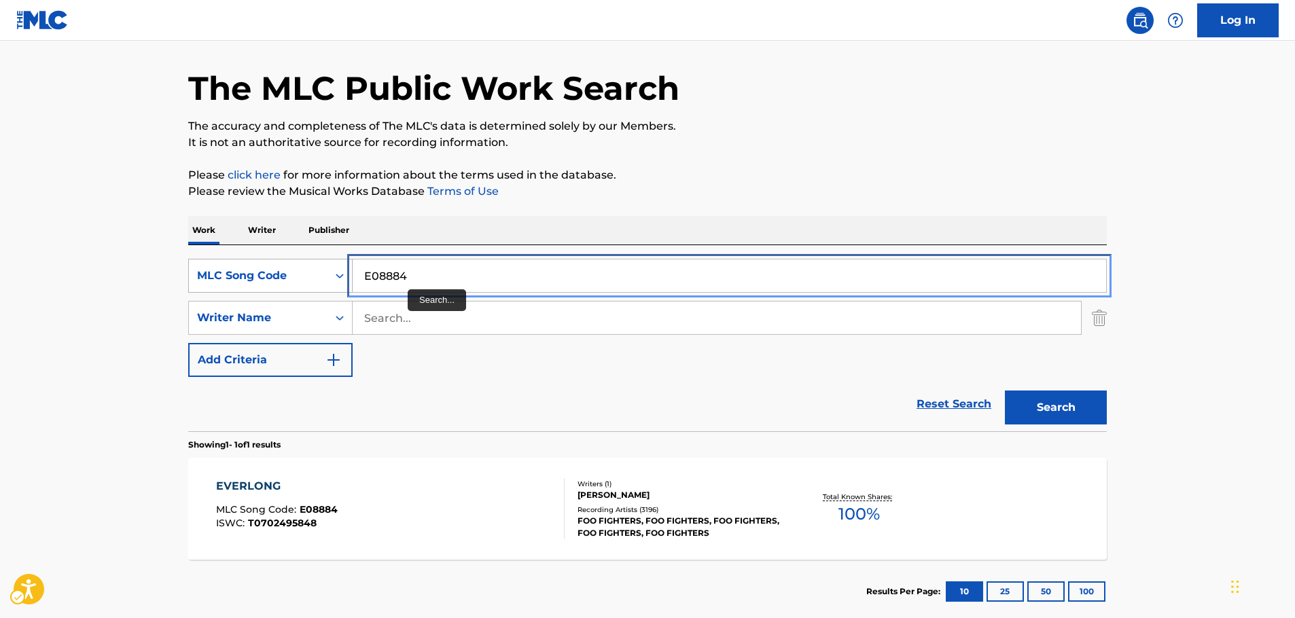
drag, startPoint x: 338, startPoint y: 276, endPoint x: 271, endPoint y: 286, distance: 68.1
paste input "H48600"
type input "H48600"
click at [1074, 412] on button "Search" at bounding box center [1056, 408] width 102 height 34
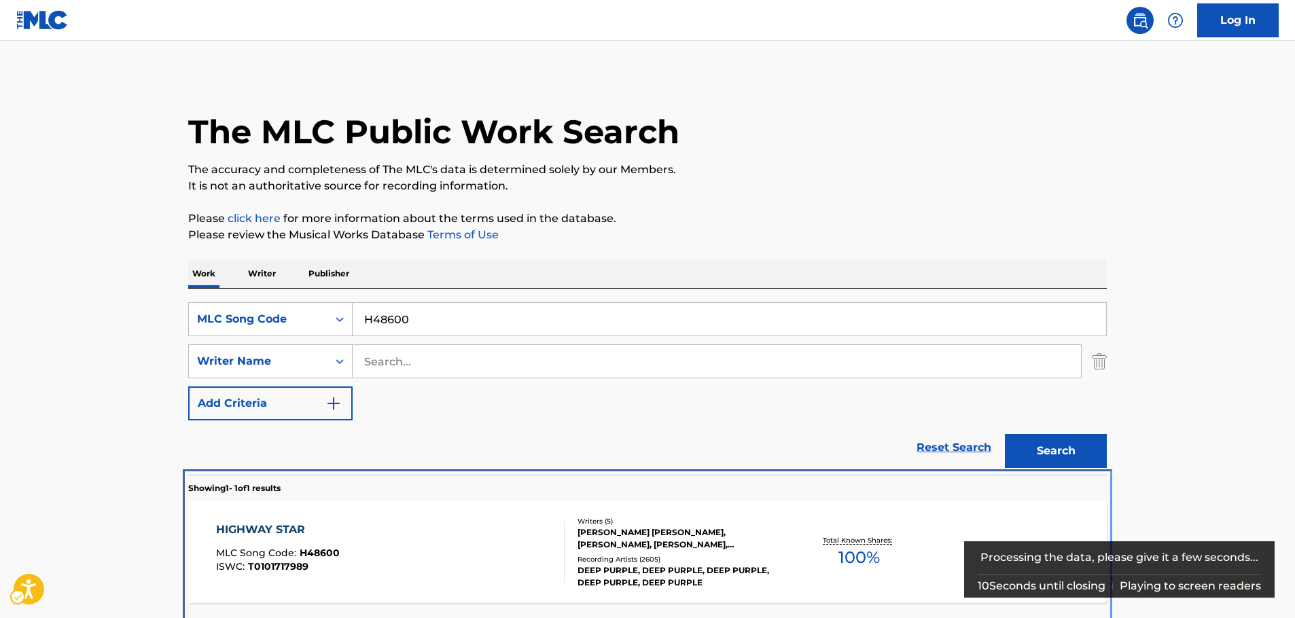
scroll to position [49, 0]
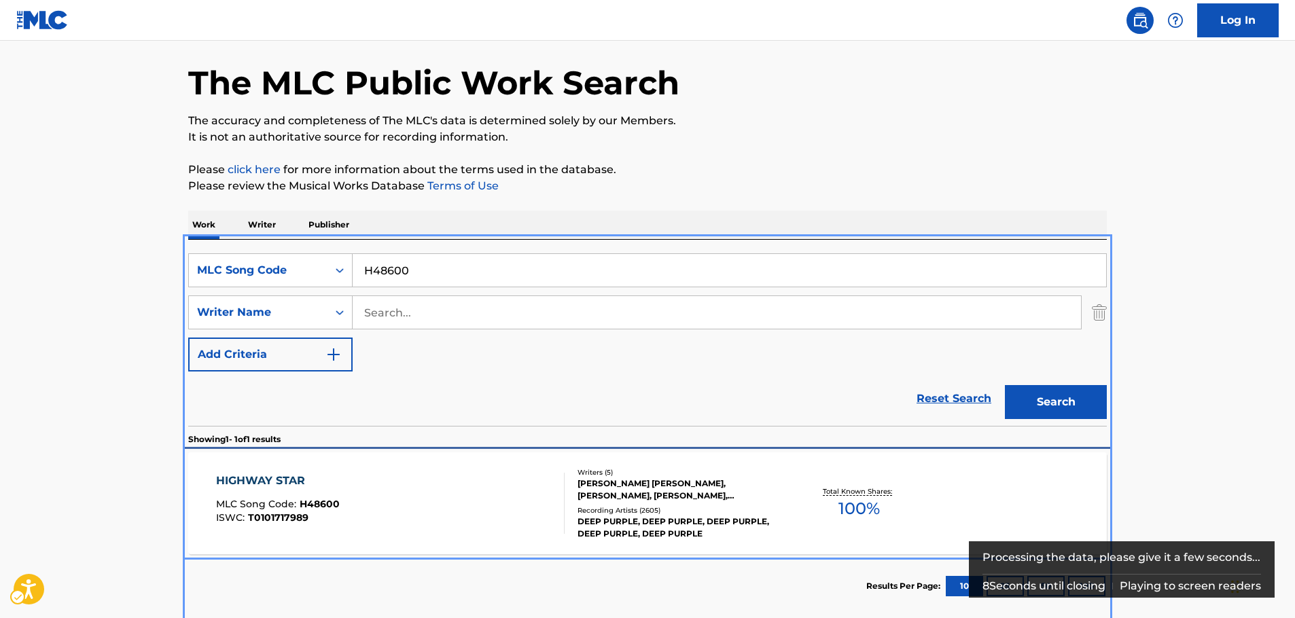
click at [375, 506] on div "HIGHWAY STAR MLC Song Code : H48600 ISWC : T0101717989" at bounding box center [390, 503] width 349 height 61
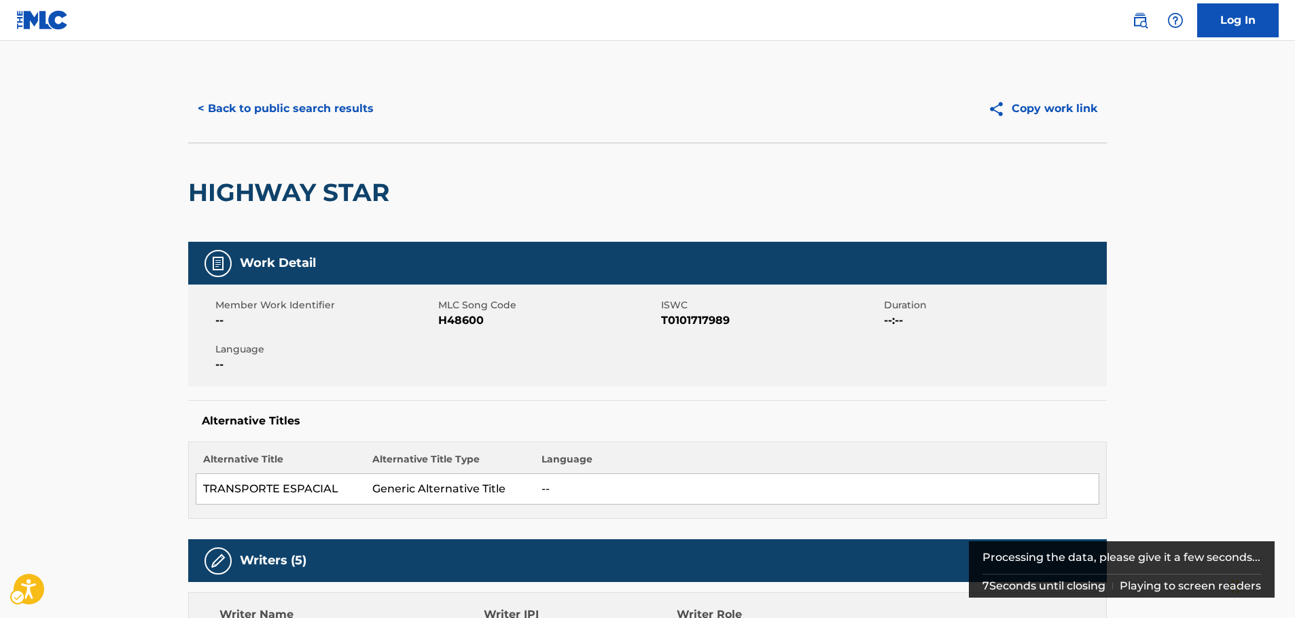
click at [697, 317] on span "ISWC - T0101717989" at bounding box center [771, 321] width 220 height 16
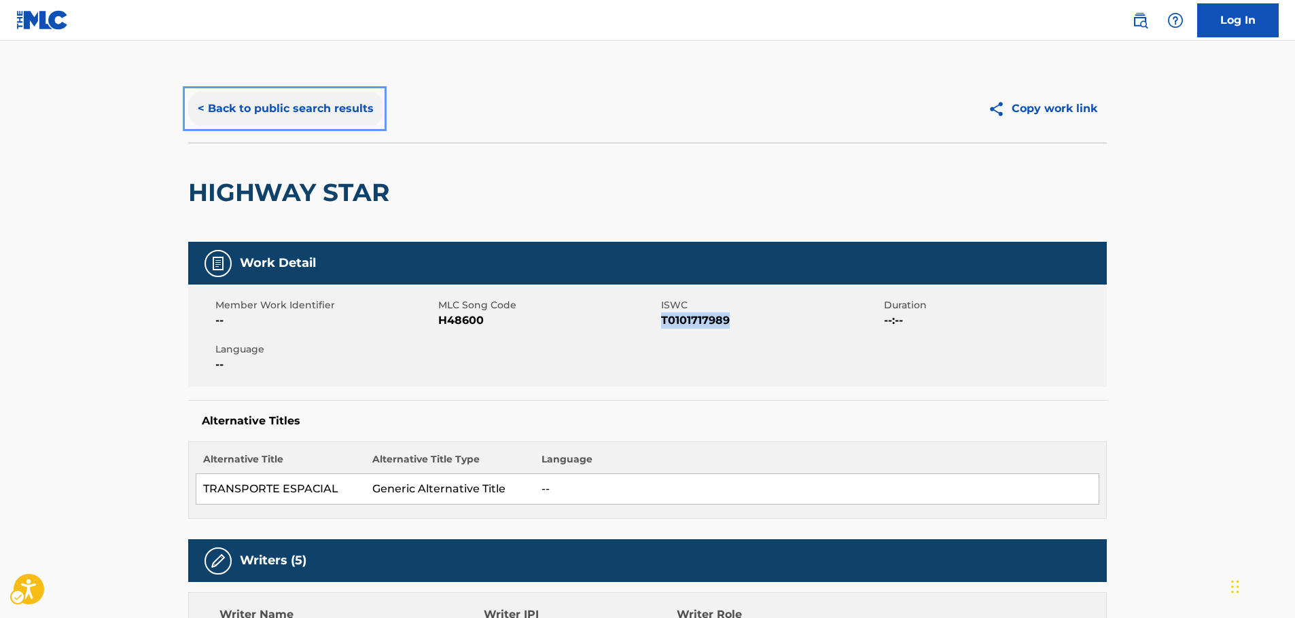
click at [303, 115] on button "< Back to public search results" at bounding box center [285, 109] width 195 height 34
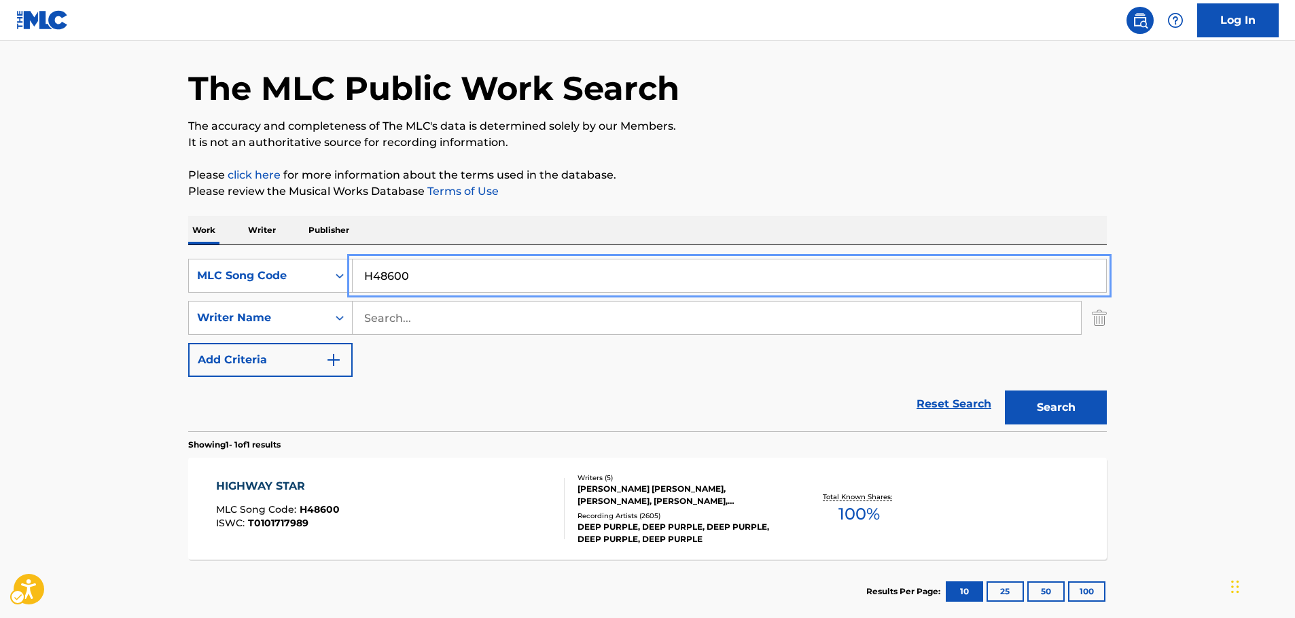
drag, startPoint x: 417, startPoint y: 273, endPoint x: 415, endPoint y: 311, distance: 37.4
paste input "A13367"
type input "A13367"
click at [1062, 409] on button "Search" at bounding box center [1056, 408] width 102 height 34
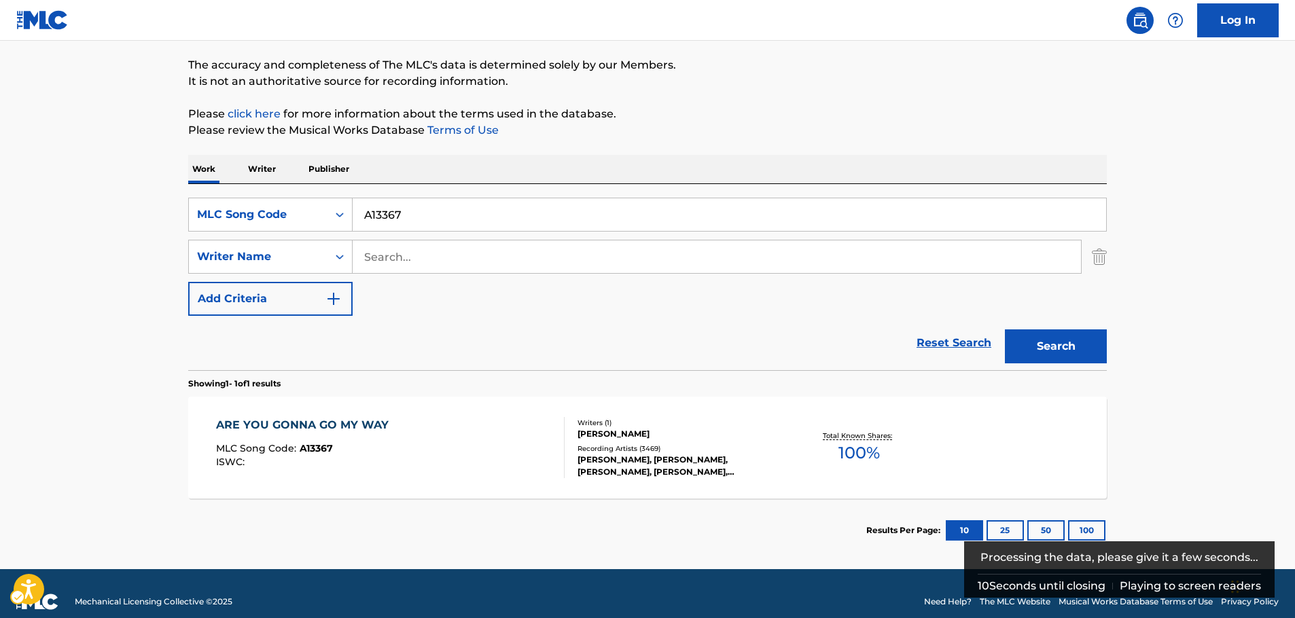
scroll to position [121, 0]
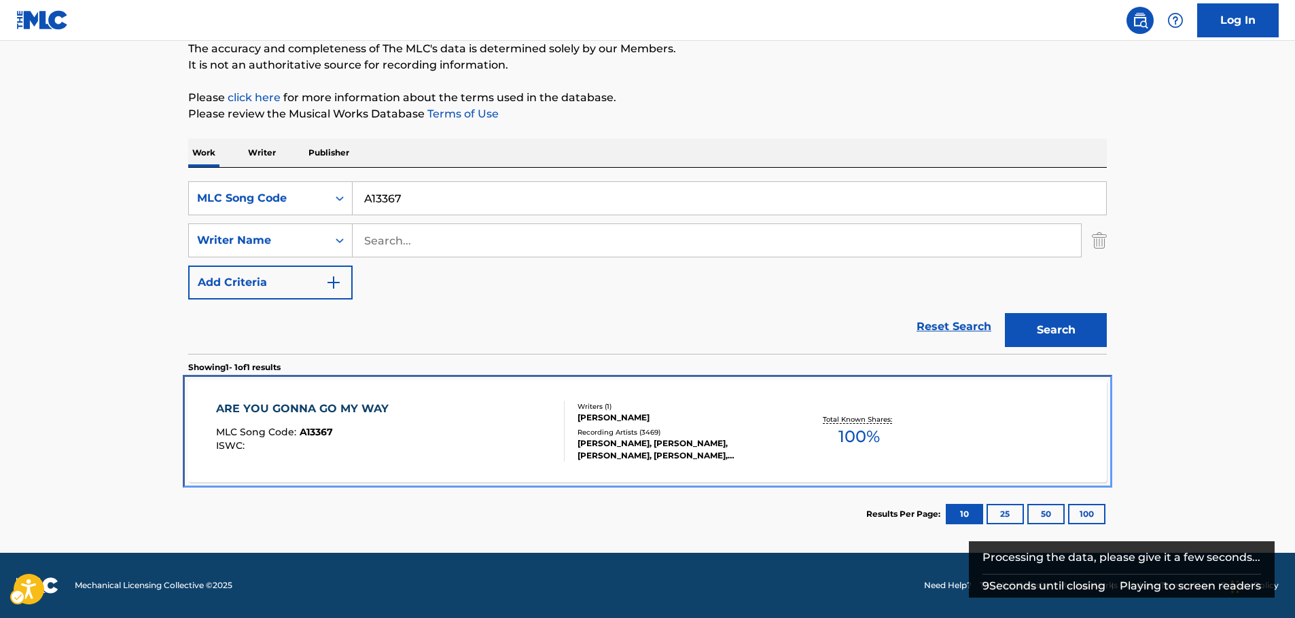
click at [393, 449] on div "ARE YOU GONNA GO MY WAY MLC Song Code : A13367 ISWC :" at bounding box center [390, 431] width 349 height 61
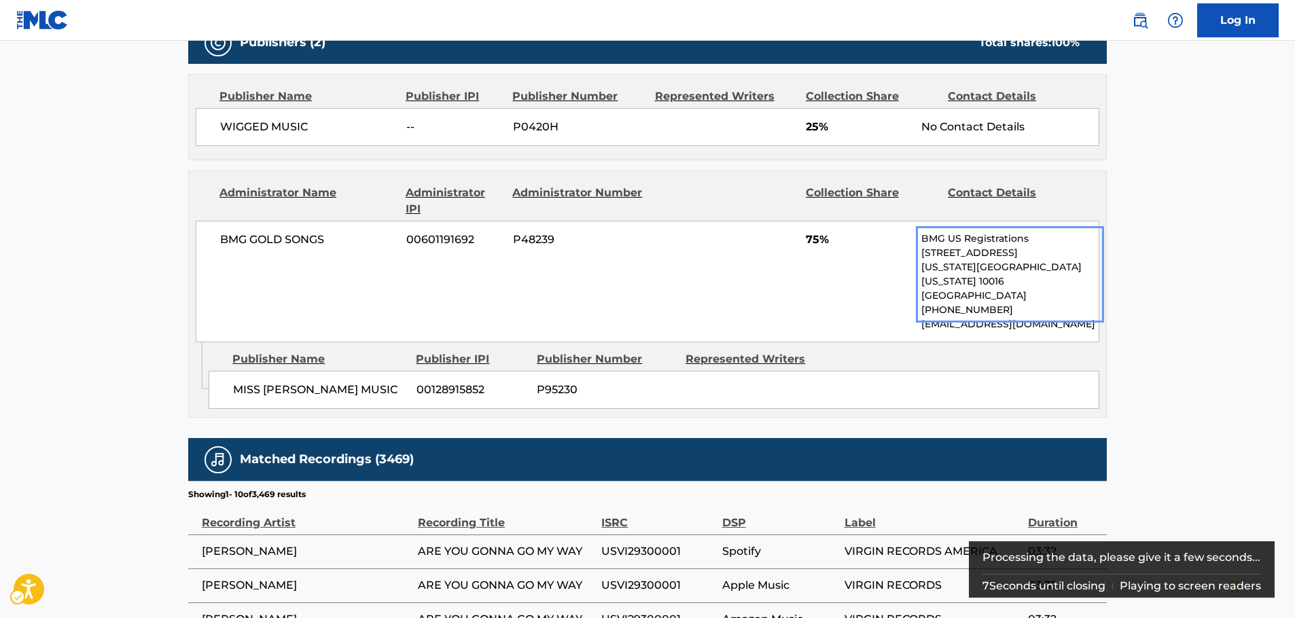
scroll to position [612, 0]
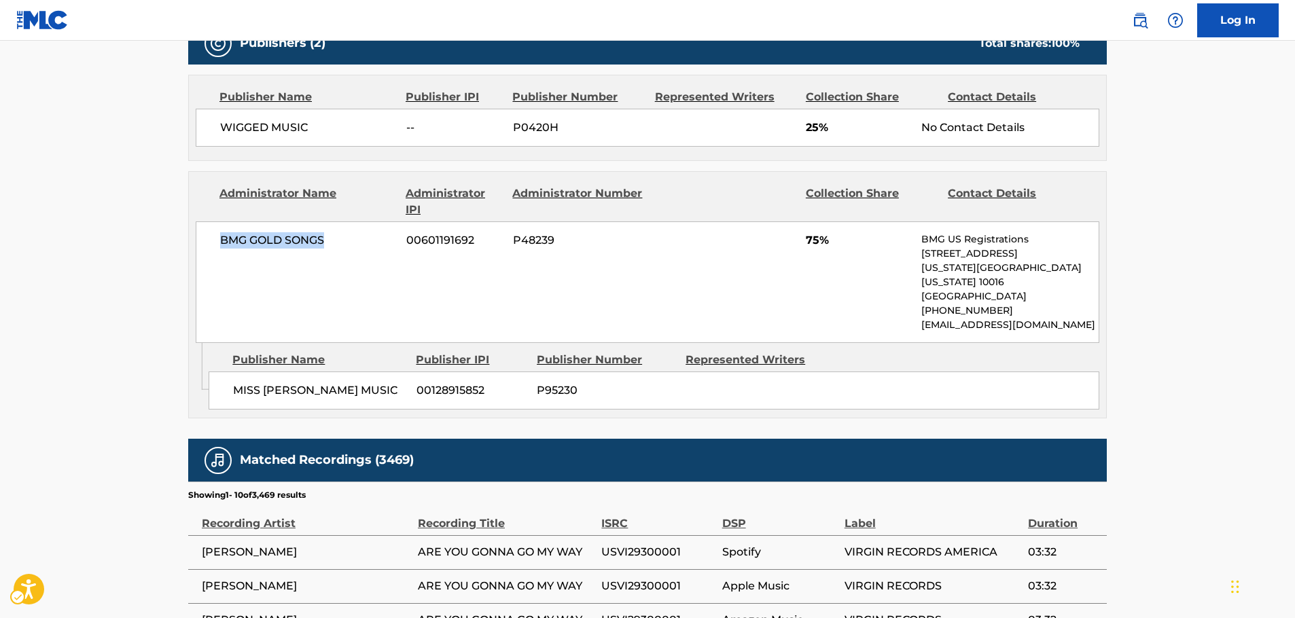
drag, startPoint x: 336, startPoint y: 258, endPoint x: 167, endPoint y: 253, distance: 170.0
click at [182, 249] on div "< Back to public search results Copy work link ARE YOU GONNA GO MY WAY Work Det…" at bounding box center [647, 193] width 951 height 1462
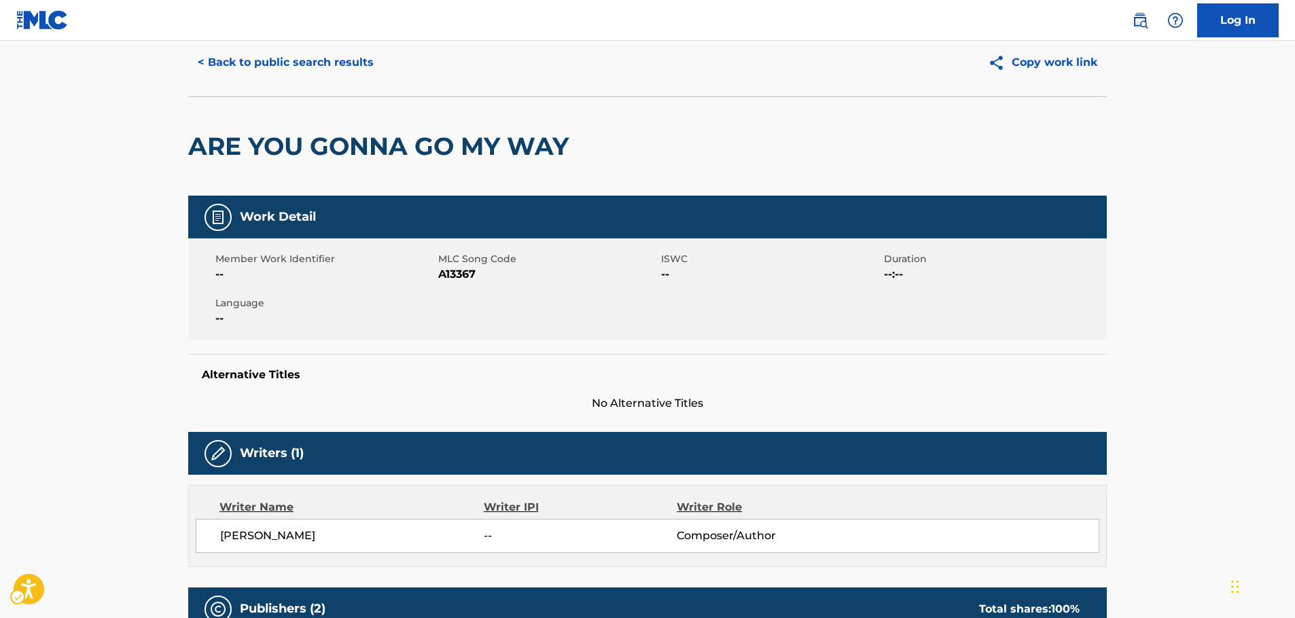
scroll to position [0, 0]
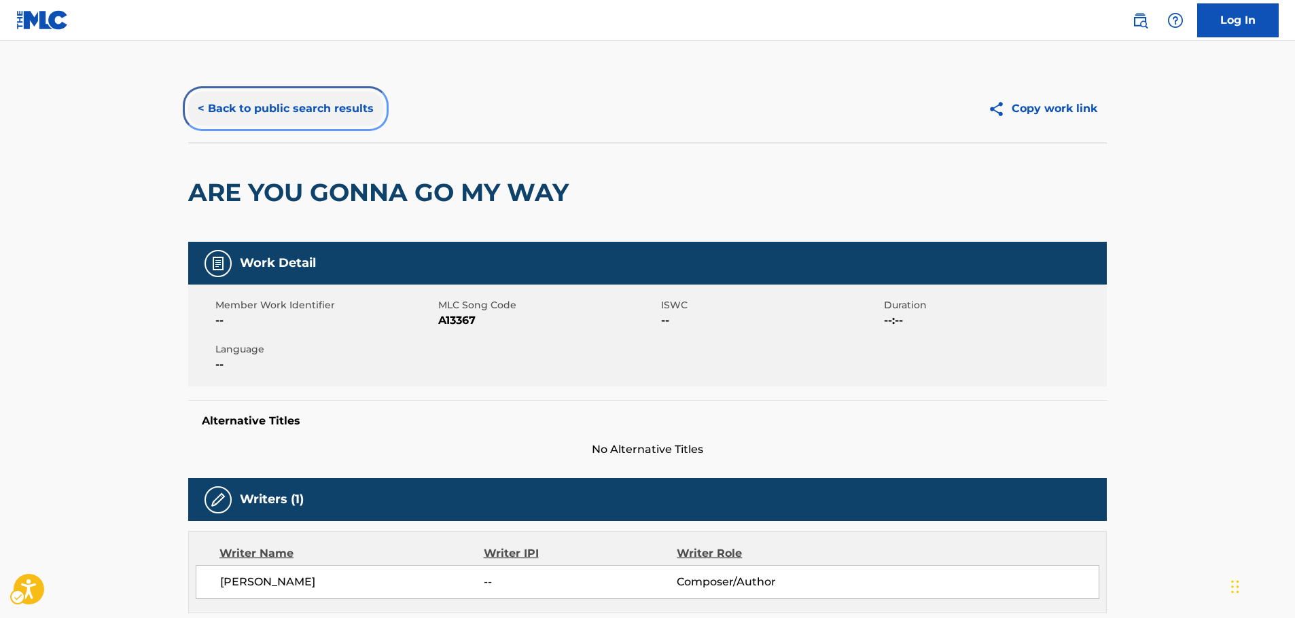
click at [343, 117] on button "< Back to public search results" at bounding box center [285, 109] width 195 height 34
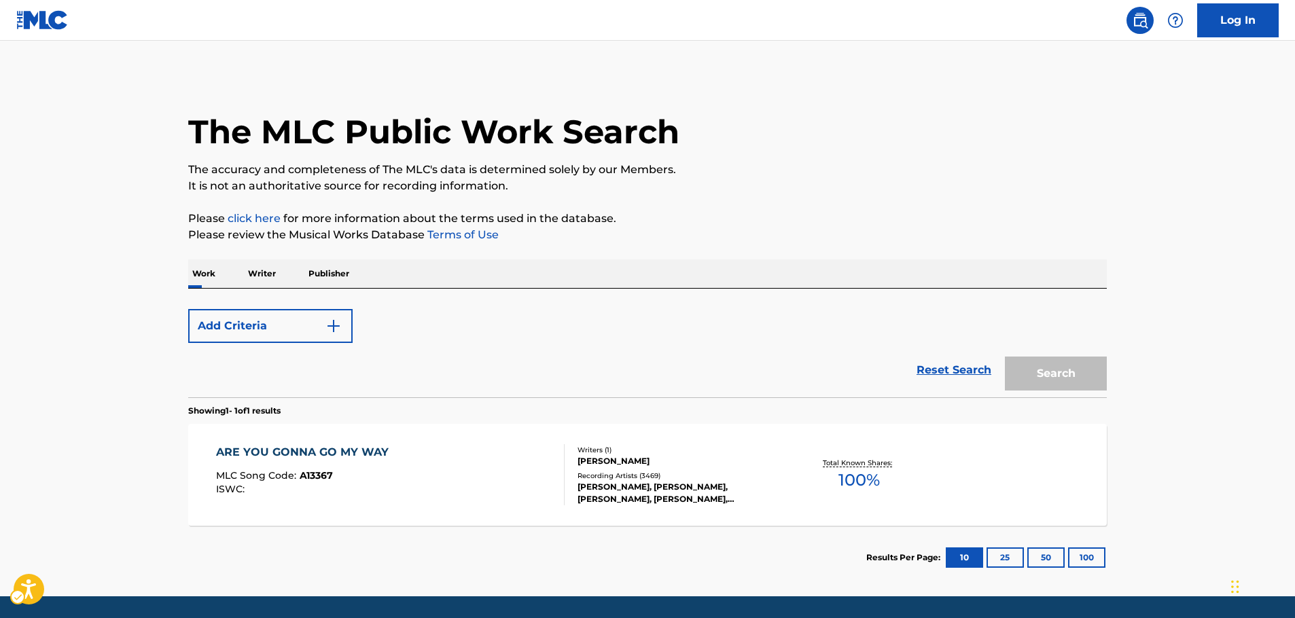
scroll to position [43, 0]
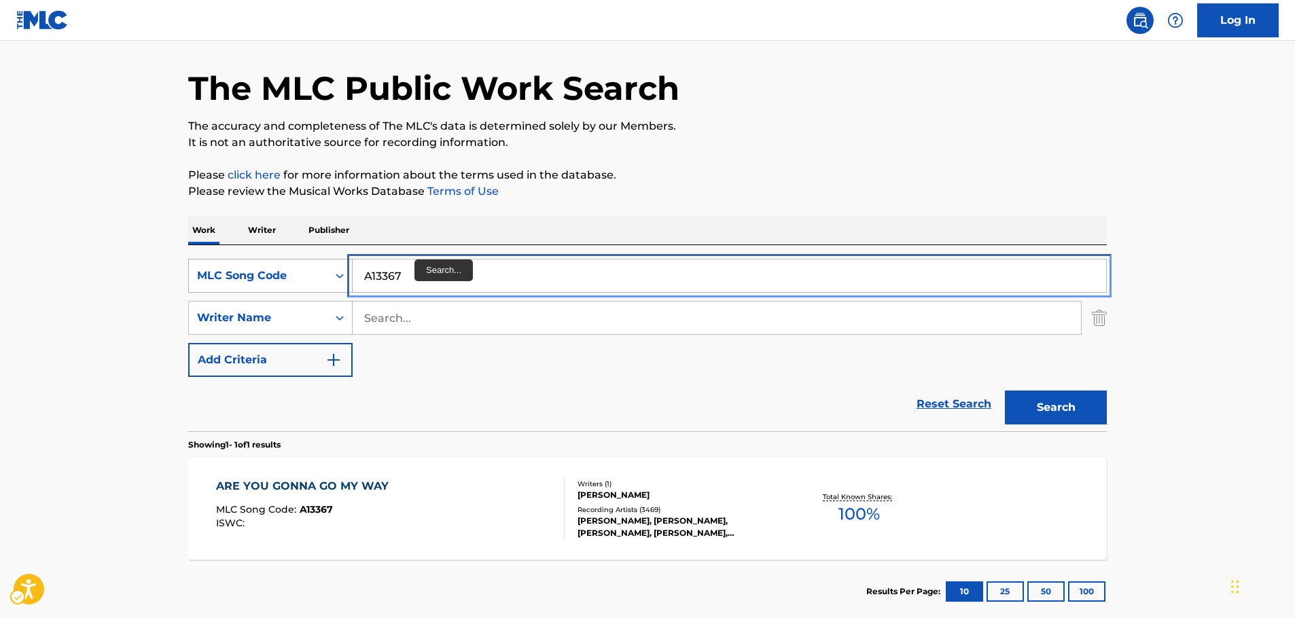
drag, startPoint x: 344, startPoint y: 273, endPoint x: 303, endPoint y: 279, distance: 41.3
paste input "P10800"
type input "P10800"
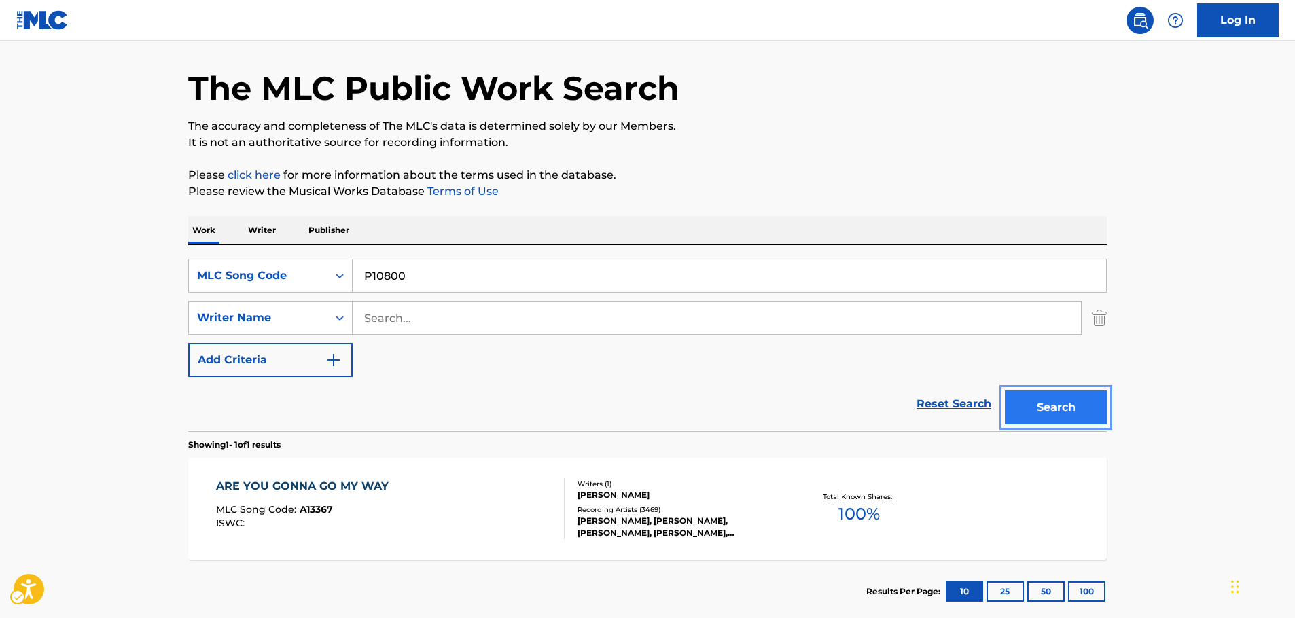
click at [1081, 411] on button "Search" at bounding box center [1056, 408] width 102 height 34
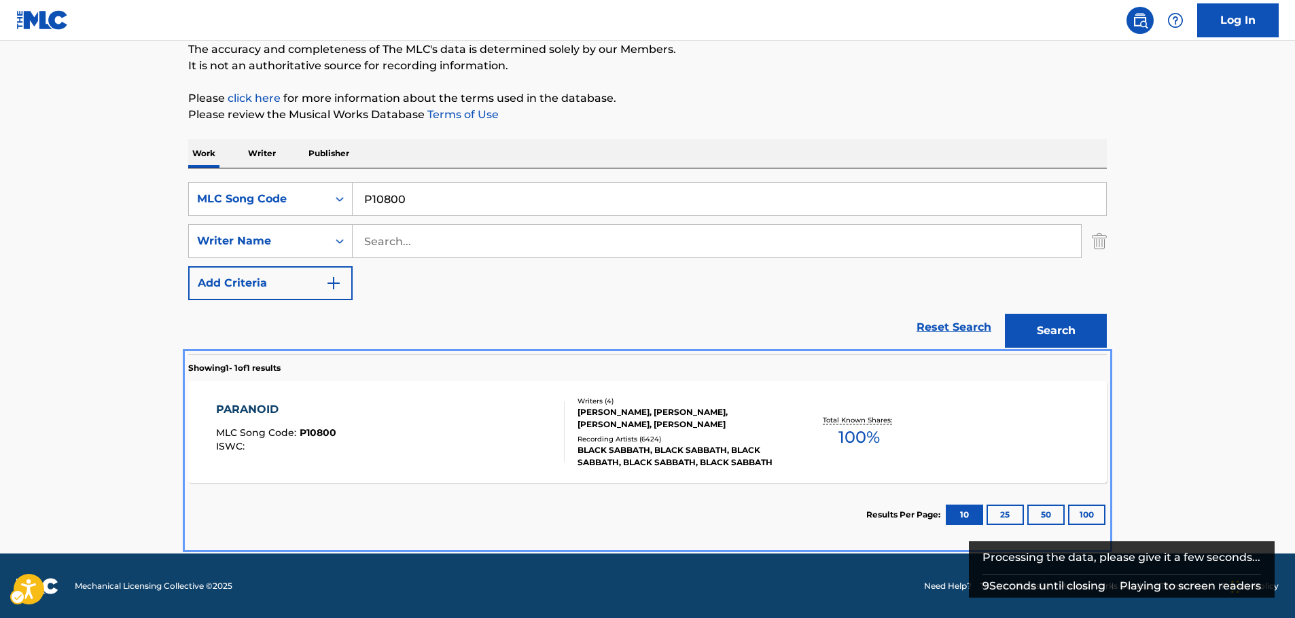
scroll to position [121, 0]
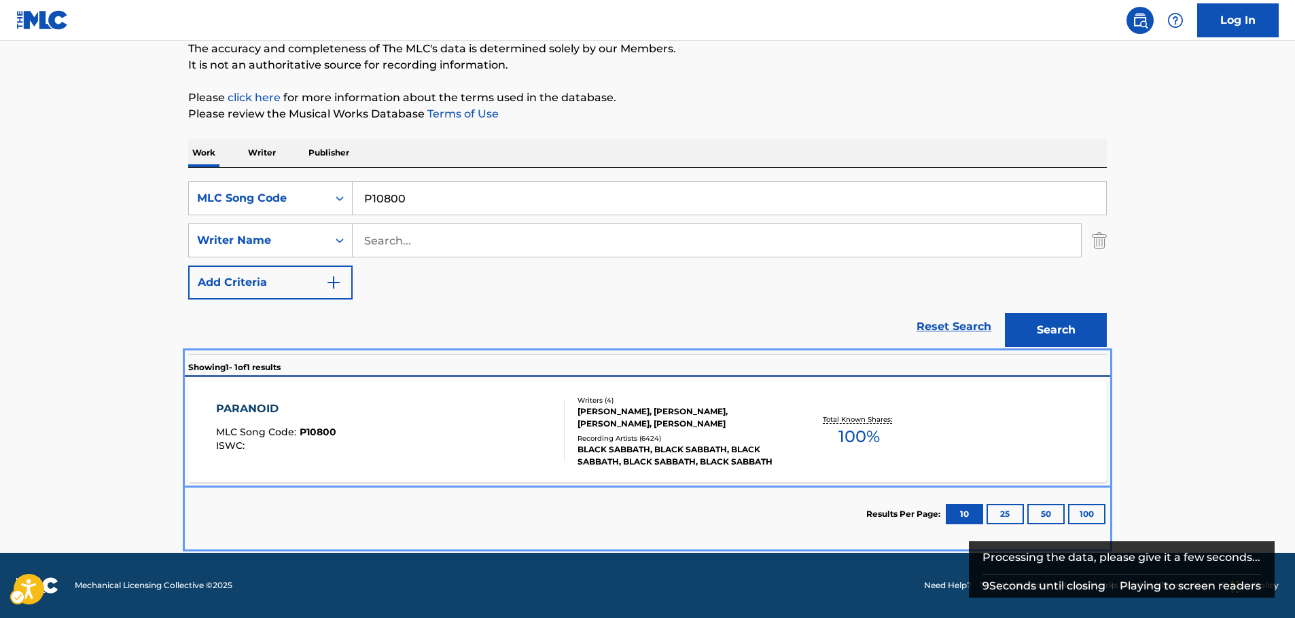
click at [432, 440] on div "PARANOID MLC Song Code : P10800 ISWC :" at bounding box center [390, 431] width 349 height 61
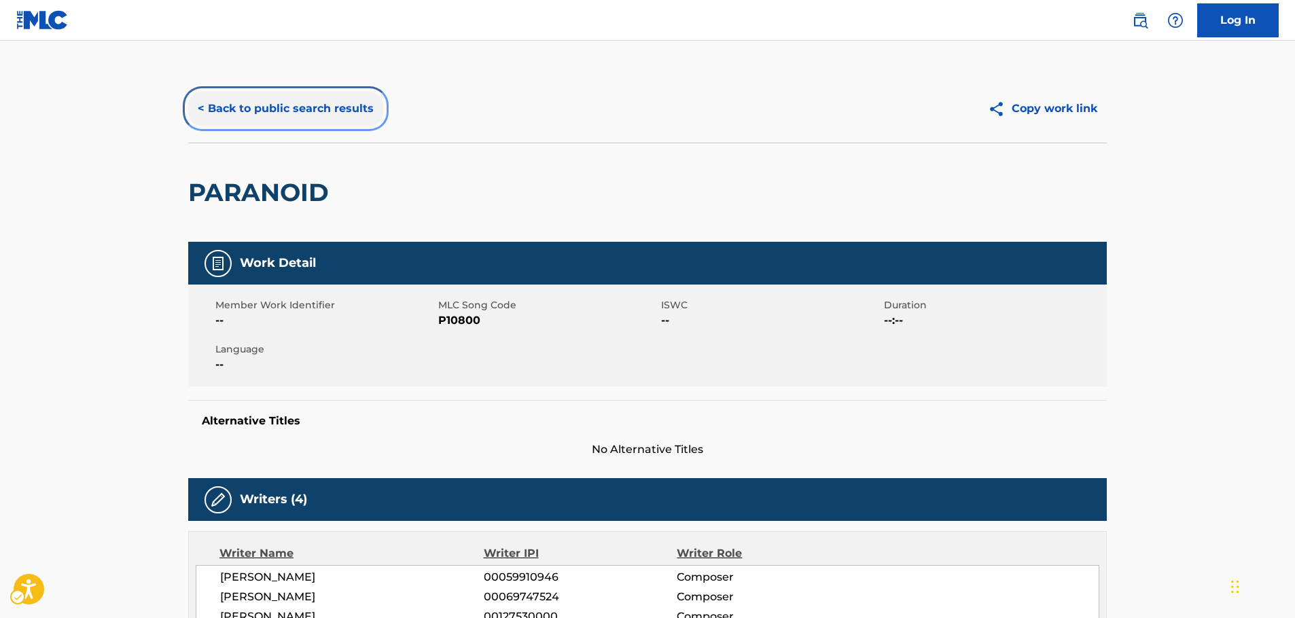
click at [234, 111] on button "< Back to public search results" at bounding box center [285, 109] width 195 height 34
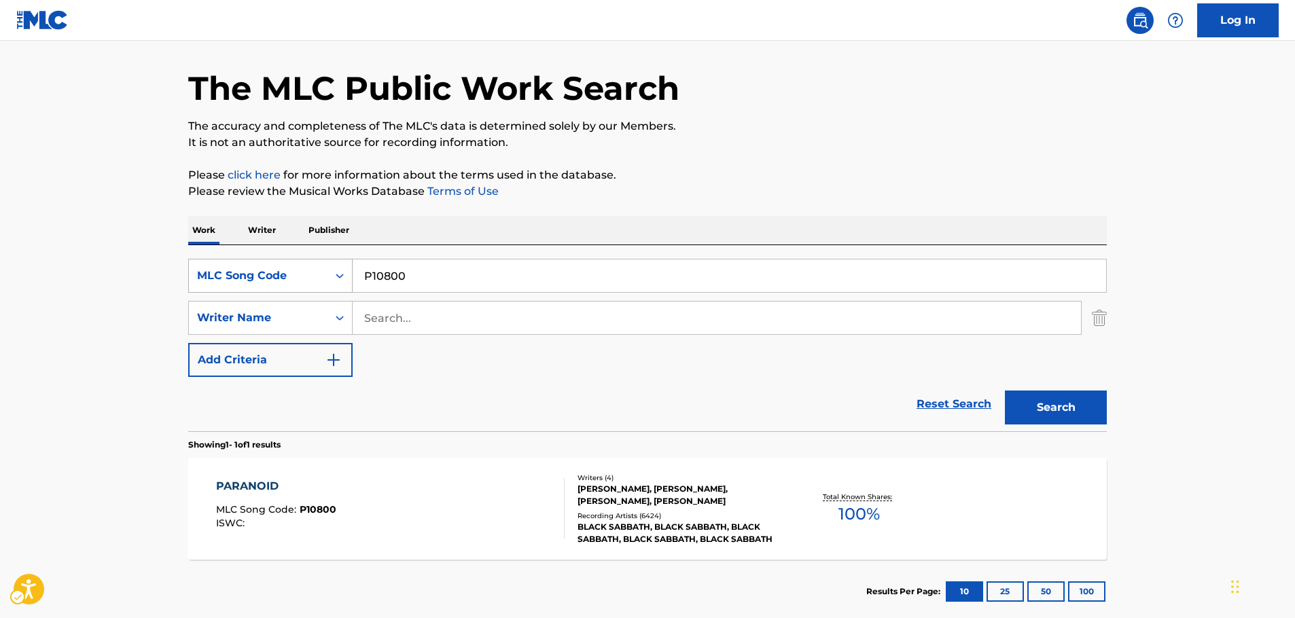
click at [320, 268] on div "MLC Song Code" at bounding box center [258, 276] width 139 height 26
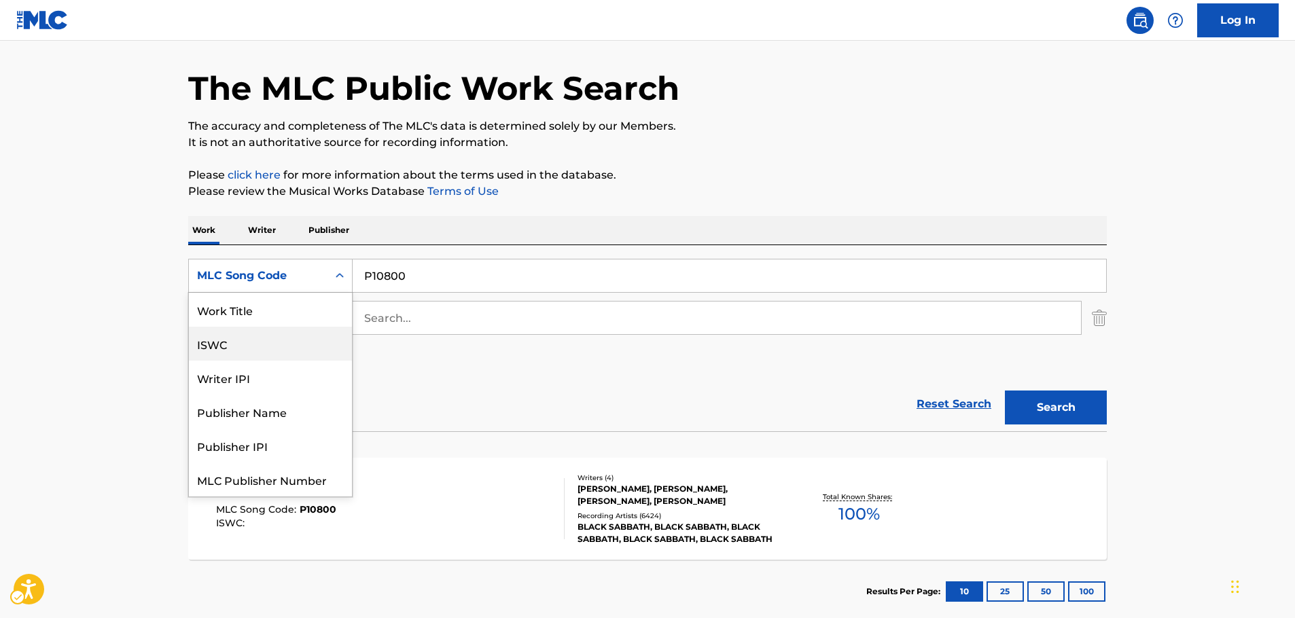
scroll to position [0, 0]
click at [245, 317] on div "Work Title" at bounding box center [270, 310] width 163 height 34
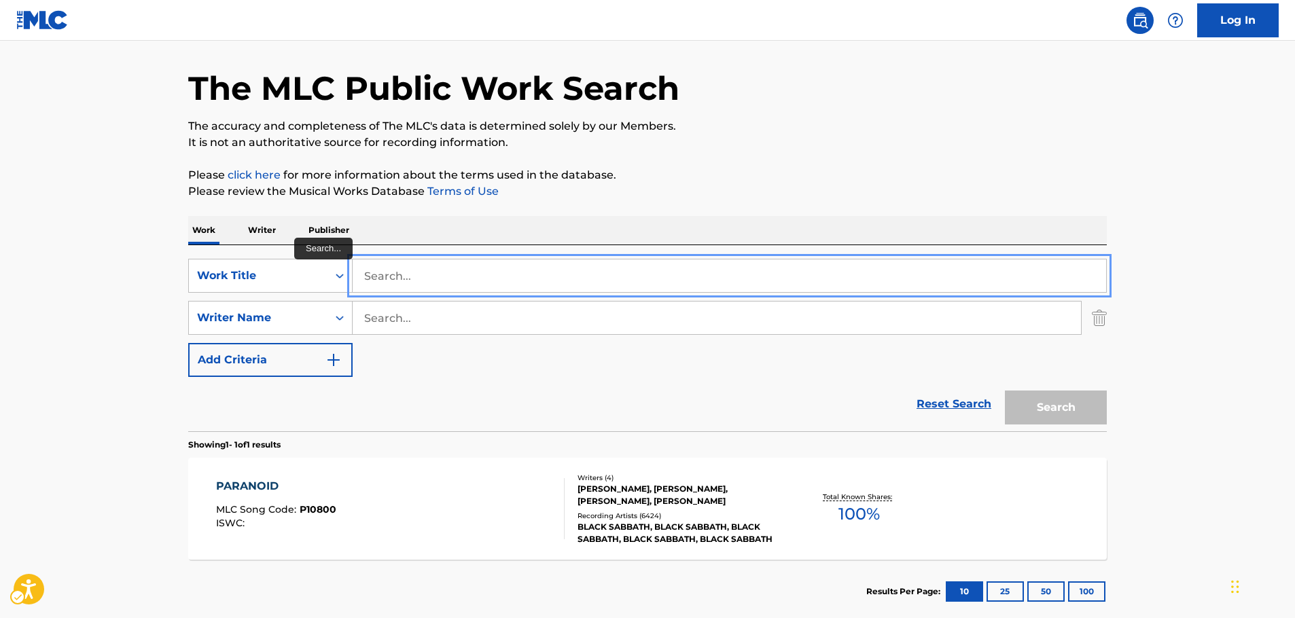
paste input "Sugar Story"
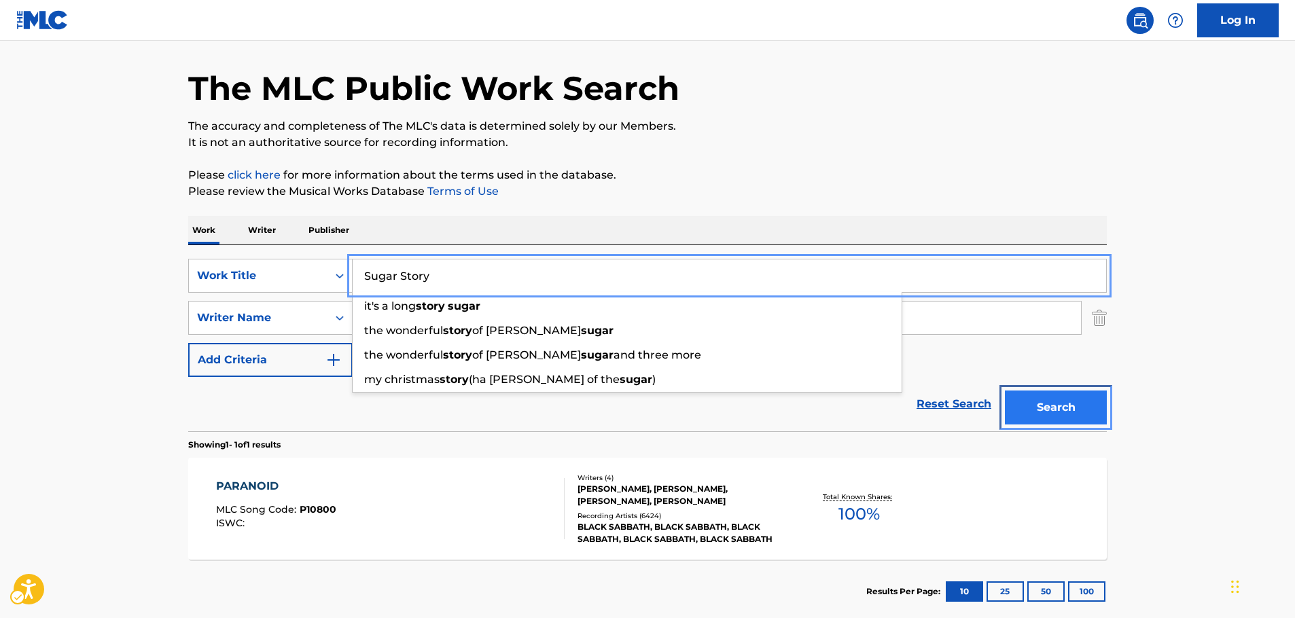
click at [1062, 408] on button "Search" at bounding box center [1056, 408] width 102 height 34
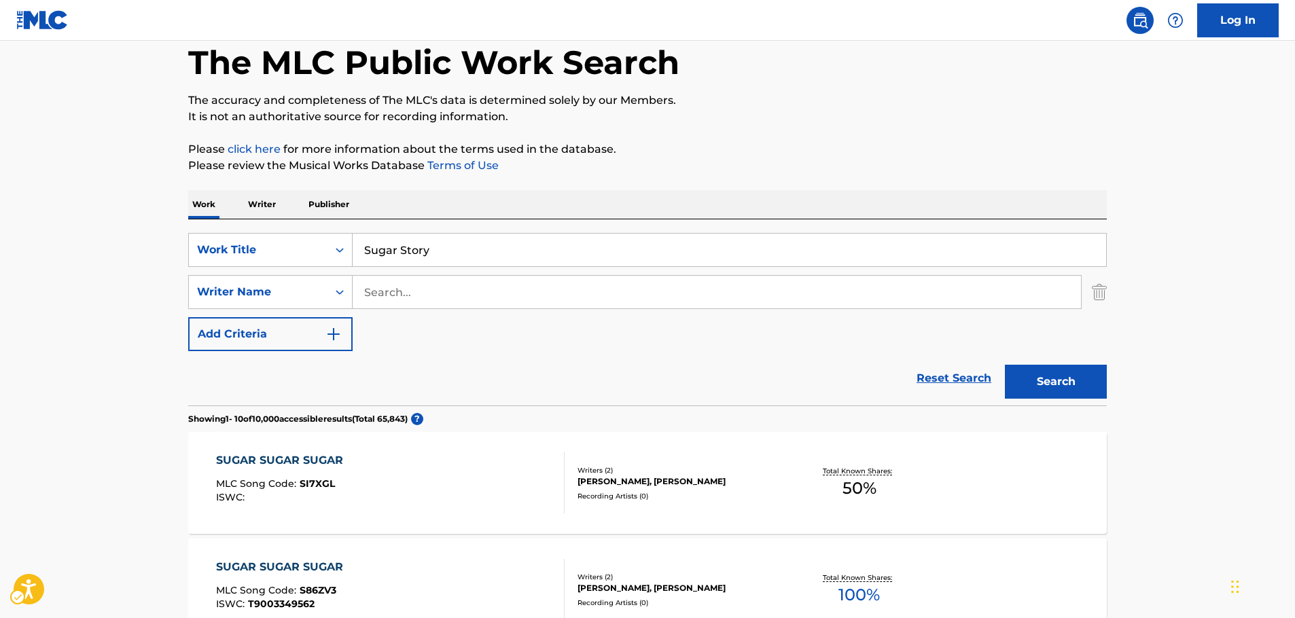
scroll to position [68, 0]
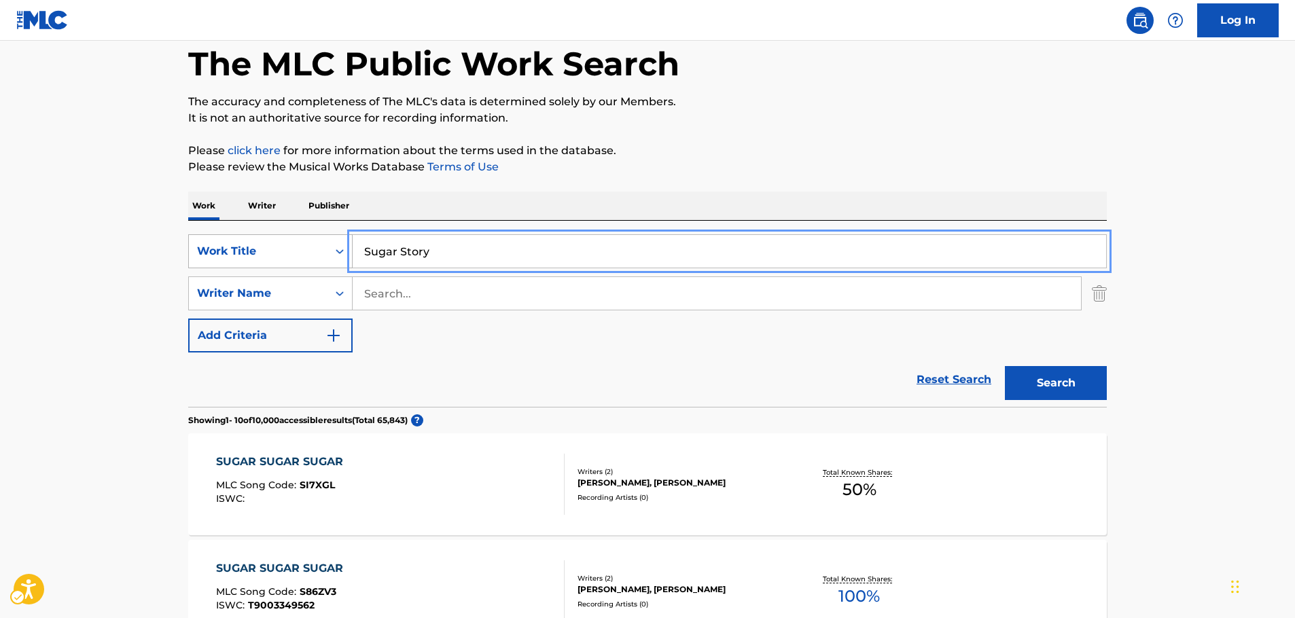
drag, startPoint x: 284, startPoint y: 250, endPoint x: 259, endPoint y: 251, distance: 25.2
click at [260, 250] on div "SearchWithCriteria3bc0b684-76cb-49d6-94ca-579c198b2335 Work Title Sugar Story" at bounding box center [647, 251] width 919 height 34
paste input "Follow Me: Theme of Team Rose"
type input "Follow Me: Theme of Team Rose"
click at [1085, 390] on button "Search" at bounding box center [1056, 383] width 102 height 34
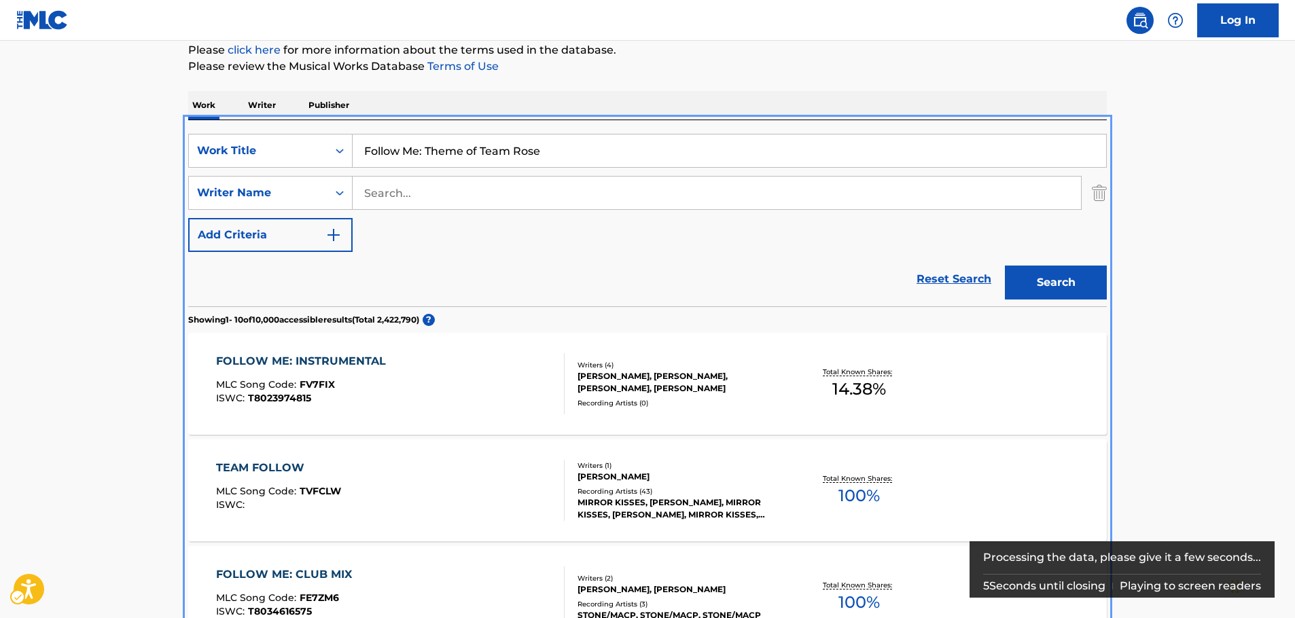
scroll to position [0, 0]
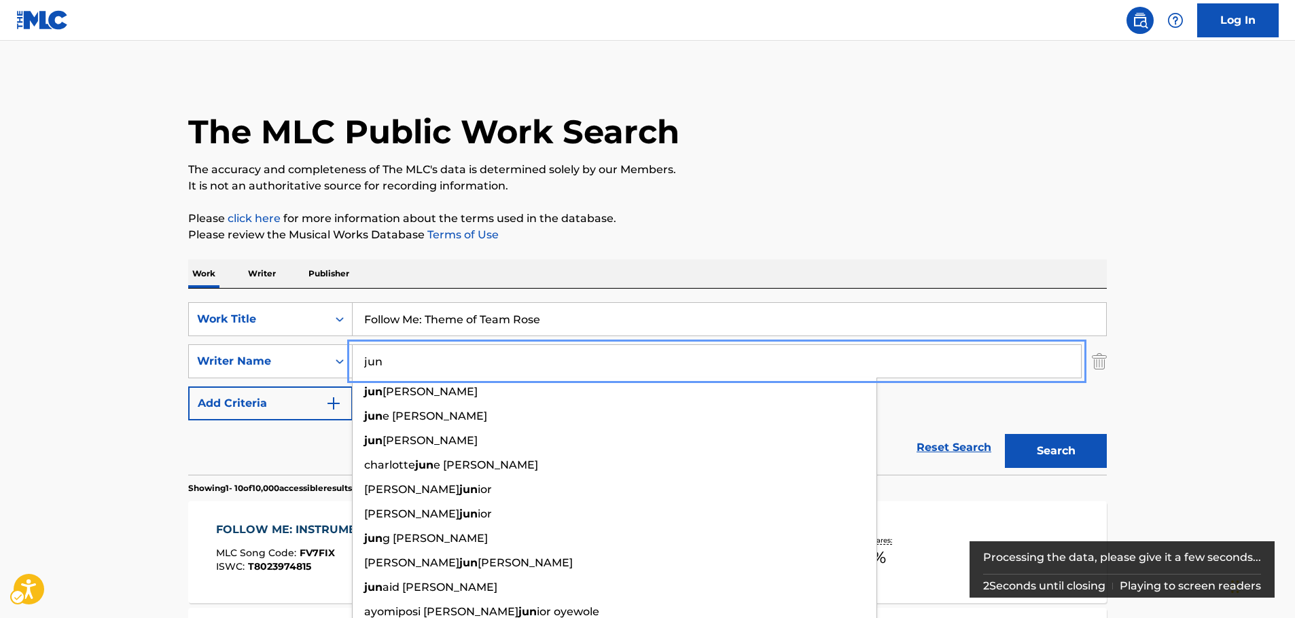
type input "jun"
click at [1036, 446] on button "Search" at bounding box center [1056, 451] width 102 height 34
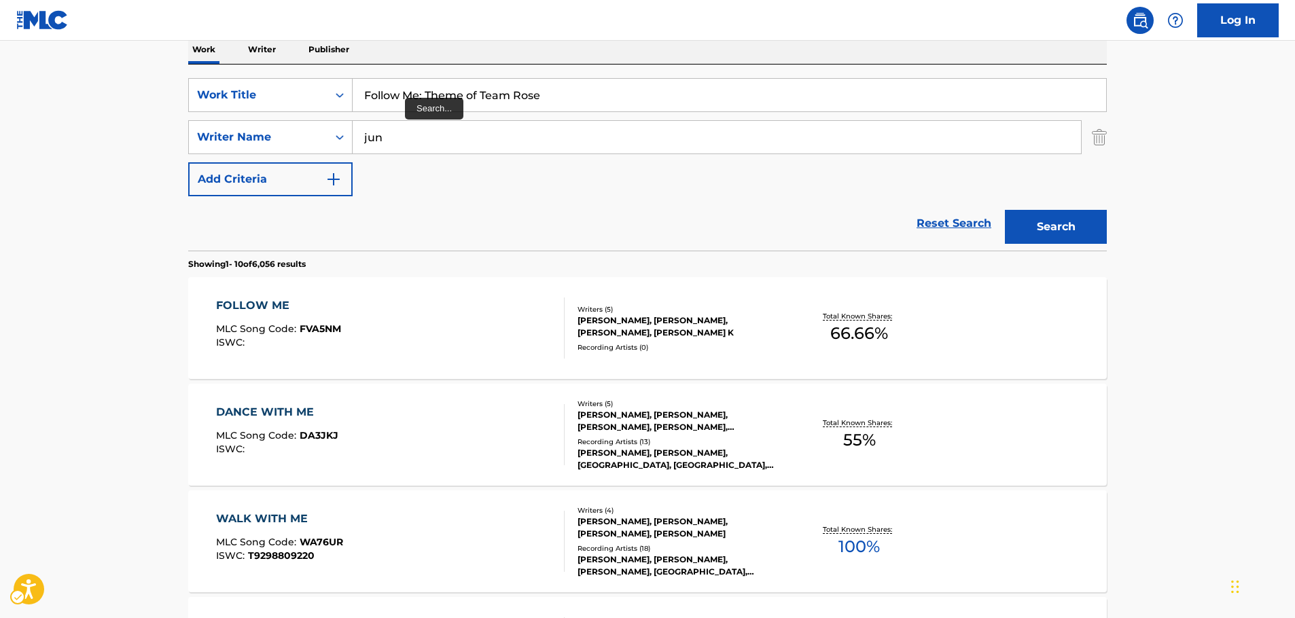
scroll to position [85, 0]
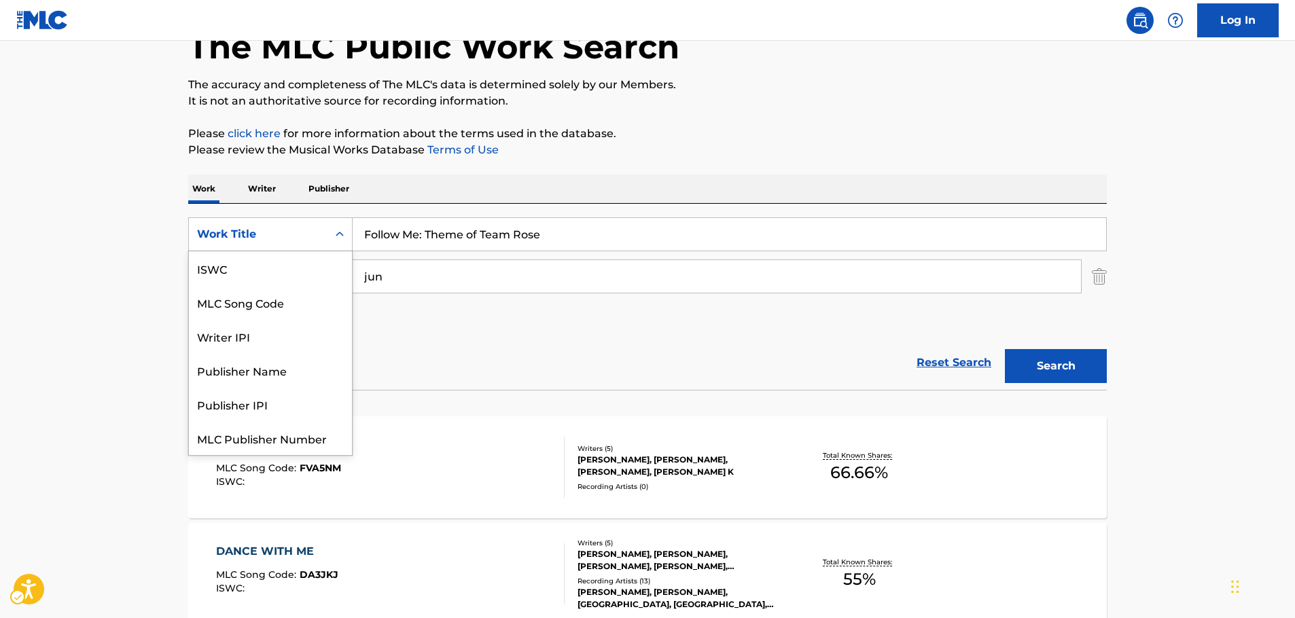
click at [328, 232] on div "Search Form" at bounding box center [340, 234] width 24 height 24
click at [268, 268] on div "MLC Song Code" at bounding box center [270, 268] width 163 height 34
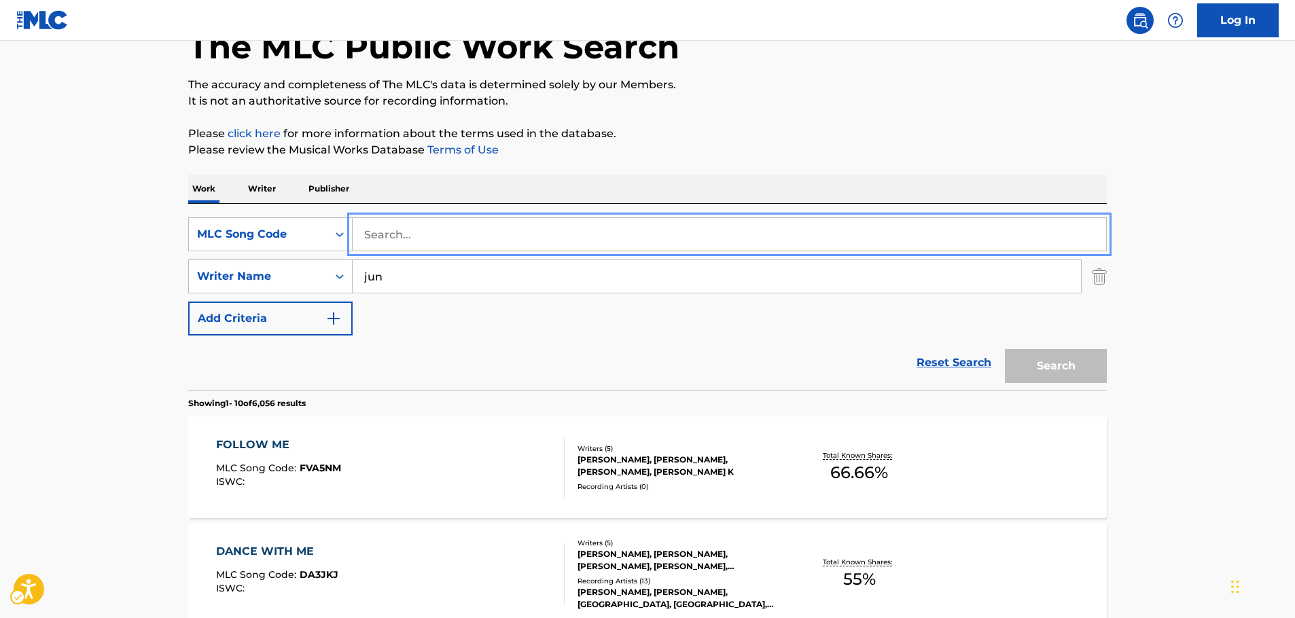
paste input "V1170D"
type input "V1170D"
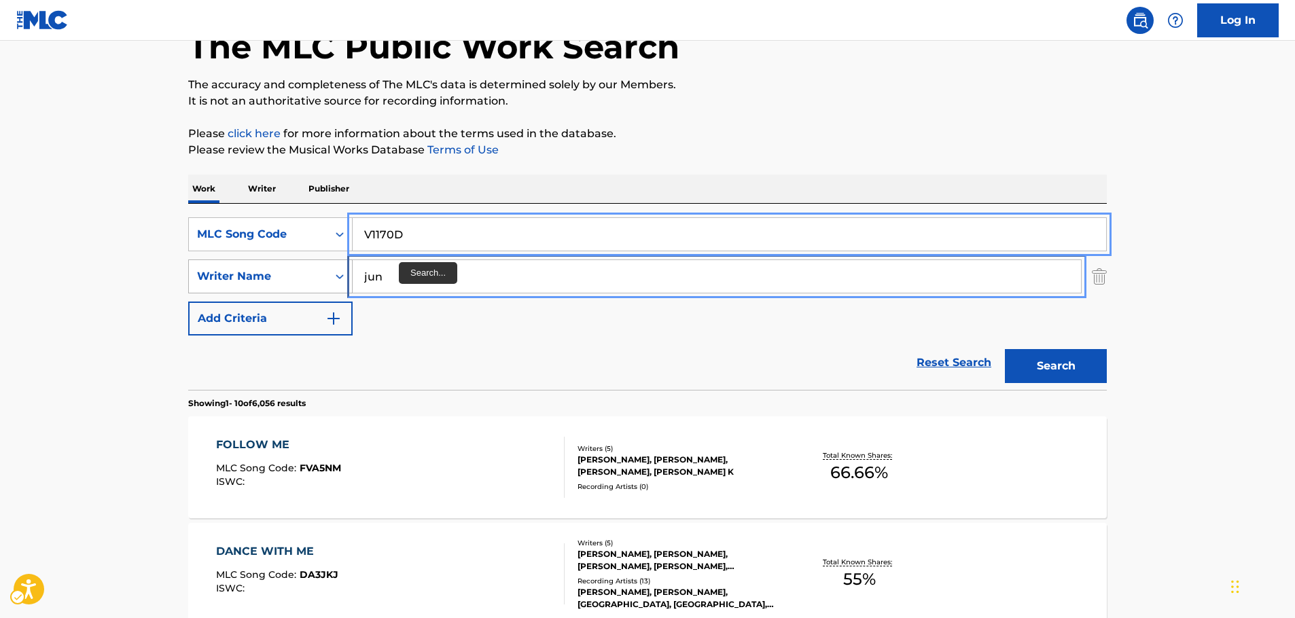
drag, startPoint x: 351, startPoint y: 277, endPoint x: 307, endPoint y: 283, distance: 44.6
click at [308, 283] on div "SearchWithCriteriae14309a3-6a9c-4e8a-83ff-70fa31f4b267 Writer Name [PERSON_NAME]" at bounding box center [647, 277] width 919 height 34
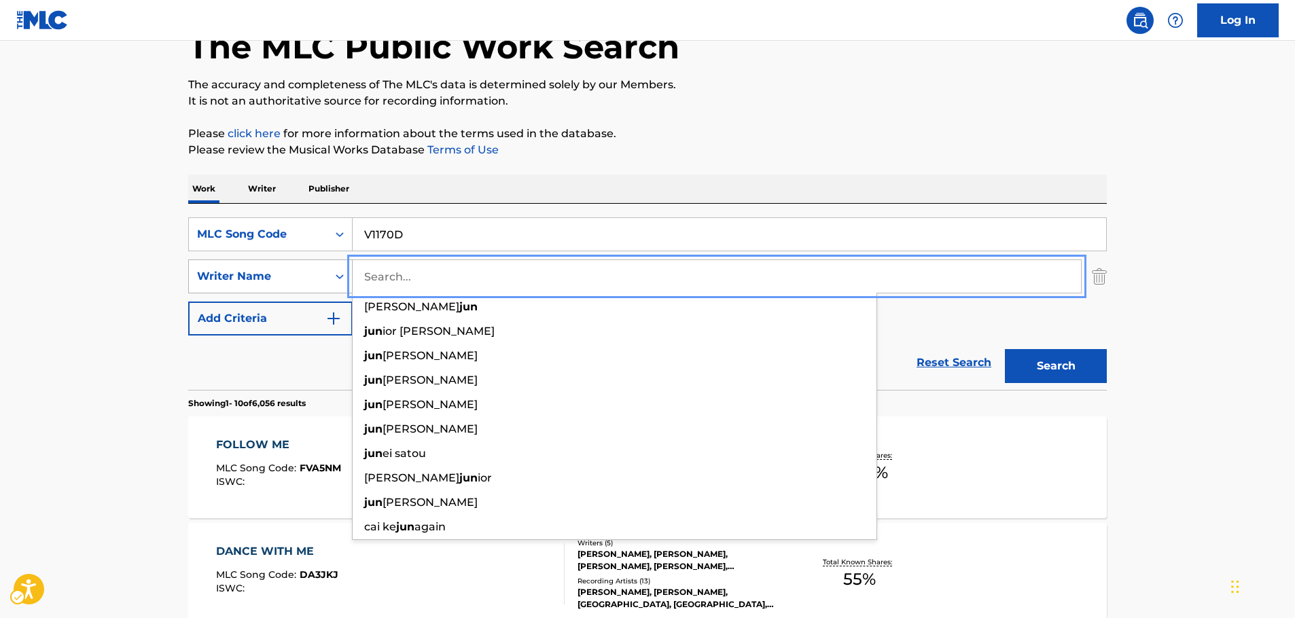
click at [1005, 349] on button "Search" at bounding box center [1056, 366] width 102 height 34
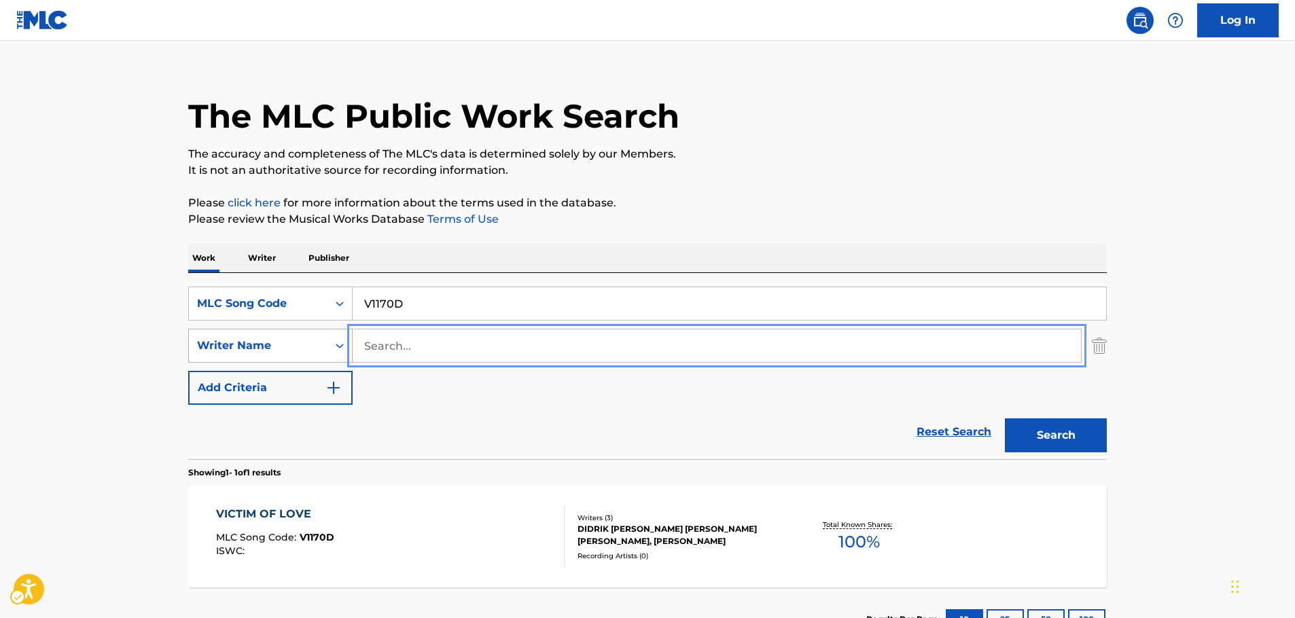
scroll to position [85, 0]
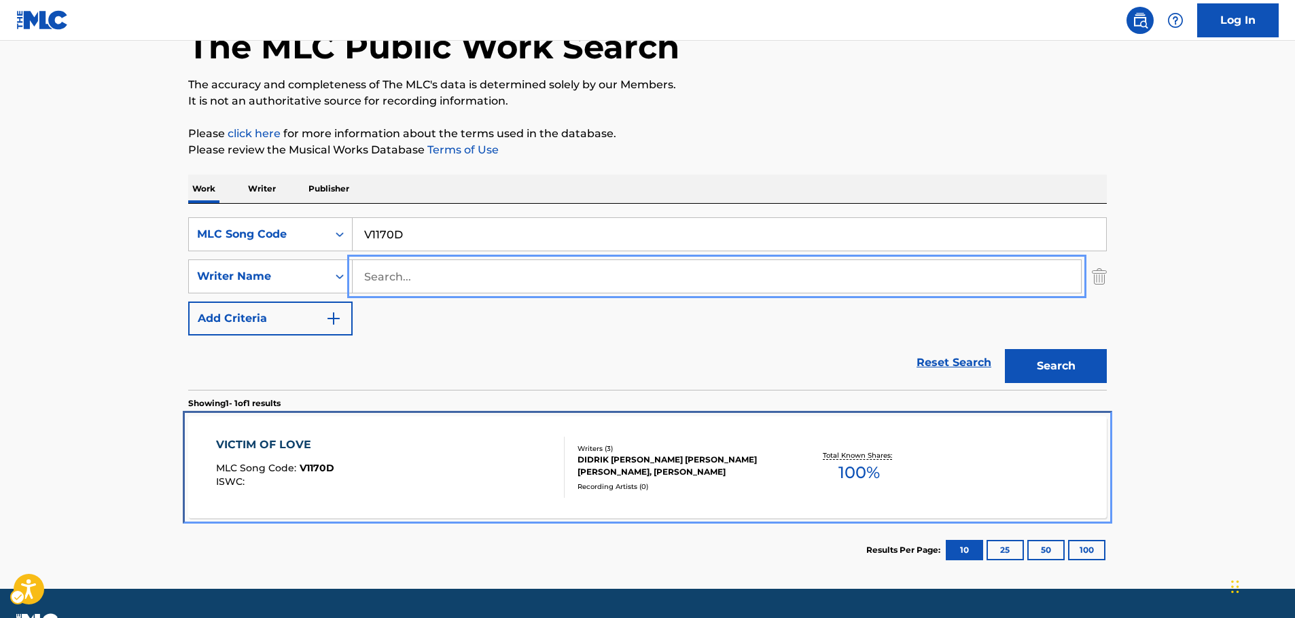
click at [432, 471] on div "VICTIM OF LOVE MLC Song Code : V1170D ISWC :" at bounding box center [390, 467] width 349 height 61
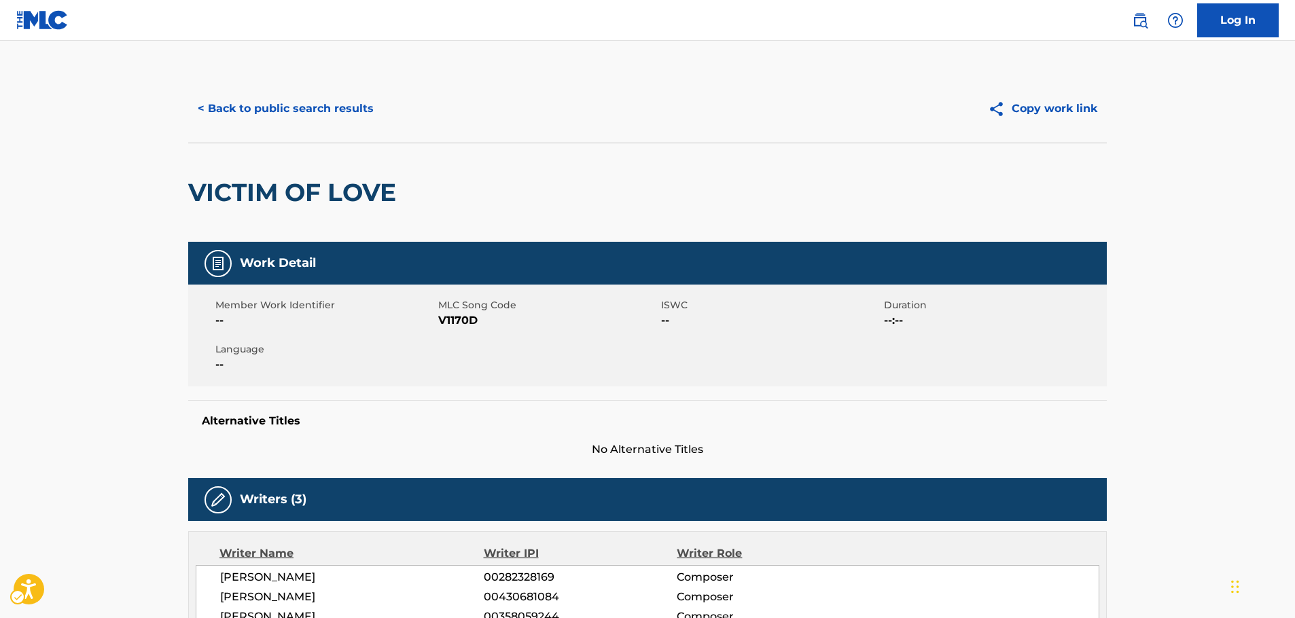
click at [457, 322] on span "MLC Song Code - V1170D" at bounding box center [548, 321] width 220 height 16
click at [287, 116] on button "< Back to public search results" at bounding box center [285, 109] width 195 height 34
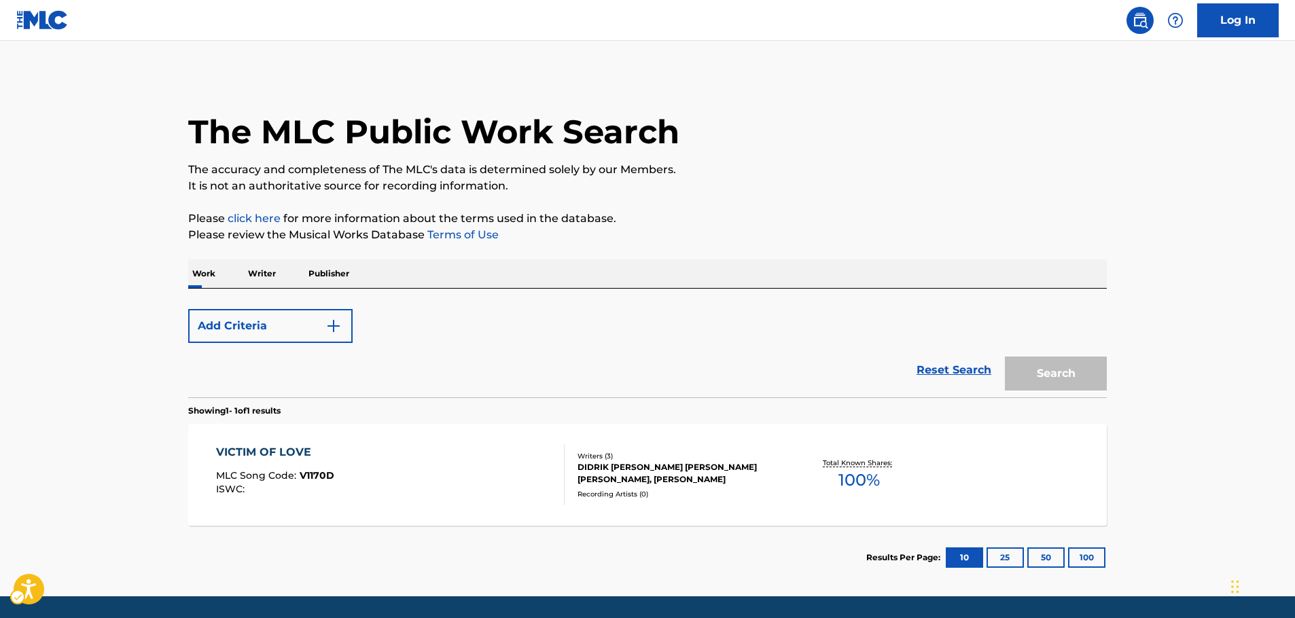
scroll to position [43, 0]
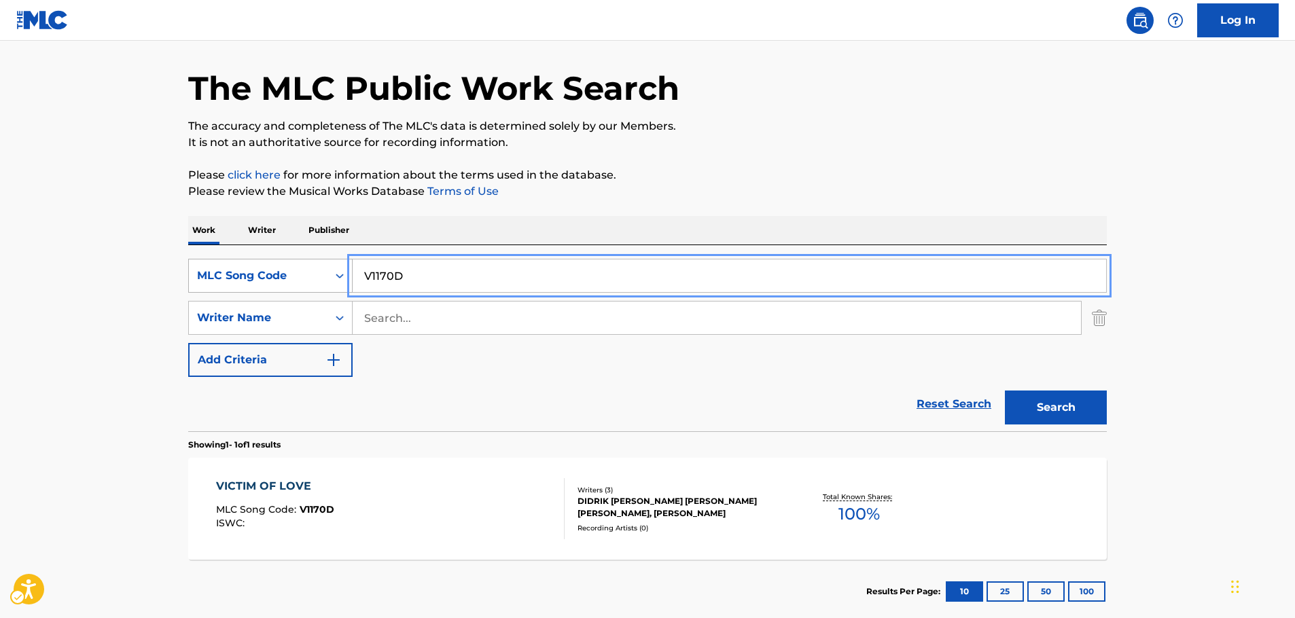
drag, startPoint x: 311, startPoint y: 268, endPoint x: 327, endPoint y: 276, distance: 18.2
paste input "C4216V"
type input "C4216V"
click at [1074, 400] on button "Search" at bounding box center [1056, 408] width 102 height 34
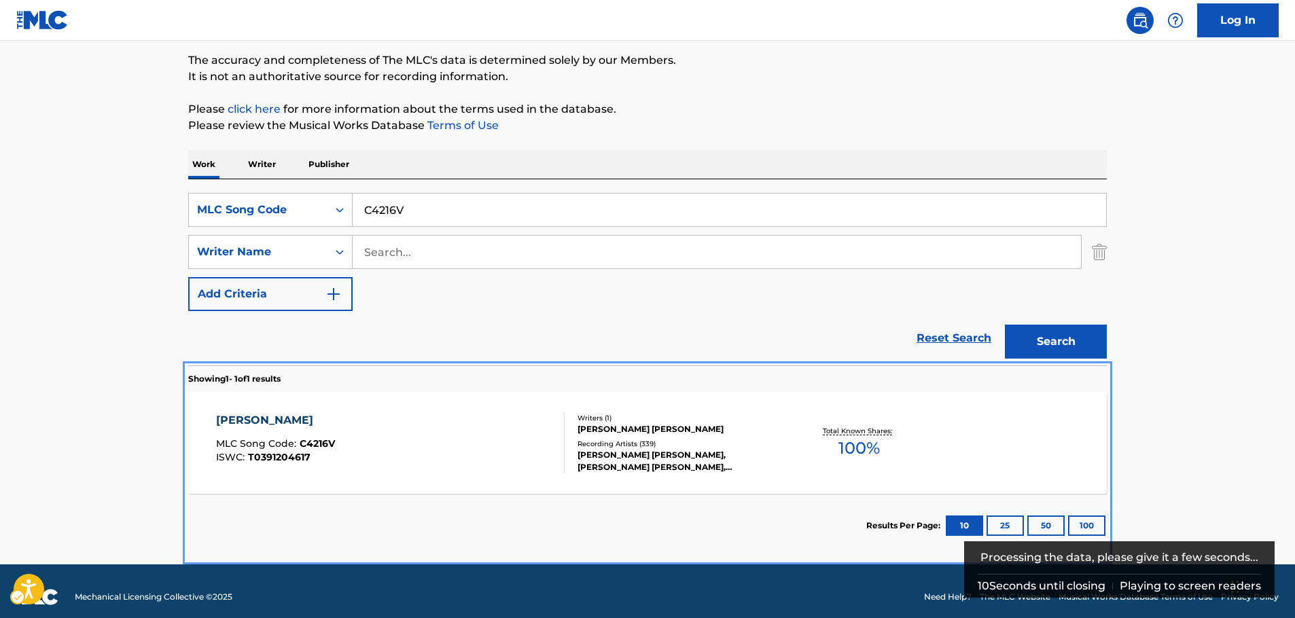
scroll to position [118, 0]
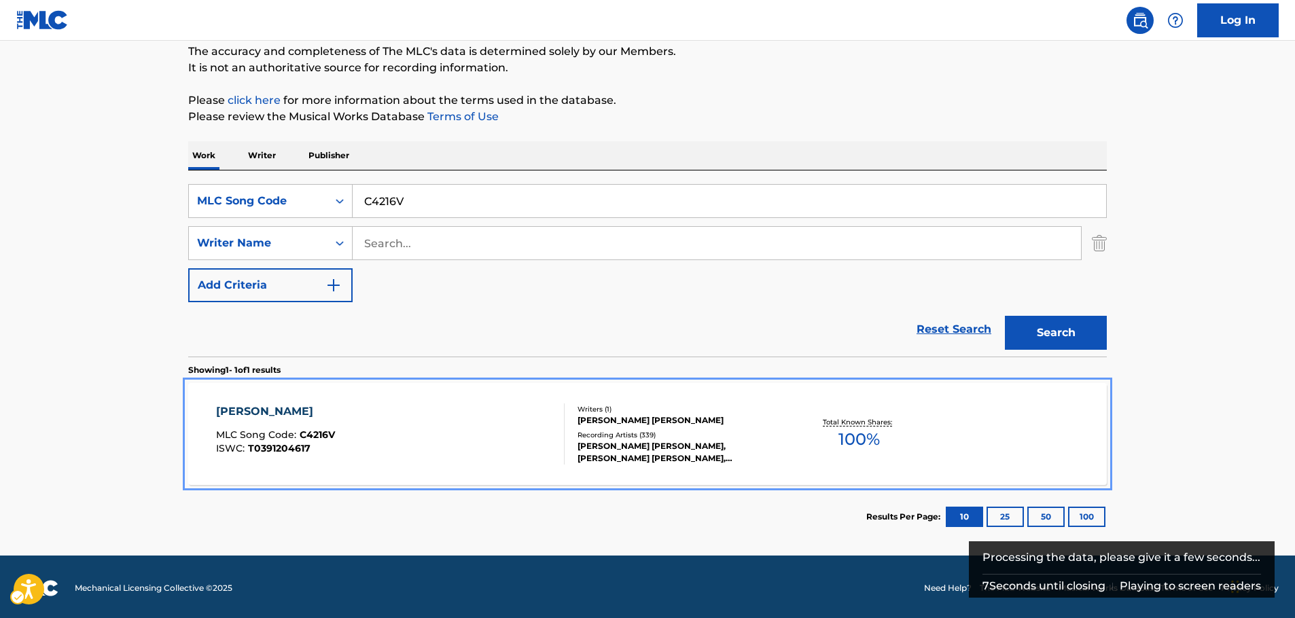
click at [443, 417] on div "[PERSON_NAME] MLC Song Code : C4216V ISWC : T0391204617" at bounding box center [390, 434] width 349 height 61
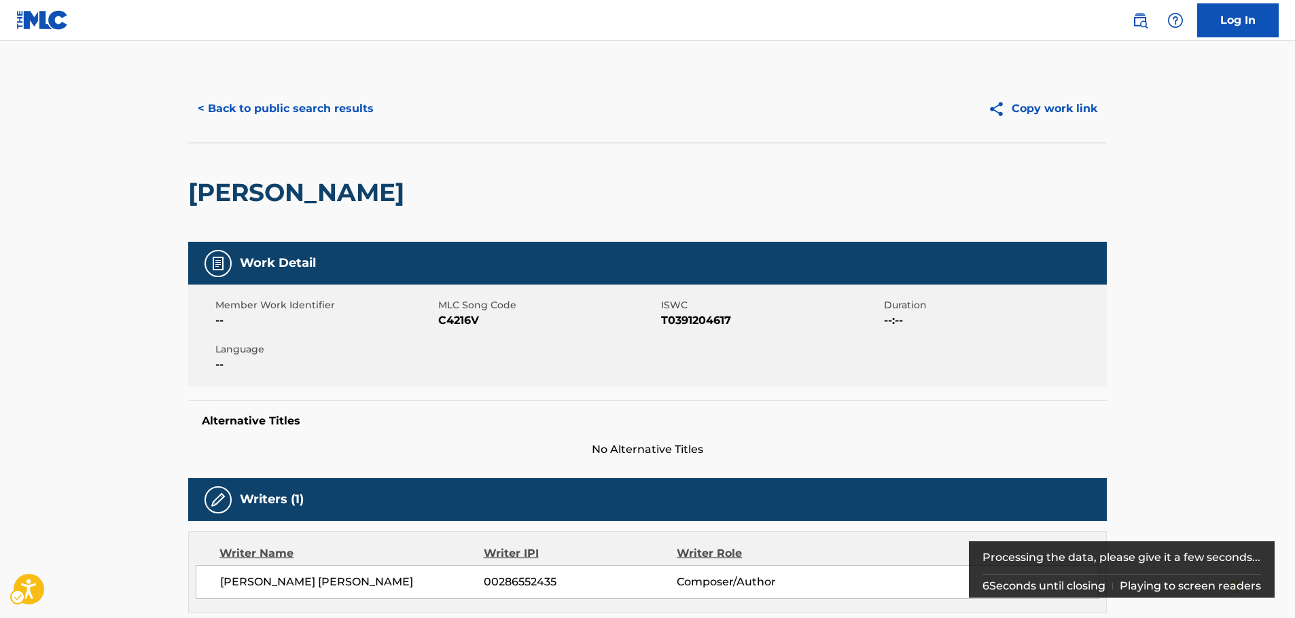
click at [690, 321] on span "ISWC - T0391204617" at bounding box center [771, 321] width 220 height 16
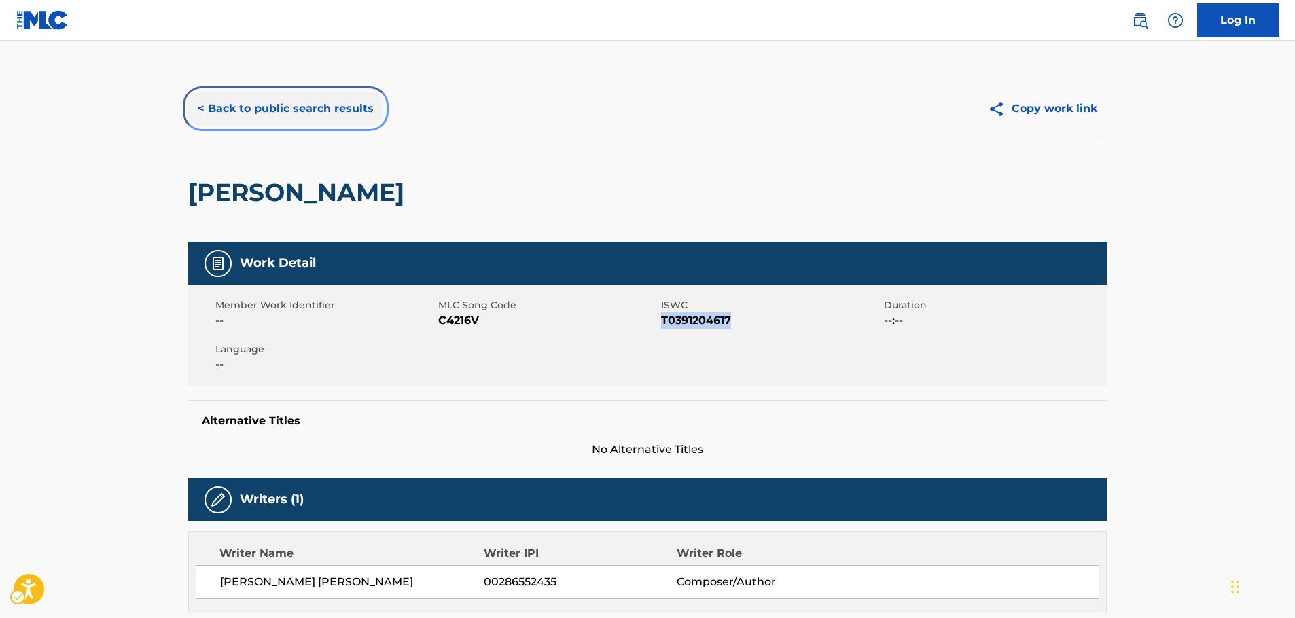
click at [290, 101] on button "< Back to public search results" at bounding box center [285, 109] width 195 height 34
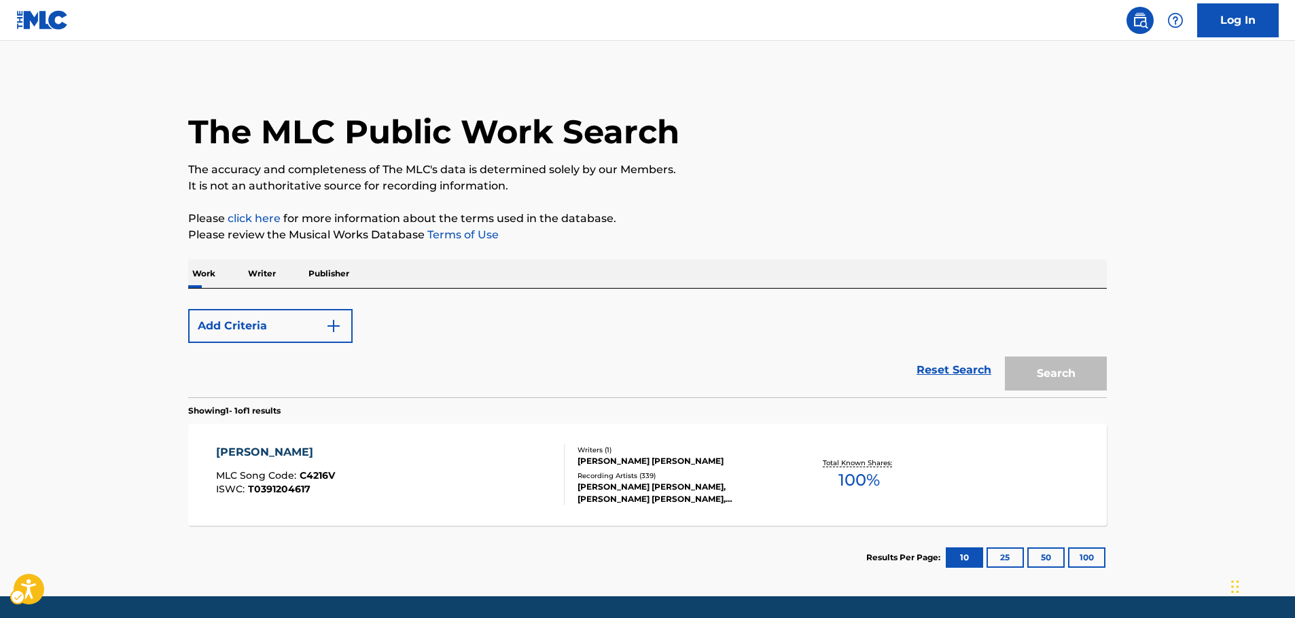
scroll to position [43, 0]
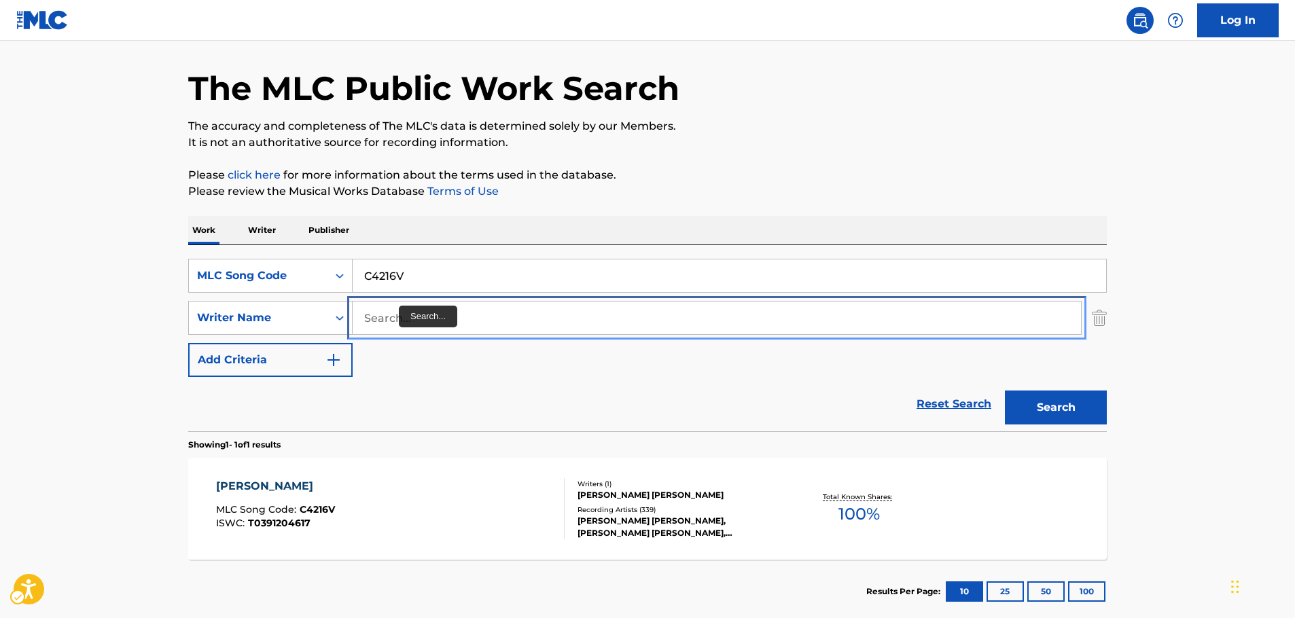
drag, startPoint x: 397, startPoint y: 314, endPoint x: 366, endPoint y: 304, distance: 32.9
paste input "[PERSON_NAME]"
type input "[PERSON_NAME]"
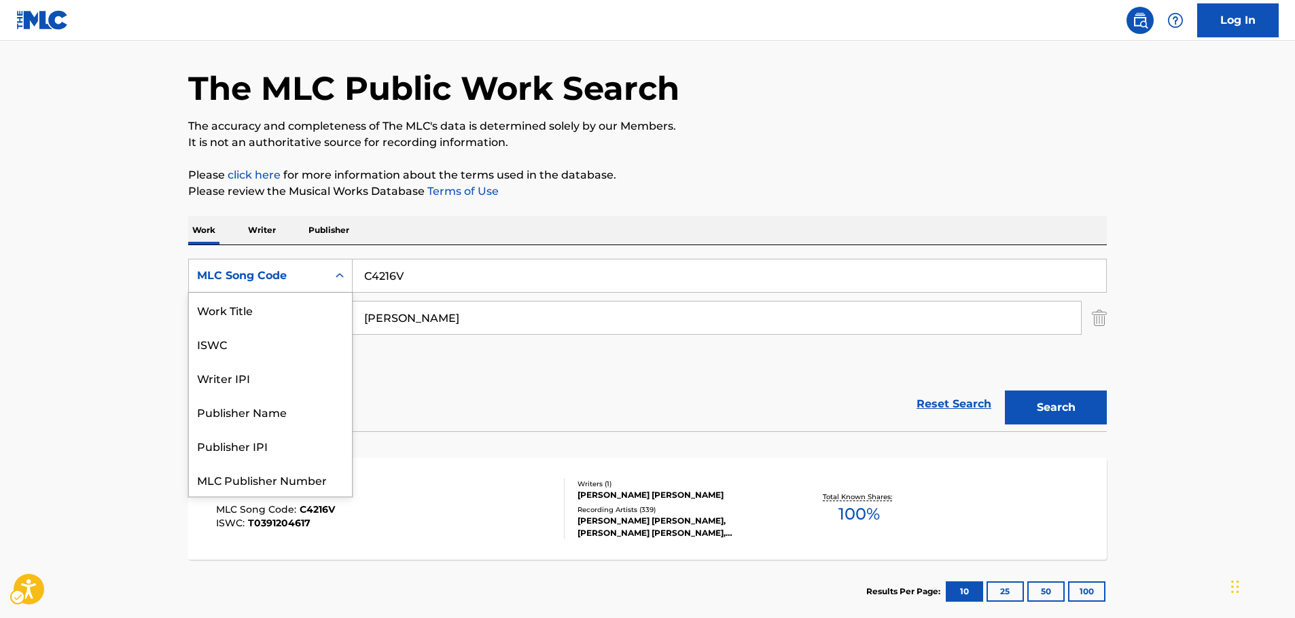
click at [340, 277] on icon "Search Form" at bounding box center [340, 276] width 14 height 14
click at [262, 317] on div "Work Title" at bounding box center [270, 310] width 163 height 34
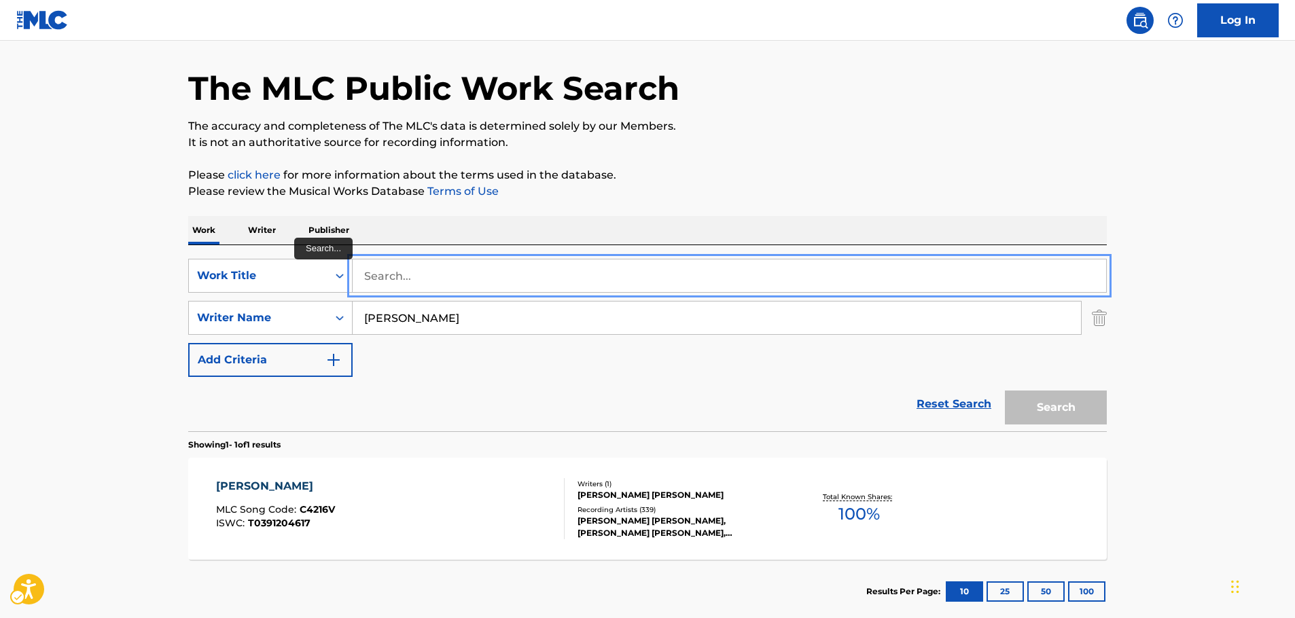
paste input "CUANDO HABLES CON ÉL"
type input "CUANDO HABLES CON ÉL"
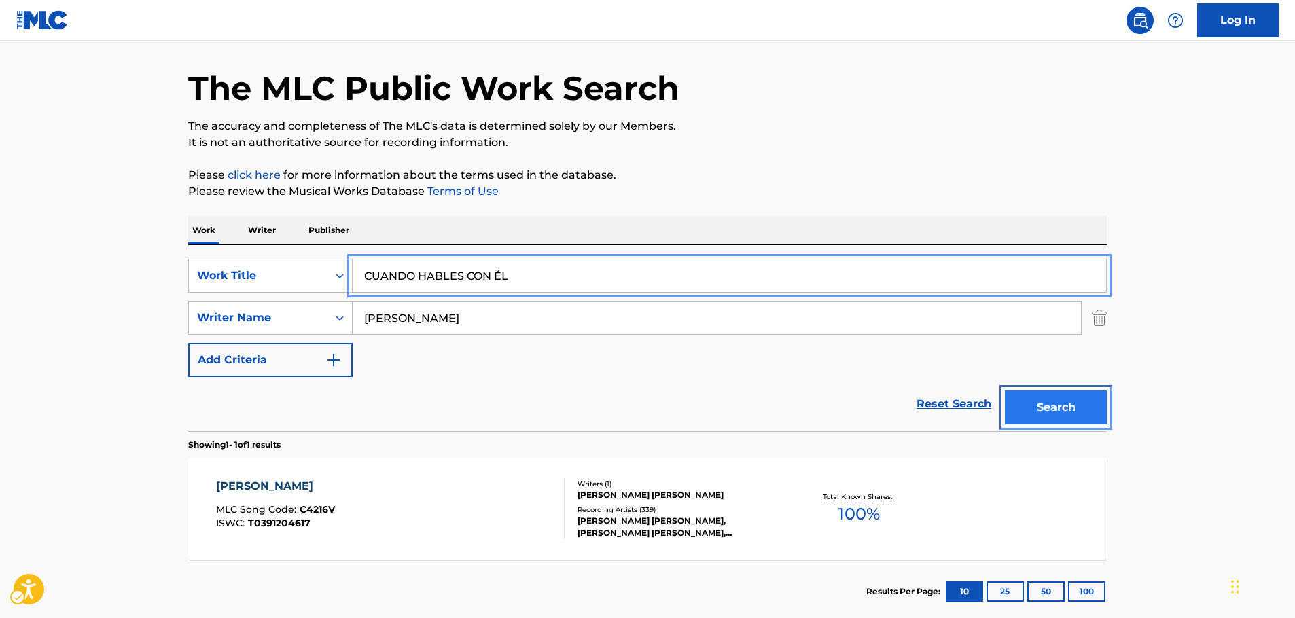
click at [1068, 415] on button "Search" at bounding box center [1056, 408] width 102 height 34
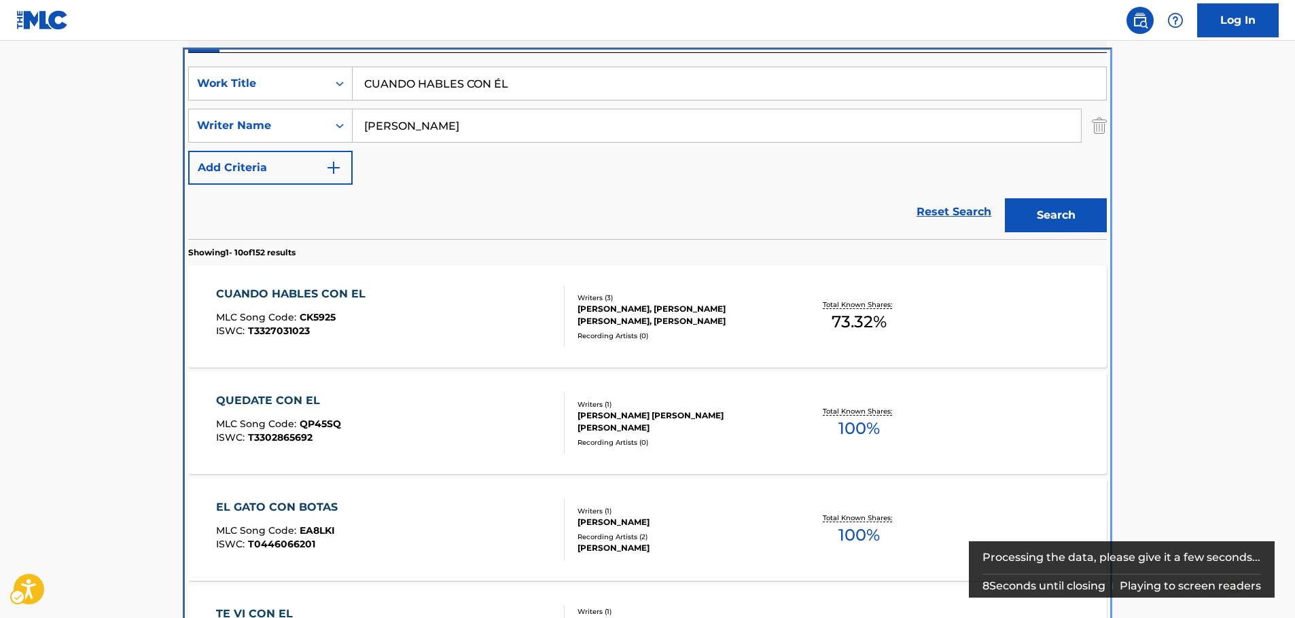
scroll to position [289, 0]
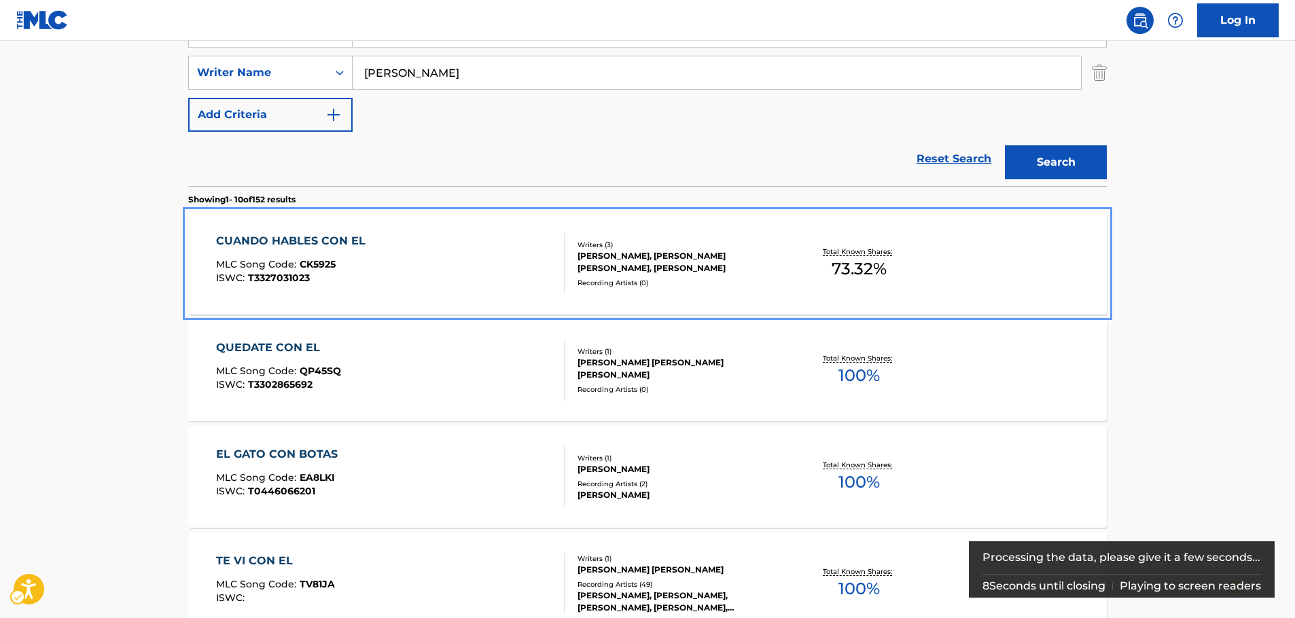
click at [383, 279] on div "CUANDO HABLES CON EL MLC Song Code : CK5925 ISWC : T3327031023" at bounding box center [390, 263] width 349 height 61
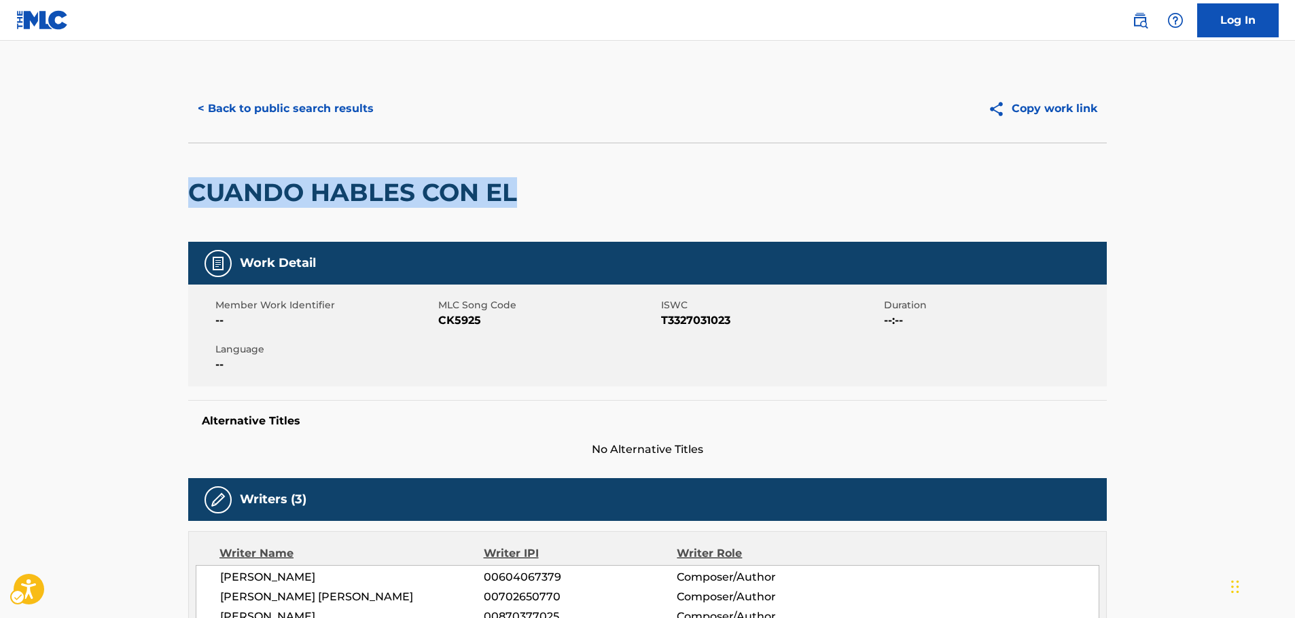
drag, startPoint x: 523, startPoint y: 197, endPoint x: 187, endPoint y: 200, distance: 335.7
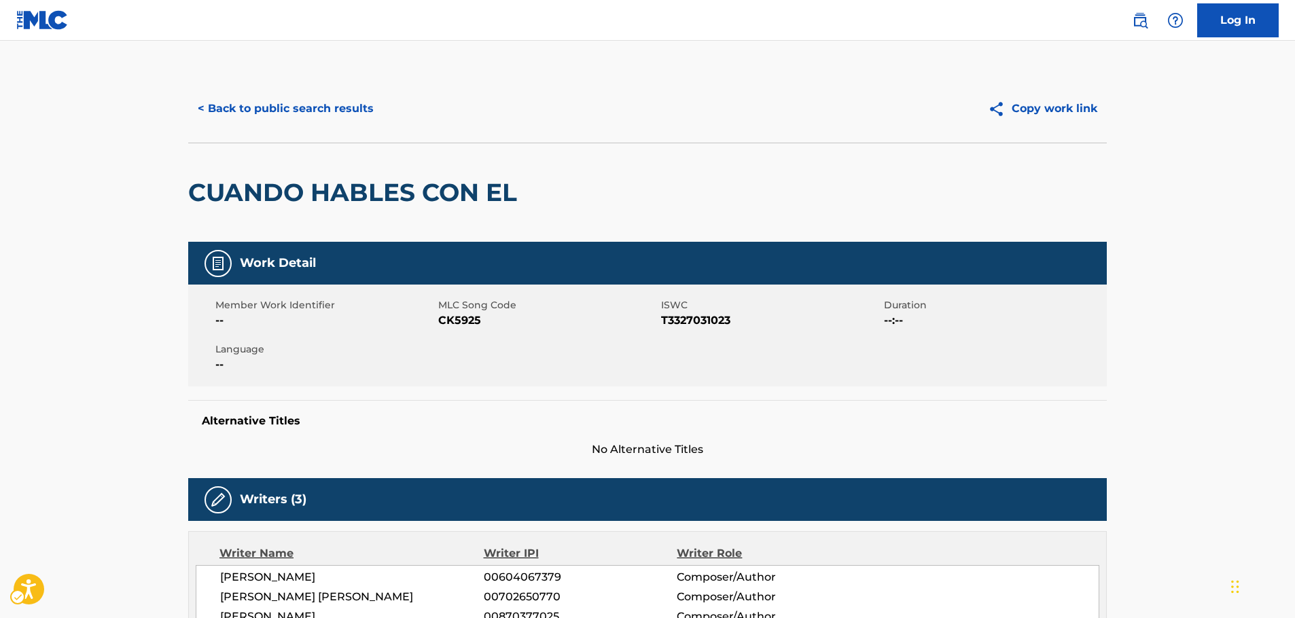
click at [459, 319] on span "MLC Song Code - CK5925" at bounding box center [548, 321] width 220 height 16
click at [671, 319] on span "ISWC - T3327031023" at bounding box center [771, 321] width 220 height 16
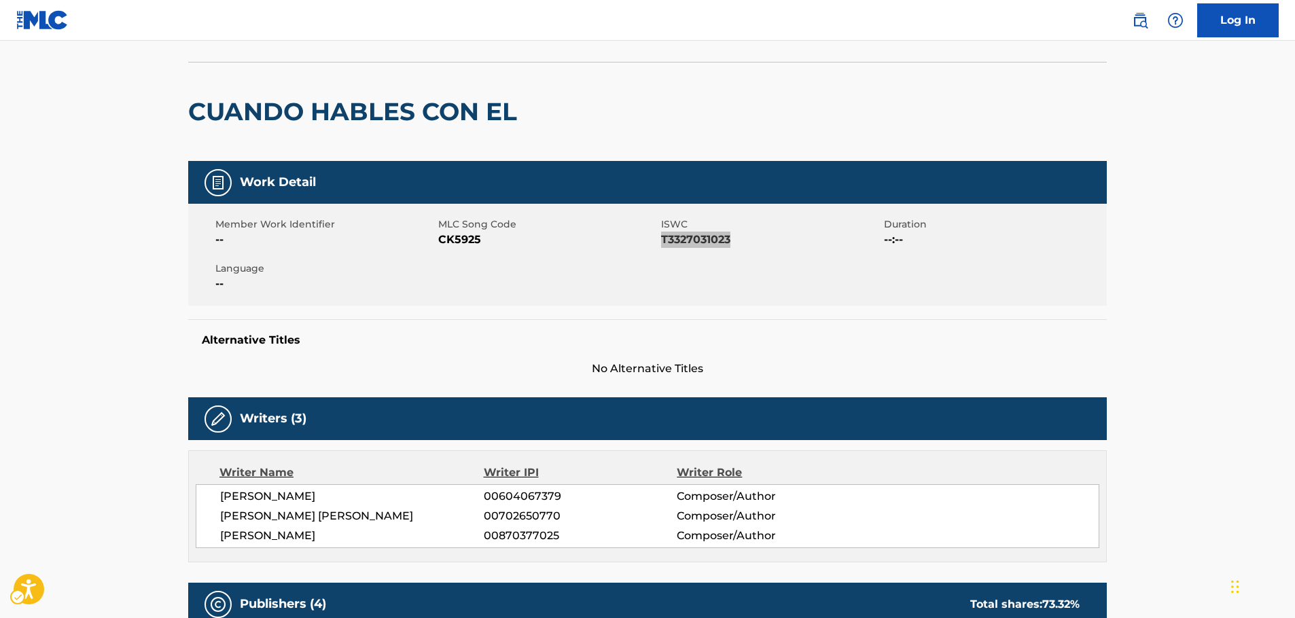
scroll to position [204, 0]
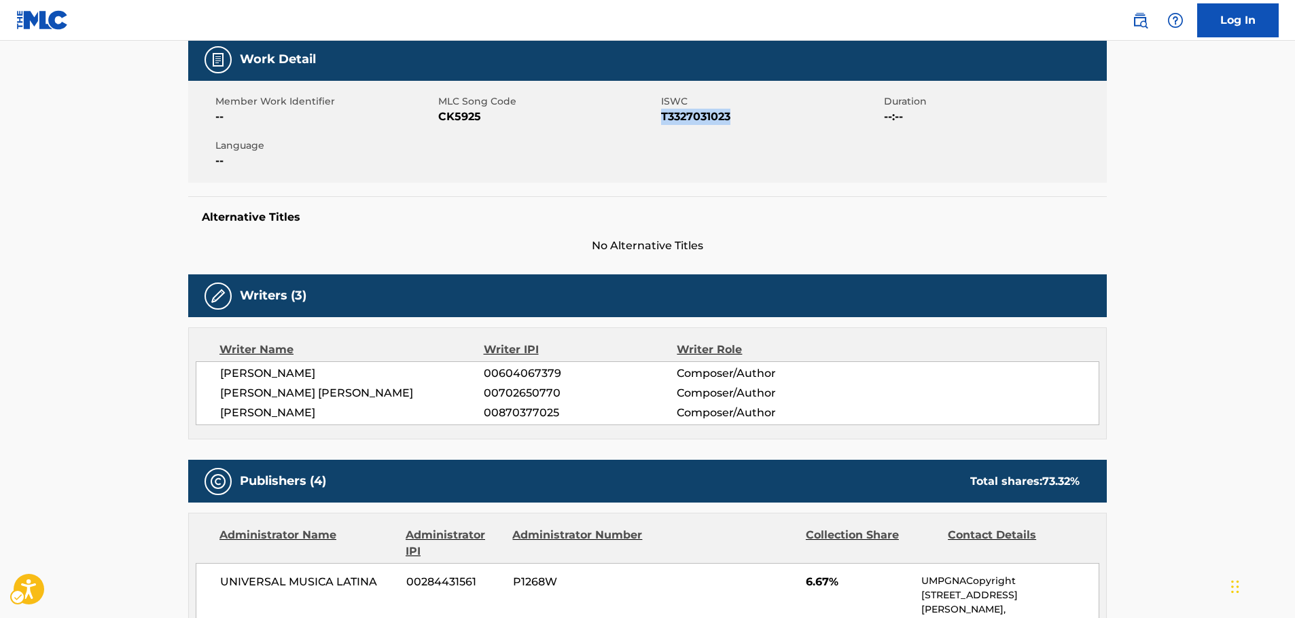
drag, startPoint x: 381, startPoint y: 413, endPoint x: 211, endPoint y: 373, distance: 174.6
click at [213, 373] on div "[PERSON_NAME] 00604067379 Composer/Author [PERSON_NAME] [PERSON_NAME] 007026507…" at bounding box center [648, 394] width 904 height 64
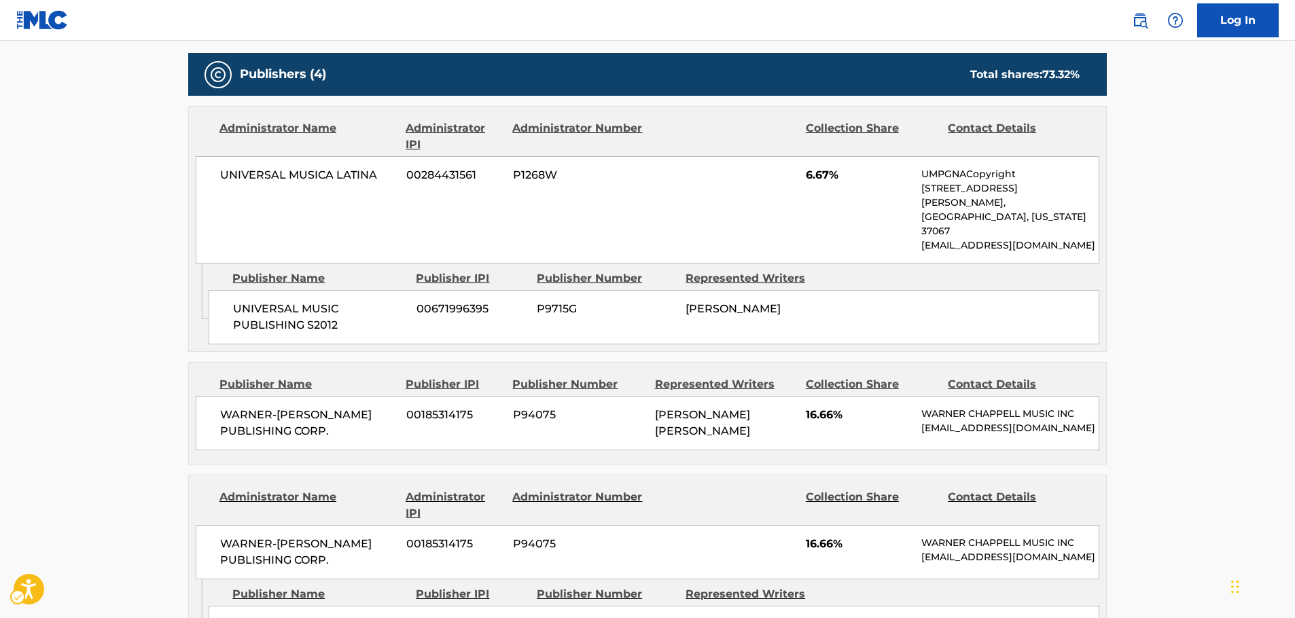
scroll to position [612, 0]
drag, startPoint x: 366, startPoint y: 296, endPoint x: 224, endPoint y: 282, distance: 142.0
click at [224, 290] on div "UNIVERSAL MUSIC PUBLISHING S2012 00671996395 P9715G [PERSON_NAME]" at bounding box center [654, 317] width 891 height 54
drag, startPoint x: 379, startPoint y: 171, endPoint x: 205, endPoint y: 176, distance: 173.4
click at [205, 176] on div "UNIVERSAL MUSICA LATINA 00284431561 P1268W 6.67% UMPGNACopyright [STREET_ADDRES…" at bounding box center [648, 209] width 904 height 107
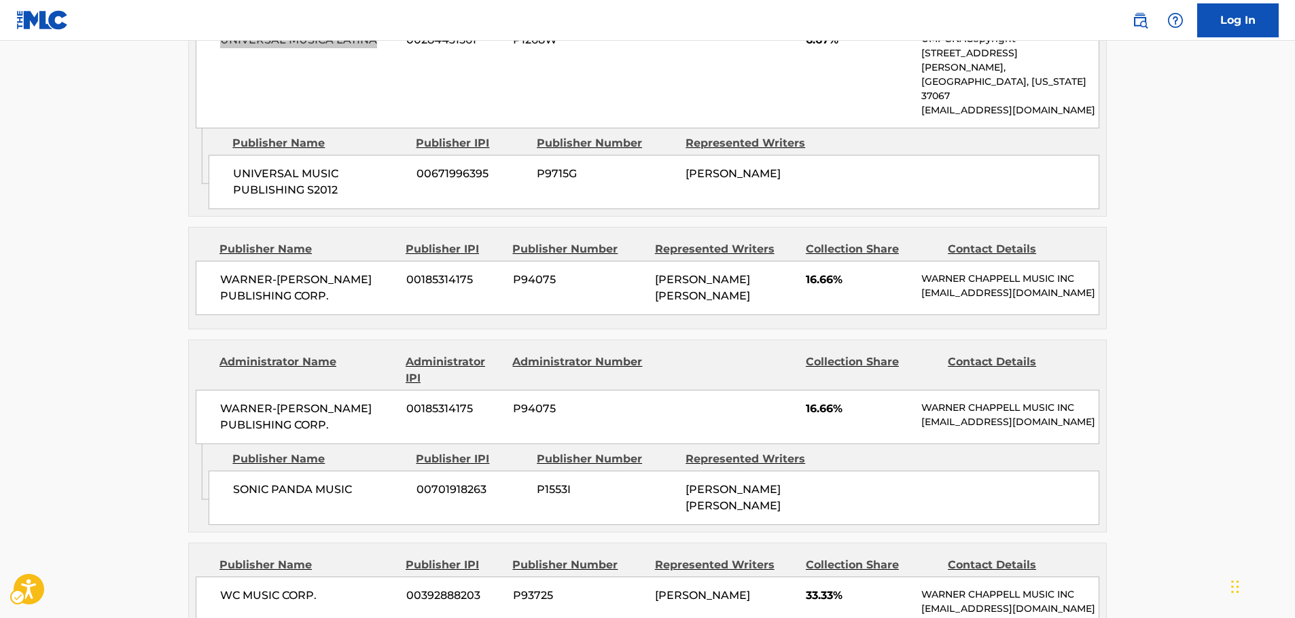
scroll to position [748, 0]
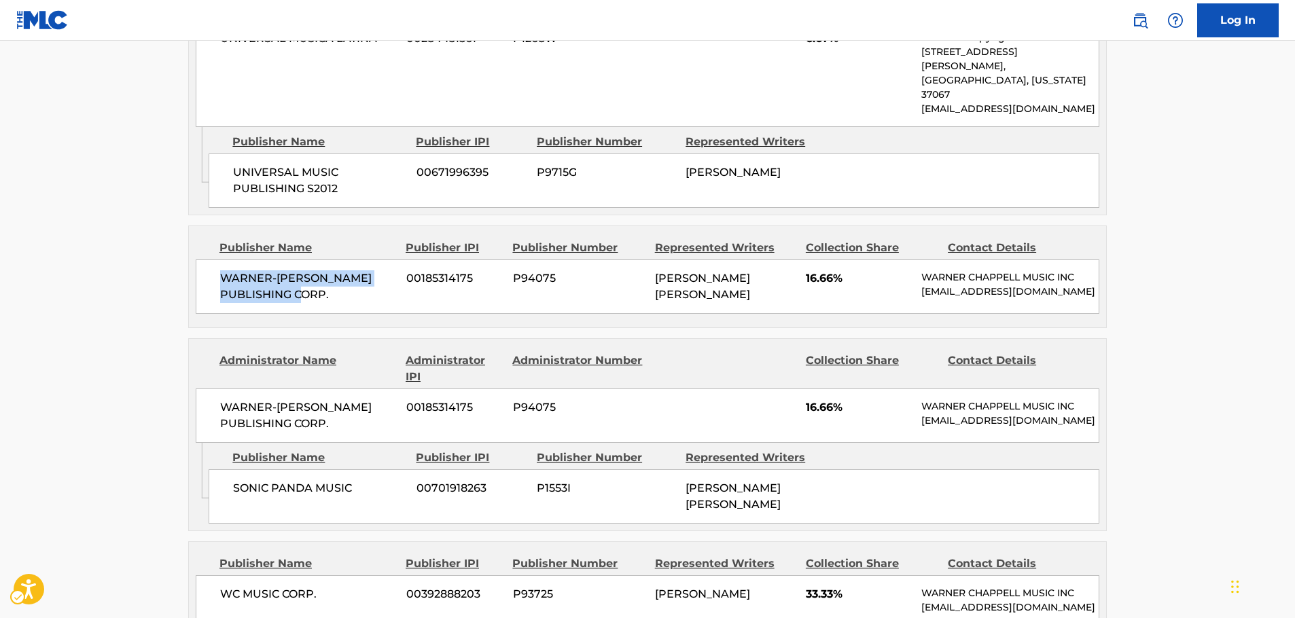
drag, startPoint x: 360, startPoint y: 281, endPoint x: 214, endPoint y: 256, distance: 148.4
click at [214, 260] on div "WARNER-[PERSON_NAME] PUBLISHING CORP. 00185314175 P94075 [PERSON_NAME] [PERSON_…" at bounding box center [648, 287] width 904 height 54
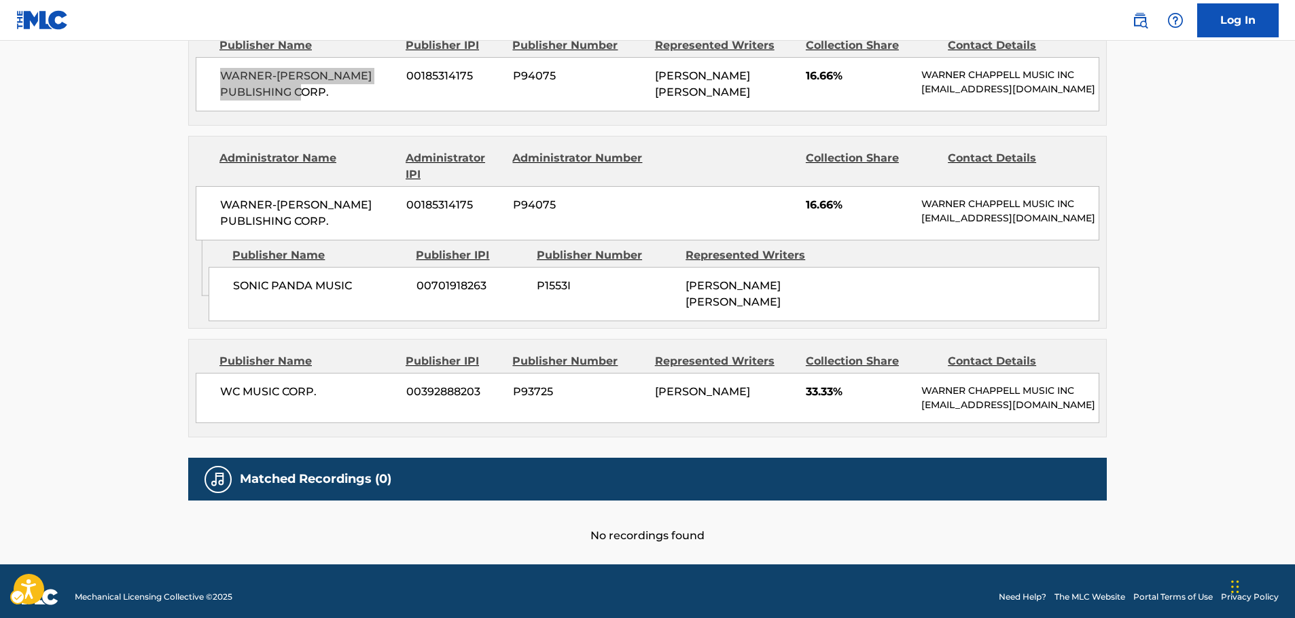
scroll to position [951, 0]
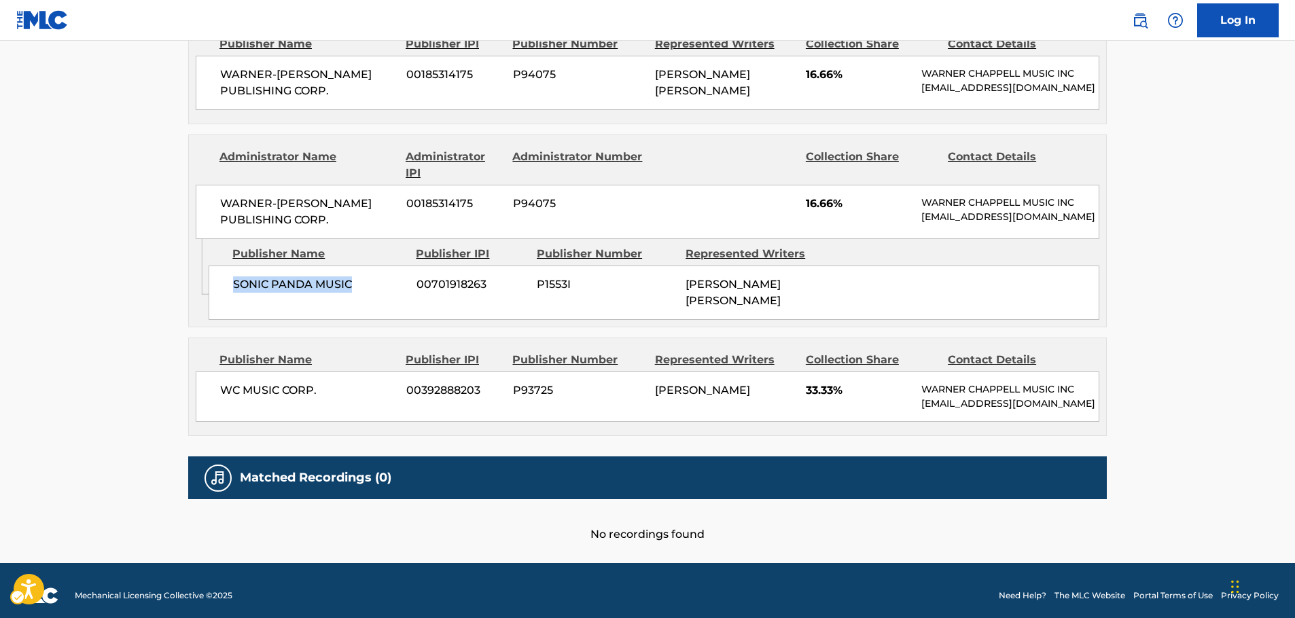
drag, startPoint x: 360, startPoint y: 278, endPoint x: 232, endPoint y: 278, distance: 127.8
click at [232, 278] on div "SONIC PANDA MUSIC 00701918263 P1553I [PERSON_NAME] [PERSON_NAME]" at bounding box center [654, 293] width 891 height 54
drag, startPoint x: 328, startPoint y: 200, endPoint x: 203, endPoint y: 186, distance: 126.5
click at [208, 187] on div "WARNER-[PERSON_NAME] PUBLISHING CORP. 00185314175 P94075 16.66% [PERSON_NAME] M…" at bounding box center [648, 212] width 904 height 54
drag, startPoint x: 317, startPoint y: 400, endPoint x: 218, endPoint y: 396, distance: 99.3
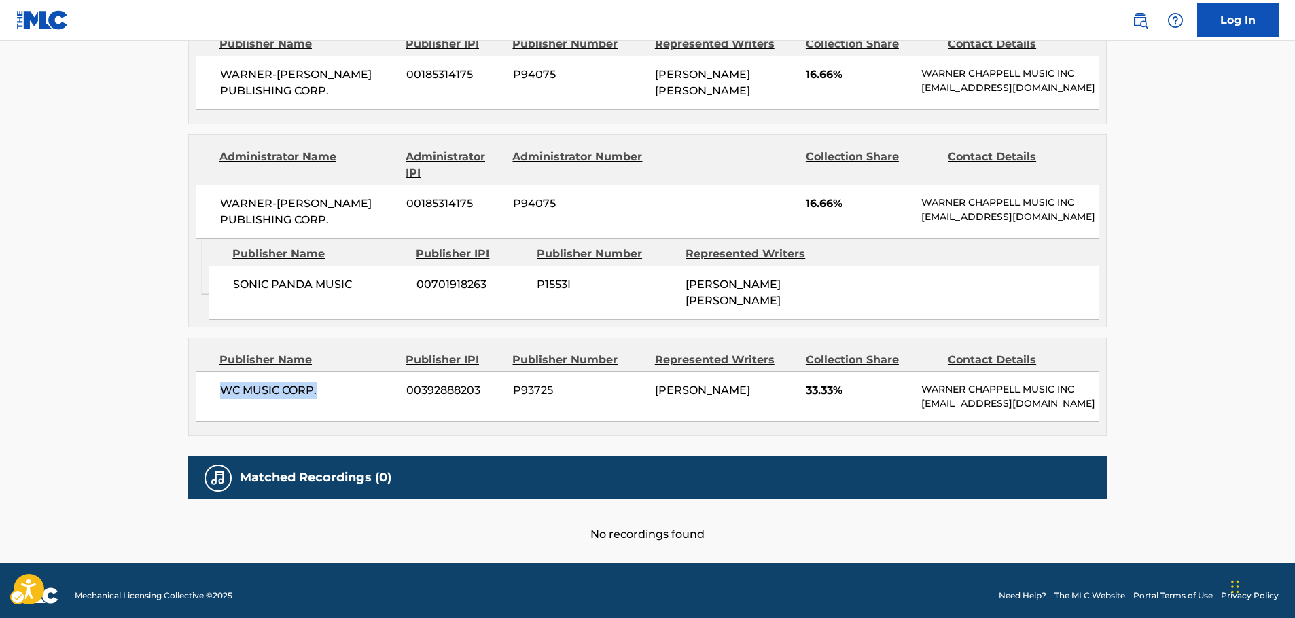
click at [218, 396] on div "WC MUSIC CORP. 00392888203 P93725 [PERSON_NAME] 33.33% [PERSON_NAME] MUSIC INC …" at bounding box center [648, 397] width 904 height 50
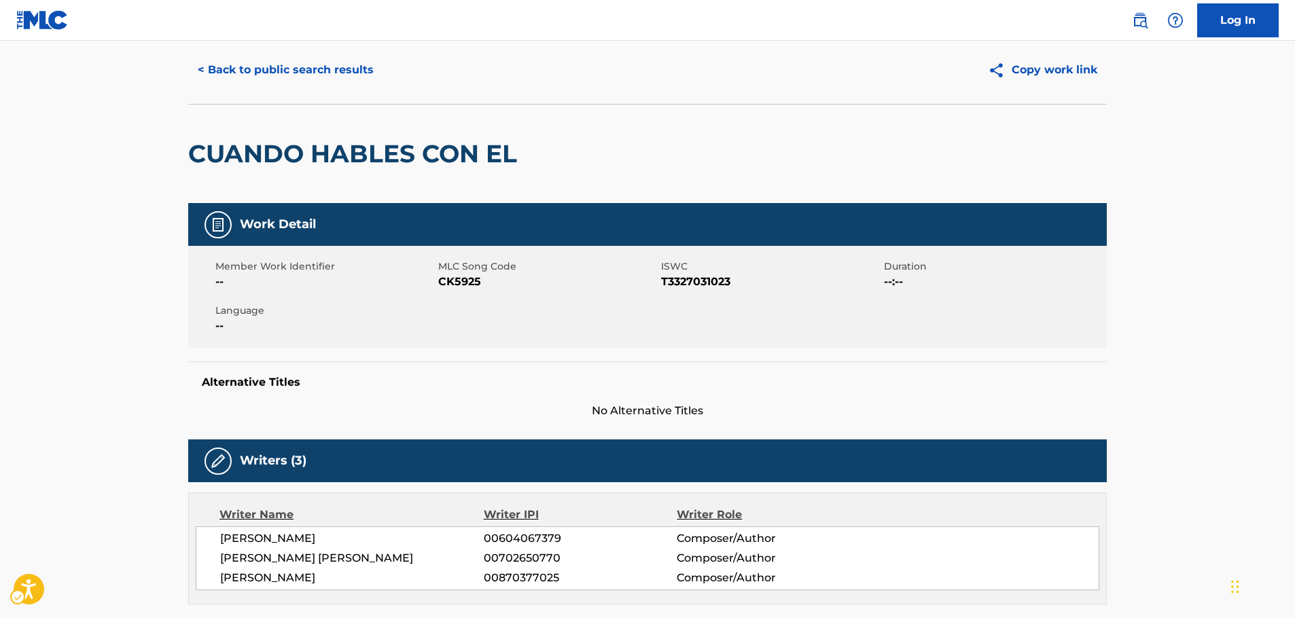
scroll to position [0, 0]
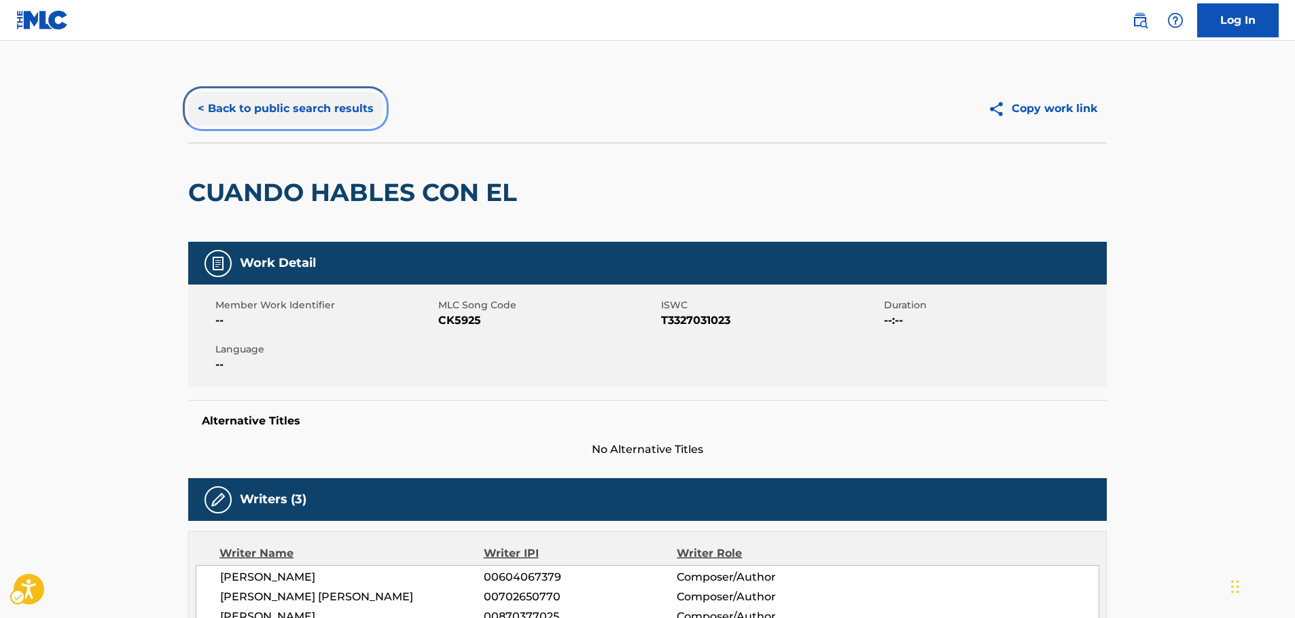
click at [312, 100] on button "< Back to public search results" at bounding box center [285, 109] width 195 height 34
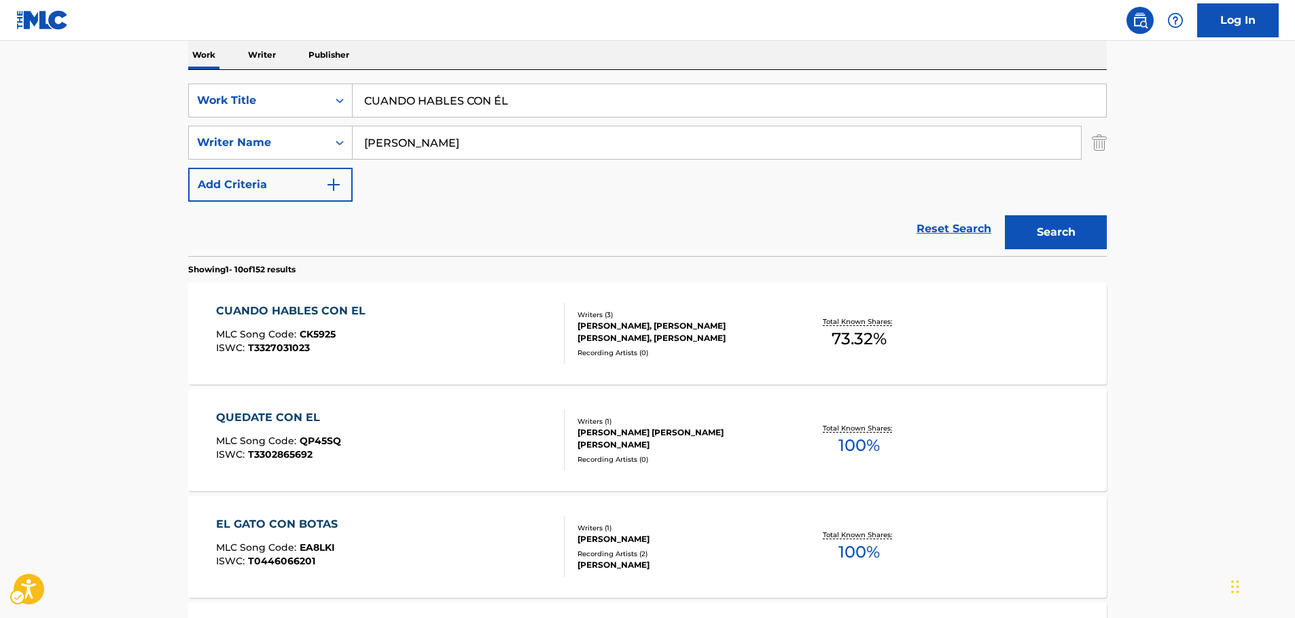
scroll to position [153, 0]
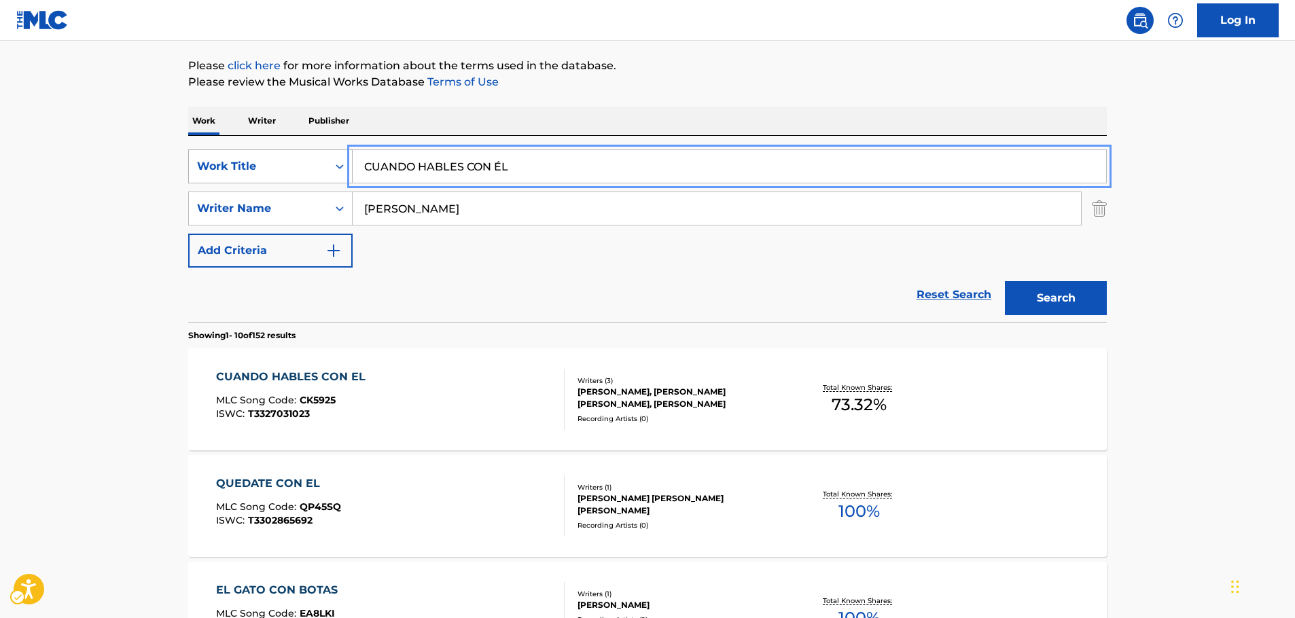
drag, startPoint x: 371, startPoint y: 162, endPoint x: 175, endPoint y: 173, distance: 196.1
paste input "INSIDE OUT"
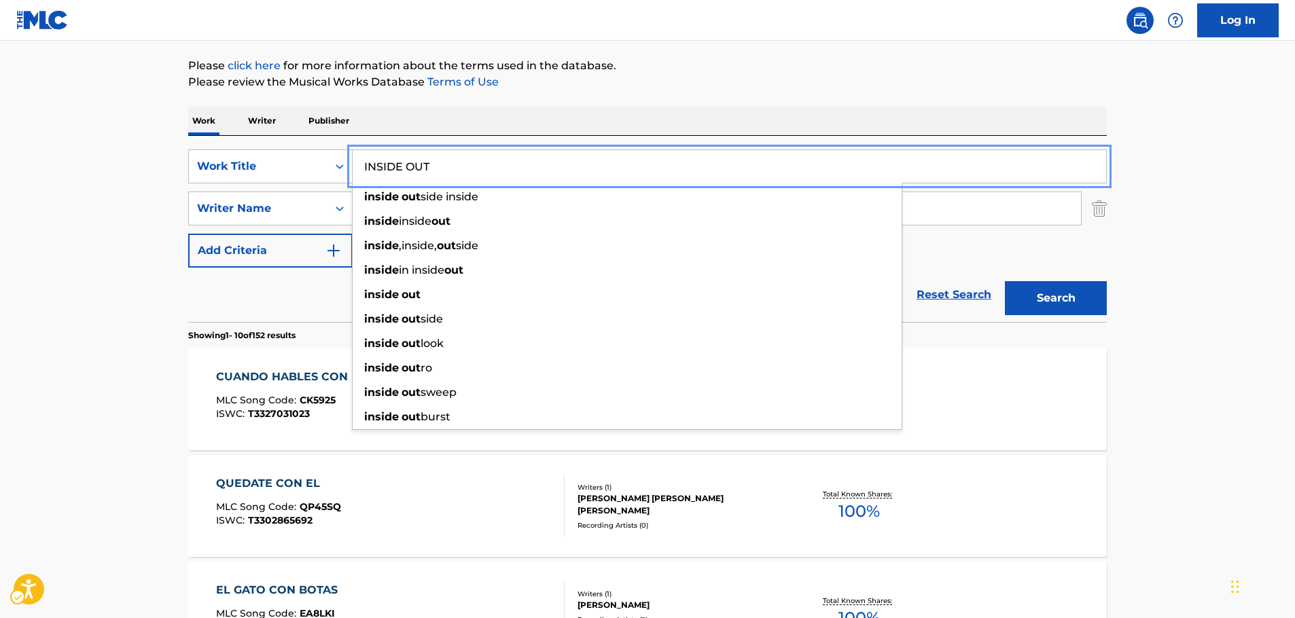
type input "INSIDE OUT"
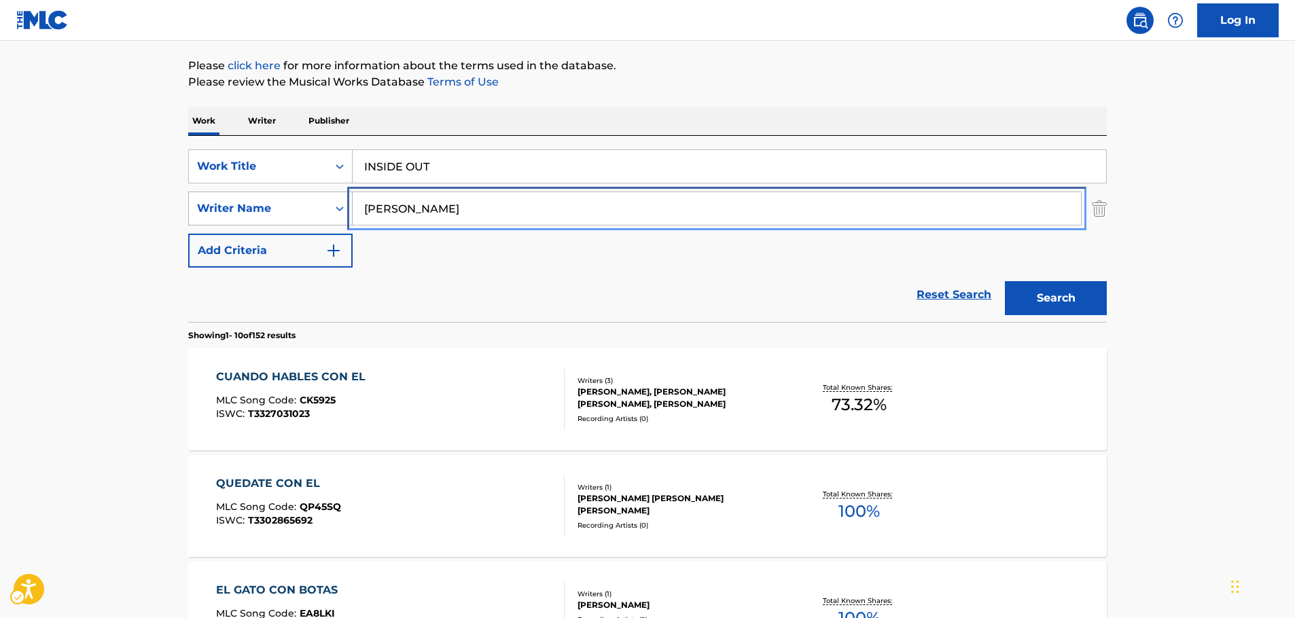
drag, startPoint x: 443, startPoint y: 207, endPoint x: 227, endPoint y: 222, distance: 216.6
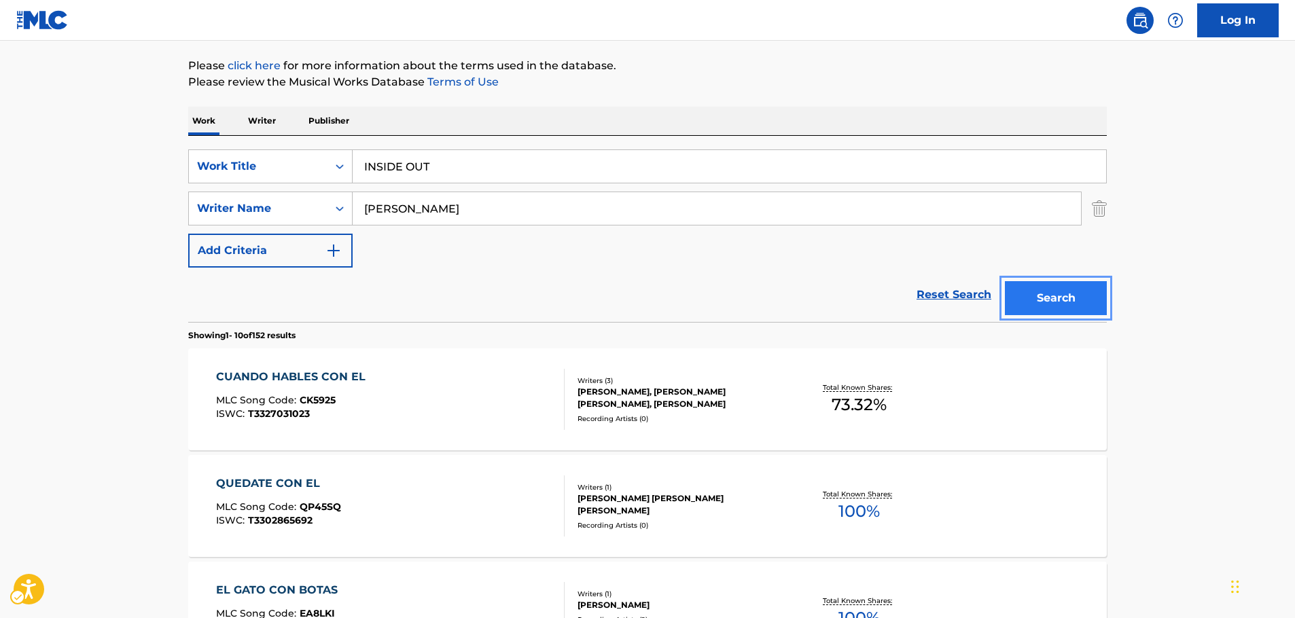
click at [1080, 287] on button "Search" at bounding box center [1056, 298] width 102 height 34
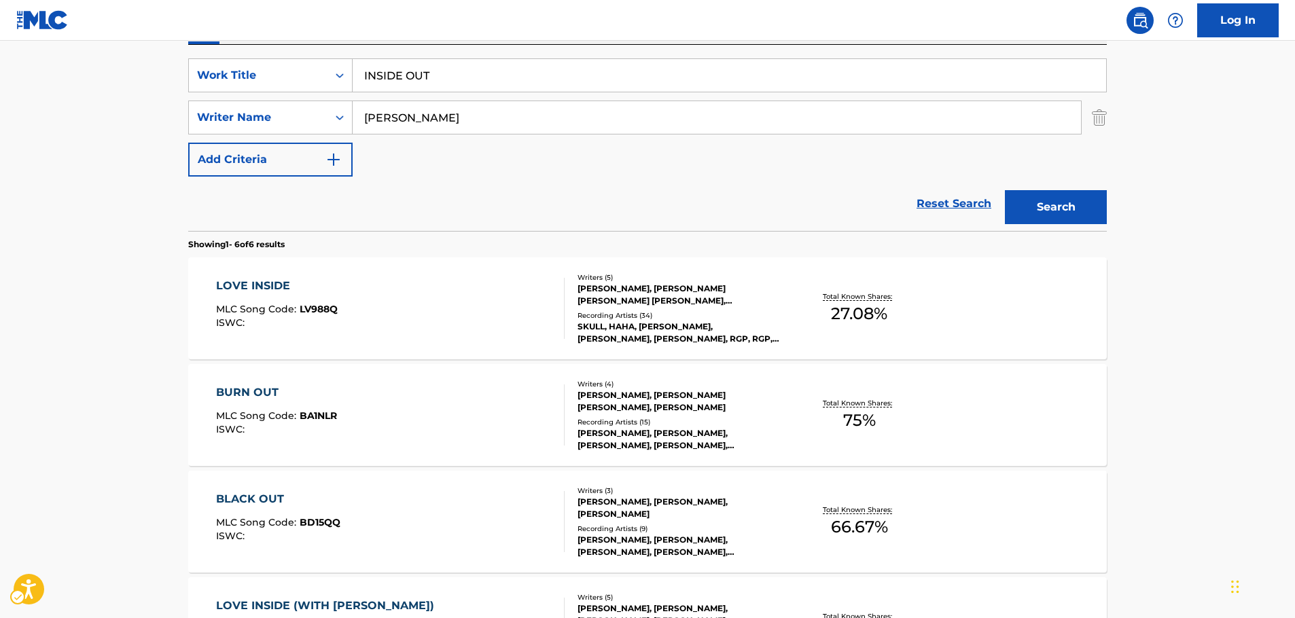
scroll to position [221, 0]
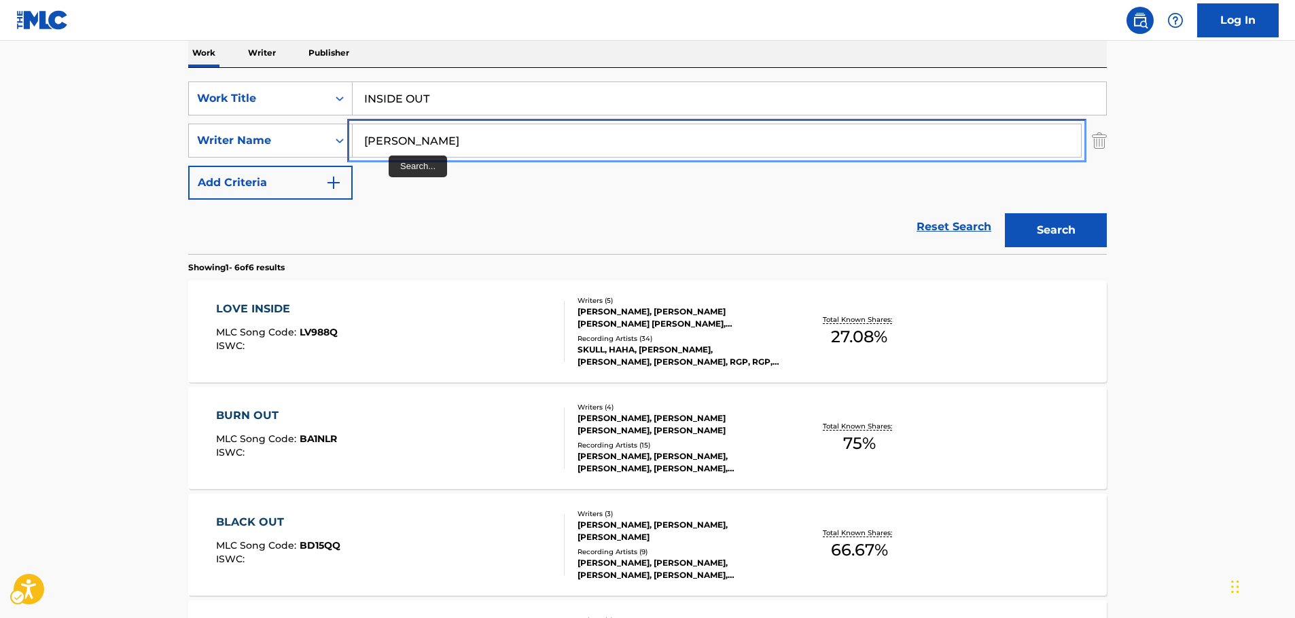
click at [376, 142] on input "[PERSON_NAME]" at bounding box center [717, 140] width 729 height 33
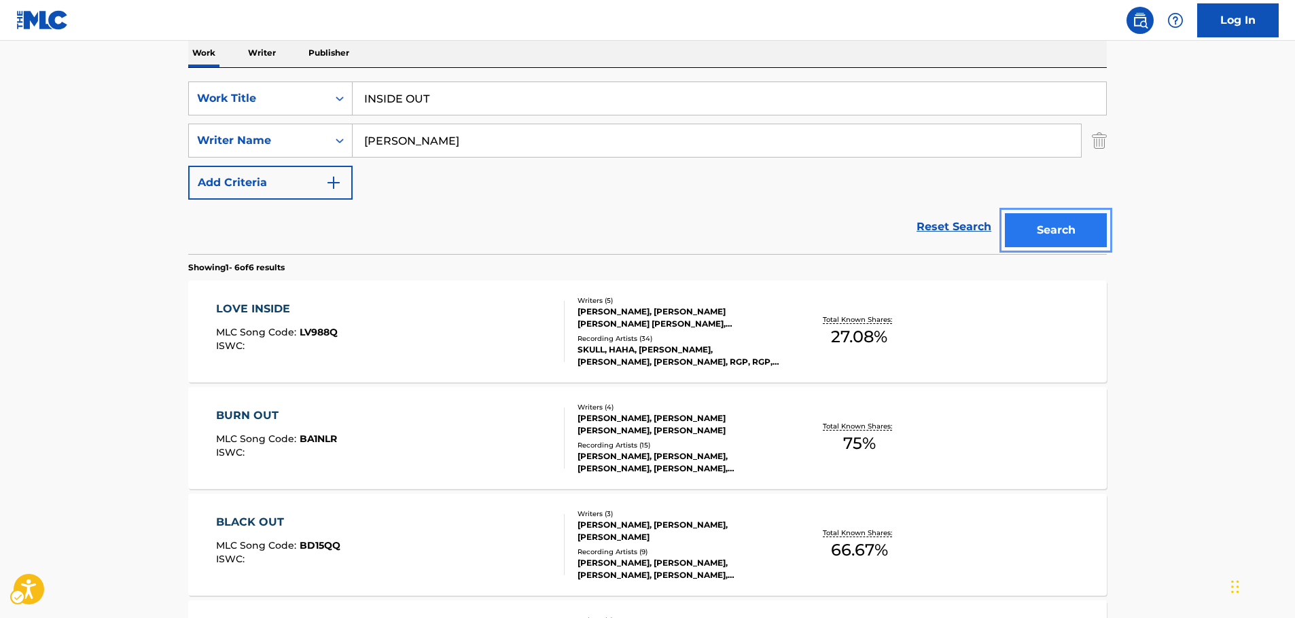
click at [1038, 232] on button "Search" at bounding box center [1056, 230] width 102 height 34
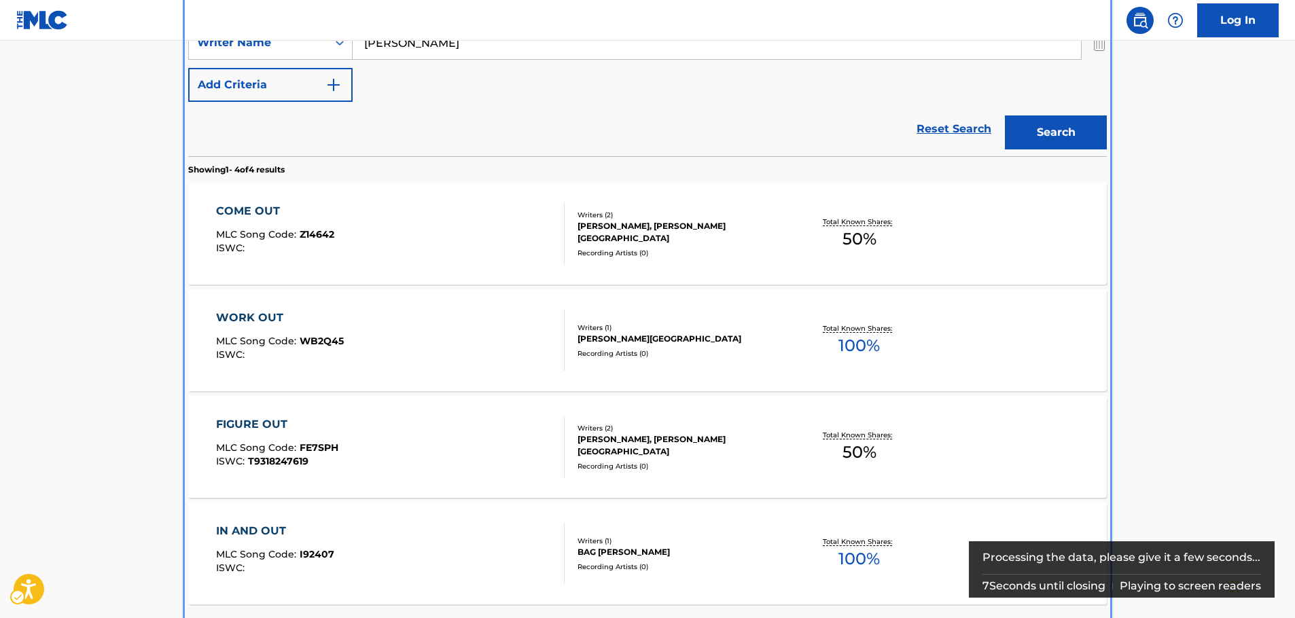
scroll to position [233, 0]
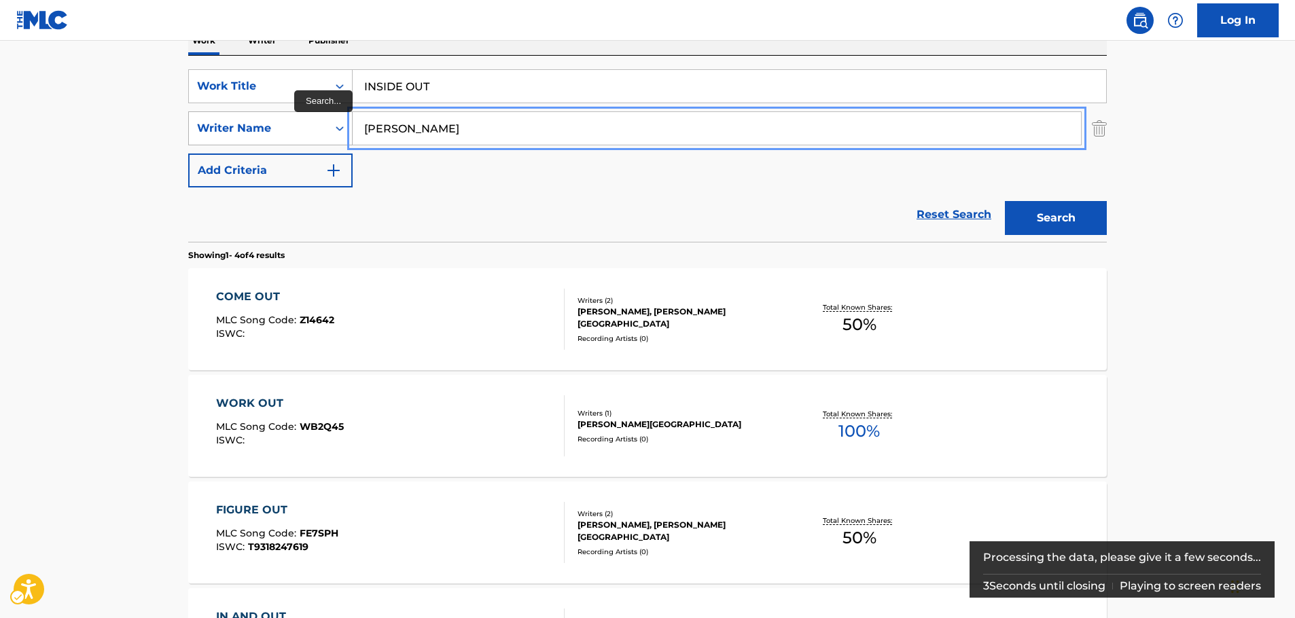
drag, startPoint x: 422, startPoint y: 135, endPoint x: 336, endPoint y: 136, distance: 86.3
click at [336, 136] on div "SearchWithCriteriae14309a3-6a9c-4e8a-83ff-70fa31f4b267 Writer Name [PERSON_NAME]" at bounding box center [647, 128] width 919 height 34
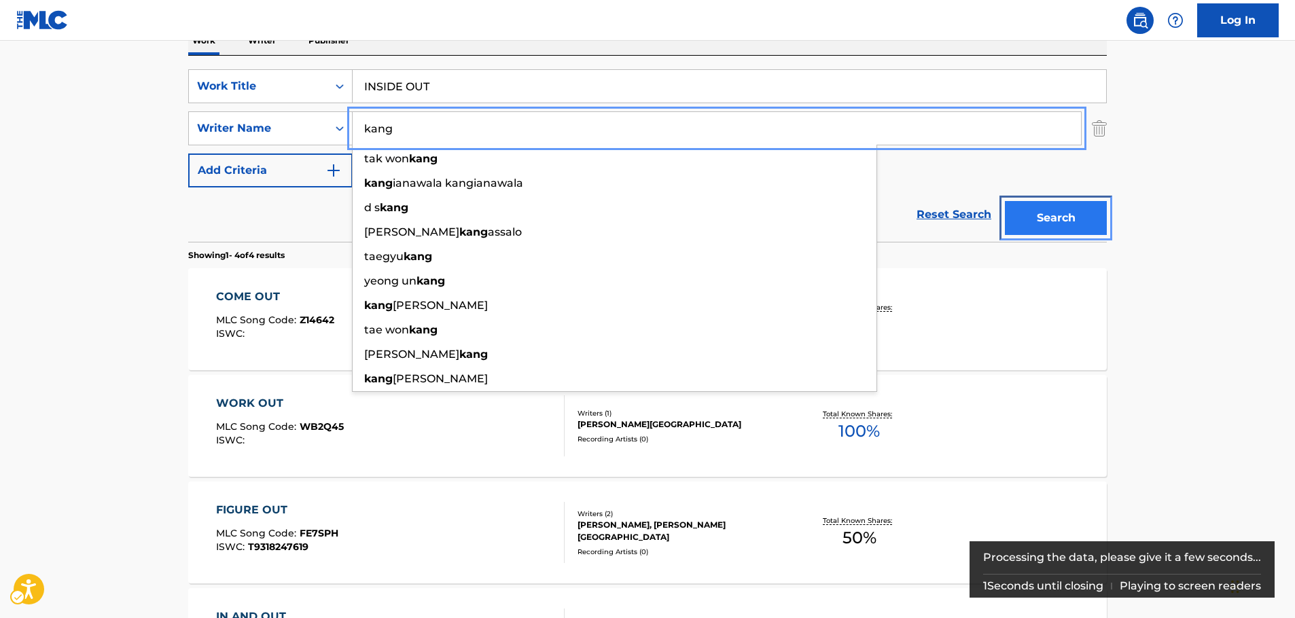
click at [1059, 218] on button "Search" at bounding box center [1056, 218] width 102 height 34
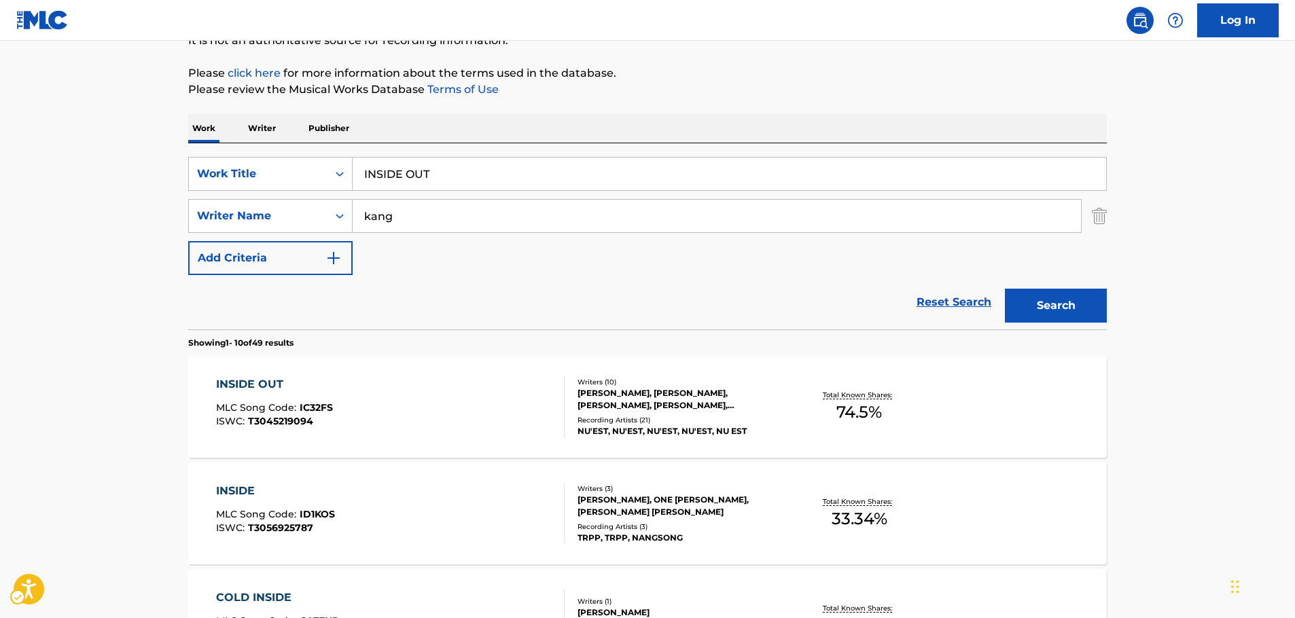
scroll to position [0, 0]
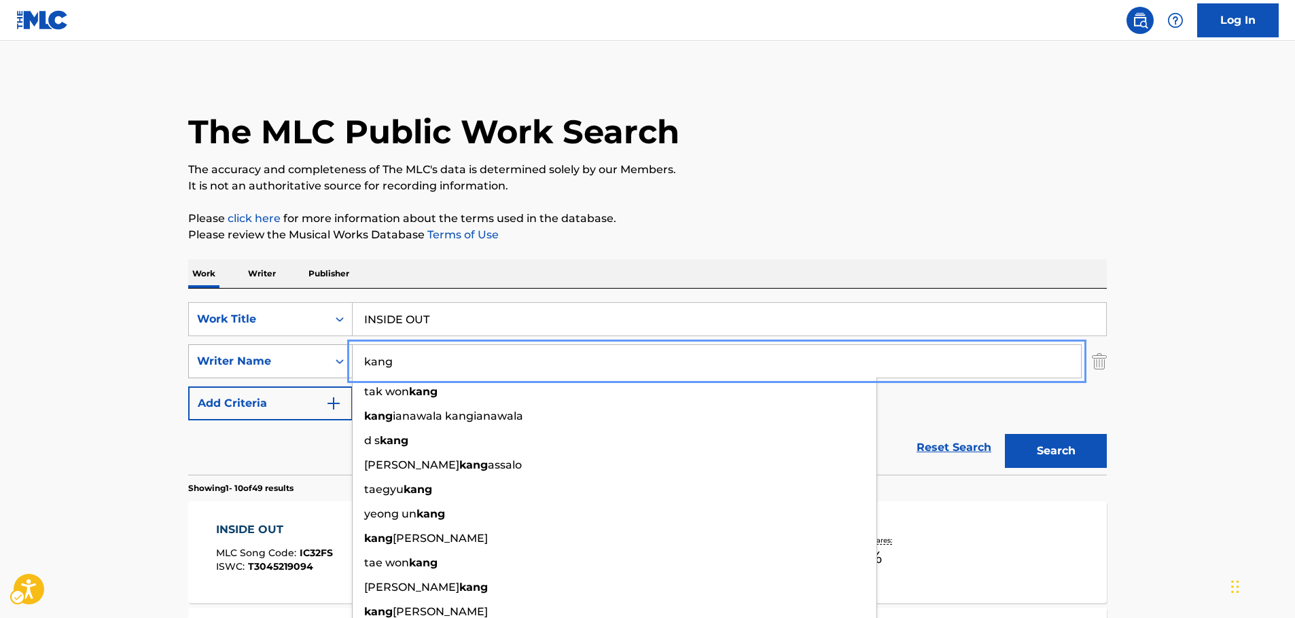
drag, startPoint x: 402, startPoint y: 363, endPoint x: 286, endPoint y: 368, distance: 116.3
click at [286, 368] on div "SearchWithCriteriae14309a3-6a9c-4e8a-83ff-70fa31f4b267 Writer Name [PERSON_NAME…" at bounding box center [647, 362] width 919 height 34
paste input "[PERSON_NAME]"
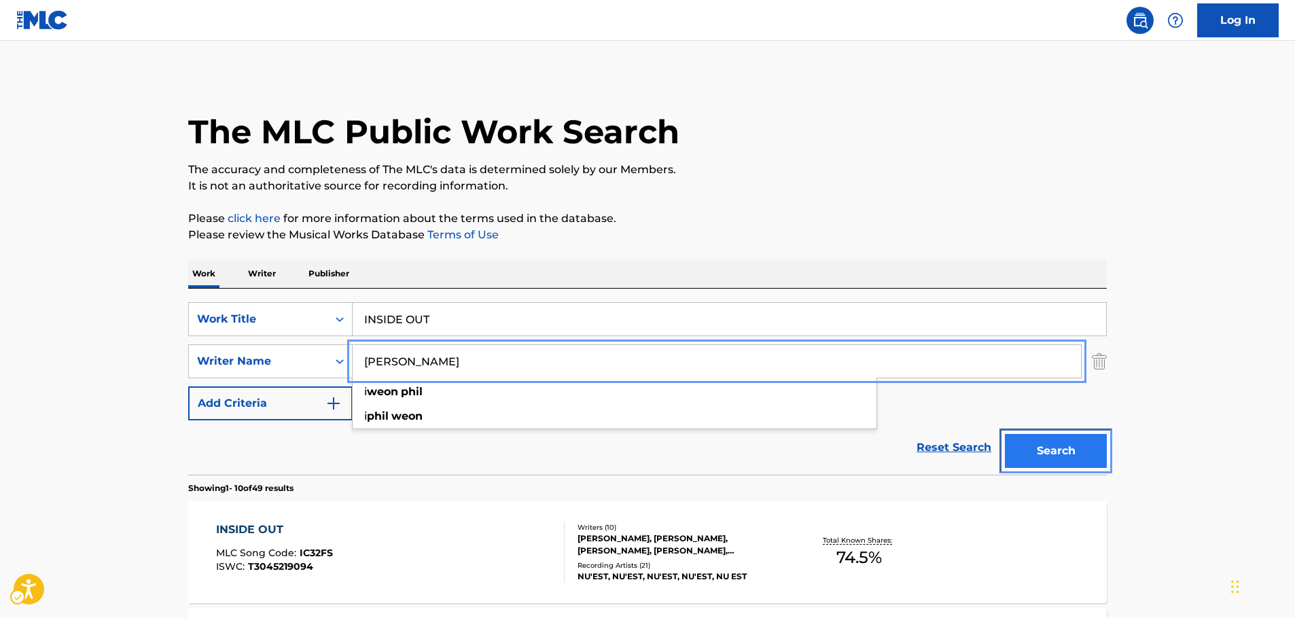
click at [1066, 462] on button "Search" at bounding box center [1056, 451] width 102 height 34
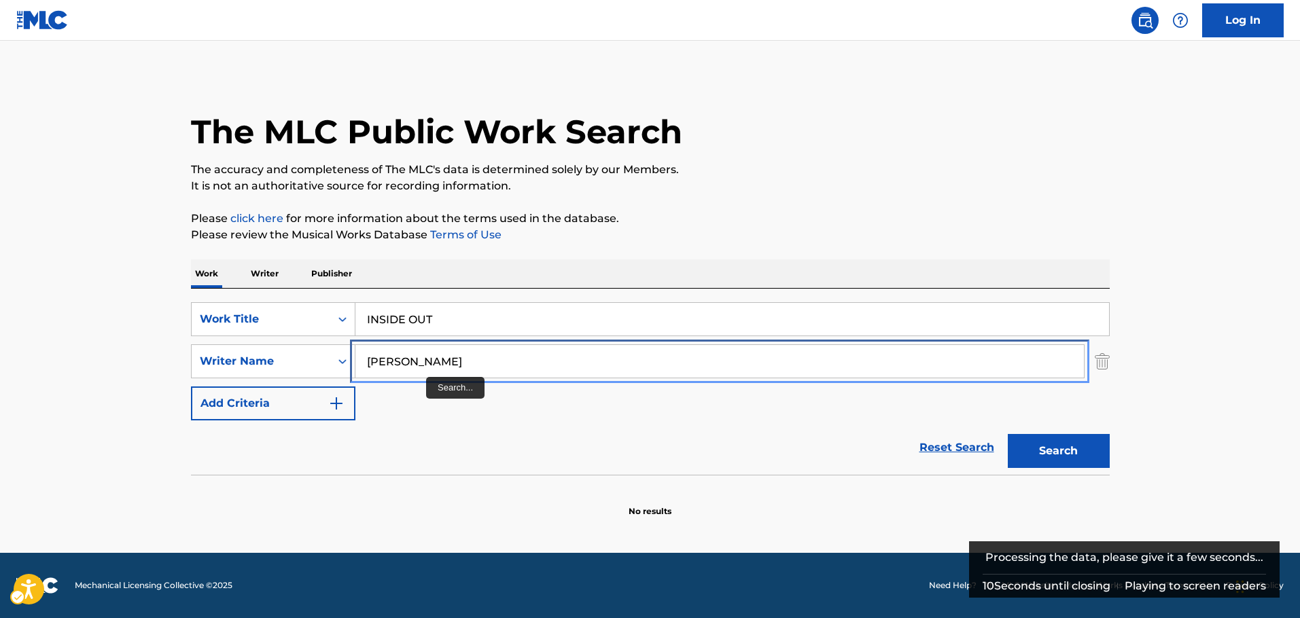
drag, startPoint x: 409, startPoint y: 364, endPoint x: 508, endPoint y: 370, distance: 99.4
click at [496, 368] on input "[PERSON_NAME]" at bounding box center [719, 361] width 729 height 33
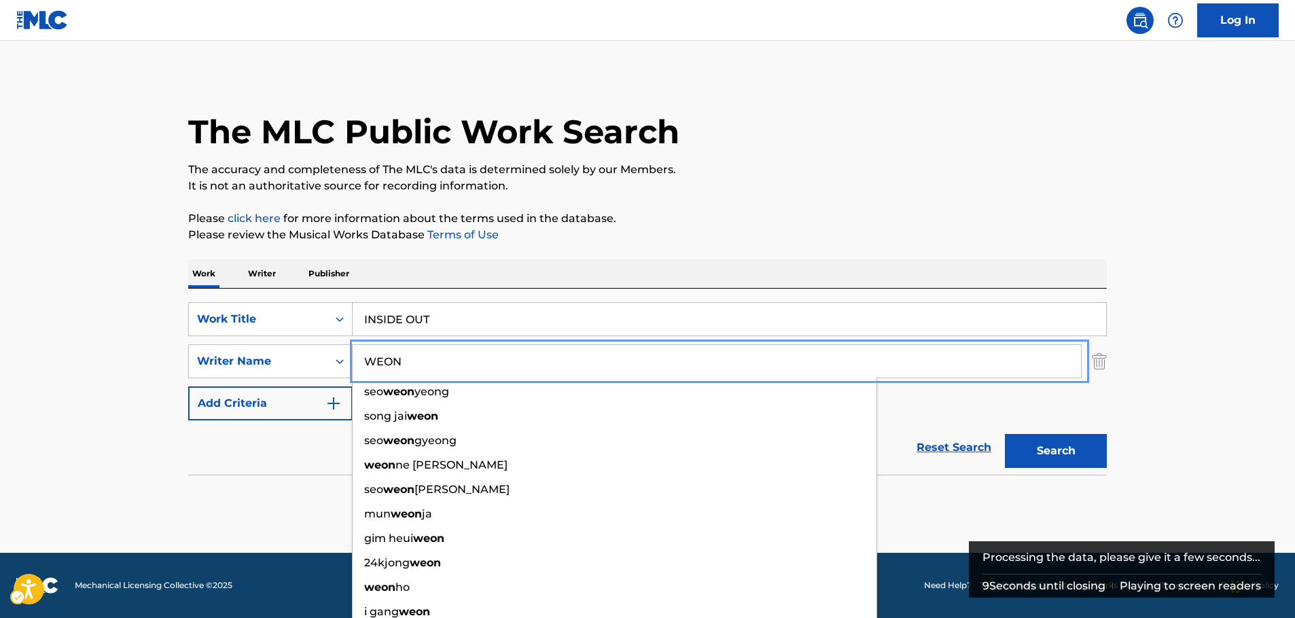
type input "WEON"
click at [1005, 434] on button "Search" at bounding box center [1056, 451] width 102 height 34
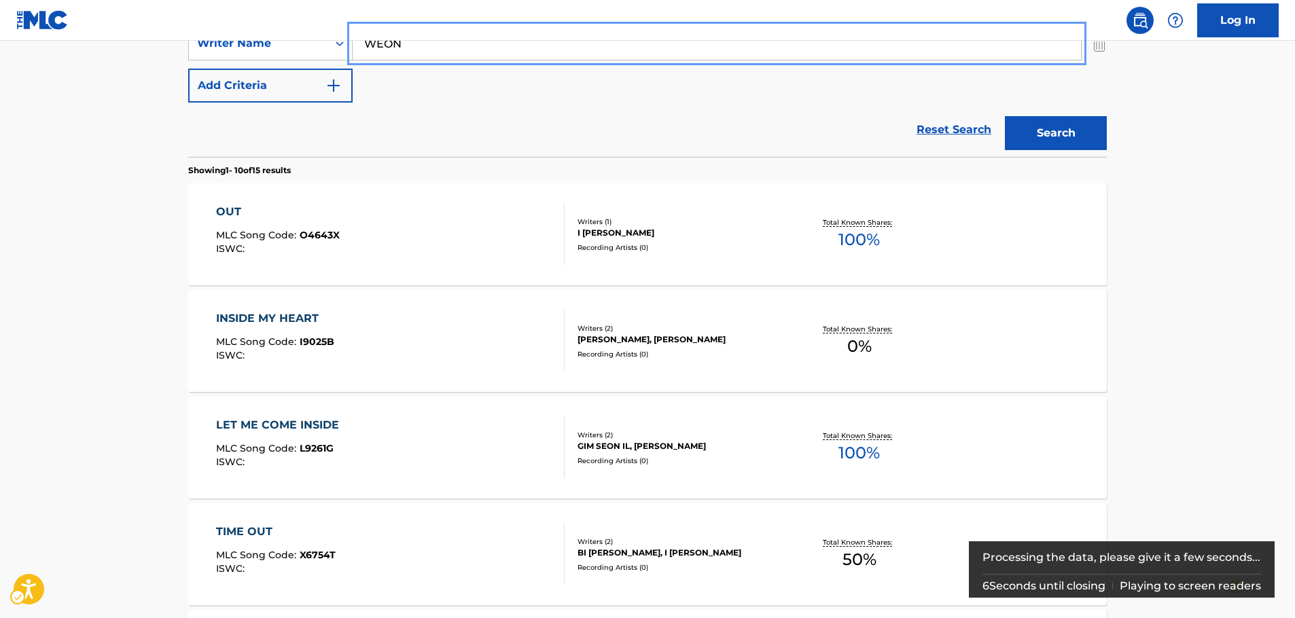
scroll to position [136, 0]
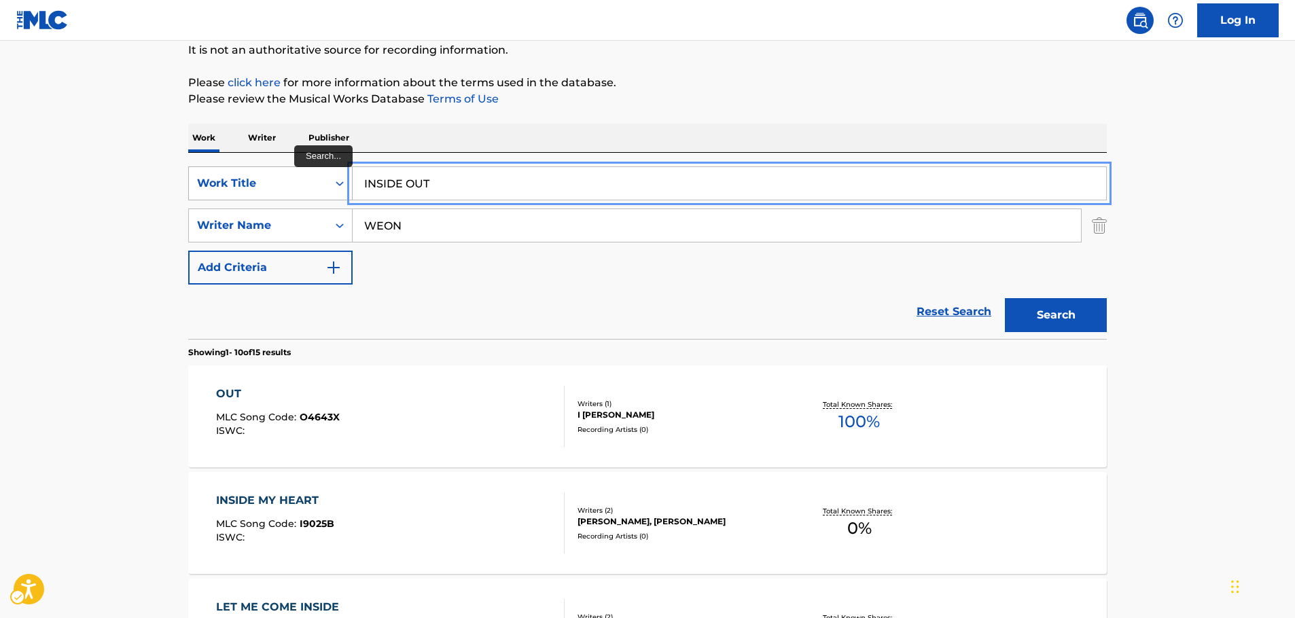
drag, startPoint x: 439, startPoint y: 179, endPoint x: 225, endPoint y: 185, distance: 214.2
click at [228, 185] on div "SearchWithCriteriaf6063182-d81c-46d5-90c0-a438bdae7a59 Work Title INSIDE OUT" at bounding box center [647, 184] width 919 height 34
paste input "Sei Phuler Daal"
type input "Sei Phuler Daal"
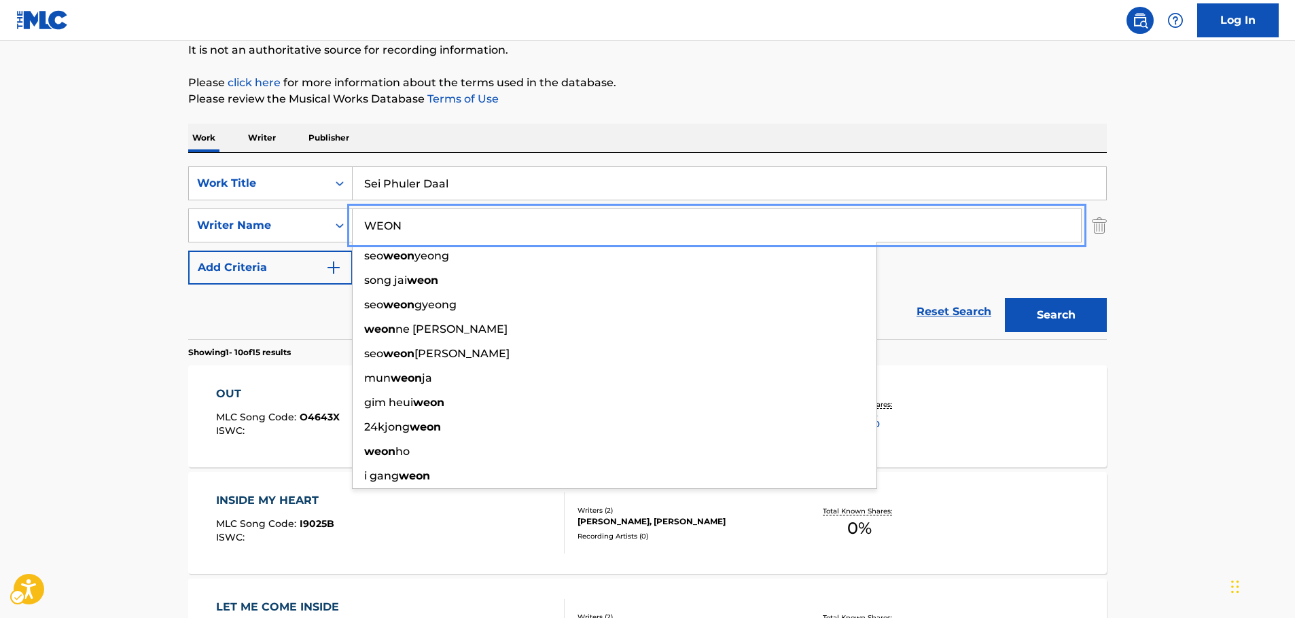
drag, startPoint x: 438, startPoint y: 228, endPoint x: 398, endPoint y: 259, distance: 51.4
click at [302, 238] on div "SearchWithCriteriae14309a3-6a9c-4e8a-83ff-70fa31f4b267 Writer Name [PERSON_NAME…" at bounding box center [647, 226] width 919 height 34
paste input "Chattopadhyay"
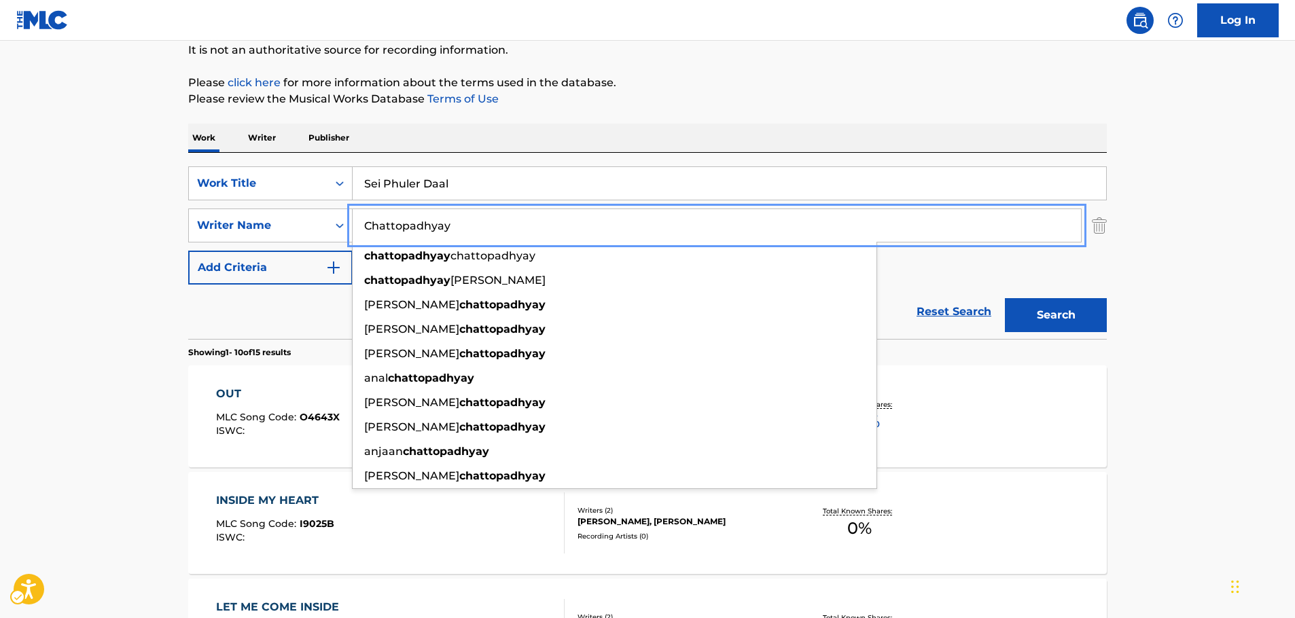
type input "Chattopadhyay"
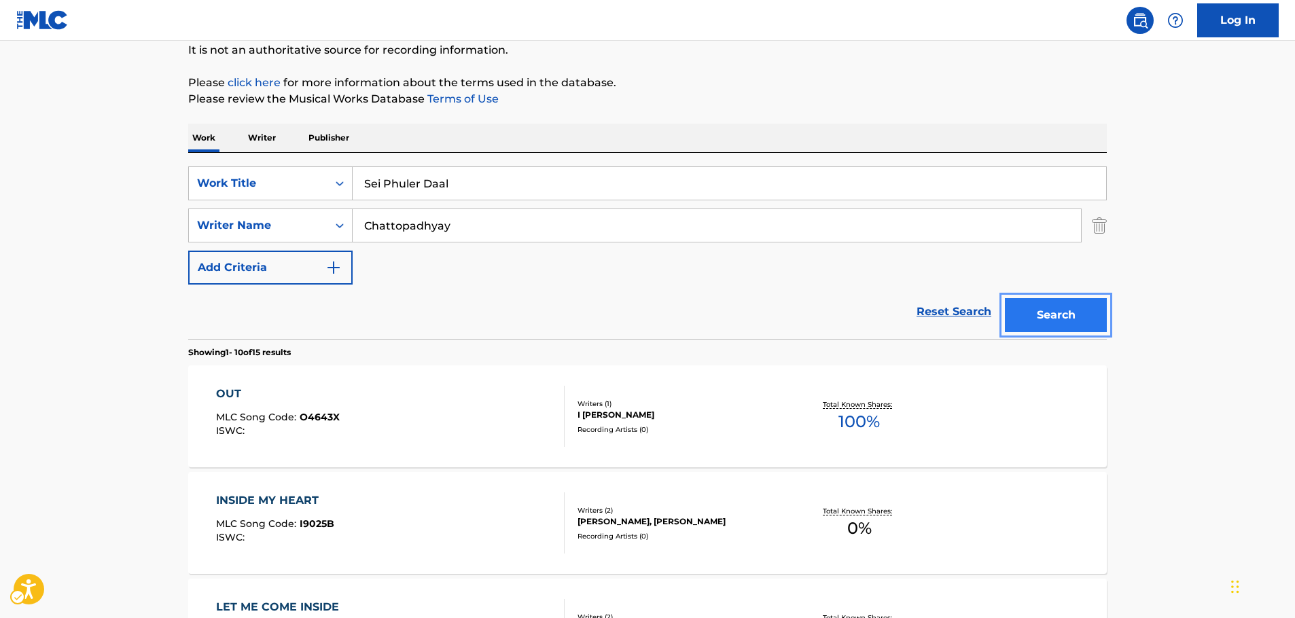
click at [1054, 319] on button "Search" at bounding box center [1056, 315] width 102 height 34
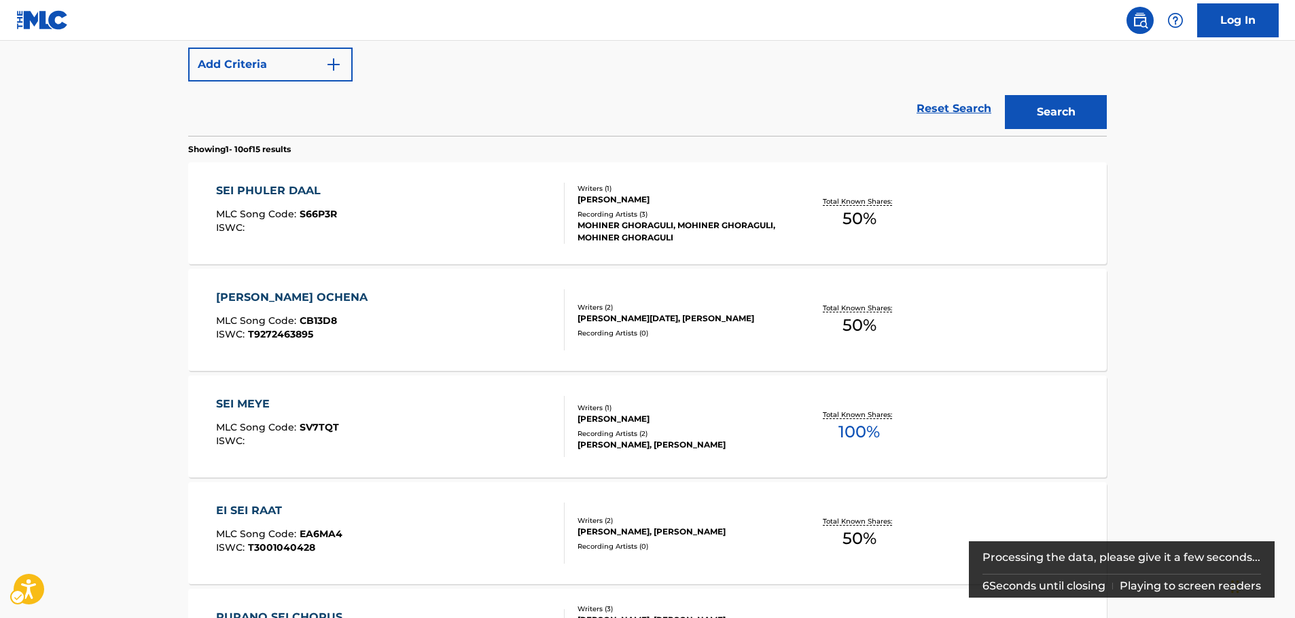
scroll to position [271, 0]
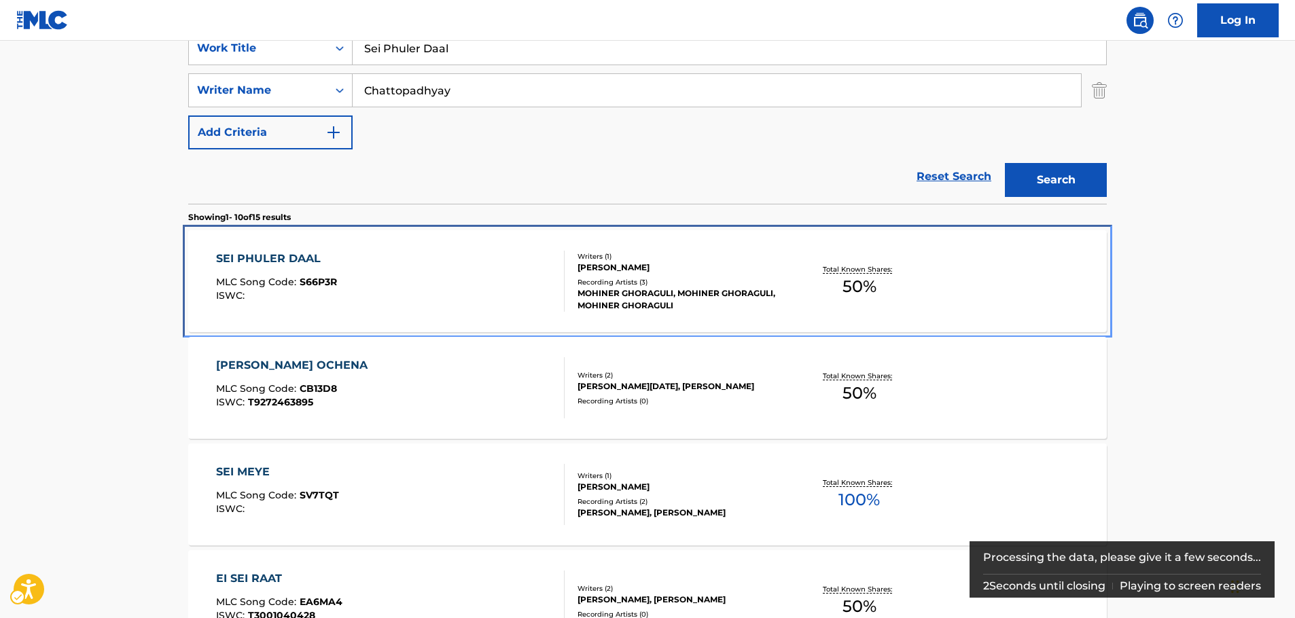
click at [390, 292] on div "SEI PHULER DAAL MLC Song Code : S66P3R ISWC :" at bounding box center [390, 281] width 349 height 61
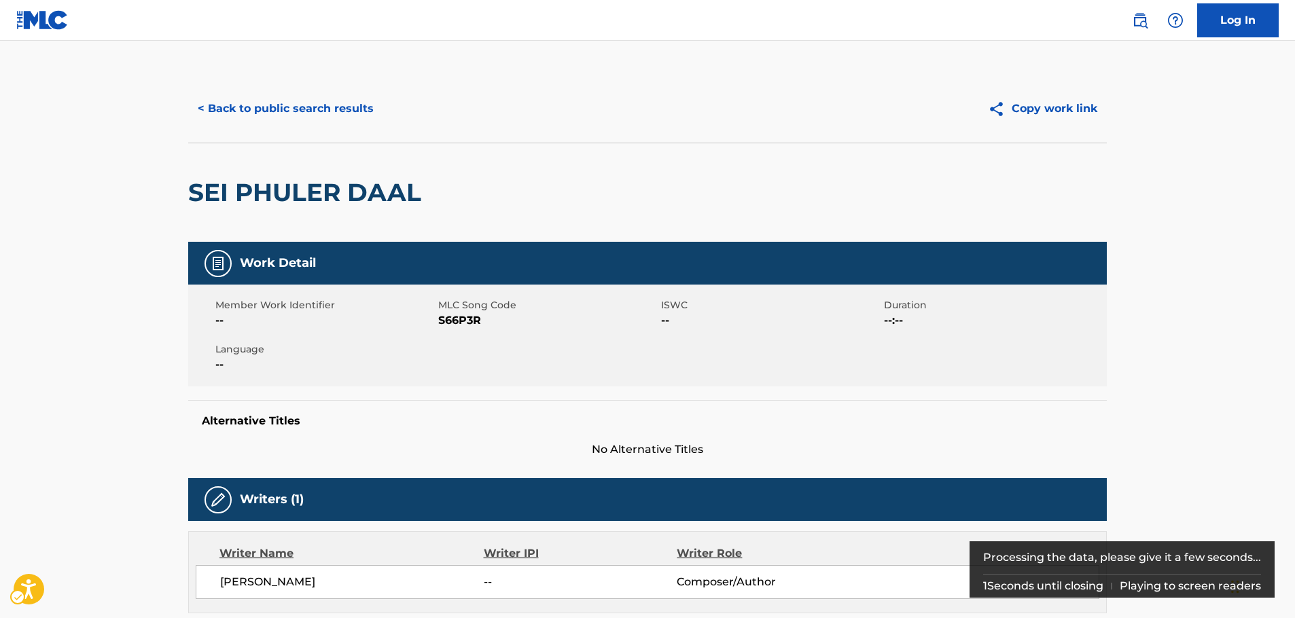
click at [453, 319] on span "MLC Song Code - S66P3R" at bounding box center [548, 321] width 220 height 16
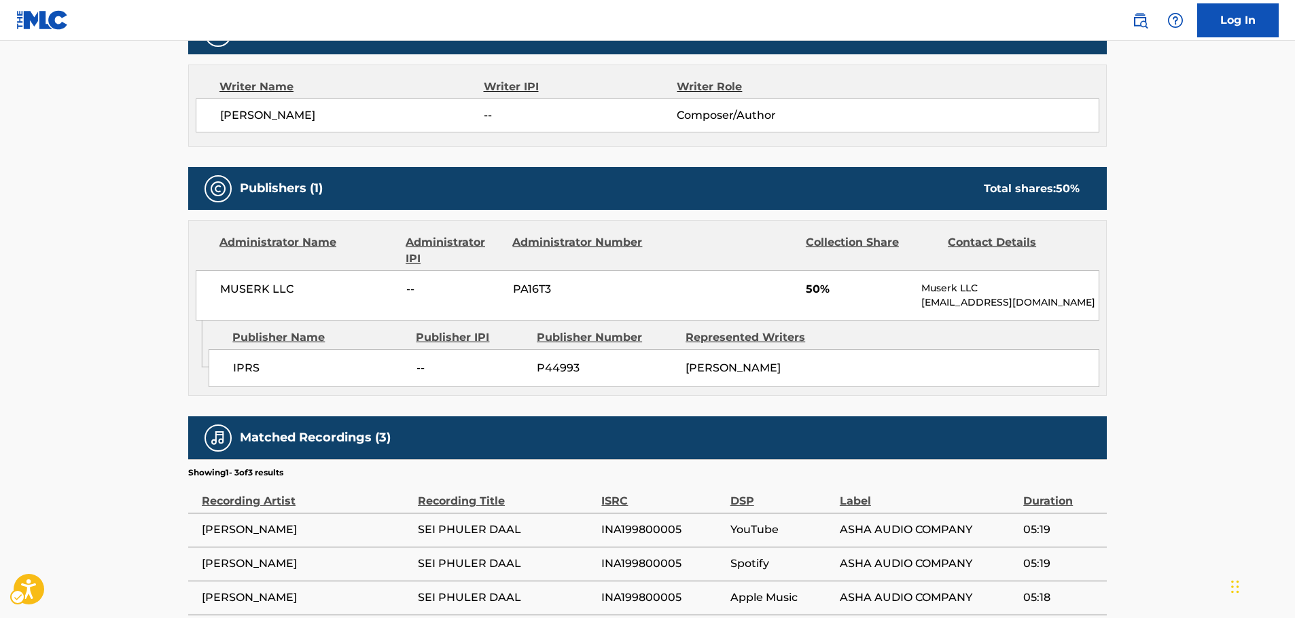
scroll to position [476, 0]
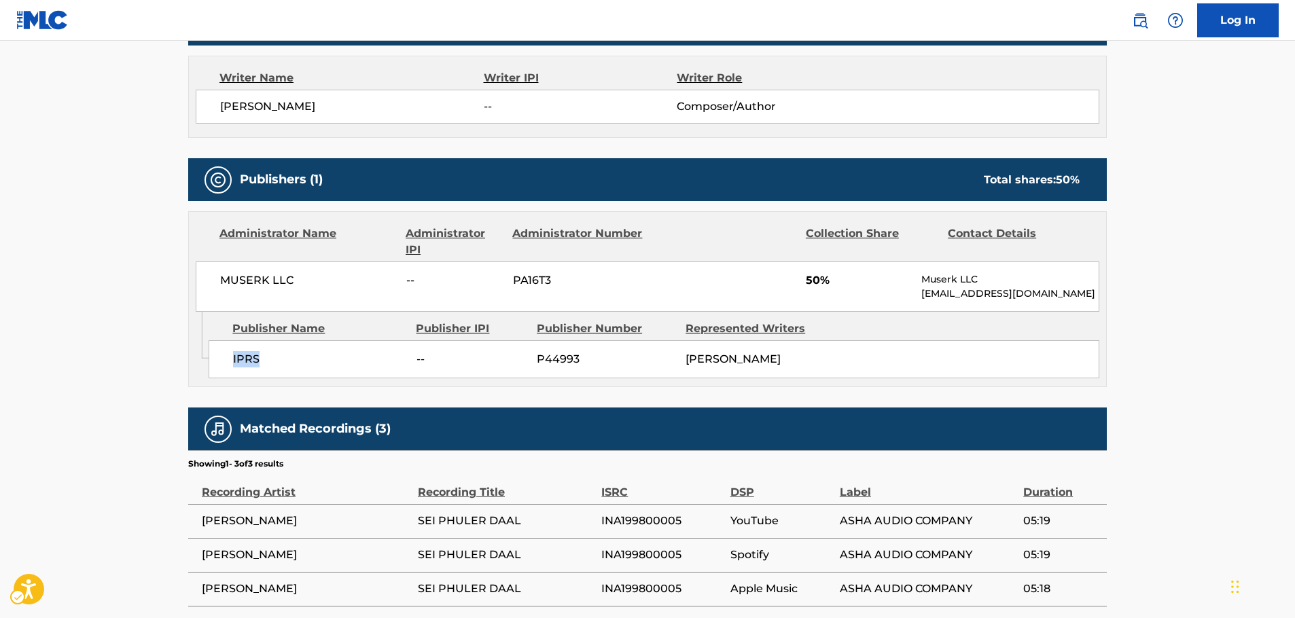
drag, startPoint x: 262, startPoint y: 360, endPoint x: 216, endPoint y: 360, distance: 45.5
click at [216, 360] on div "IPRS -- P44993 [PERSON_NAME]" at bounding box center [654, 359] width 891 height 38
drag, startPoint x: 305, startPoint y: 282, endPoint x: 206, endPoint y: 283, distance: 99.2
click at [206, 283] on div "MUSERK LLC -- PA16T3 50% Muserk LLC [EMAIL_ADDRESS][DOMAIN_NAME]" at bounding box center [648, 287] width 904 height 50
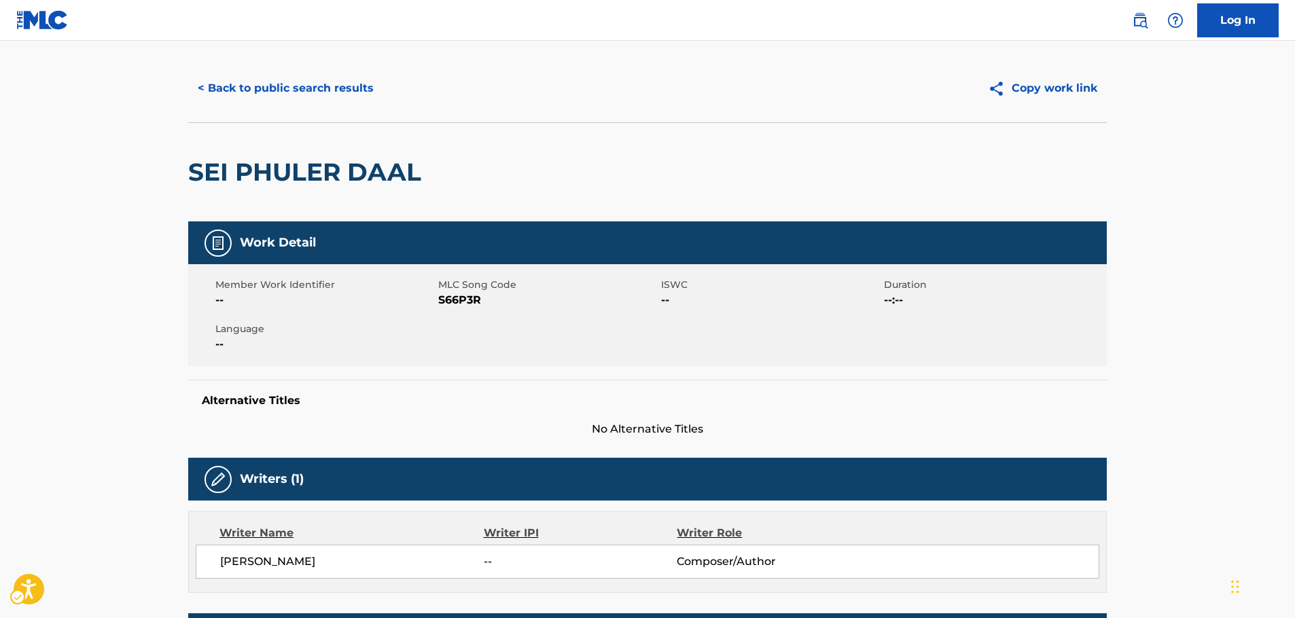
scroll to position [0, 0]
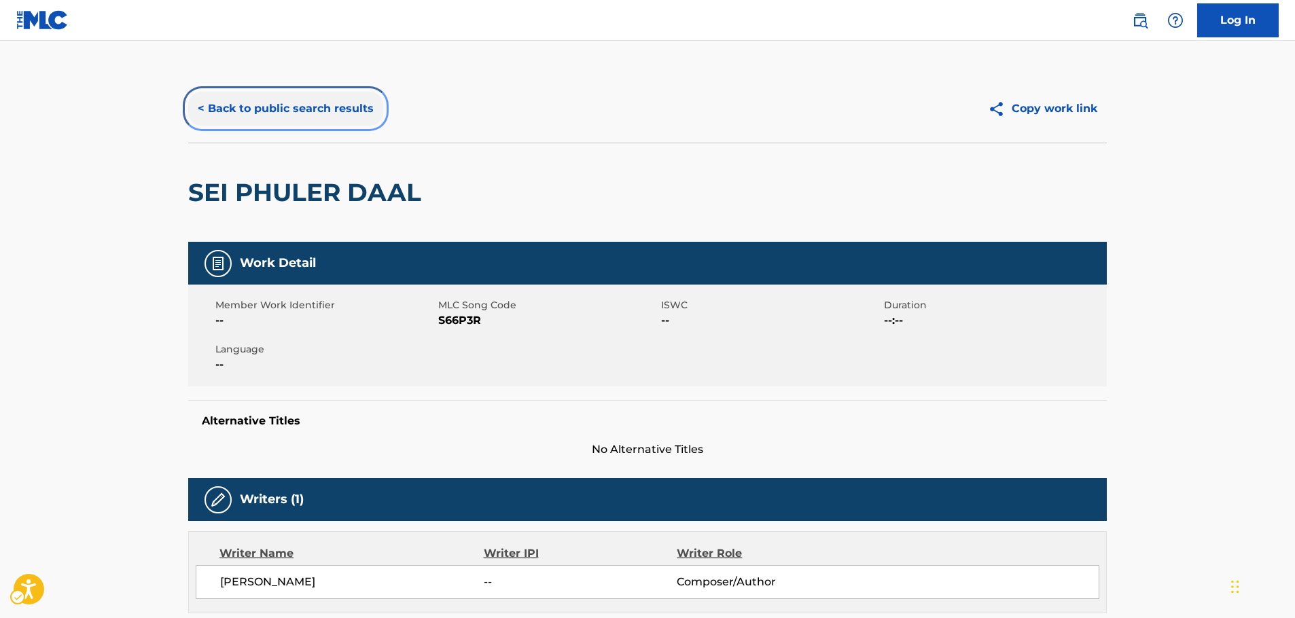
click at [330, 110] on button "< Back to public search results" at bounding box center [285, 109] width 195 height 34
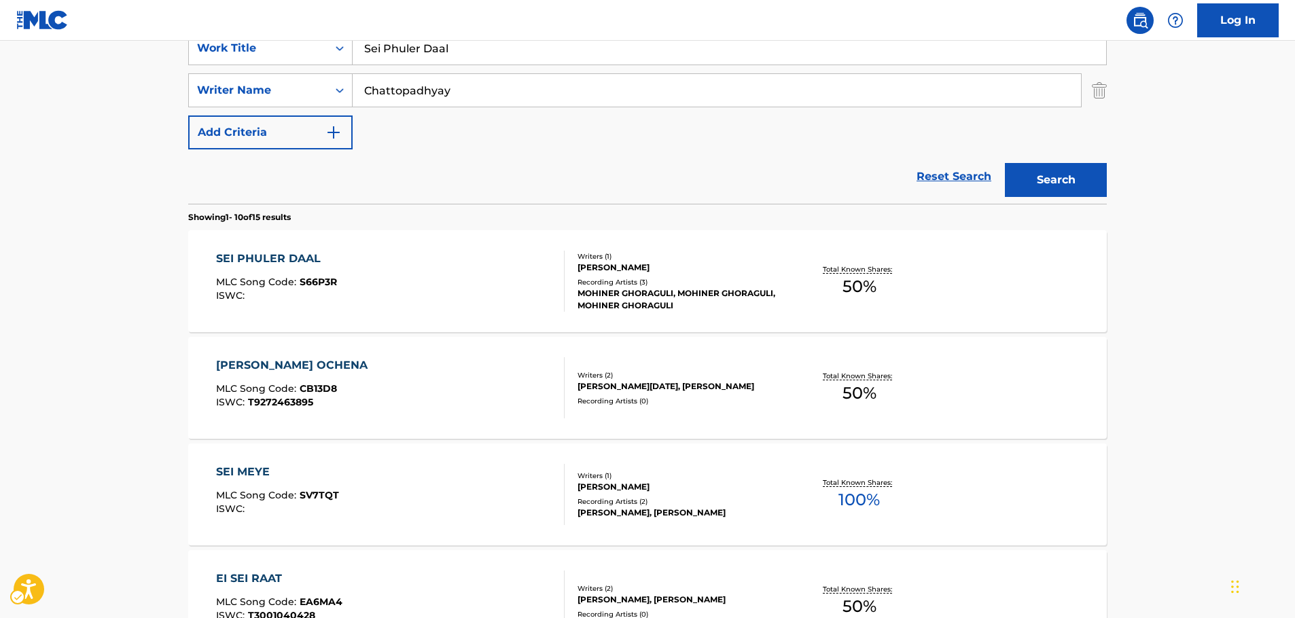
scroll to position [67, 0]
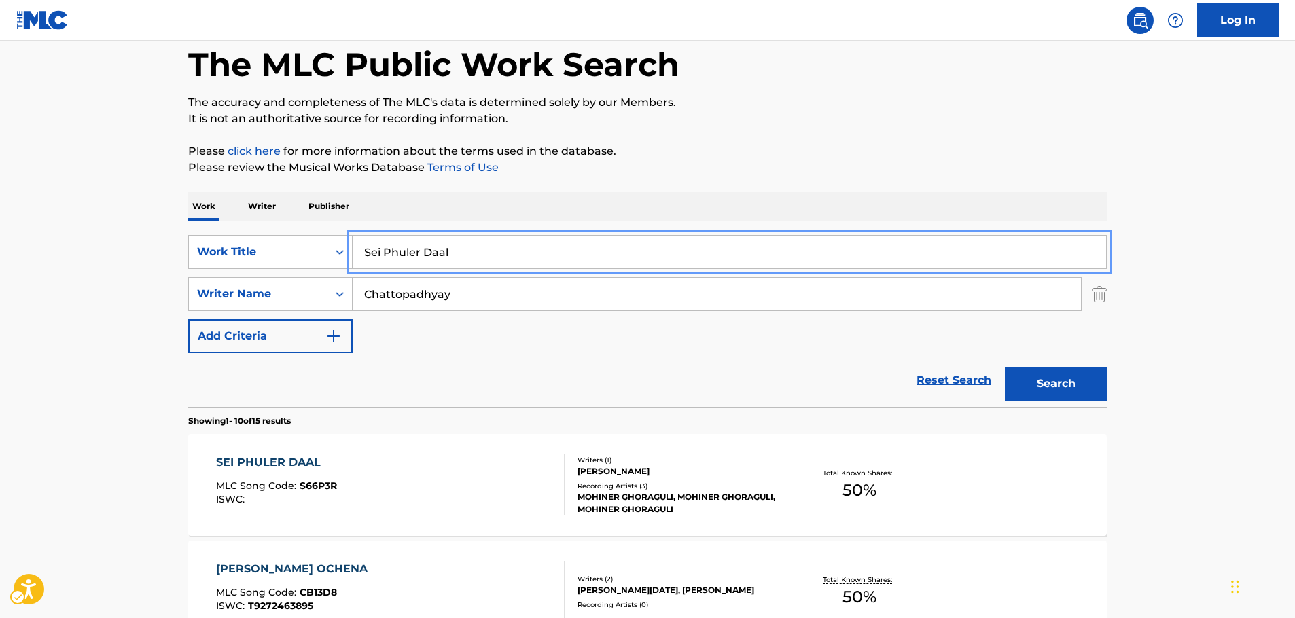
drag, startPoint x: 309, startPoint y: 264, endPoint x: 83, endPoint y: 268, distance: 226.4
paste input "[PERSON_NAME] [PERSON_NAME] Me"
type input "[PERSON_NAME] [PERSON_NAME] Me"
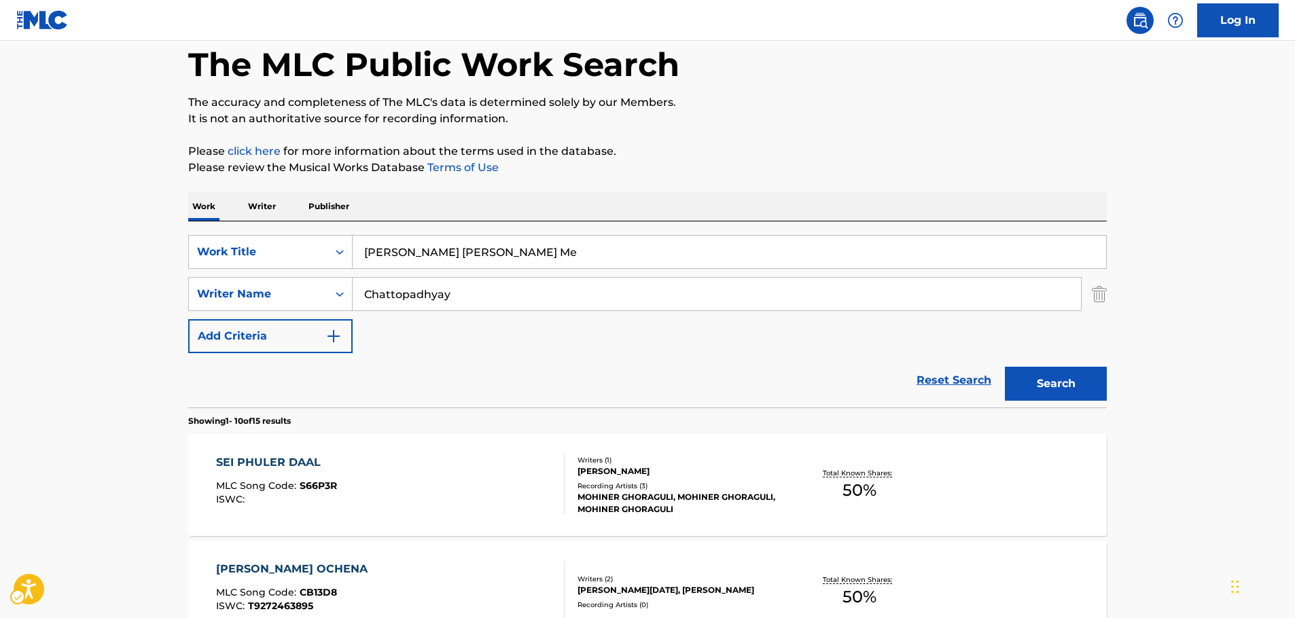
drag, startPoint x: 46, startPoint y: 266, endPoint x: 108, endPoint y: 277, distance: 63.4
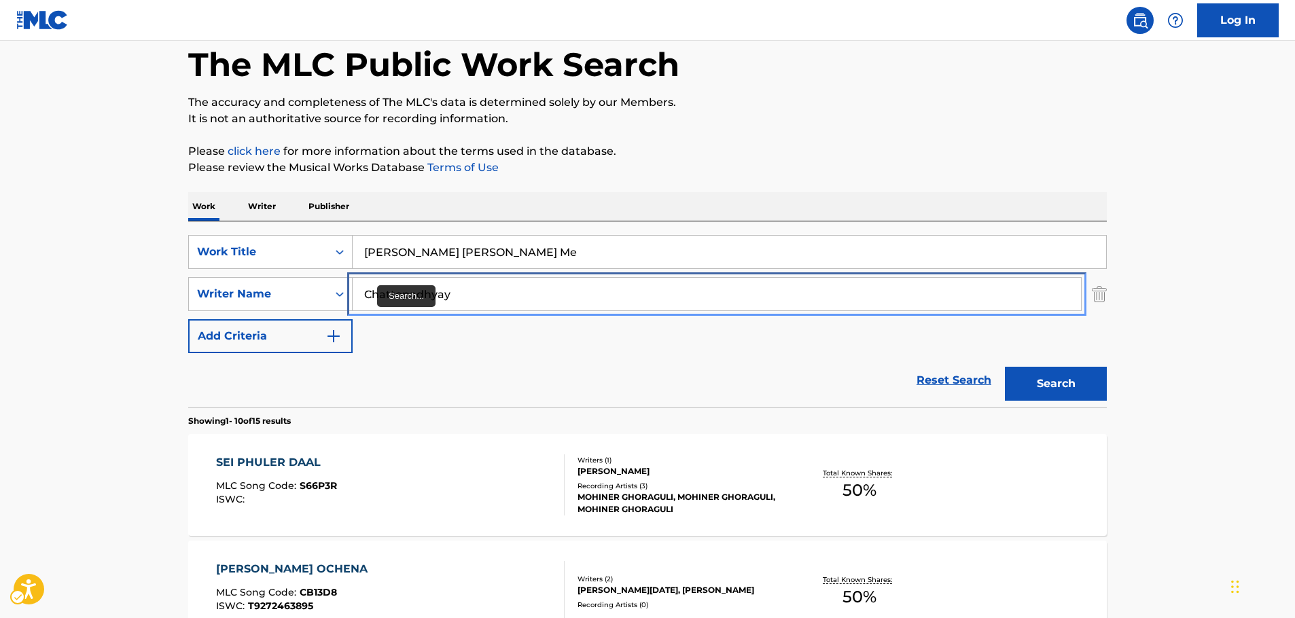
drag, startPoint x: 391, startPoint y: 304, endPoint x: 299, endPoint y: 313, distance: 92.2
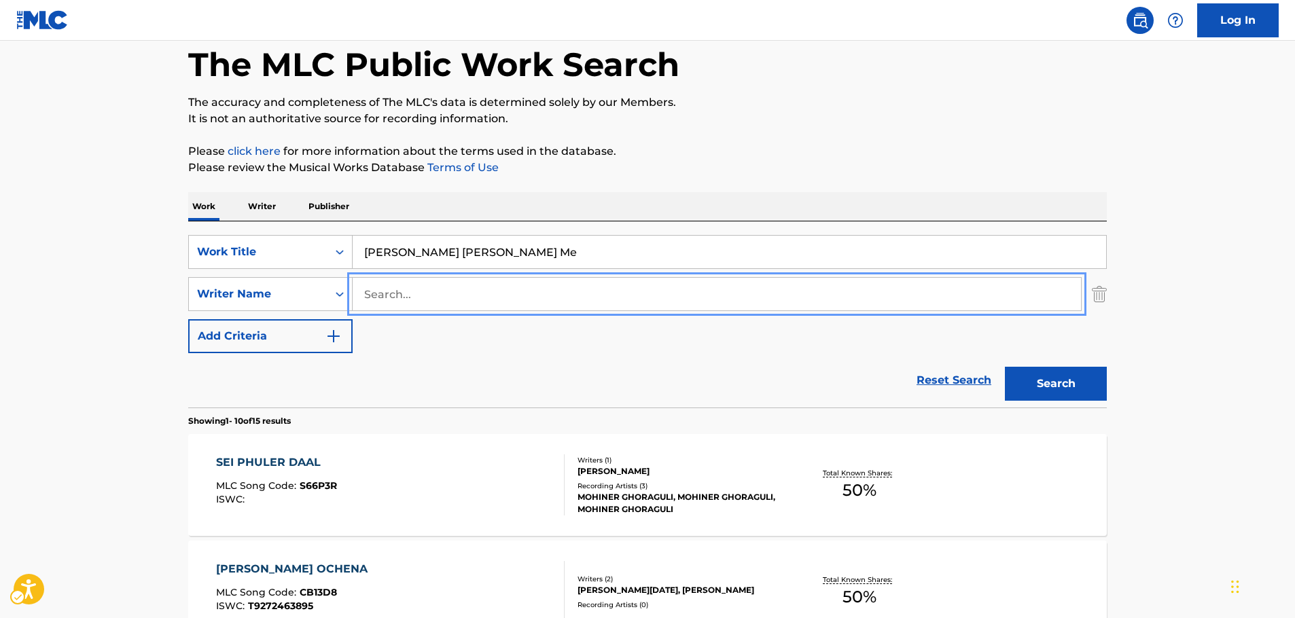
click at [1005, 367] on button "Search" at bounding box center [1056, 384] width 102 height 34
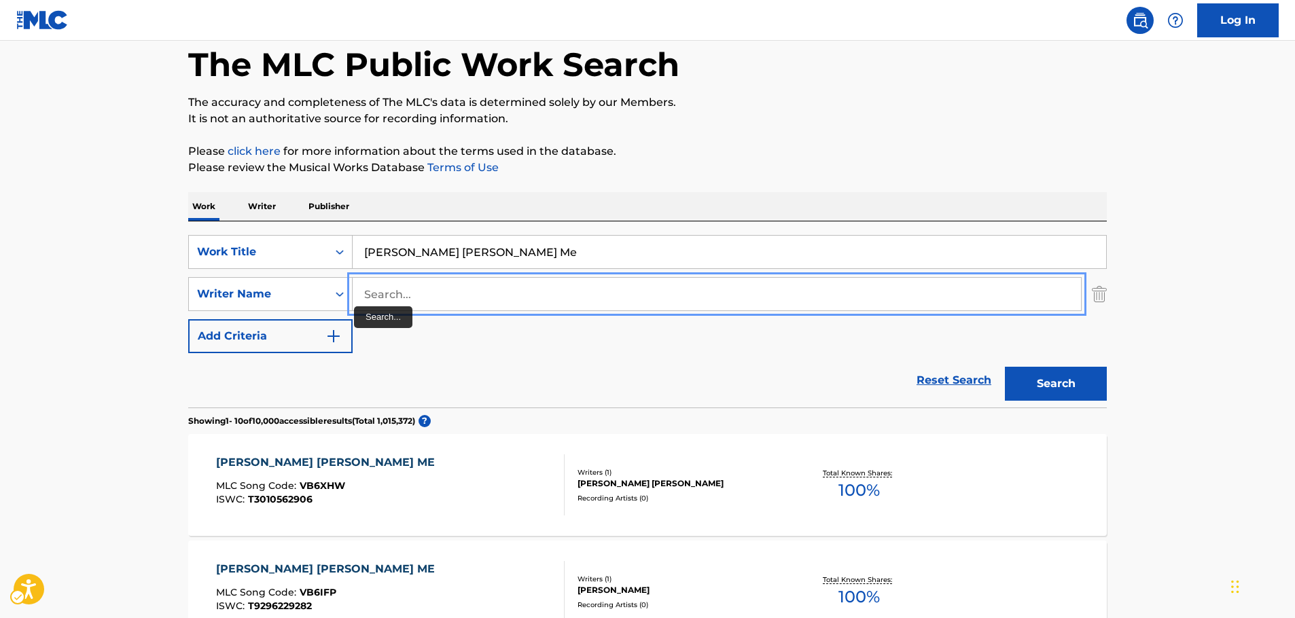
click at [402, 298] on input "Search..." at bounding box center [717, 294] width 729 height 33
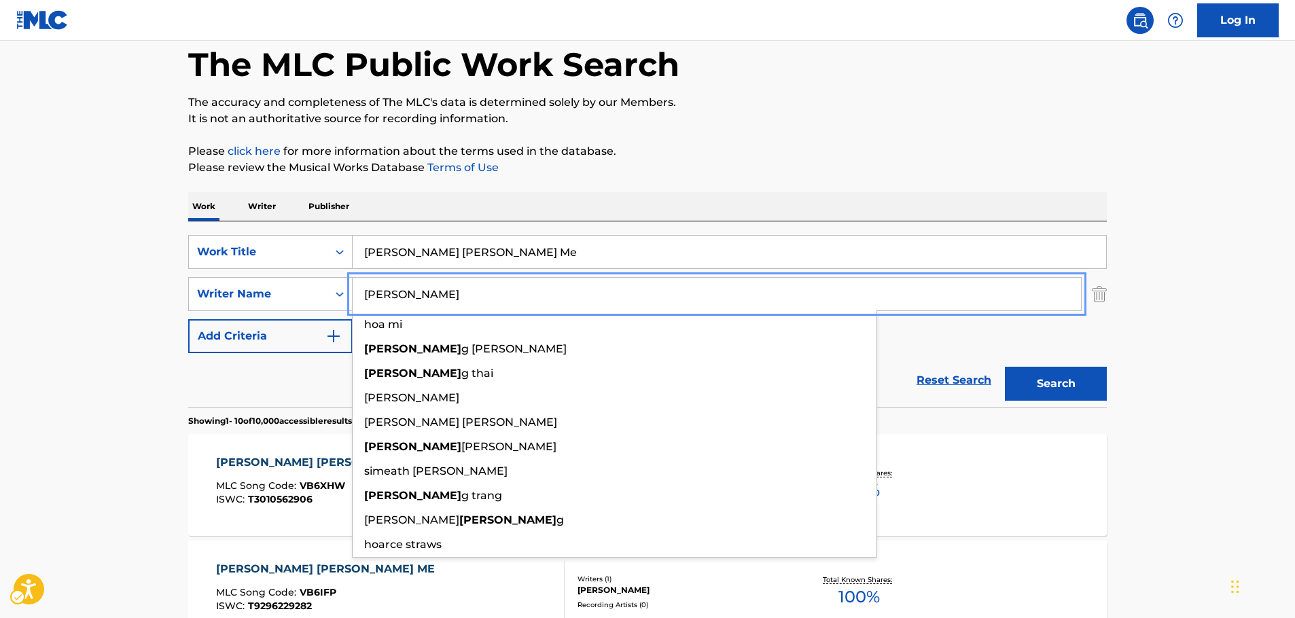
type input "[PERSON_NAME]"
click at [1005, 367] on button "Search" at bounding box center [1056, 384] width 102 height 34
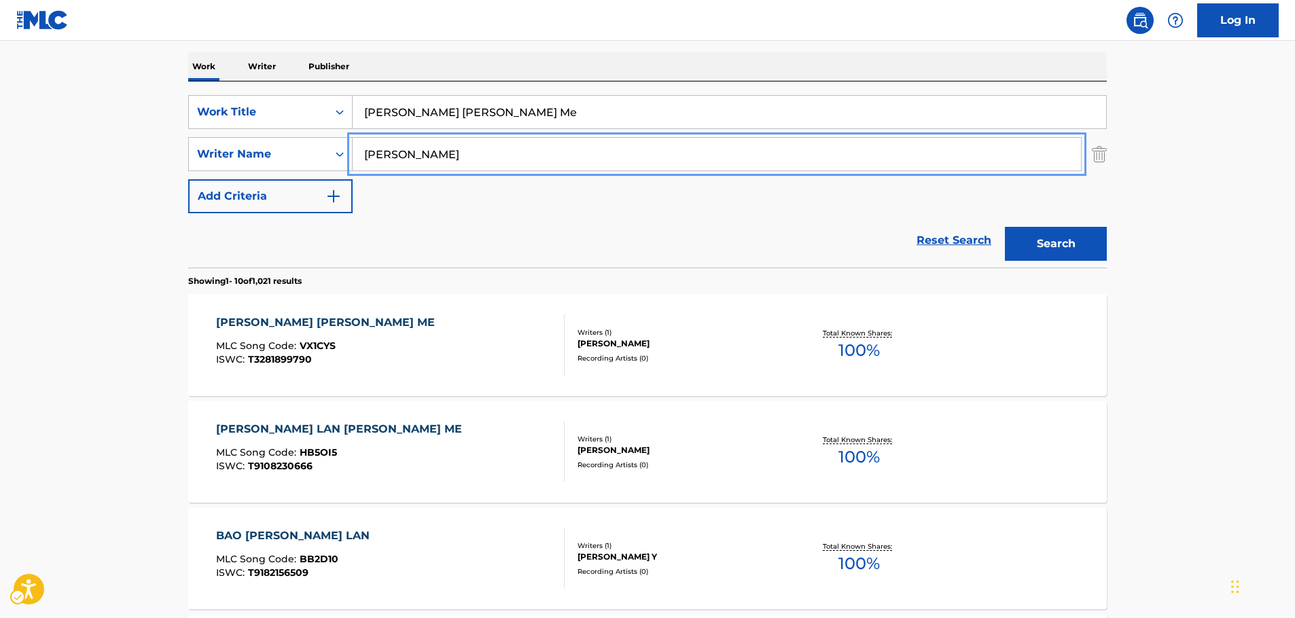
scroll to position [271, 0]
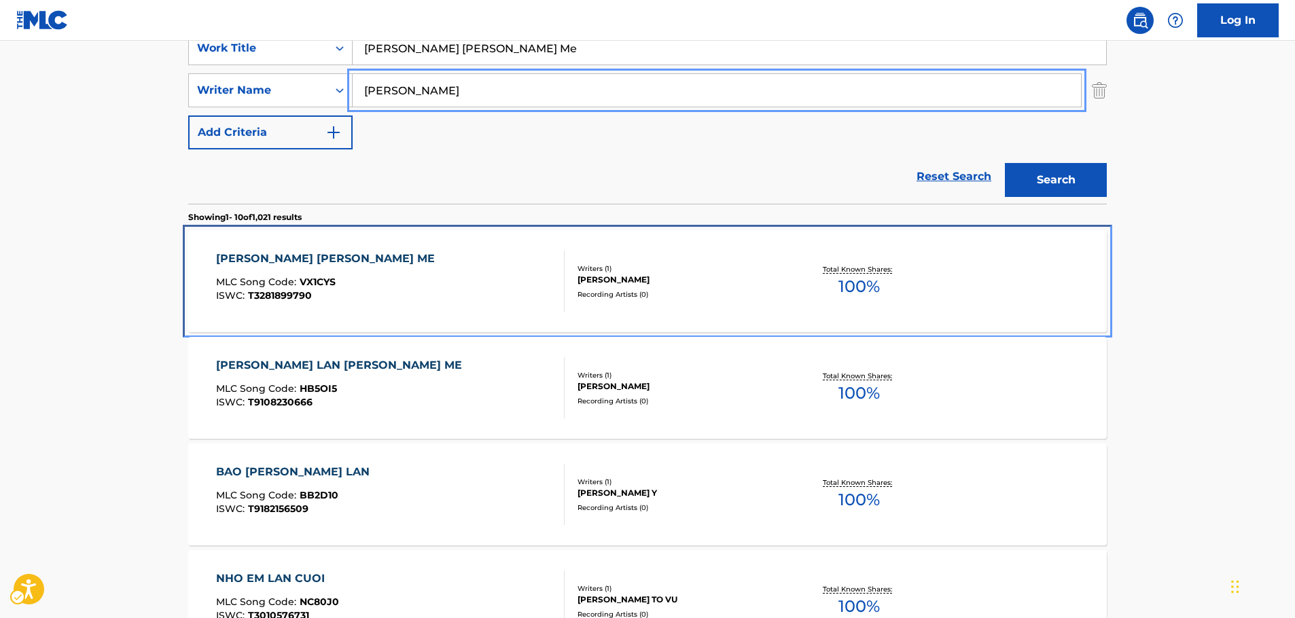
click at [389, 251] on div "[PERSON_NAME] [PERSON_NAME] ME MLC Song Code : VX1CYS ISWC : T3281899790" at bounding box center [390, 281] width 349 height 61
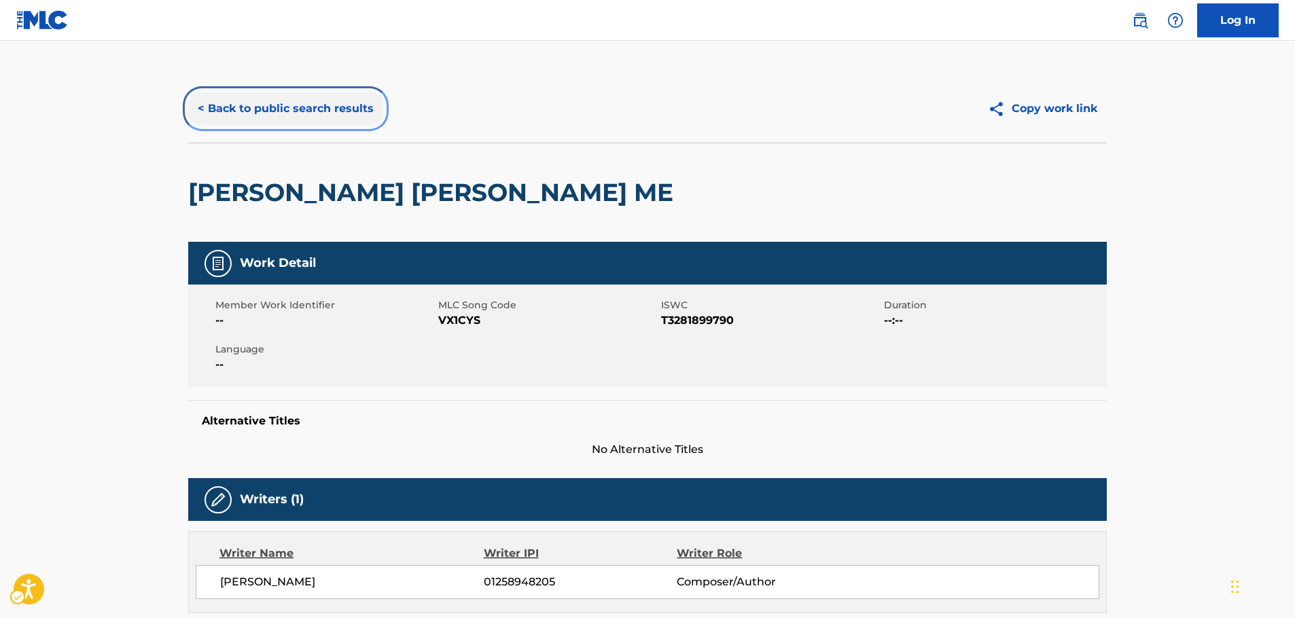
click at [281, 113] on button "< Back to public search results" at bounding box center [285, 109] width 195 height 34
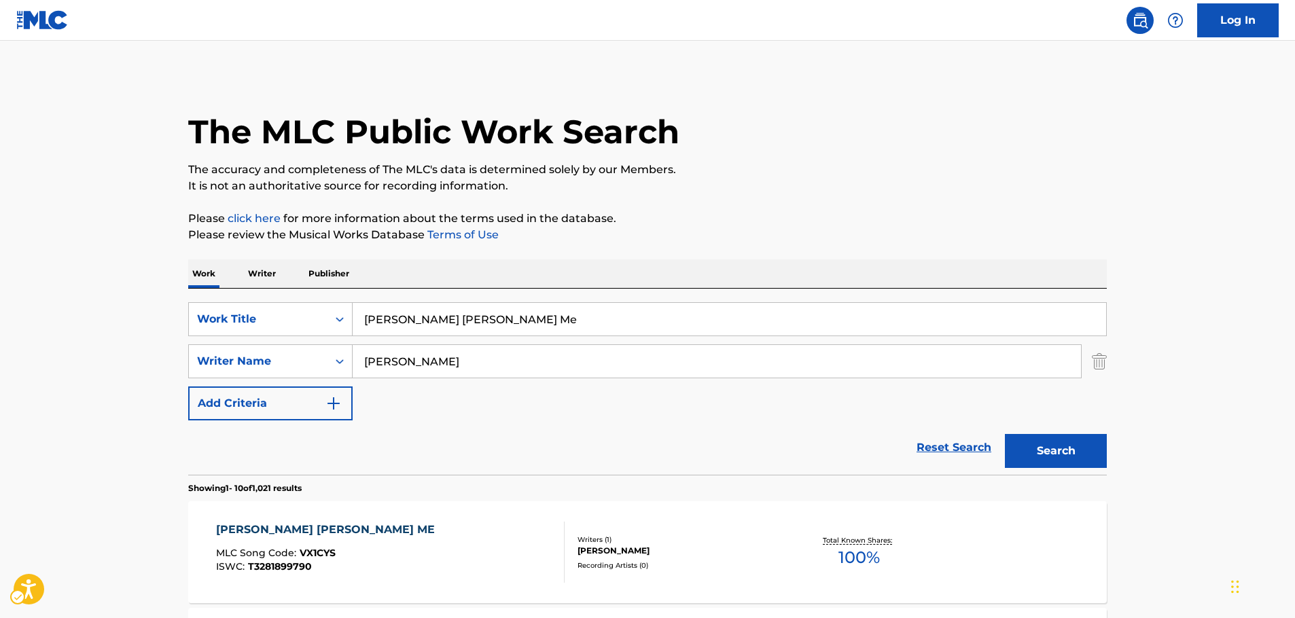
scroll to position [271, 0]
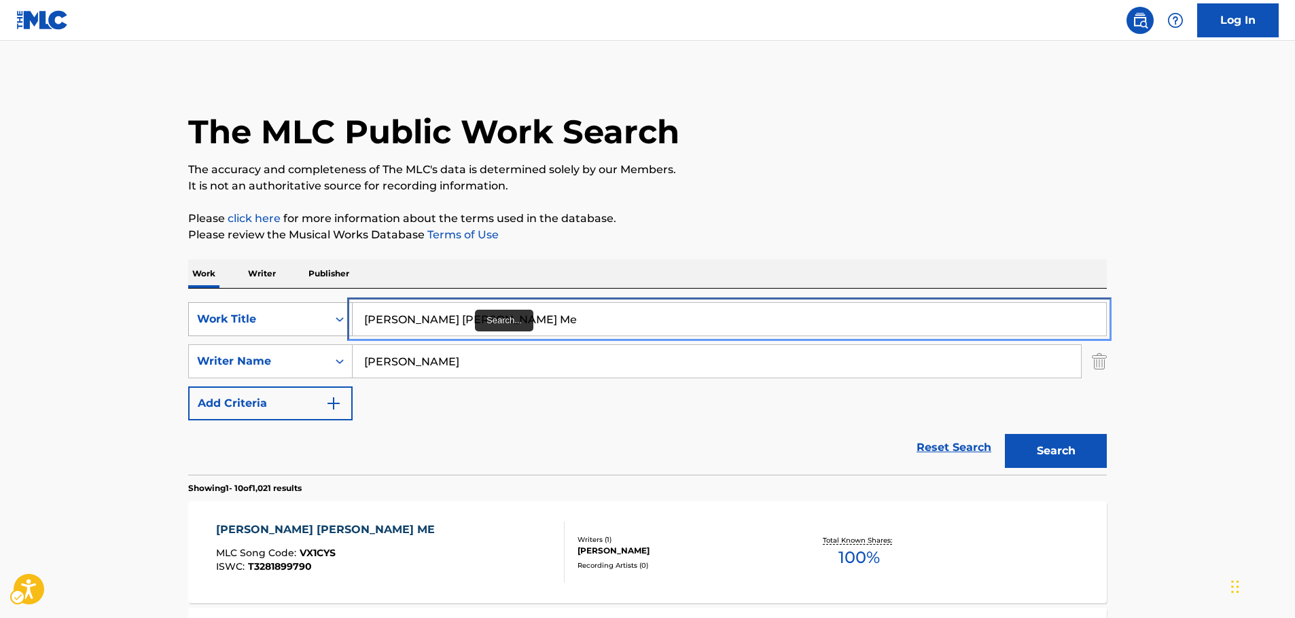
drag, startPoint x: 281, startPoint y: 330, endPoint x: 268, endPoint y: 322, distance: 14.9
paste input "What Up World"
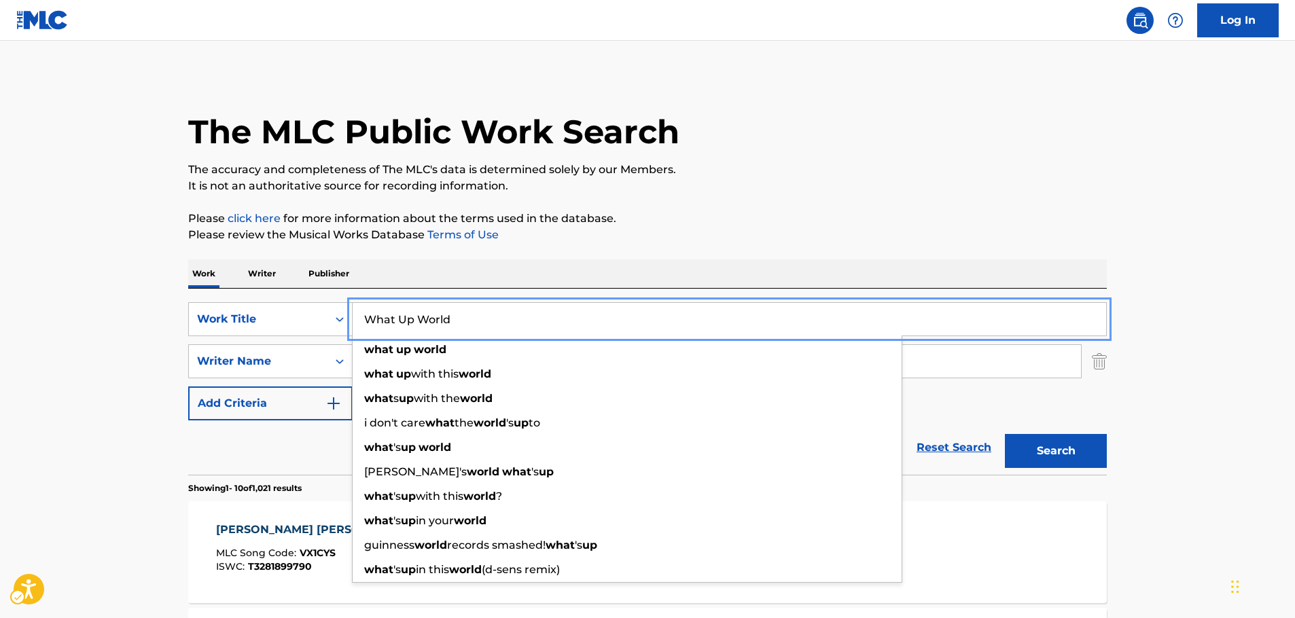
type input "What Up World"
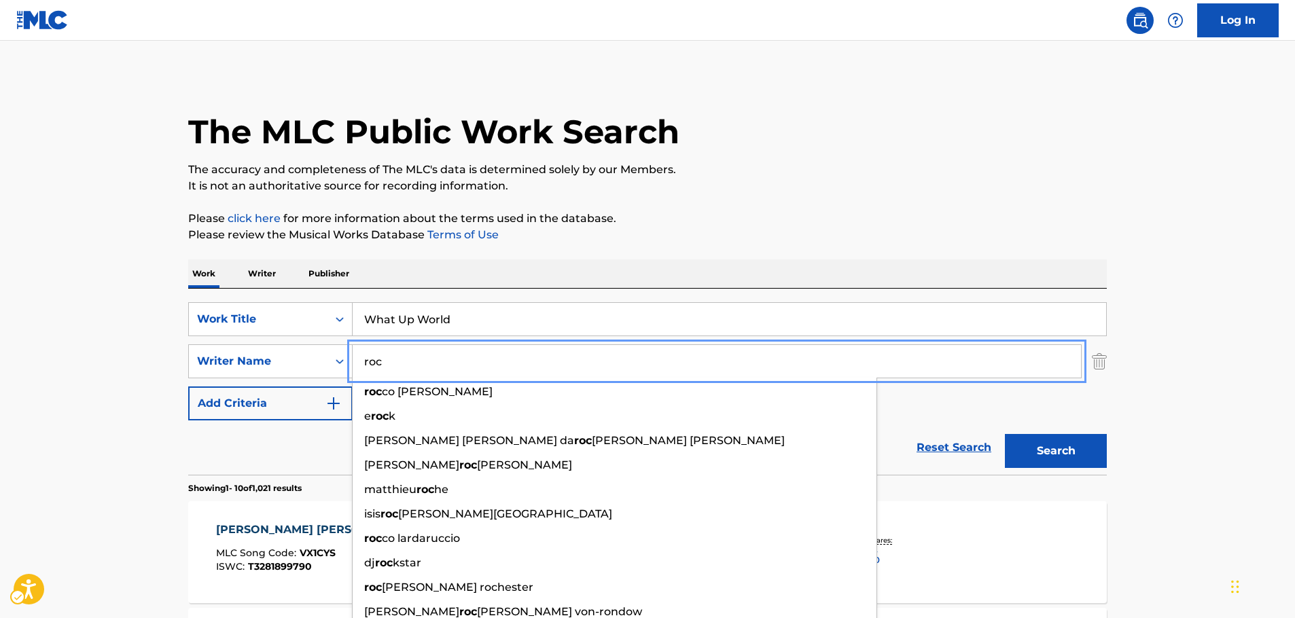
click at [1079, 436] on div "Search" at bounding box center [1052, 448] width 109 height 54
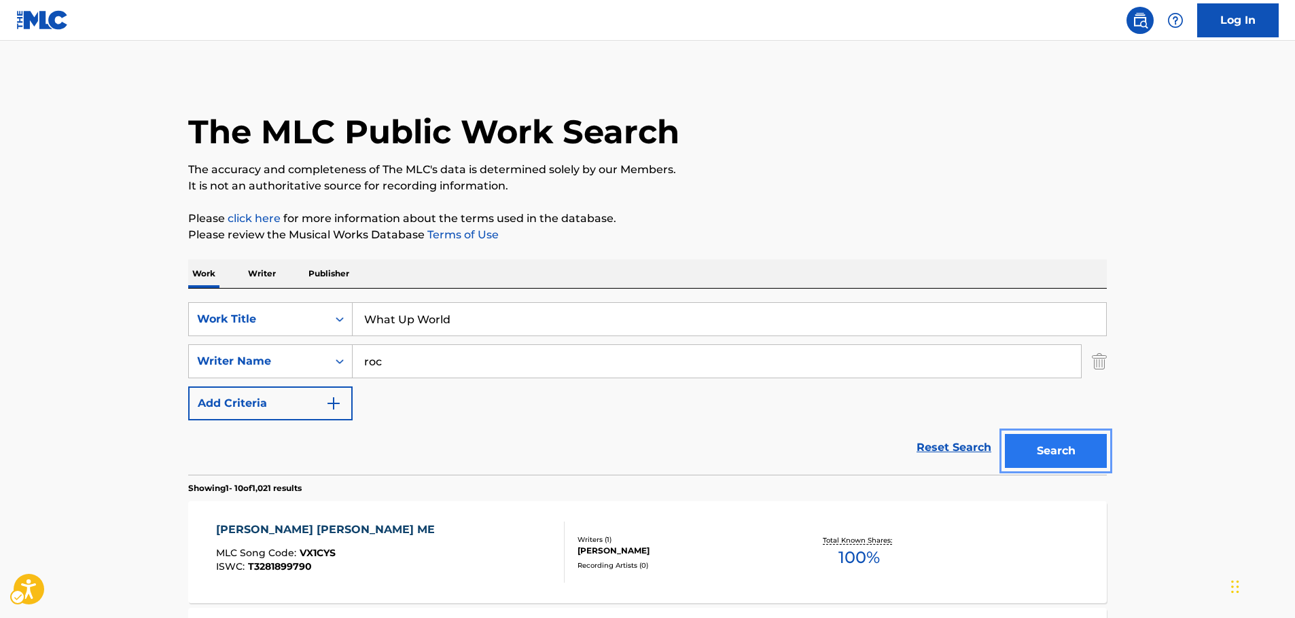
click at [1083, 441] on button "Search" at bounding box center [1056, 451] width 102 height 34
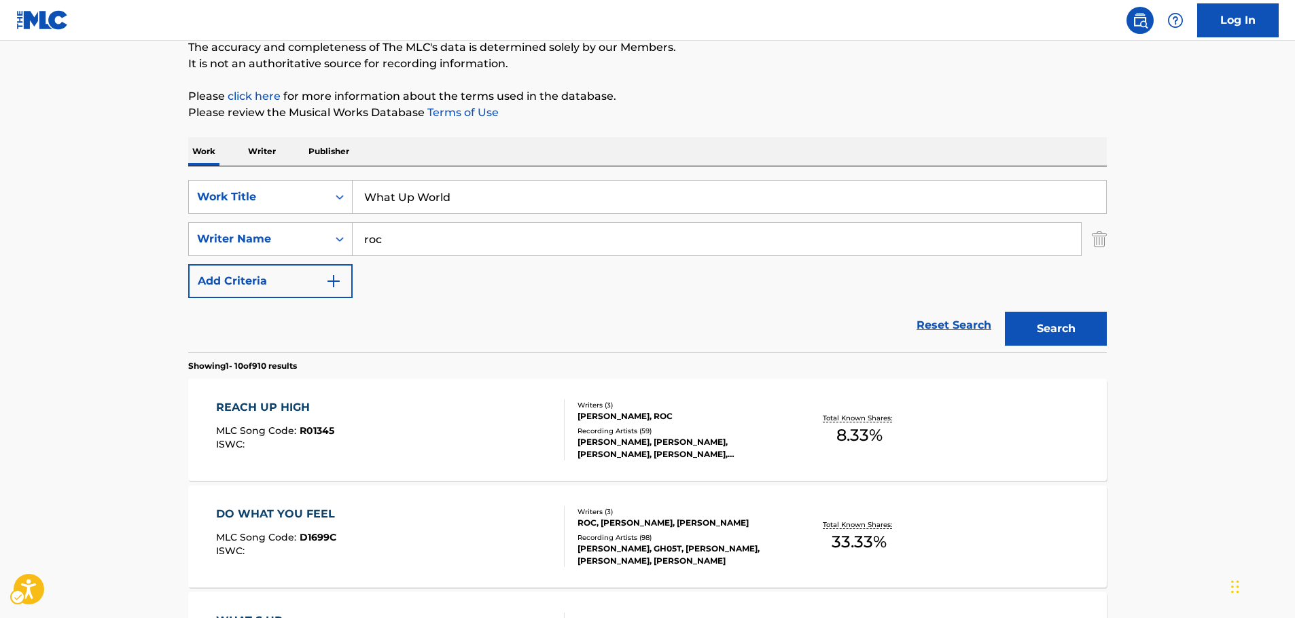
scroll to position [17, 0]
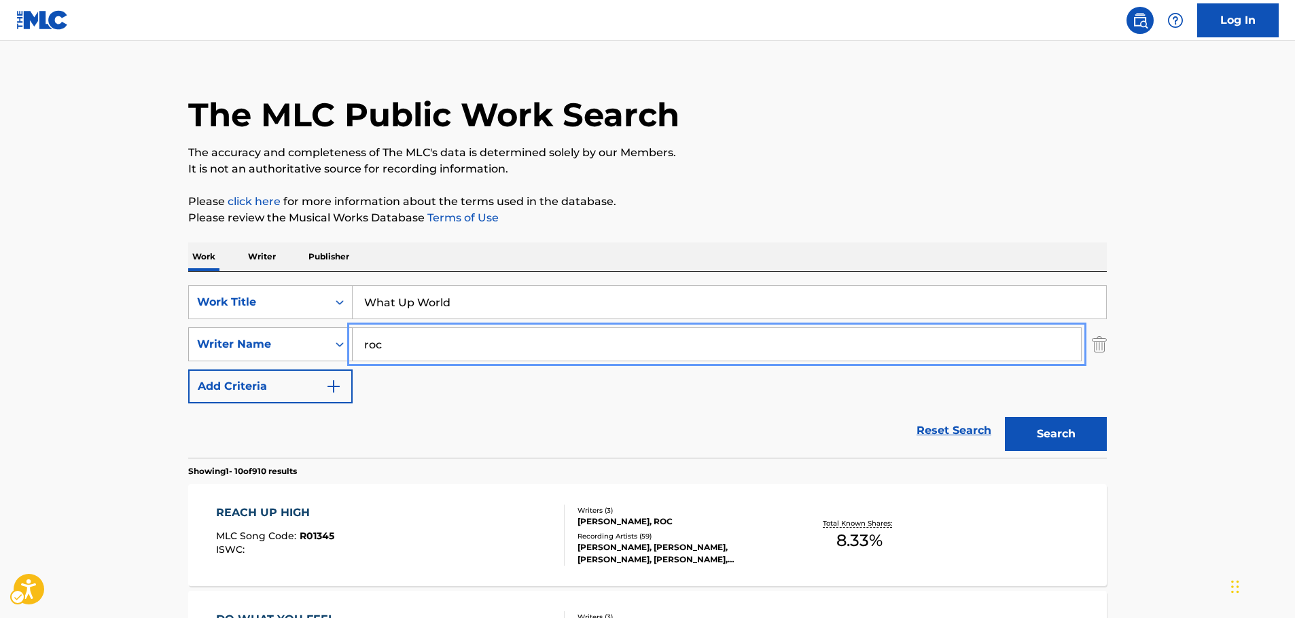
drag, startPoint x: 404, startPoint y: 348, endPoint x: 268, endPoint y: 354, distance: 135.4
click at [269, 354] on div "SearchWithCriteriae14309a3-6a9c-4e8a-83ff-70fa31f4b267 Writer Name roc" at bounding box center [647, 345] width 919 height 34
paste input "Meinich"
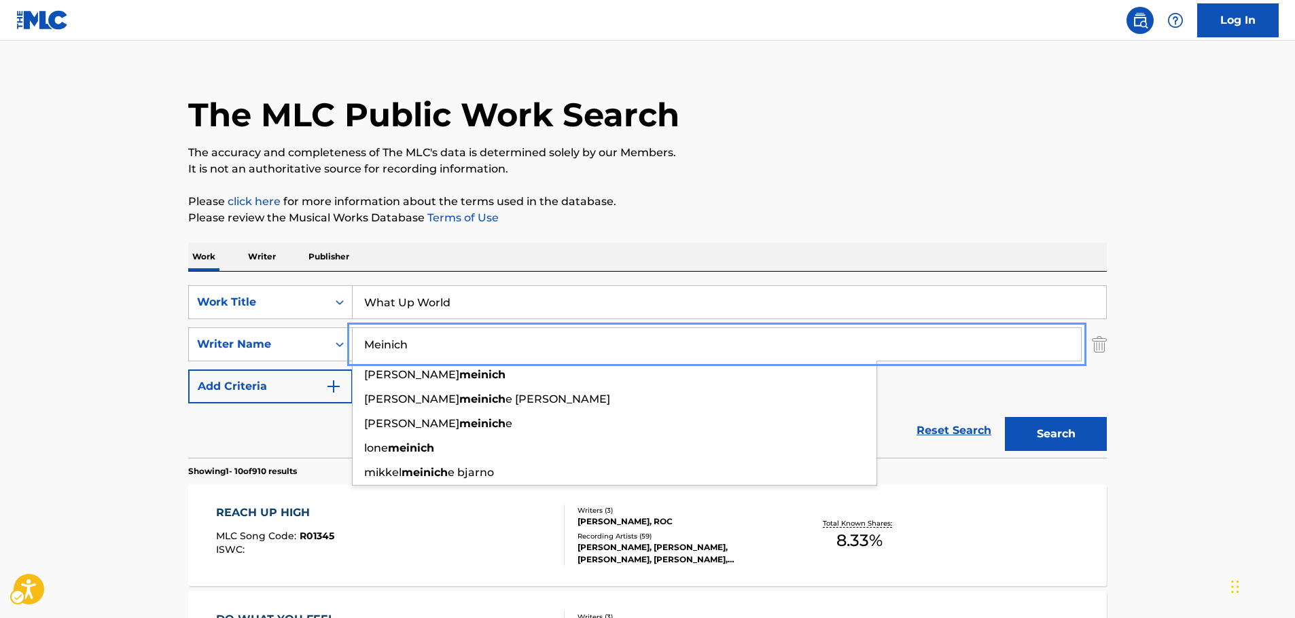
type input "Meinich"
click at [1090, 438] on button "Search" at bounding box center [1056, 434] width 102 height 34
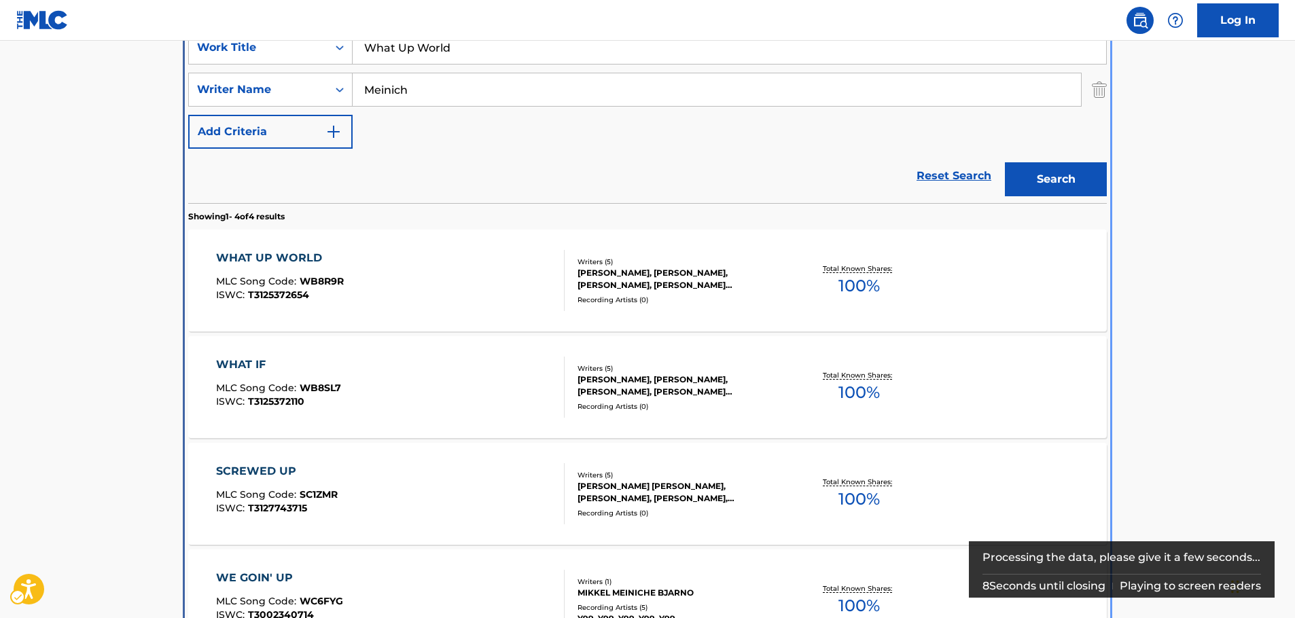
scroll to position [289, 0]
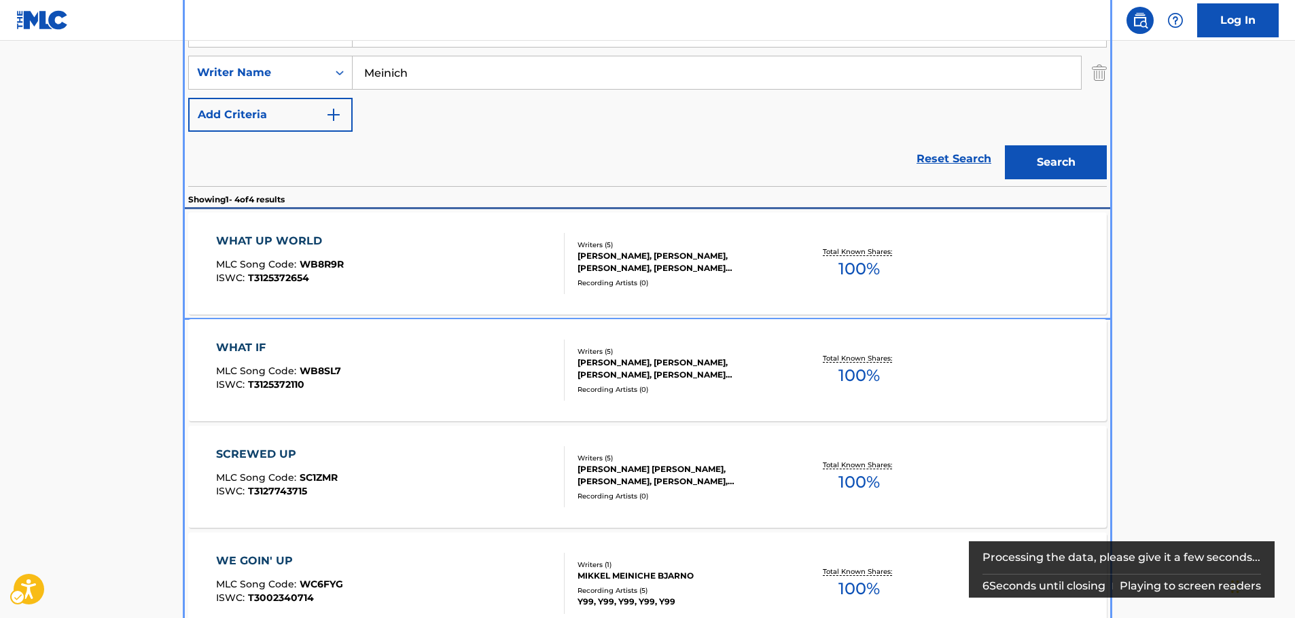
click at [432, 251] on div "WHAT UP WORLD MLC Song Code : WB8R9R ISWC : T3125372654" at bounding box center [390, 263] width 349 height 61
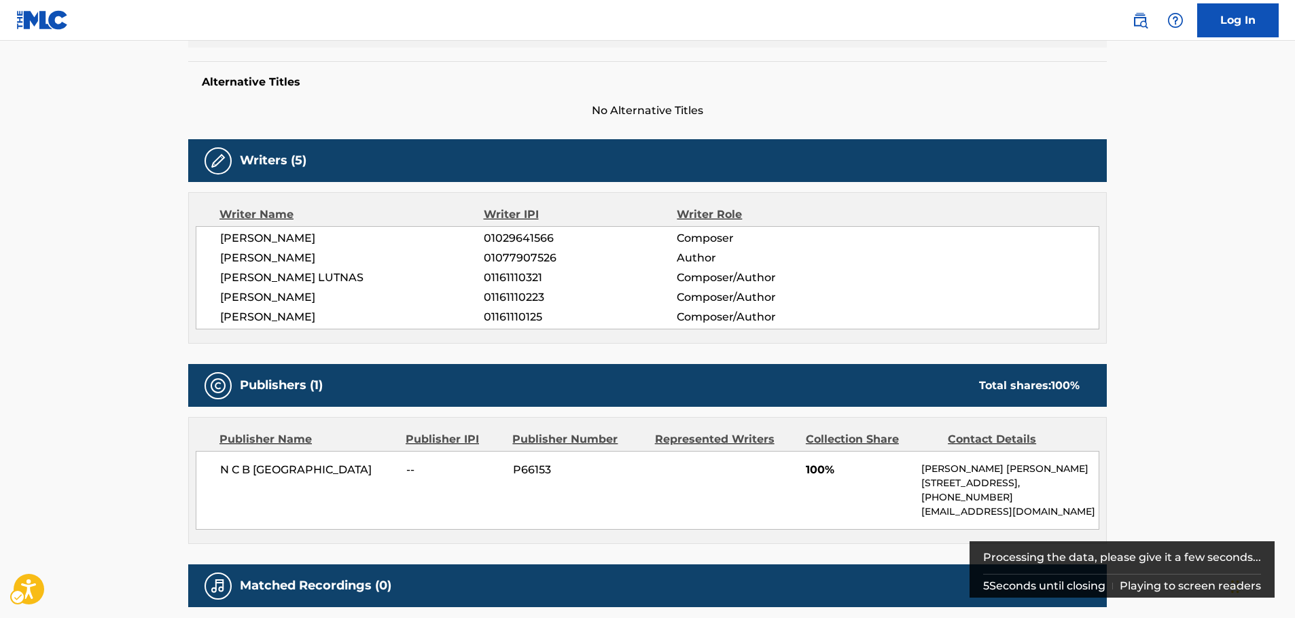
scroll to position [340, 0]
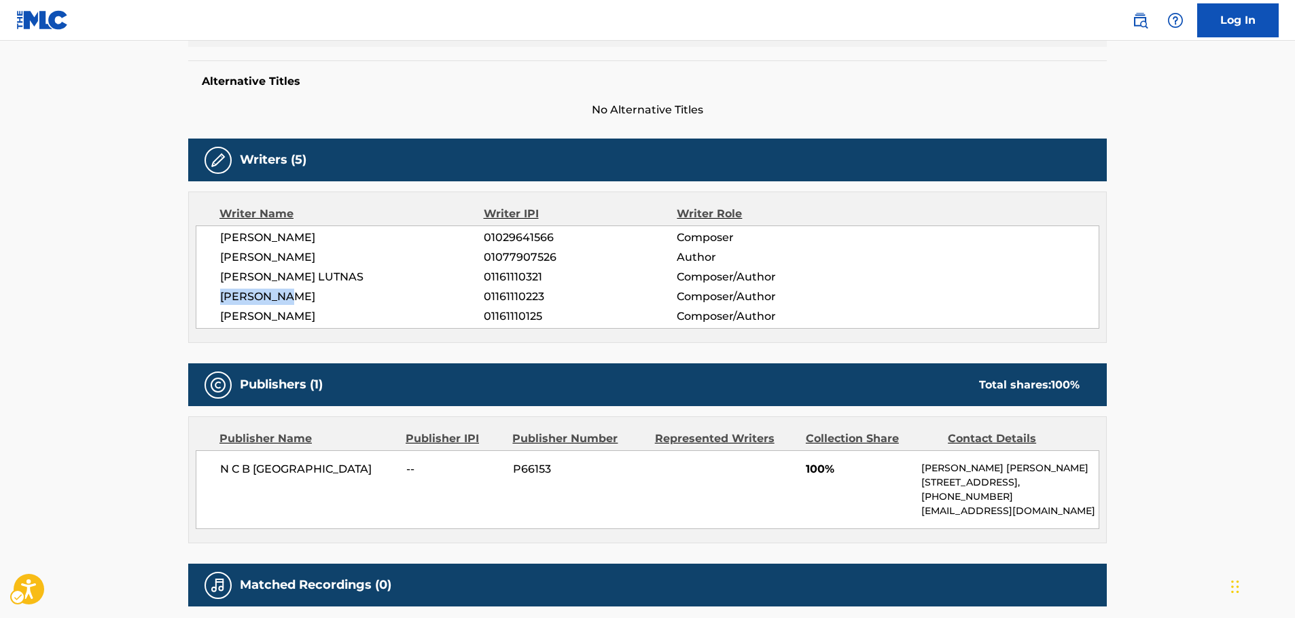
drag, startPoint x: 287, startPoint y: 295, endPoint x: 215, endPoint y: 296, distance: 72.7
click at [215, 296] on div "ANDREAS BACHE-WIIG 01029641566 Composer DENNIS KIIL 01077907526 Author MORTEN U…" at bounding box center [648, 277] width 904 height 103
copy span "KRISTOFFER"
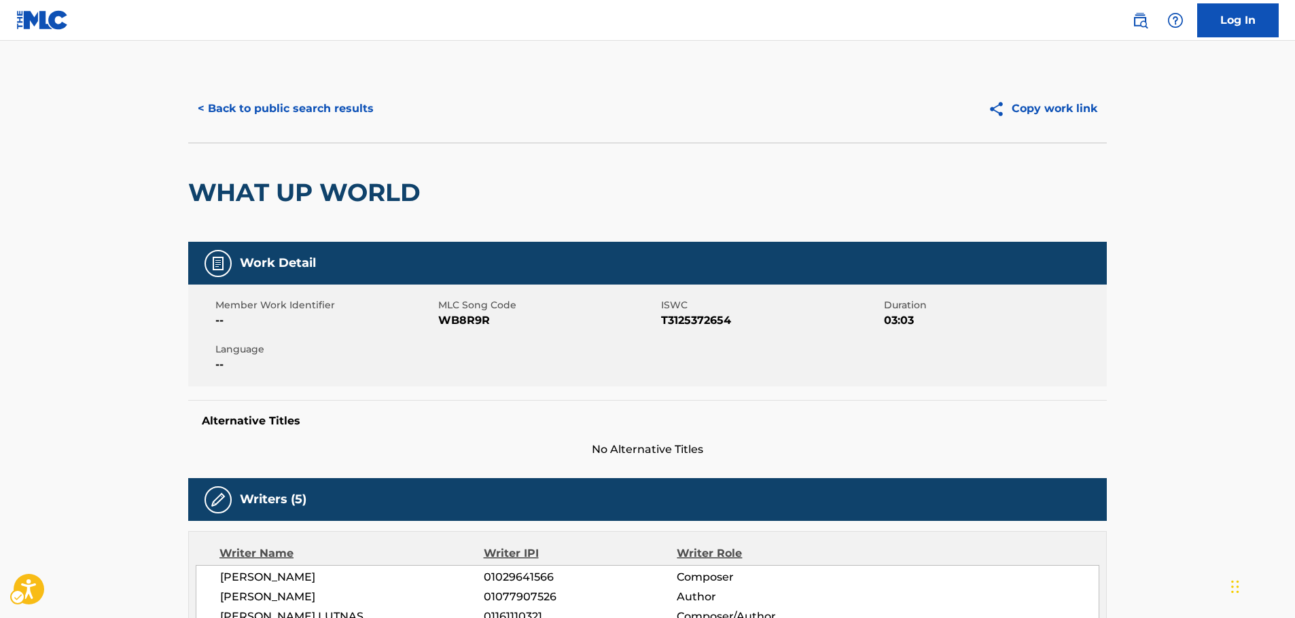
click at [452, 319] on span "MLC Song Code - WB8R9R" at bounding box center [548, 321] width 220 height 16
copy span "WB8R9R"
click at [679, 318] on span "ISWC - T3125372654" at bounding box center [771, 321] width 220 height 16
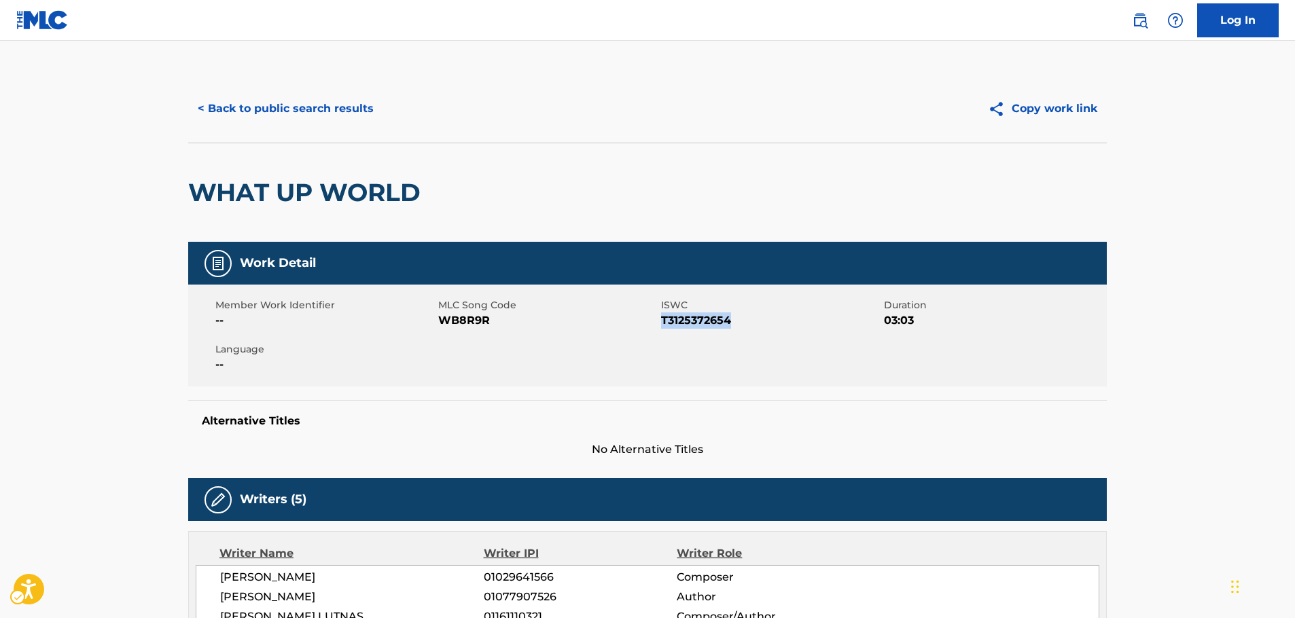
copy span "T3125372654"
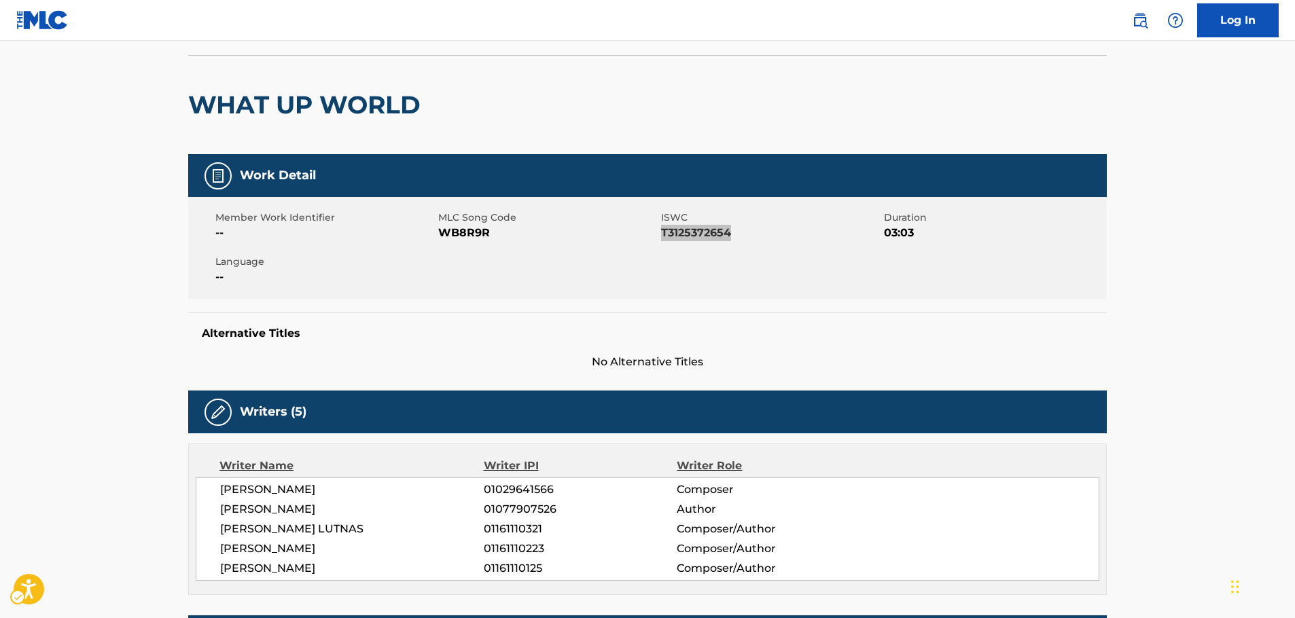
scroll to position [272, 0]
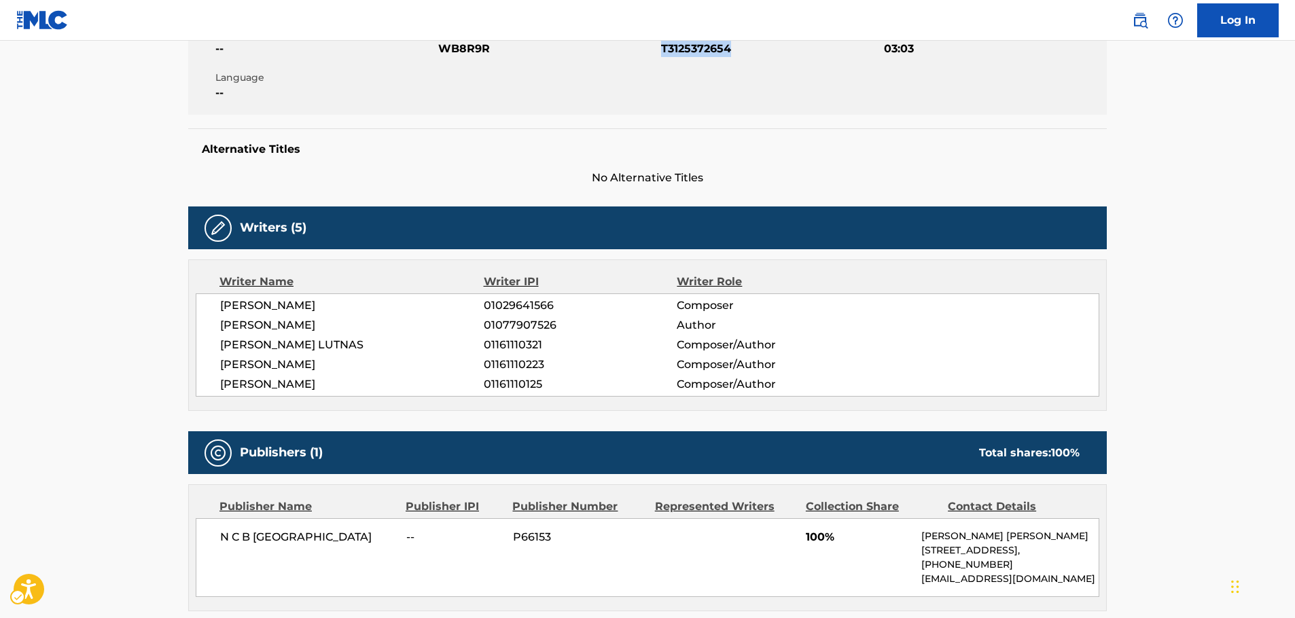
drag, startPoint x: 332, startPoint y: 377, endPoint x: 220, endPoint y: 302, distance: 133.8
click at [211, 304] on div "ANDREAS BACHE-WIIG 01029641566 Composer DENNIS KIIL 01077907526 Author MORTEN U…" at bounding box center [648, 345] width 904 height 103
copy div "ANDREAS BACHE-WIIG 01029641566 Composer DENNIS KIIL 01077907526 Author MORTEN U…"
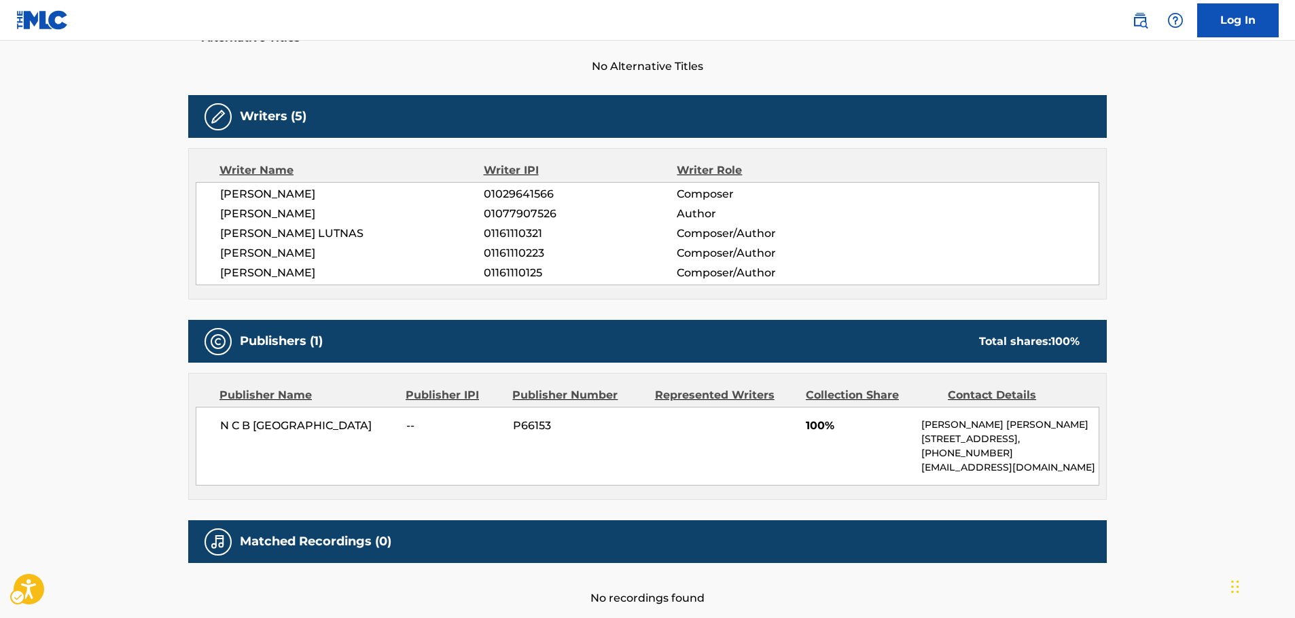
scroll to position [457, 0]
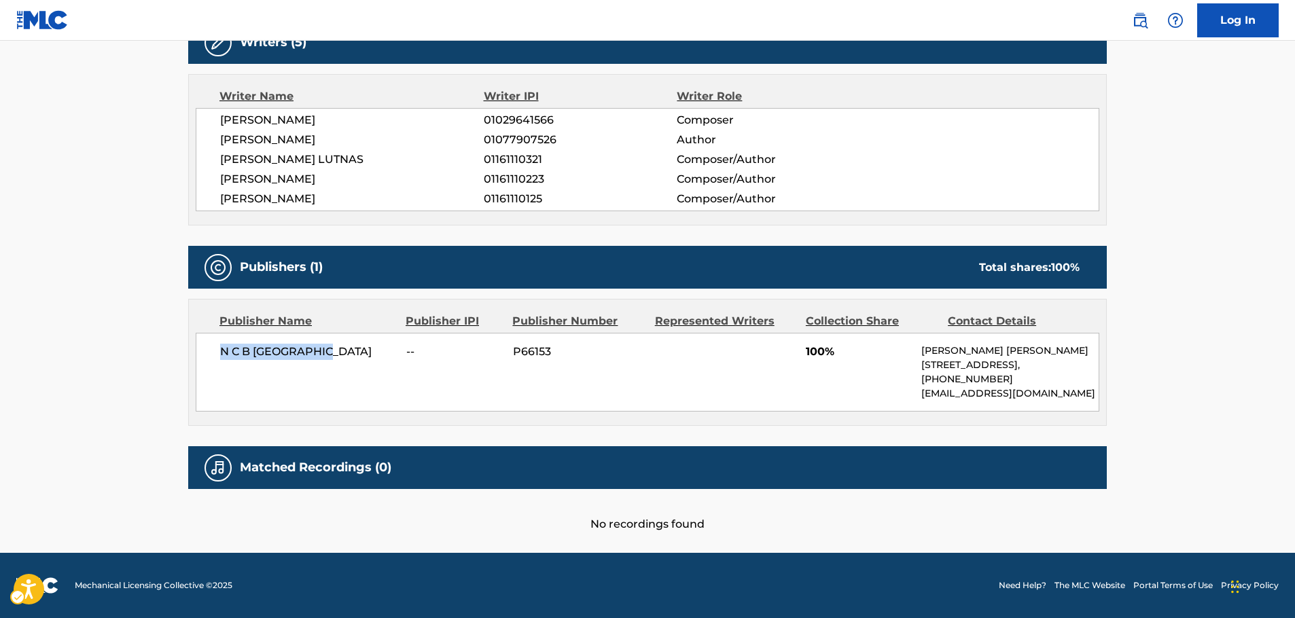
drag, startPoint x: 347, startPoint y: 349, endPoint x: 168, endPoint y: 370, distance: 180.0
click at [210, 360] on div "N C B SCANDINAVIA -- P66153 100% Henriette Helman Kristensen Lautrupsgade, Unit…" at bounding box center [648, 372] width 904 height 79
copy span "N C B SCANDINAVIA"
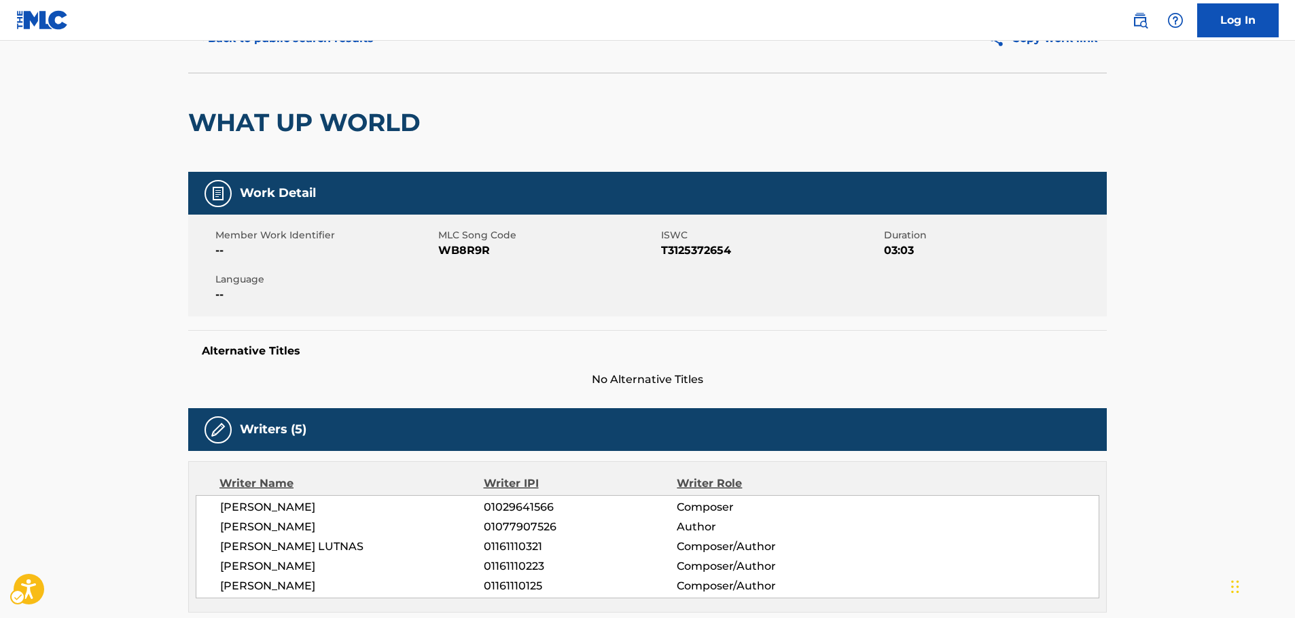
scroll to position [0, 0]
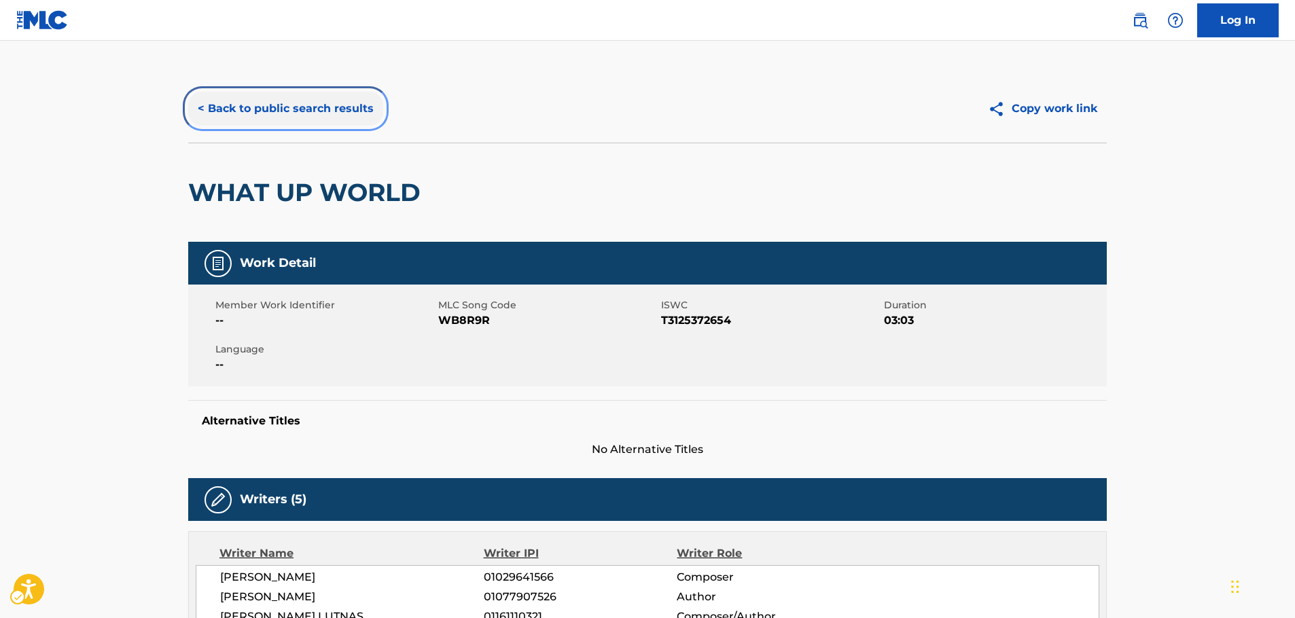
click at [283, 118] on button "< Back to public search results" at bounding box center [285, 109] width 195 height 34
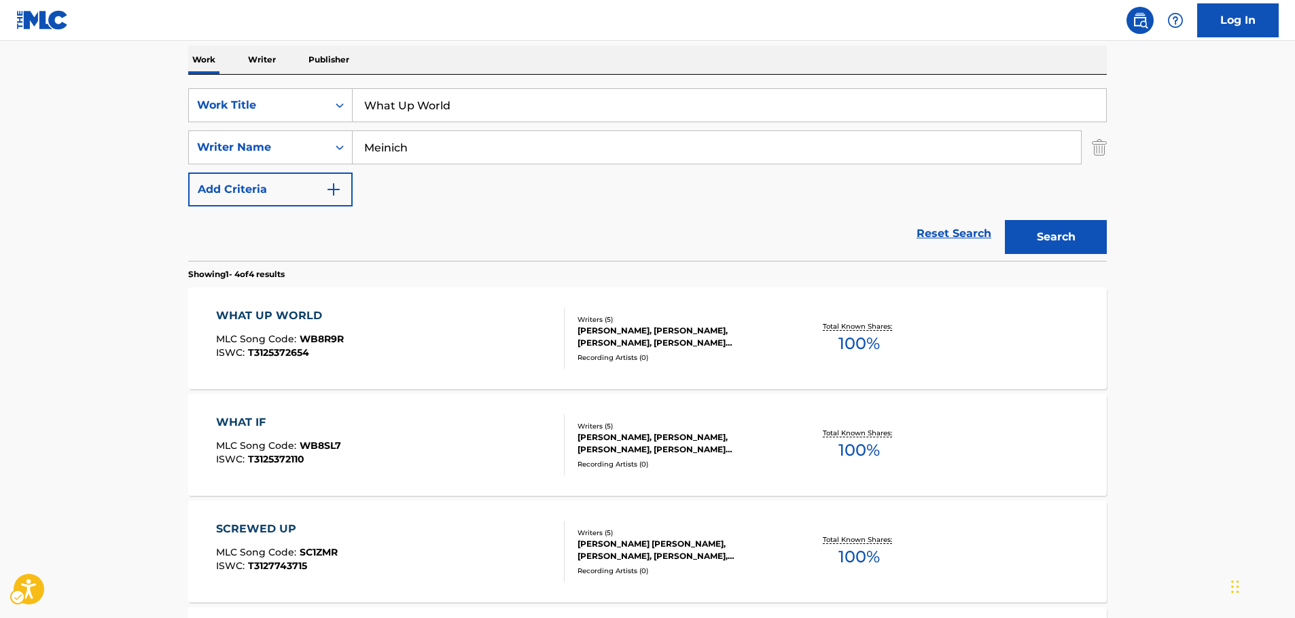
scroll to position [153, 0]
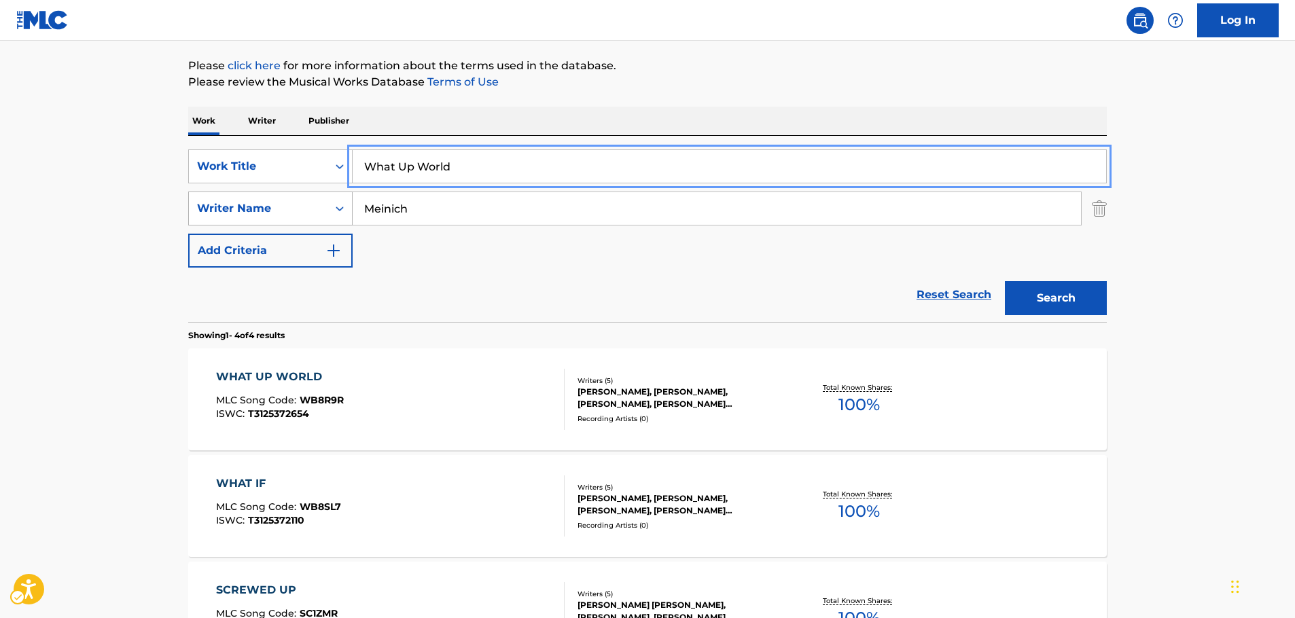
drag, startPoint x: 410, startPoint y: 167, endPoint x: 247, endPoint y: 198, distance: 165.4
paste input "El Cazador"
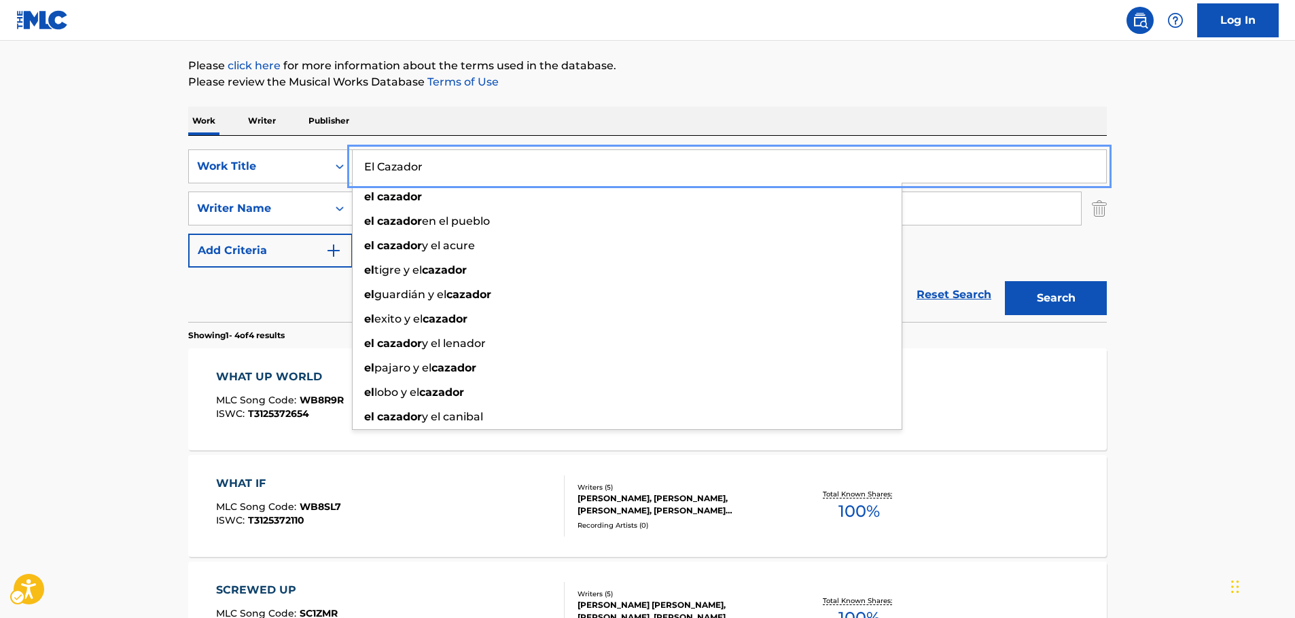
type input "El Cazador"
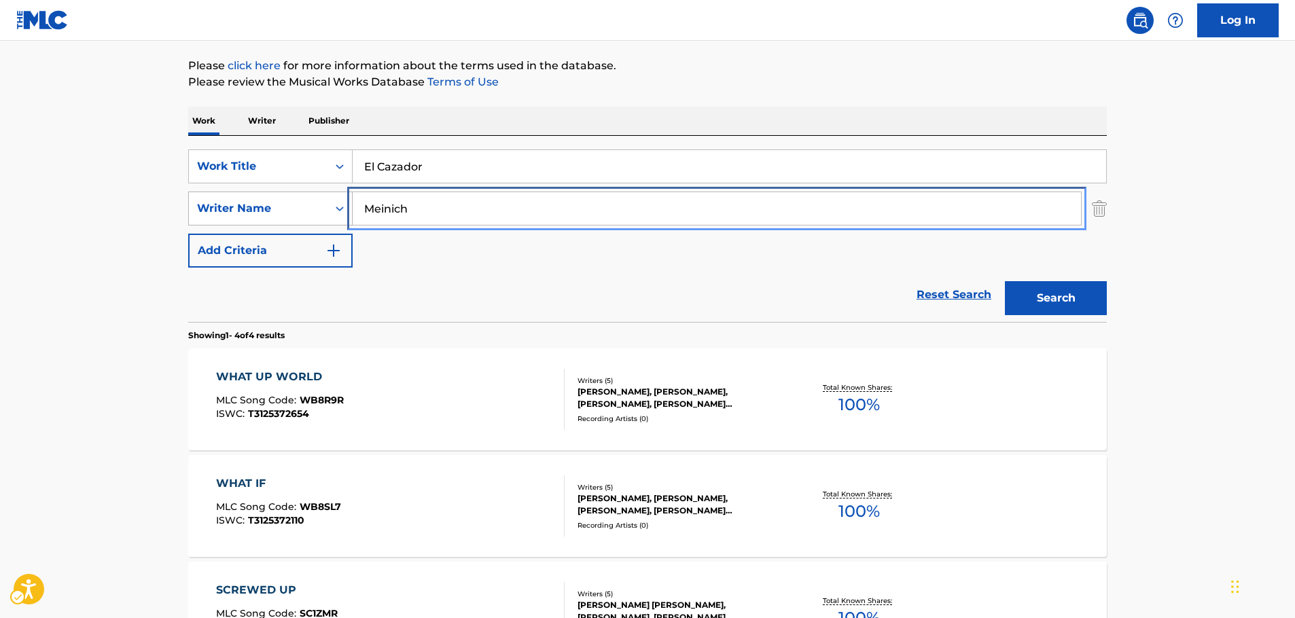
paste input "Buitrago"
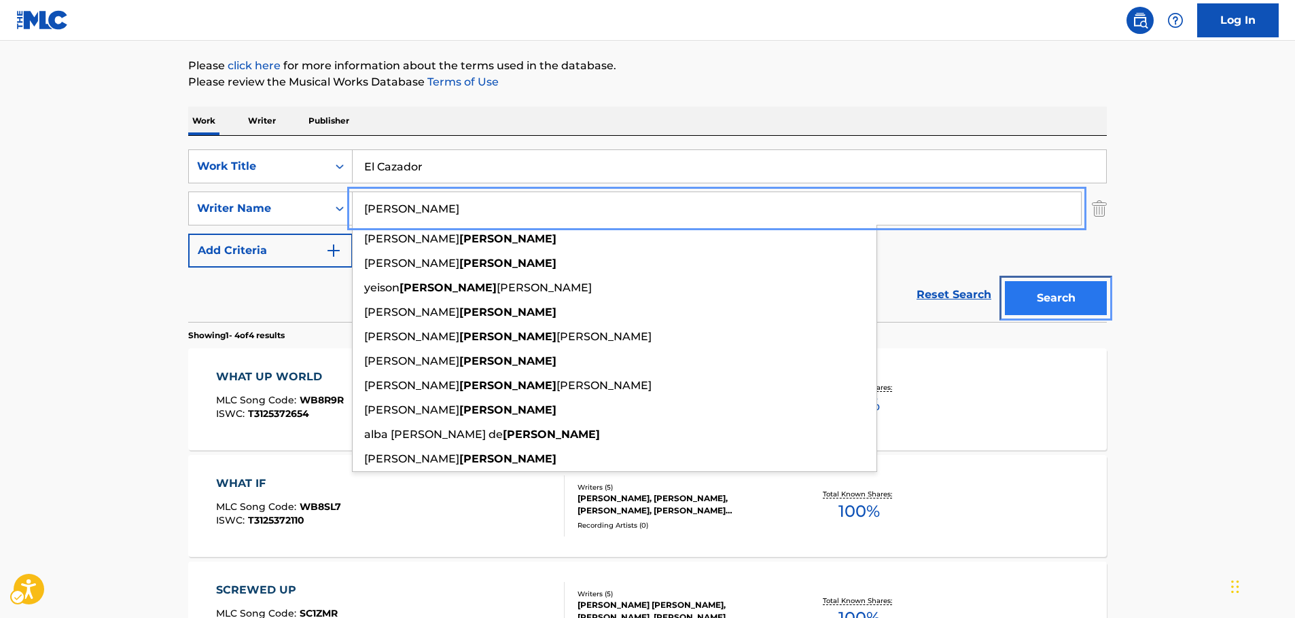
click at [1047, 300] on button "Search" at bounding box center [1056, 298] width 102 height 34
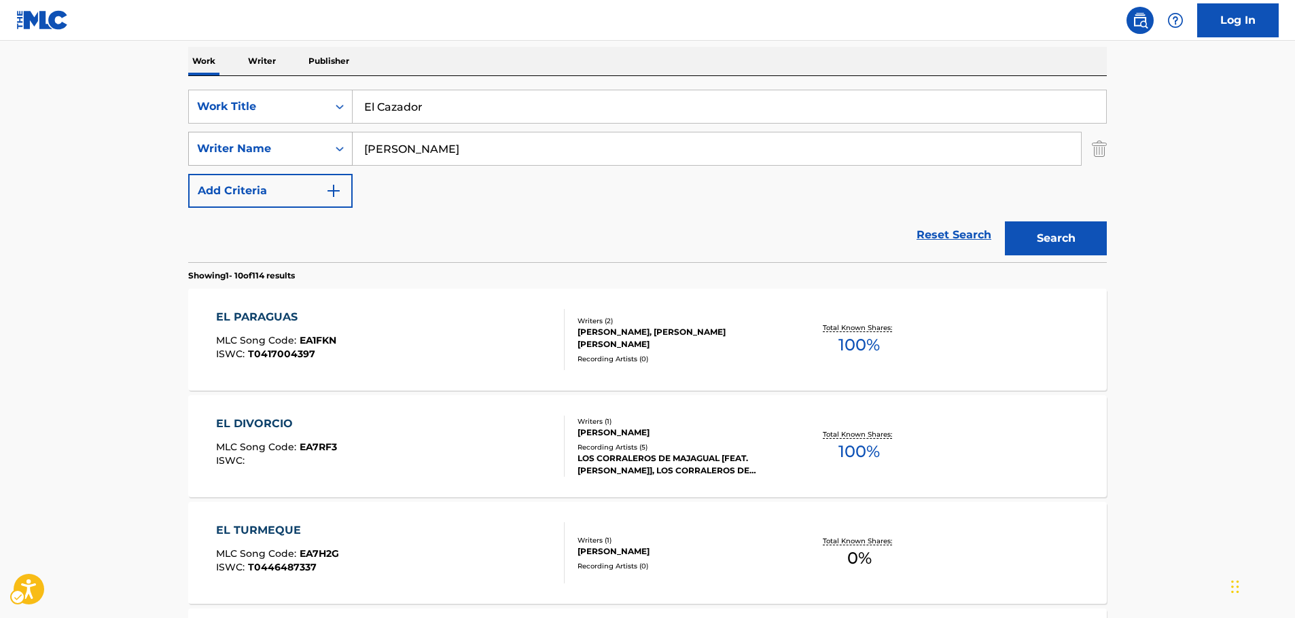
scroll to position [67, 0]
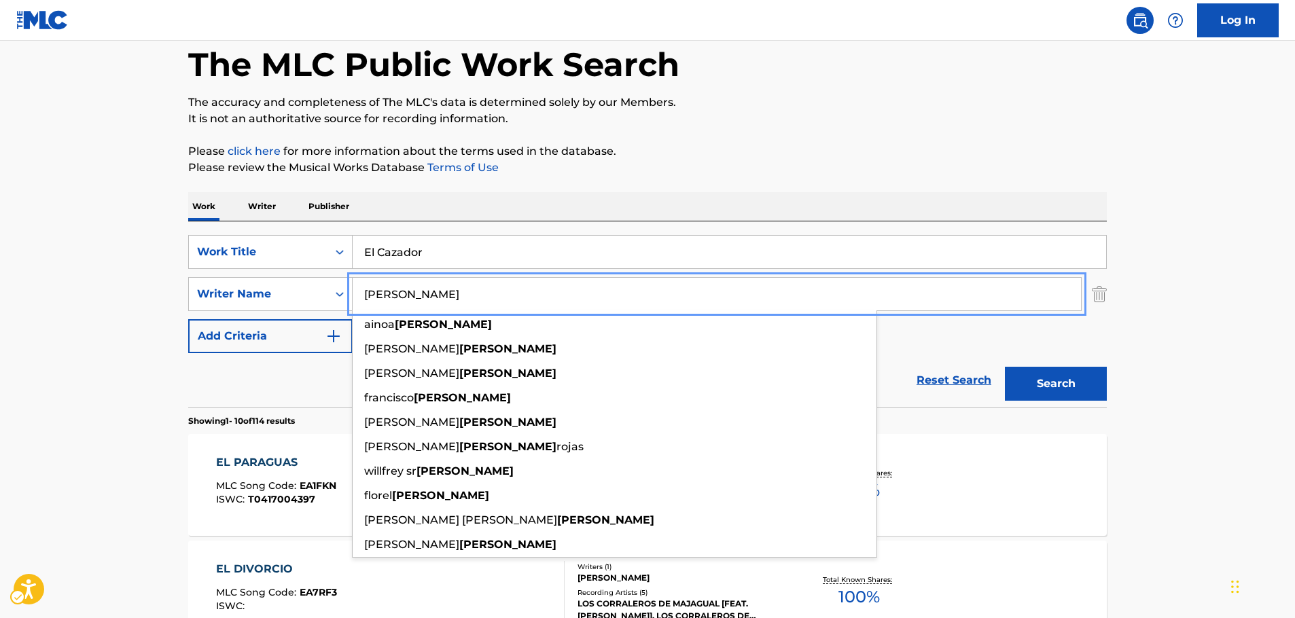
drag, startPoint x: 428, startPoint y: 300, endPoint x: 402, endPoint y: 302, distance: 25.9
click at [333, 300] on div "SearchWithCriteriae14309a3-6a9c-4e8a-83ff-70fa31f4b267 Writer Name Buitrago ain…" at bounding box center [647, 294] width 919 height 34
paste input "Guillermo"
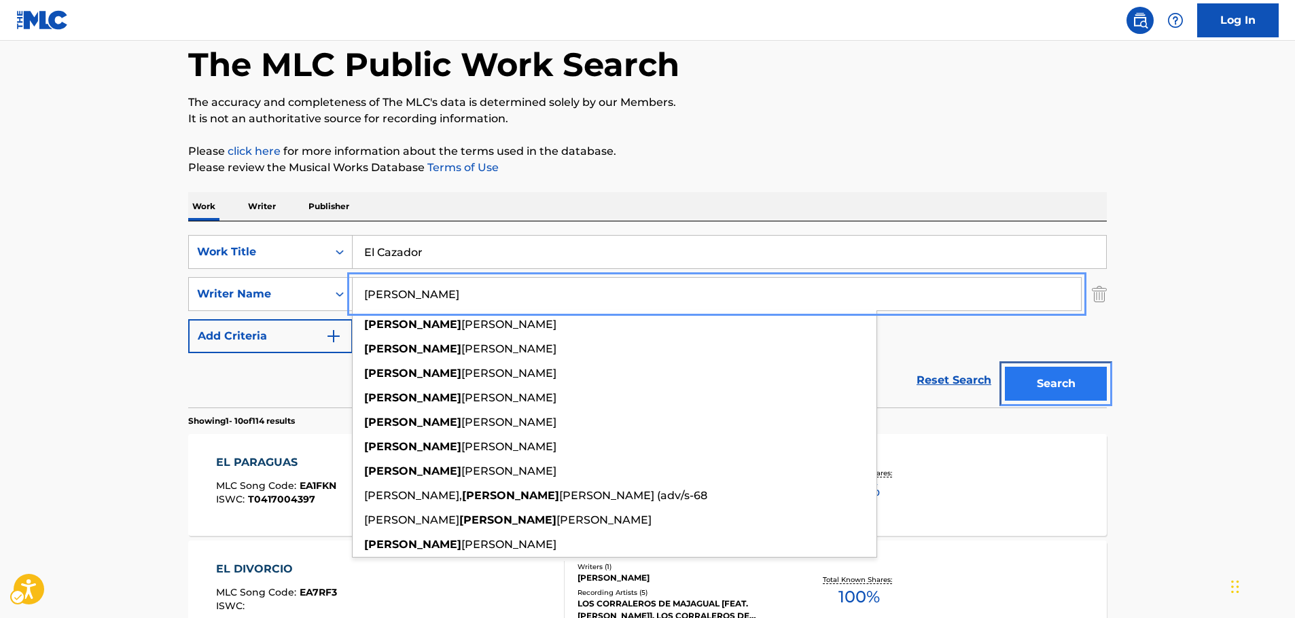
click at [1043, 391] on button "Search" at bounding box center [1056, 384] width 102 height 34
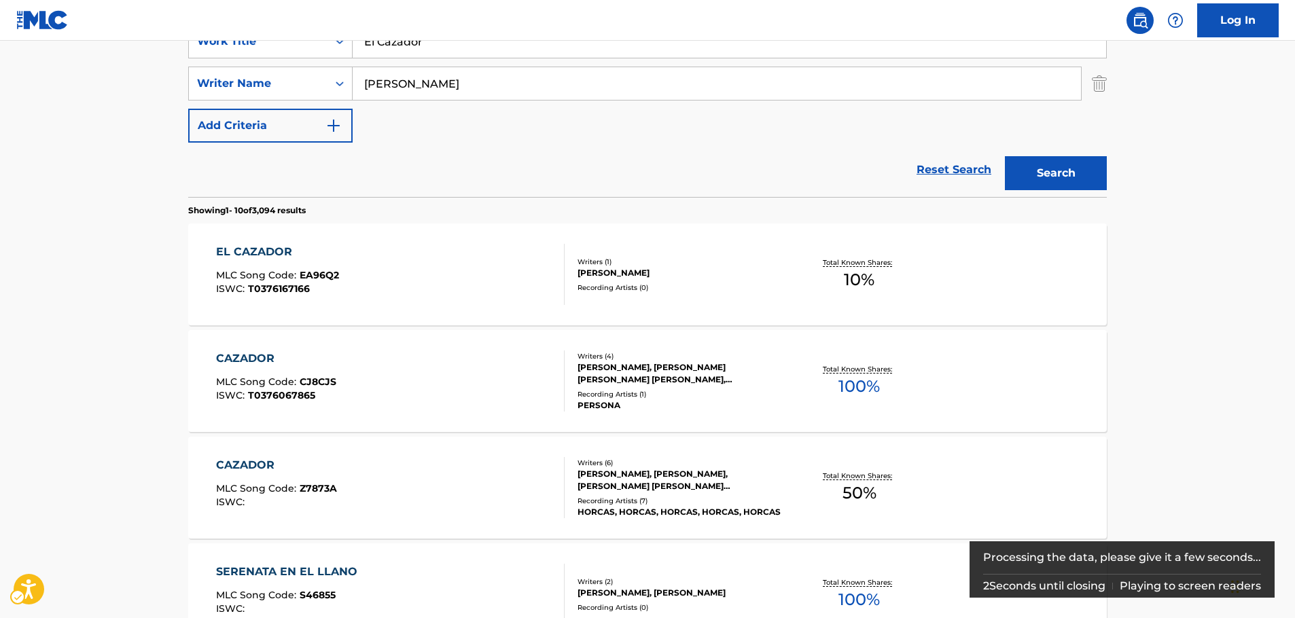
scroll to position [153, 0]
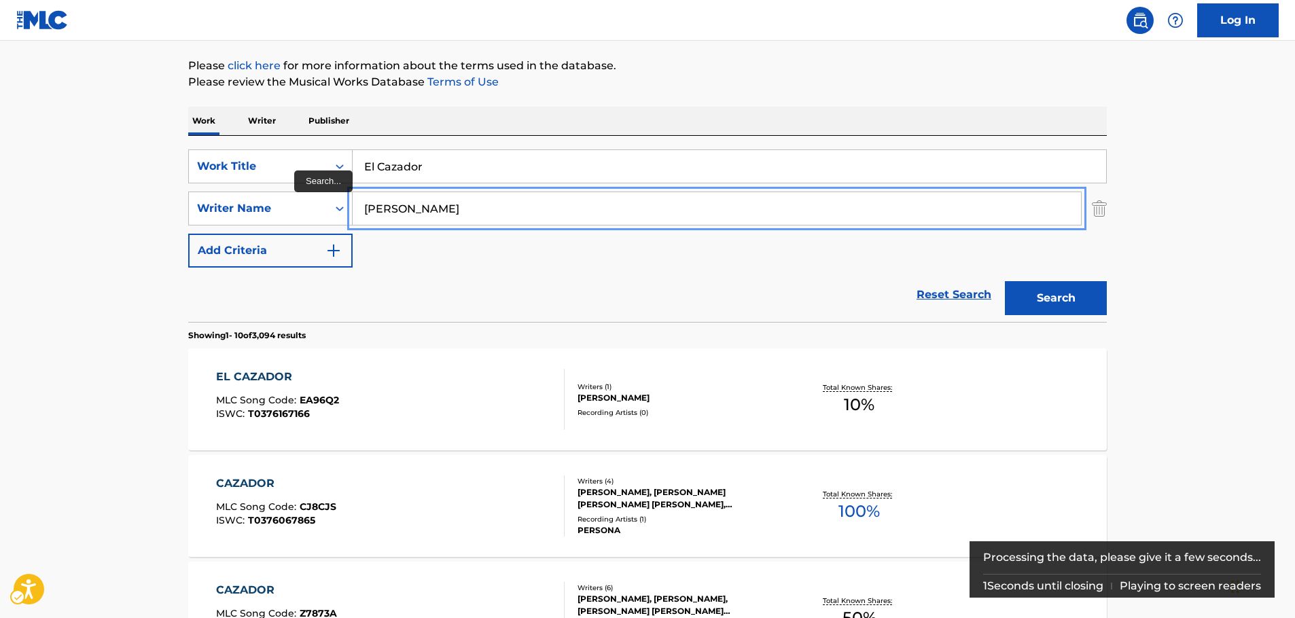
click at [347, 217] on div "SearchWithCriteriae14309a3-6a9c-4e8a-83ff-70fa31f4b267 Writer Name Guillermo" at bounding box center [647, 209] width 919 height 34
paste input "Fuentes"
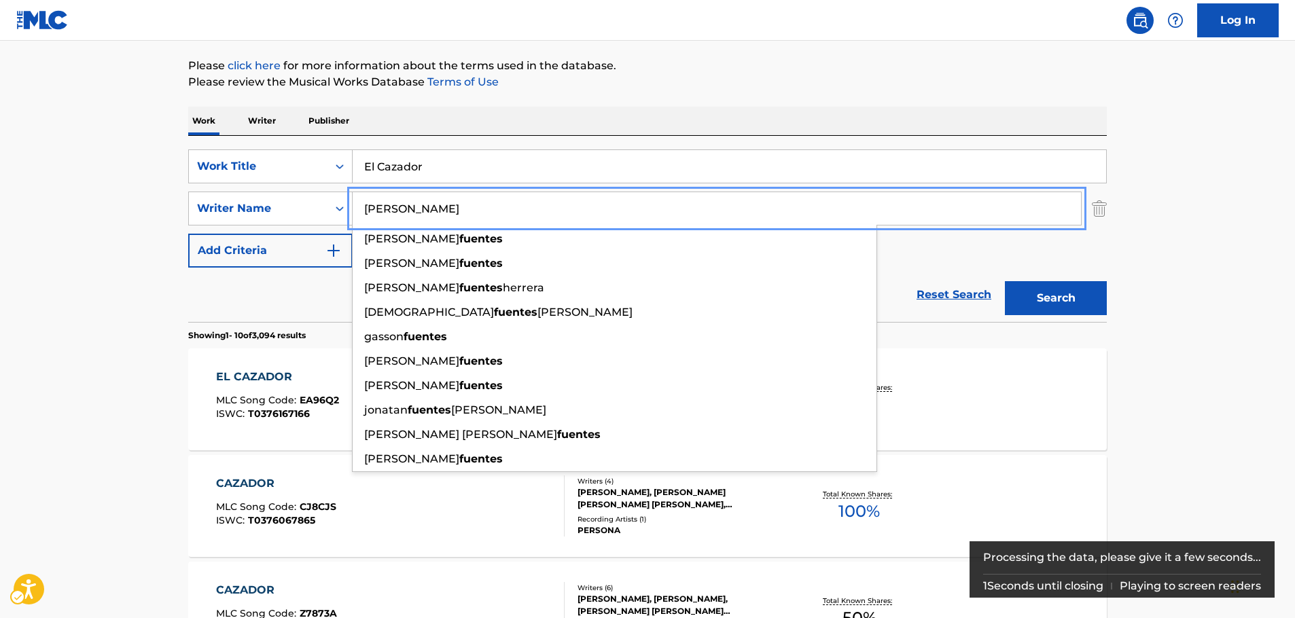
type input "Fuentes"
drag, startPoint x: 1036, startPoint y: 296, endPoint x: 935, endPoint y: 296, distance: 101.3
click at [1033, 297] on button "Search" at bounding box center [1056, 298] width 102 height 34
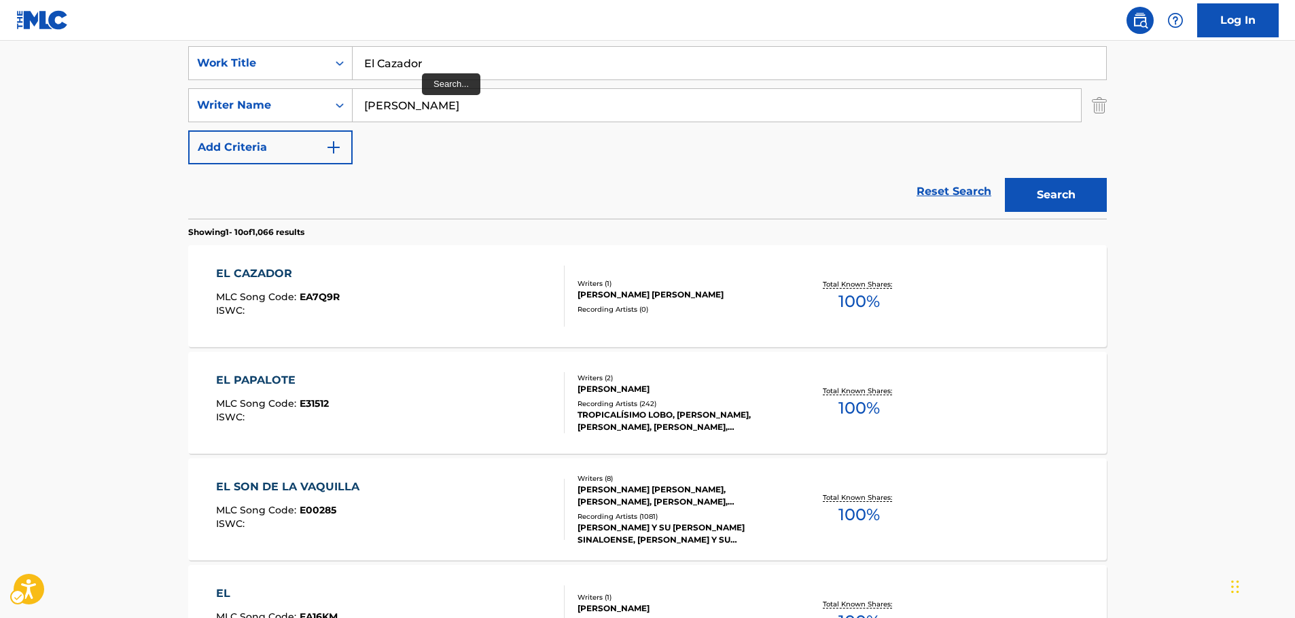
scroll to position [135, 0]
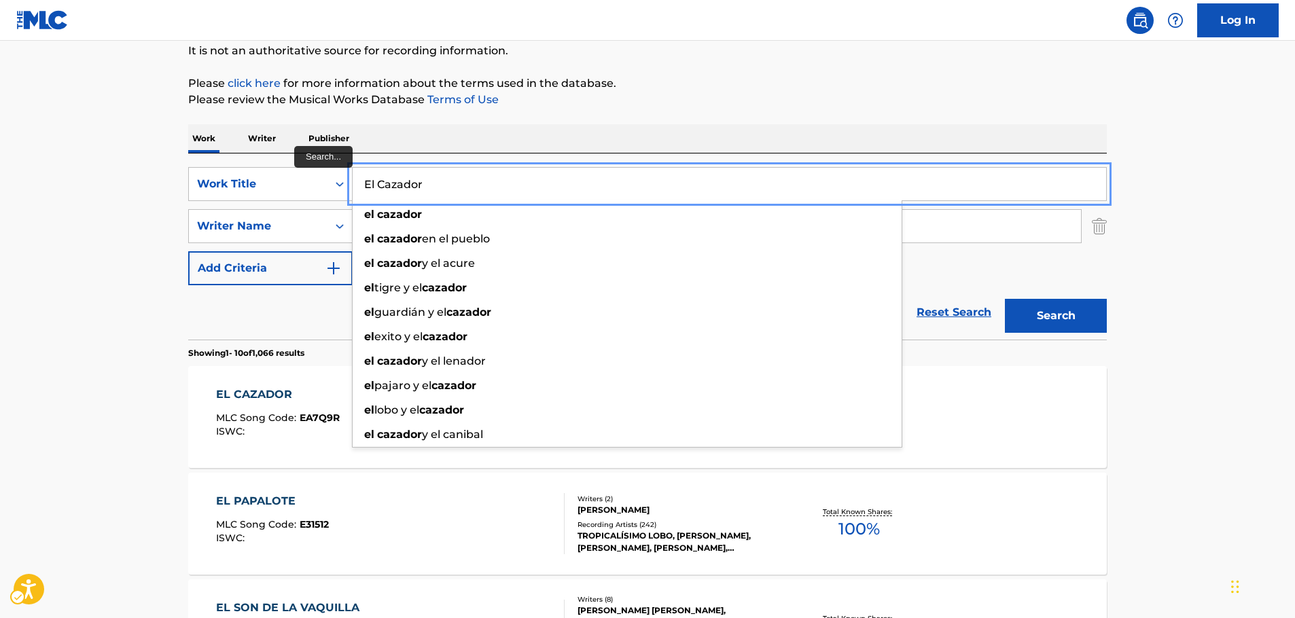
drag, startPoint x: 442, startPoint y: 179, endPoint x: 194, endPoint y: 204, distance: 249.9
click at [220, 198] on div "SearchWithCriteriaf6063182-d81c-46d5-90c0-a438bdae7a59 Work Title El Cazador el…" at bounding box center [647, 184] width 919 height 34
paste input "Cholita"
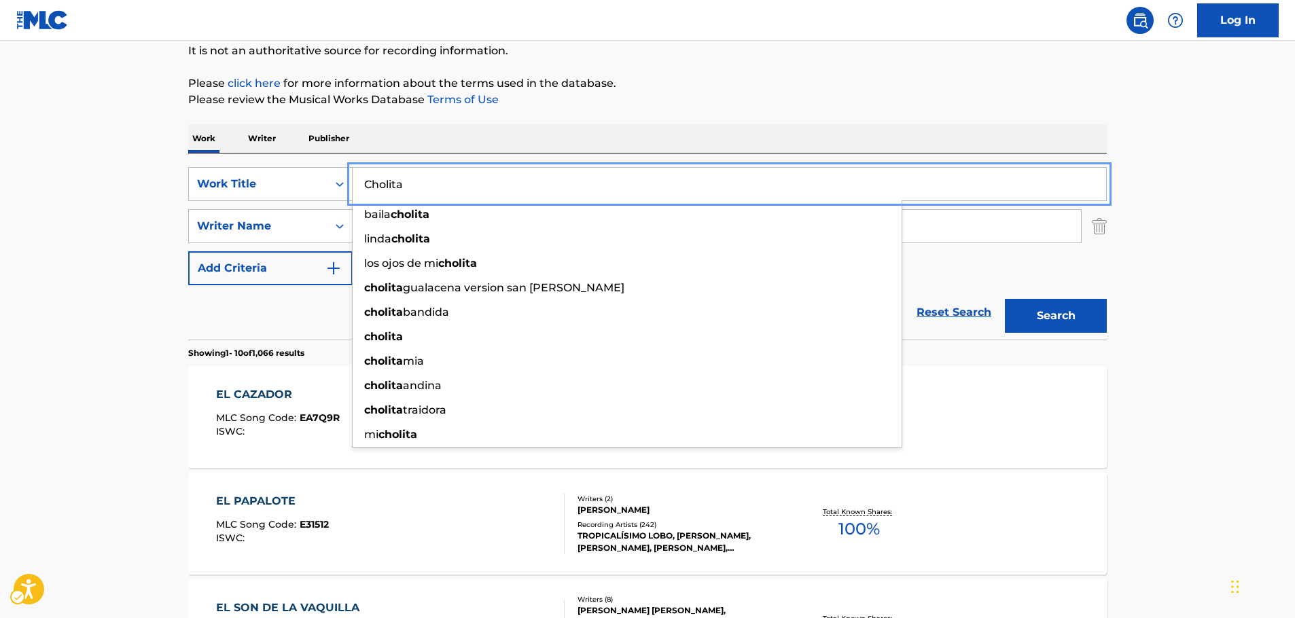
type input "Cholita"
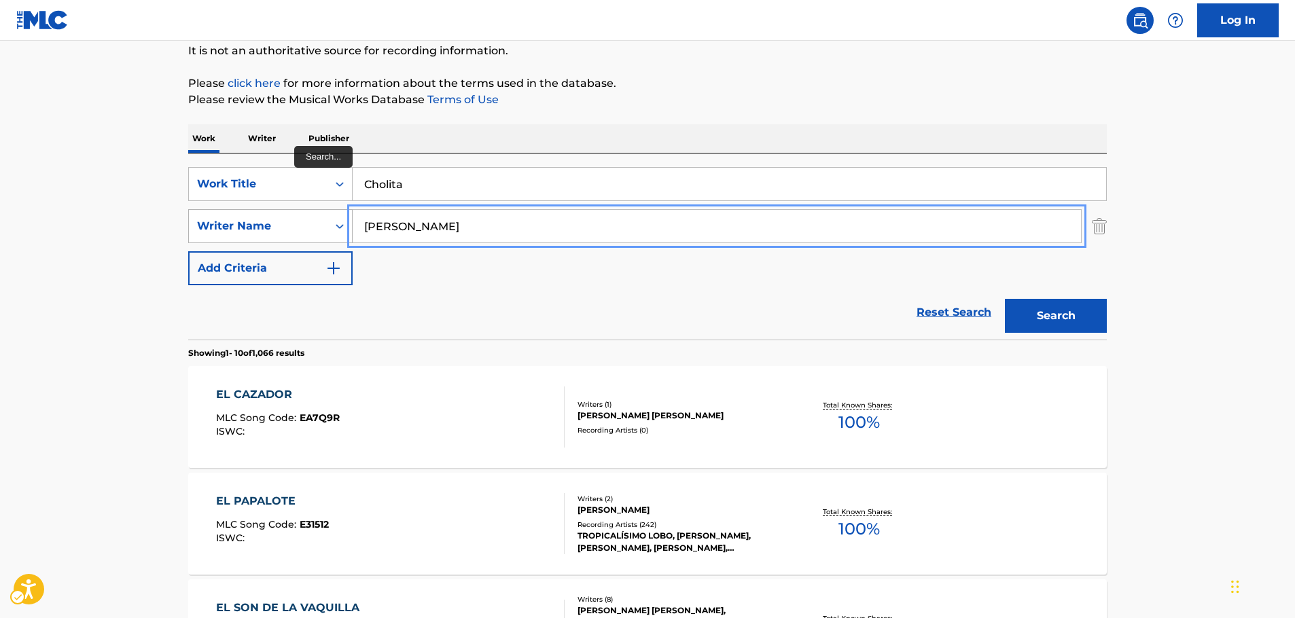
drag, startPoint x: 424, startPoint y: 217, endPoint x: 266, endPoint y: 226, distance: 158.6
click at [266, 226] on div "SearchWithCriteriae14309a3-6a9c-4e8a-83ff-70fa31f4b267 Writer Name Fuentes" at bounding box center [647, 226] width 919 height 34
paste input "Rada"
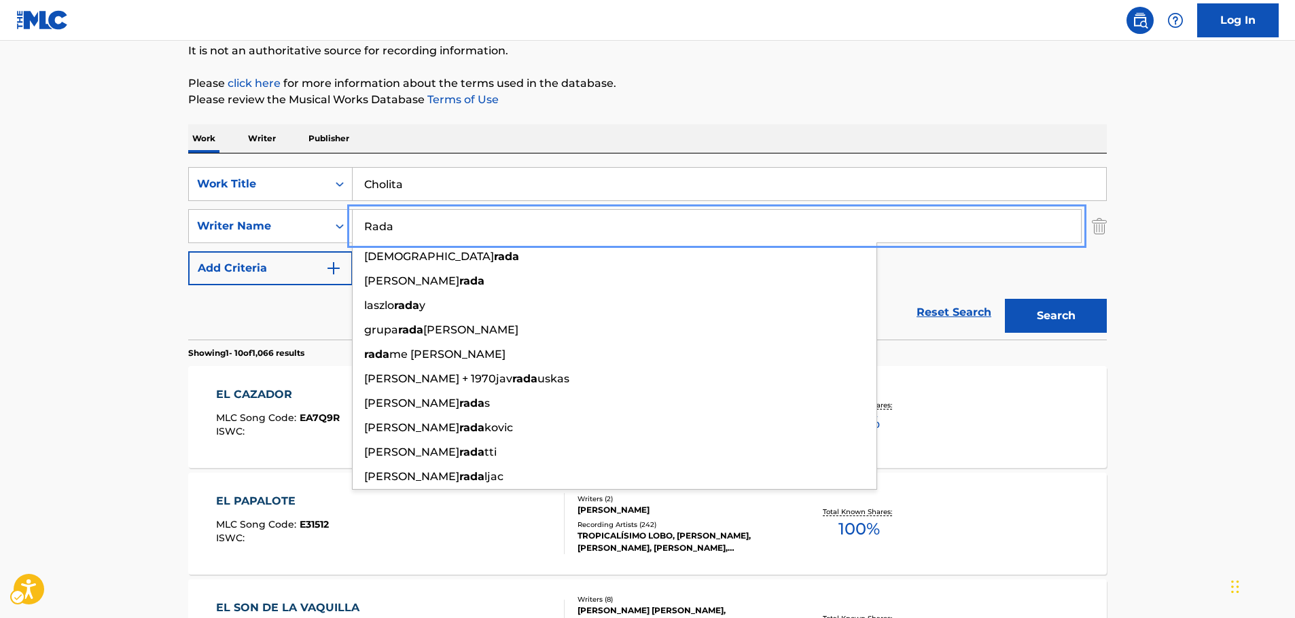
type input "Rada"
click at [1087, 314] on button "Search" at bounding box center [1056, 316] width 102 height 34
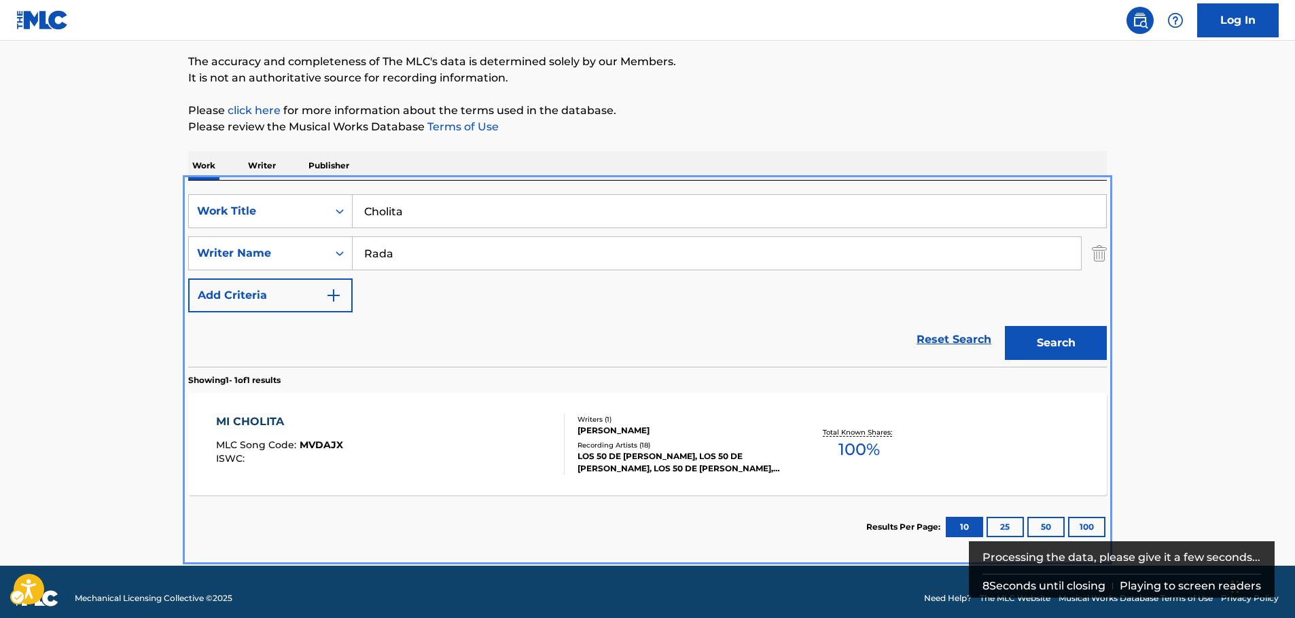
scroll to position [121, 0]
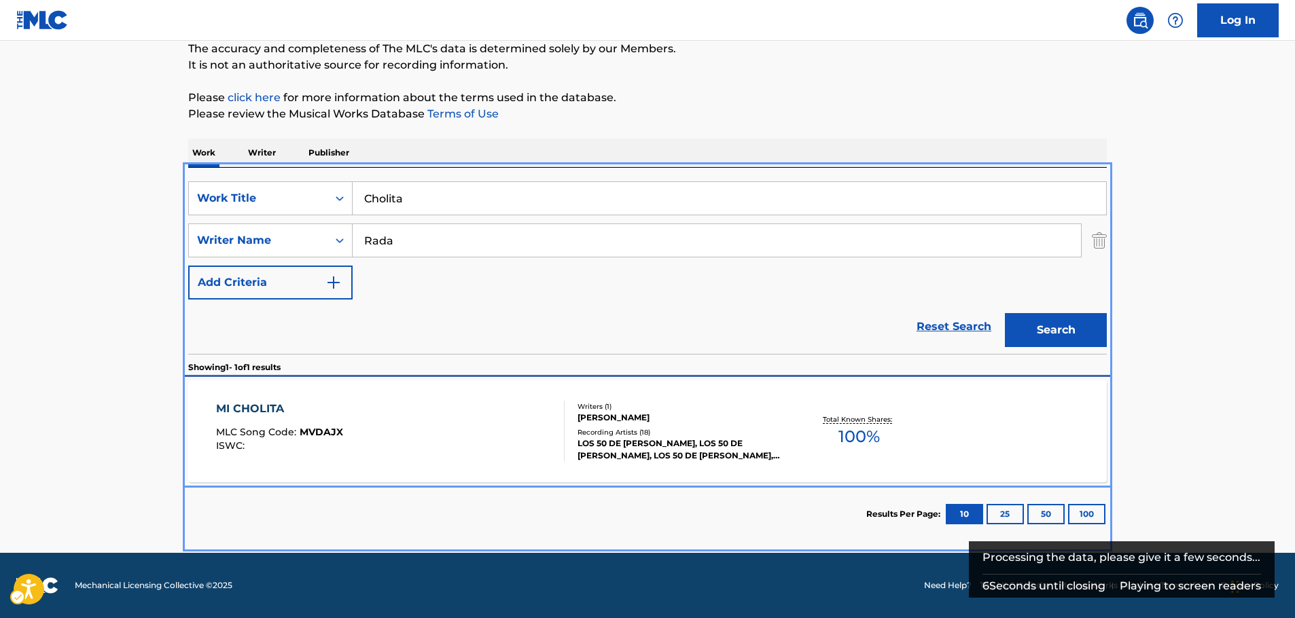
click at [422, 424] on div "MI CHOLITA MLC Song Code : MVDAJX ISWC :" at bounding box center [390, 431] width 349 height 61
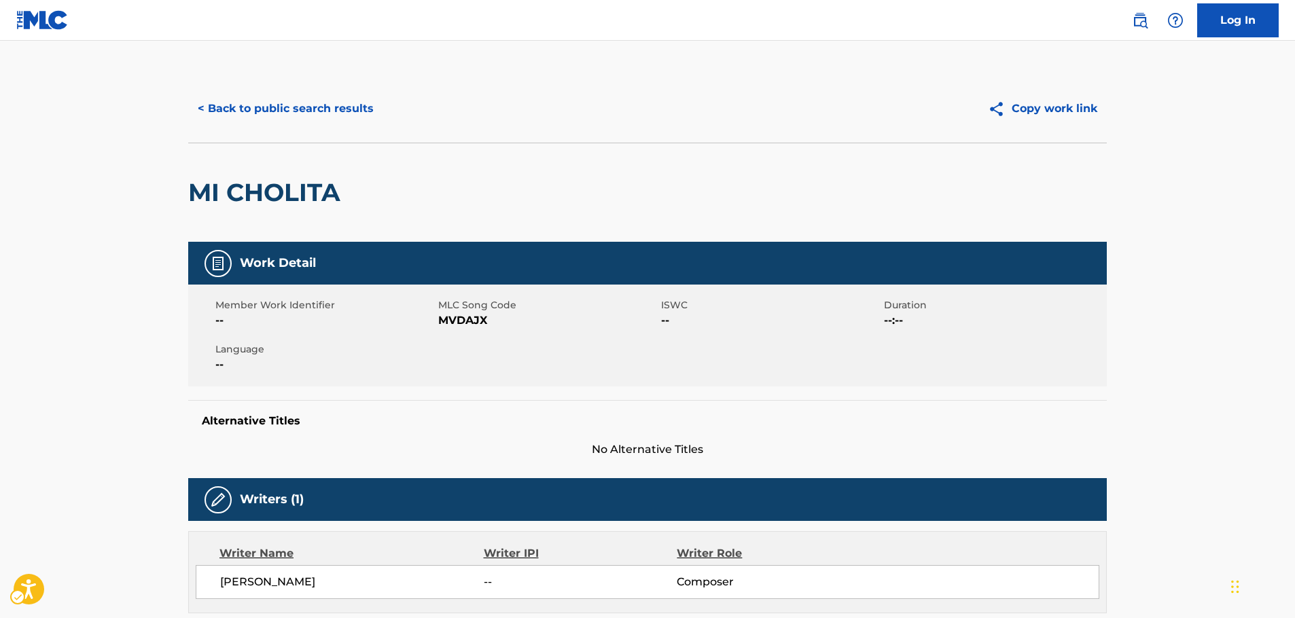
click at [454, 317] on span "MLC Song Code - MVDAJX" at bounding box center [548, 321] width 220 height 16
copy span "MVDAJX"
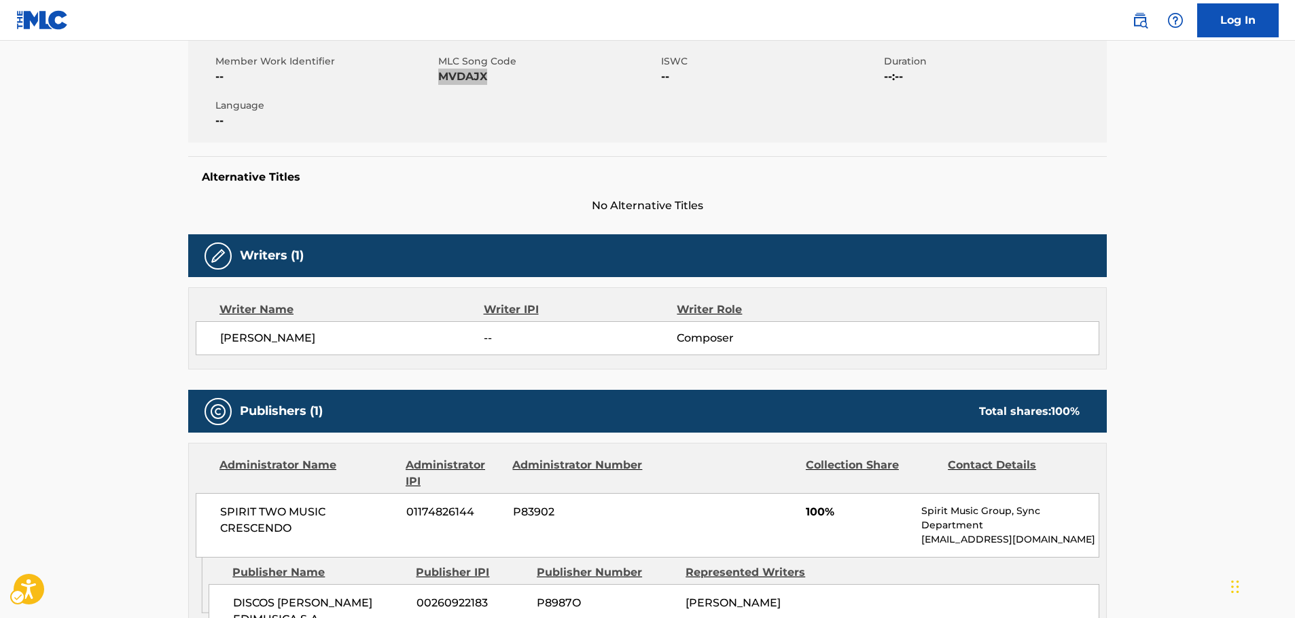
scroll to position [272, 0]
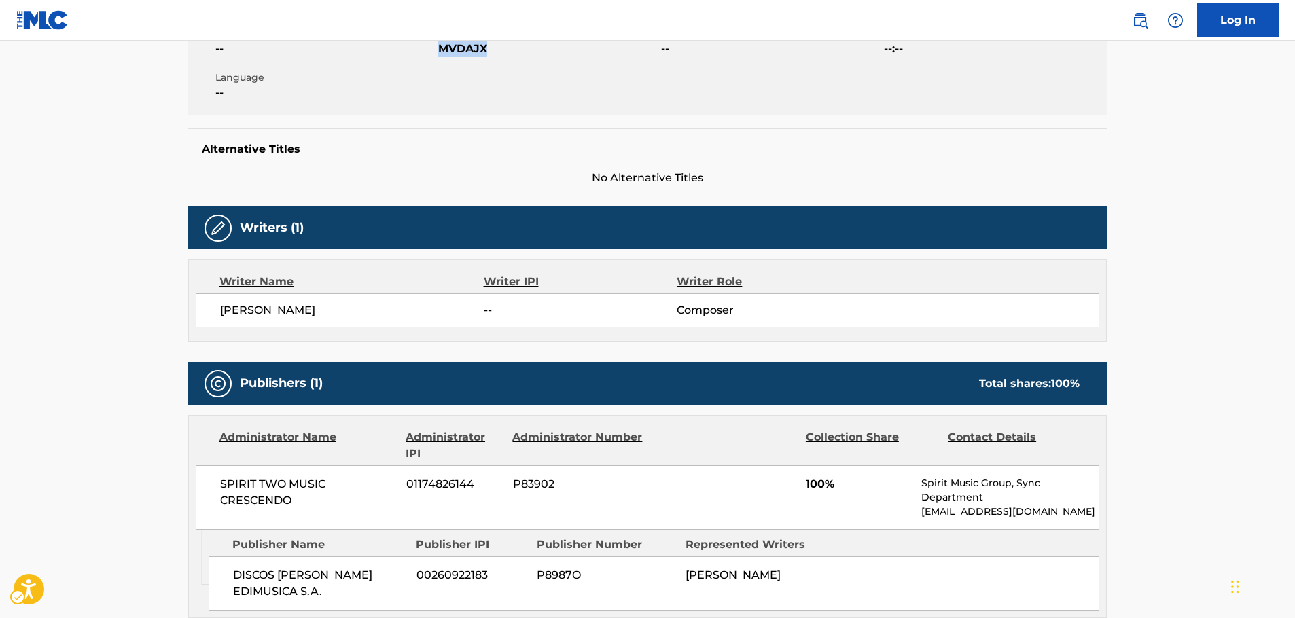
drag, startPoint x: 362, startPoint y: 313, endPoint x: 251, endPoint y: 317, distance: 110.2
click at [251, 317] on span "GUSTAVO RADA OJITO" at bounding box center [352, 310] width 264 height 16
click at [353, 323] on div "GUSTAVO RADA OJITO -- Composer" at bounding box center [648, 311] width 904 height 34
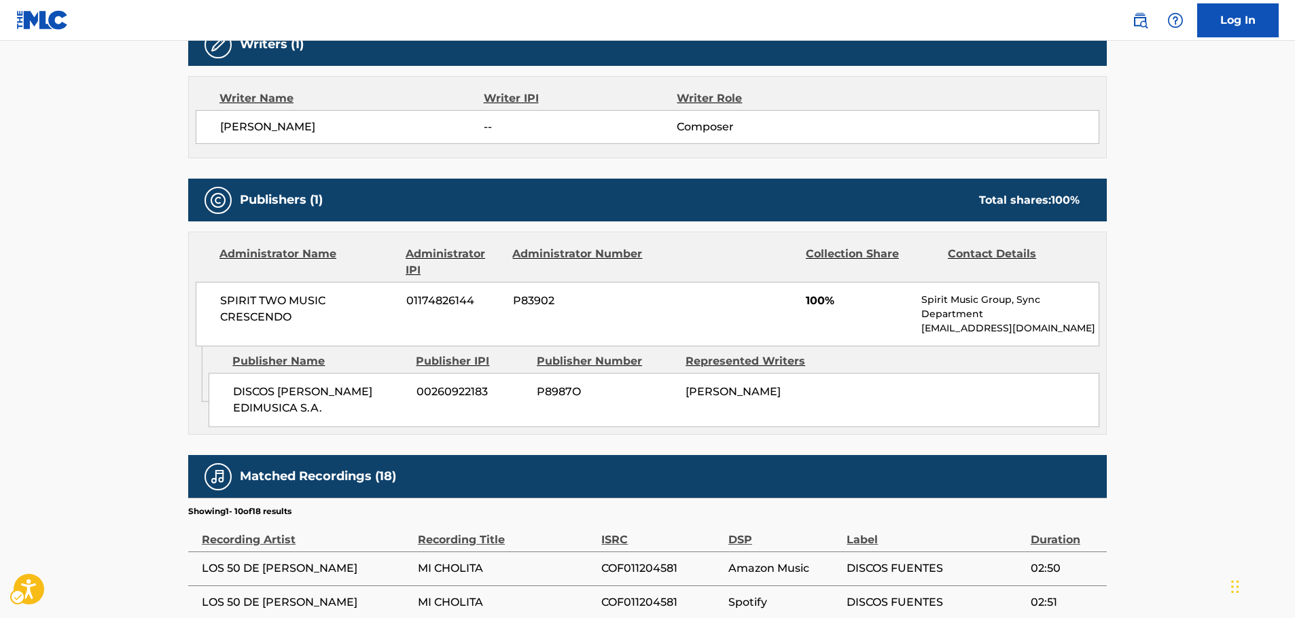
scroll to position [476, 0]
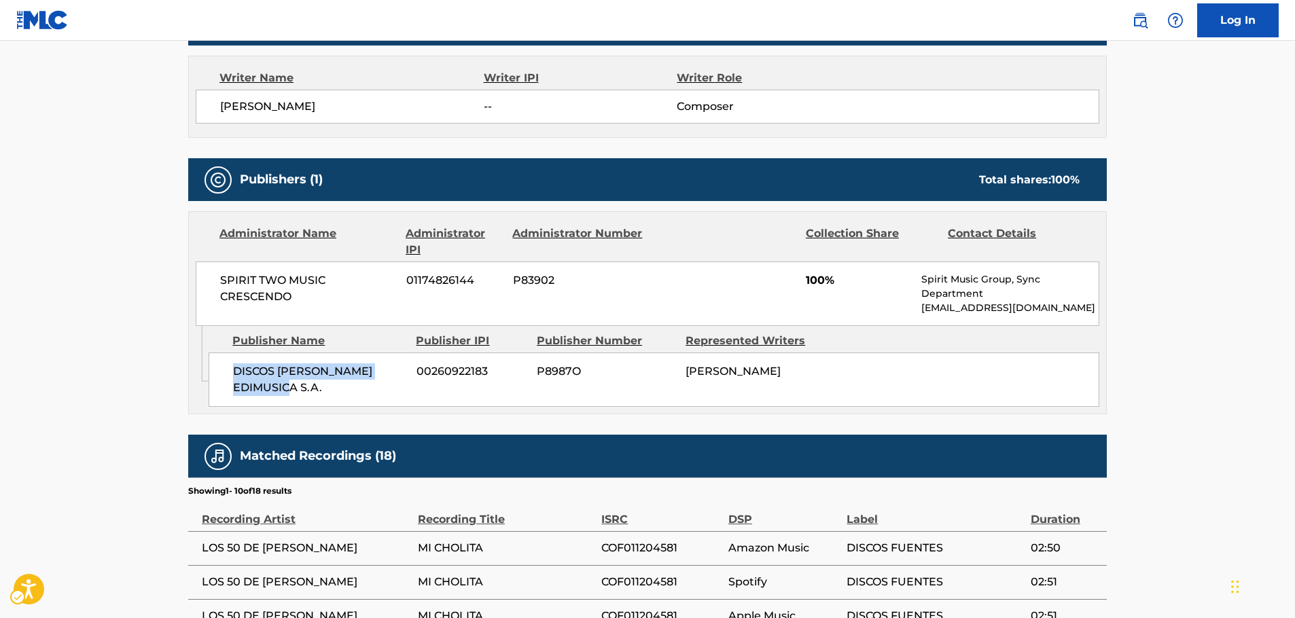
drag, startPoint x: 277, startPoint y: 389, endPoint x: 234, endPoint y: 370, distance: 46.6
click at [234, 370] on span "DISCOS FUENTES EDIMUSICA S.A." at bounding box center [319, 380] width 173 height 33
copy span "DISCOS FUENTES EDIMUSICA S.A."
drag, startPoint x: 290, startPoint y: 302, endPoint x: 209, endPoint y: 277, distance: 84.0
click at [209, 277] on div "SPIRIT TWO MUSIC CRESCENDO 01174826144 P83902 100% Spirit Music Group, Sync Dep…" at bounding box center [648, 294] width 904 height 65
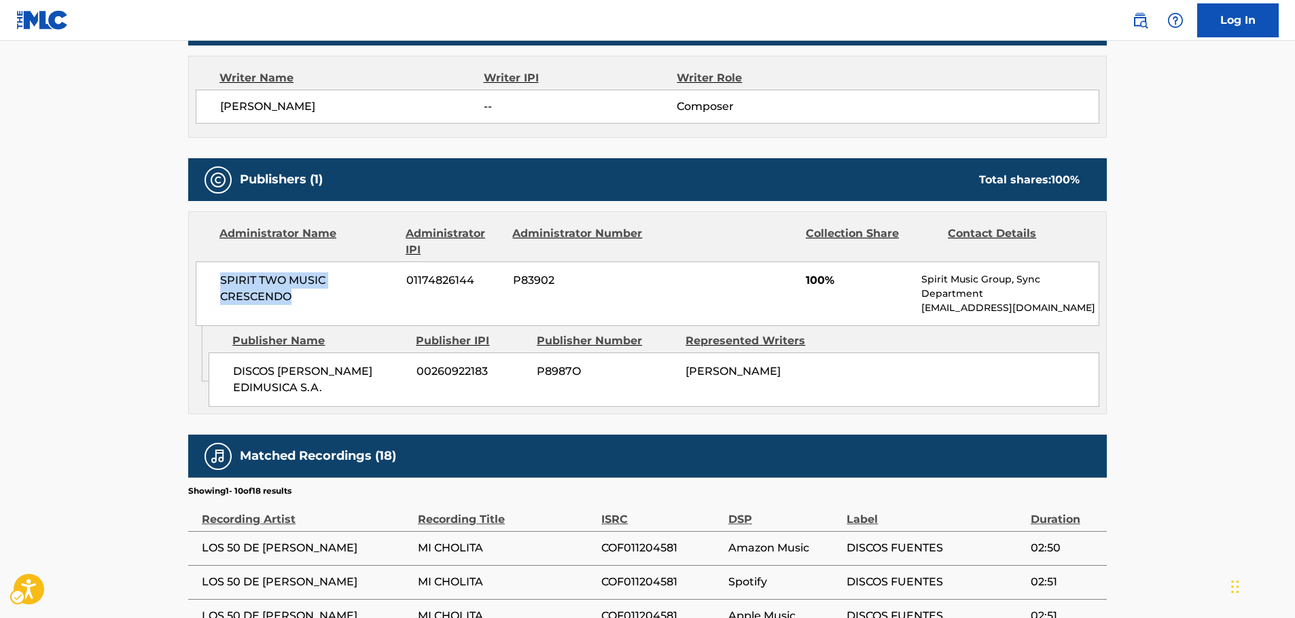
copy span "SPIRIT TWO MUSIC CRESCENDO"
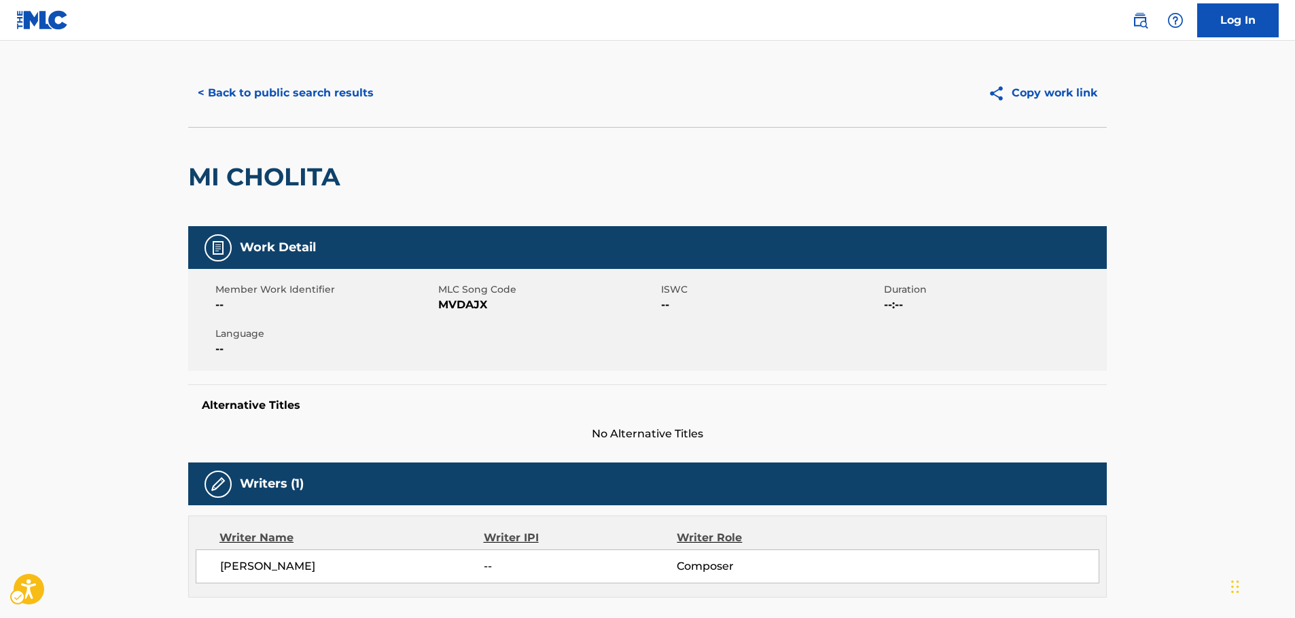
scroll to position [0, 0]
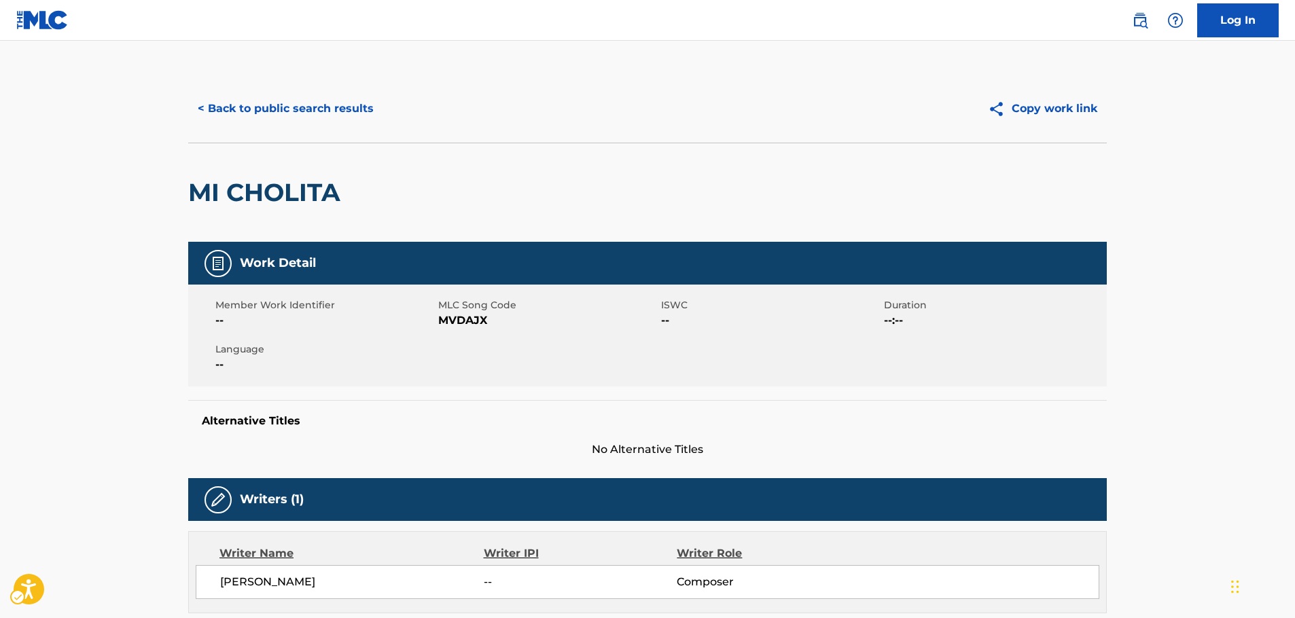
click at [315, 112] on button "< Back to public search results" at bounding box center [285, 109] width 195 height 34
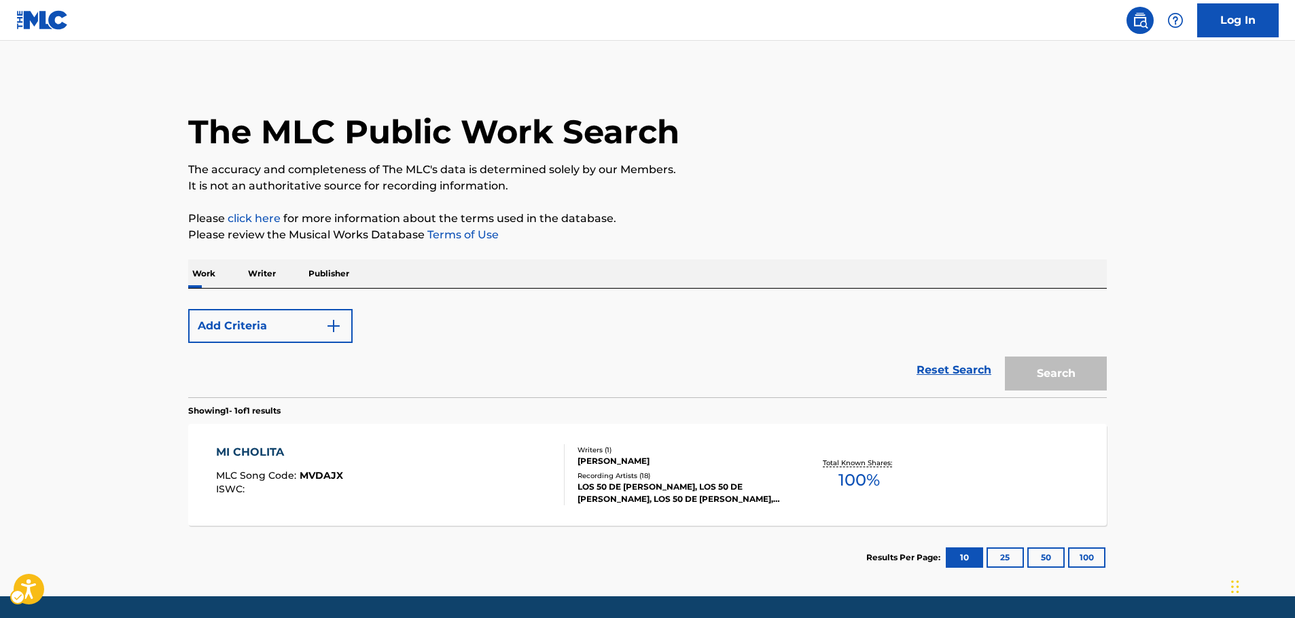
scroll to position [43, 0]
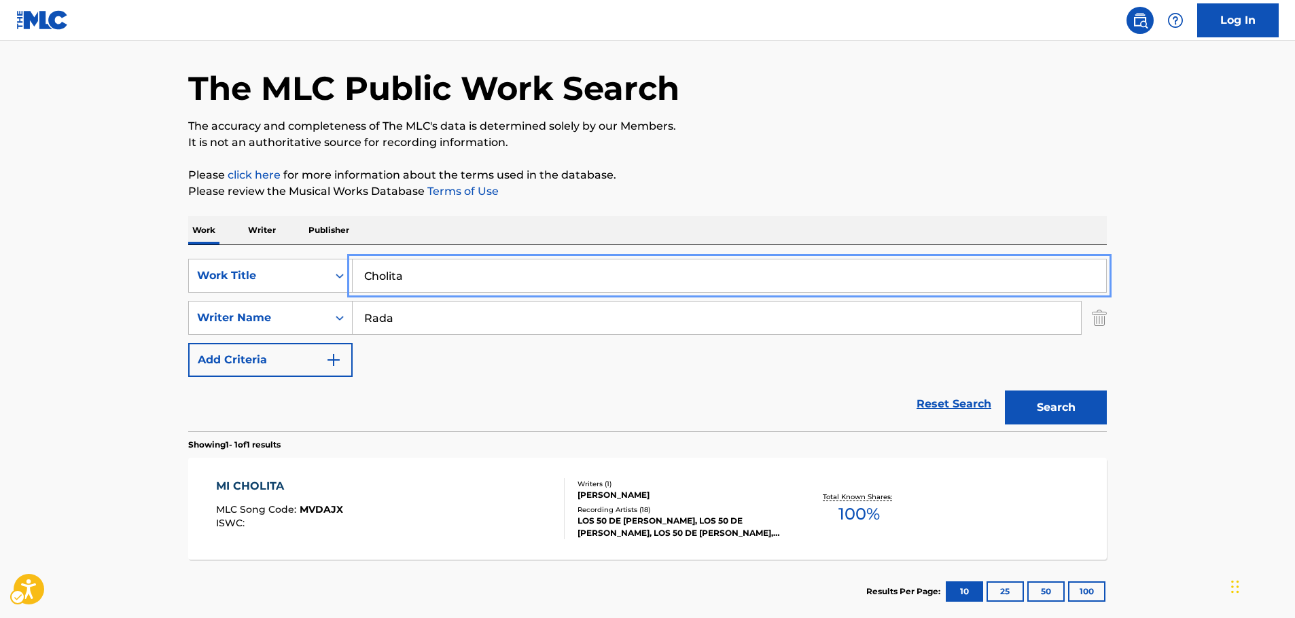
drag, startPoint x: 420, startPoint y: 281, endPoint x: 171, endPoint y: 264, distance: 249.3
paste input "Mon Majhi Khobordar"
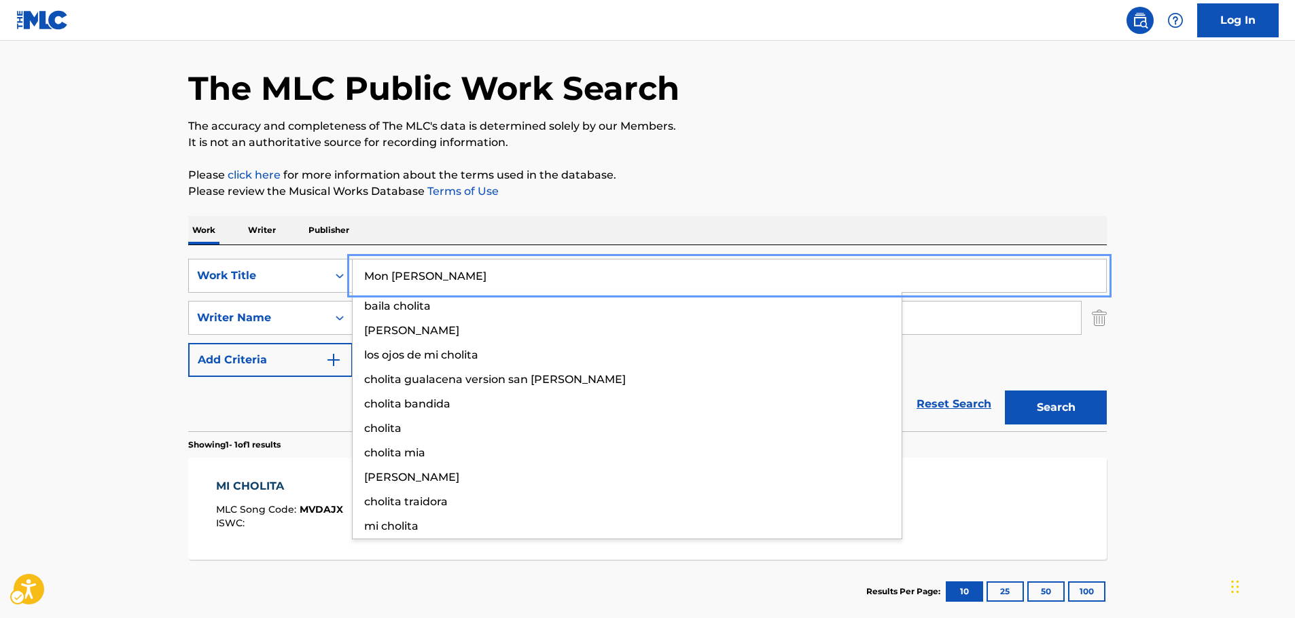
type input "Mon Majhi Khobordar"
click at [167, 262] on main "The MLC Public Work Search The accuracy and completeness of The MLC's data is d…" at bounding box center [647, 313] width 1295 height 633
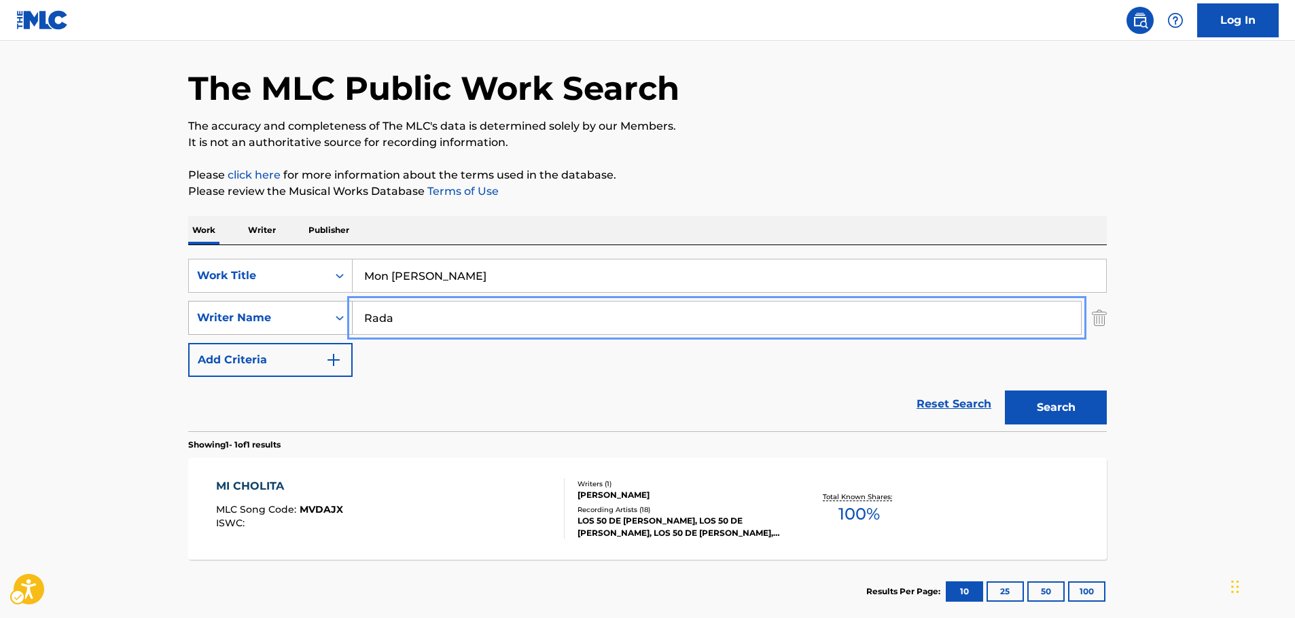
drag, startPoint x: 313, startPoint y: 319, endPoint x: 304, endPoint y: 319, distance: 8.2
click at [1051, 392] on button "Search" at bounding box center [1056, 408] width 102 height 34
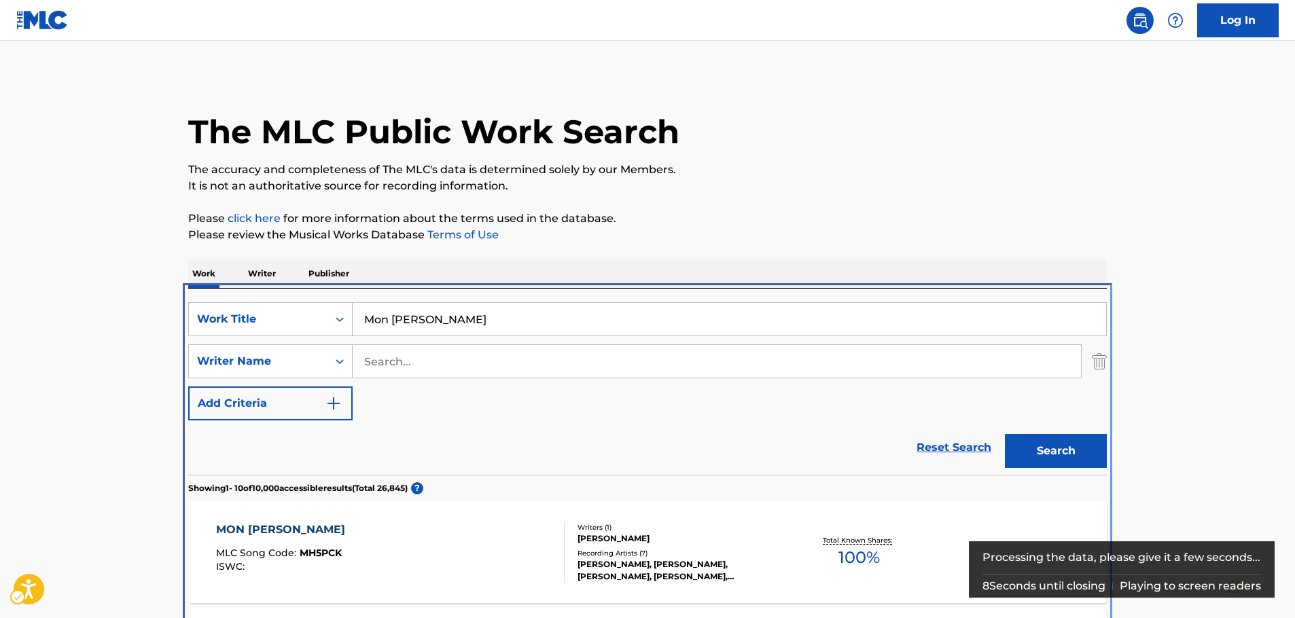
scroll to position [289, 0]
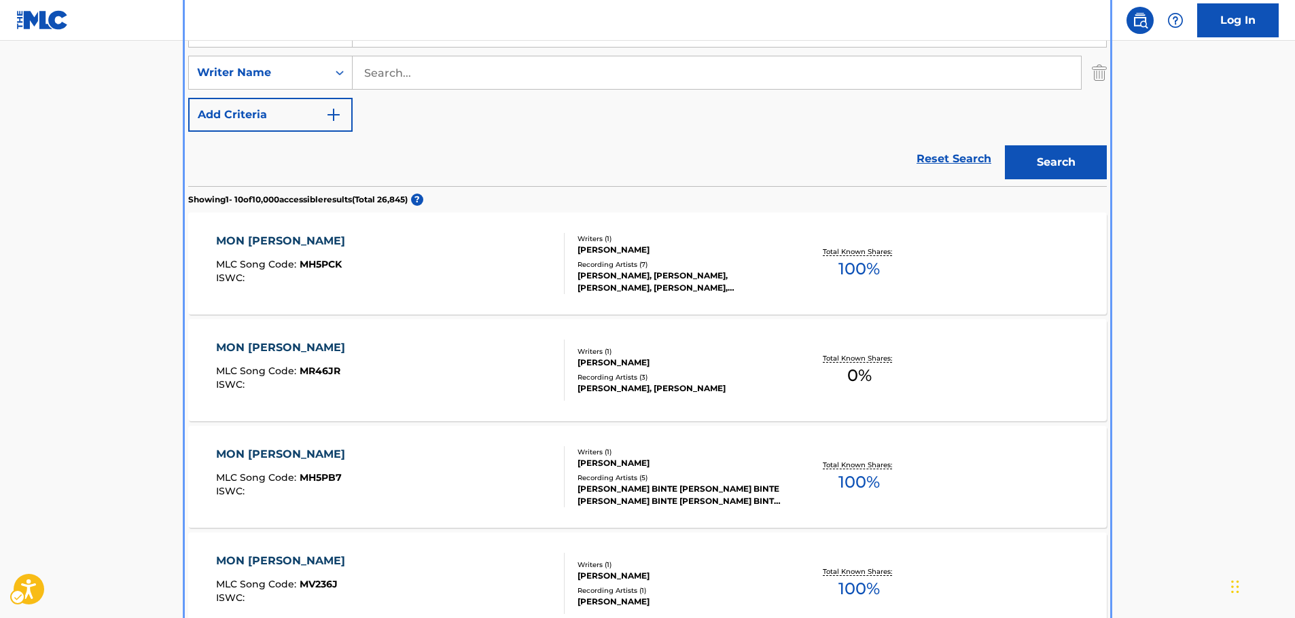
click at [136, 180] on main "The MLC Public Work Search The accuracy and completeness of The MLC's data is d…" at bounding box center [647, 552] width 1295 height 1600
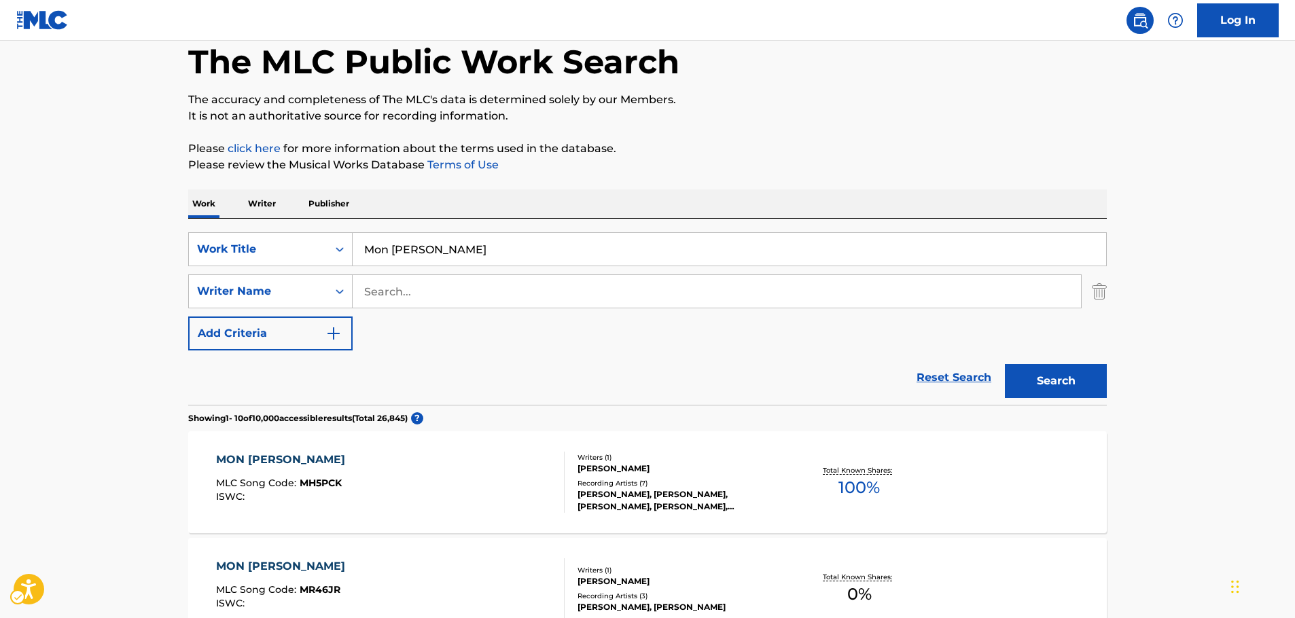
scroll to position [0, 0]
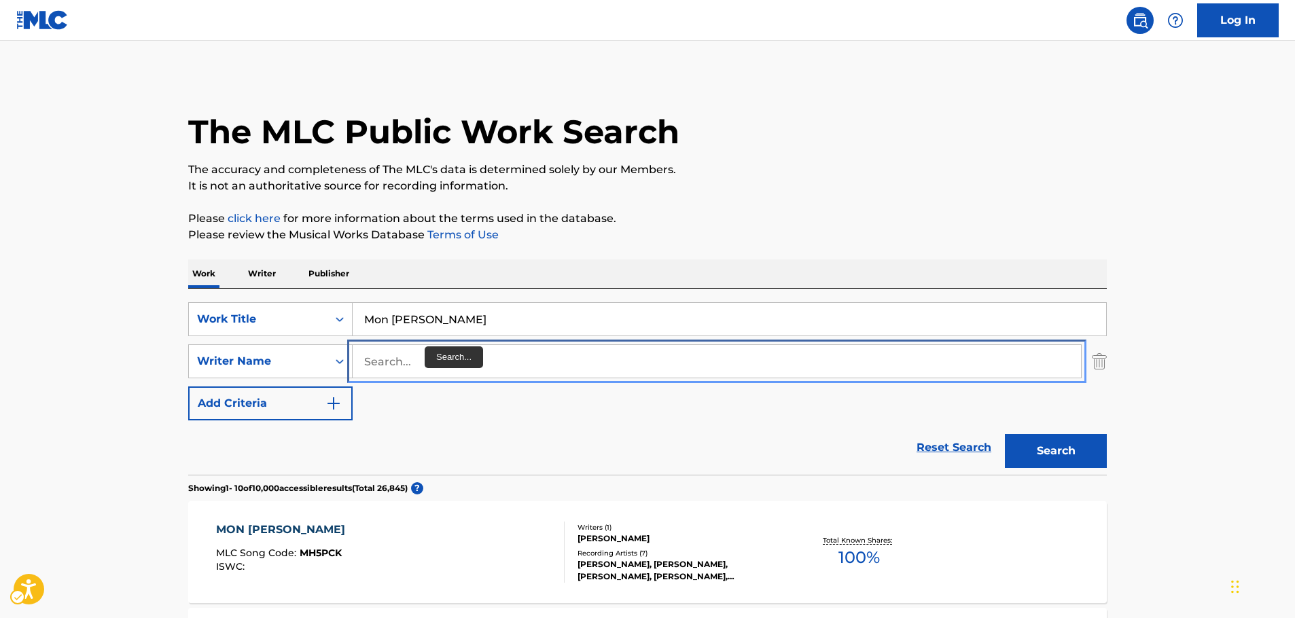
click at [432, 363] on input "Search..." at bounding box center [717, 361] width 729 height 33
paste input "Andrews"
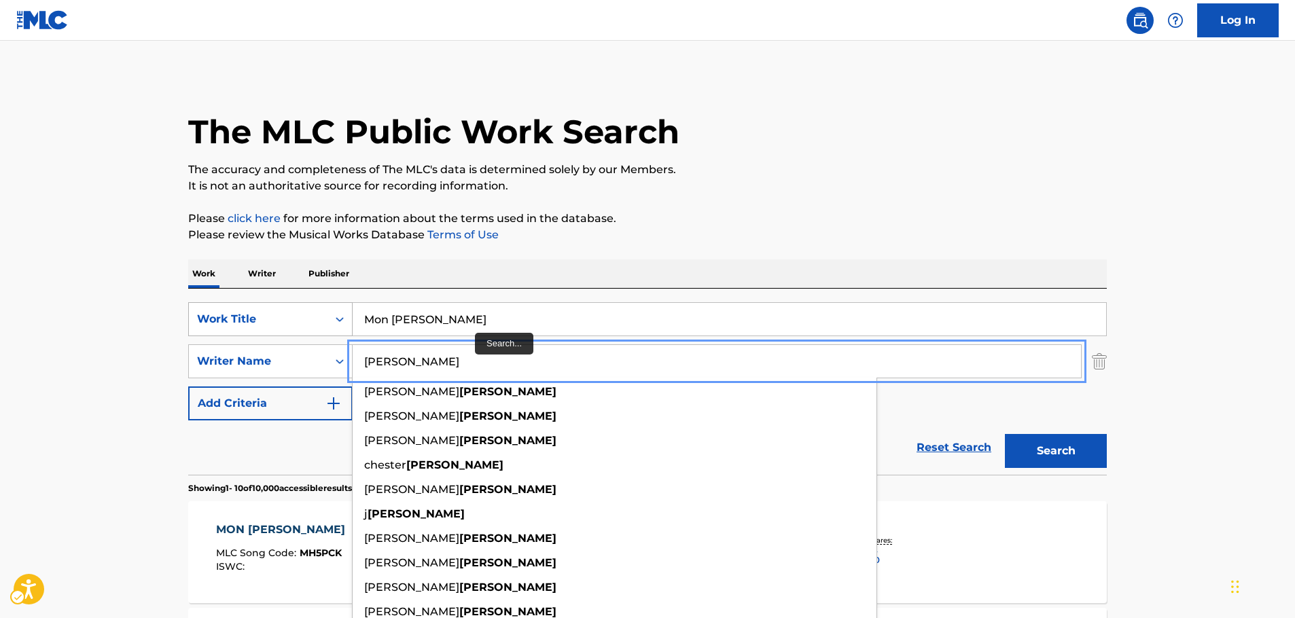
type input "Andrews"
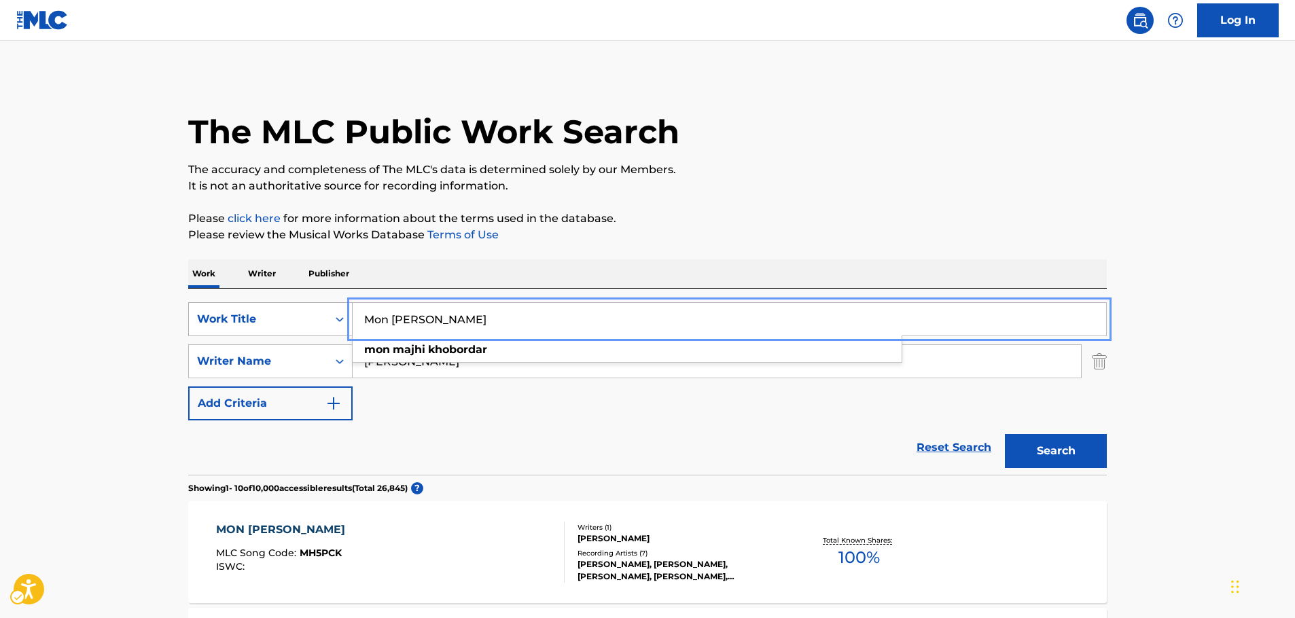
drag, startPoint x: 317, startPoint y: 328, endPoint x: 298, endPoint y: 330, distance: 18.4
click at [298, 330] on div "SearchWithCriteriaf6063182-d81c-46d5-90c0-a438bdae7a59 Work Title Mon Majhi Kho…" at bounding box center [647, 319] width 919 height 34
paste input "Has To Be"
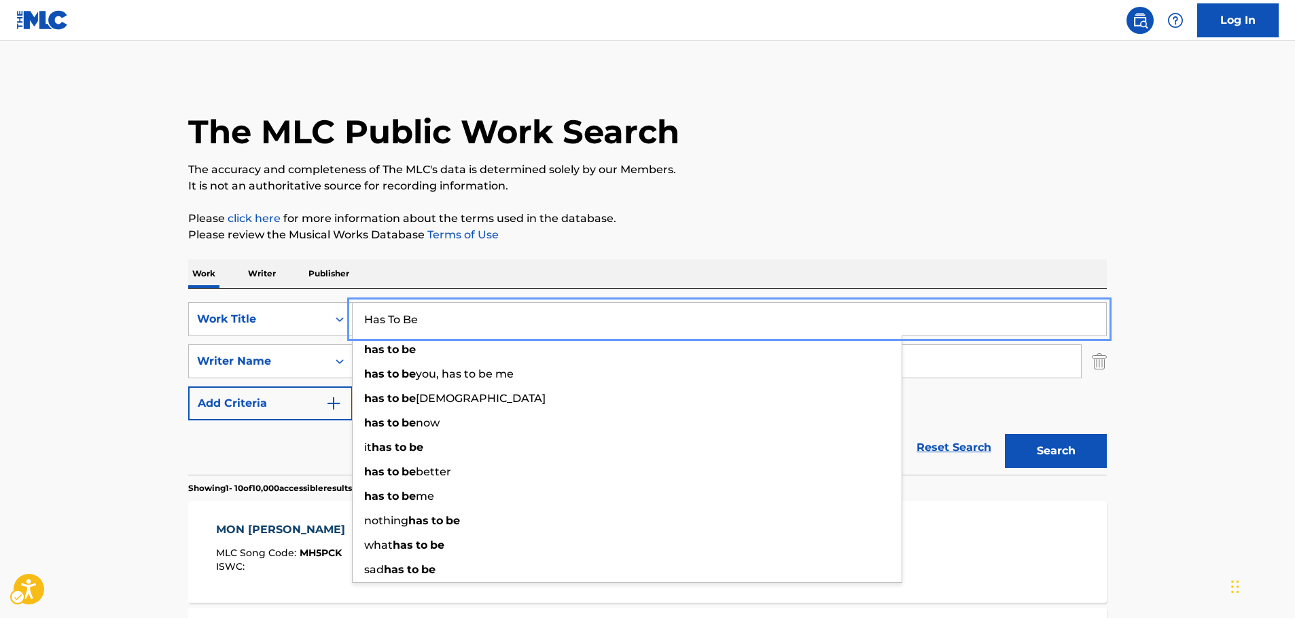
type input "Has To Be"
click at [1049, 453] on button "Search" at bounding box center [1056, 451] width 102 height 34
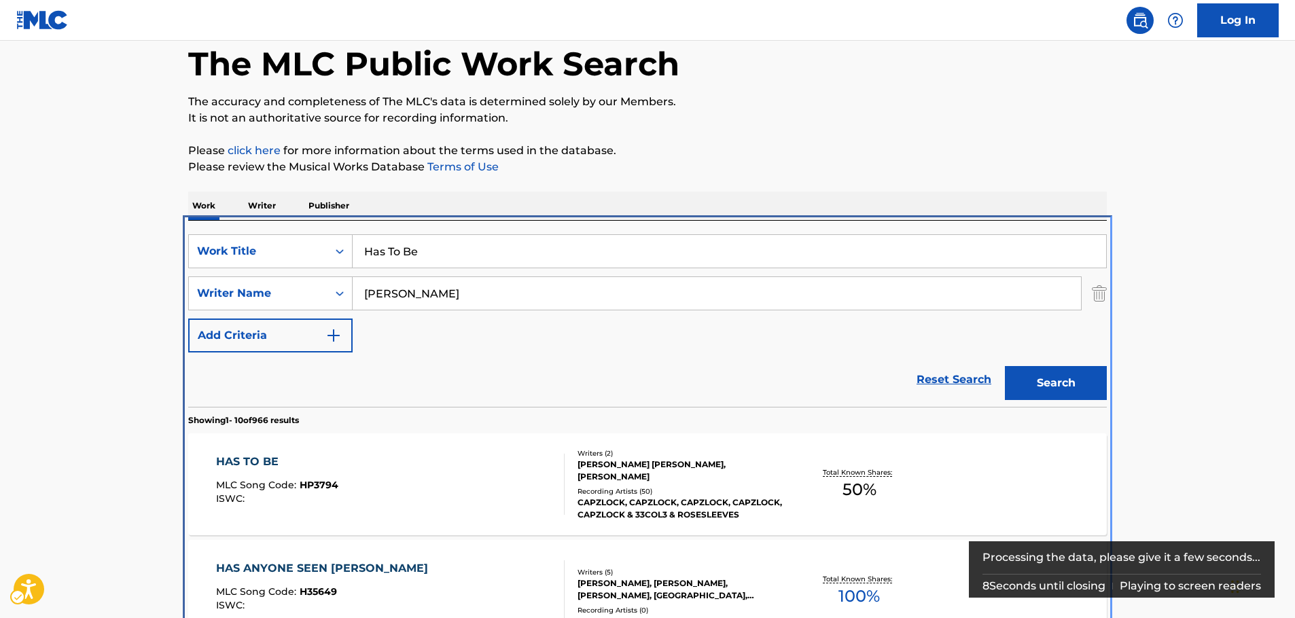
scroll to position [289, 0]
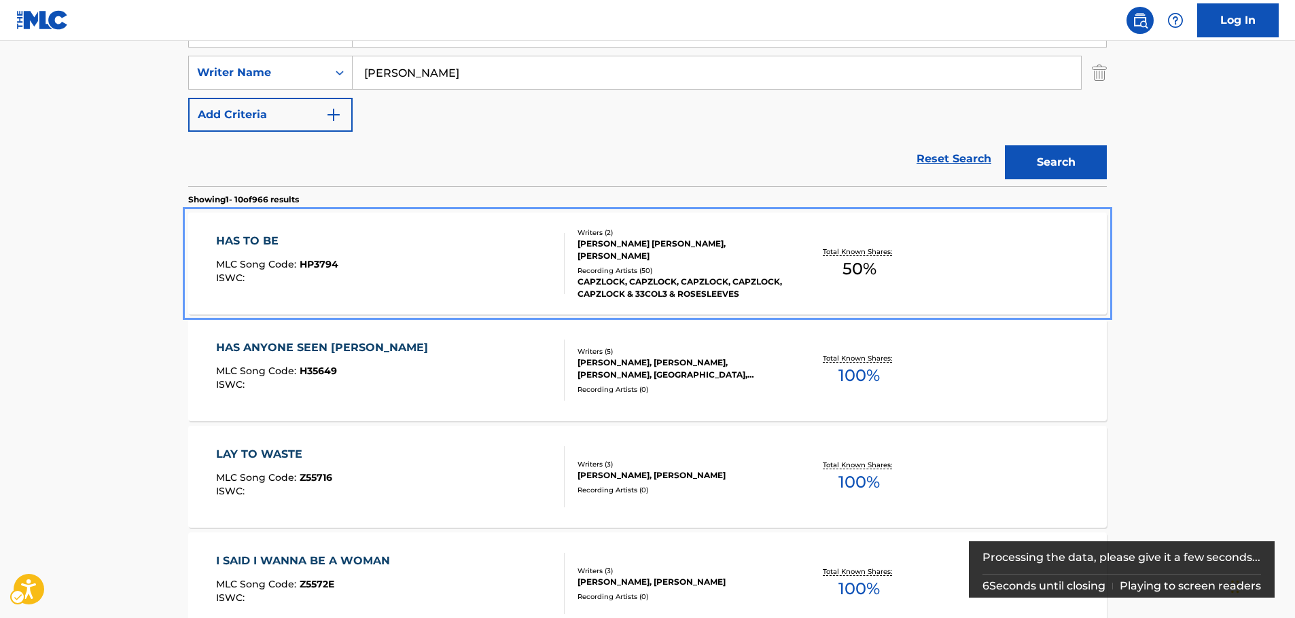
click at [368, 258] on div "HAS TO BE MLC Song Code : HP3794 ISWC :" at bounding box center [390, 263] width 349 height 61
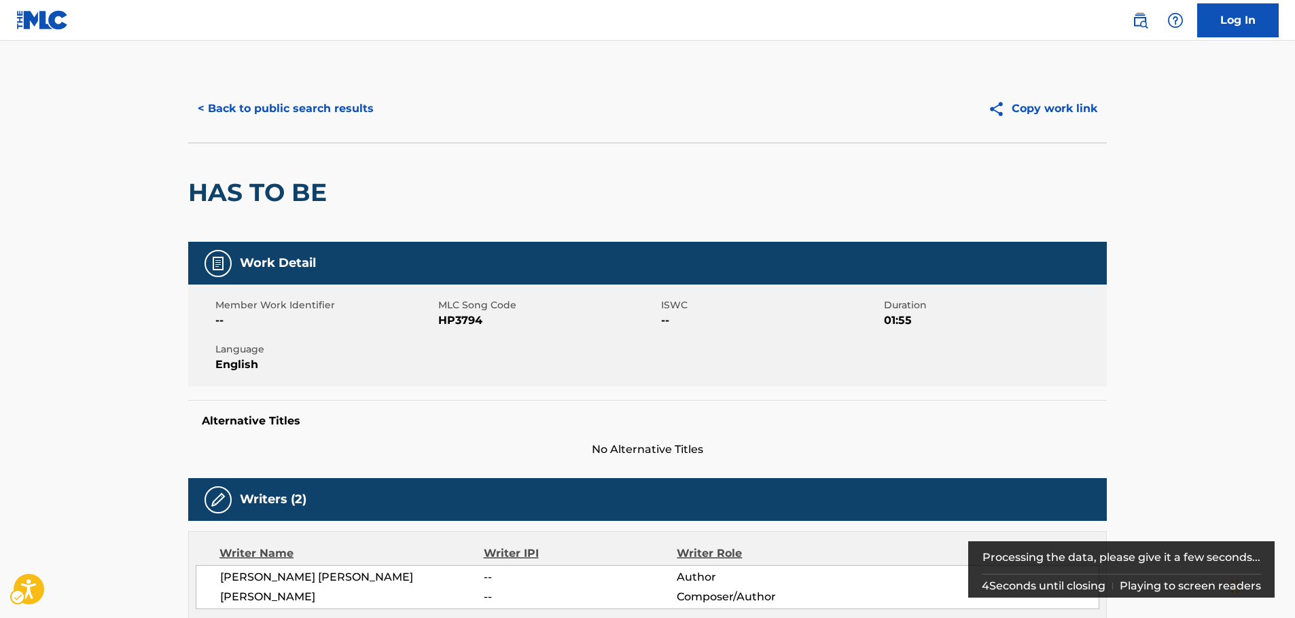
click at [472, 319] on span "MLC Song Code - HP3794" at bounding box center [548, 321] width 220 height 16
copy span "HP3794"
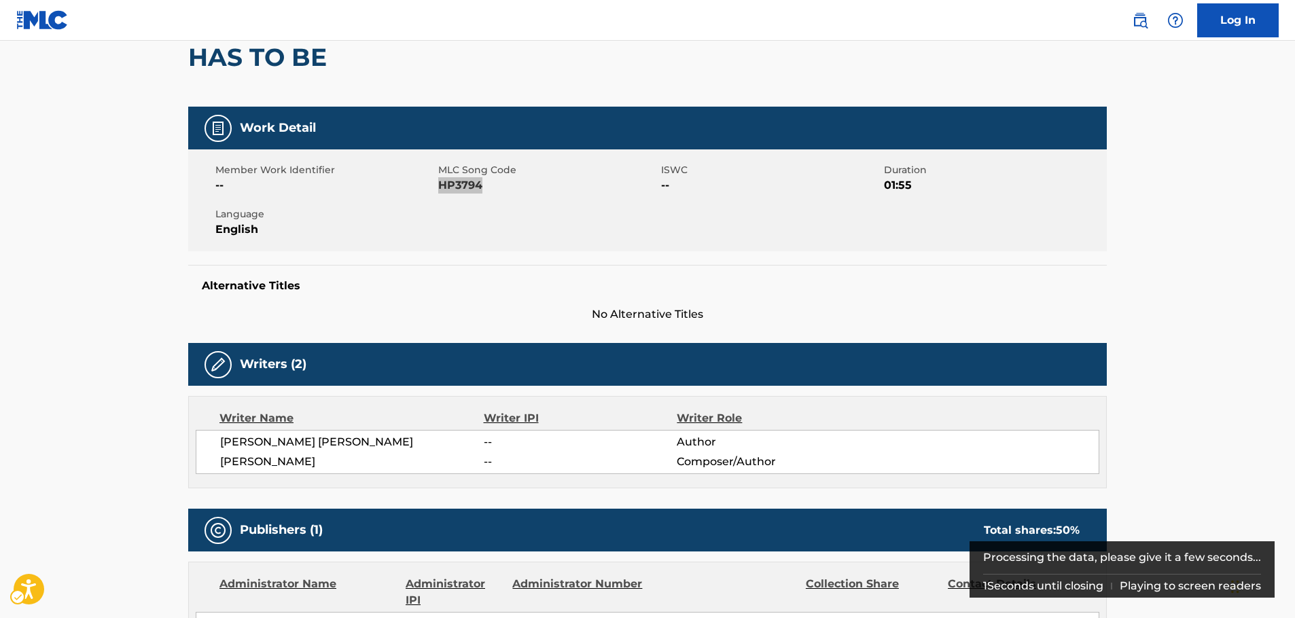
scroll to position [136, 0]
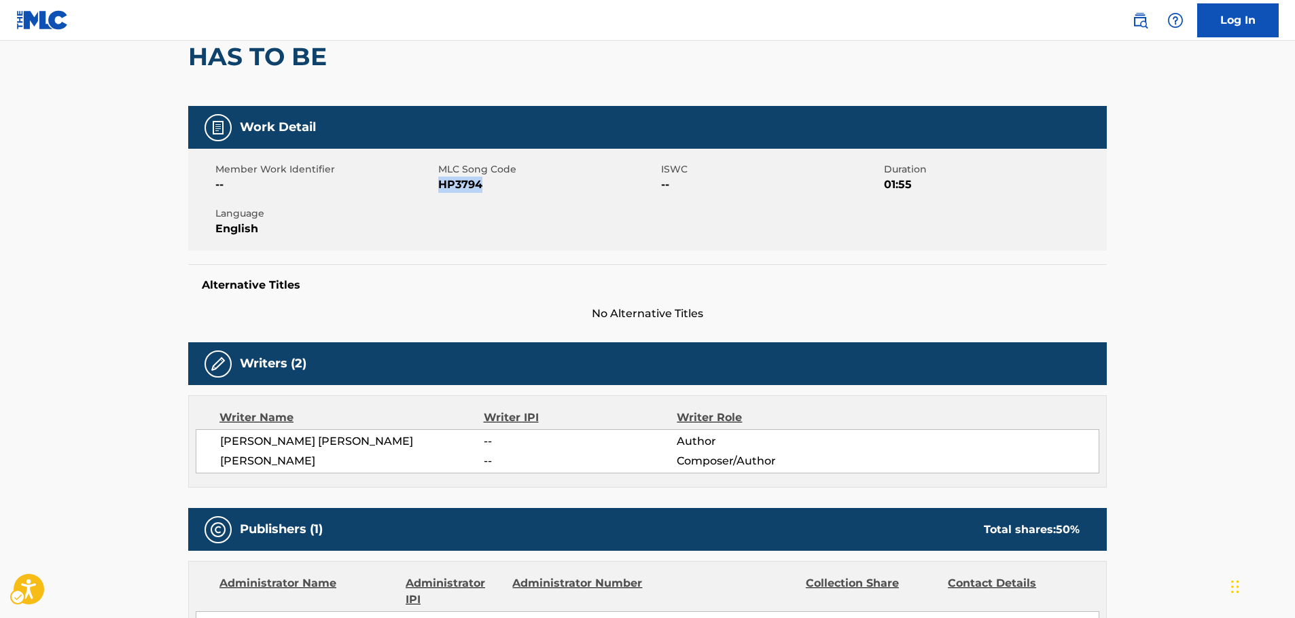
drag, startPoint x: 344, startPoint y: 463, endPoint x: 216, endPoint y: 441, distance: 129.6
click at [216, 441] on div "JON CHRISTIAN ANDREWS -- Author JARED VERMEULEN -- Composer/Author" at bounding box center [648, 452] width 904 height 44
copy div "JON CHRISTIAN ANDREWS -- Author JARED VERMEULEN"
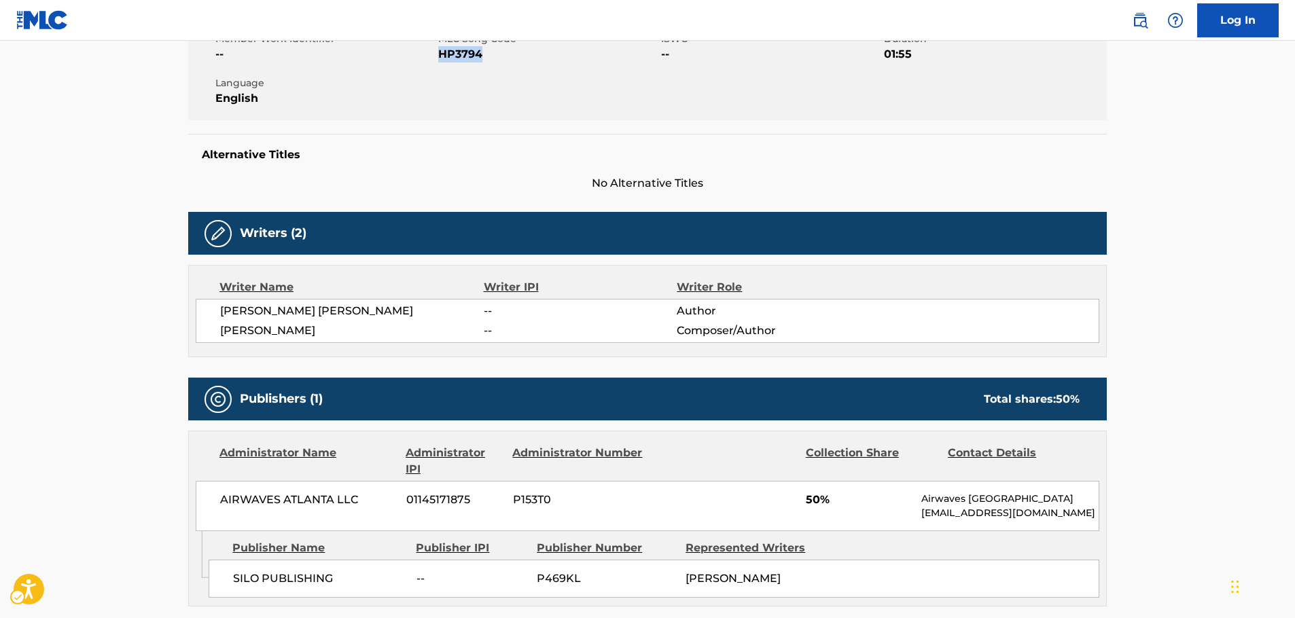
scroll to position [408, 0]
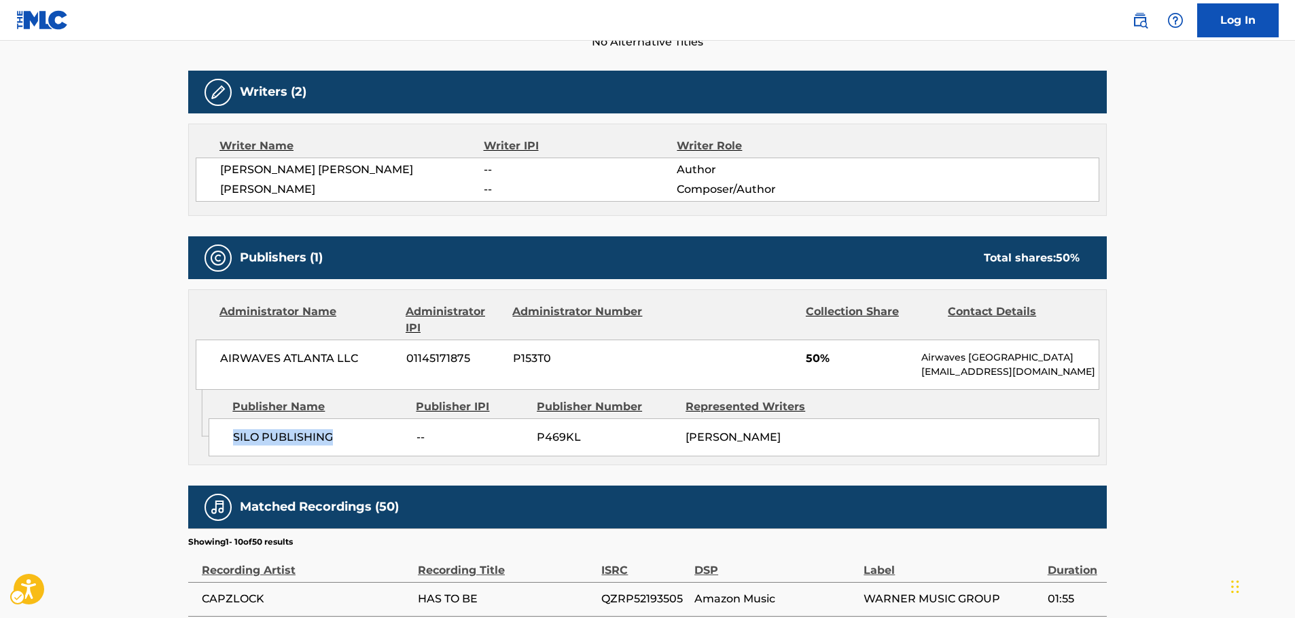
drag, startPoint x: 344, startPoint y: 441, endPoint x: 225, endPoint y: 442, distance: 118.9
click at [226, 443] on div "SILO PUBLISHING -- P469KL JARED VERMEULEN" at bounding box center [654, 438] width 891 height 38
drag, startPoint x: 373, startPoint y: 357, endPoint x: 199, endPoint y: 368, distance: 174.4
click at [201, 368] on div "AIRWAVES ATLANTA LLC 01145171875 P153T0 50% Airwaves Atlanta airwavesatlanta@gm…" at bounding box center [648, 365] width 904 height 50
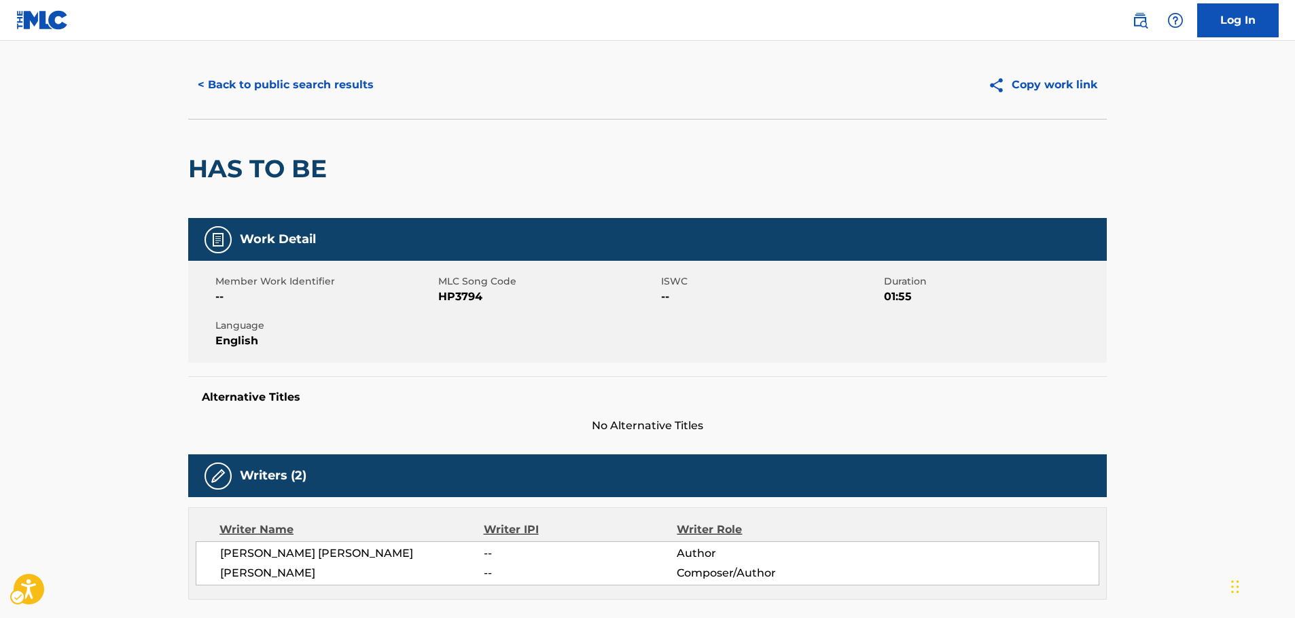
scroll to position [0, 0]
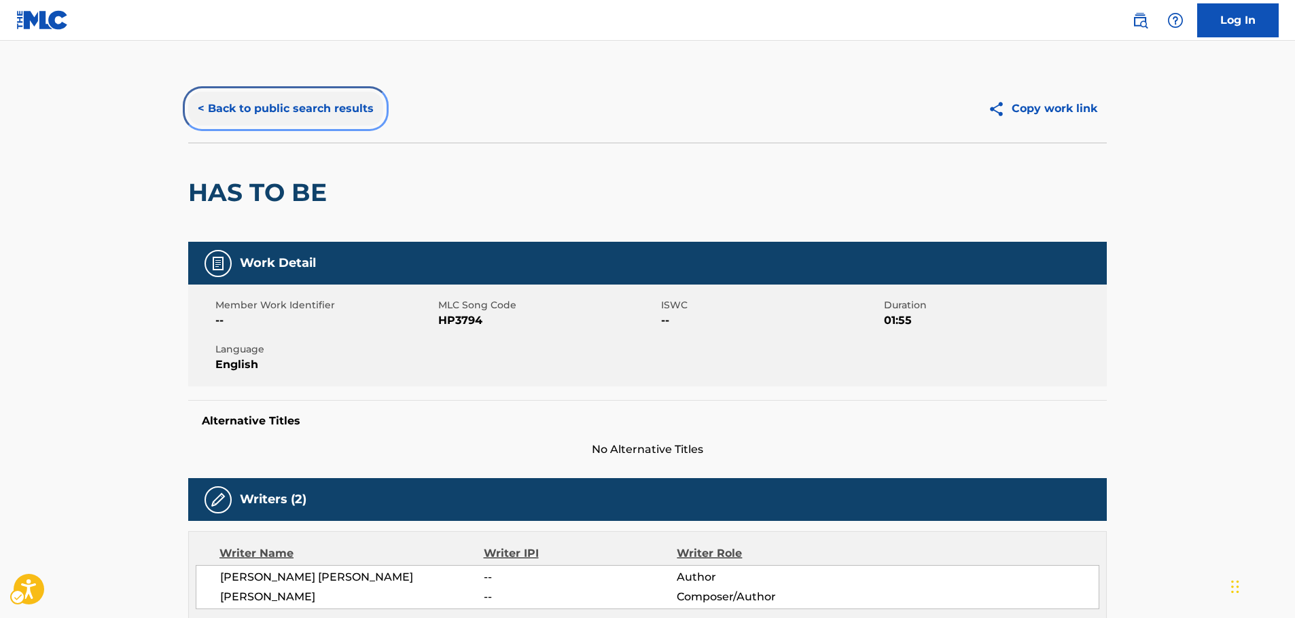
click at [277, 104] on button "< Back to public search results" at bounding box center [285, 109] width 195 height 34
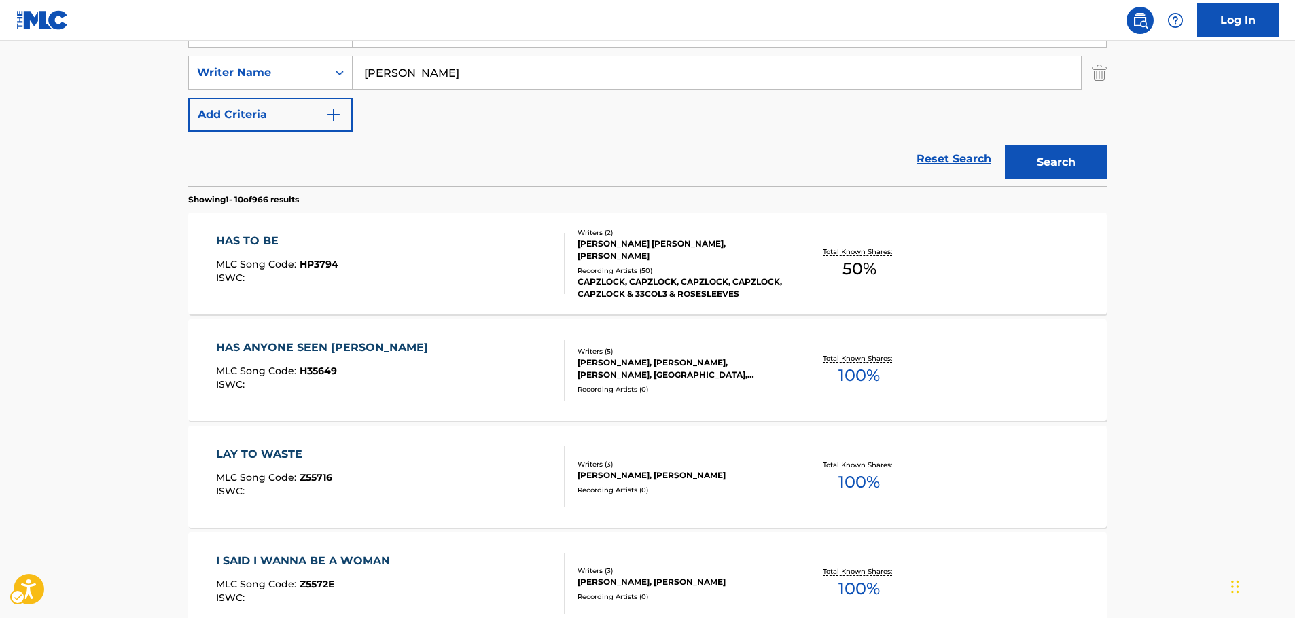
scroll to position [85, 0]
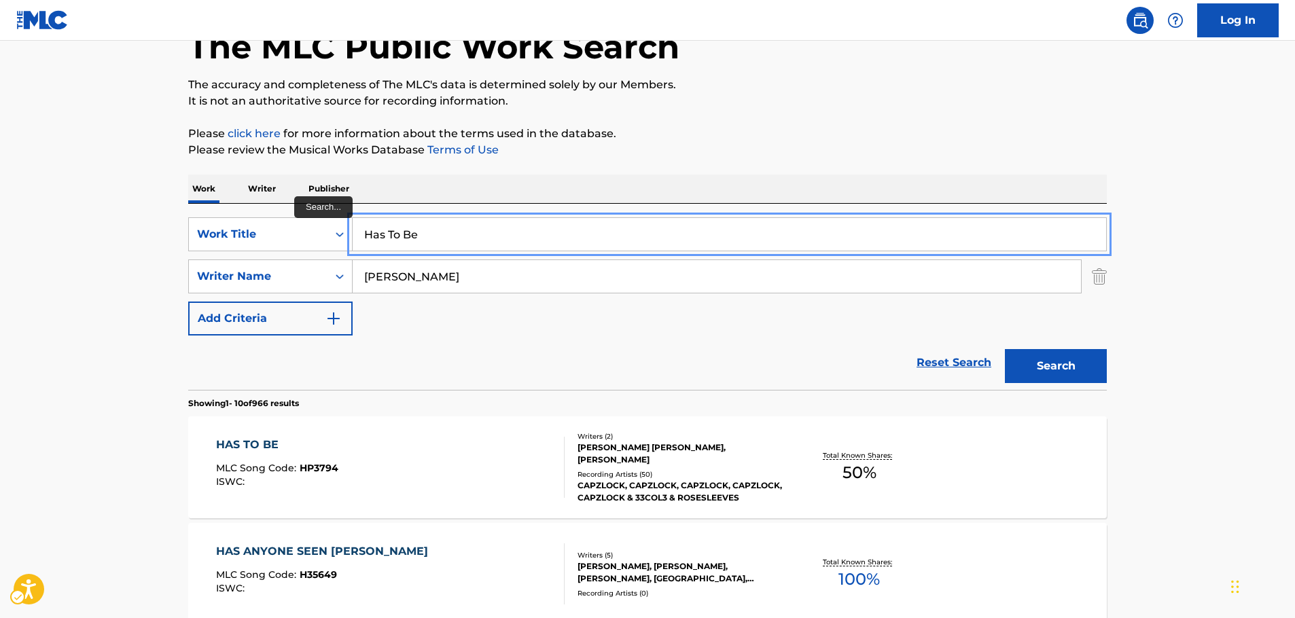
drag, startPoint x: 362, startPoint y: 241, endPoint x: 167, endPoint y: 239, distance: 194.4
paste input "World on Fir"
type input "World on Fire"
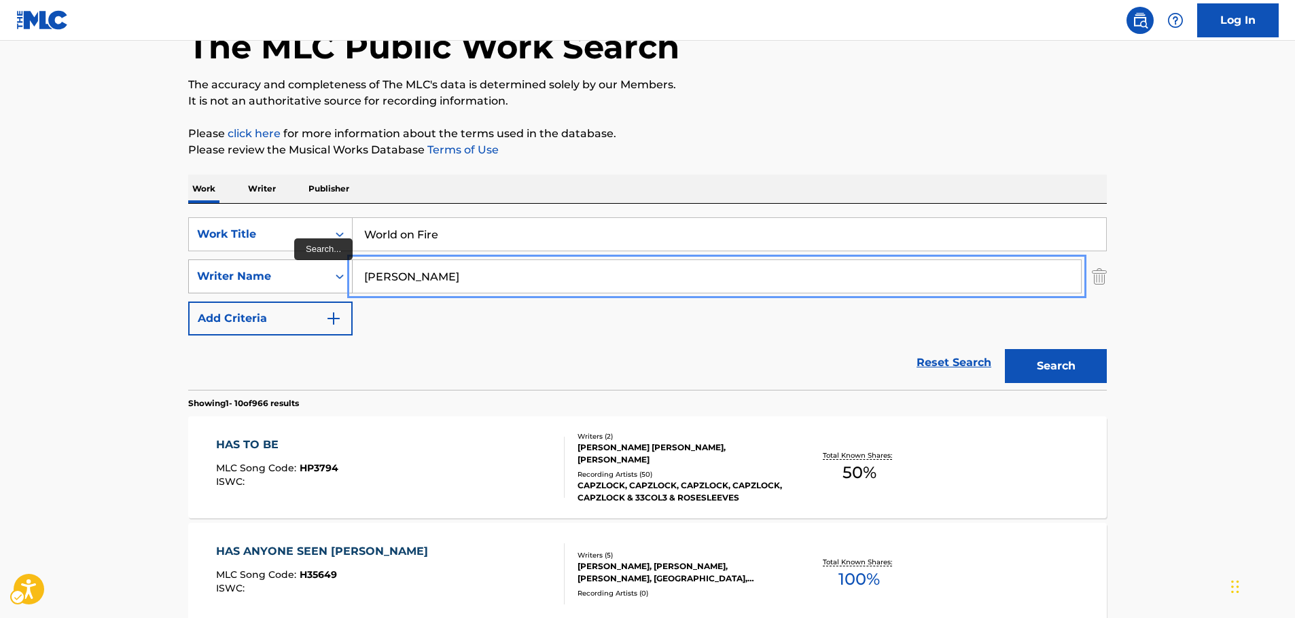
drag, startPoint x: 353, startPoint y: 276, endPoint x: 269, endPoint y: 268, distance: 84.6
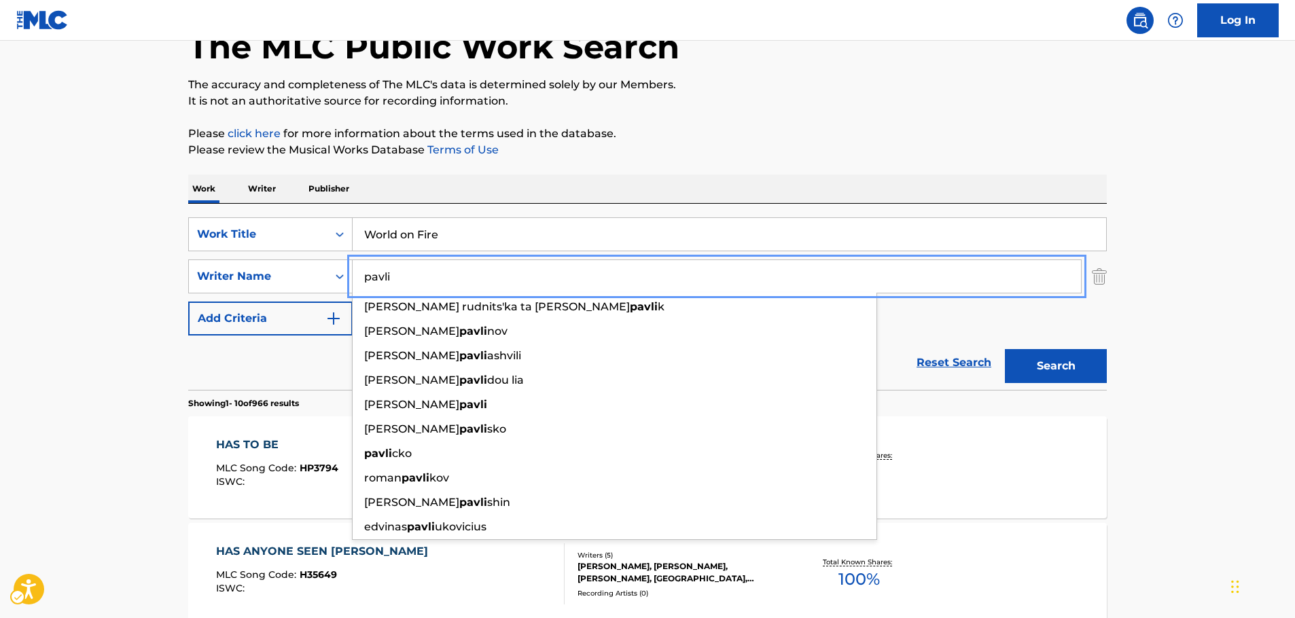
type input "pavli"
click at [1070, 368] on button "Search" at bounding box center [1056, 366] width 102 height 34
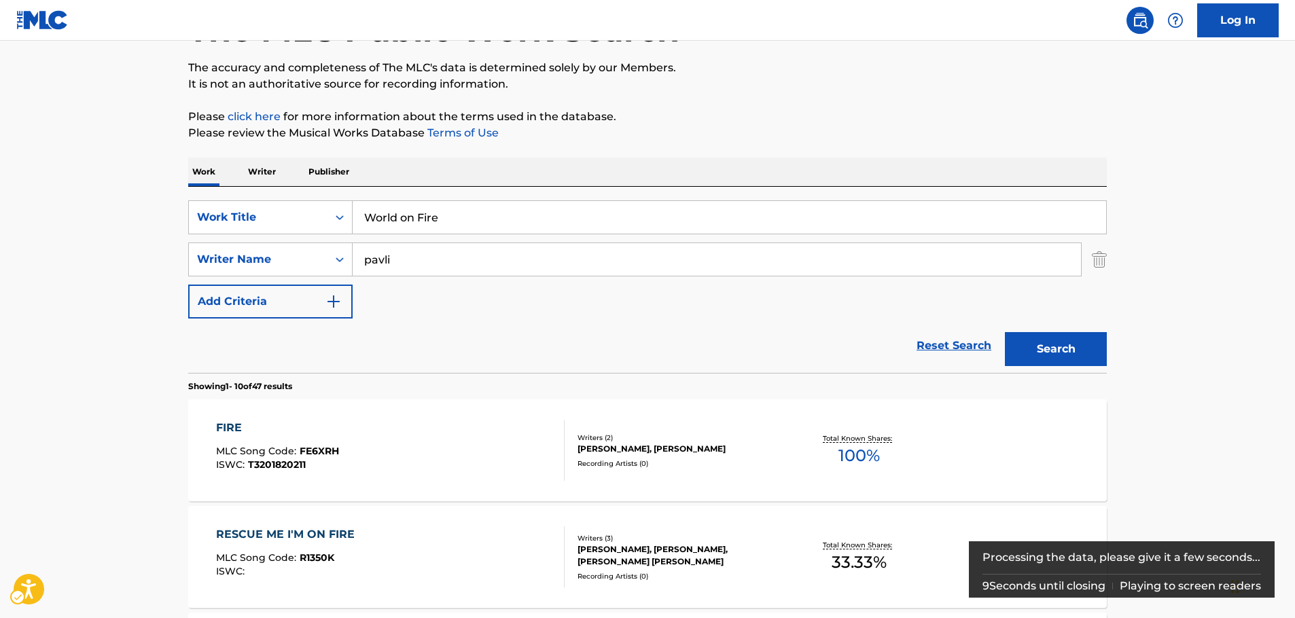
scroll to position [0, 0]
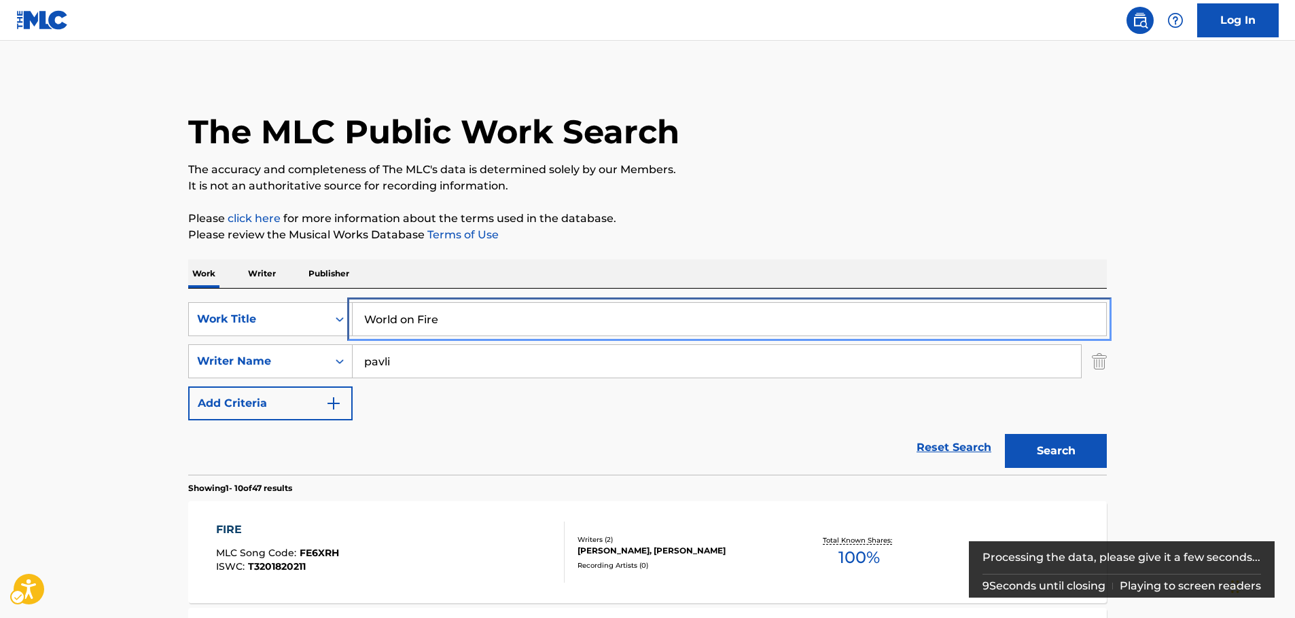
click at [294, 326] on div "SearchWithCriteriaf6063182-d81c-46d5-90c0-a438bdae7a59 Work Title World on Fire" at bounding box center [647, 319] width 919 height 34
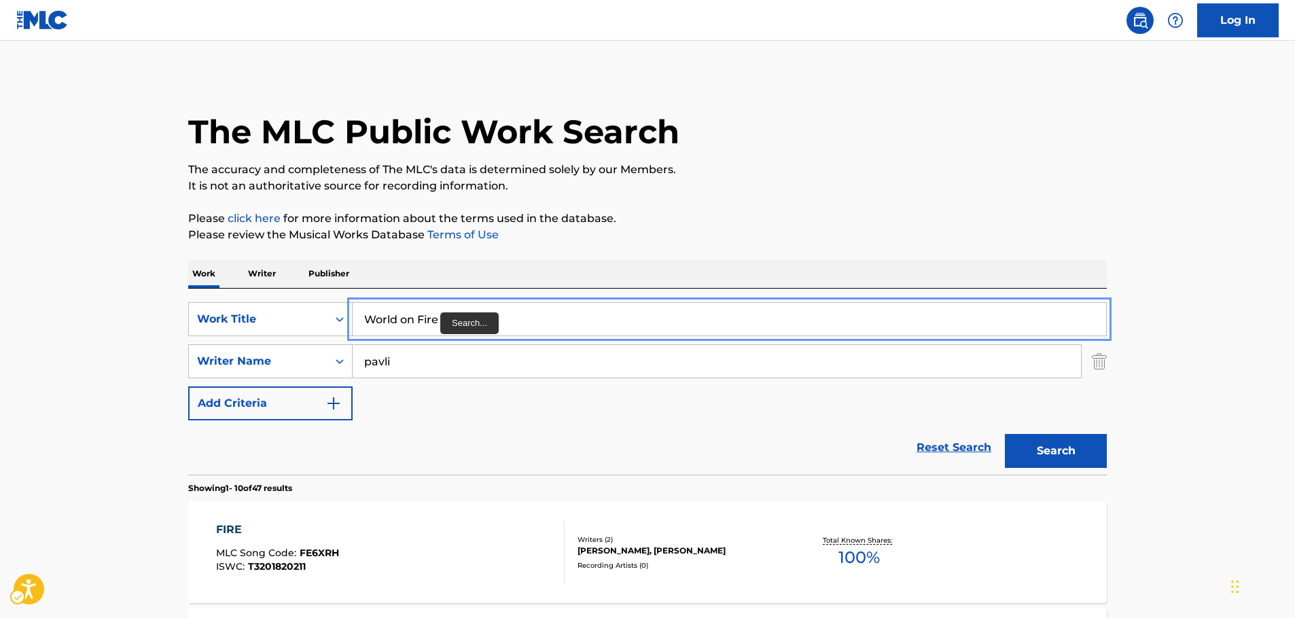
paste input "To Ra Ke Didam"
type input "To Ra Ke Didam"
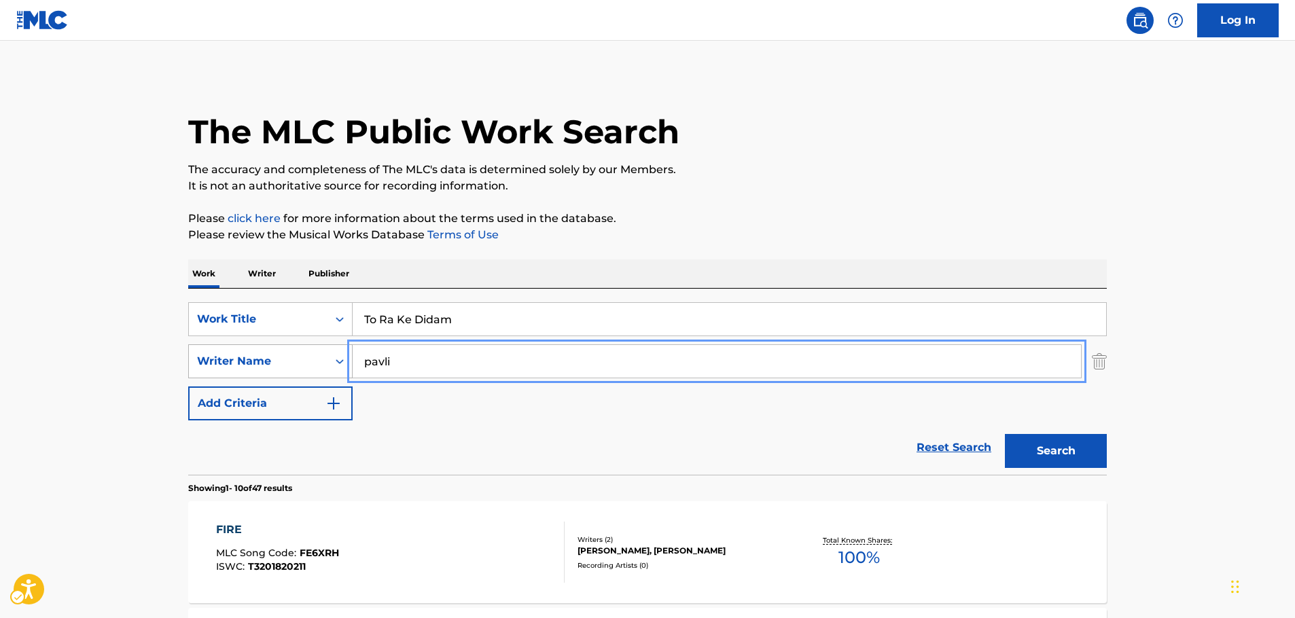
drag, startPoint x: 311, startPoint y: 363, endPoint x: 258, endPoint y: 366, distance: 53.8
click at [261, 368] on div "SearchWithCriteriae14309a3-6a9c-4e8a-83ff-70fa31f4b267 Writer Name pavli" at bounding box center [647, 362] width 919 height 34
click at [1005, 434] on button "Search" at bounding box center [1056, 451] width 102 height 34
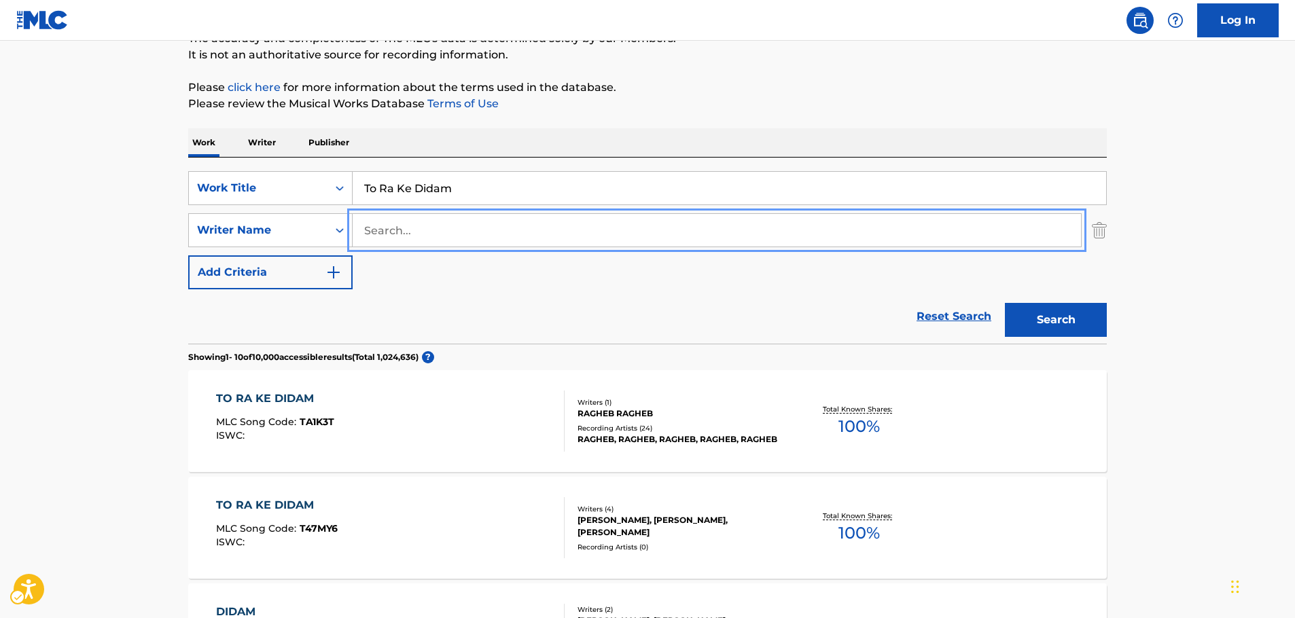
scroll to position [136, 0]
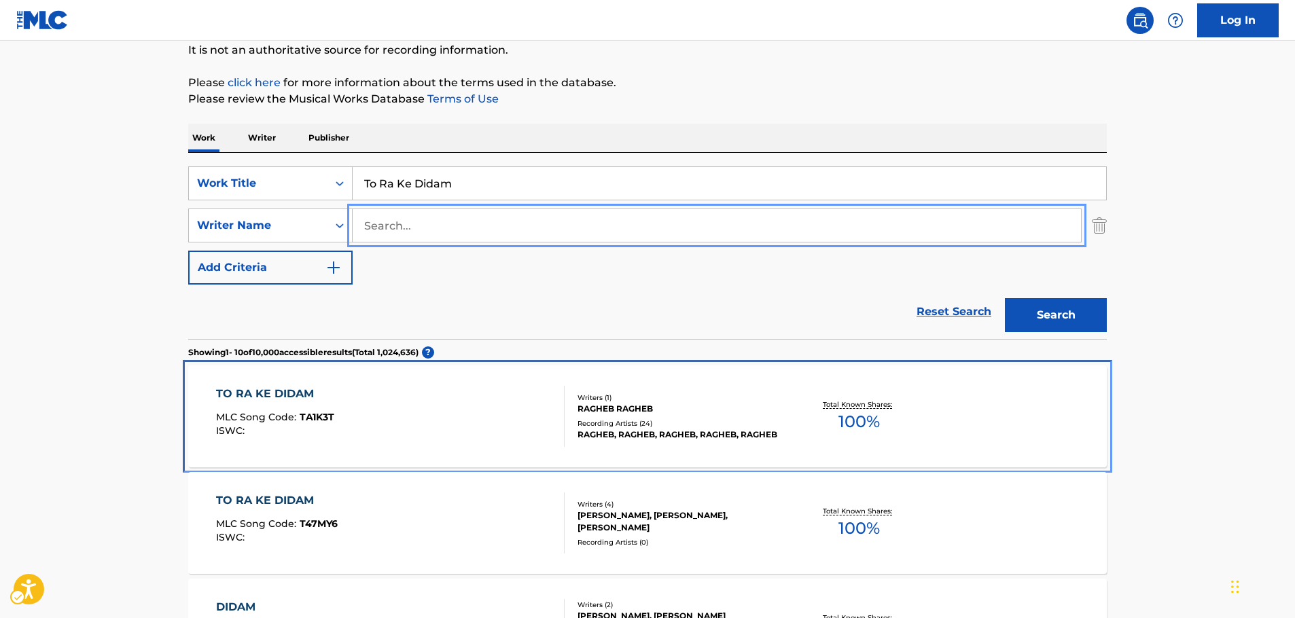
click at [404, 405] on div "TO RA KE DIDAM MLC Song Code : TA1K3T ISWC :" at bounding box center [390, 416] width 349 height 61
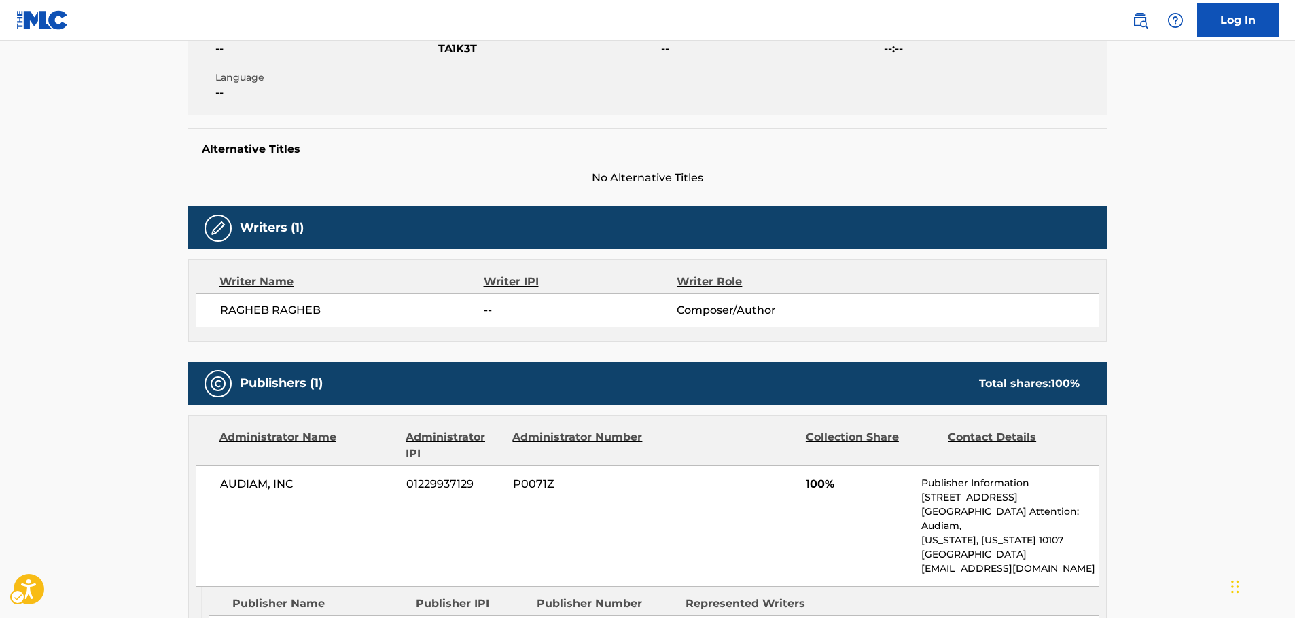
scroll to position [476, 0]
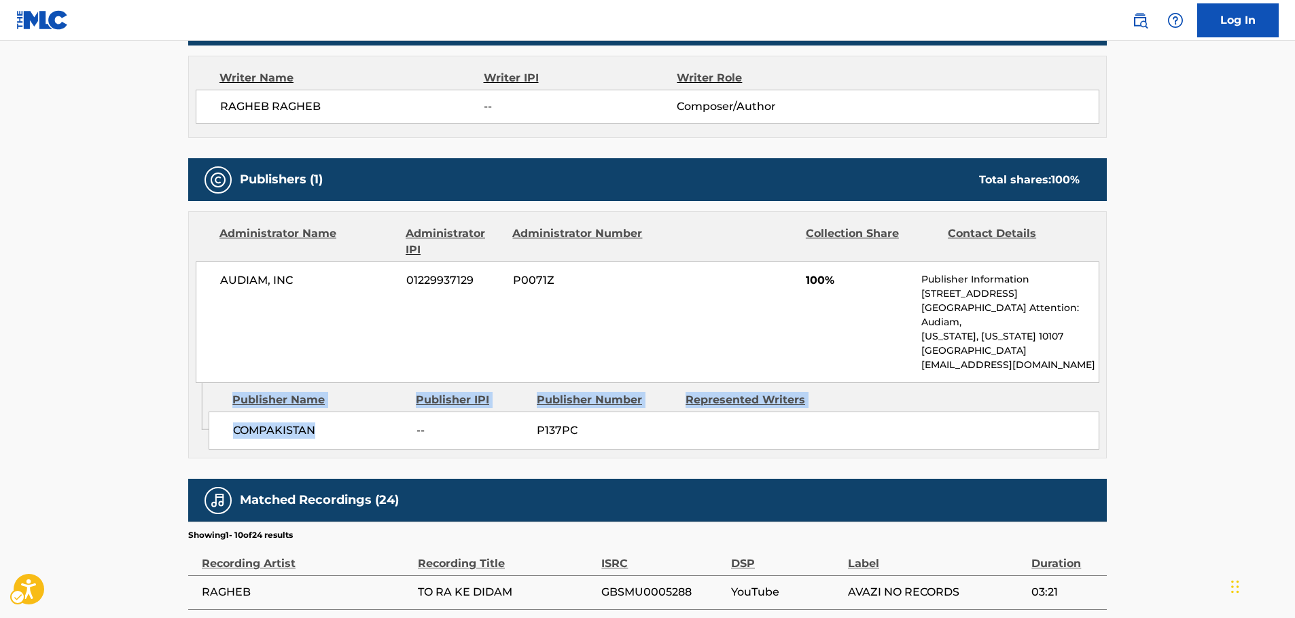
drag, startPoint x: 340, startPoint y: 426, endPoint x: 204, endPoint y: 430, distance: 136.0
click at [205, 430] on div "Admin Original Publisher Connecting Line Publisher Name Publisher IPI Publisher…" at bounding box center [647, 420] width 917 height 75
click at [285, 423] on span "COMPAKISTAN" at bounding box center [319, 431] width 173 height 16
drag, startPoint x: 330, startPoint y: 416, endPoint x: 232, endPoint y: 425, distance: 98.9
click at [232, 425] on div "COMPAKISTAN -- P137PC" at bounding box center [654, 431] width 891 height 38
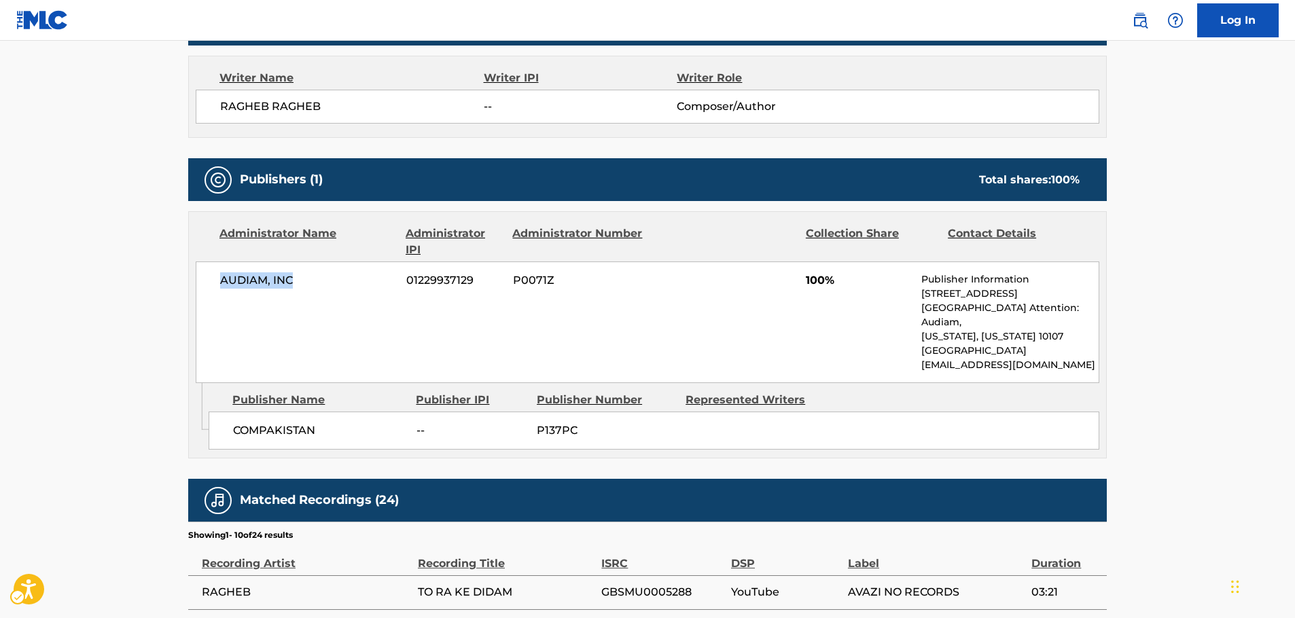
drag, startPoint x: 300, startPoint y: 284, endPoint x: 5, endPoint y: 332, distance: 299.5
click at [207, 280] on div "AUDIAM, INC 01229937129 P0071Z 100% Publisher Information 250 W57th Street, Uni…" at bounding box center [648, 323] width 904 height 122
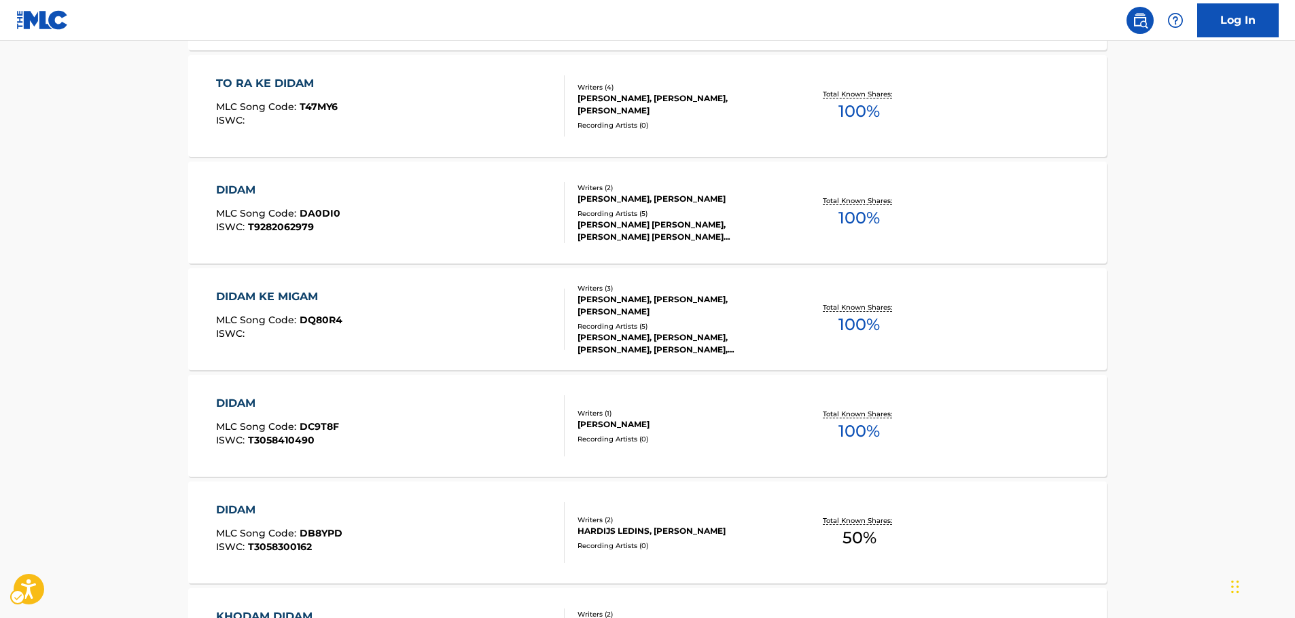
scroll to position [136, 0]
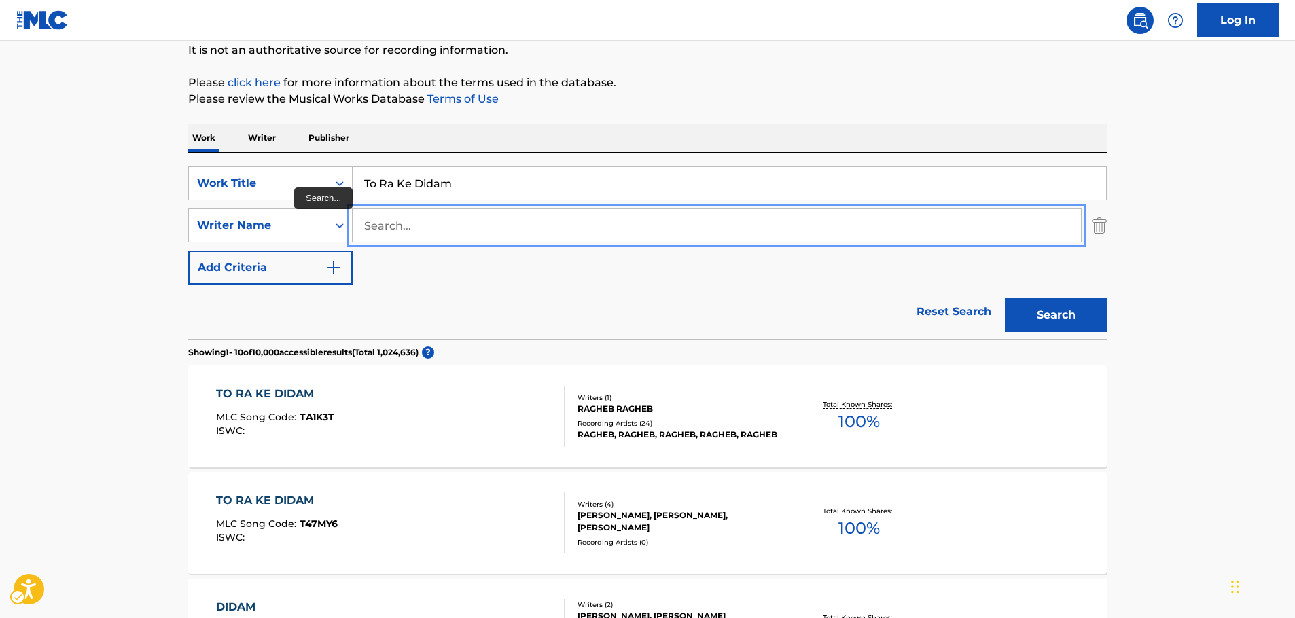
paste input "Mashrooteh"
type input "Mashrooteh"
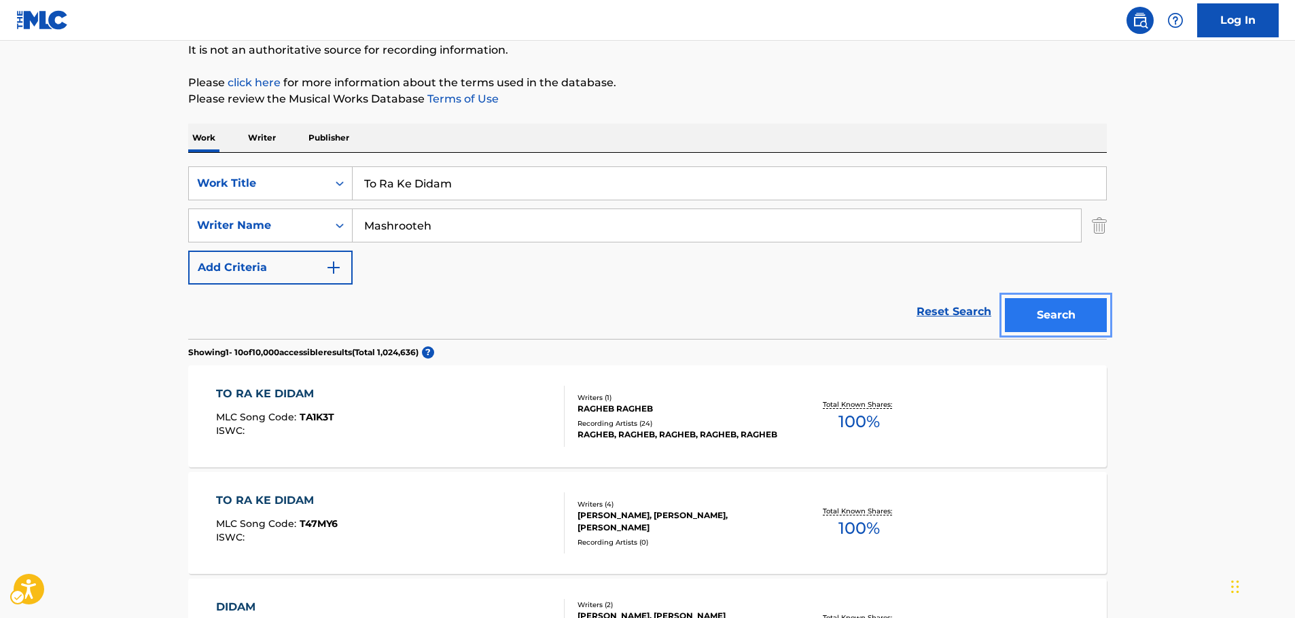
click at [1072, 319] on button "Search" at bounding box center [1056, 315] width 102 height 34
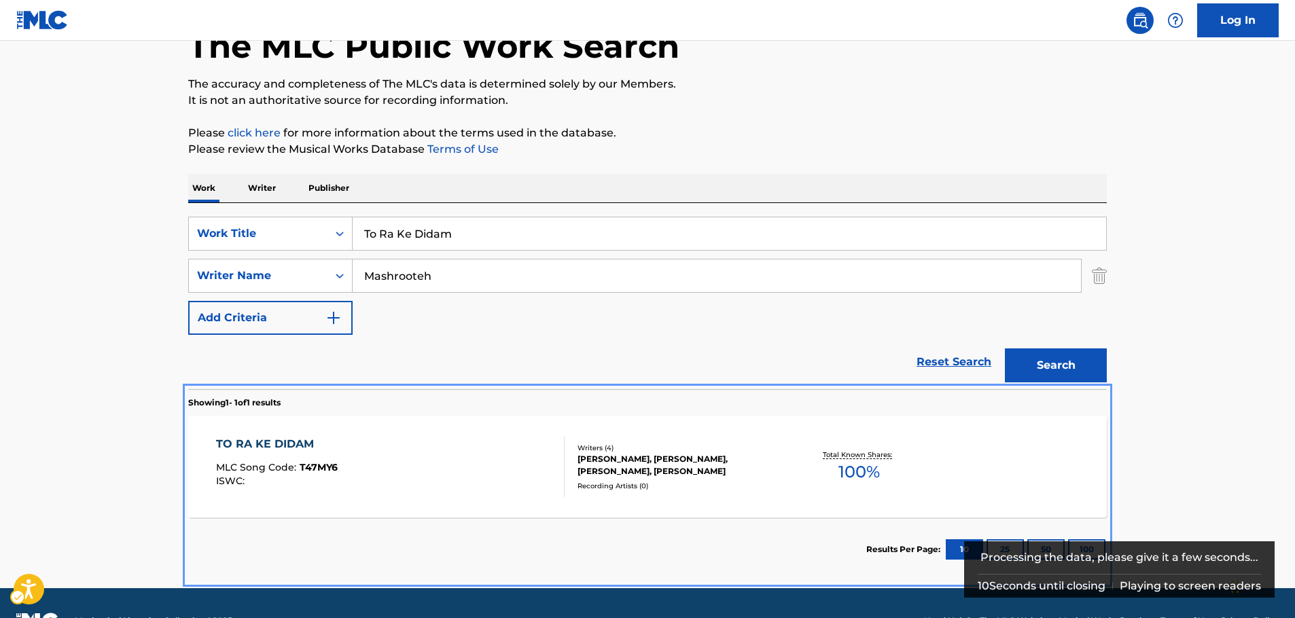
scroll to position [121, 0]
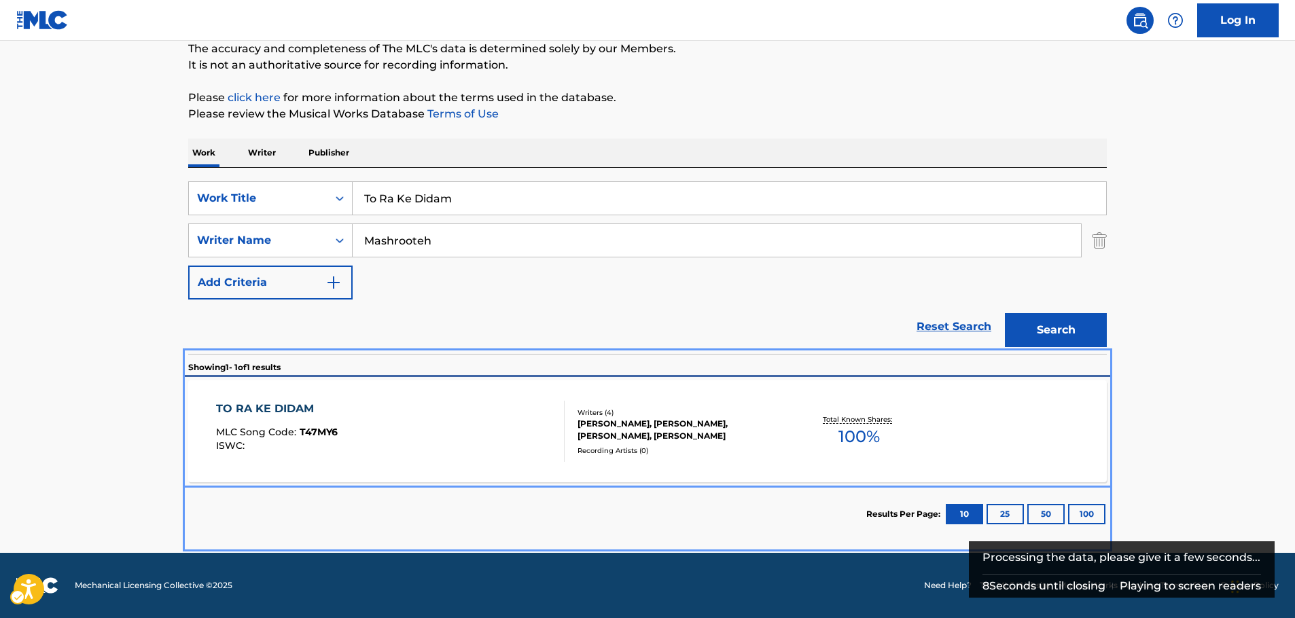
click at [469, 436] on div "TO RA KE DIDAM MLC Song Code : T47MY6 ISWC :" at bounding box center [390, 431] width 349 height 61
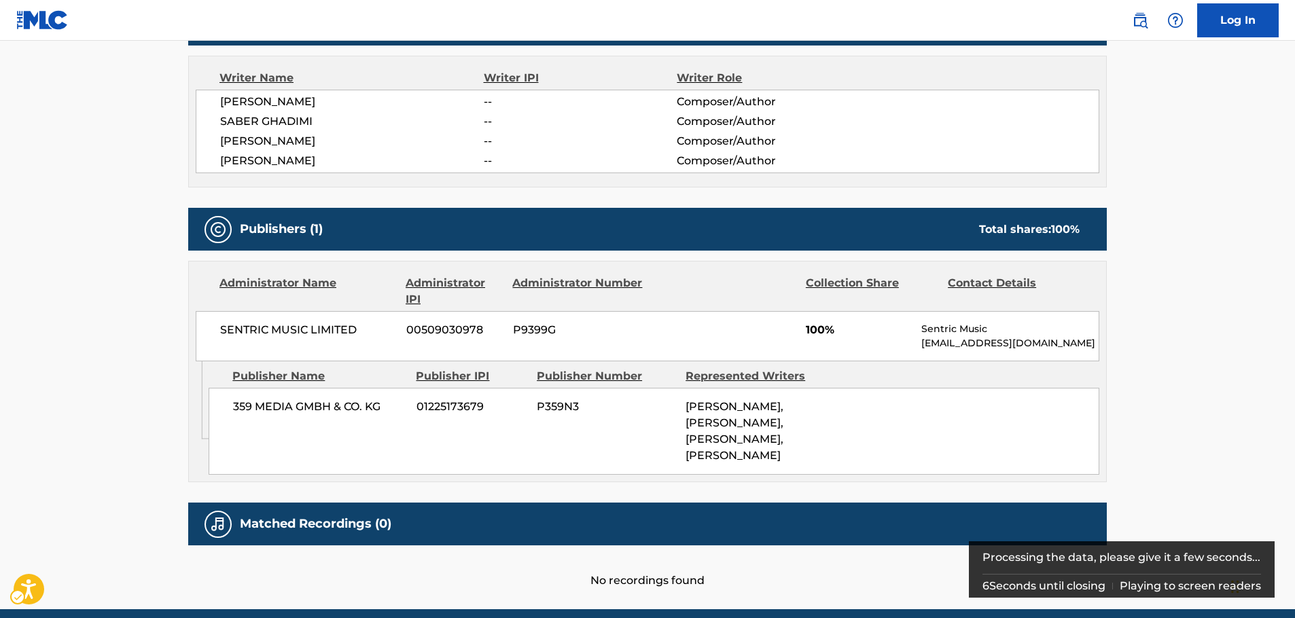
scroll to position [408, 0]
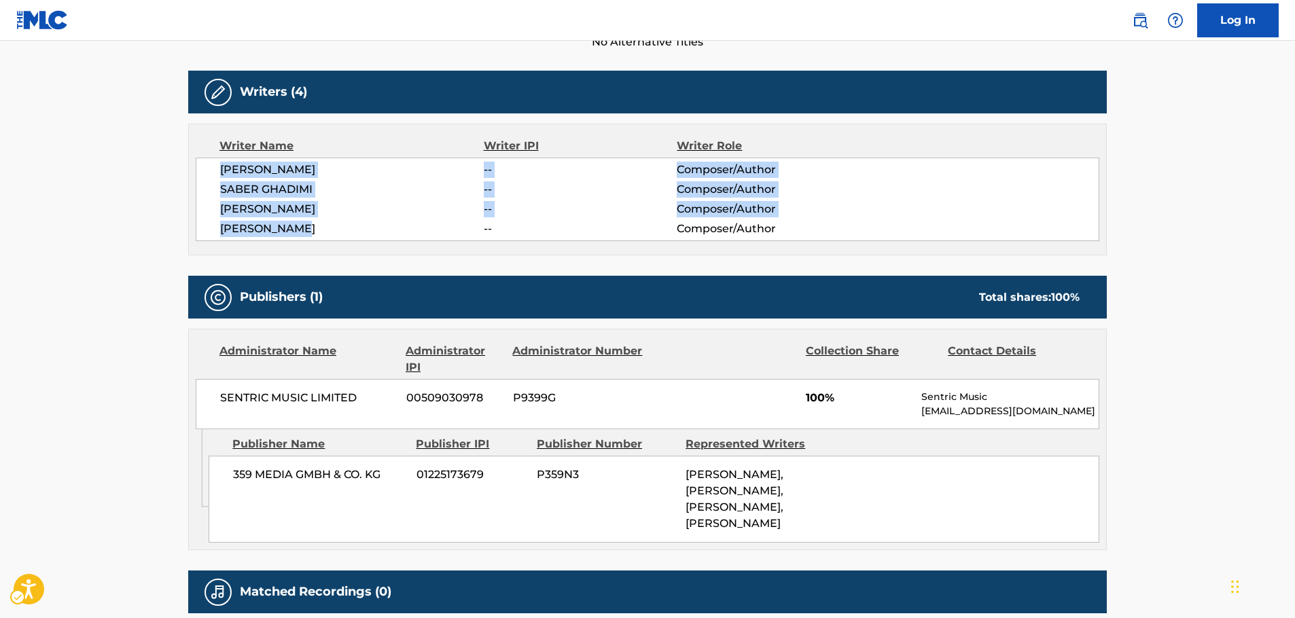
drag, startPoint x: 343, startPoint y: 234, endPoint x: 215, endPoint y: 168, distance: 144.7
click at [215, 168] on div "AMIR MASHROOTEH -- Composer/Author SABER GHADIMI -- Composer/Author REZA PARSAE…" at bounding box center [648, 200] width 904 height 84
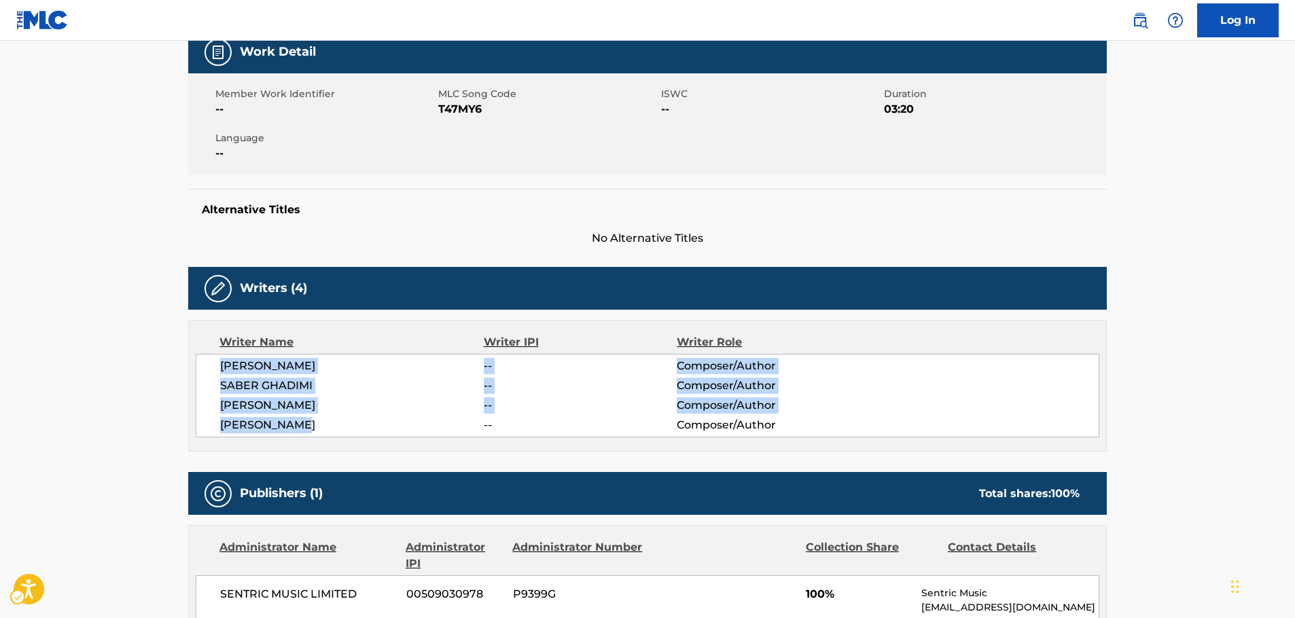
scroll to position [68, 0]
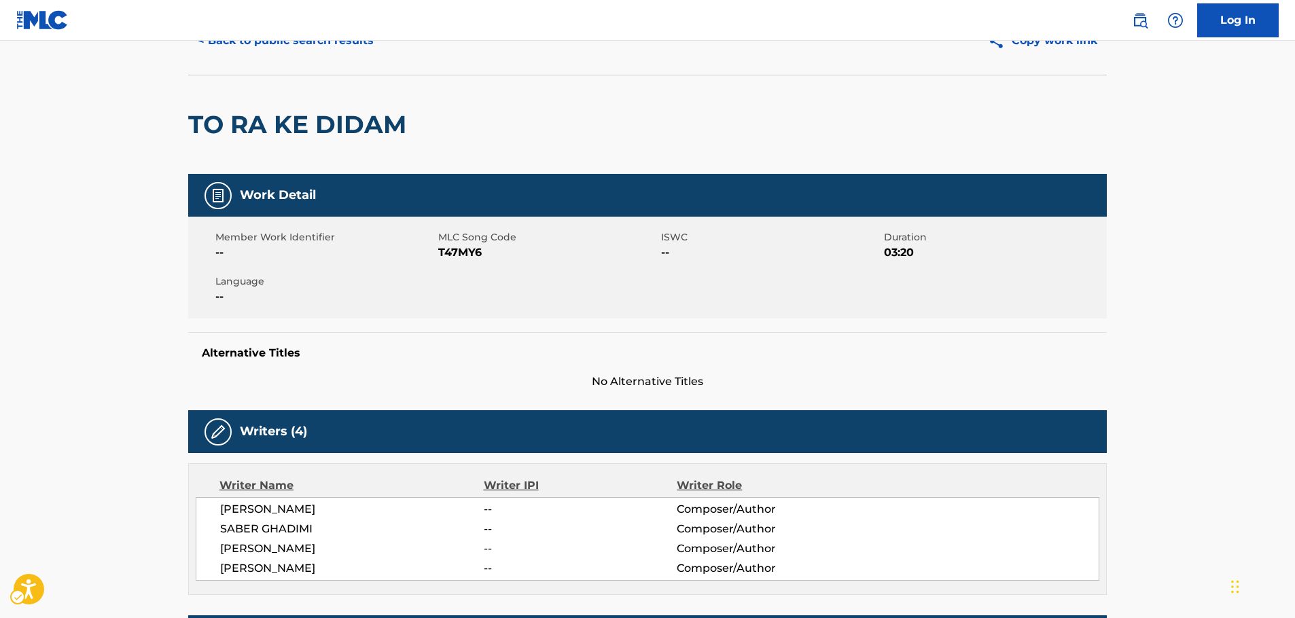
click at [473, 251] on span "MLC Song Code - T47MY6" at bounding box center [548, 253] width 220 height 16
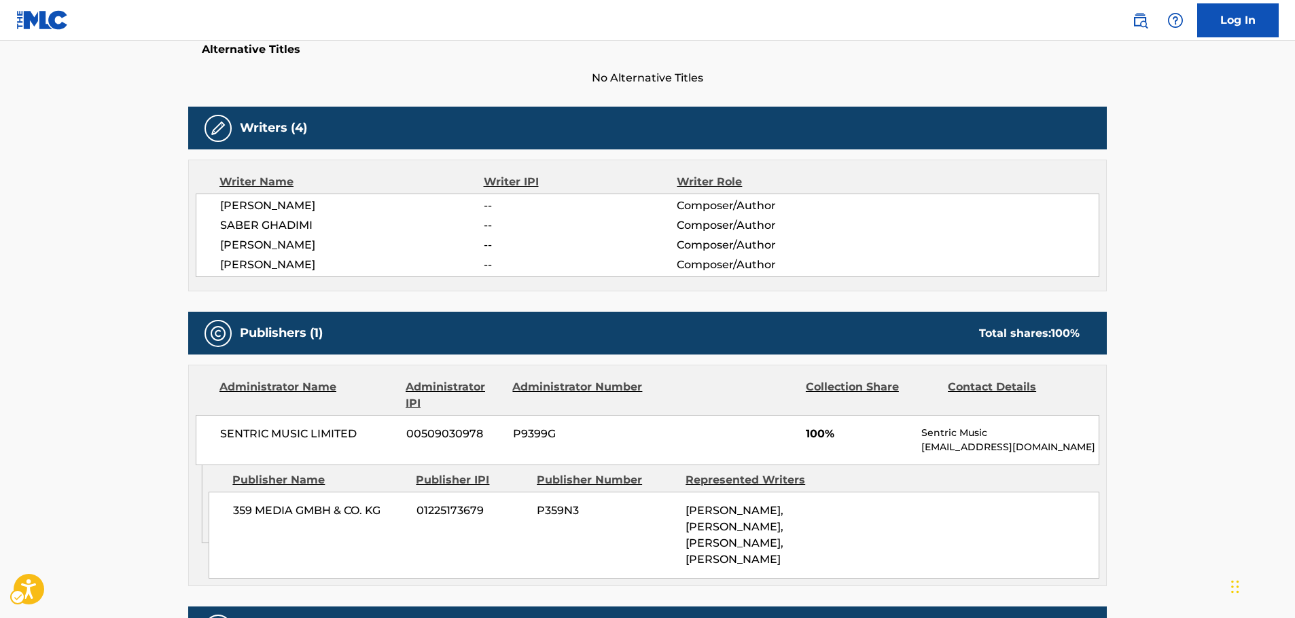
scroll to position [476, 0]
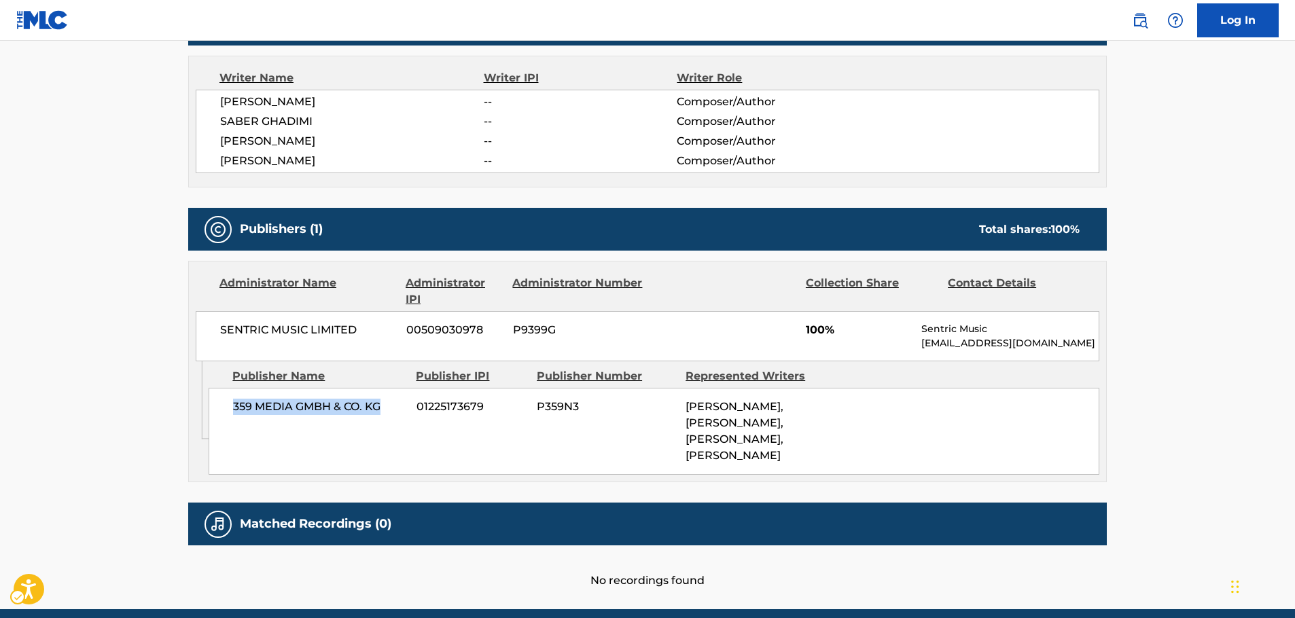
drag, startPoint x: 389, startPoint y: 408, endPoint x: 230, endPoint y: 419, distance: 160.1
click at [230, 419] on div "359 MEDIA GMBH & CO. KG 01225173679 P359N3 AMIR MASHROOTEH, SABER GHADIMI, REZA…" at bounding box center [654, 431] width 891 height 87
drag, startPoint x: 283, startPoint y: 335, endPoint x: 7, endPoint y: 377, distance: 279.1
click at [195, 334] on div "Administrator Name Administrator IPI Administrator Number Collection Share Cont…" at bounding box center [647, 312] width 917 height 100
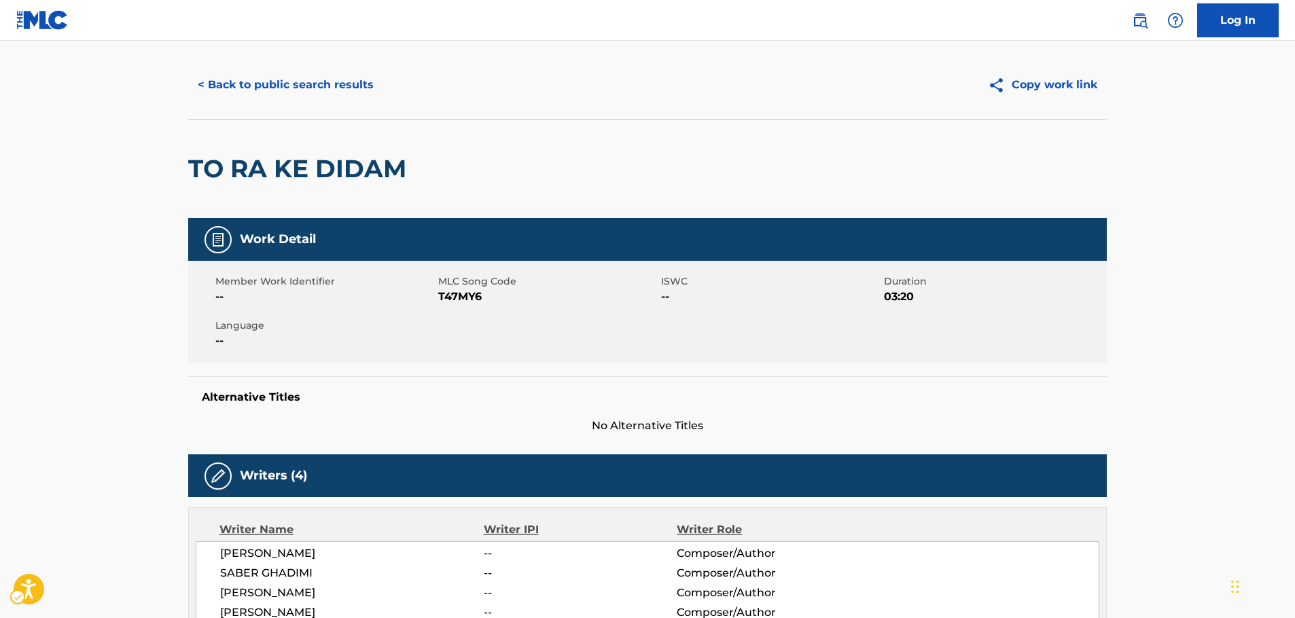
scroll to position [0, 0]
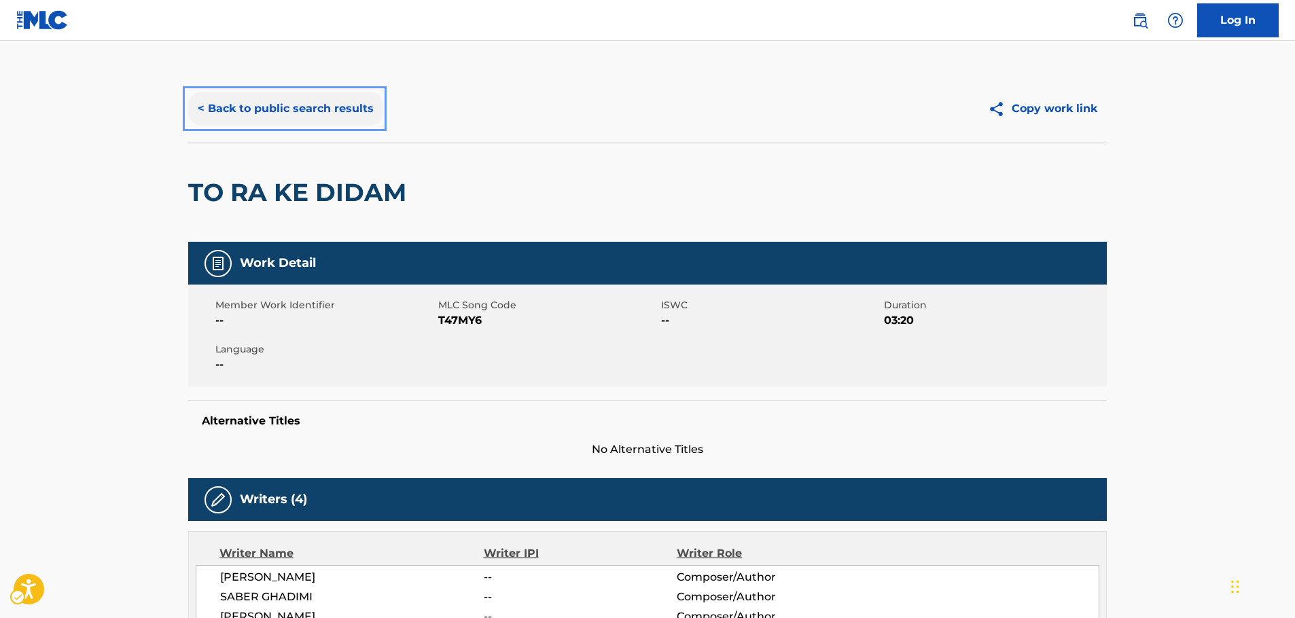
click at [301, 100] on button "< Back to public search results" at bounding box center [285, 109] width 195 height 34
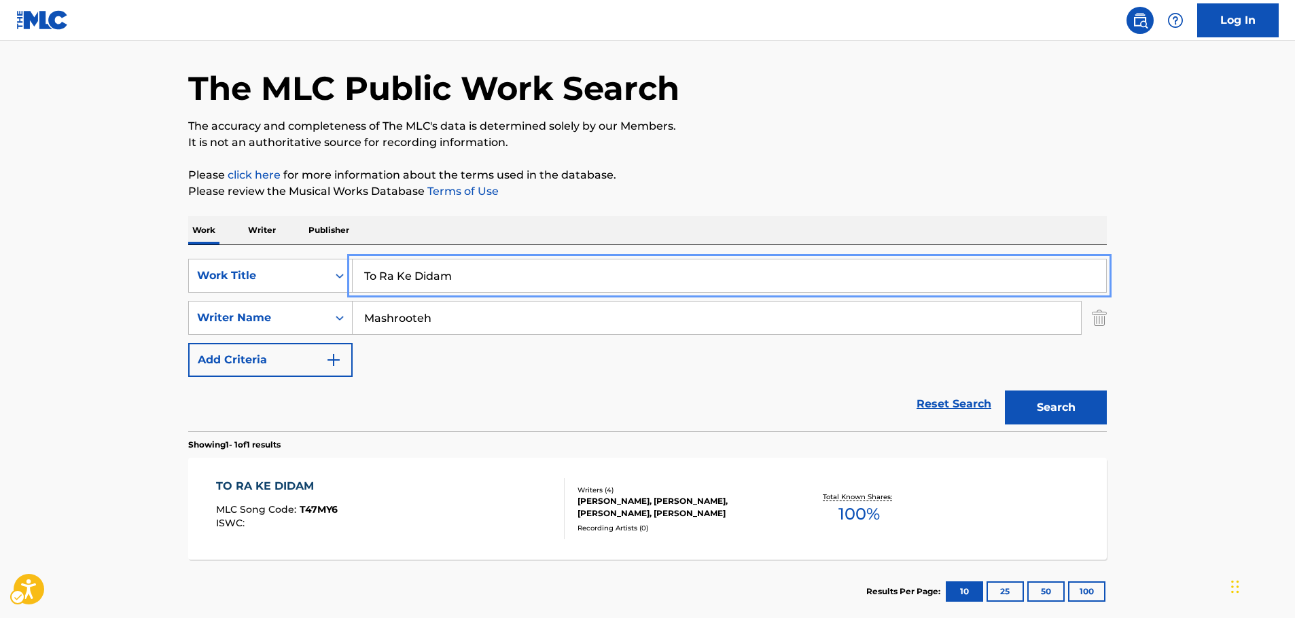
drag, startPoint x: 287, startPoint y: 279, endPoint x: 139, endPoint y: 260, distance: 150.1
paste input "Khodahafez"
type input "Khodahafez"
click at [134, 256] on main "The MLC Public Work Search The accuracy and completeness of The MLC's data is d…" at bounding box center [647, 313] width 1295 height 633
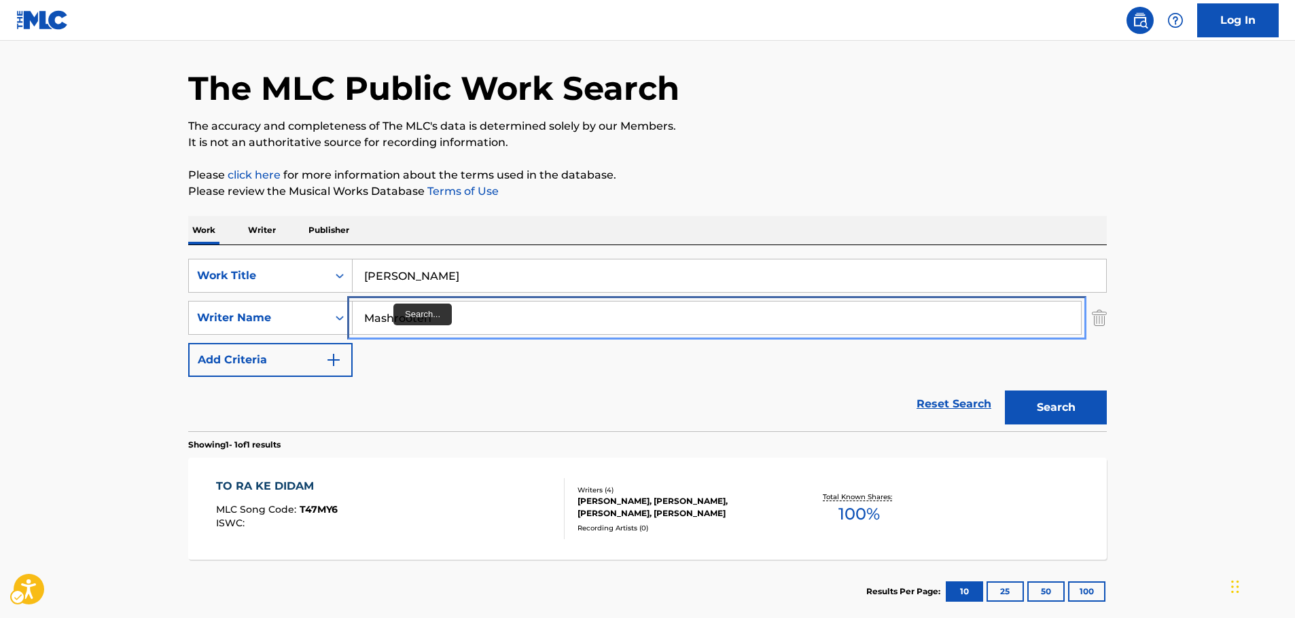
drag, startPoint x: 485, startPoint y: 326, endPoint x: 162, endPoint y: 319, distance: 323.6
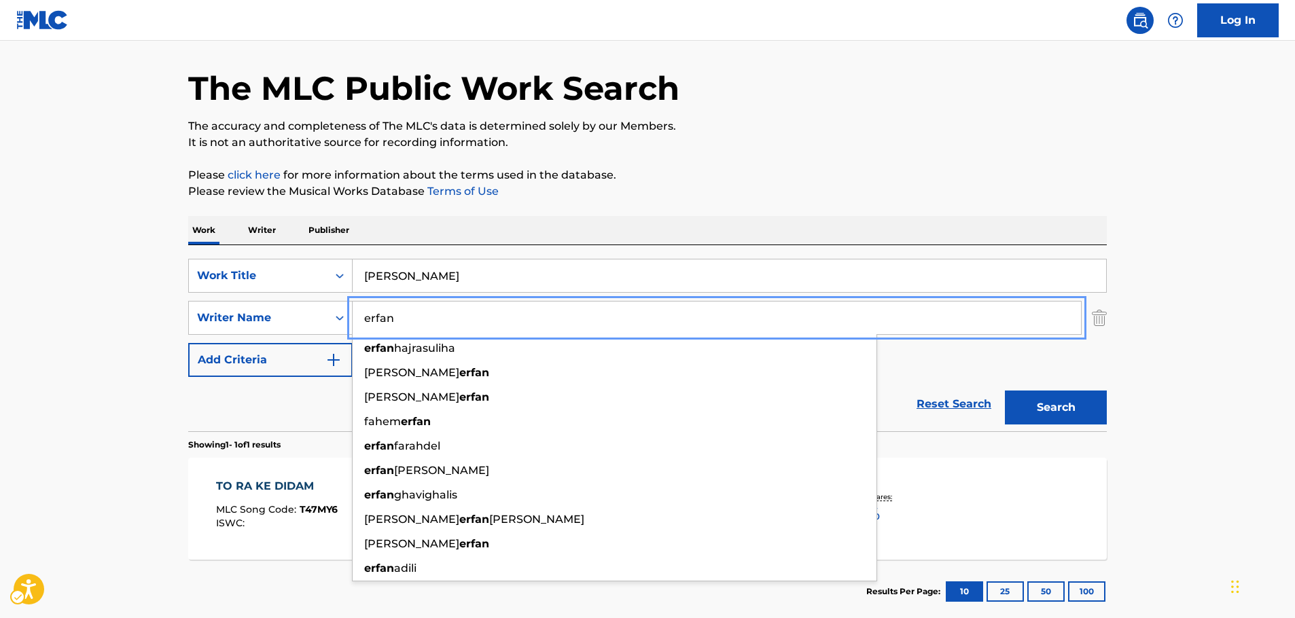
type input "erfan"
click at [1055, 406] on button "Search" at bounding box center [1056, 408] width 102 height 34
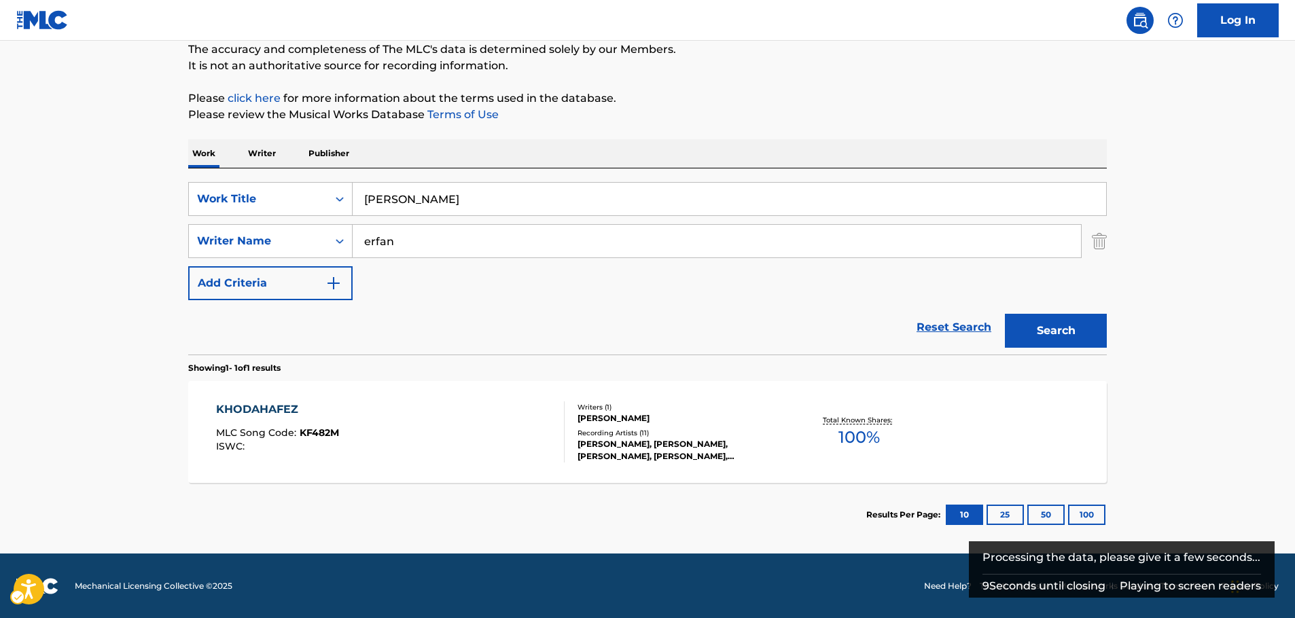
scroll to position [121, 0]
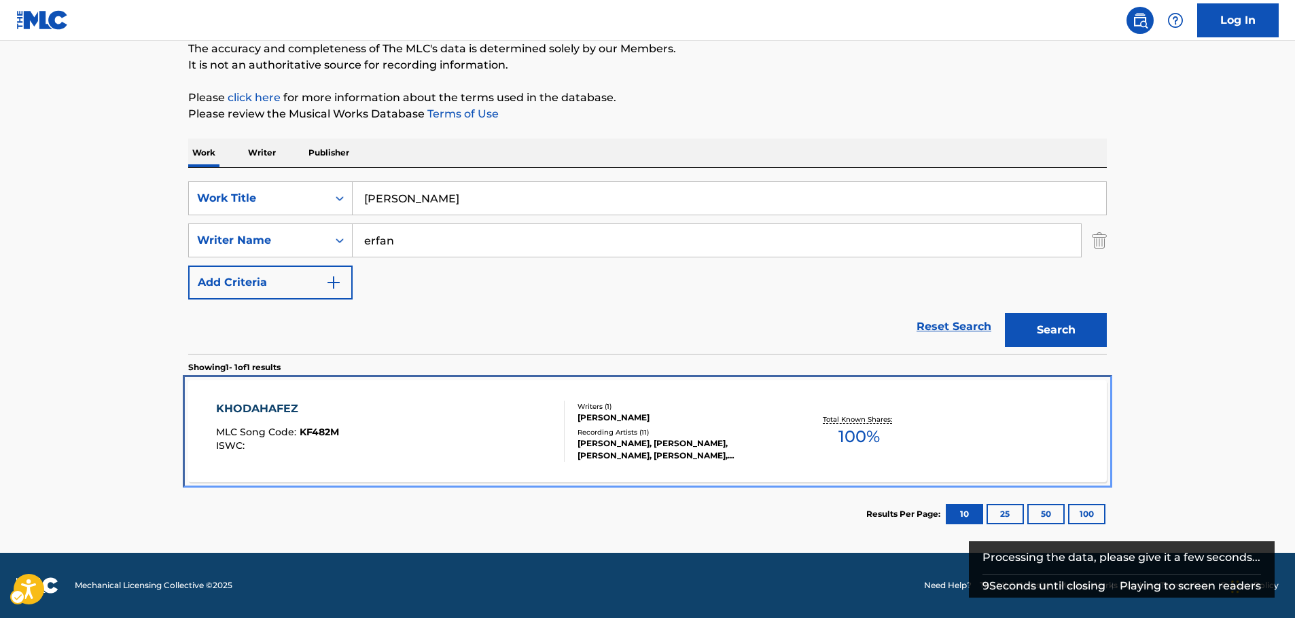
click at [459, 419] on div "KHODAHAFEZ MLC Song Code : KF482M ISWC :" at bounding box center [390, 431] width 349 height 61
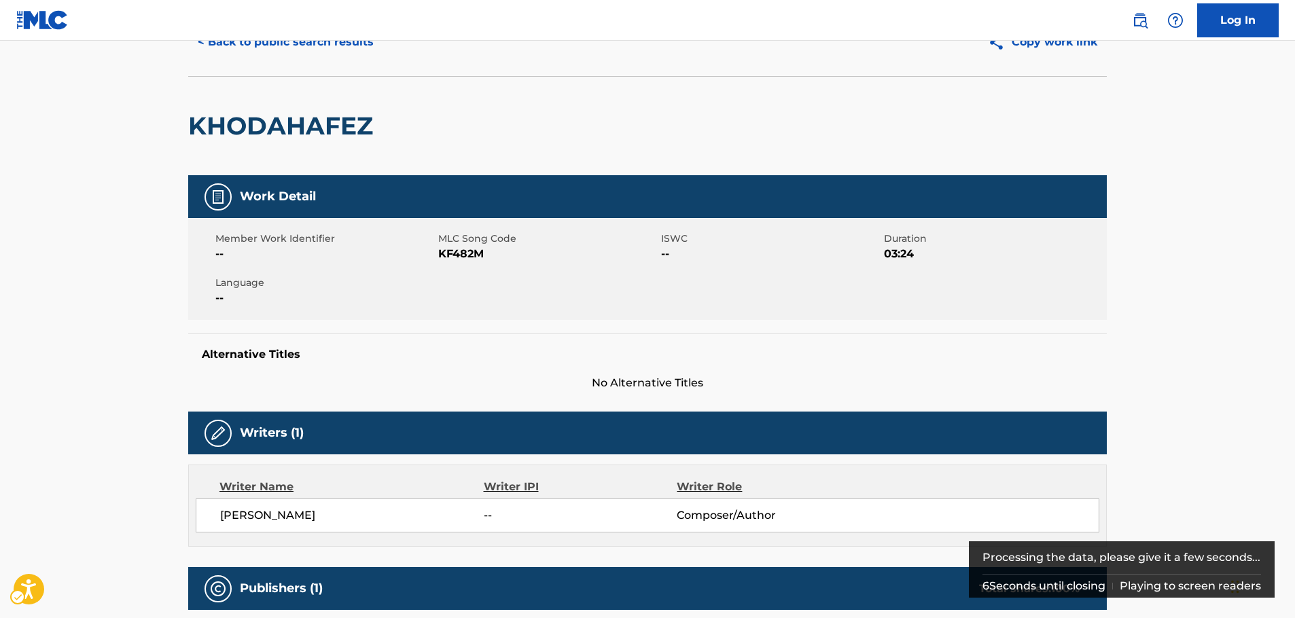
scroll to position [46, 0]
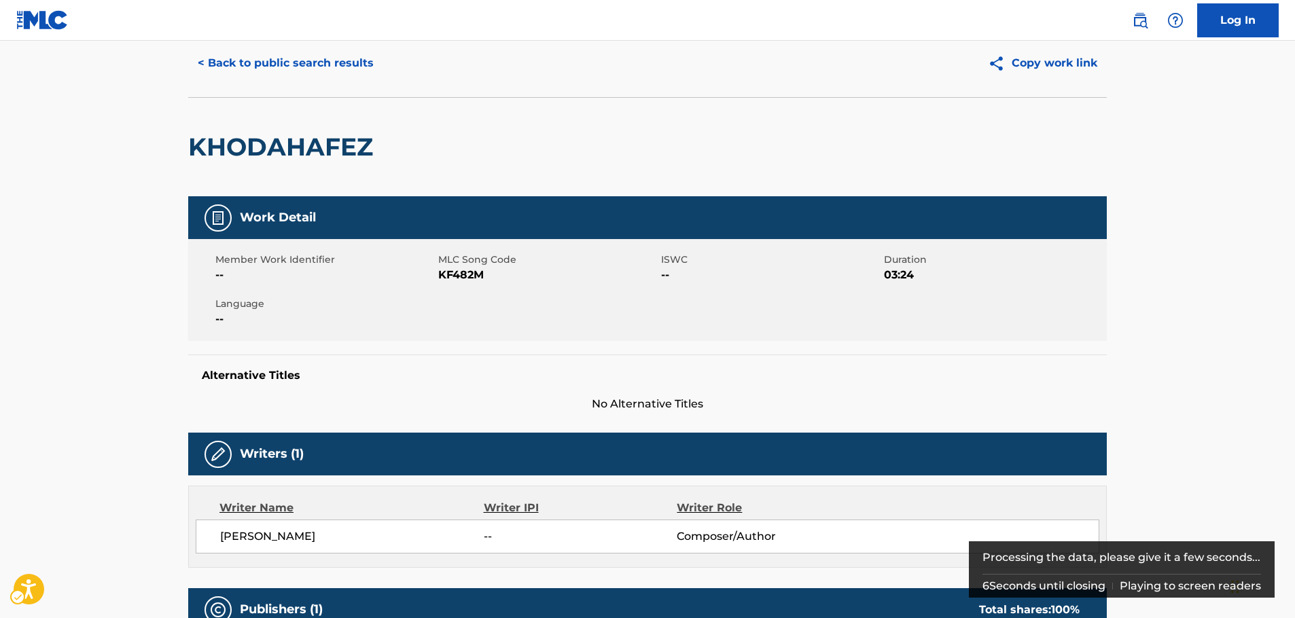
click at [472, 269] on span "MLC Song Code - KF482M" at bounding box center [548, 275] width 220 height 16
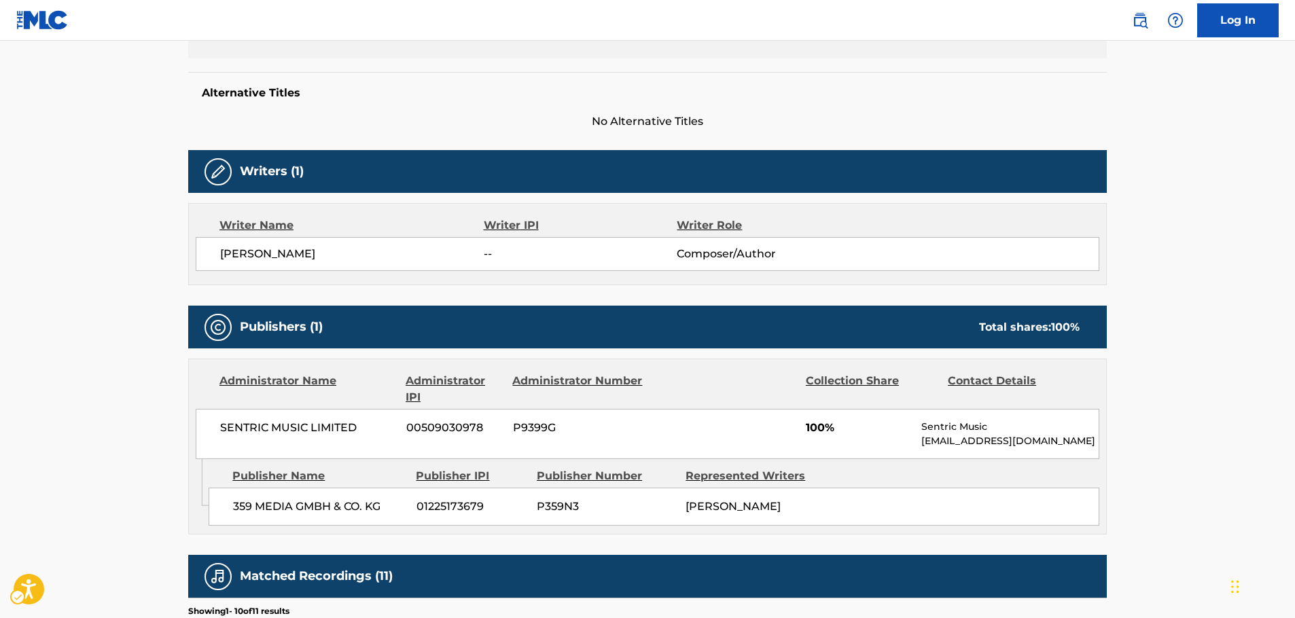
scroll to position [453, 0]
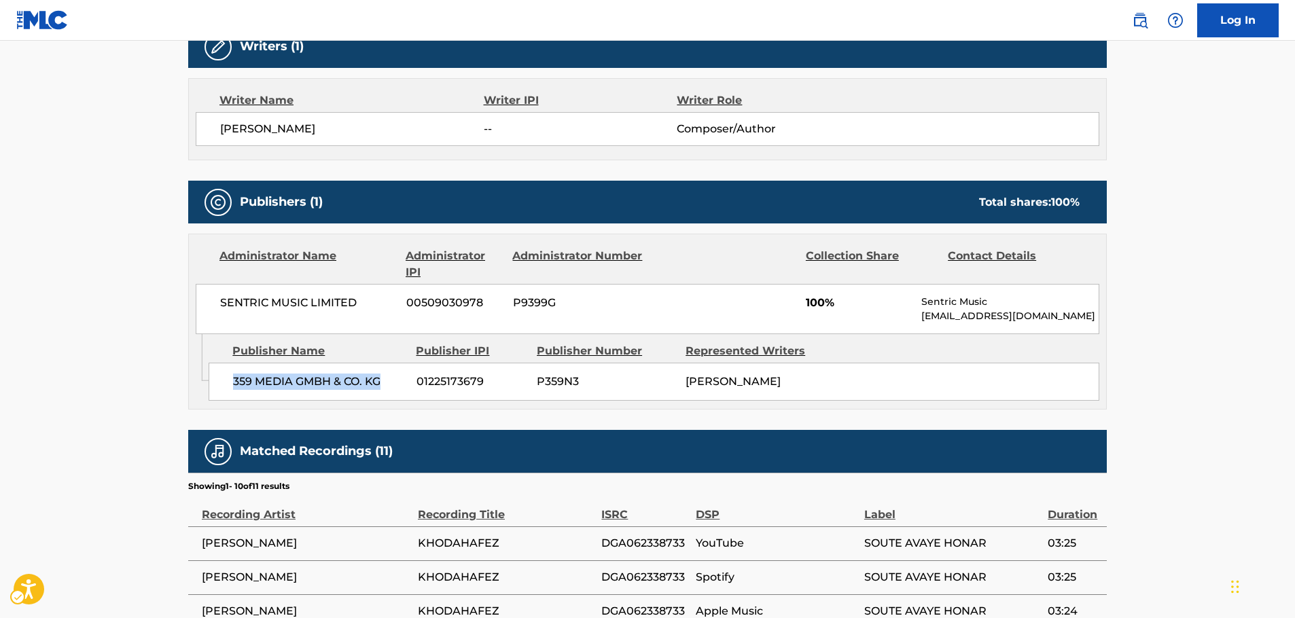
drag, startPoint x: 381, startPoint y: 389, endPoint x: 223, endPoint y: 400, distance: 158.0
click at [223, 400] on div "359 MEDIA GMBH & CO. KG 01225173679 P359N3 ERFAN TAHMASBI" at bounding box center [654, 382] width 891 height 38
drag, startPoint x: 374, startPoint y: 313, endPoint x: 3, endPoint y: 351, distance: 373.0
click at [215, 319] on div "SENTRIC MUSIC LIMITED 00509030978 P9399G 100% Sentric Music society@sentricmusi…" at bounding box center [648, 309] width 904 height 50
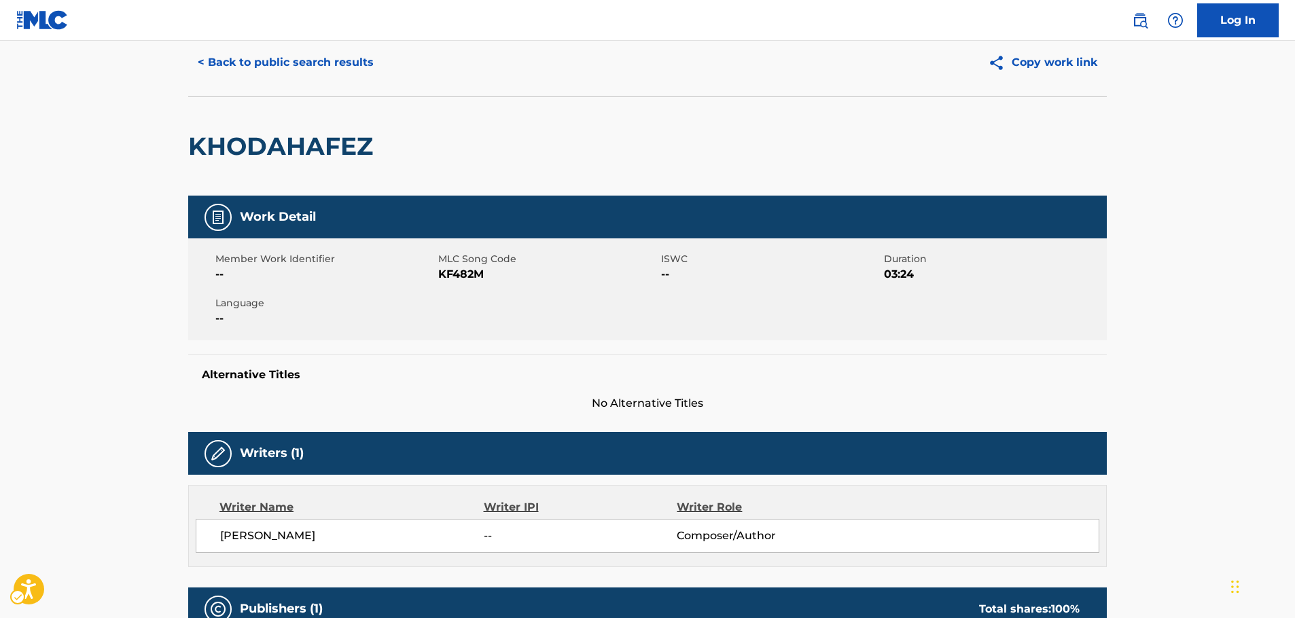
scroll to position [0, 0]
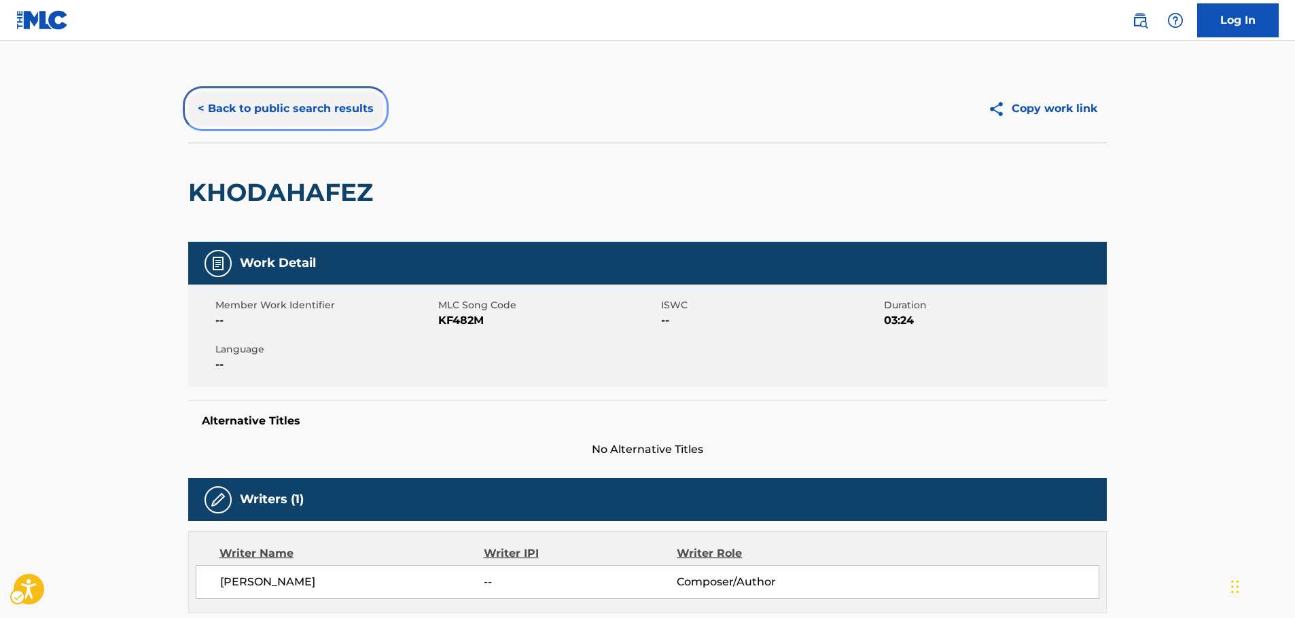
click at [233, 111] on button "< Back to public search results" at bounding box center [285, 109] width 195 height 34
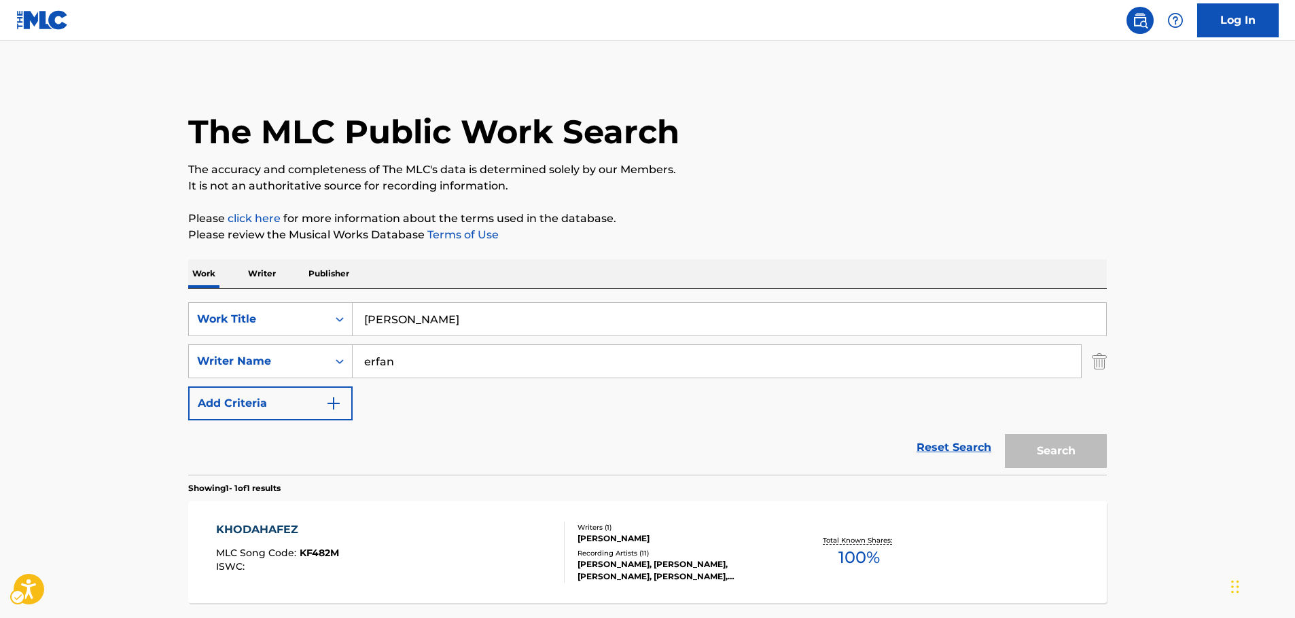
scroll to position [43, 0]
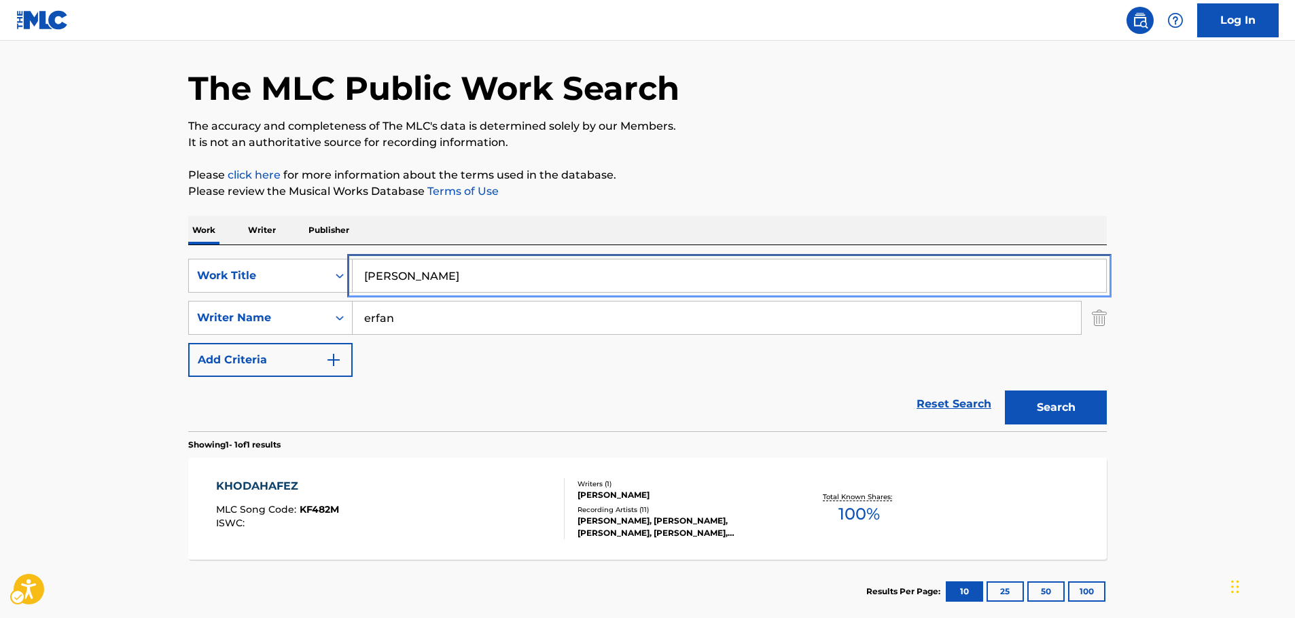
drag, startPoint x: 317, startPoint y: 268, endPoint x: 137, endPoint y: 267, distance: 180.8
paste input "Burns' Blues"
type input "Burns' Blues"
click at [27, 263] on main "The MLC Public Work Search The accuracy and completeness of The MLC's data is d…" at bounding box center [647, 313] width 1295 height 633
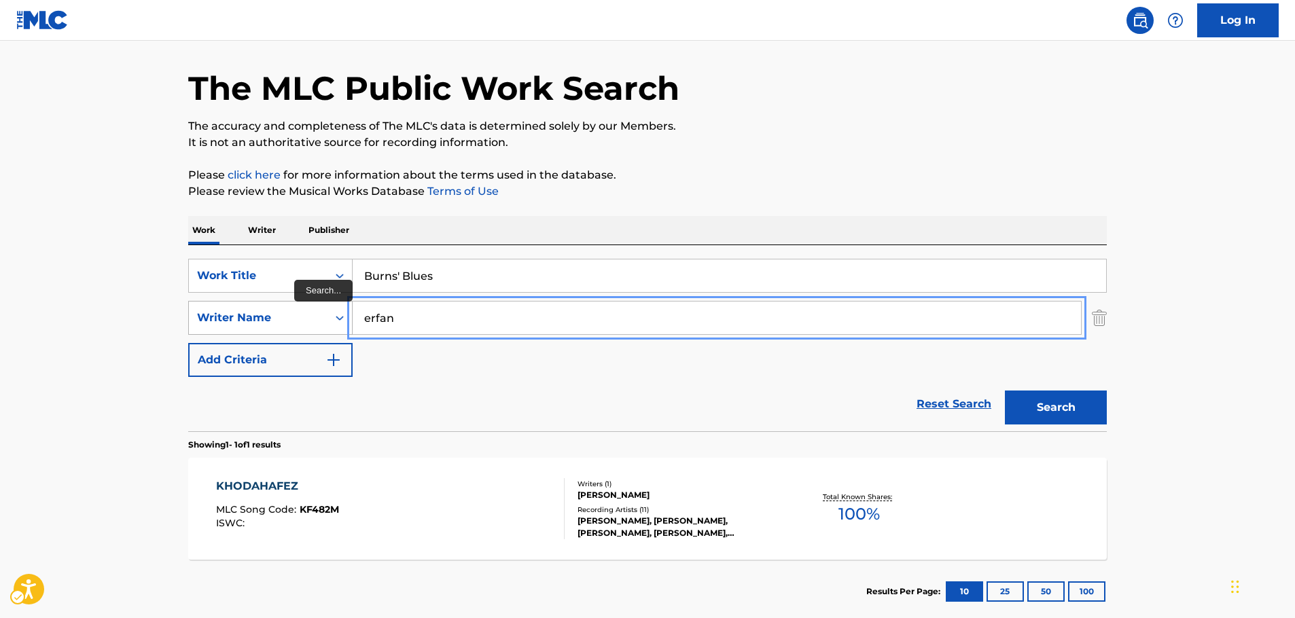
drag, startPoint x: 445, startPoint y: 321, endPoint x: 277, endPoint y: 323, distance: 168.6
click at [1005, 391] on button "Search" at bounding box center [1056, 408] width 102 height 34
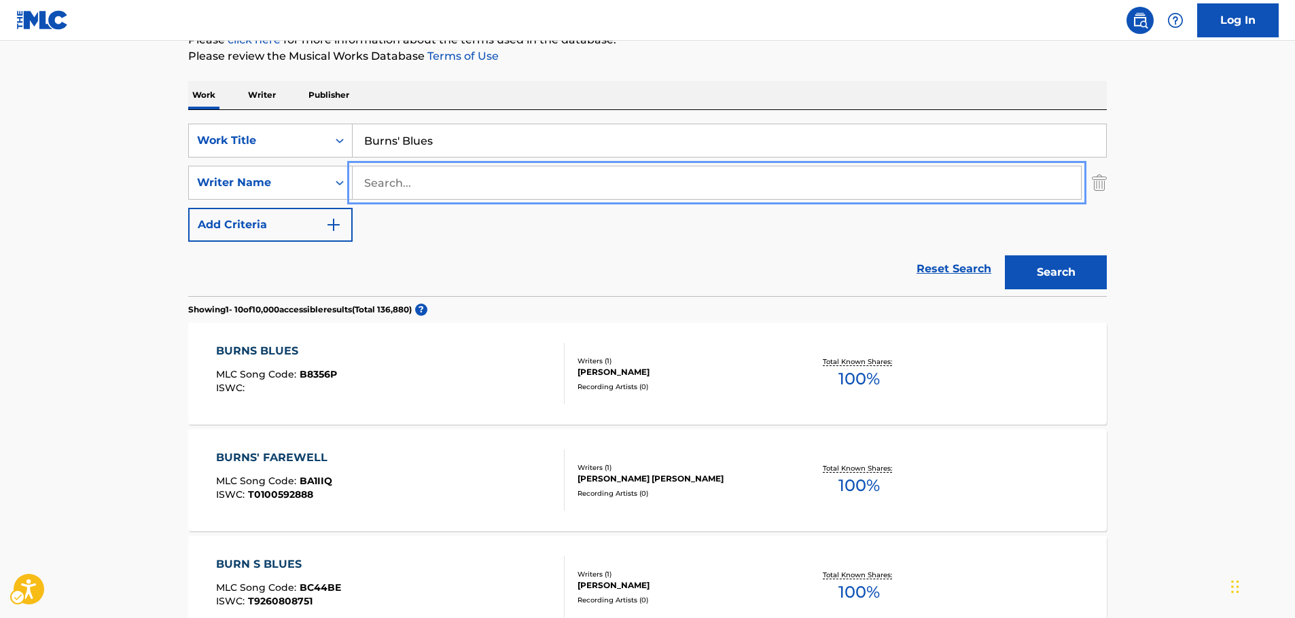
scroll to position [179, 0]
click at [472, 188] on input "Search..." at bounding box center [717, 182] width 729 height 33
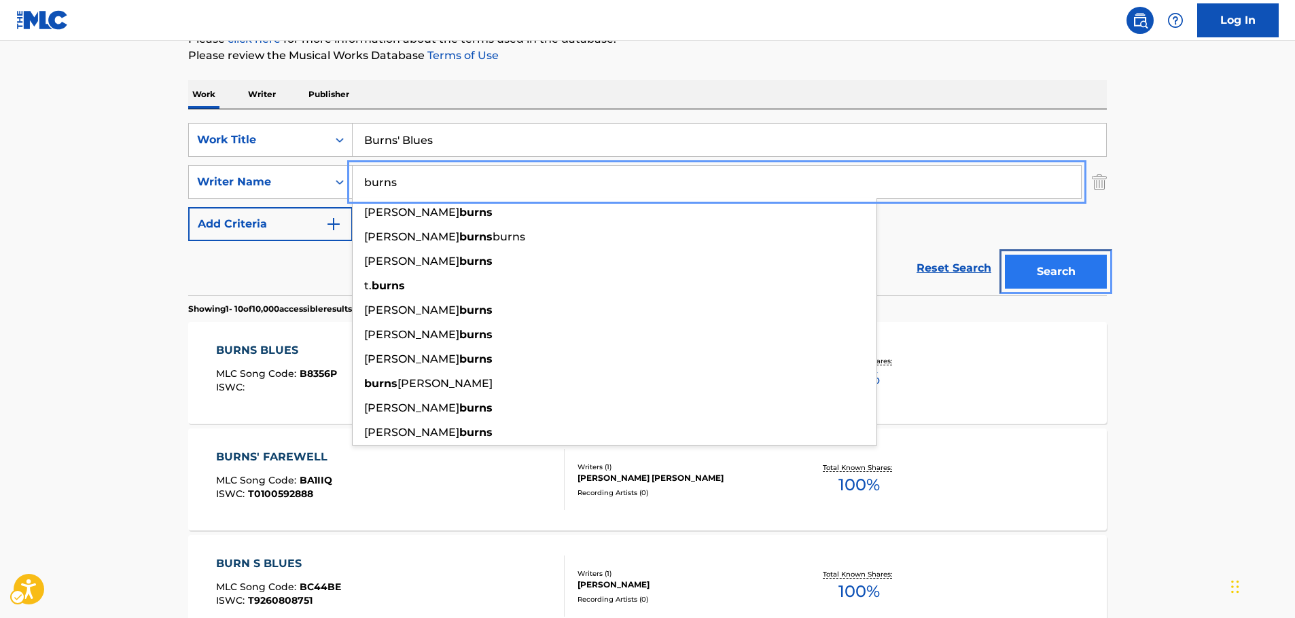
click at [1045, 285] on button "Search" at bounding box center [1056, 272] width 102 height 34
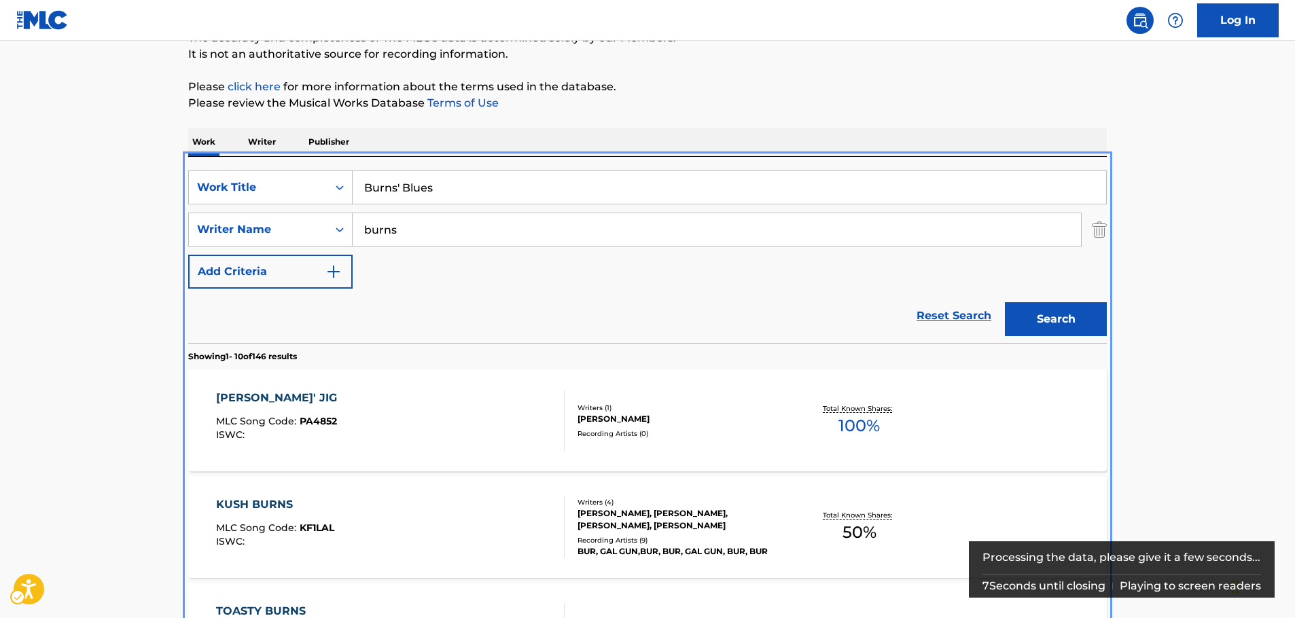
scroll to position [17, 0]
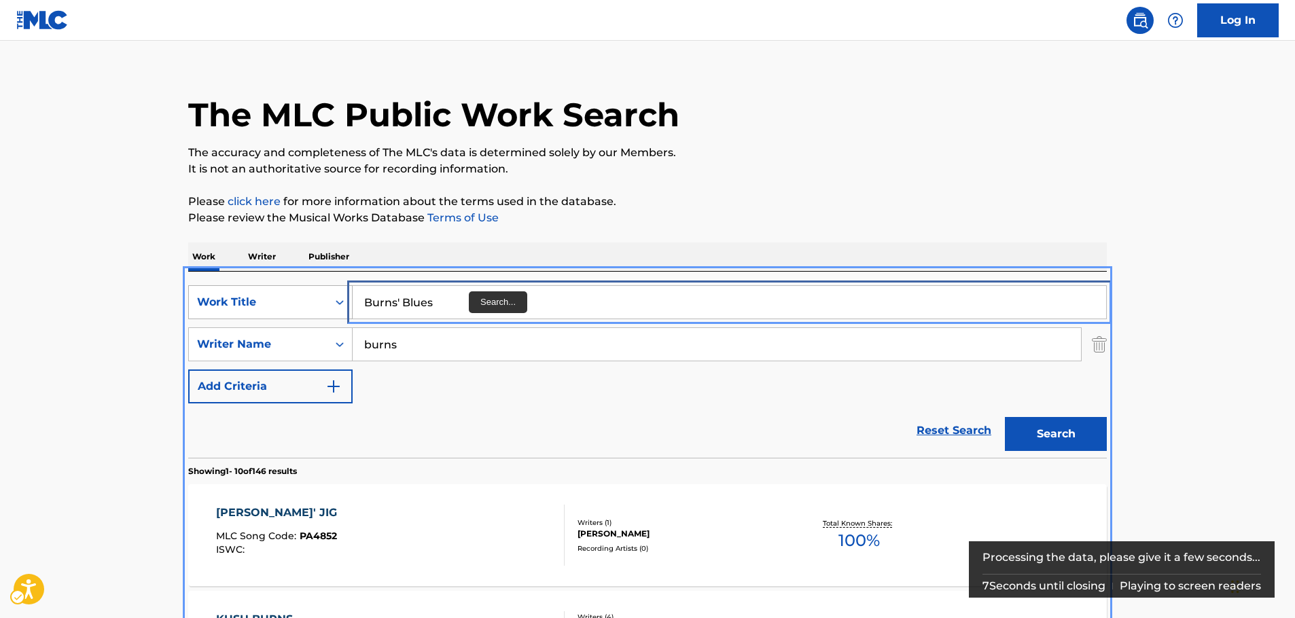
drag, startPoint x: 437, startPoint y: 304, endPoint x: 261, endPoint y: 313, distance: 176.3
click at [261, 313] on div "SearchWithCriteriaf6063182-d81c-46d5-90c0-a438bdae7a59 Work Title Burns' Blues" at bounding box center [647, 302] width 919 height 34
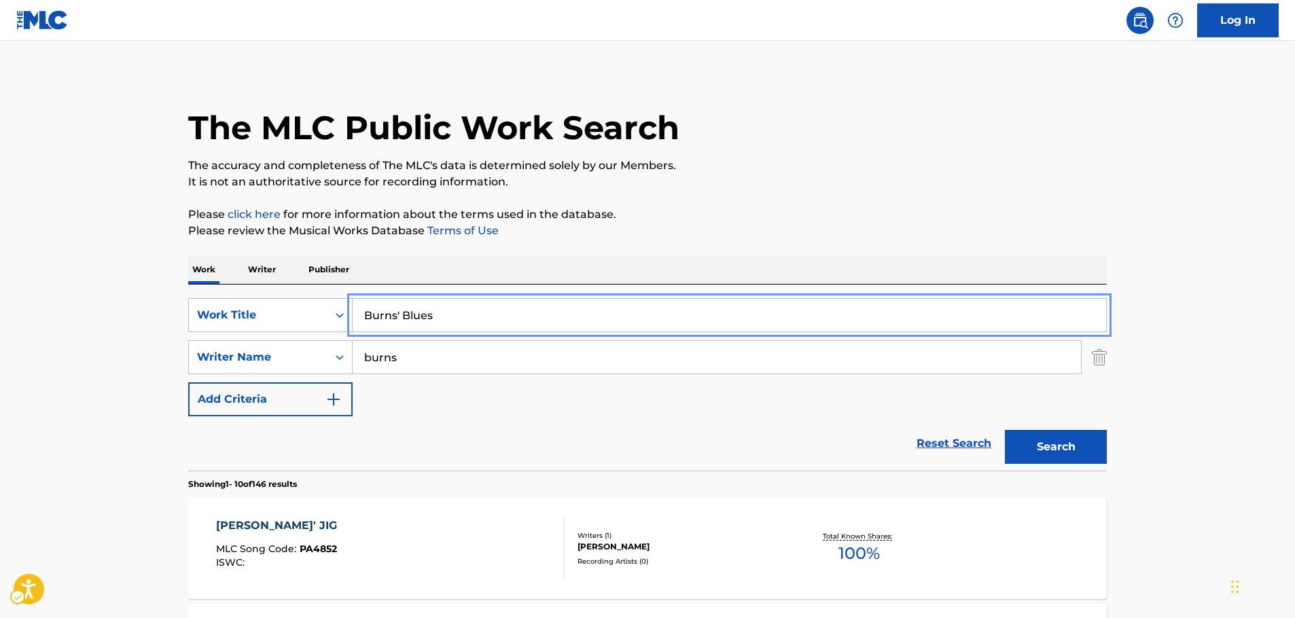
scroll to position [0, 0]
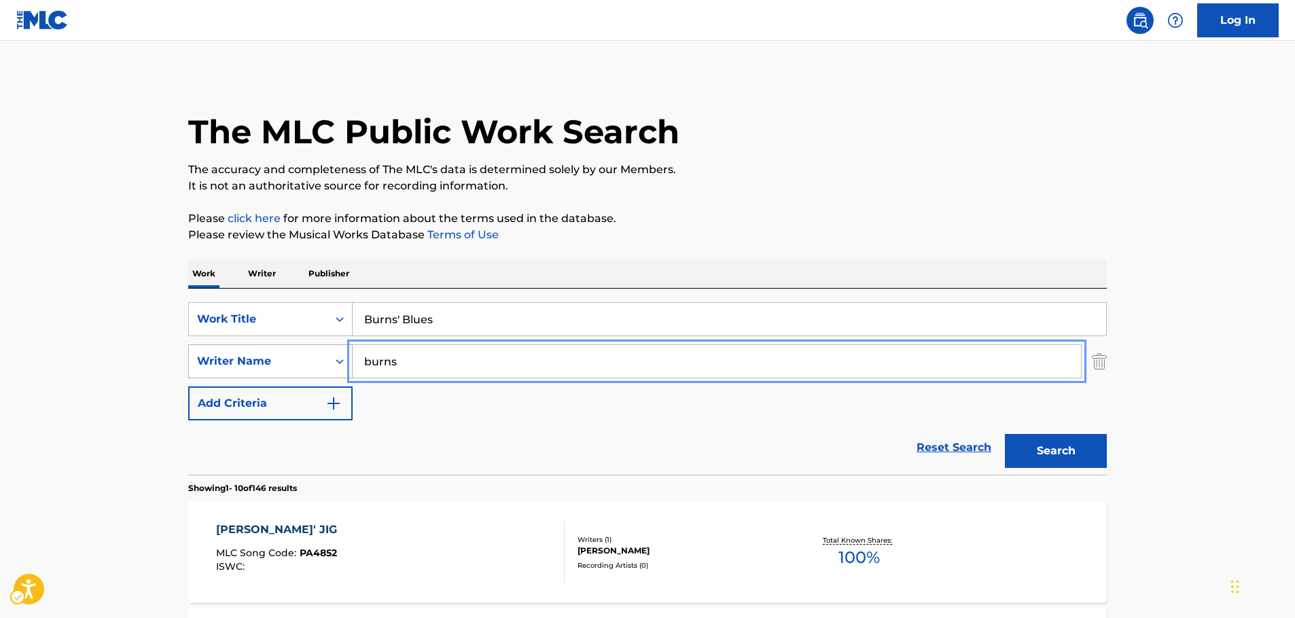
drag, startPoint x: 329, startPoint y: 362, endPoint x: 315, endPoint y: 362, distance: 14.3
click at [315, 362] on div "SearchWithCriteriae14309a3-6a9c-4e8a-83ff-70fa31f4b267 Writer Name burns" at bounding box center [647, 362] width 919 height 34
paste input "Jeune"
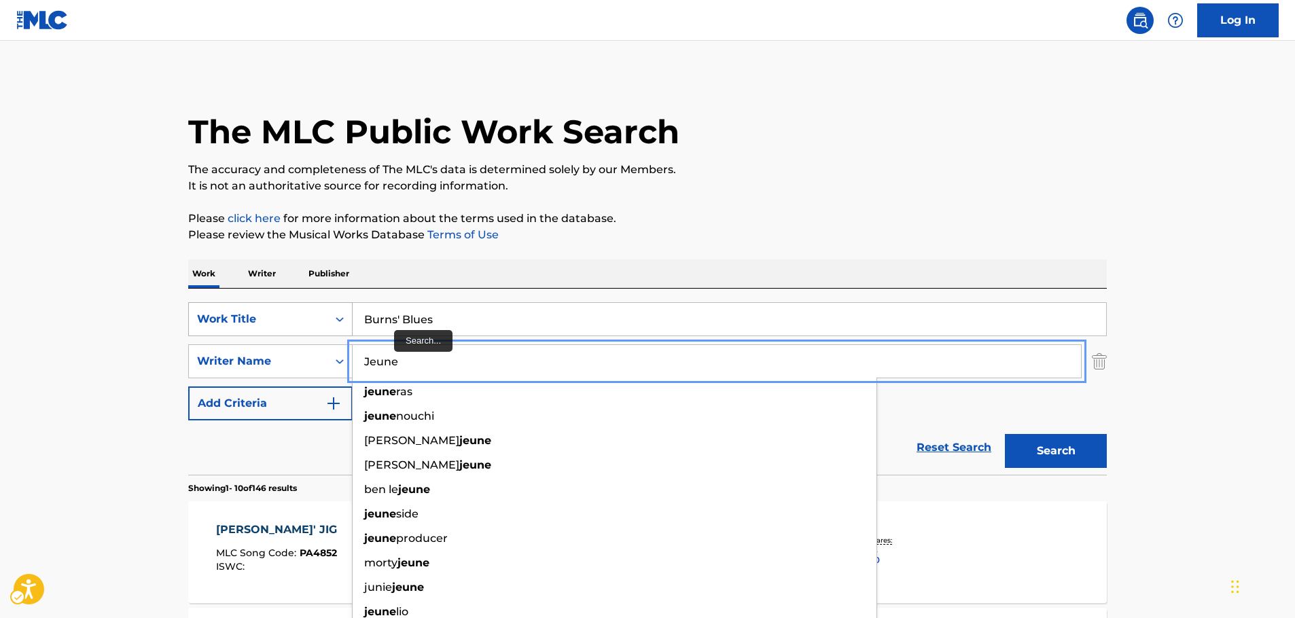
type input "Jeune"
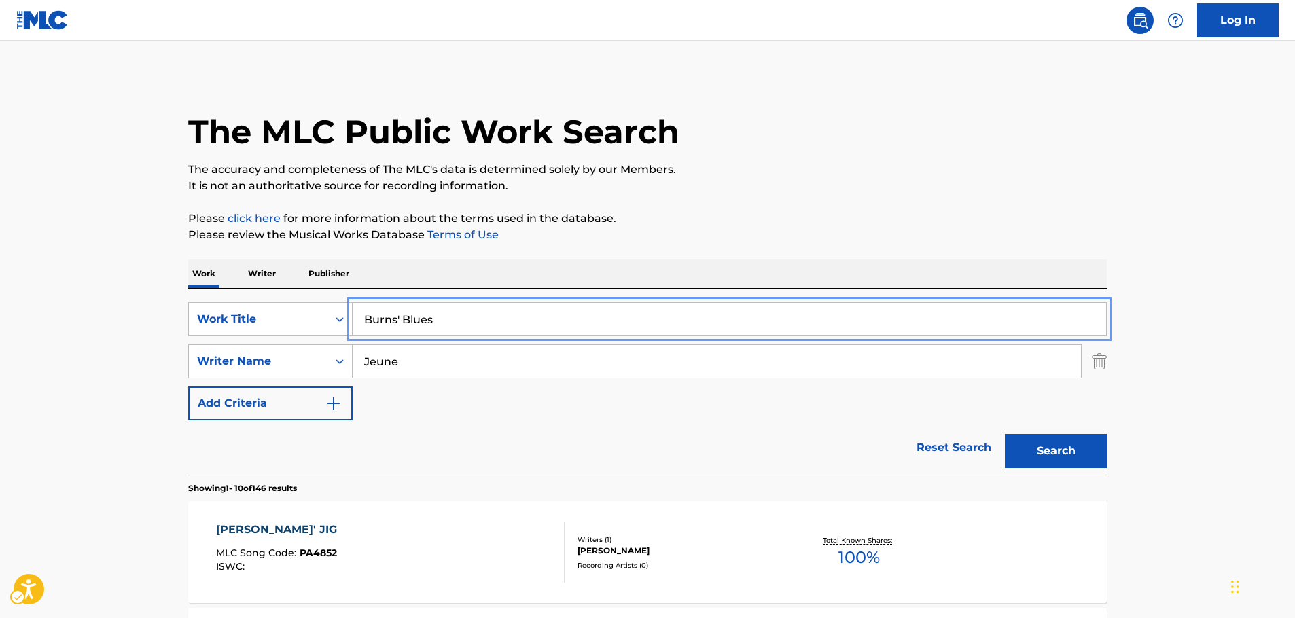
drag, startPoint x: 282, startPoint y: 319, endPoint x: 313, endPoint y: 295, distance: 39.3
click at [268, 317] on div "SearchWithCriteriaf6063182-d81c-46d5-90c0-a438bdae7a59 Work Title Burns' Blues" at bounding box center [647, 319] width 919 height 34
paste input "Je suis le President"
type input "Je suis le President"
click at [1072, 453] on button "Search" at bounding box center [1056, 451] width 102 height 34
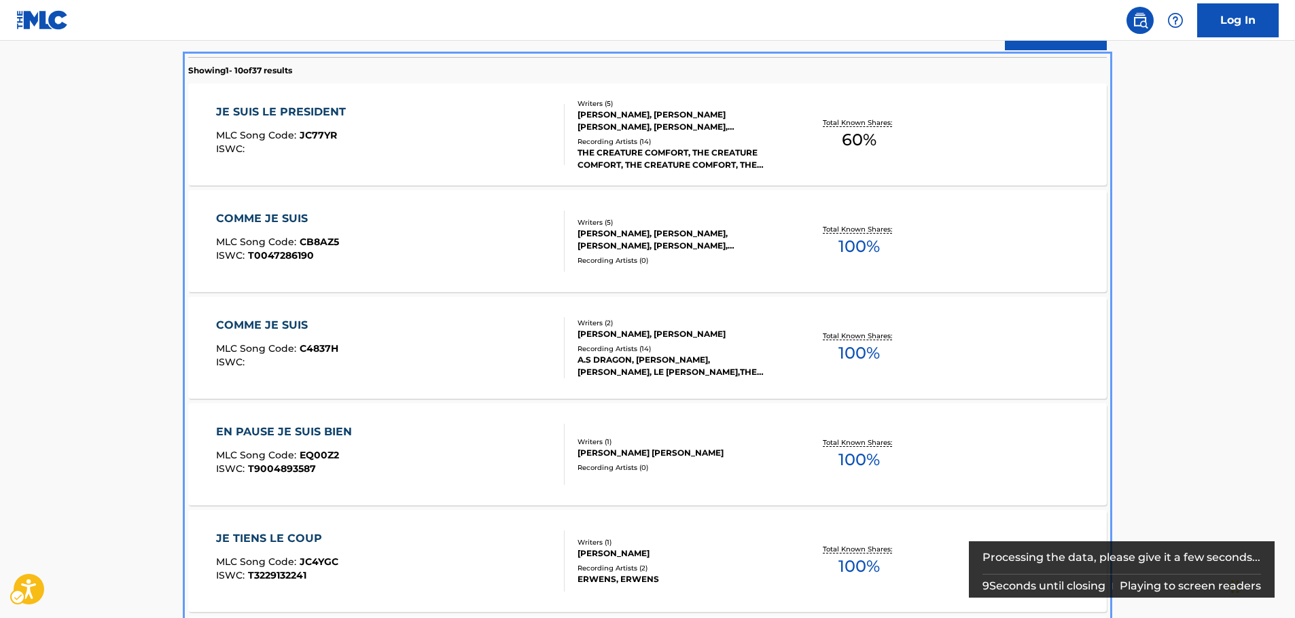
scroll to position [339, 0]
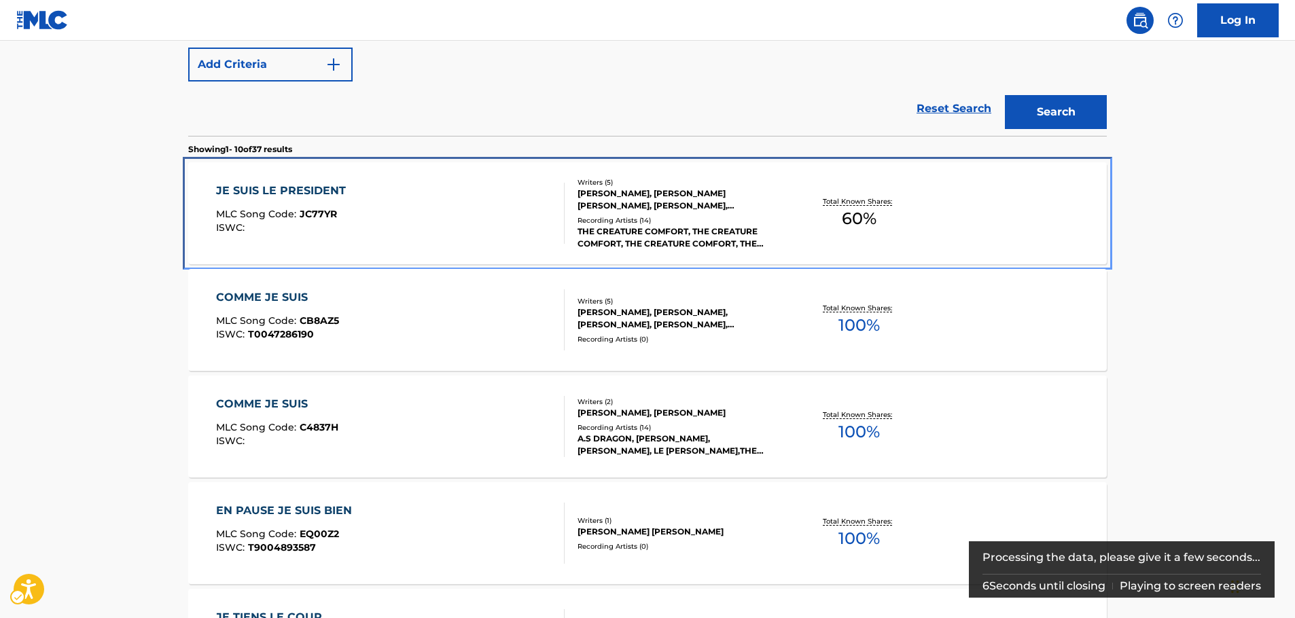
click at [396, 200] on div "JE SUIS LE PRESIDENT MLC Song Code : JC77YR ISWC :" at bounding box center [390, 213] width 349 height 61
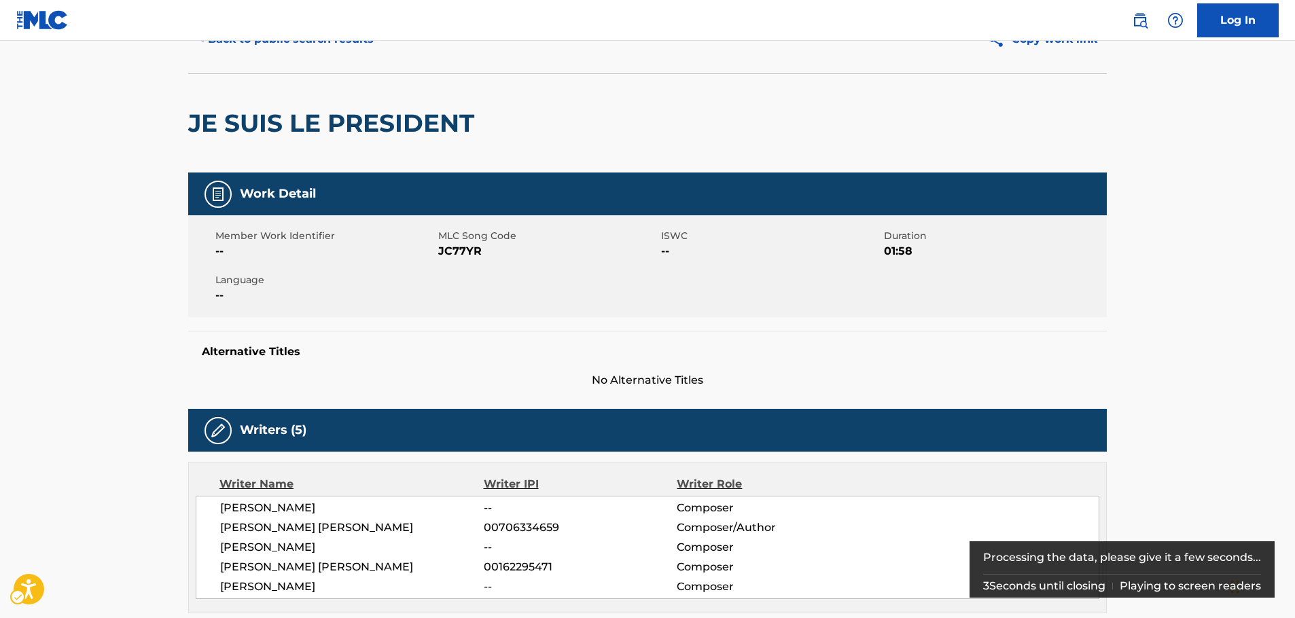
scroll to position [136, 0]
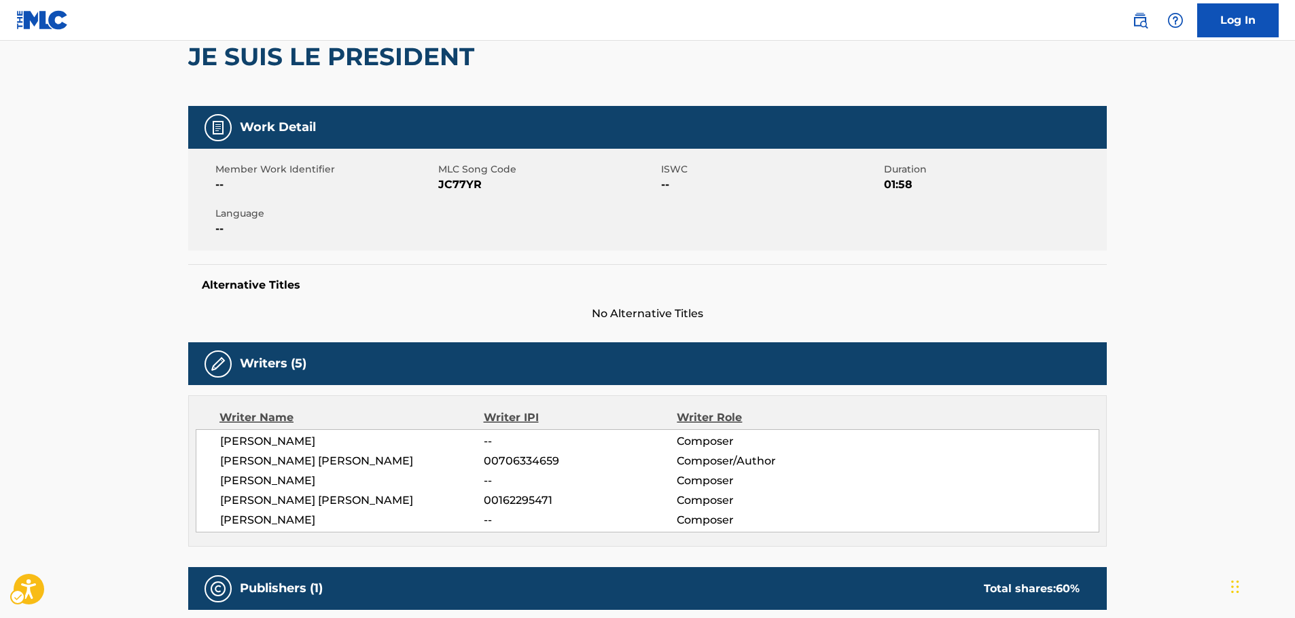
click at [456, 185] on span "MLC Song Code - JC77YR" at bounding box center [548, 185] width 220 height 16
drag, startPoint x: 353, startPoint y: 525, endPoint x: 206, endPoint y: 449, distance: 166.0
click at [206, 449] on div "PAUL HESKETH -- Composer MICHAEL BENJAMIN JAMES LE JEUNE 00706334659 Composer/A…" at bounding box center [648, 481] width 904 height 103
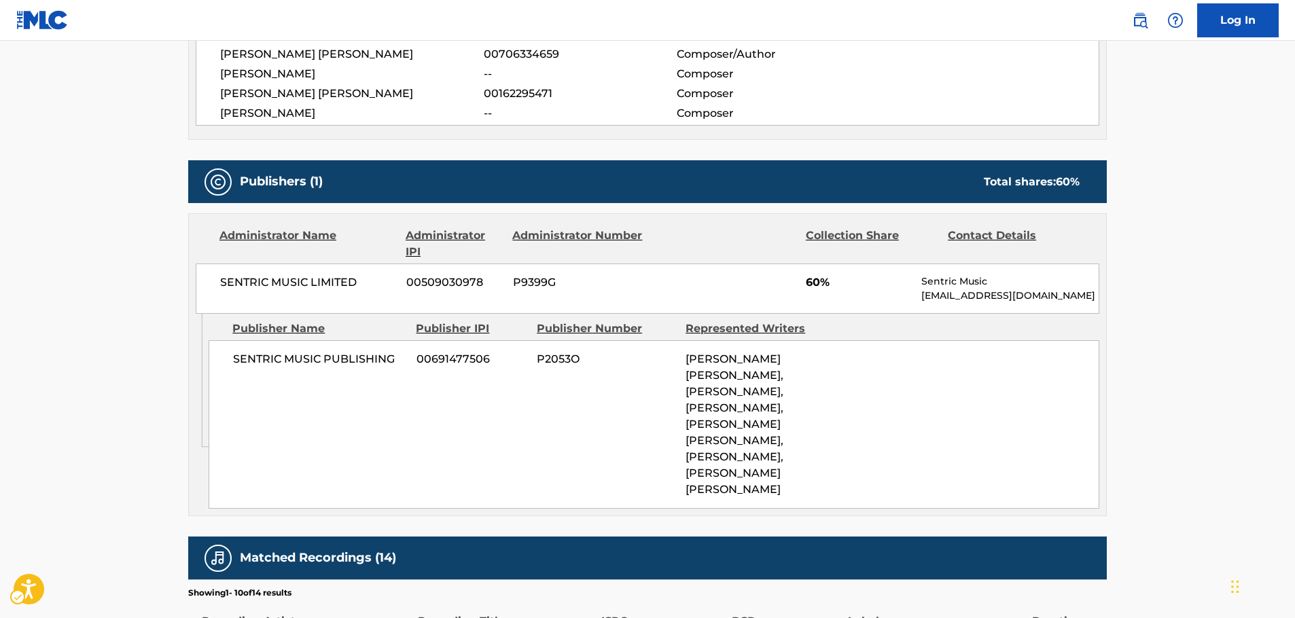
scroll to position [544, 0]
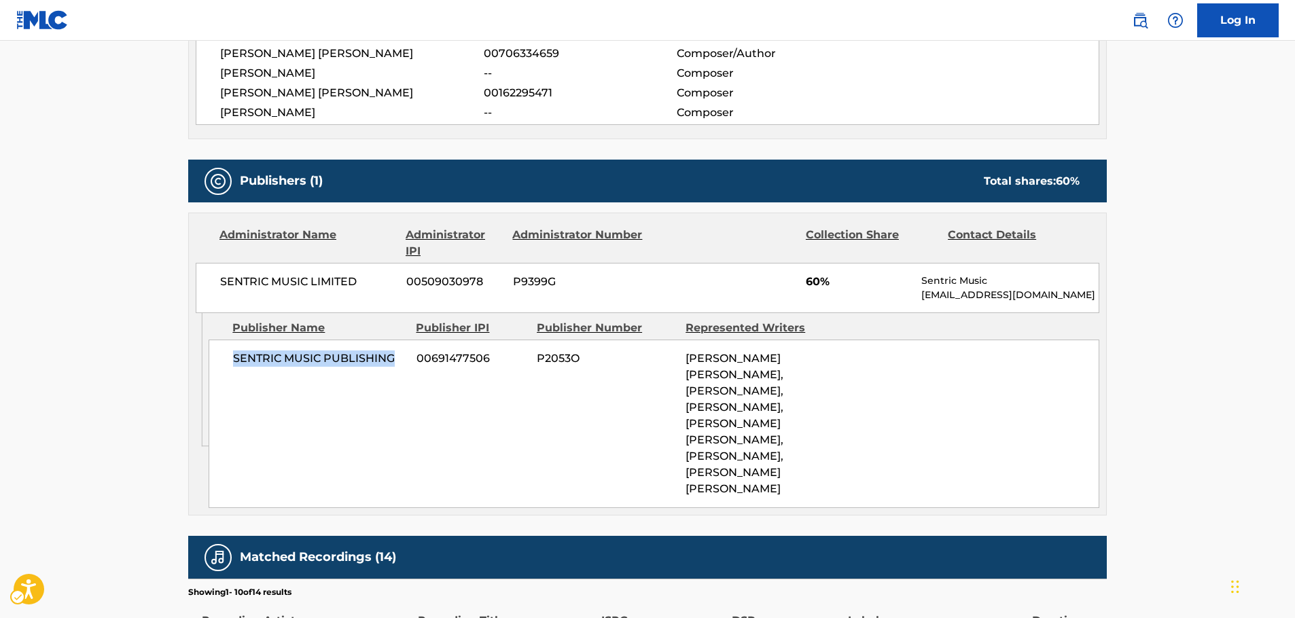
drag, startPoint x: 403, startPoint y: 358, endPoint x: 234, endPoint y: 364, distance: 169.3
click at [234, 364] on span "SENTRIC MUSIC PUBLISHING" at bounding box center [319, 359] width 173 height 16
drag, startPoint x: 372, startPoint y: 287, endPoint x: 215, endPoint y: 283, distance: 156.3
click at [216, 283] on div "SENTRIC MUSIC LIMITED 00509030978 P9399G 60% Sentric Music society@sentricmusic…" at bounding box center [648, 288] width 904 height 50
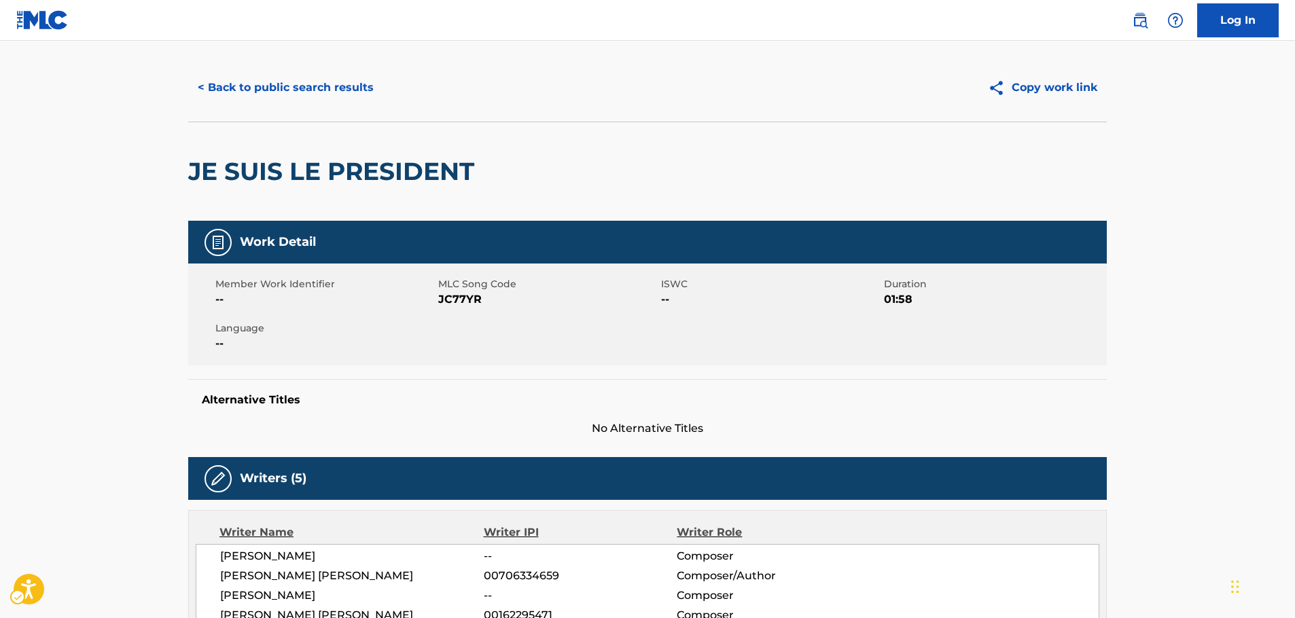
scroll to position [0, 0]
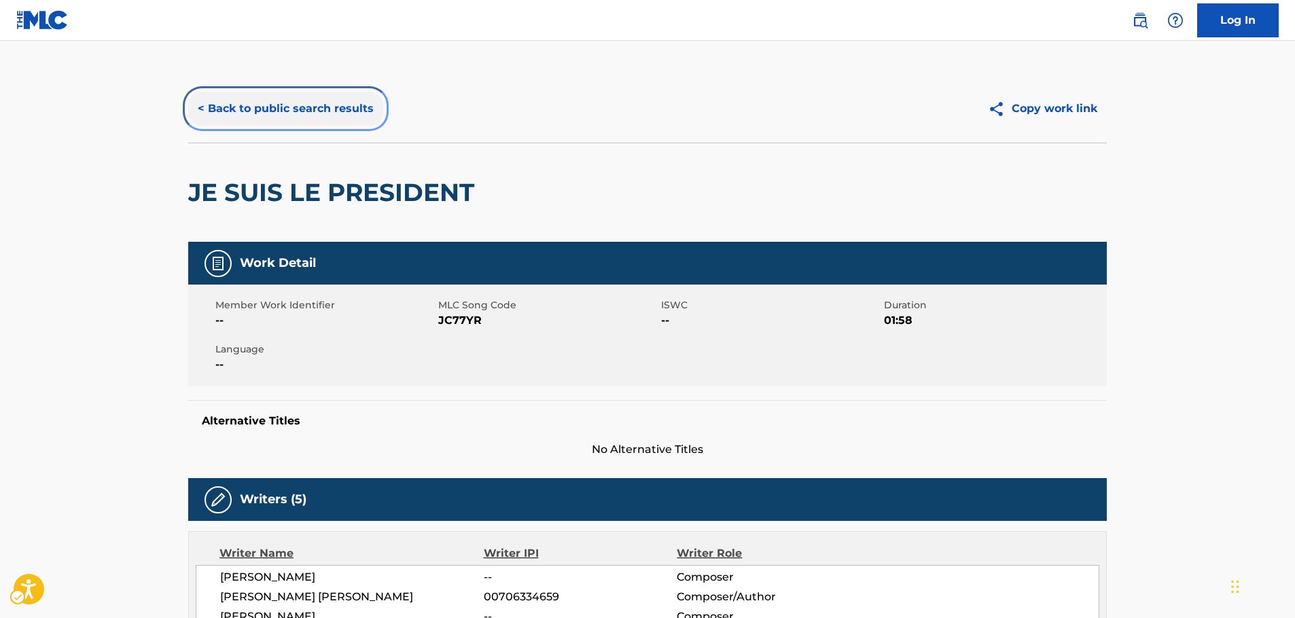
click at [283, 101] on button "< Back to public search results" at bounding box center [285, 109] width 195 height 34
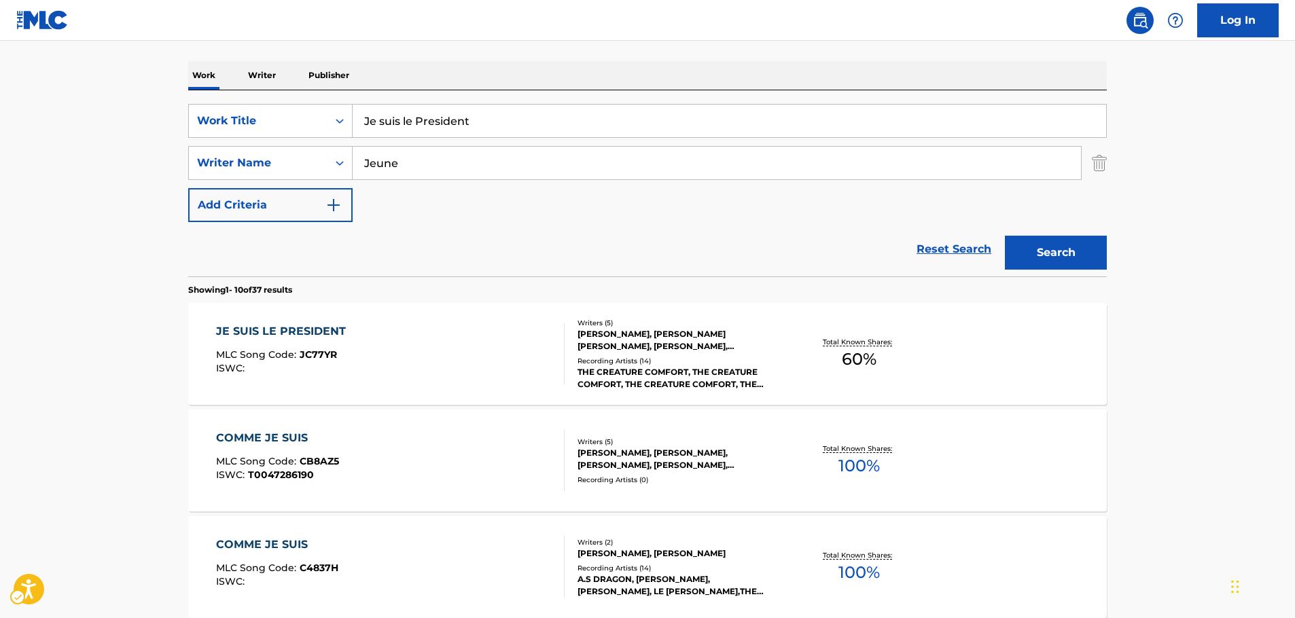
scroll to position [77, 0]
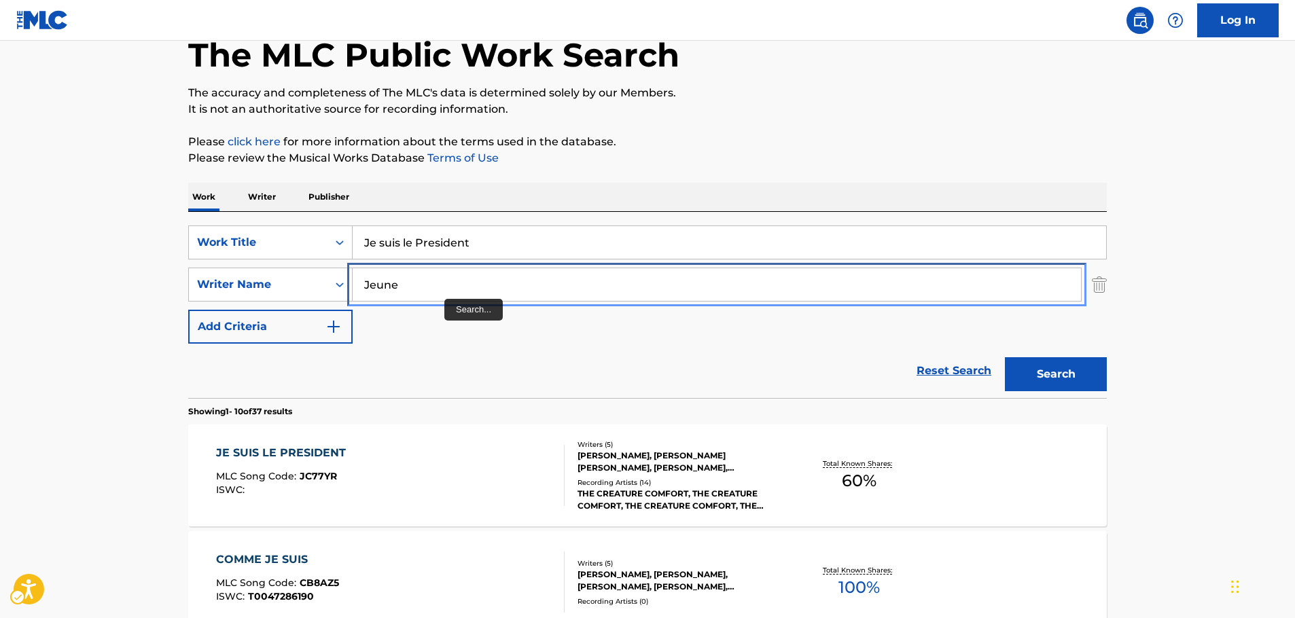
paste input "Stelling"
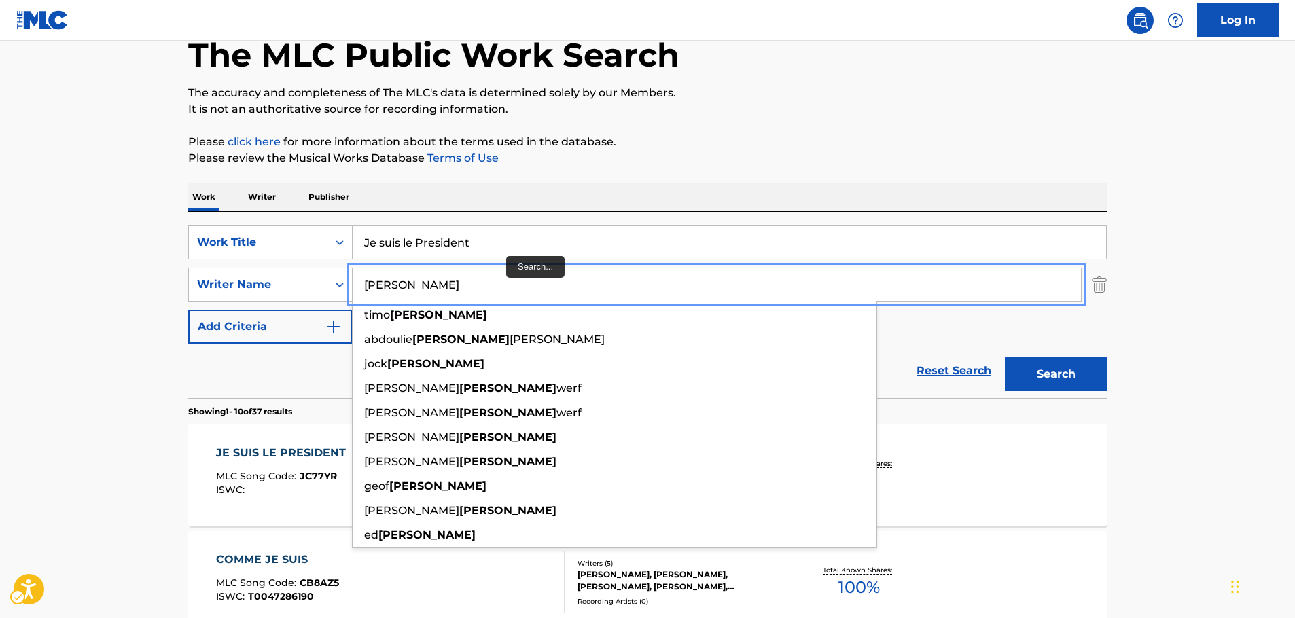
type input "Stelling"
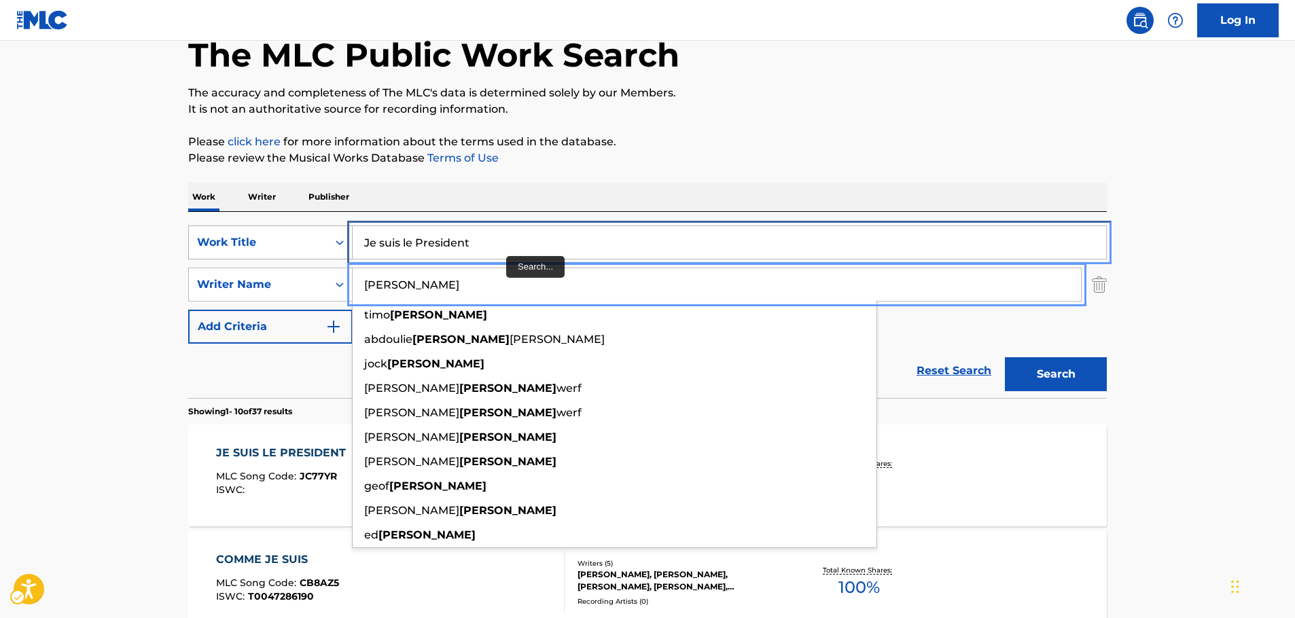
drag, startPoint x: 436, startPoint y: 243, endPoint x: 219, endPoint y: 251, distance: 217.0
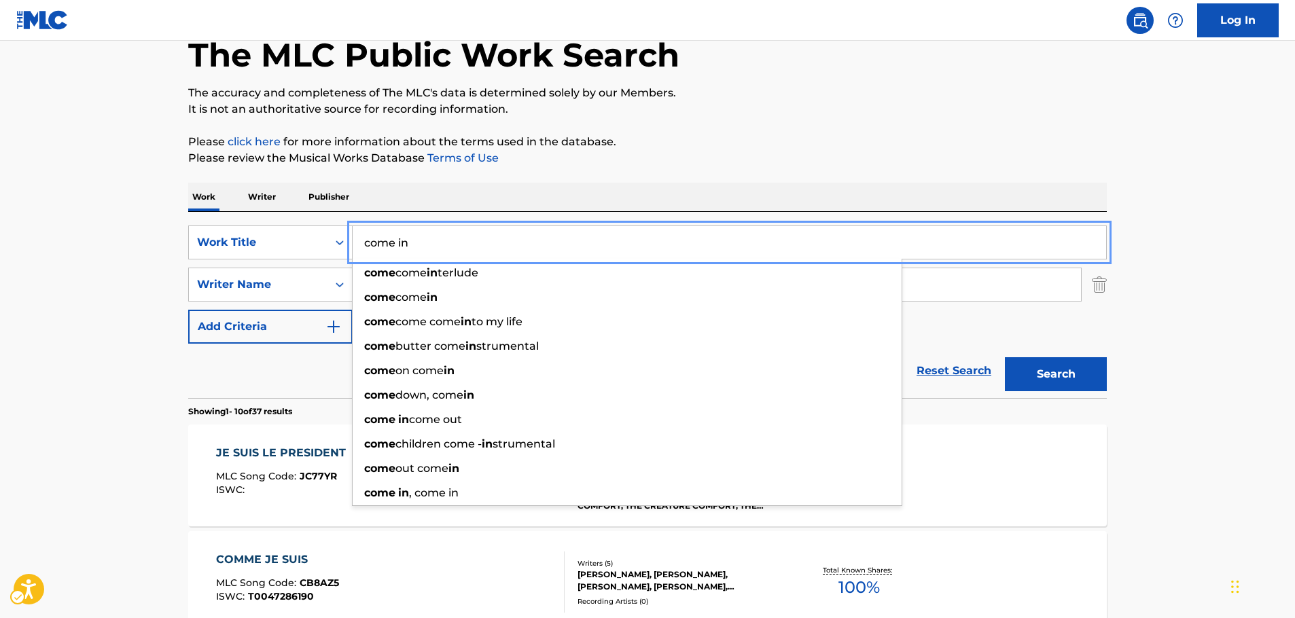
type input "come in"
click at [1074, 368] on button "Search" at bounding box center [1056, 374] width 102 height 34
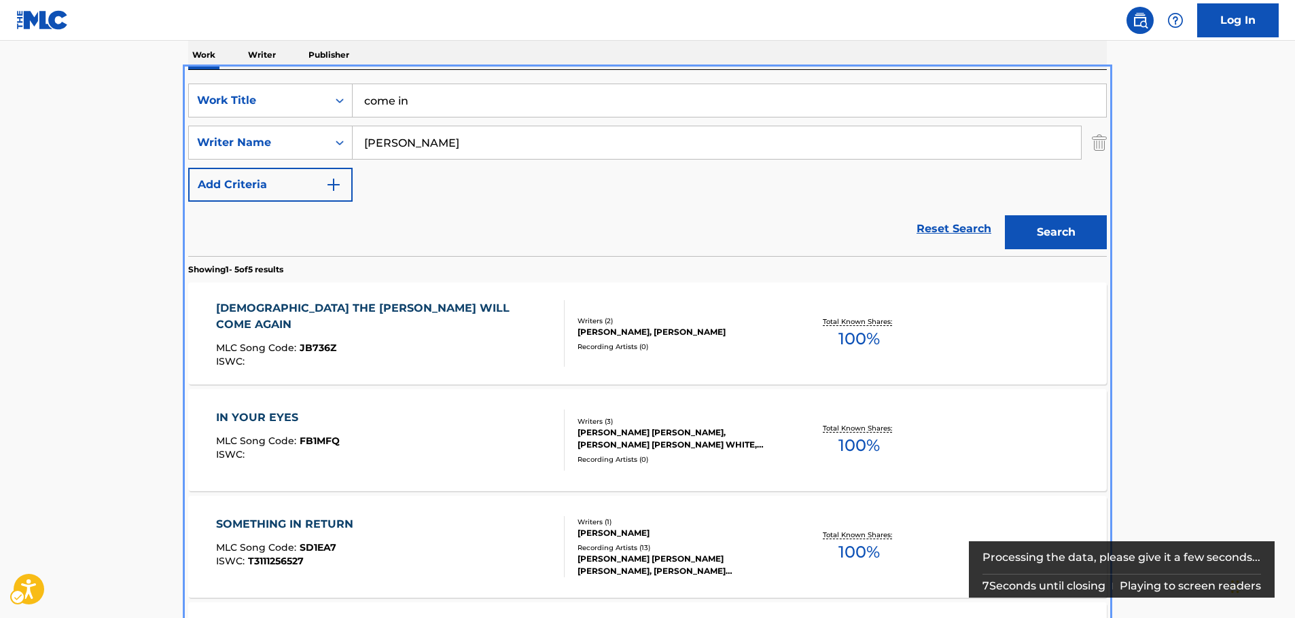
scroll to position [153, 0]
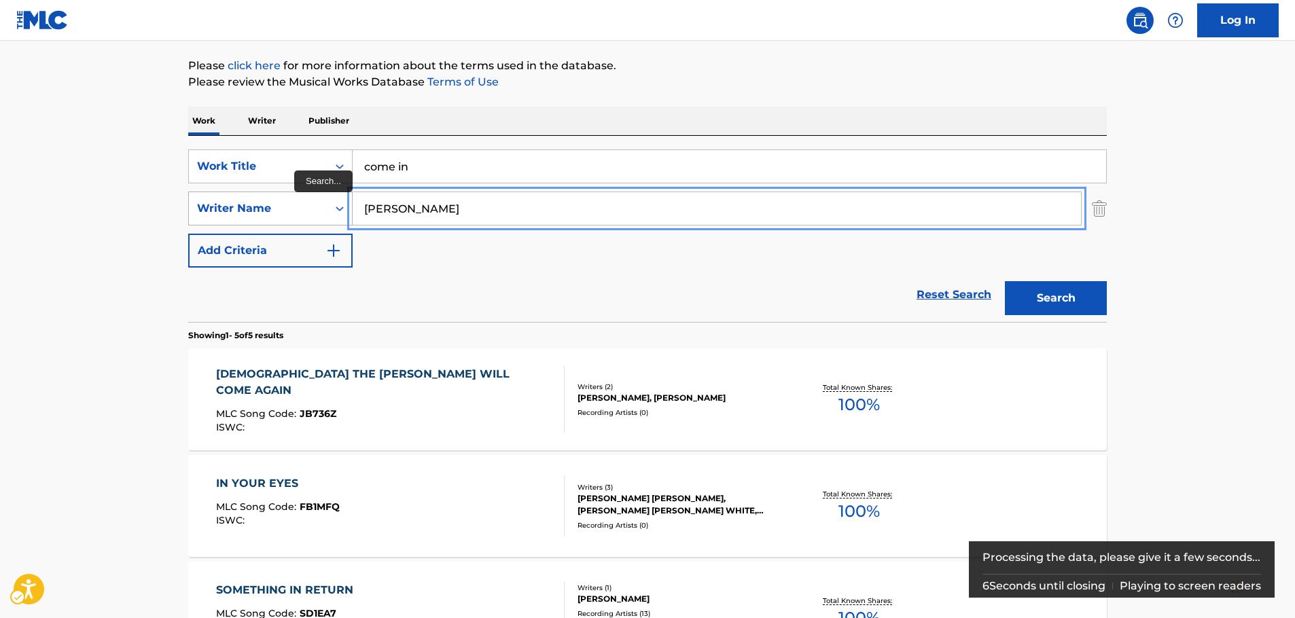
drag, startPoint x: 401, startPoint y: 209, endPoint x: 307, endPoint y: 209, distance: 93.8
click at [307, 209] on div "SearchWithCriteriae14309a3-6a9c-4e8a-83ff-70fa31f4b267 Writer Name Stelling" at bounding box center [647, 209] width 919 height 34
type input "caroline jones"
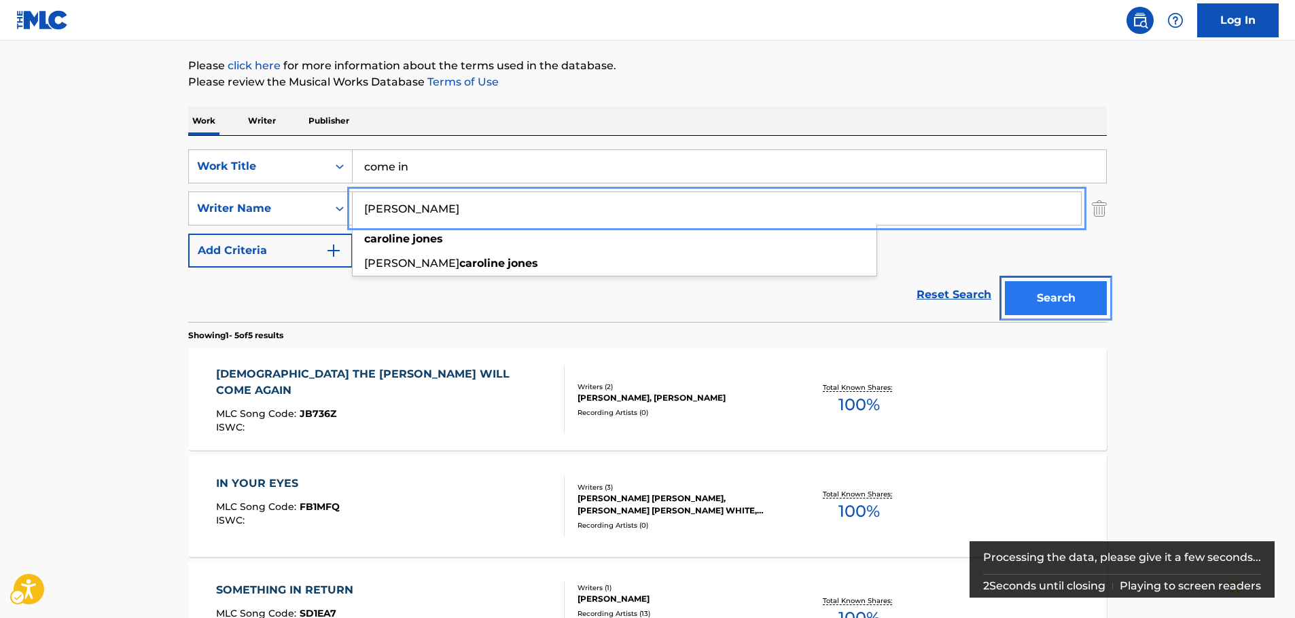
click at [1052, 298] on button "Search" at bounding box center [1056, 298] width 102 height 34
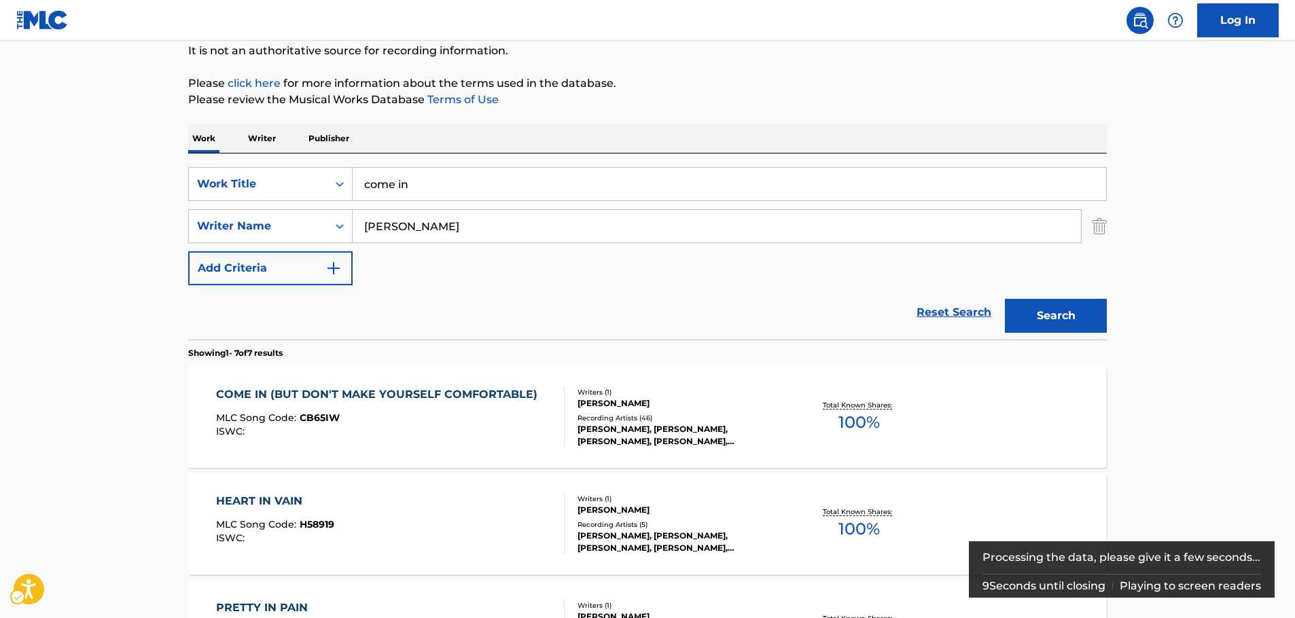
scroll to position [136, 0]
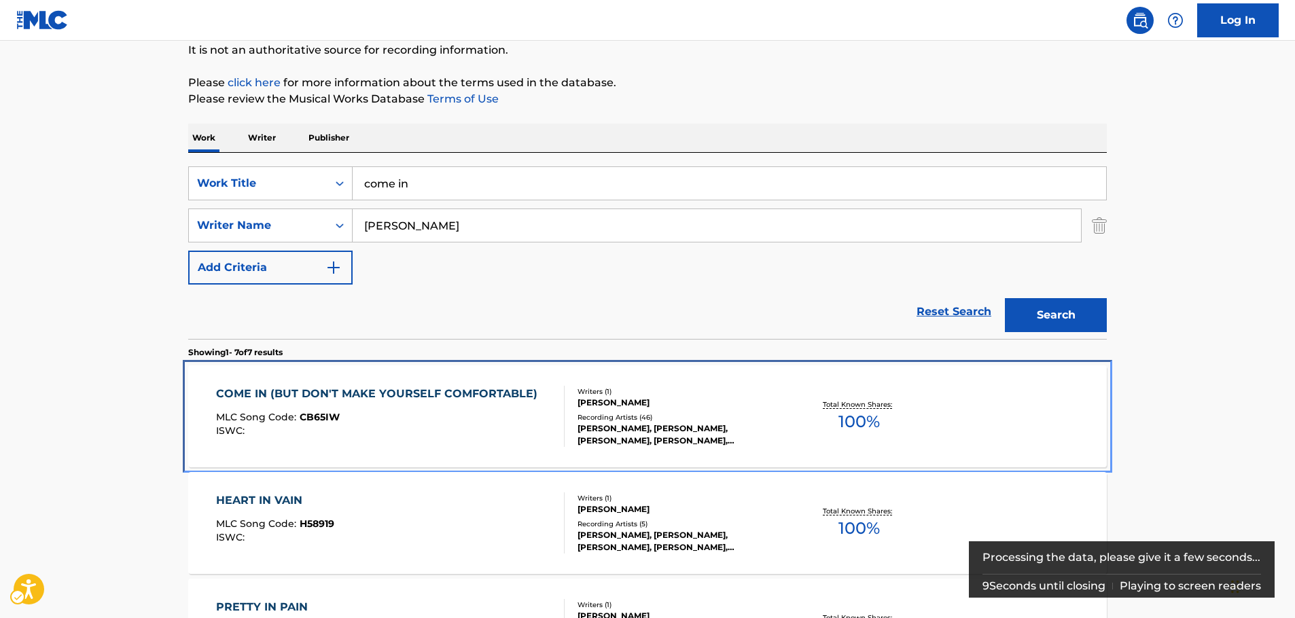
click at [427, 410] on div "COME IN (BUT DON'T MAKE YOURSELF COMFORTABLE) MLC Song Code : CB65IW ISWC :" at bounding box center [380, 416] width 328 height 61
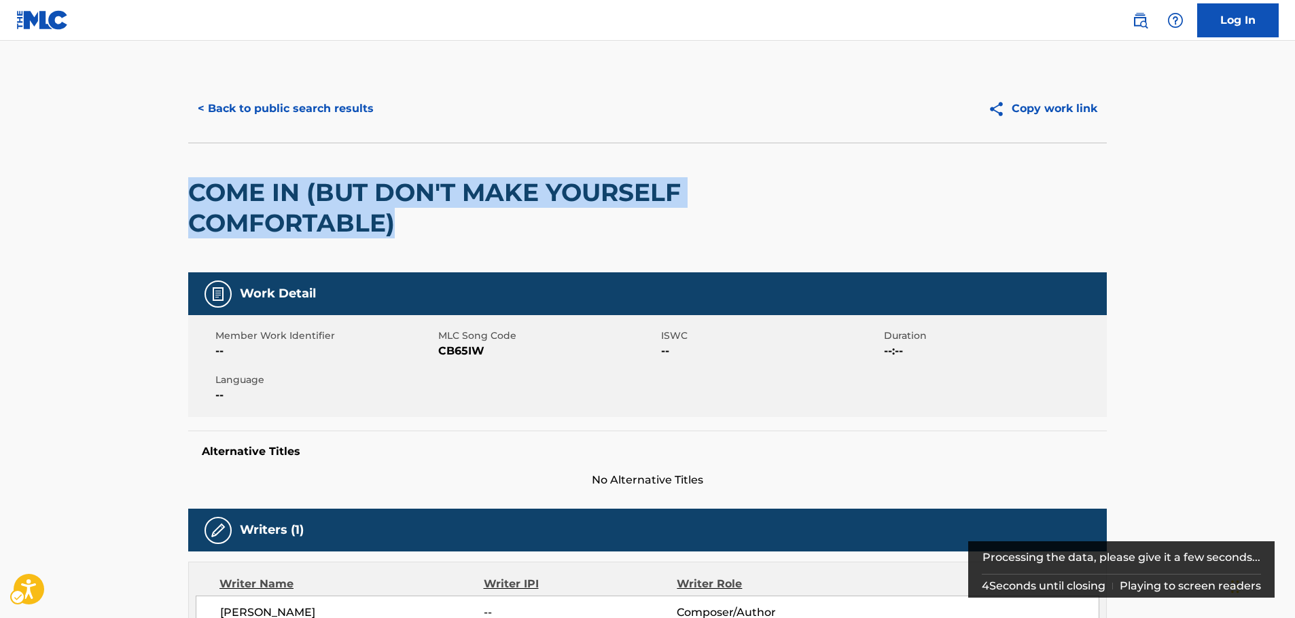
drag, startPoint x: 396, startPoint y: 232, endPoint x: 184, endPoint y: 185, distance: 217.3
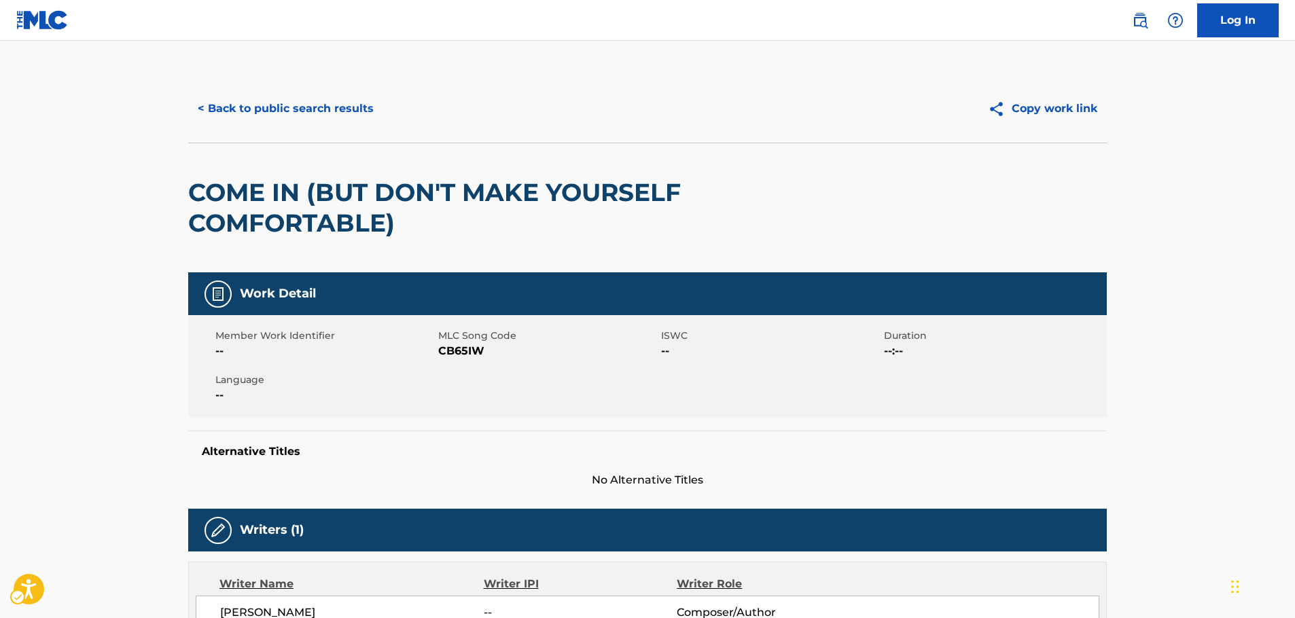
click at [469, 354] on span "MLC Song Code - CB65IW" at bounding box center [548, 351] width 220 height 16
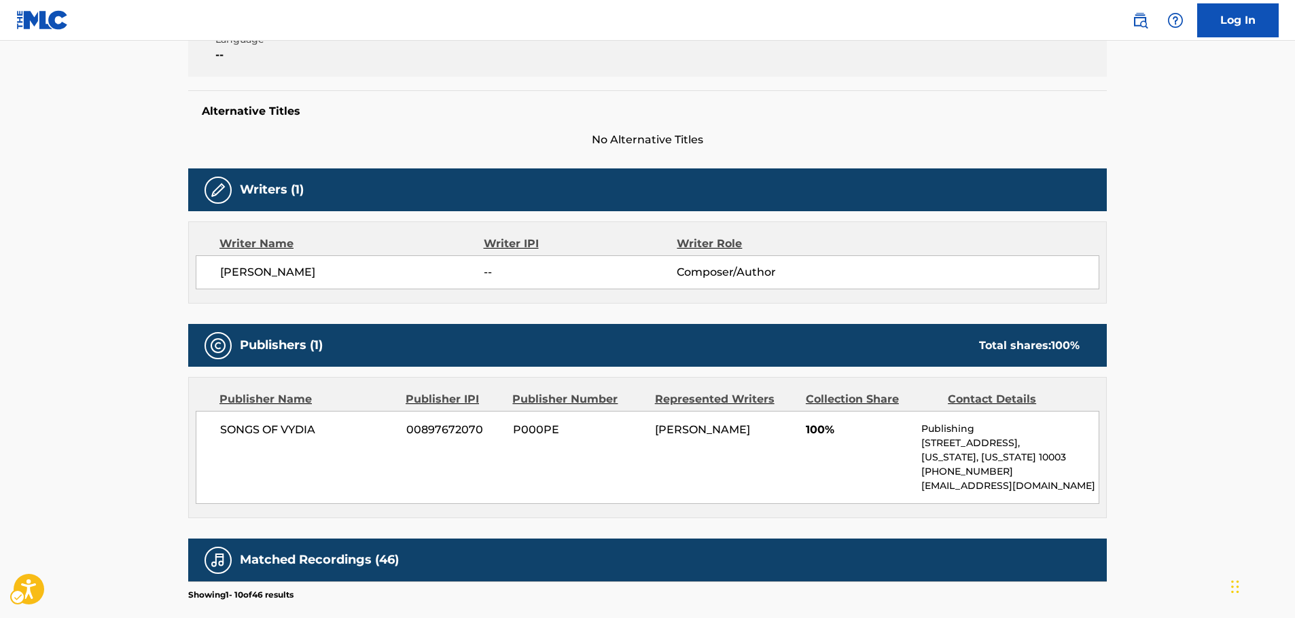
scroll to position [476, 0]
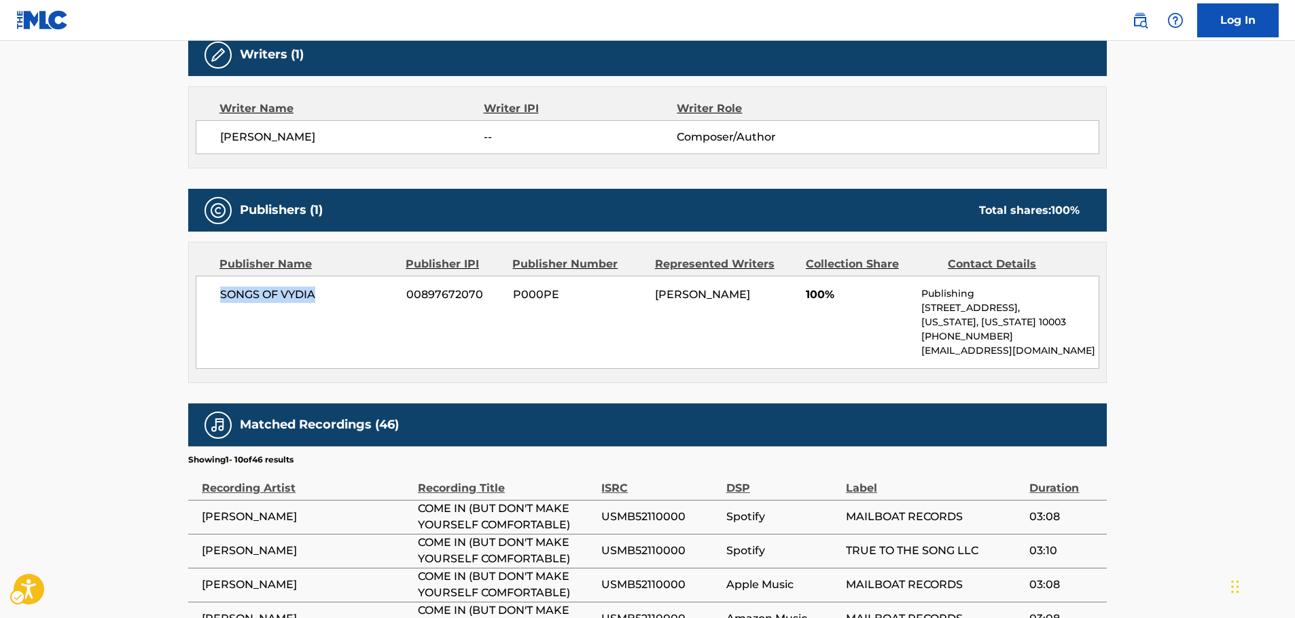
drag, startPoint x: 294, startPoint y: 302, endPoint x: 215, endPoint y: 303, distance: 78.8
click at [215, 303] on div "SONGS OF VYDIA 00897672070 P000PE CAROLINE JONES 100% Publishing 228 Park Ave S…" at bounding box center [648, 322] width 904 height 93
click at [169, 388] on main "< Back to public search results Copy work link COME IN (BUT DON'T MAKE YOURSELF…" at bounding box center [647, 238] width 1295 height 1346
